Goal: Information Seeking & Learning: Learn about a topic

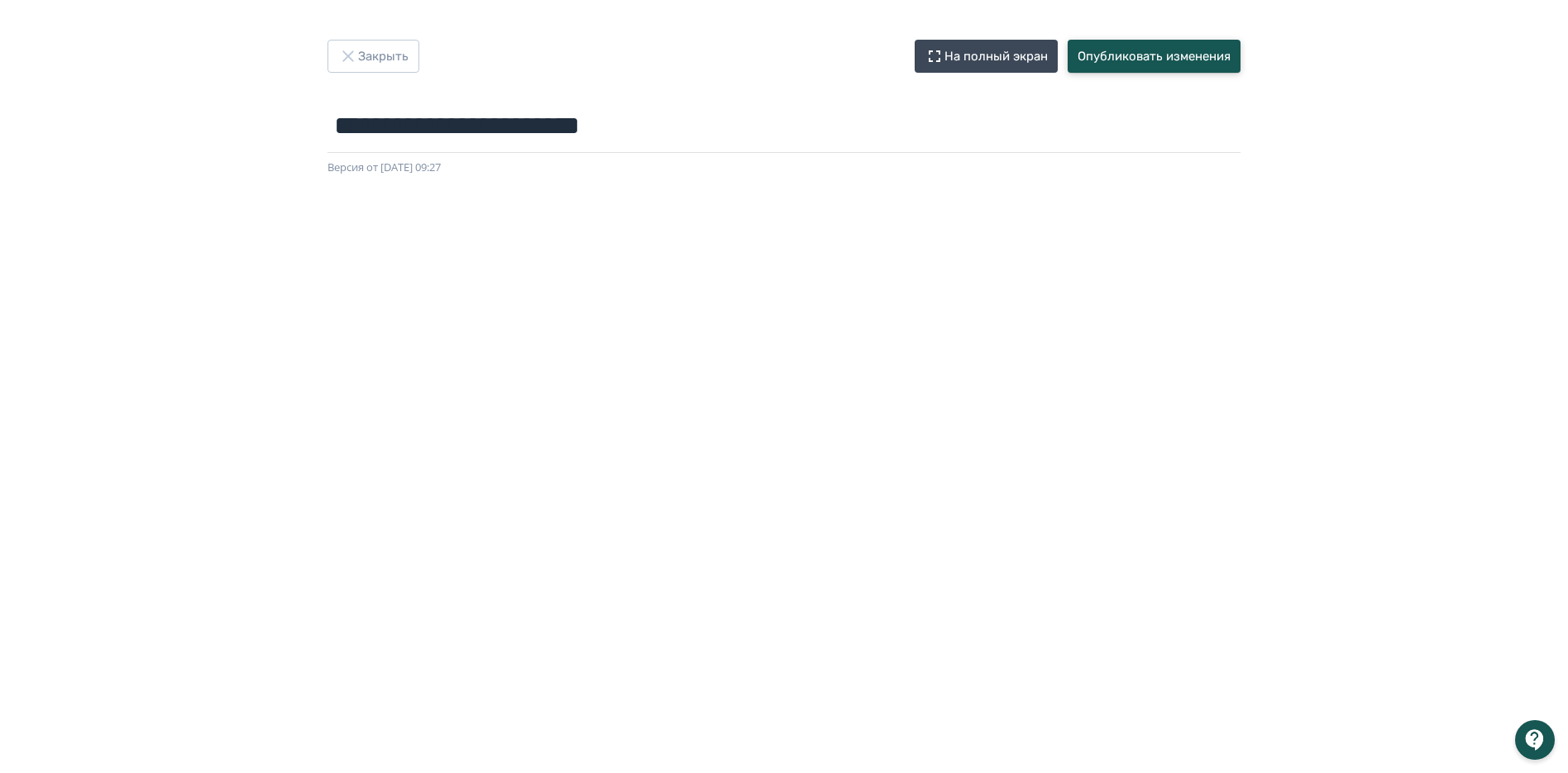
click at [1181, 67] on button "Опубликовать изменения" at bounding box center [1154, 56] width 173 height 33
click at [1198, 45] on button "Опубликовать изменения" at bounding box center [1154, 56] width 173 height 33
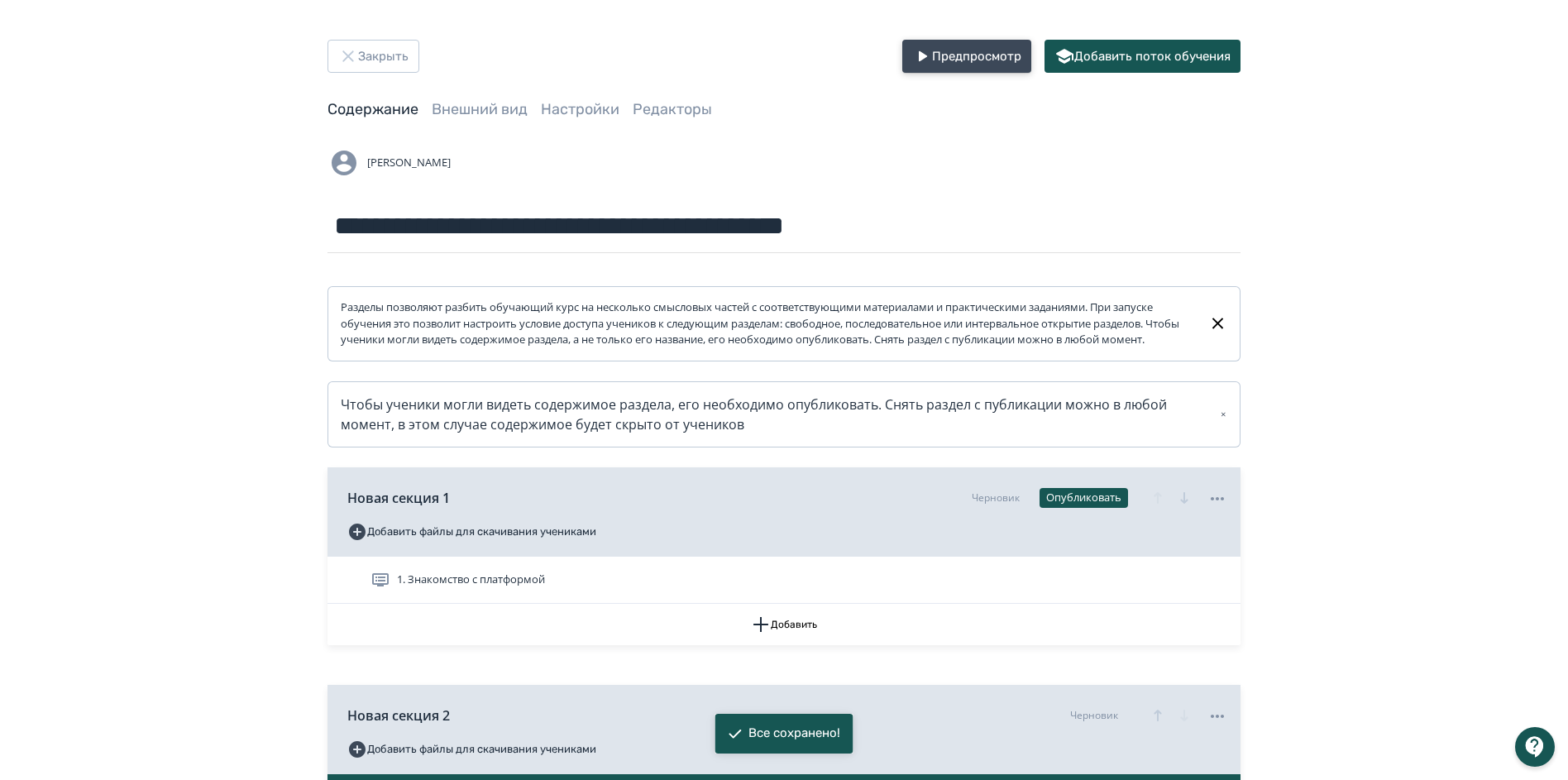
click at [997, 42] on button "Предпросмотр" at bounding box center [966, 56] width 129 height 33
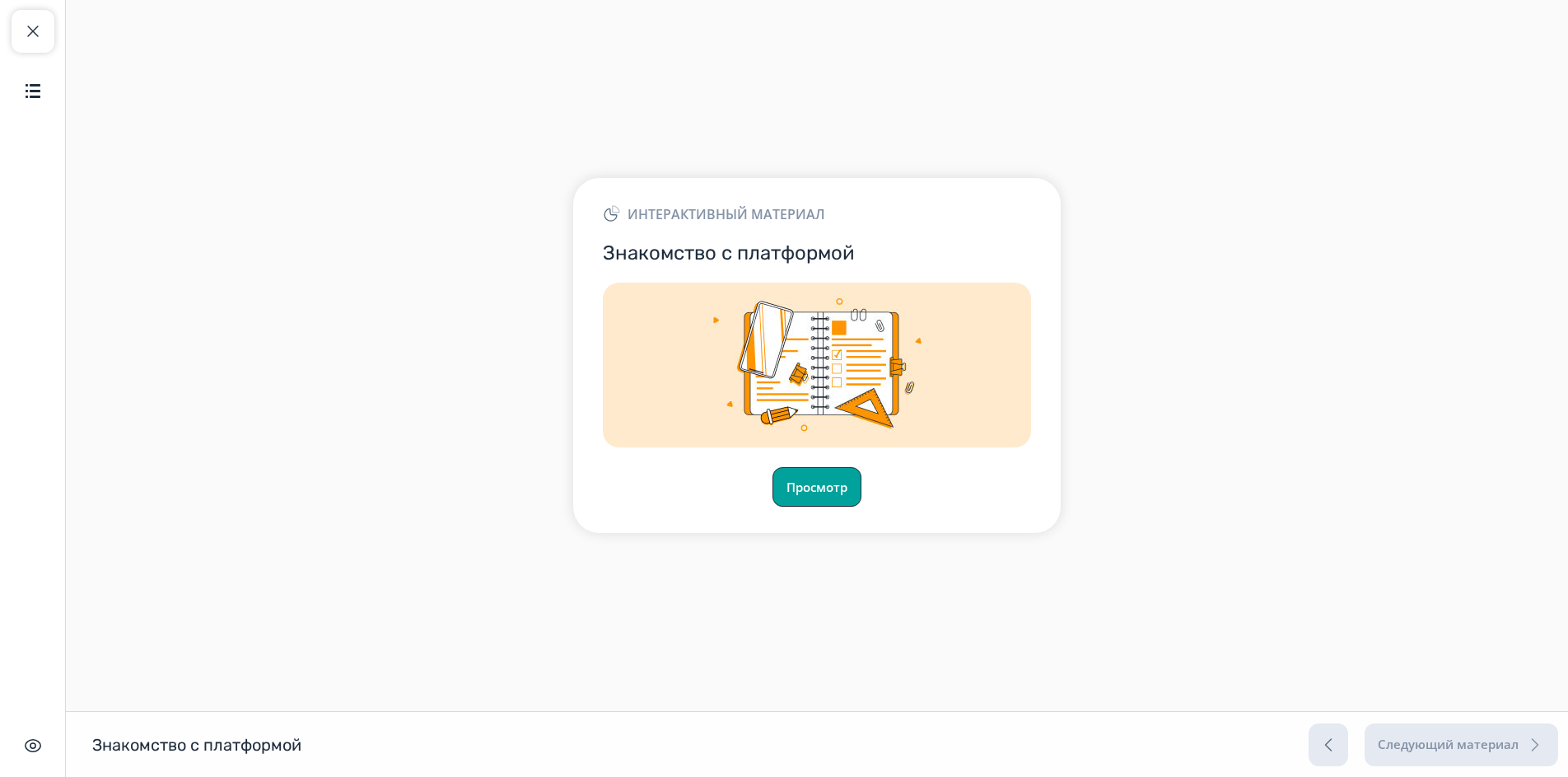
click at [815, 492] on button "Просмотр" at bounding box center [816, 487] width 89 height 40
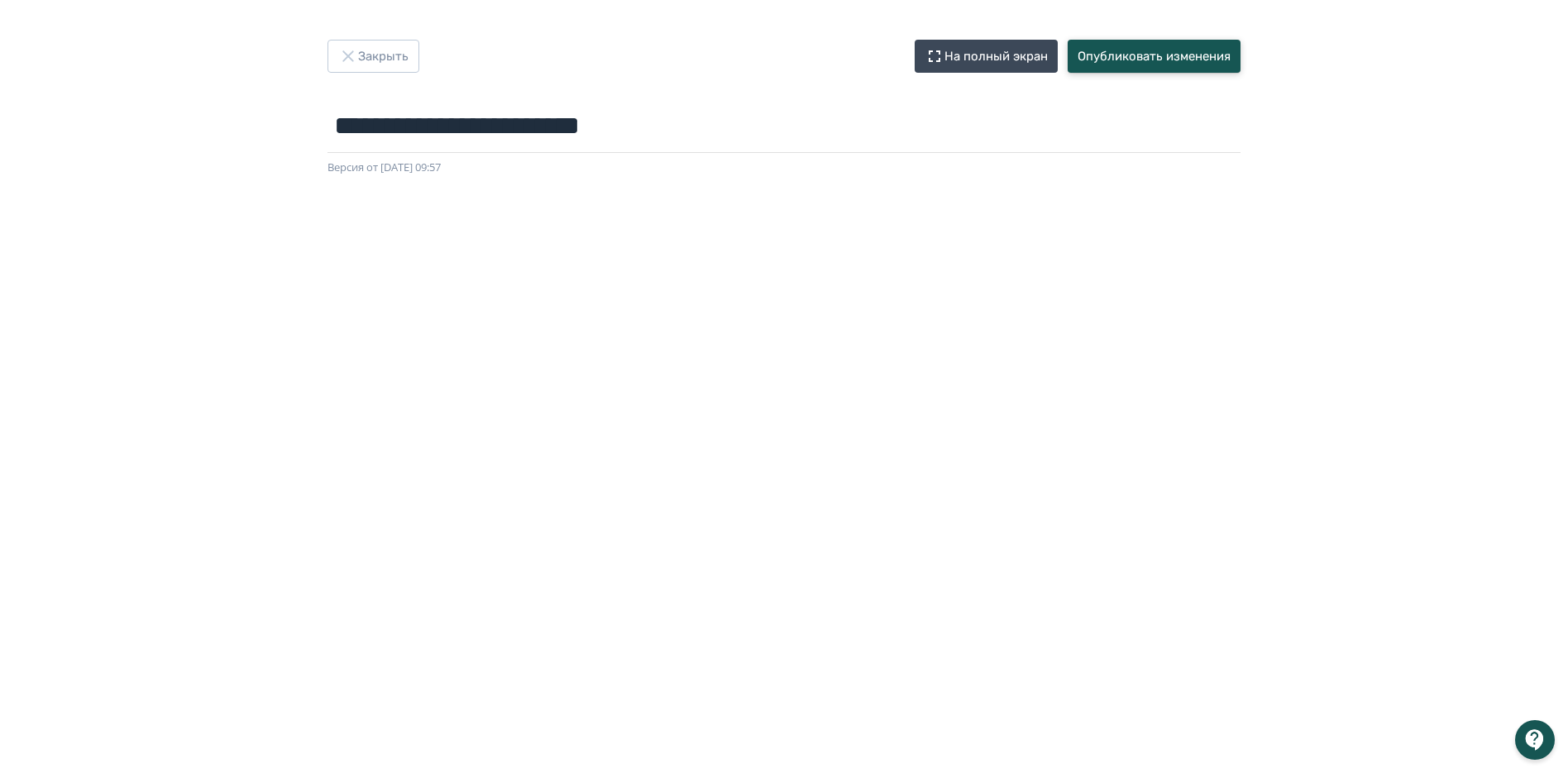
click at [1179, 60] on button "Опубликовать изменения" at bounding box center [1154, 56] width 173 height 33
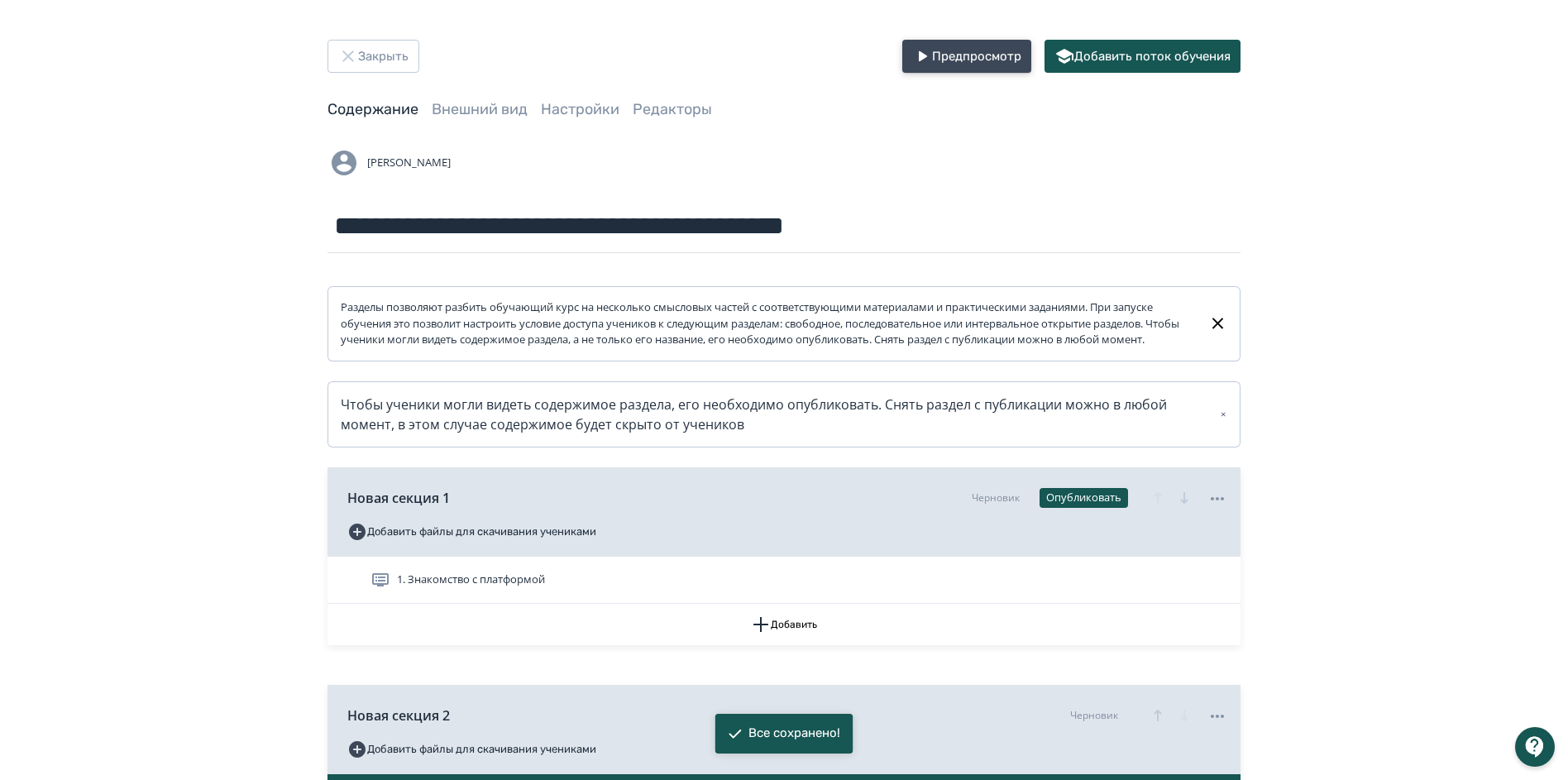
click at [1001, 49] on button "Предпросмотр" at bounding box center [966, 56] width 129 height 33
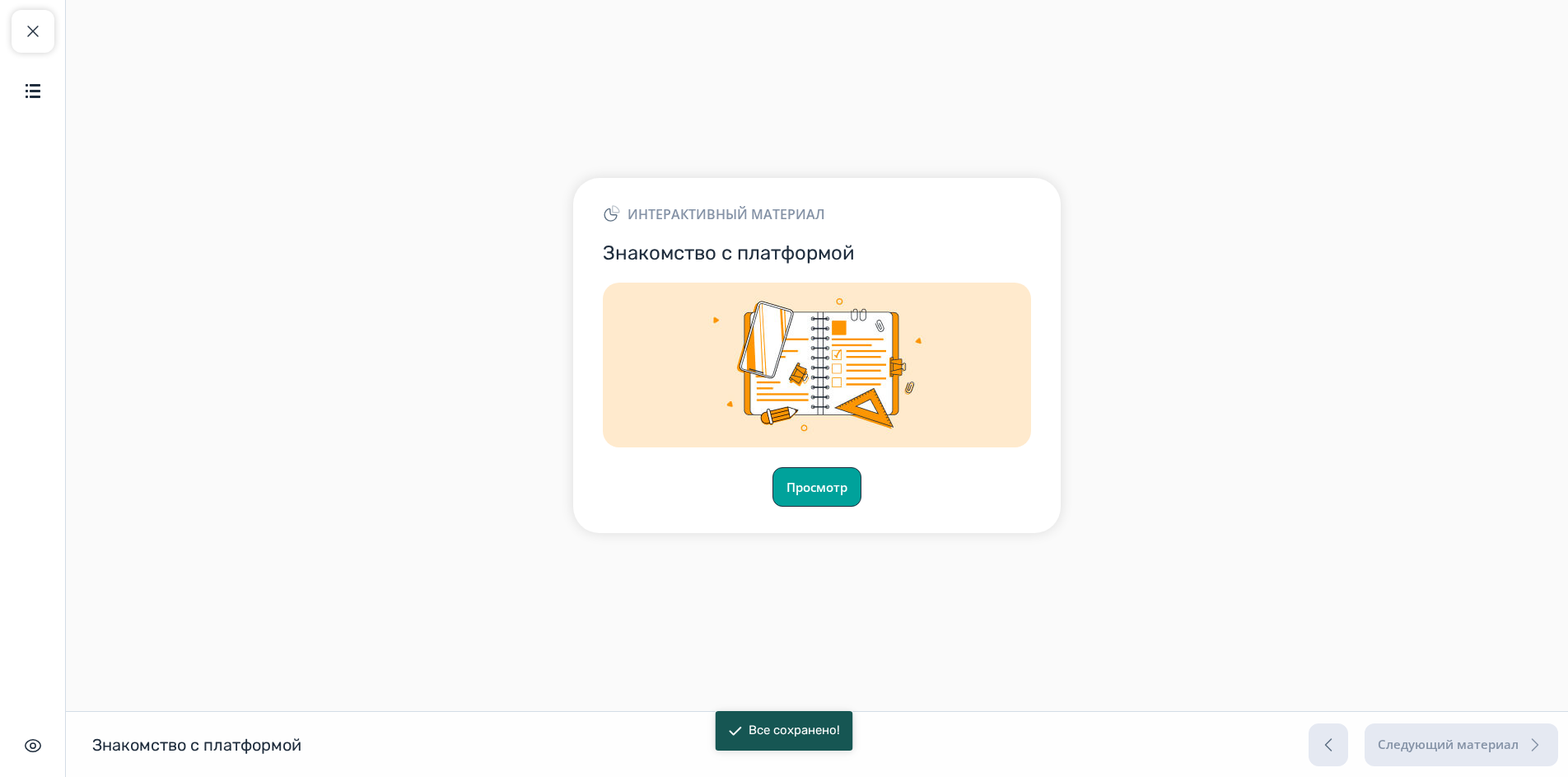
click at [832, 485] on button "Просмотр" at bounding box center [816, 487] width 89 height 40
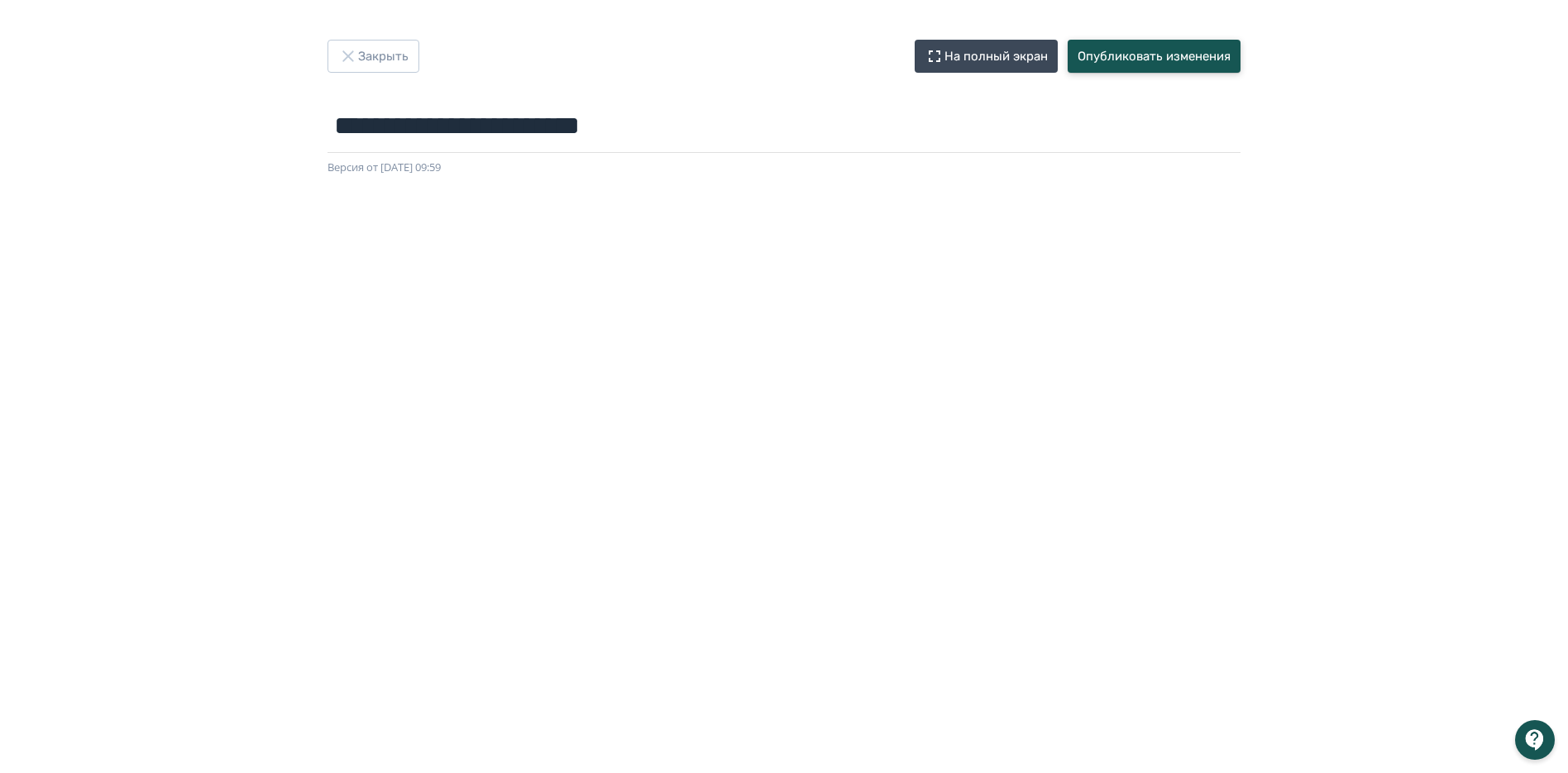
click at [1139, 57] on button "Опубликовать изменения" at bounding box center [1154, 56] width 173 height 33
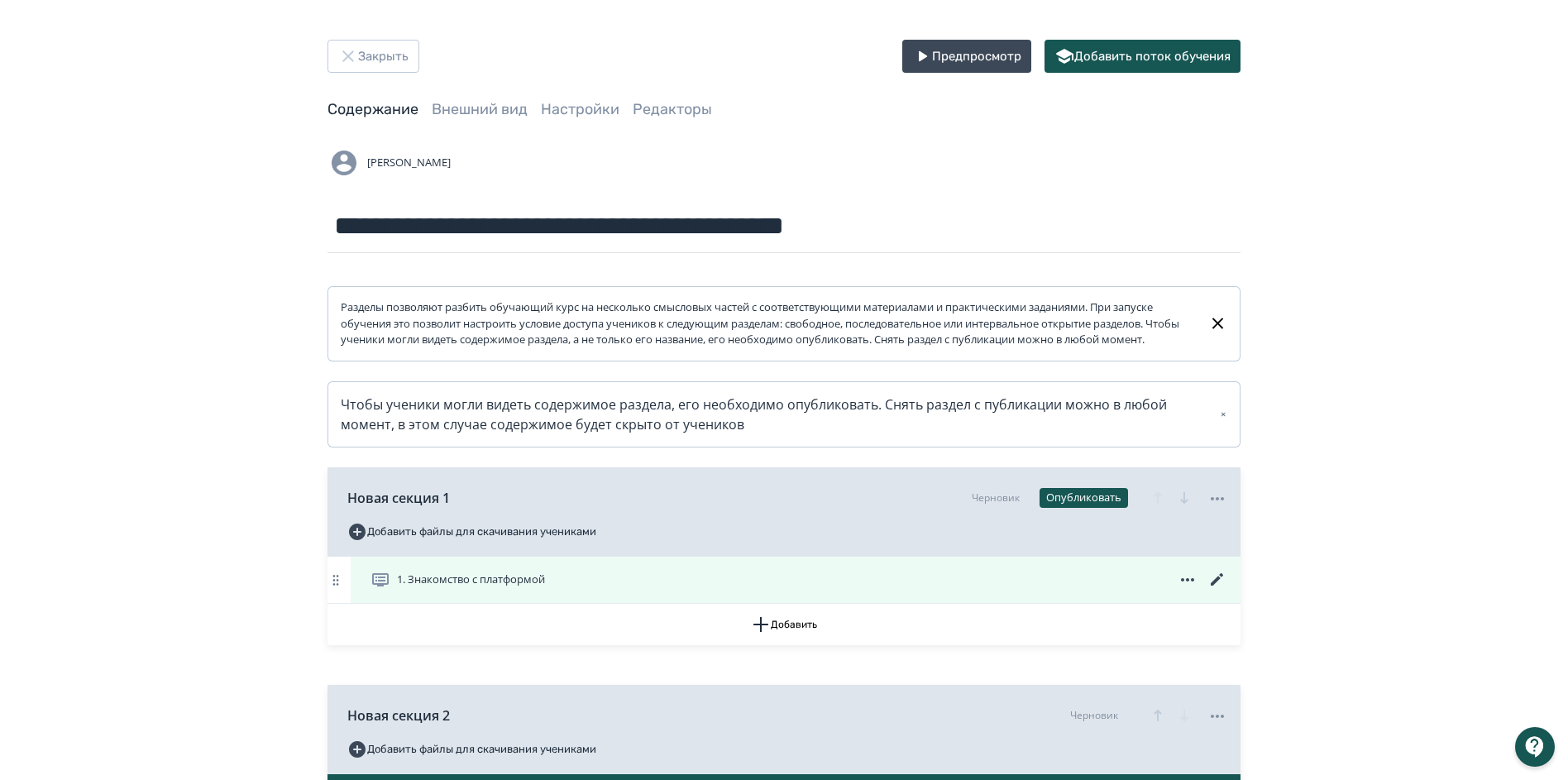
click at [1218, 590] on icon at bounding box center [1217, 579] width 20 height 20
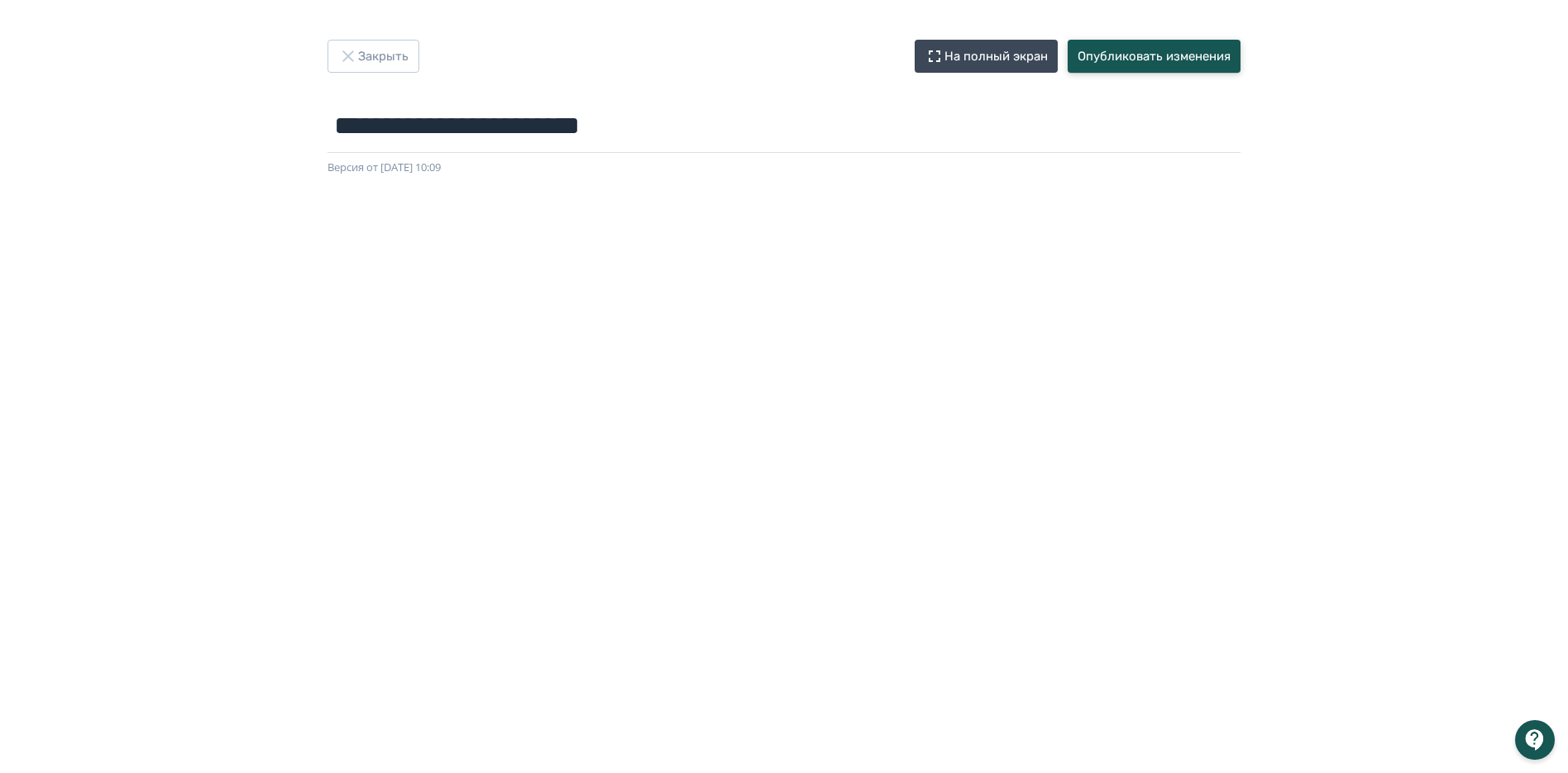
click at [1141, 58] on button "Опубликовать изменения" at bounding box center [1154, 56] width 173 height 33
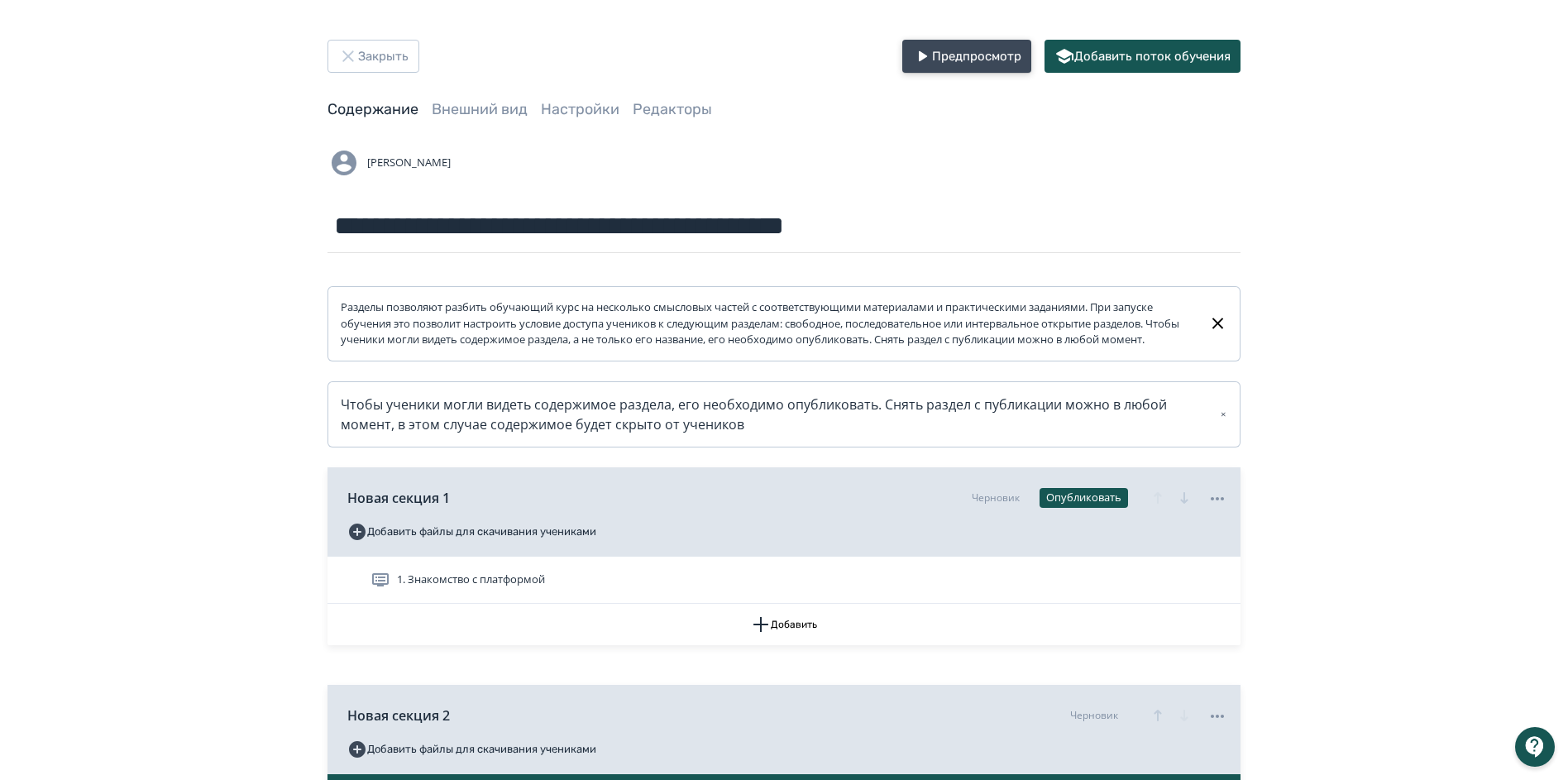
click at [941, 47] on button "Предпросмотр" at bounding box center [966, 56] width 129 height 33
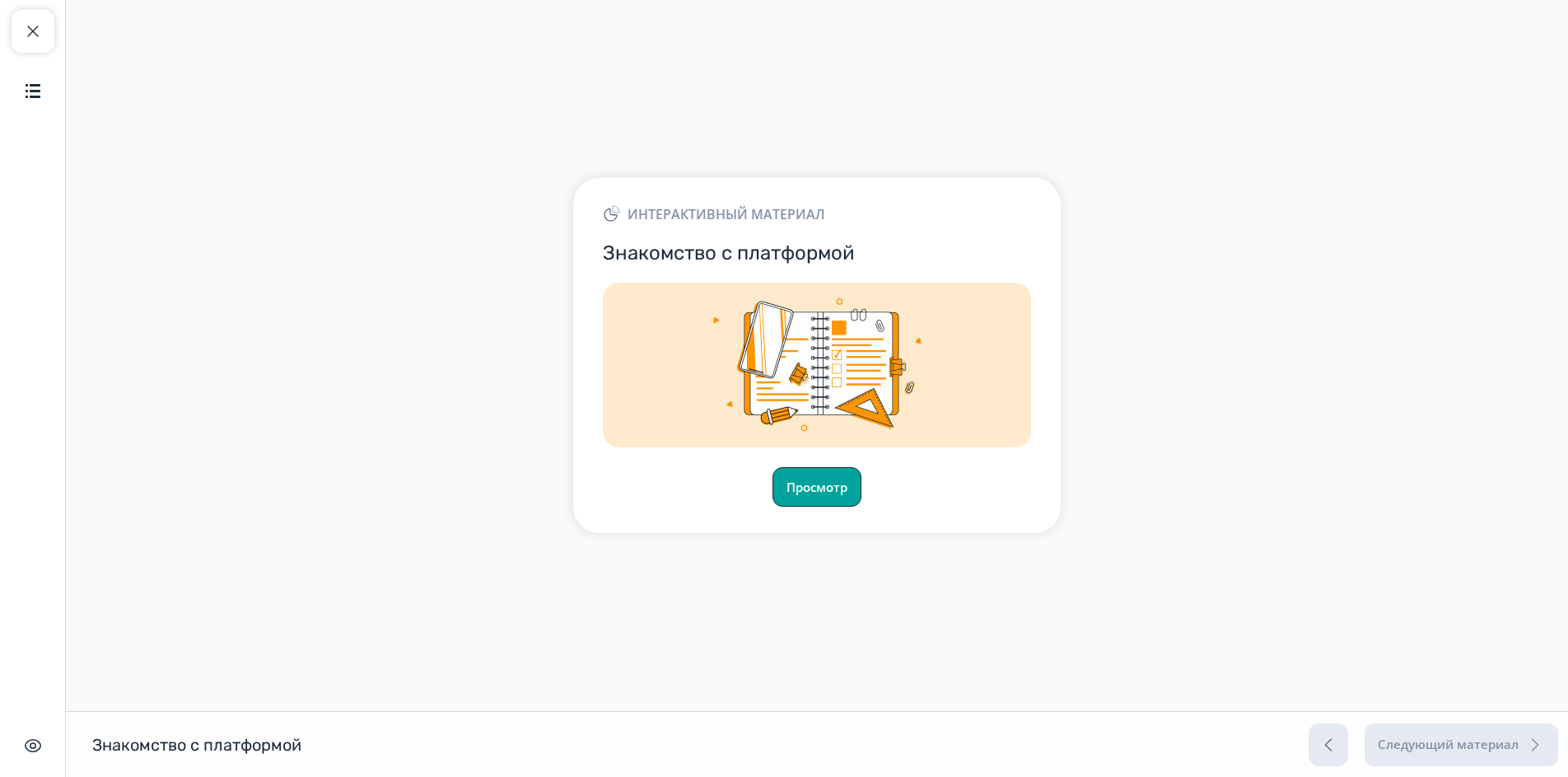
click at [787, 480] on button "Просмотр" at bounding box center [816, 487] width 89 height 40
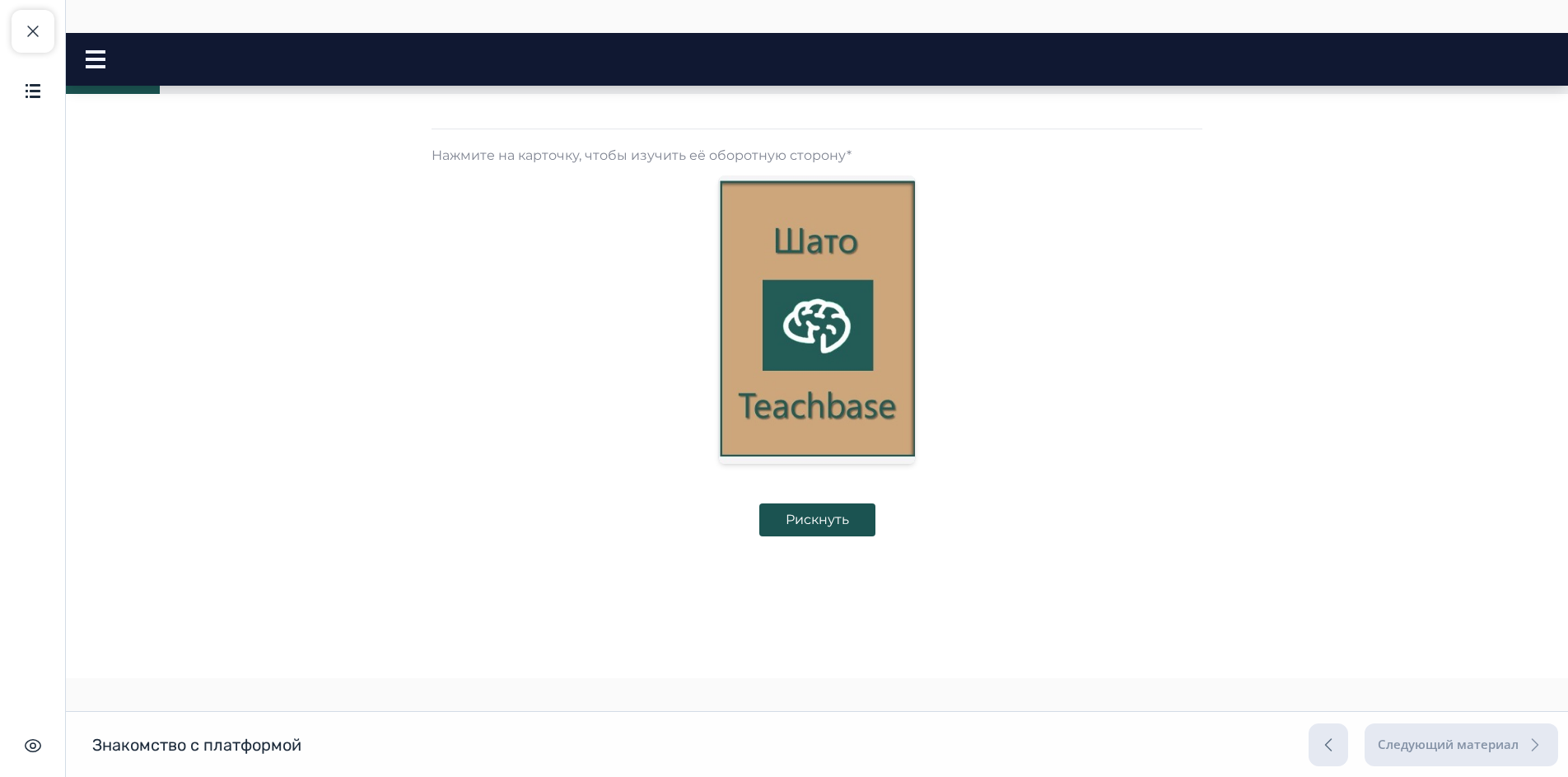
scroll to position [380, 0]
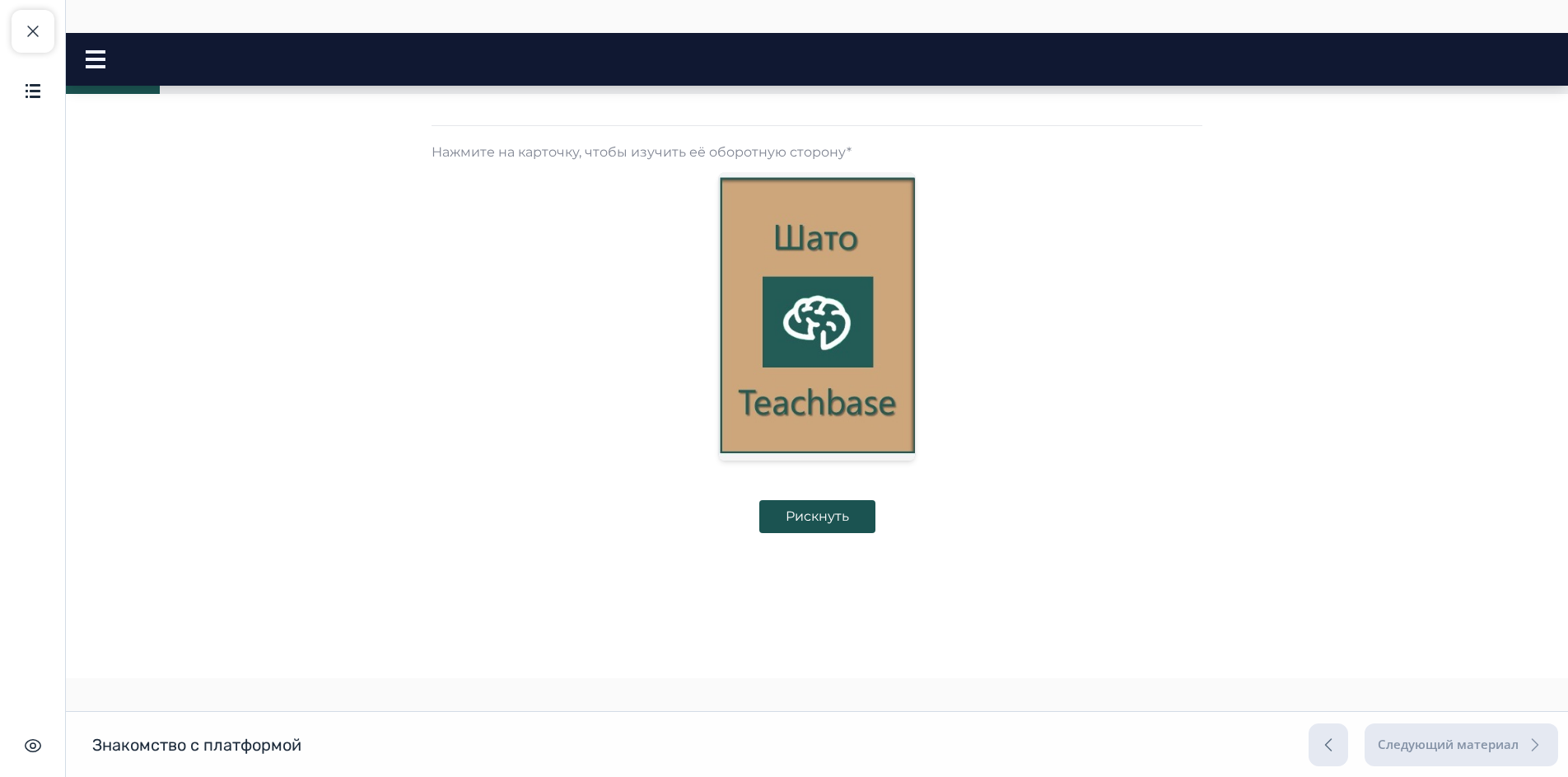
click at [833, 322] on img at bounding box center [817, 316] width 196 height 289
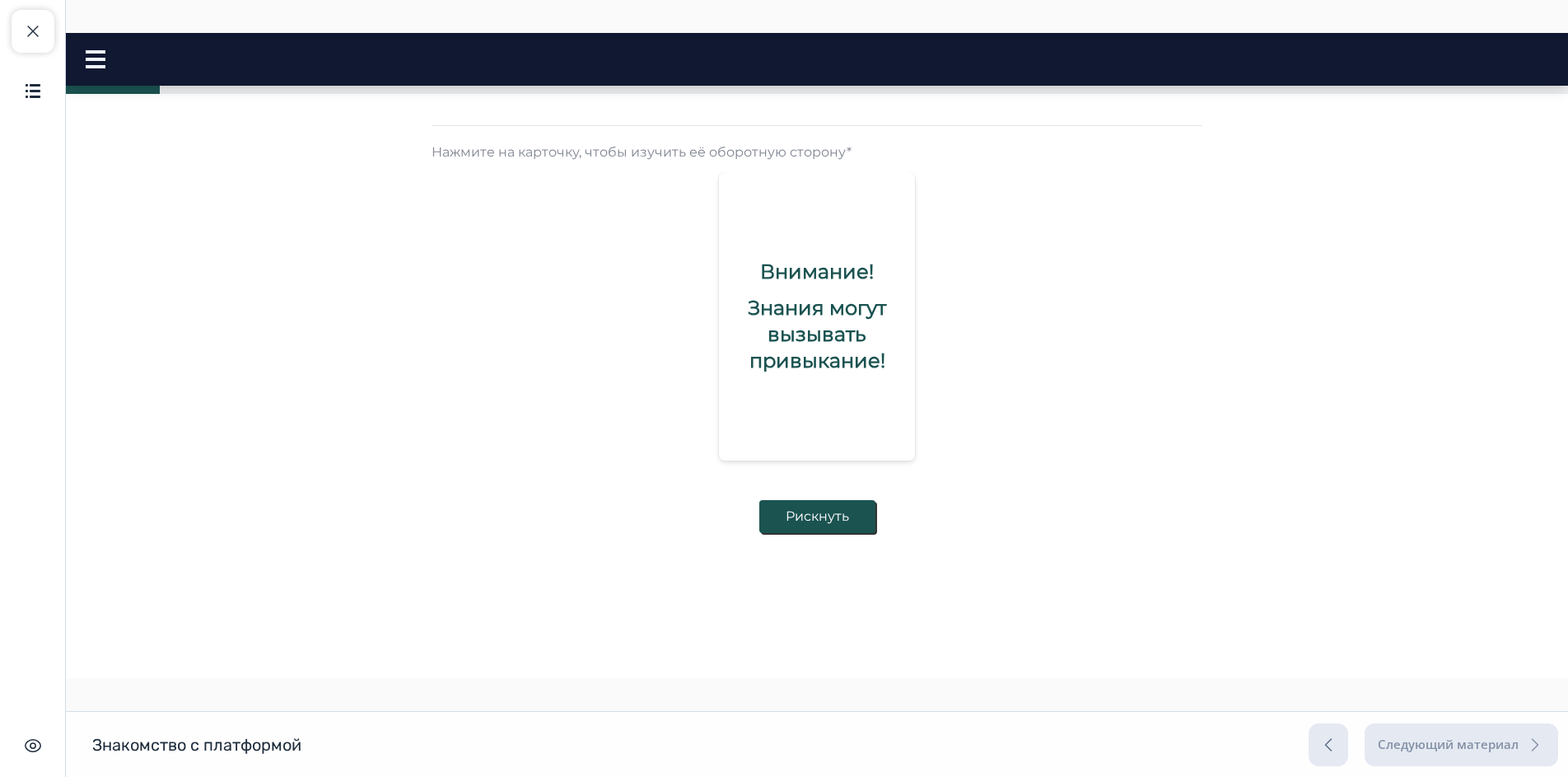
click at [772, 502] on button "Рискнуть" at bounding box center [817, 516] width 116 height 33
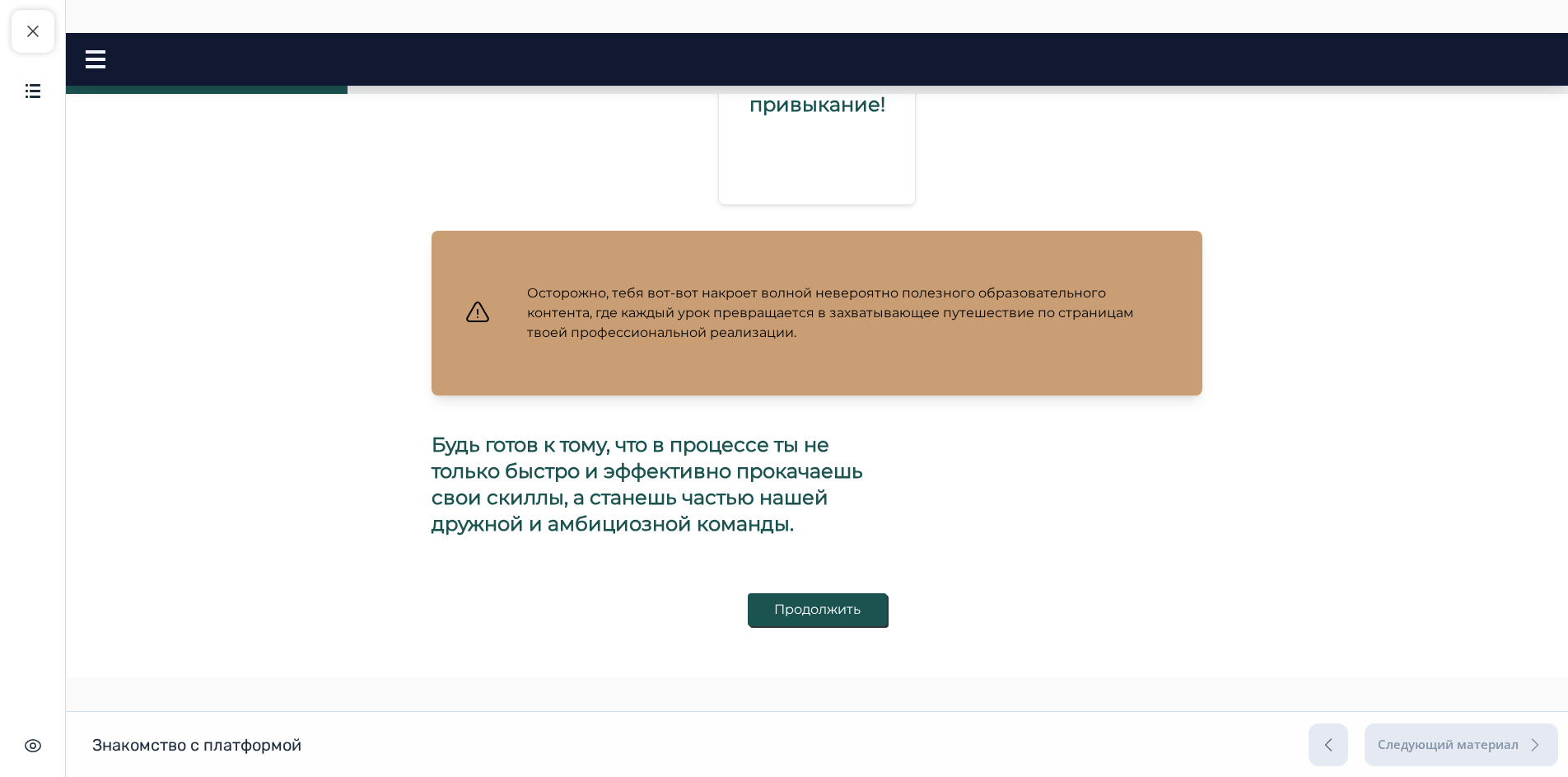
scroll to position [675, 0]
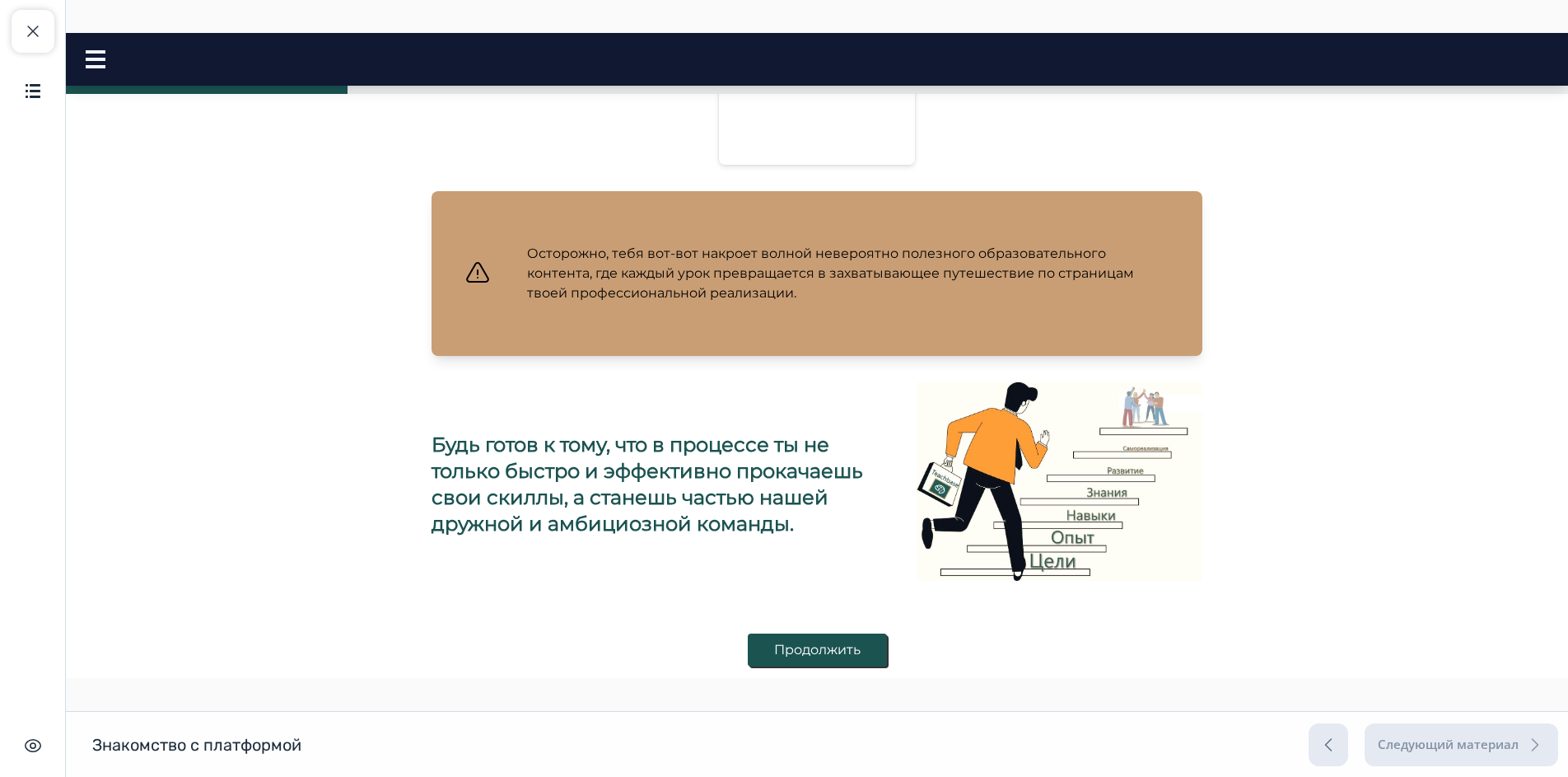
click at [800, 647] on button "Продолжить" at bounding box center [817, 650] width 139 height 33
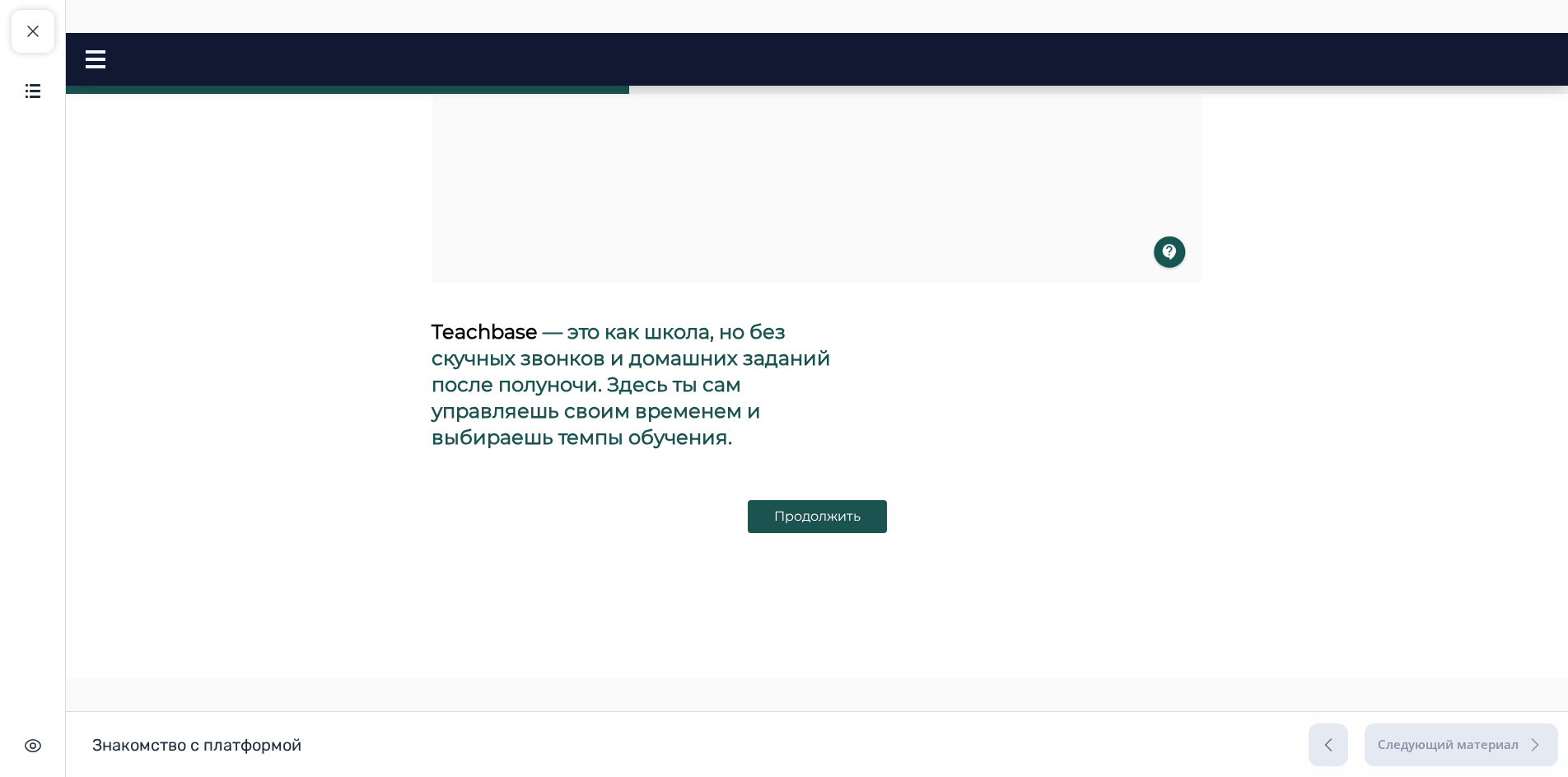
scroll to position [659, 0]
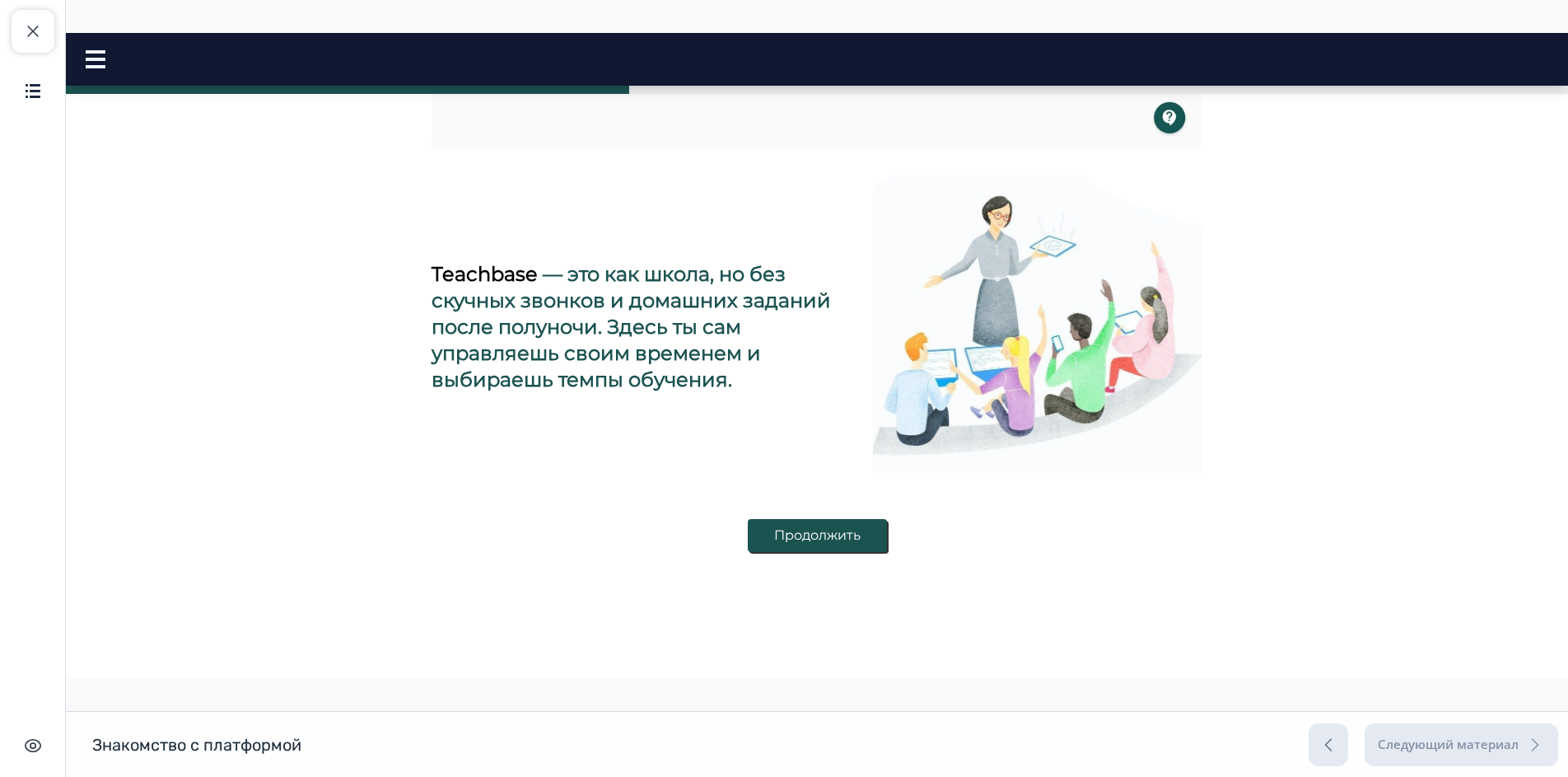
click at [794, 536] on button "Продолжить" at bounding box center [817, 535] width 139 height 33
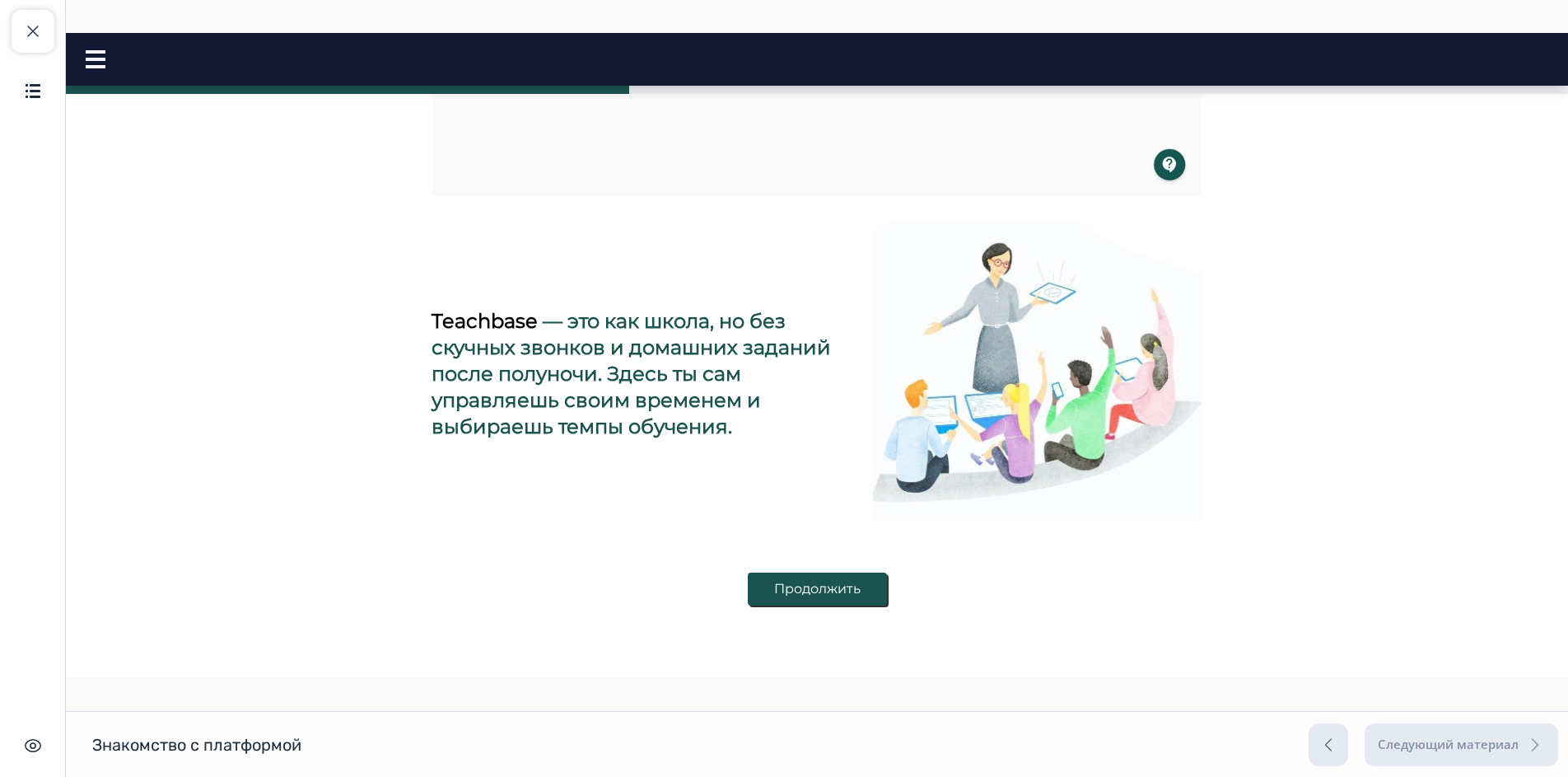
click at [840, 592] on button "Продолжить" at bounding box center [817, 589] width 139 height 33
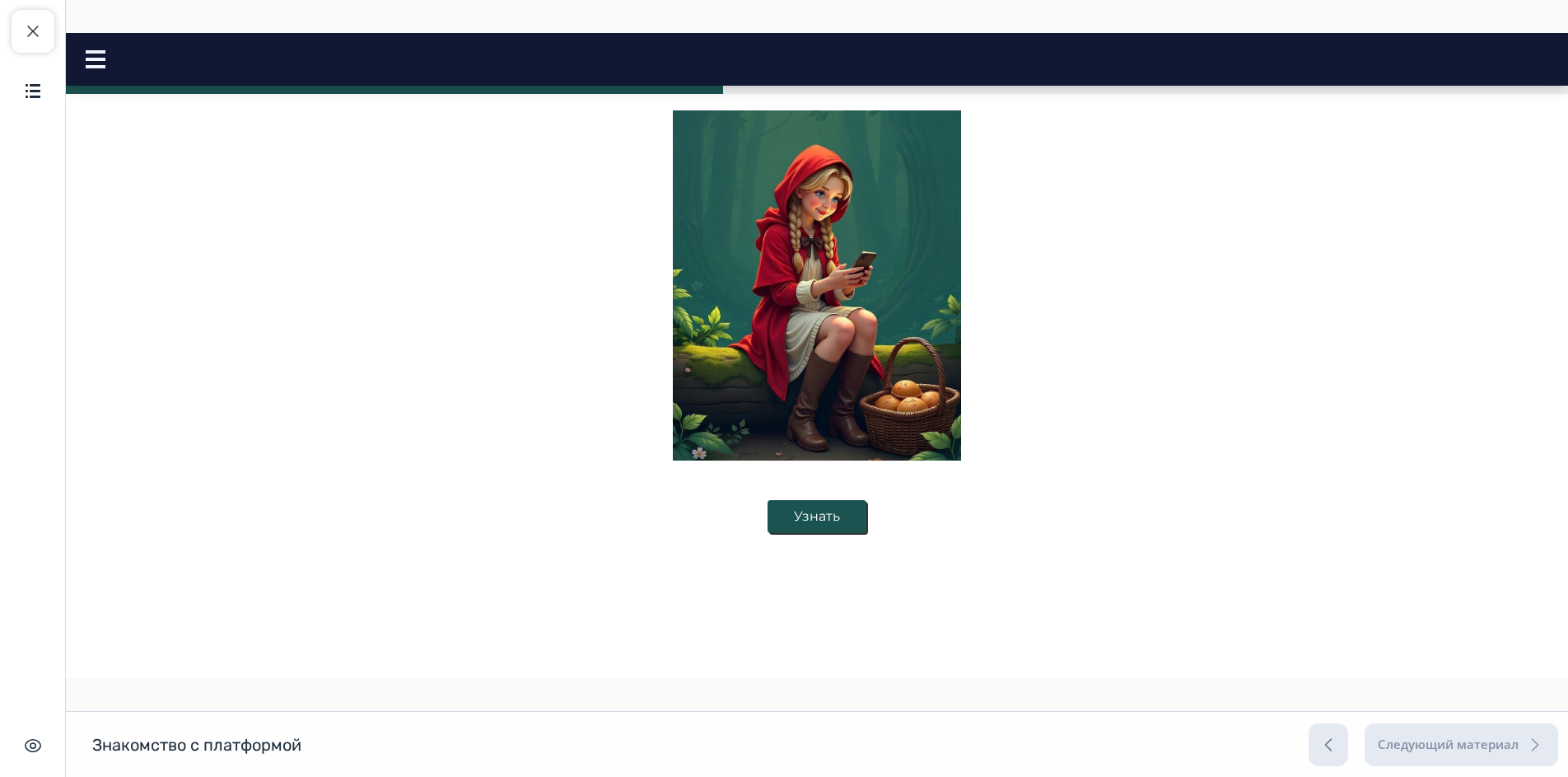
click at [821, 513] on button "Узнать" at bounding box center [816, 516] width 99 height 33
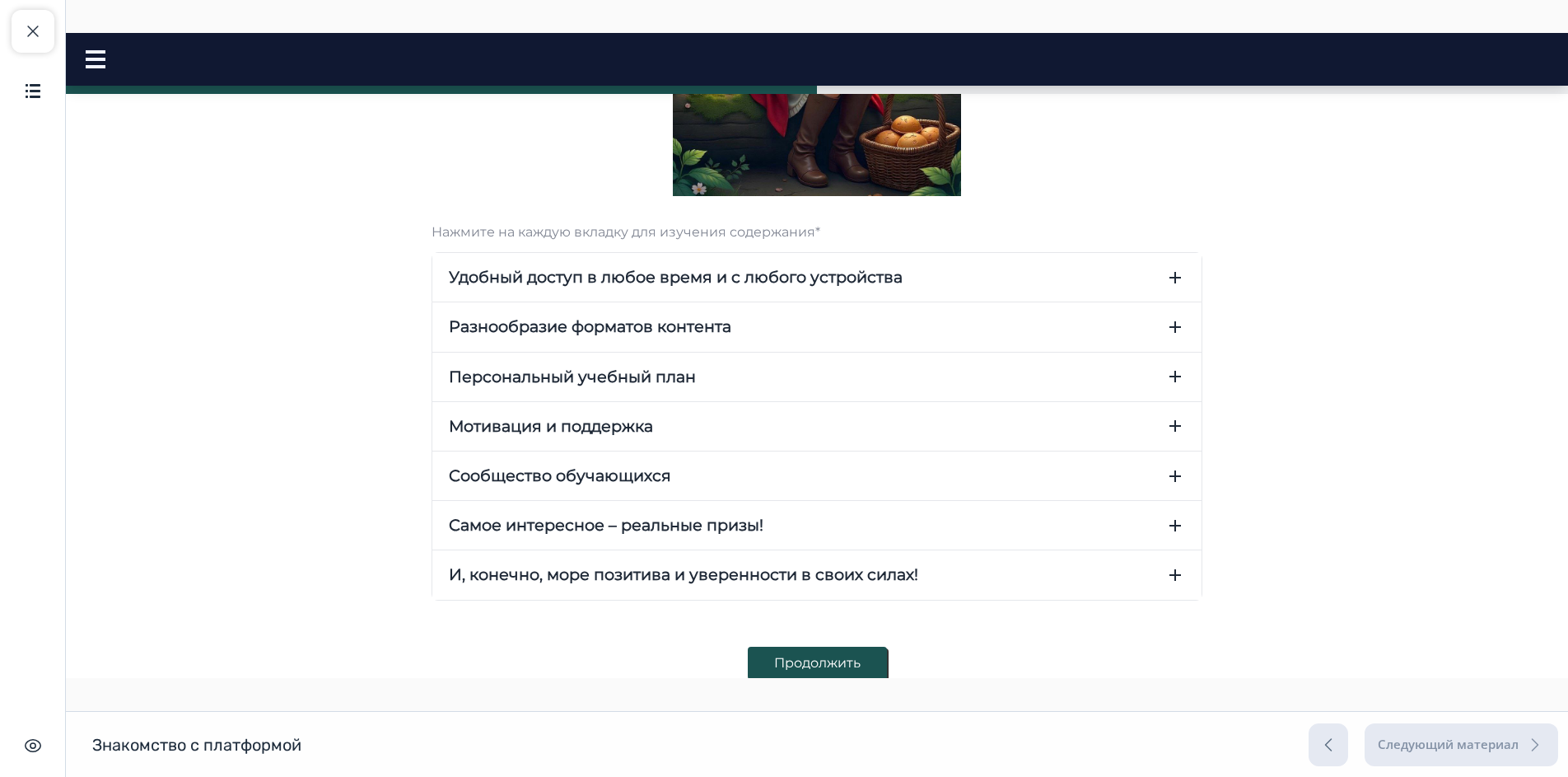
scroll to position [493, 0]
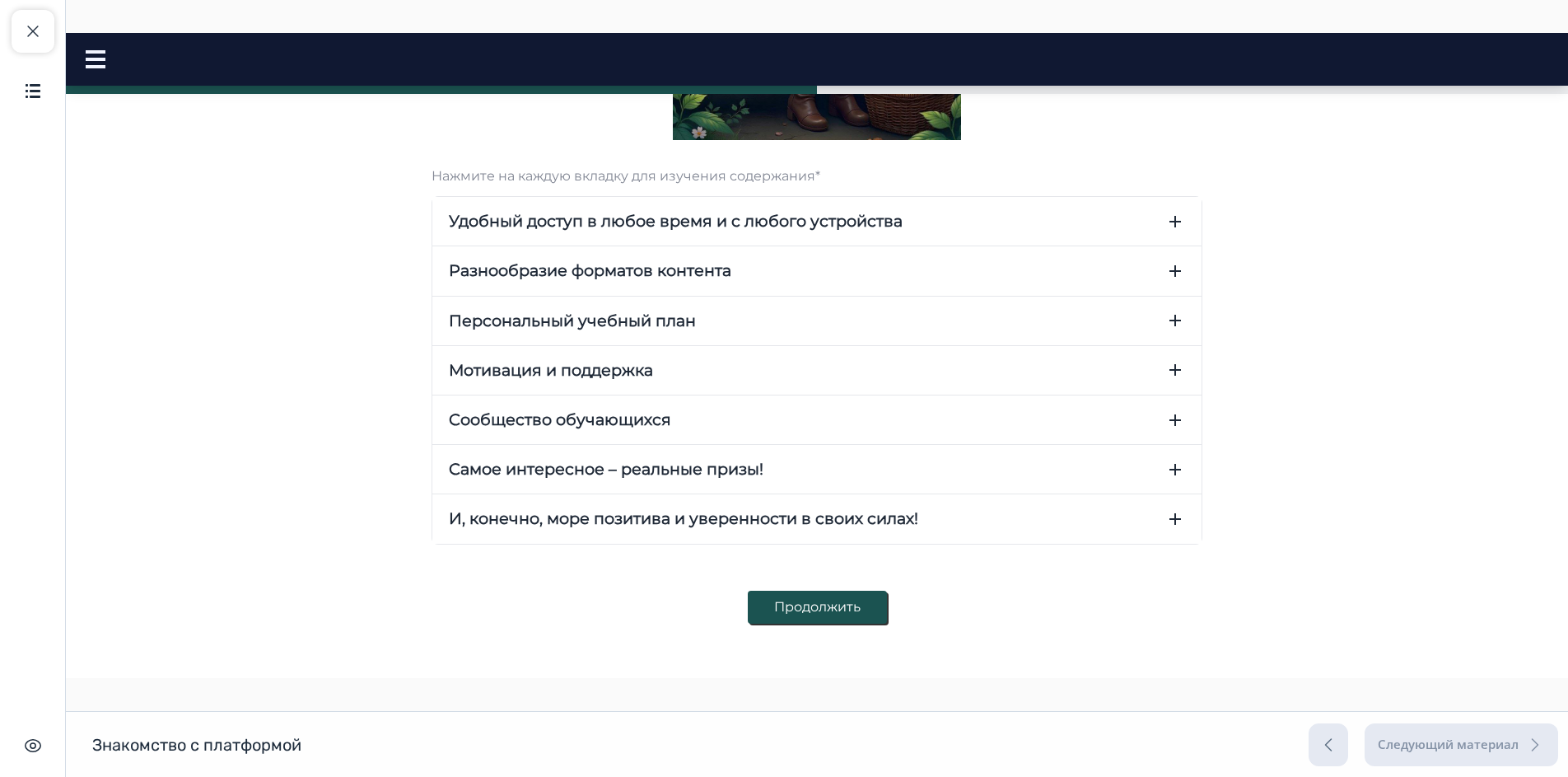
click at [1172, 222] on icon "button" at bounding box center [1174, 221] width 20 height 20
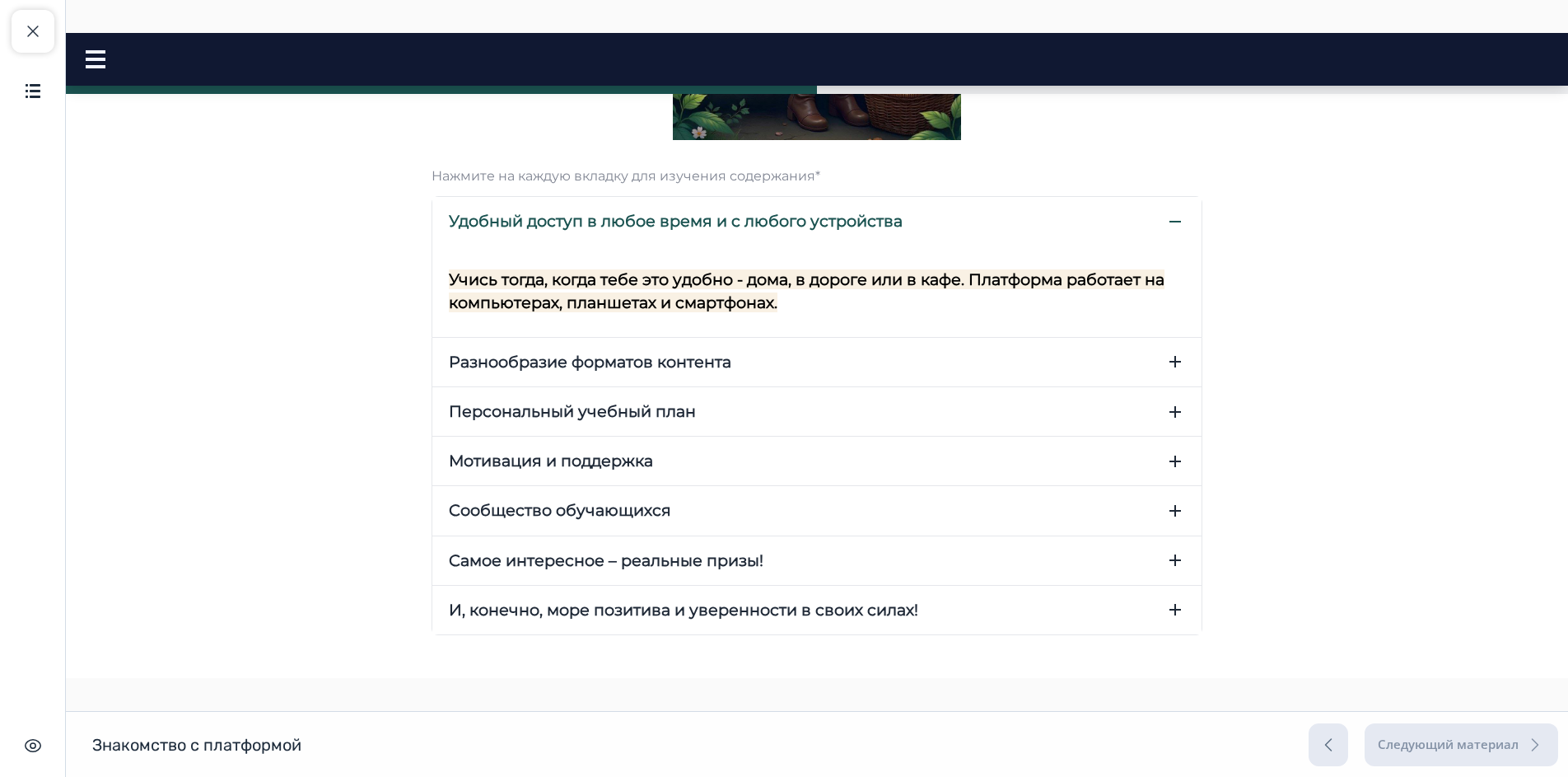
click at [1172, 222] on icon "button" at bounding box center [1174, 221] width 20 height 20
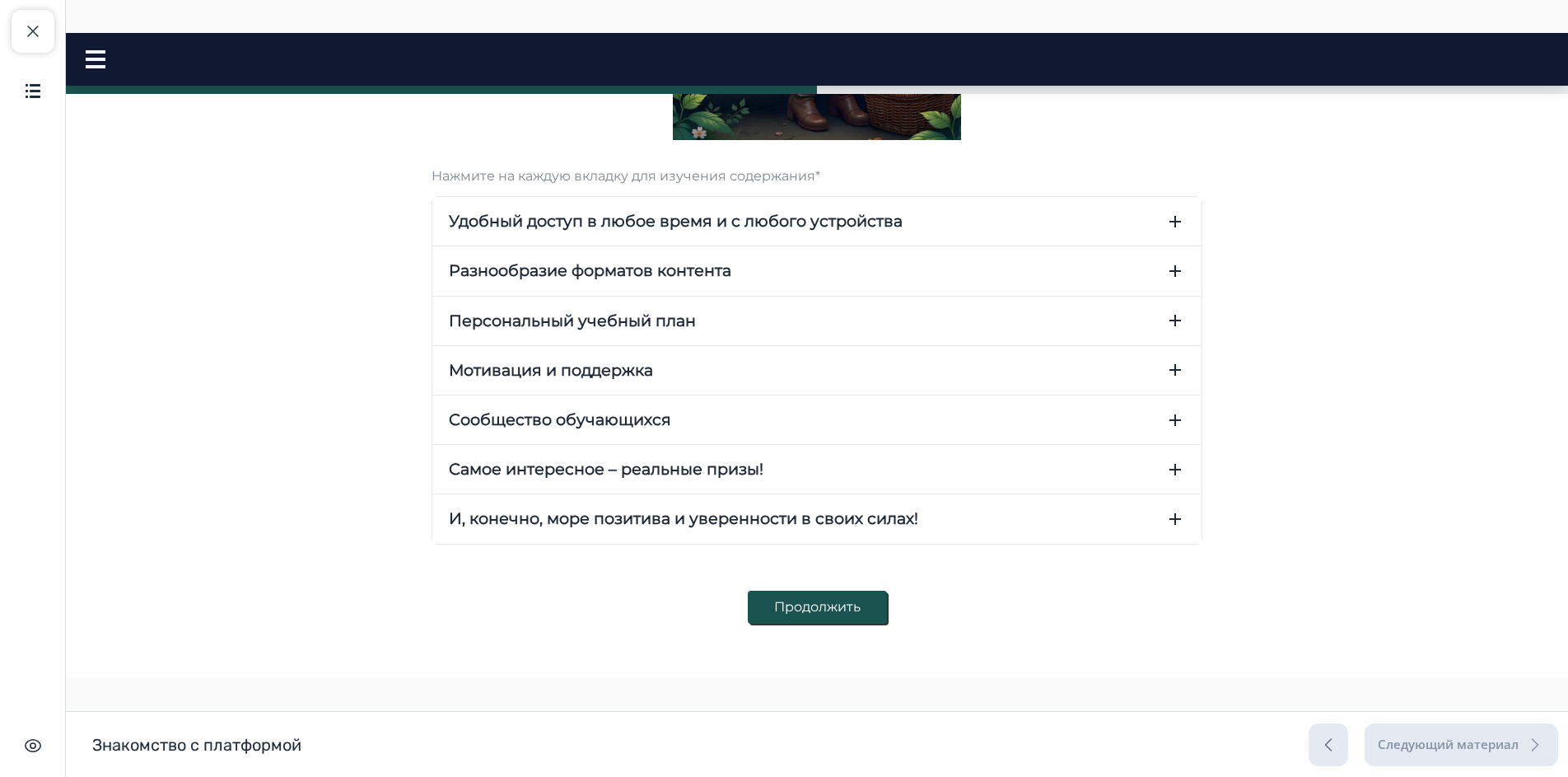
click at [821, 619] on button "Продолжить" at bounding box center [817, 607] width 139 height 33
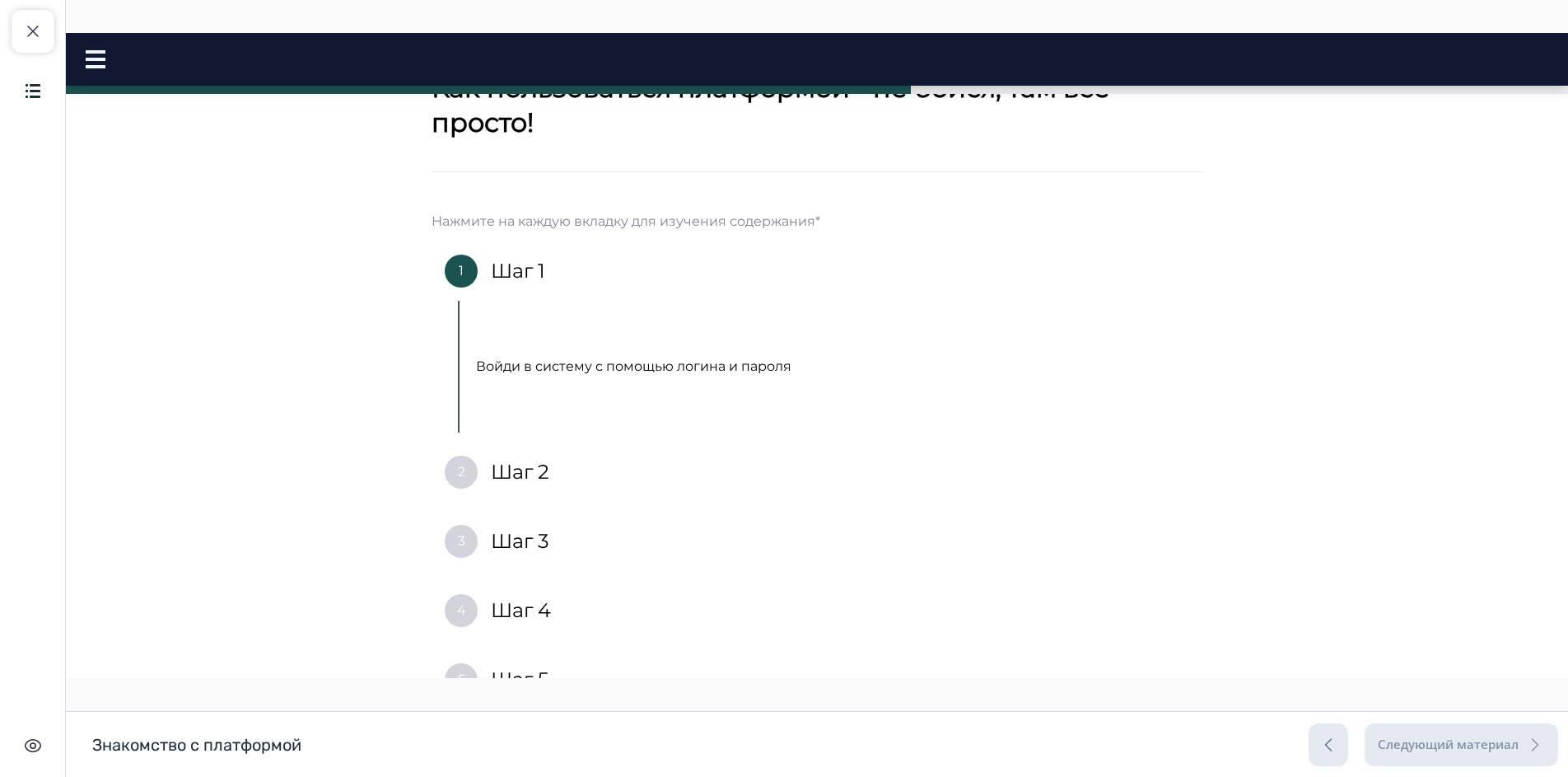
scroll to position [0, 0]
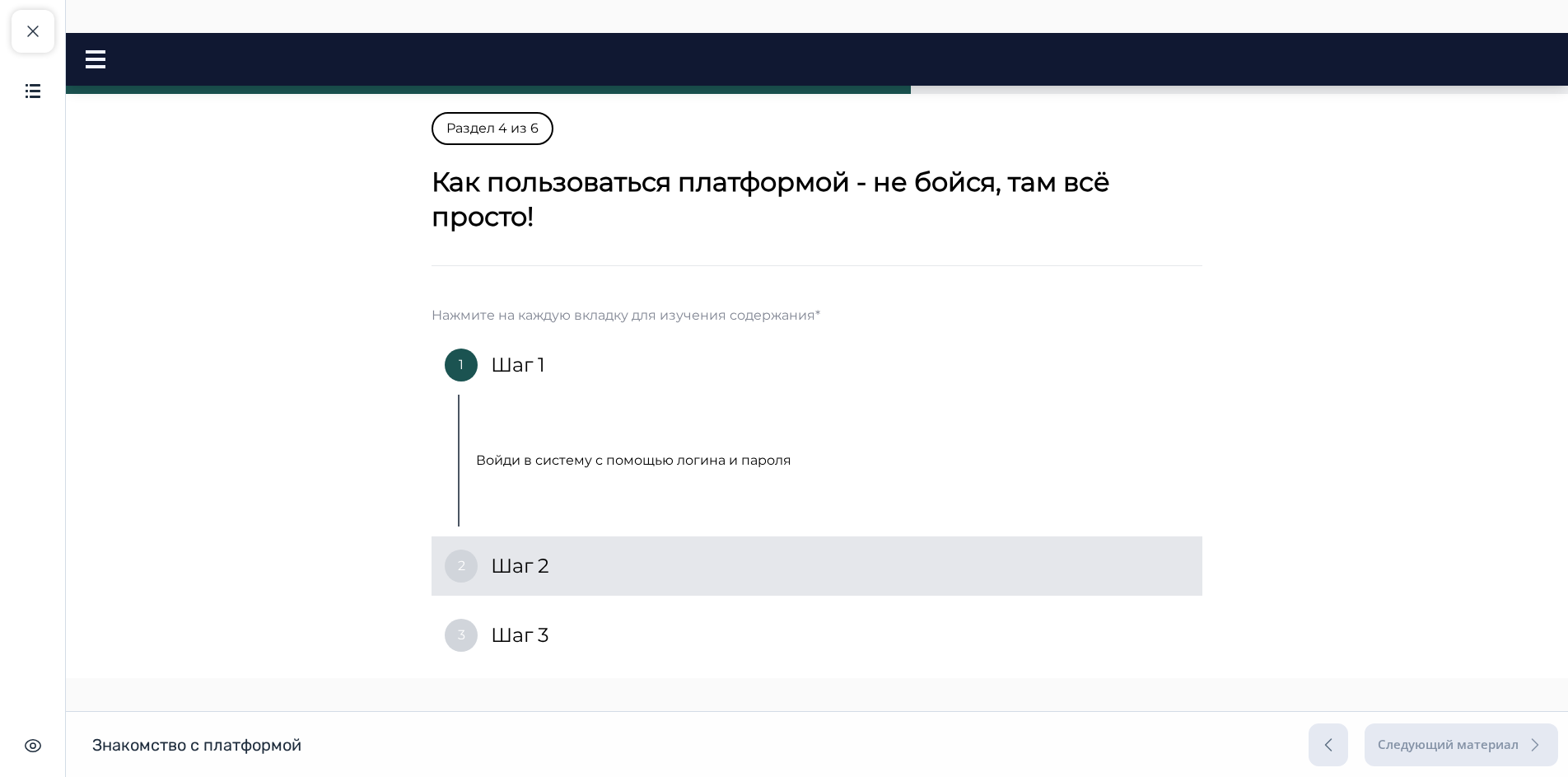
click at [556, 563] on div "2 Шаг 2" at bounding box center [816, 565] width 771 height 59
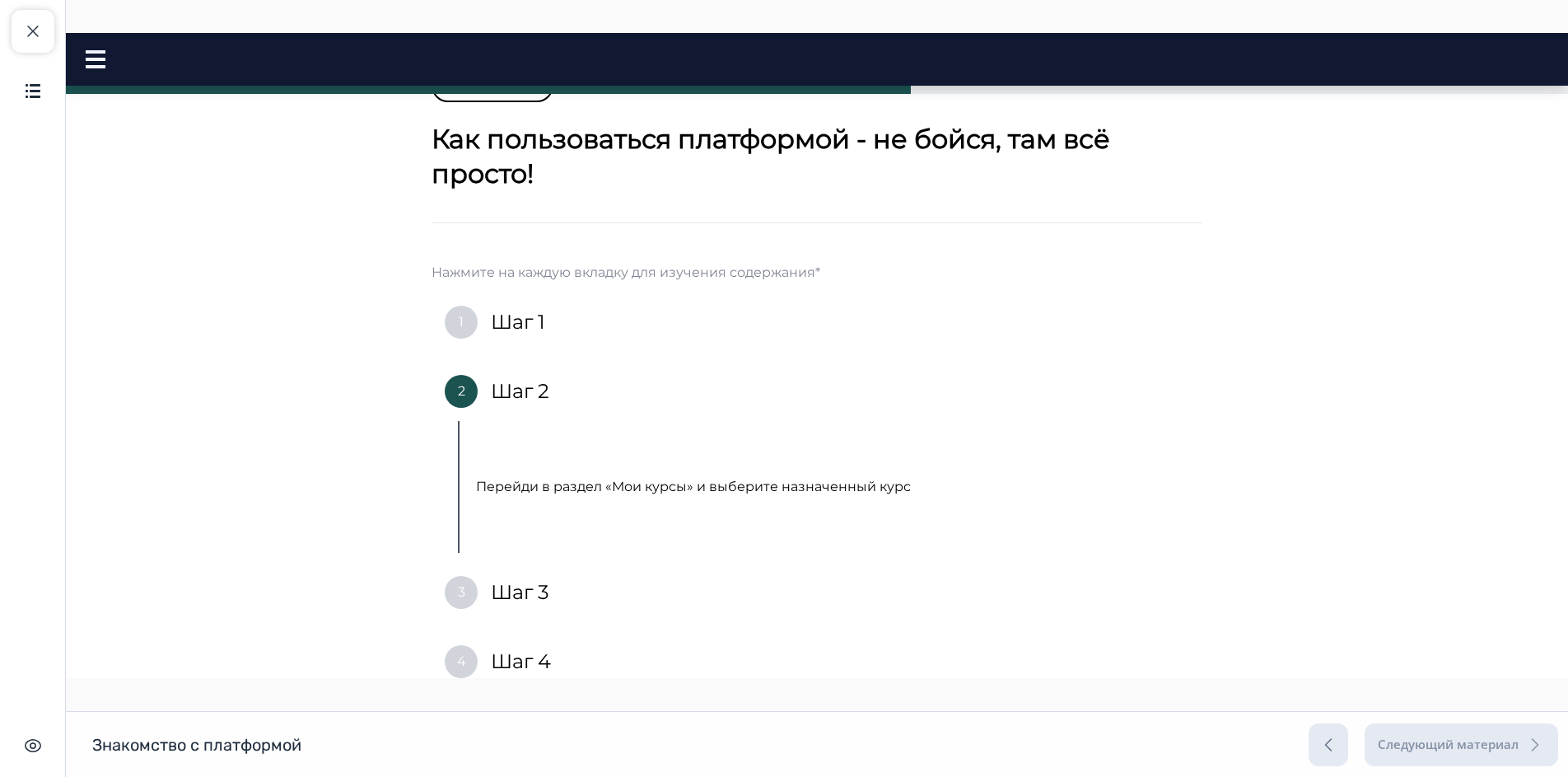
scroll to position [83, 0]
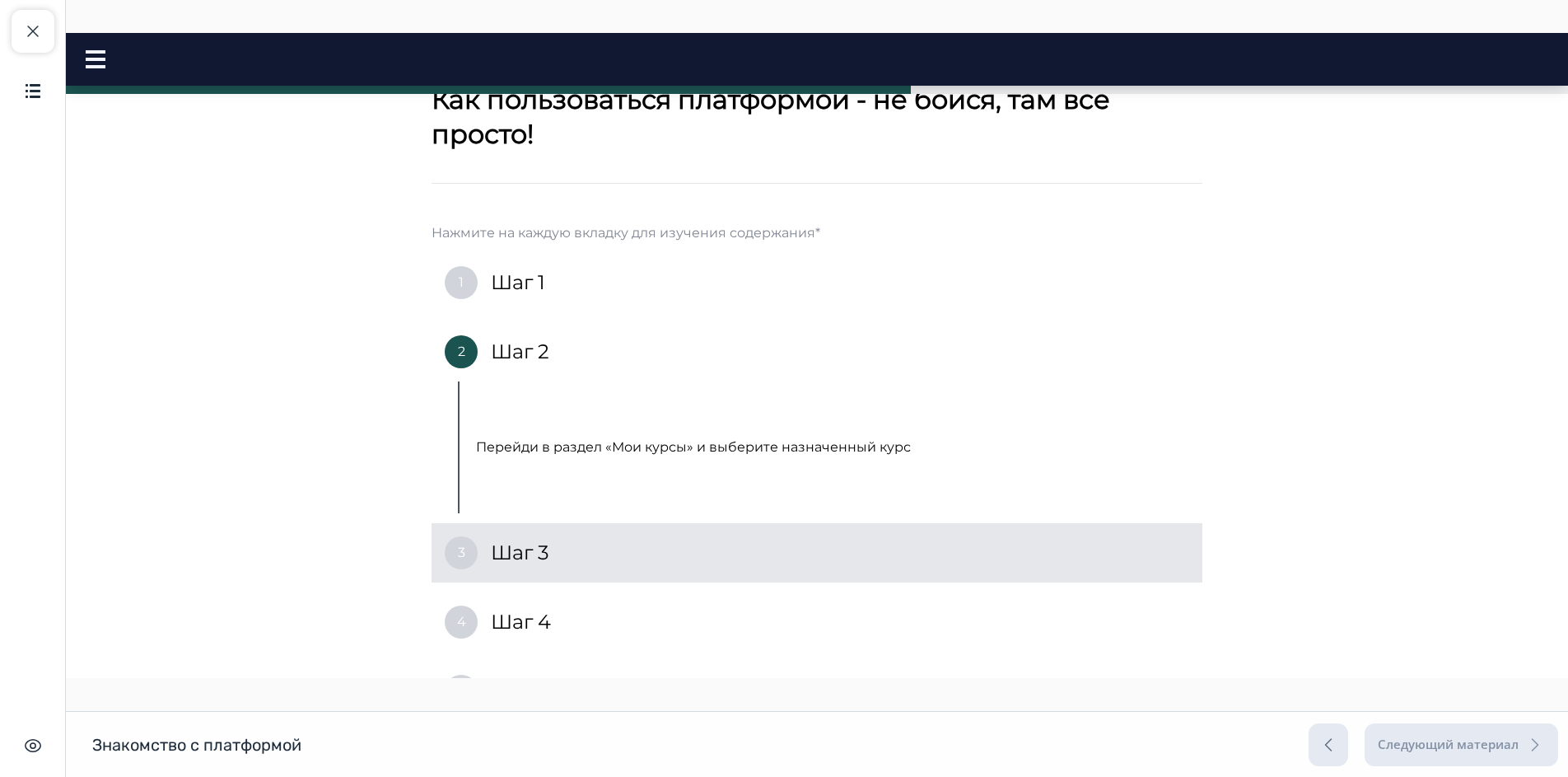
click at [542, 553] on h4 "Шаг 3" at bounding box center [520, 552] width 59 height 27
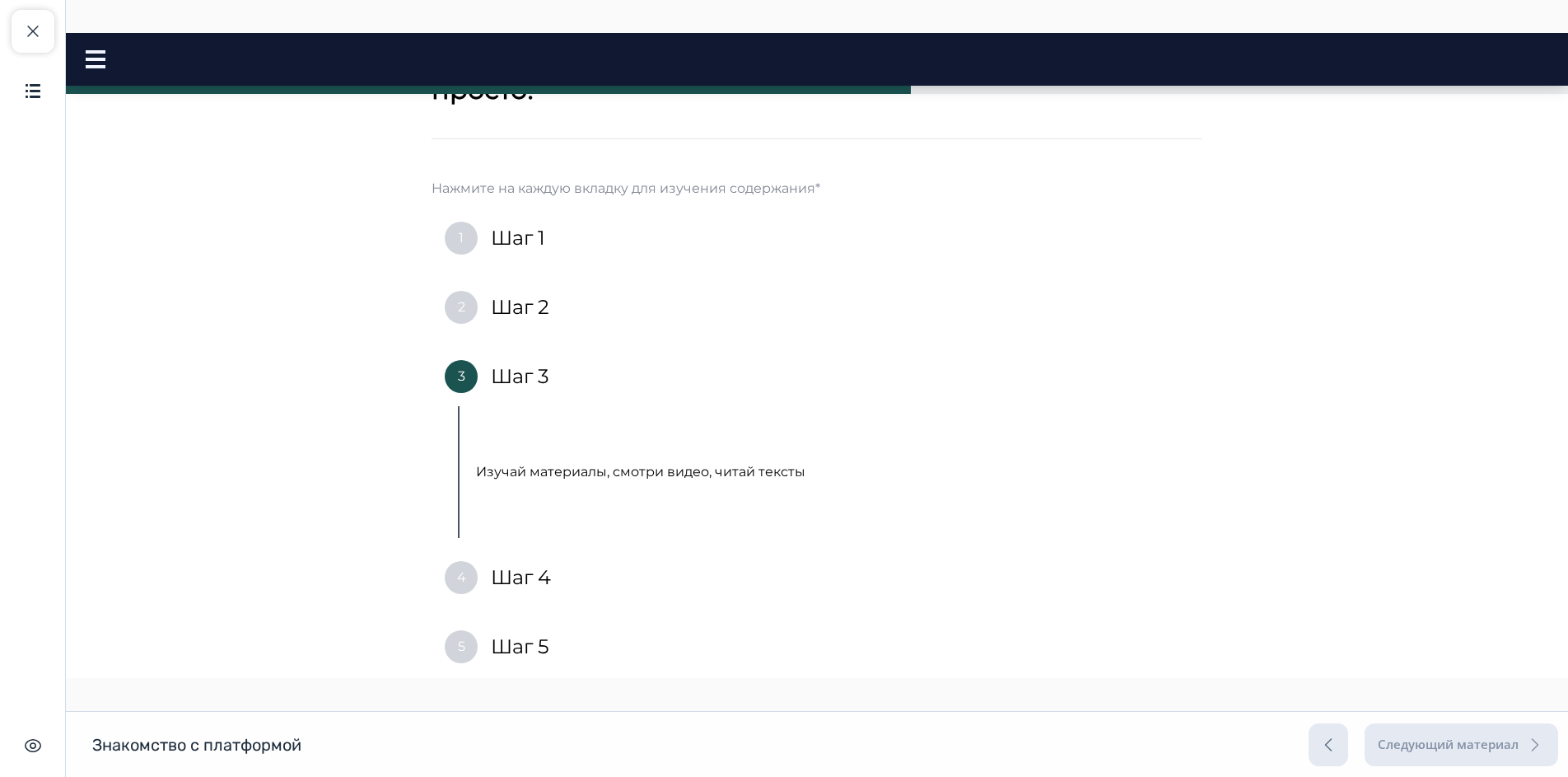
scroll to position [165, 0]
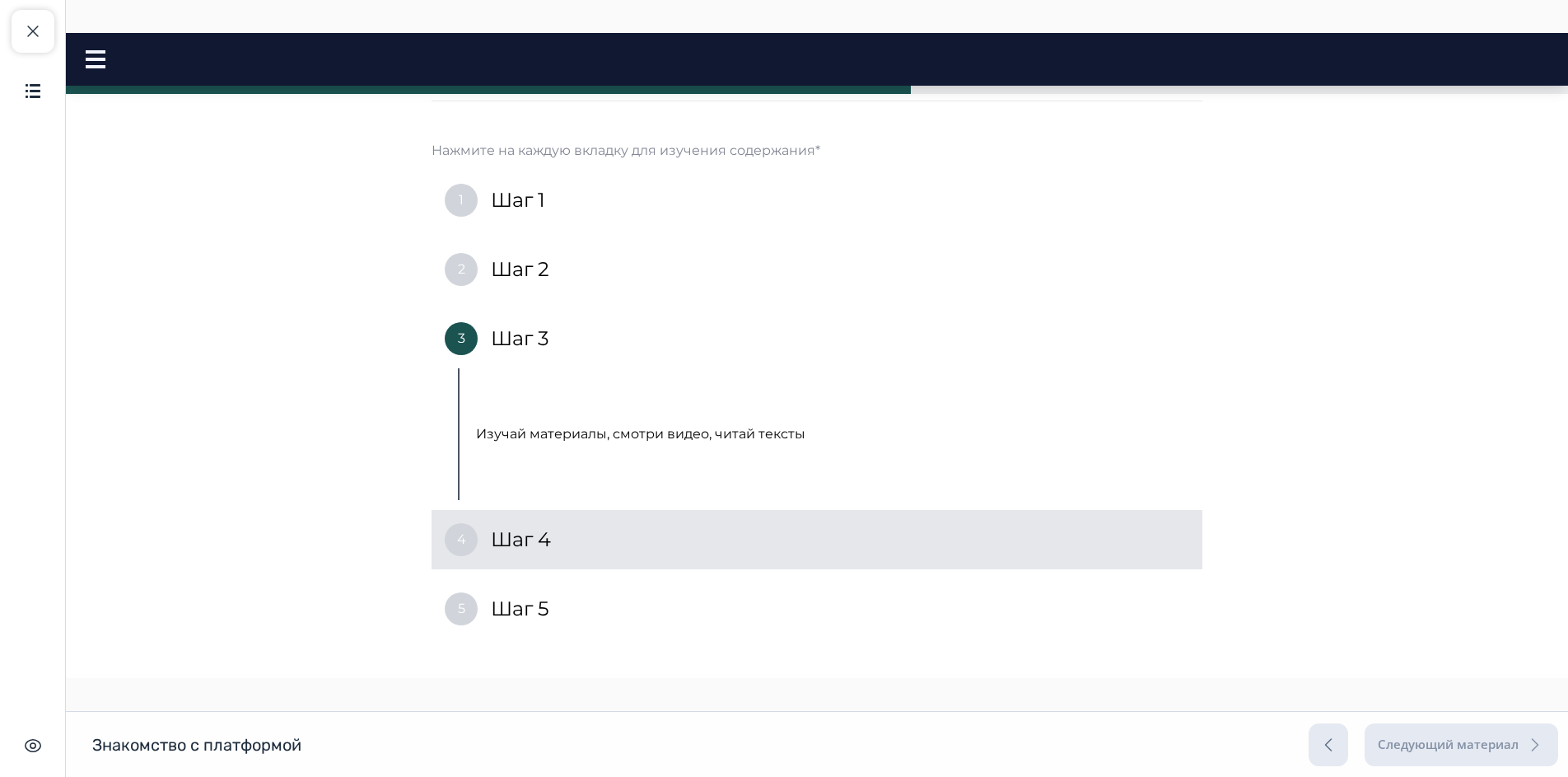
click at [615, 532] on div "4 Шаг 4" at bounding box center [816, 539] width 771 height 59
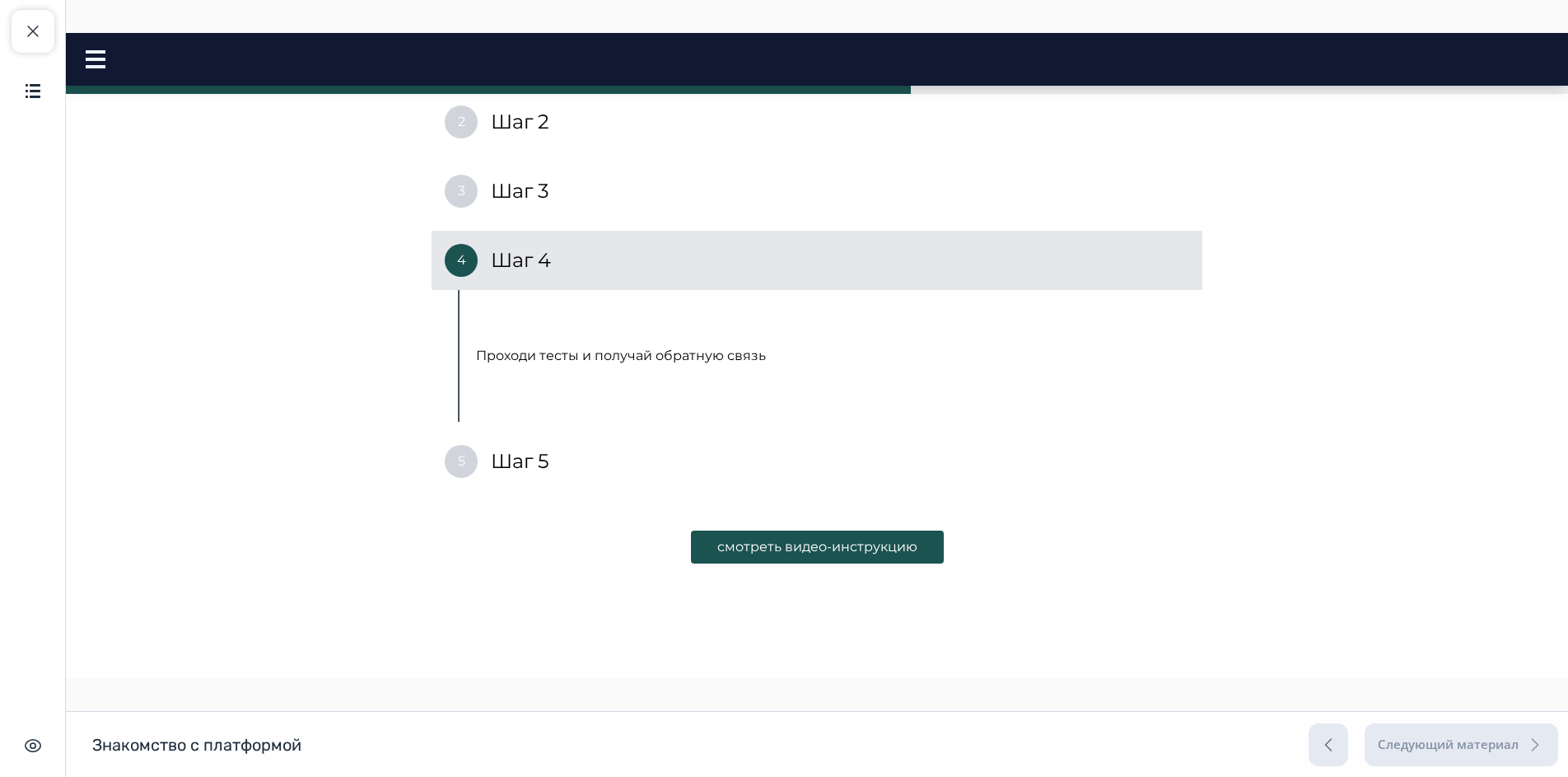
scroll to position [329, 0]
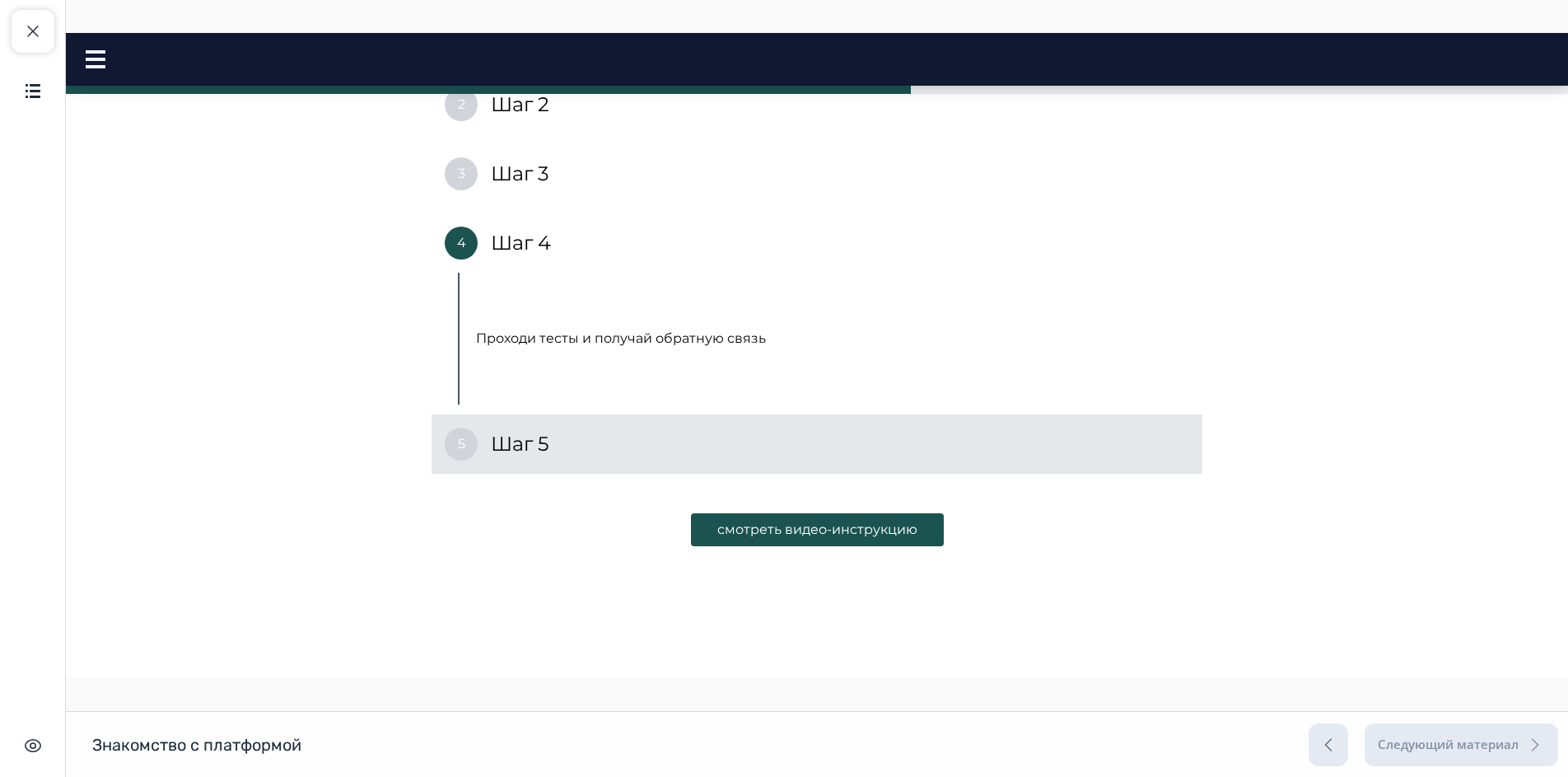
click at [556, 453] on div "5 Шаг 5" at bounding box center [816, 444] width 771 height 59
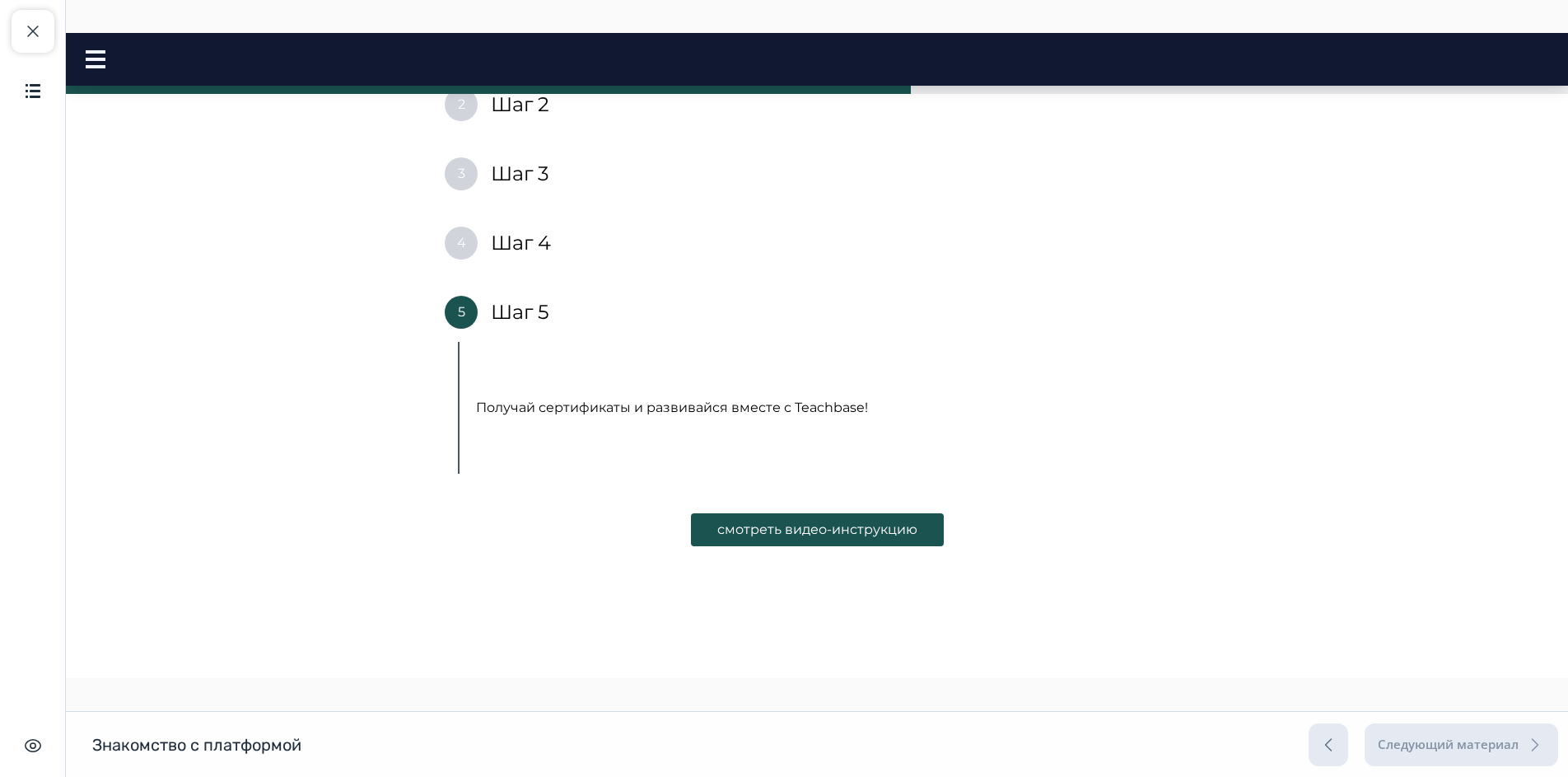
scroll to position [343, 0]
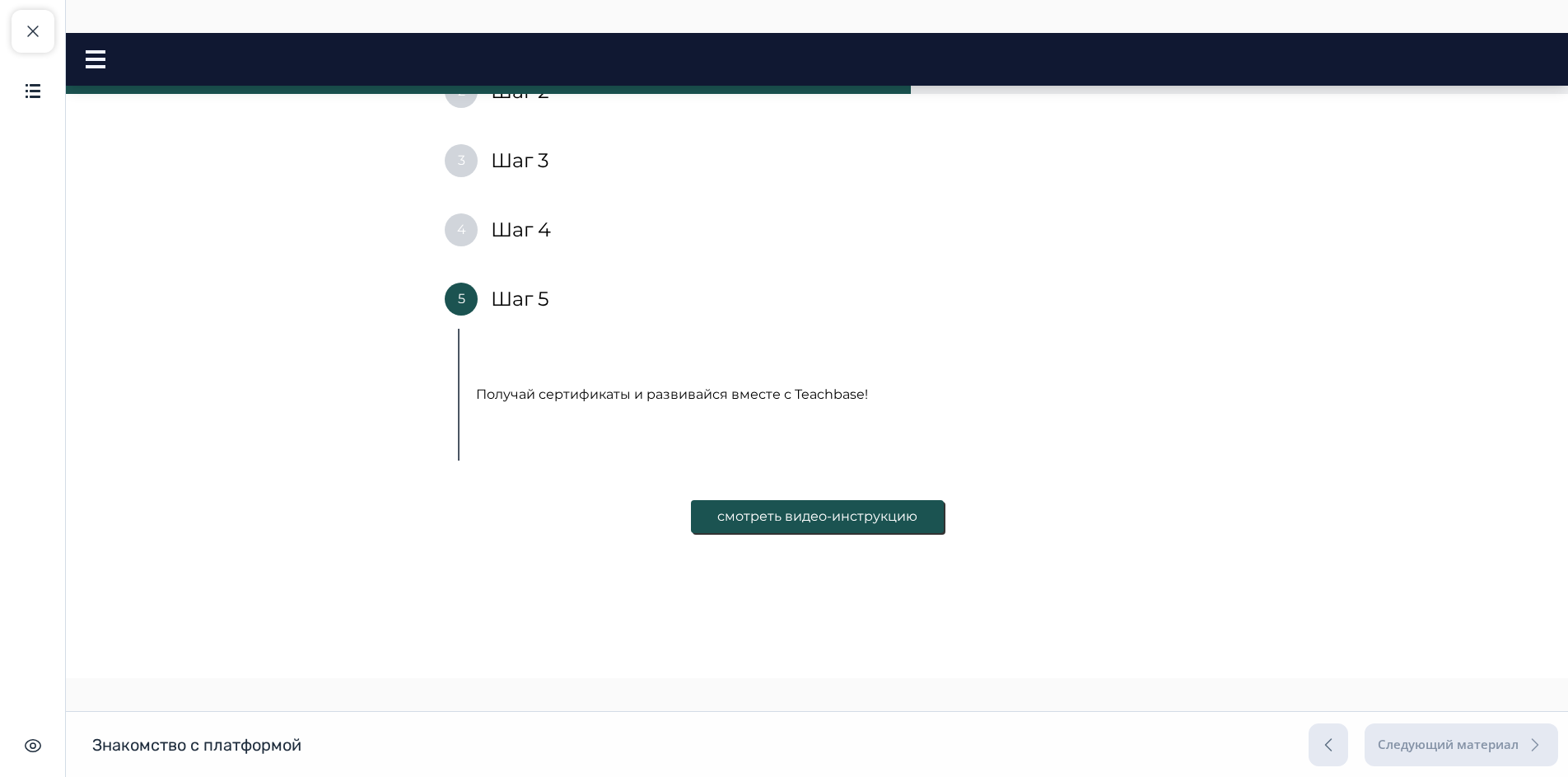
click at [867, 525] on button "смотреть видео-инструкцию" at bounding box center [817, 516] width 253 height 33
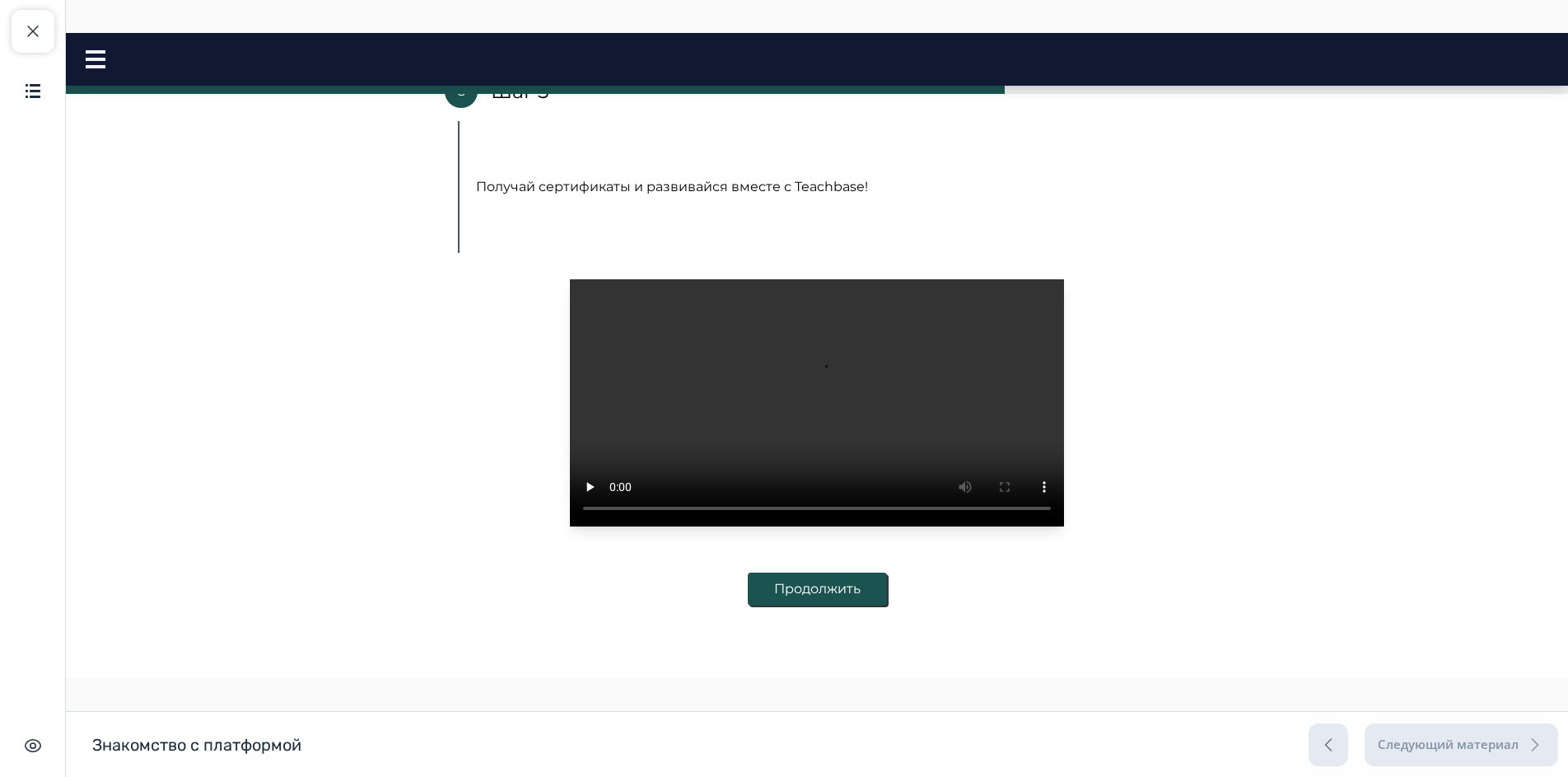
scroll to position [581, 0]
click at [823, 580] on button "Продолжить" at bounding box center [817, 589] width 139 height 33
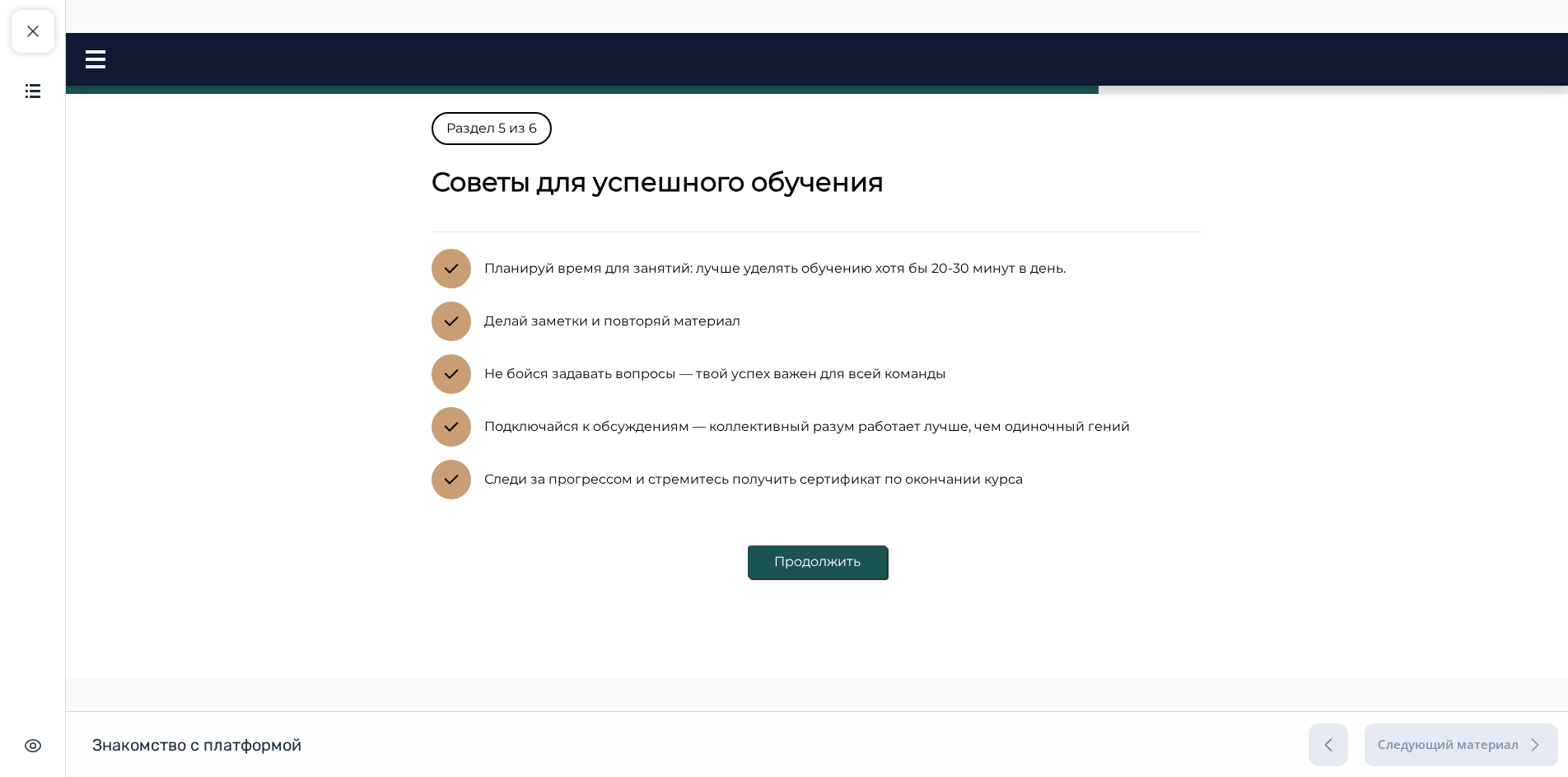
click at [809, 569] on button "Продолжить" at bounding box center [817, 562] width 139 height 33
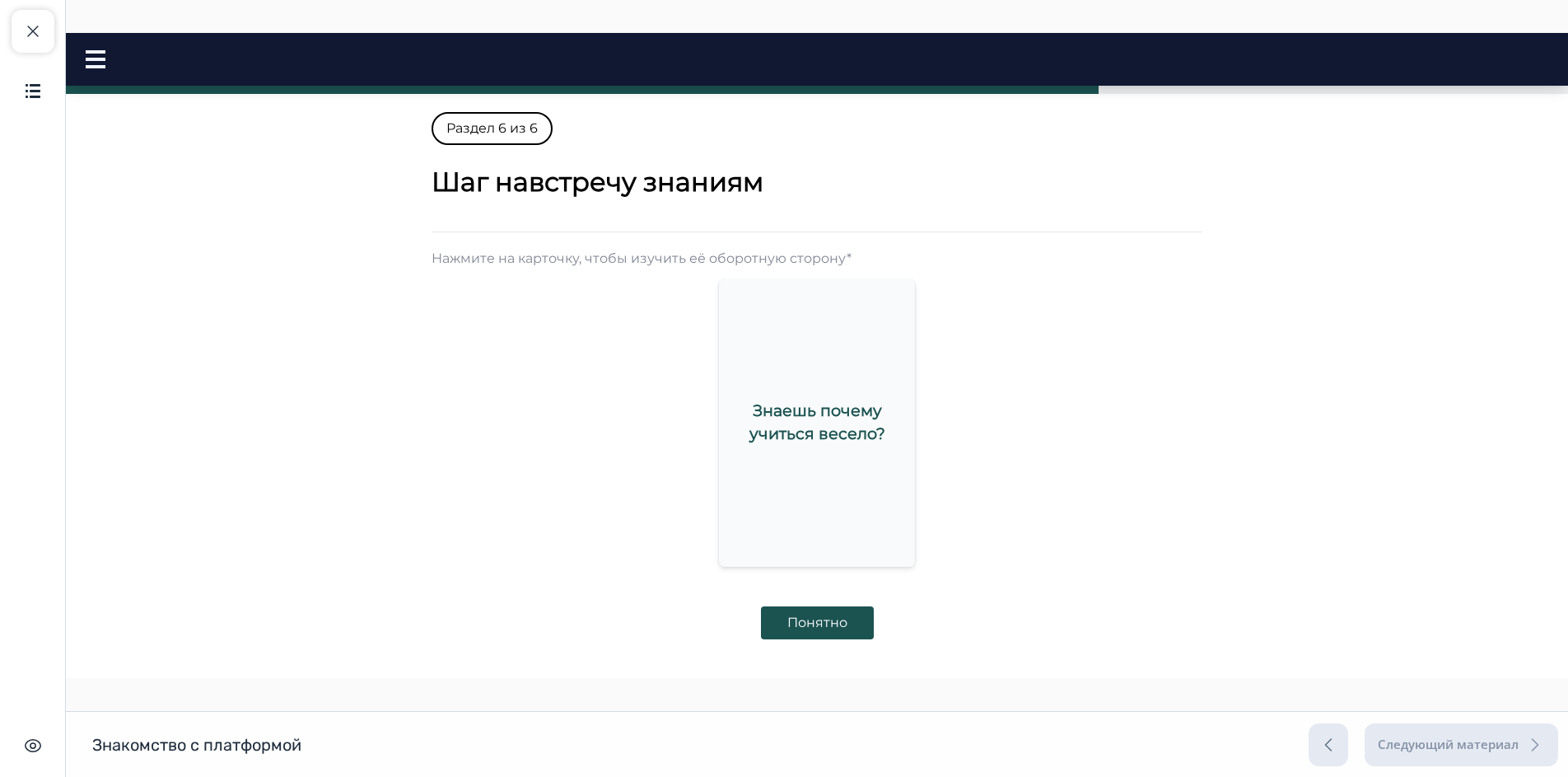
click at [794, 445] on div "Знаешь почему учиться весело?" at bounding box center [817, 421] width 196 height 90
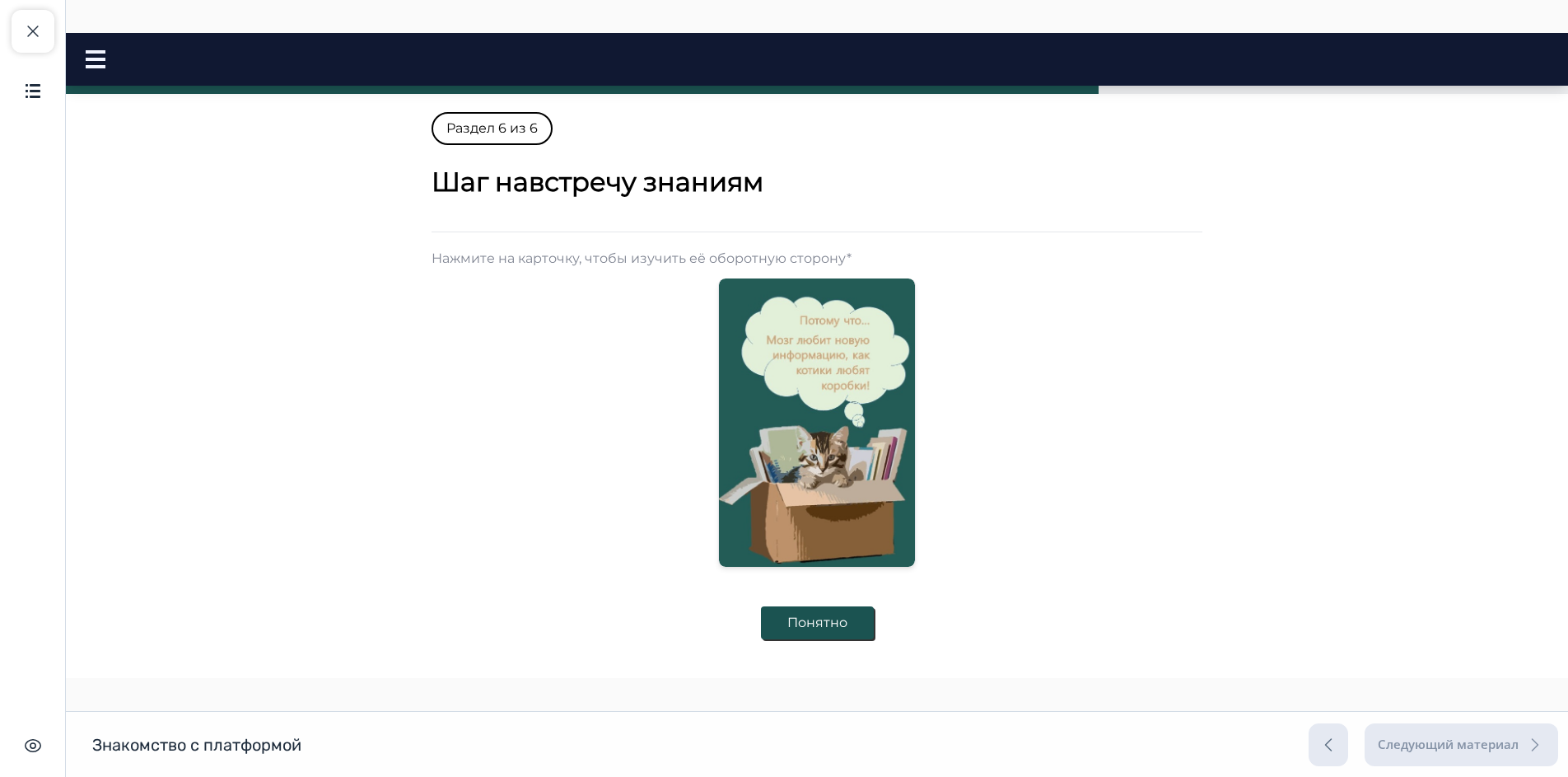
click at [827, 616] on button "Понятно" at bounding box center [817, 623] width 113 height 33
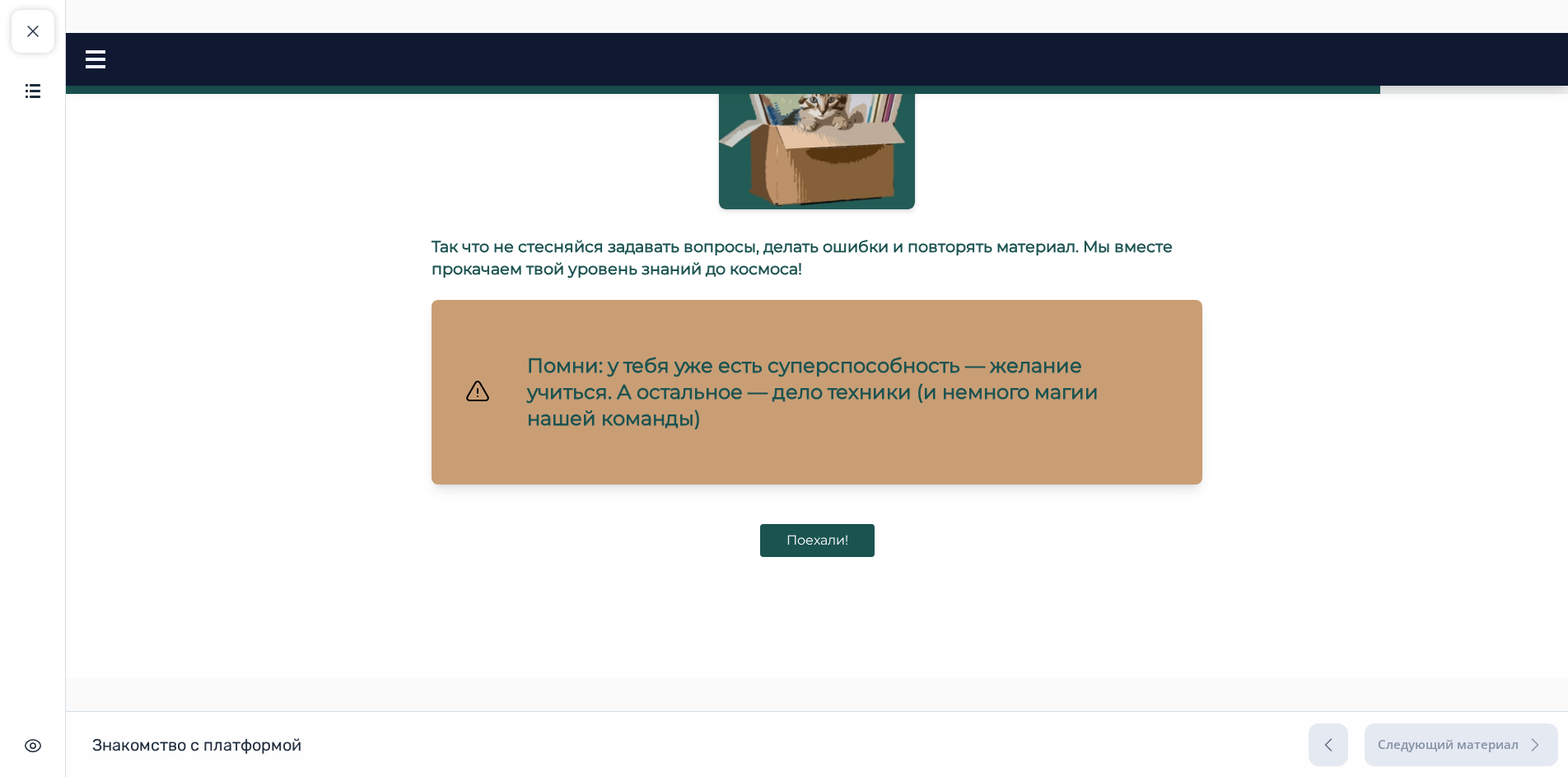
scroll to position [382, 0]
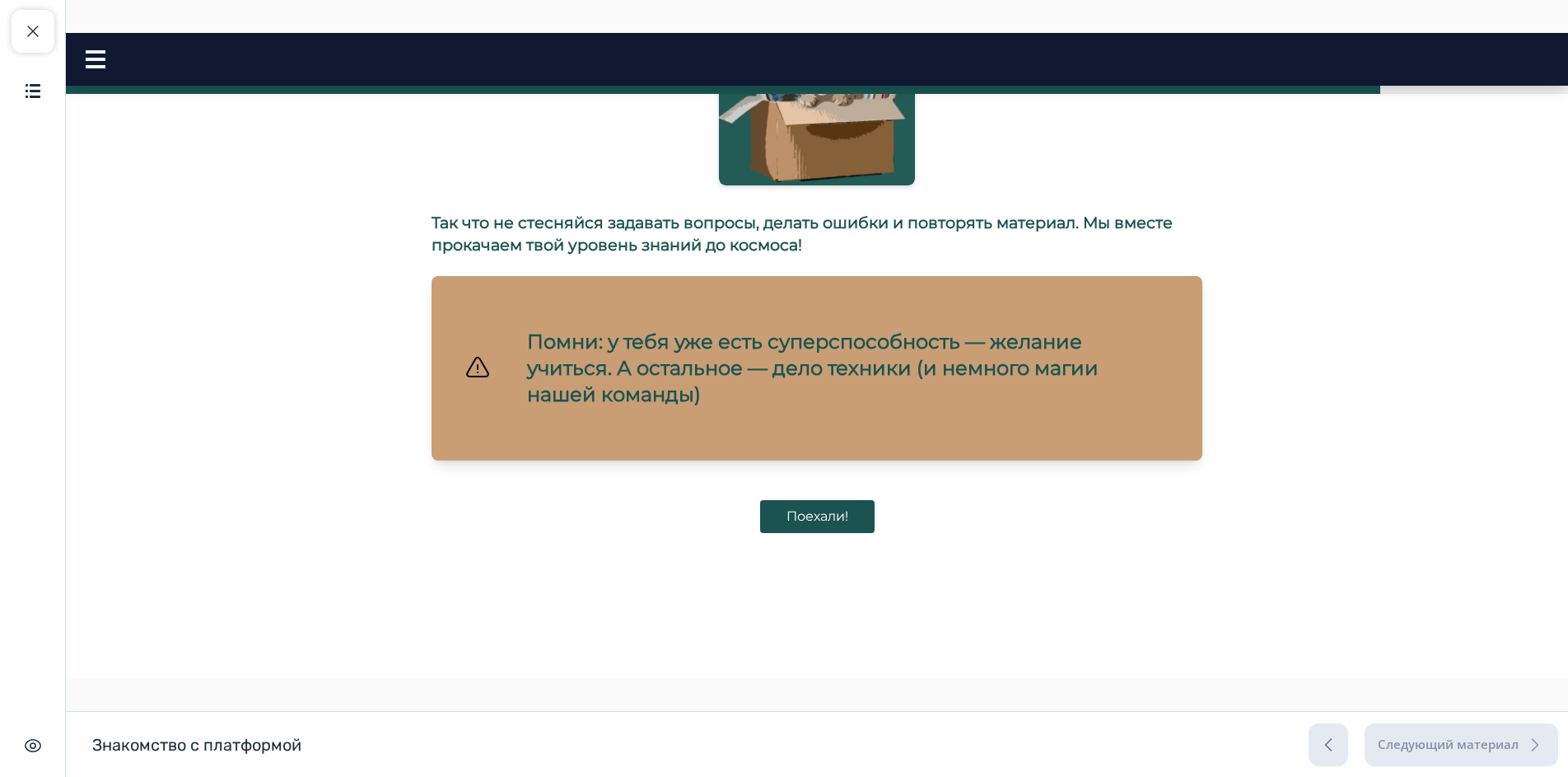
click at [811, 519] on button "Поехали!" at bounding box center [817, 516] width 115 height 33
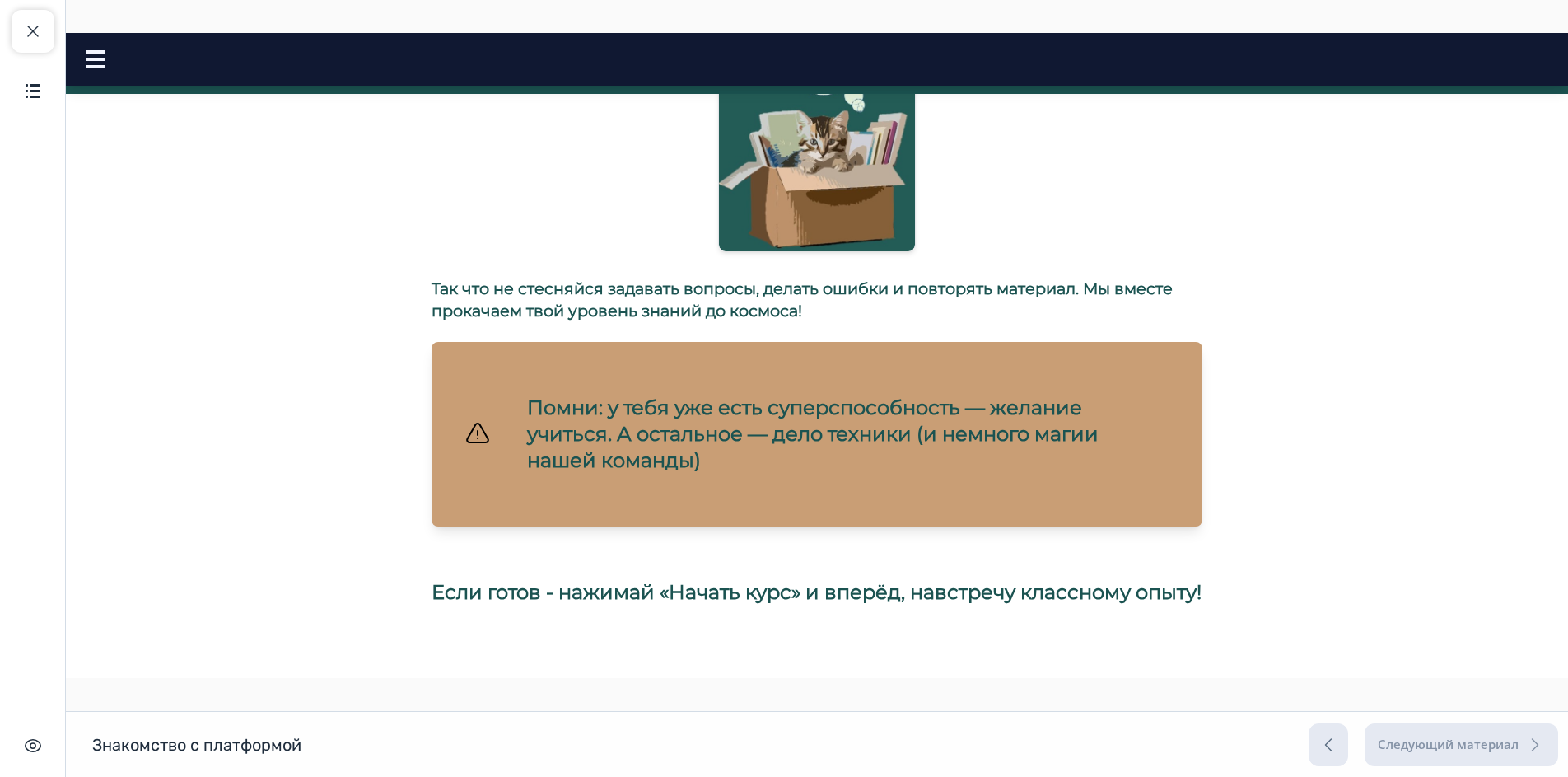
scroll to position [776, 0]
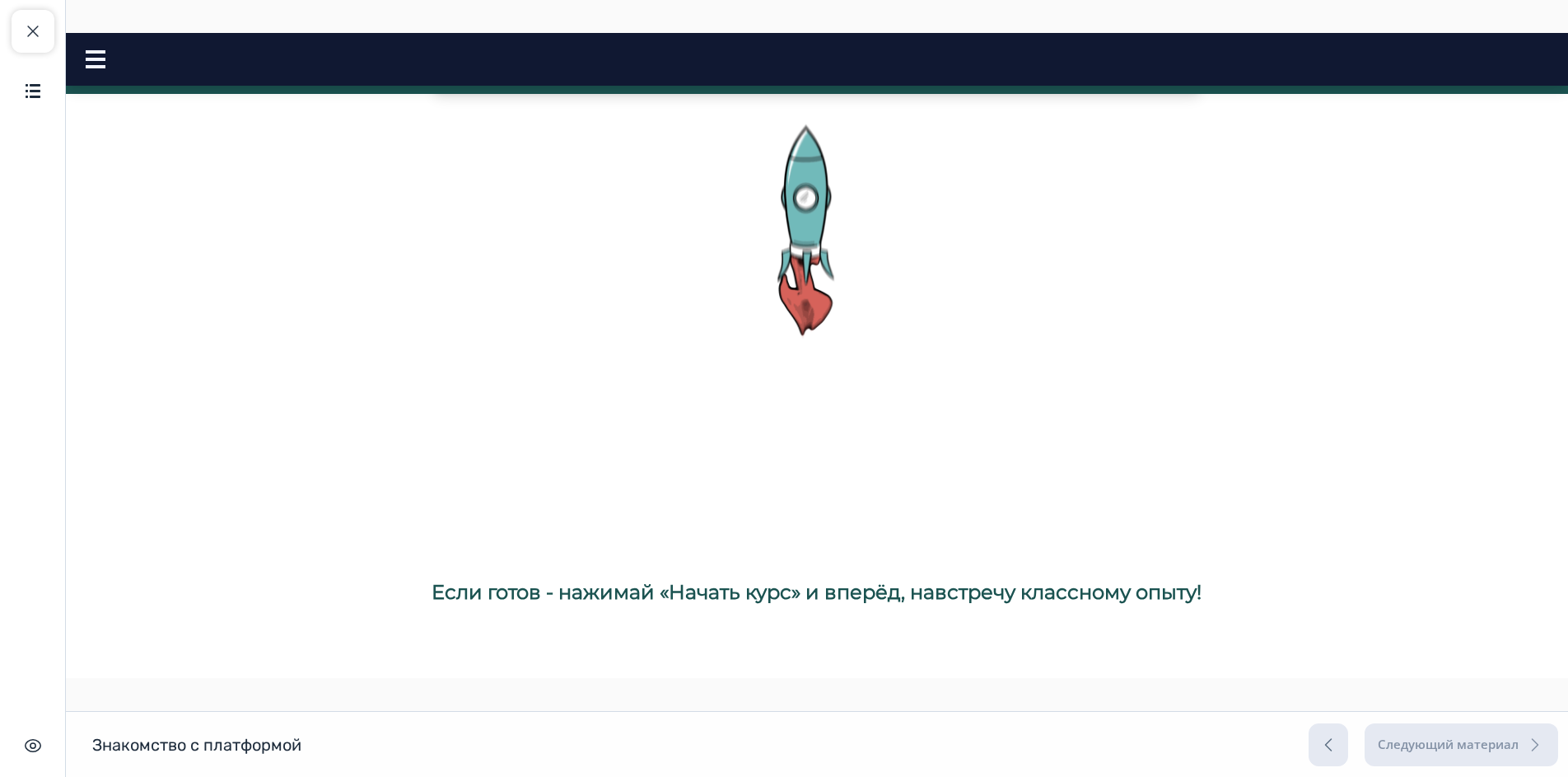
click at [1487, 750] on div "Следующий материал" at bounding box center [1433, 745] width 250 height 43
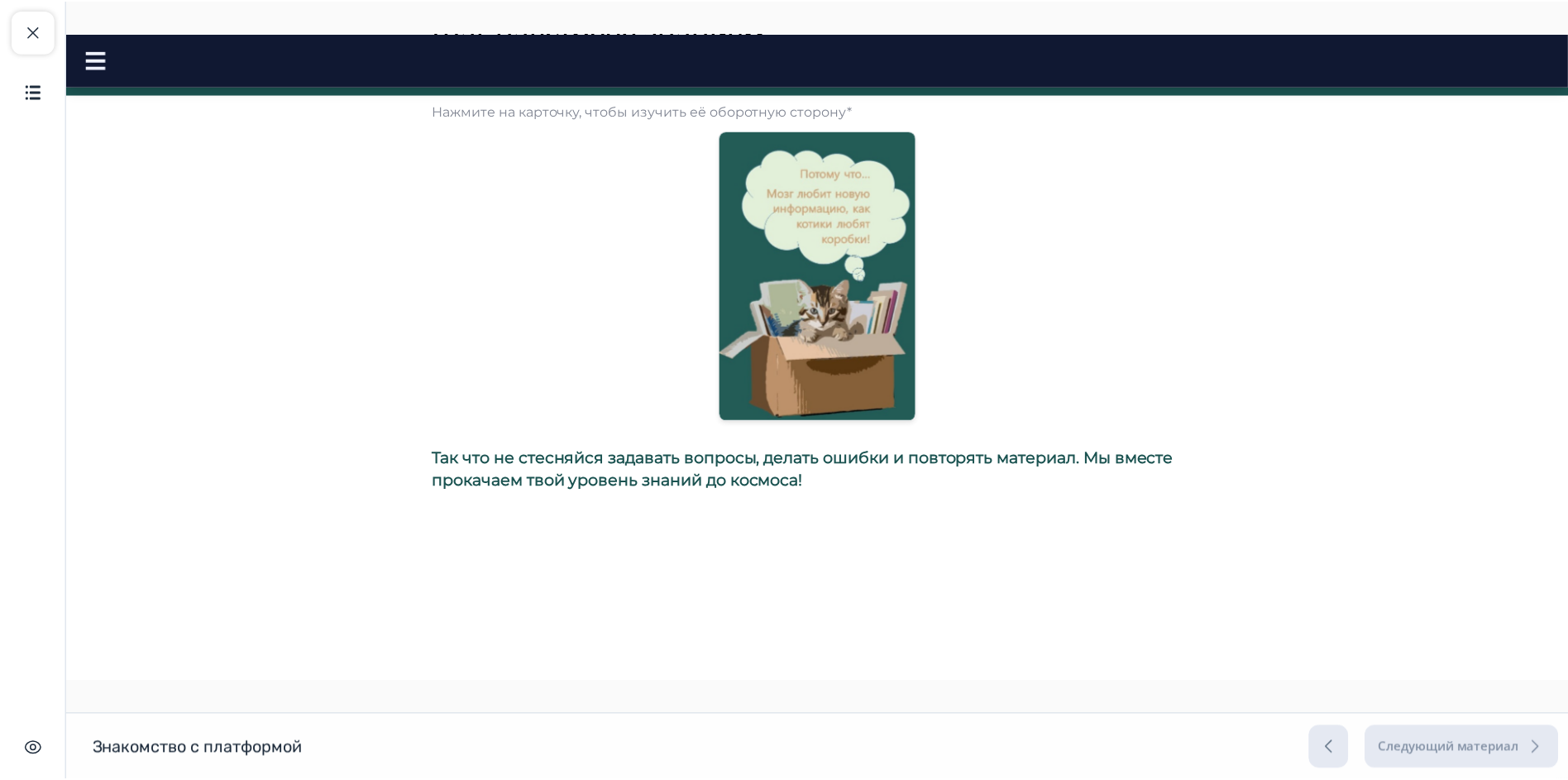
scroll to position [0, 0]
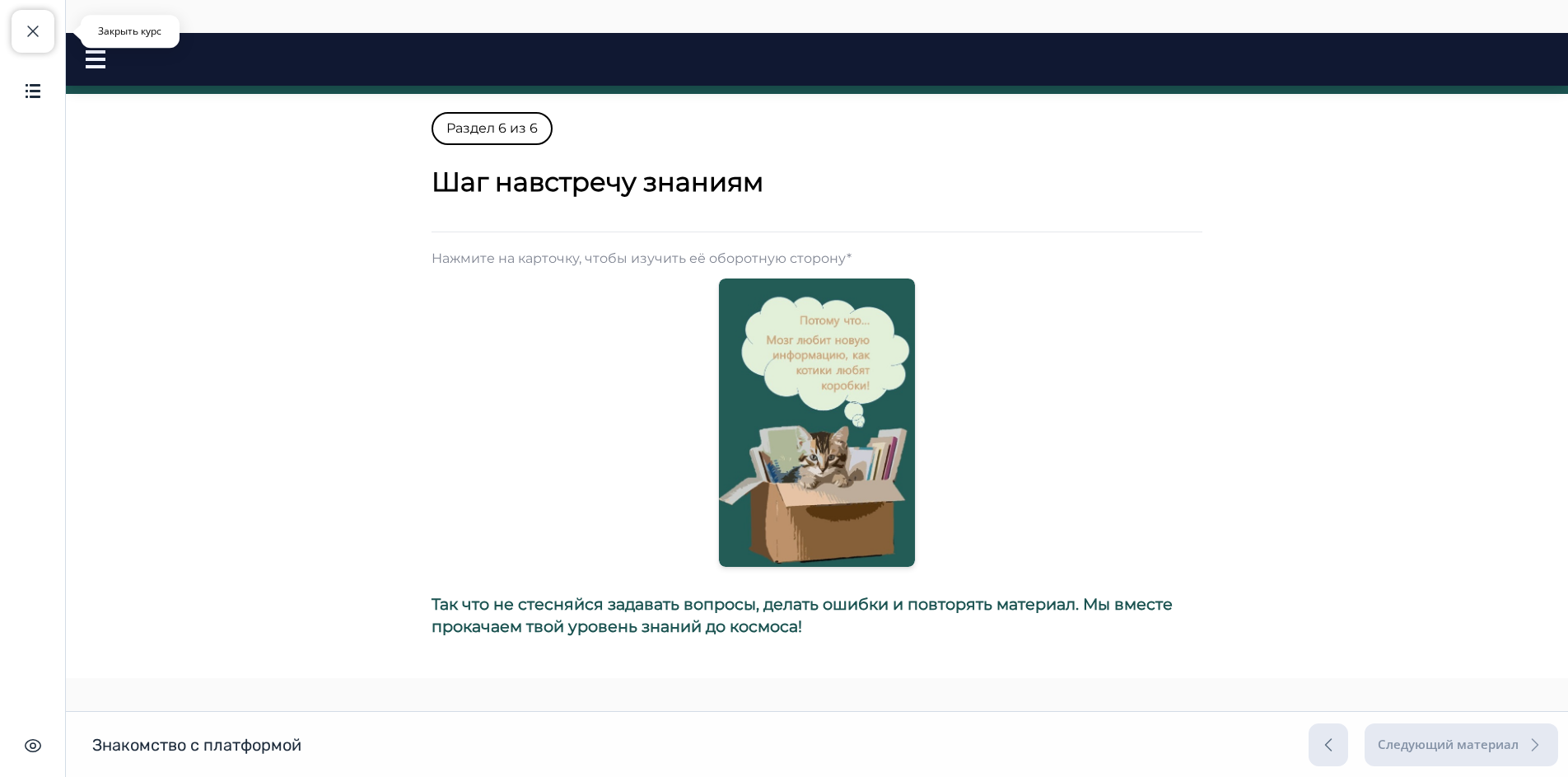
click at [29, 40] on span "button" at bounding box center [33, 31] width 20 height 20
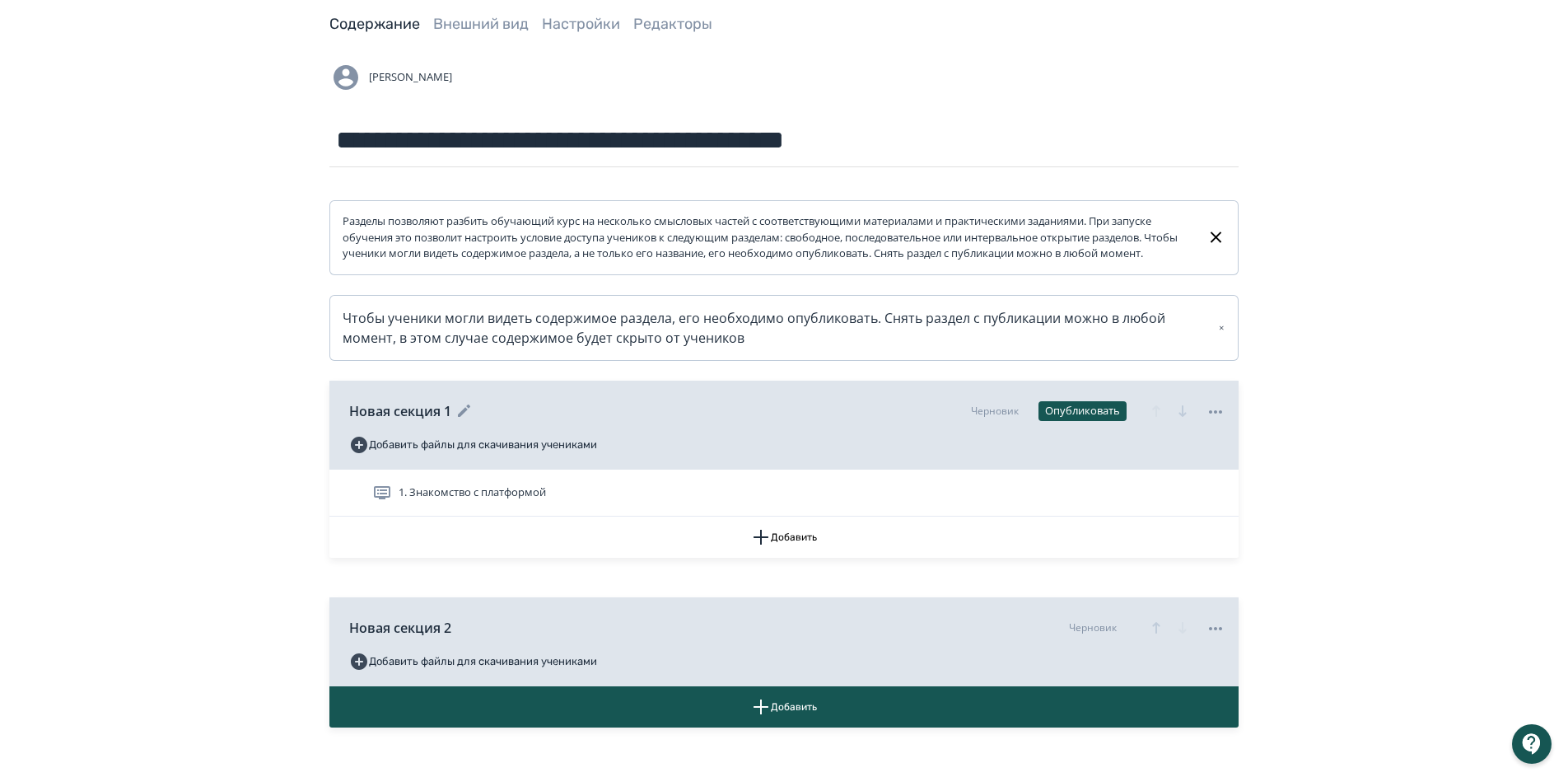
scroll to position [165, 0]
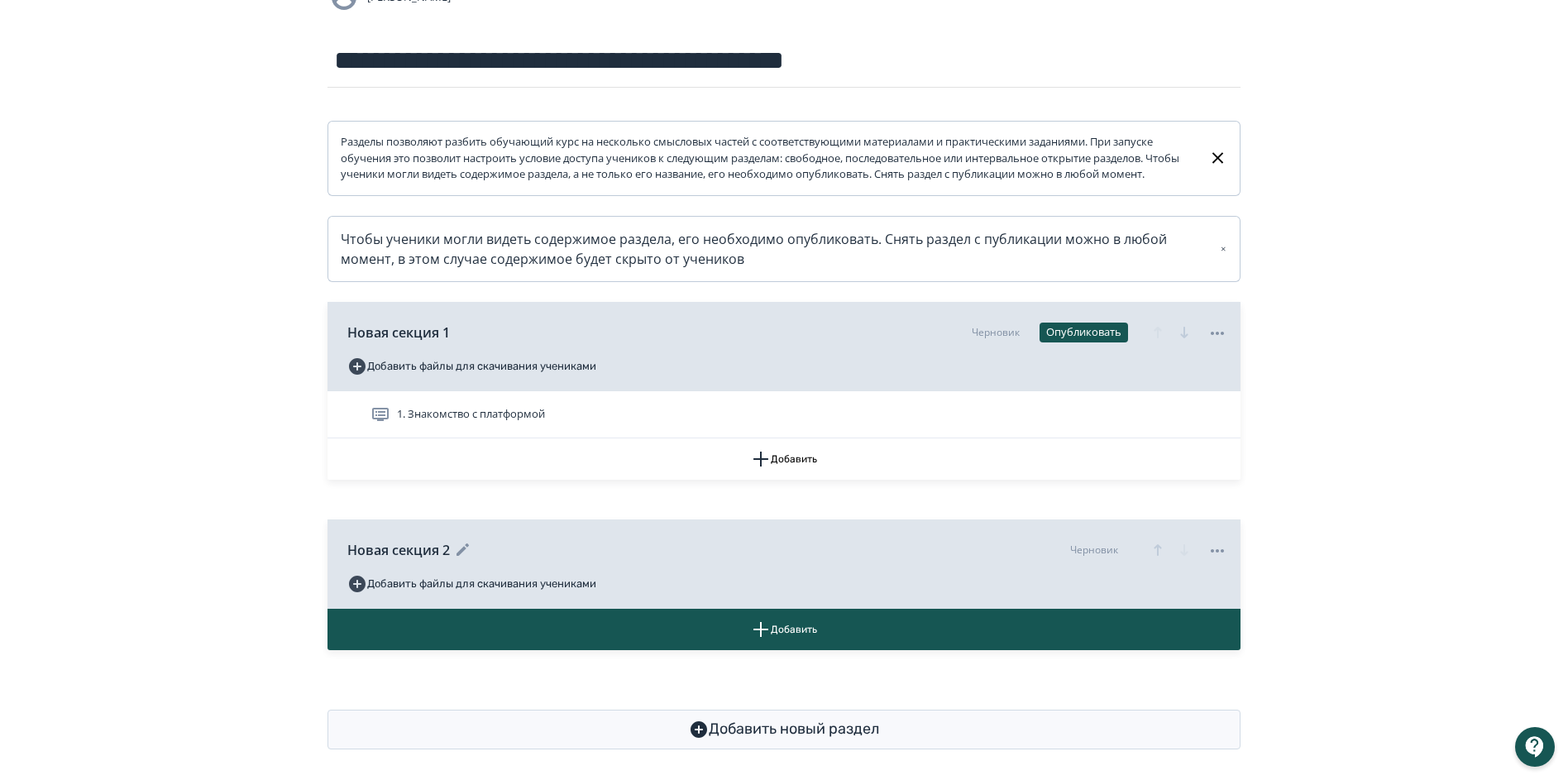
click at [1225, 560] on icon at bounding box center [1217, 550] width 20 height 20
click at [1223, 599] on div "Удалить" at bounding box center [1220, 601] width 68 height 33
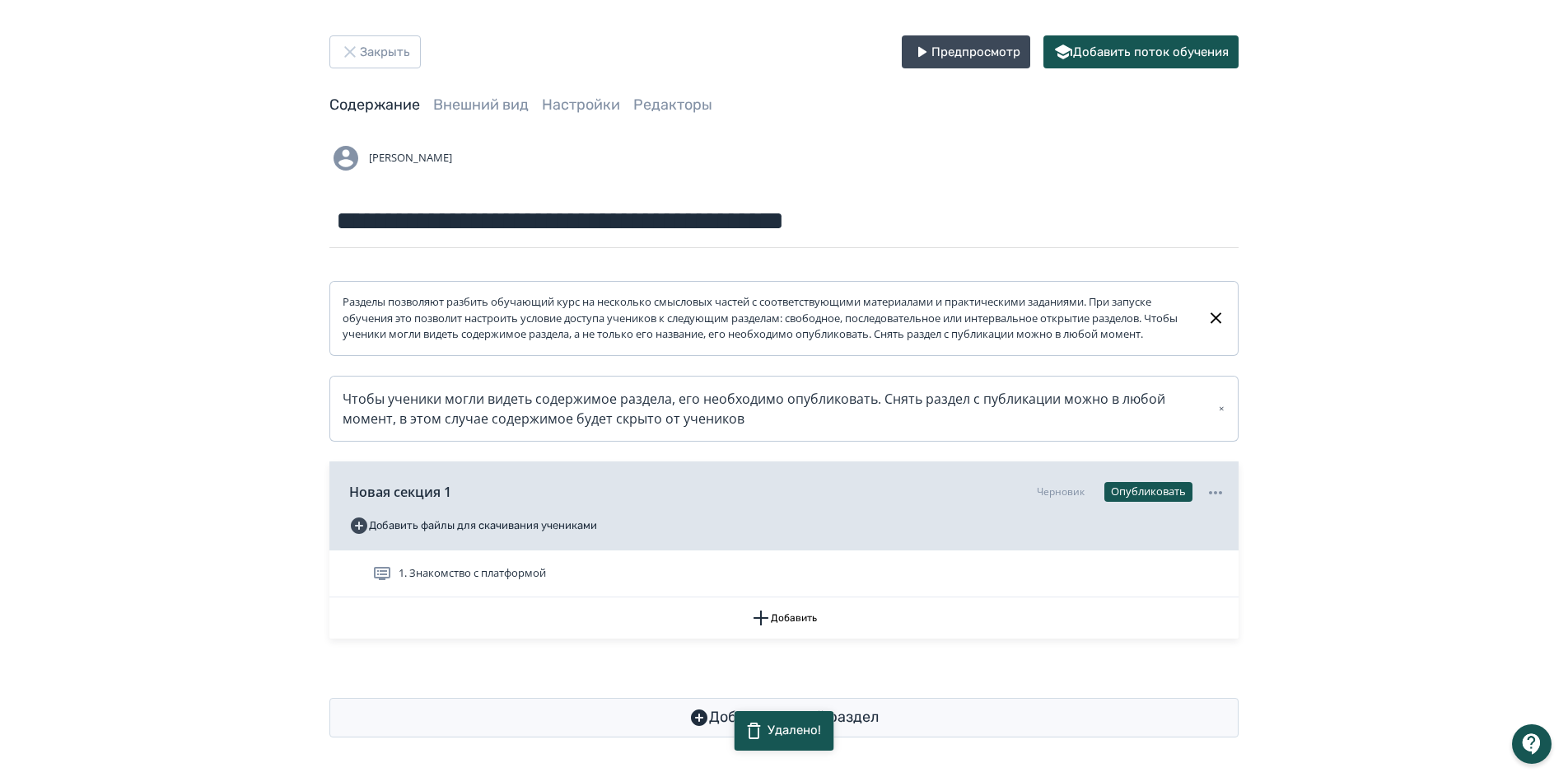
scroll to position [0, 0]
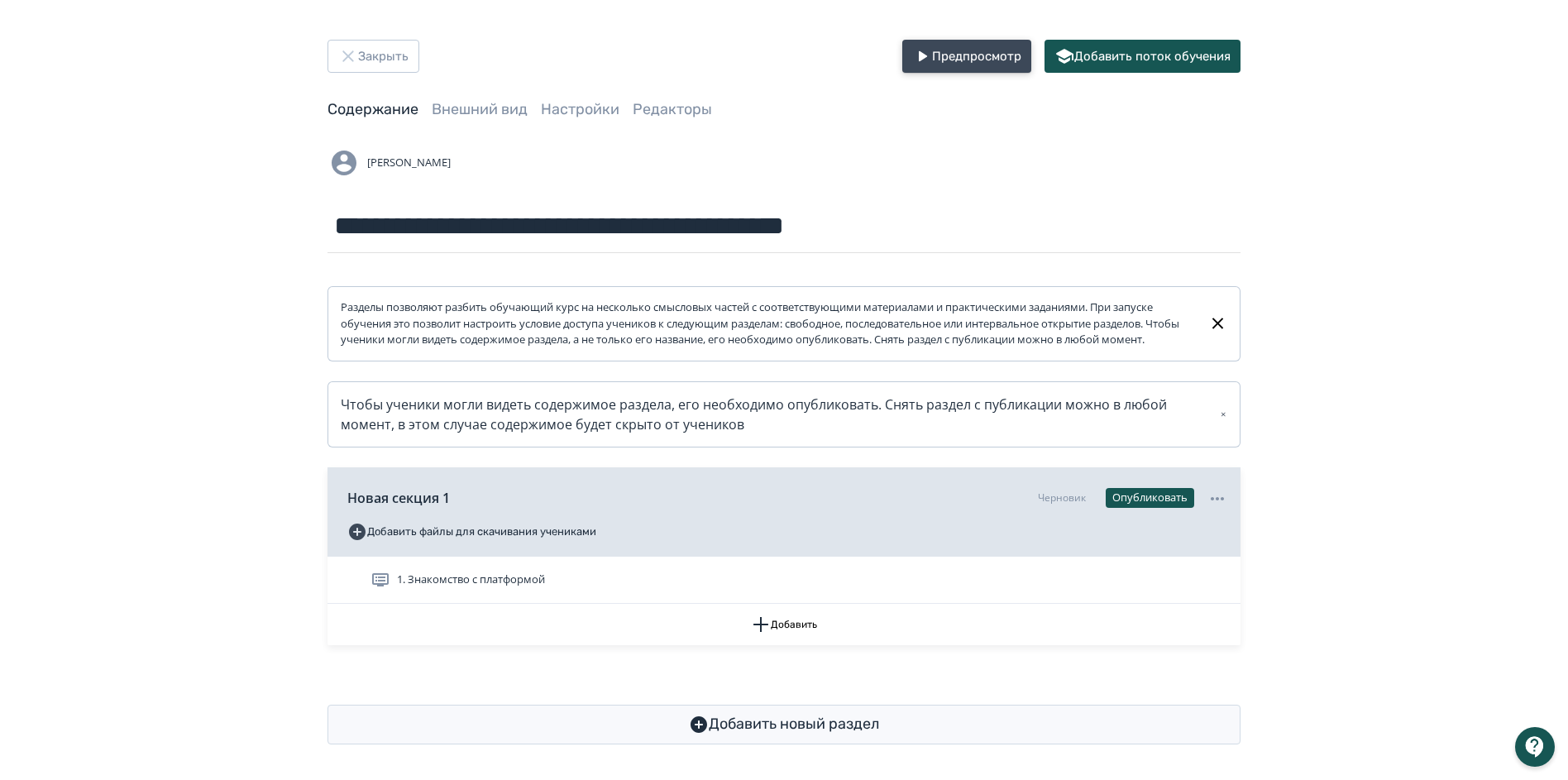
click at [941, 61] on button "Предпросмотр" at bounding box center [966, 56] width 129 height 33
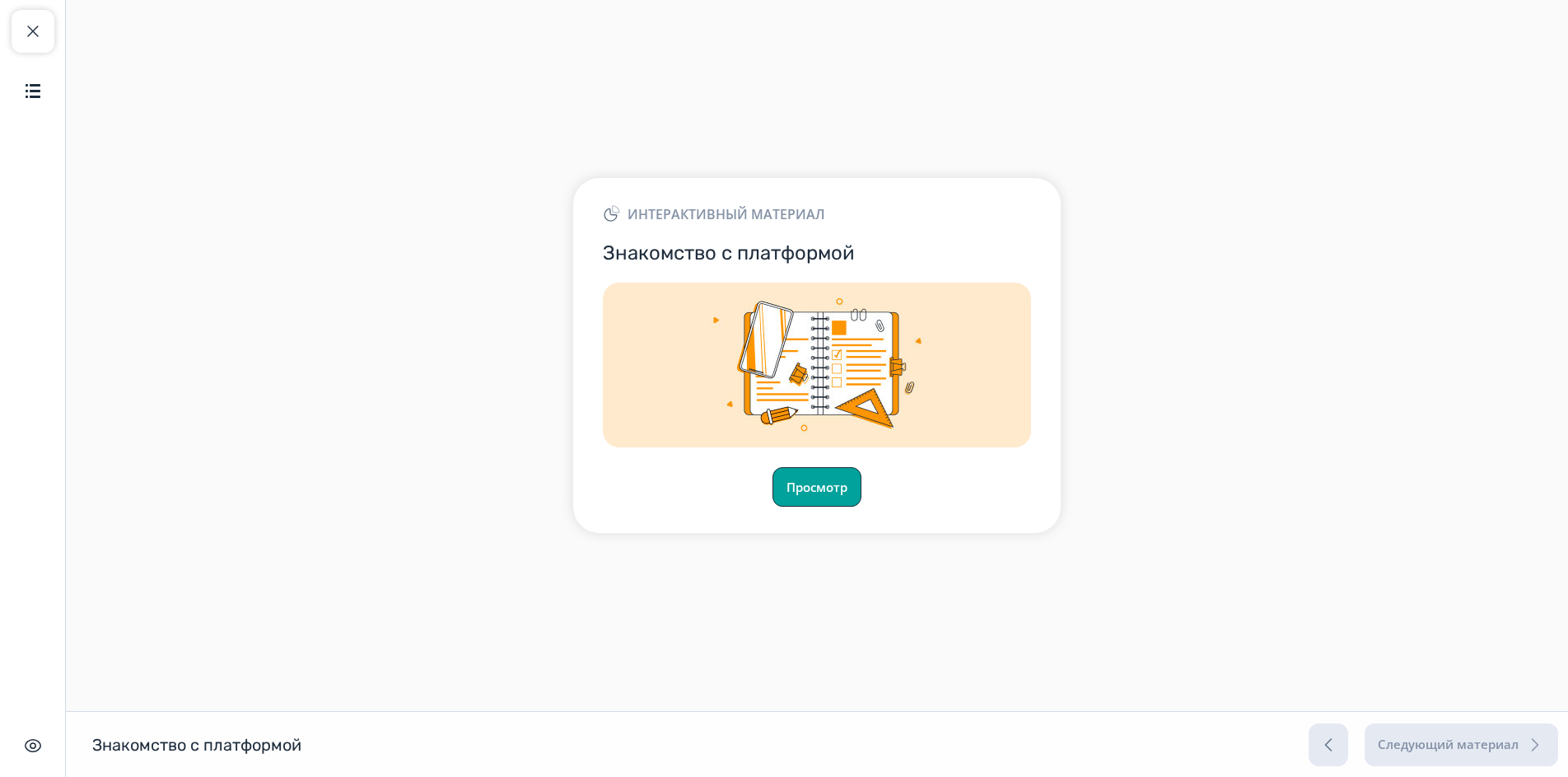
click at [801, 476] on button "Просмотр" at bounding box center [816, 487] width 89 height 40
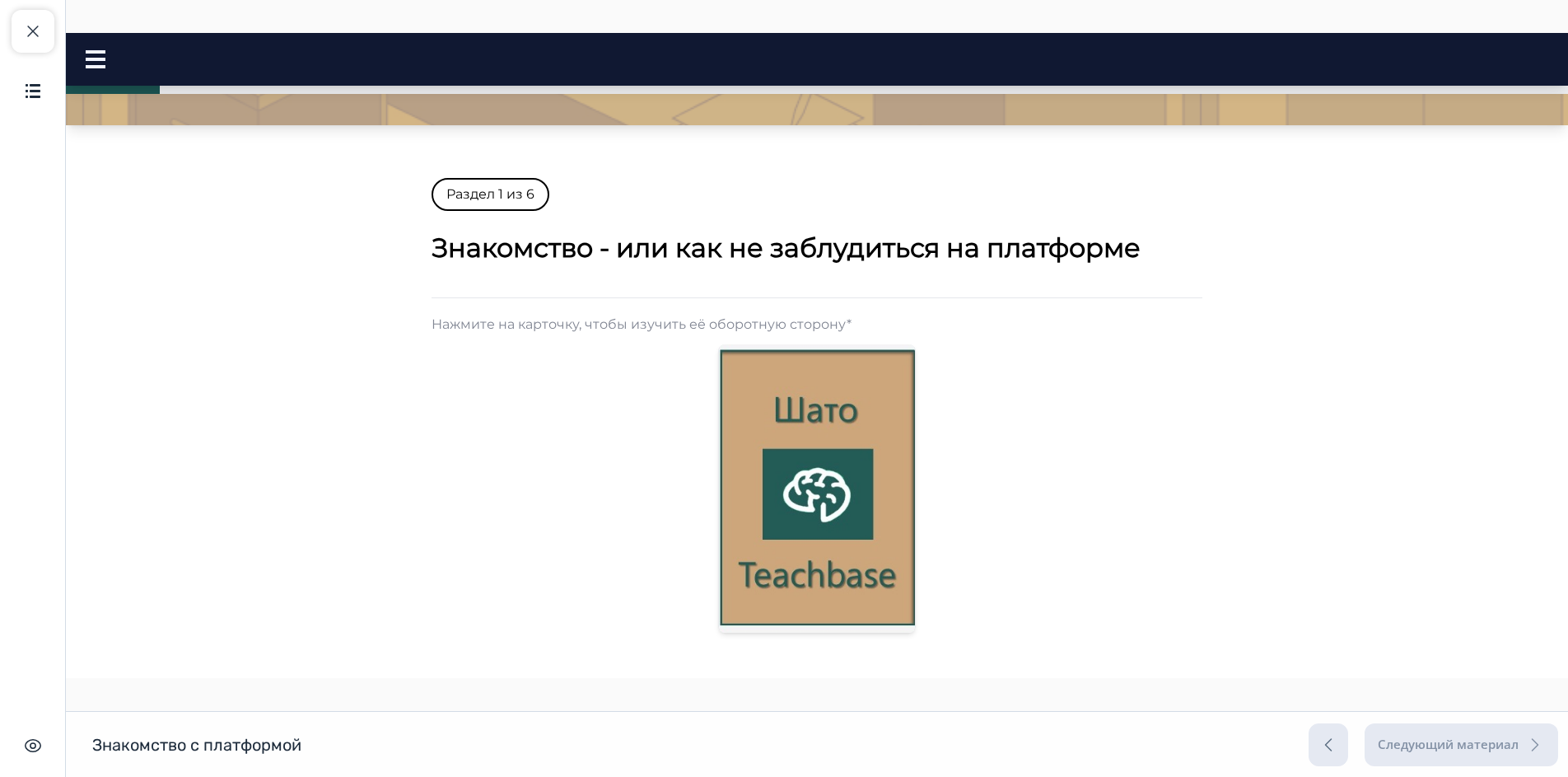
scroll to position [247, 0]
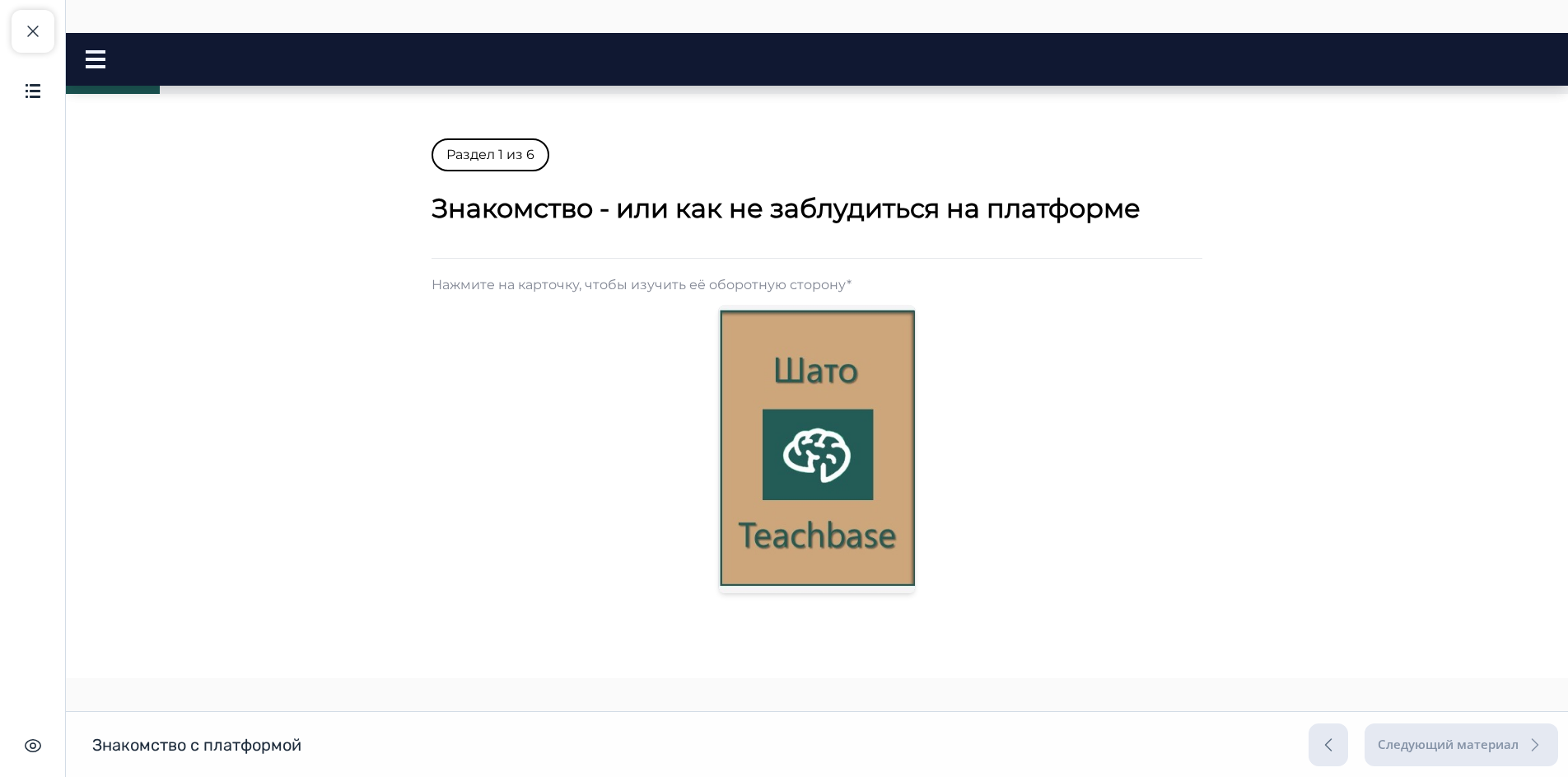
click at [865, 433] on img at bounding box center [817, 449] width 196 height 289
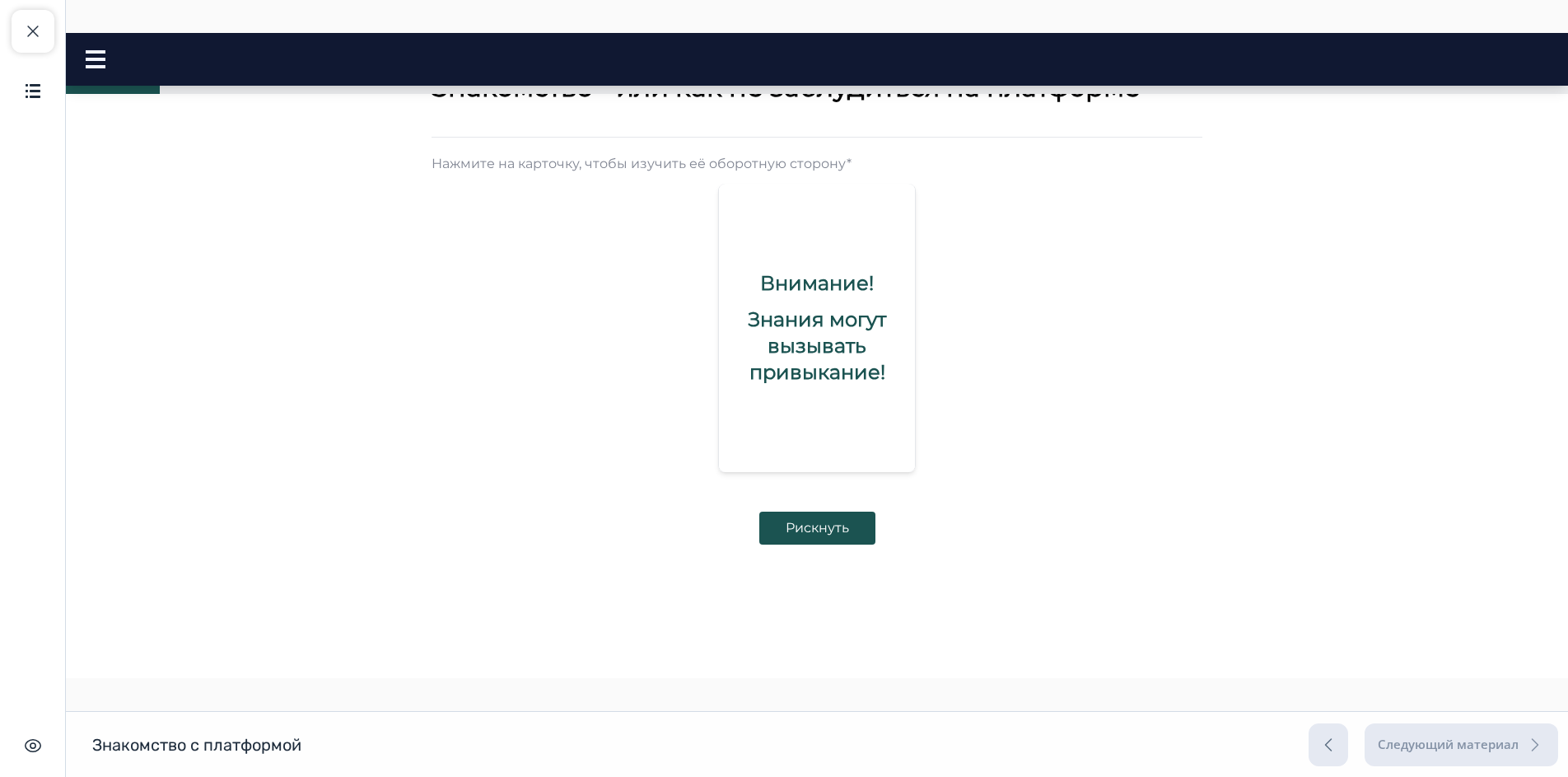
scroll to position [380, 0]
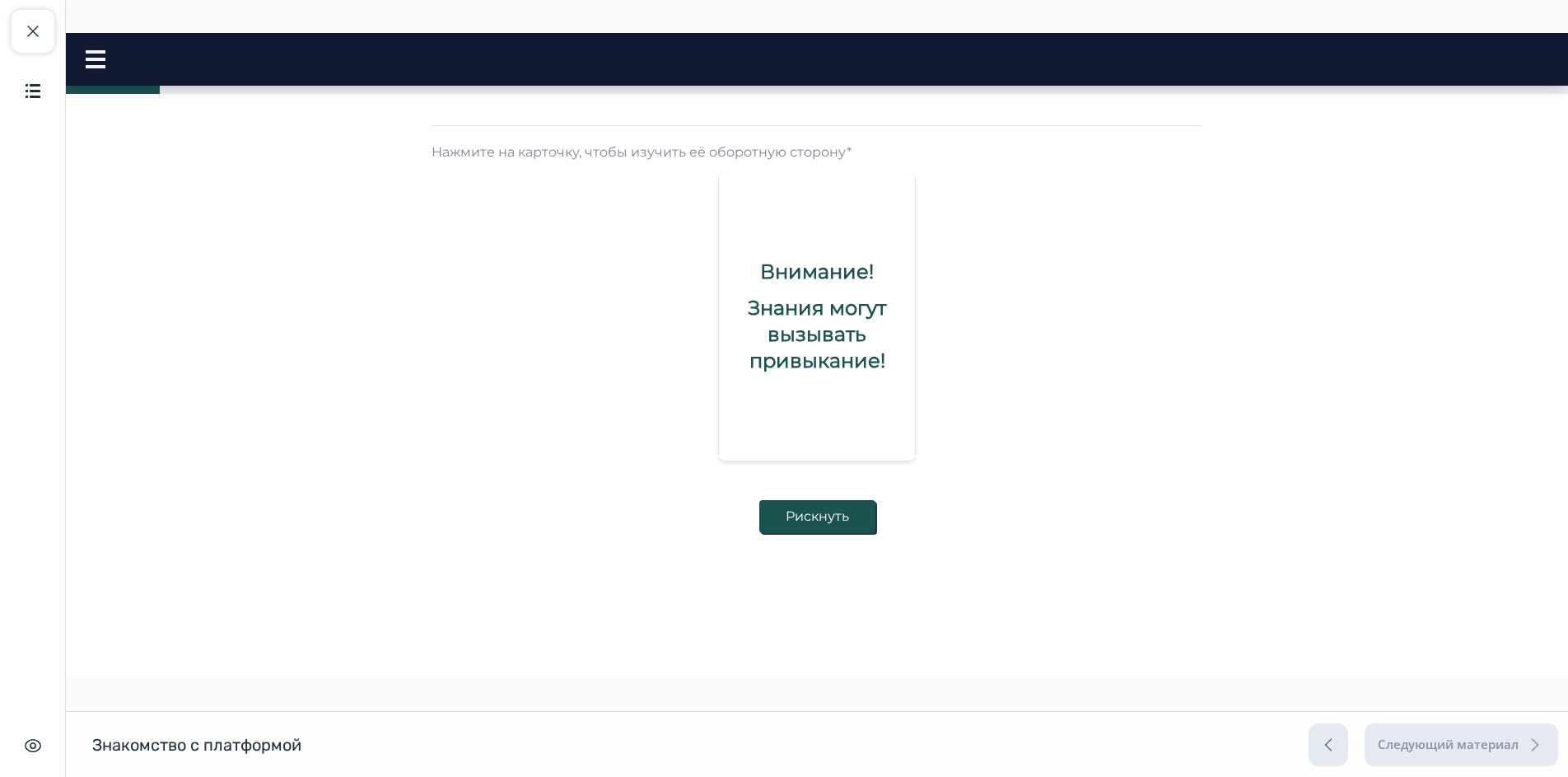
click at [843, 513] on button "Рискнуть" at bounding box center [817, 516] width 116 height 33
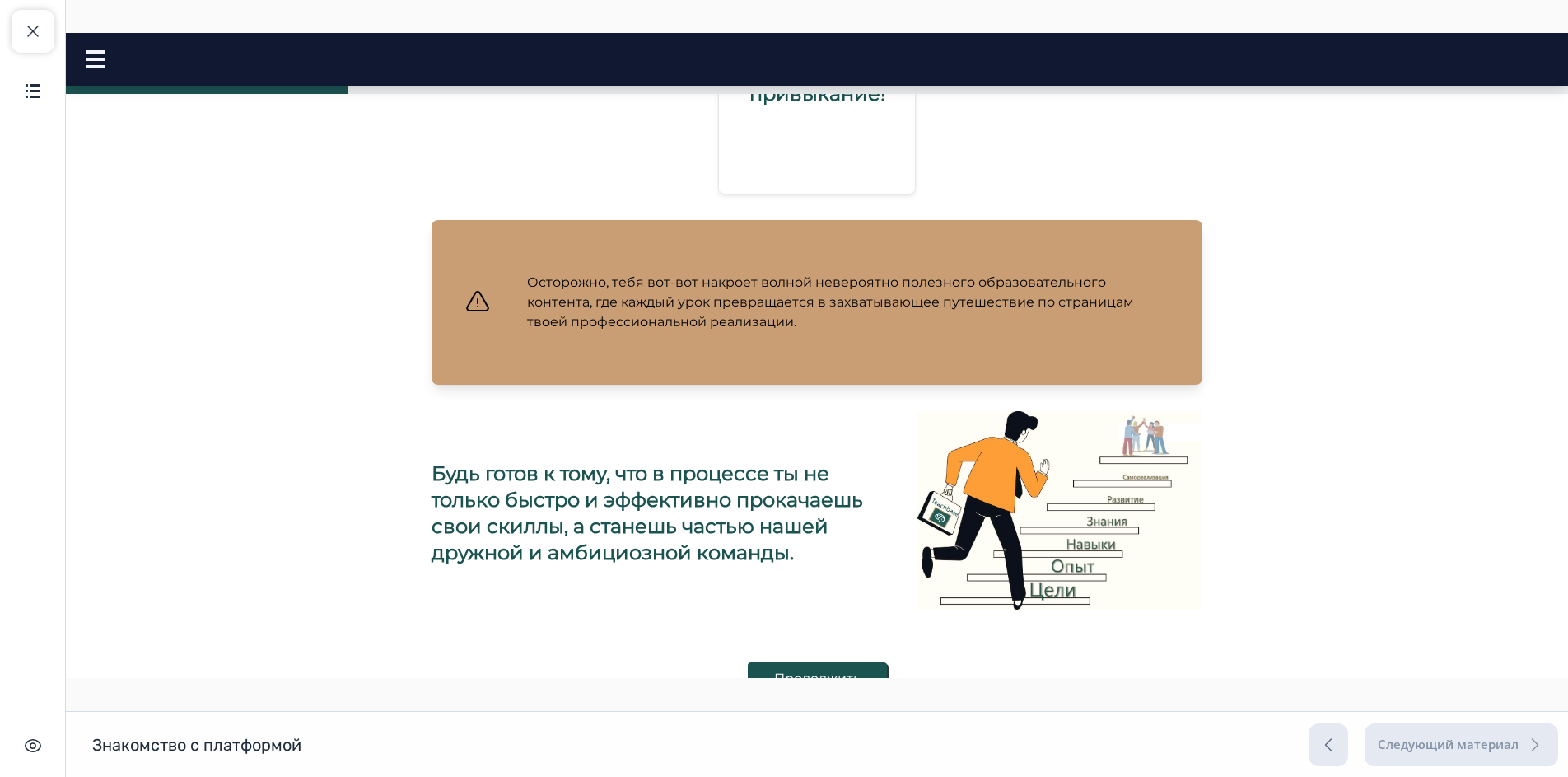
scroll to position [675, 0]
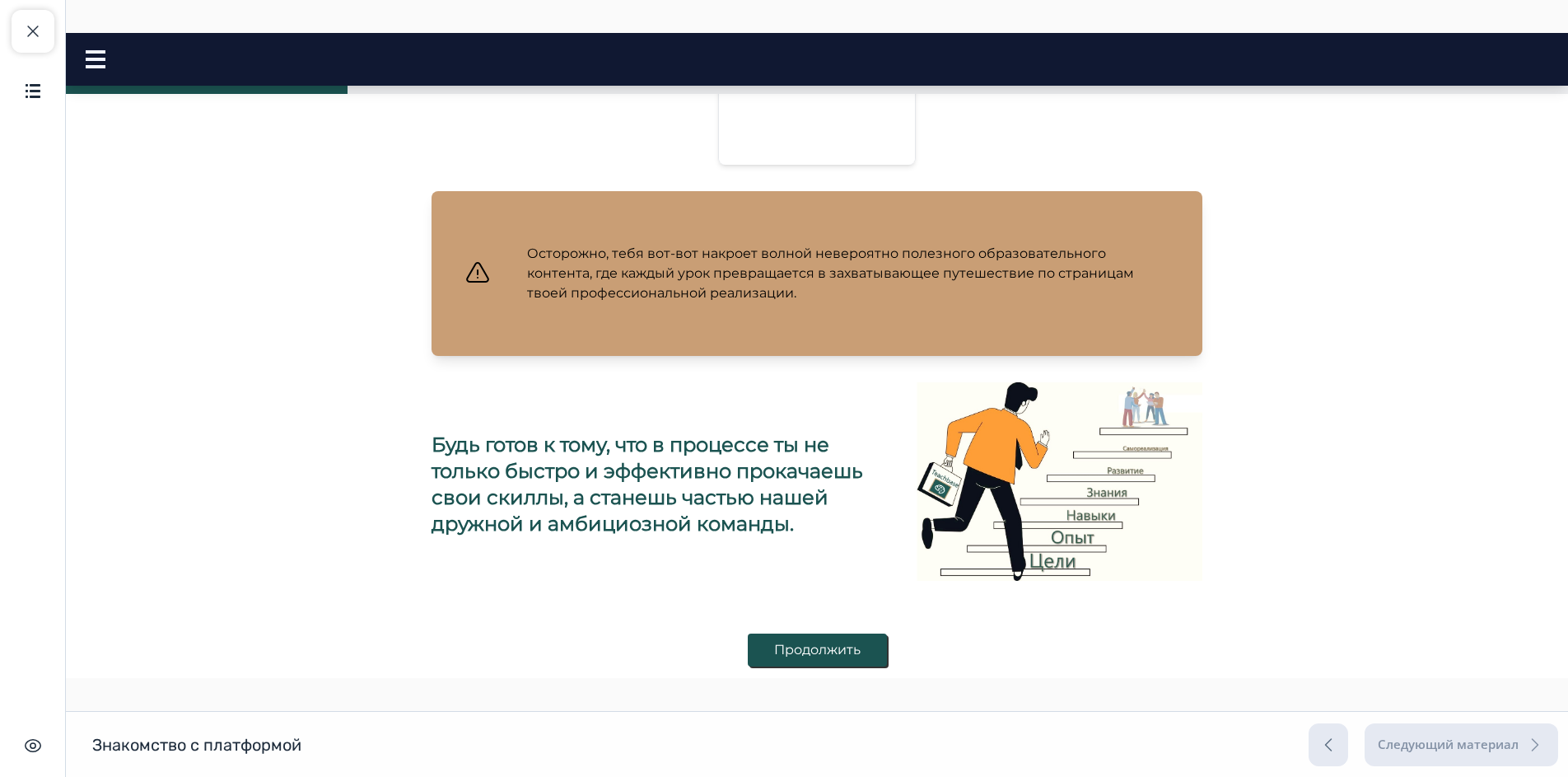
click at [805, 656] on button "Продолжить" at bounding box center [817, 650] width 139 height 33
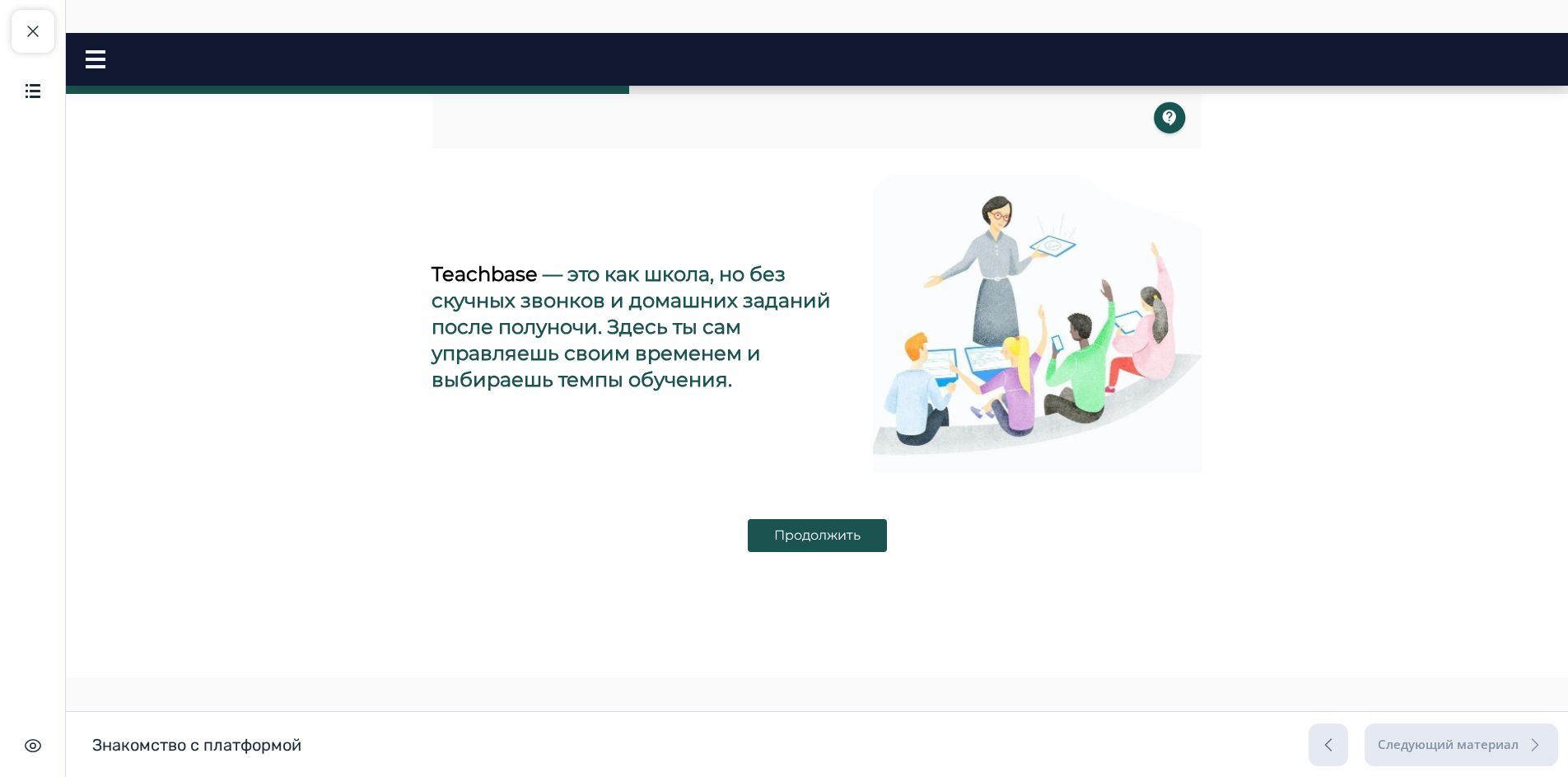
scroll to position [678, 0]
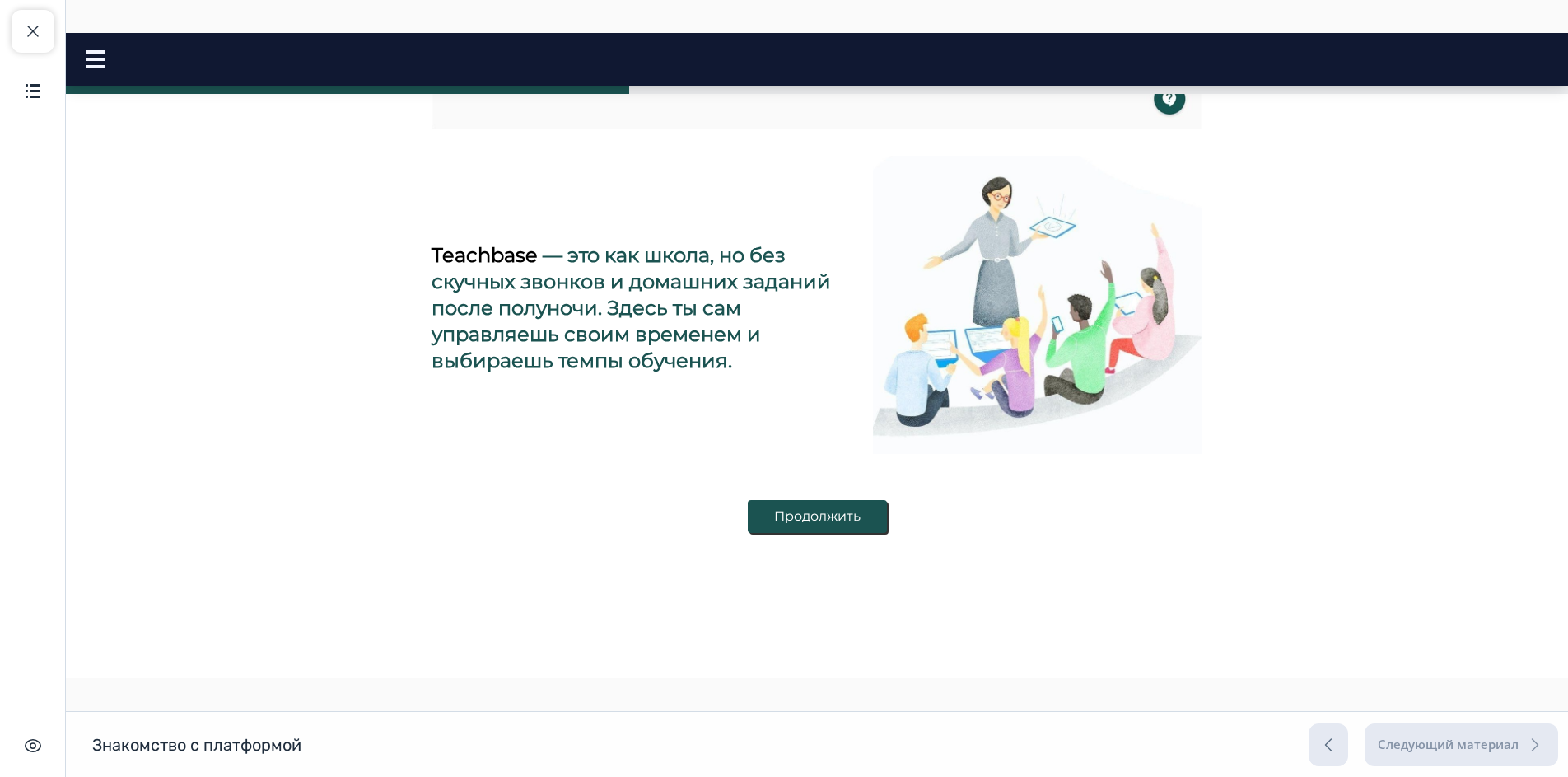
click at [780, 517] on button "Продолжить" at bounding box center [817, 516] width 139 height 33
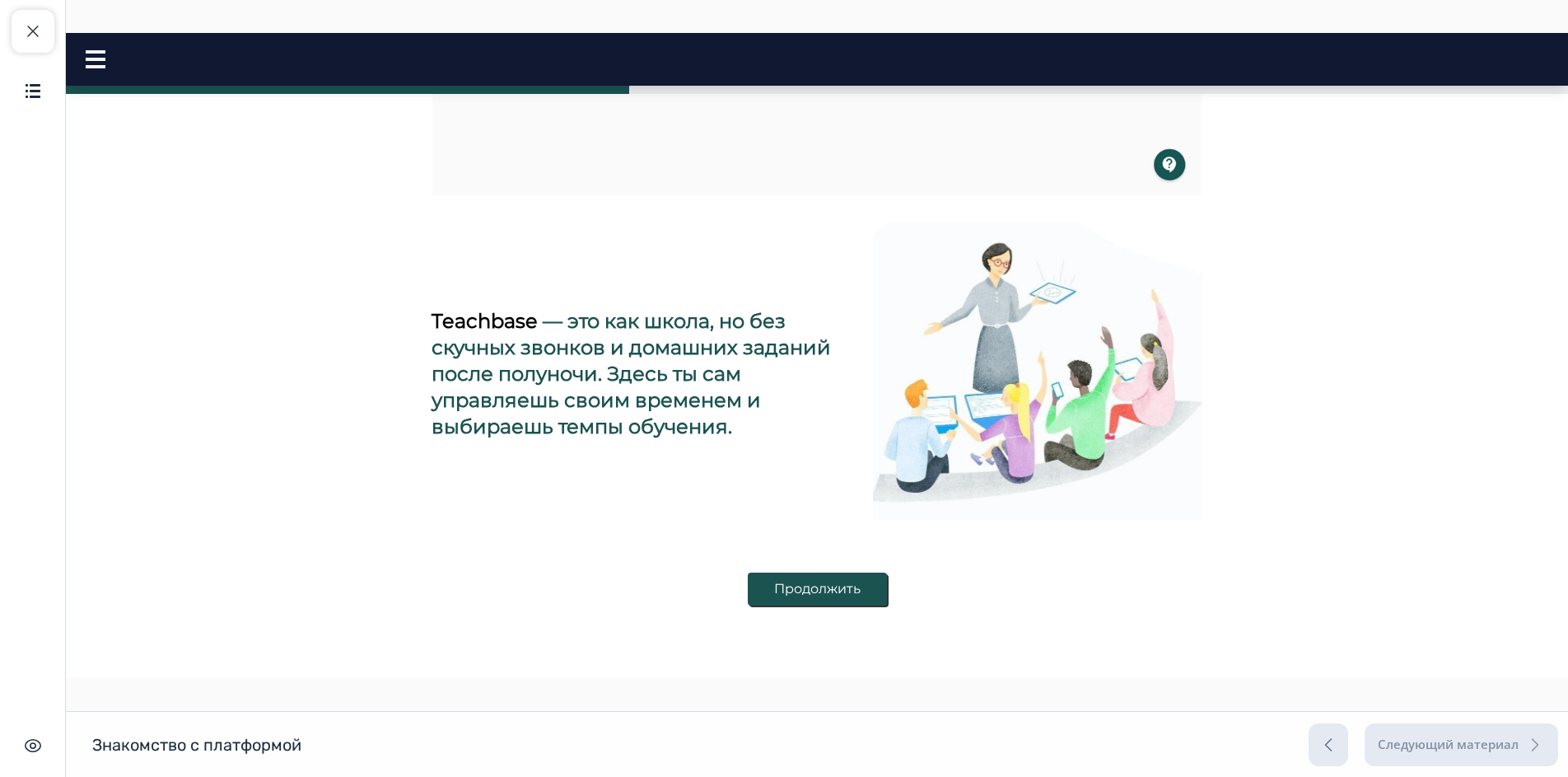
click at [810, 587] on button "Продолжить" at bounding box center [817, 589] width 139 height 33
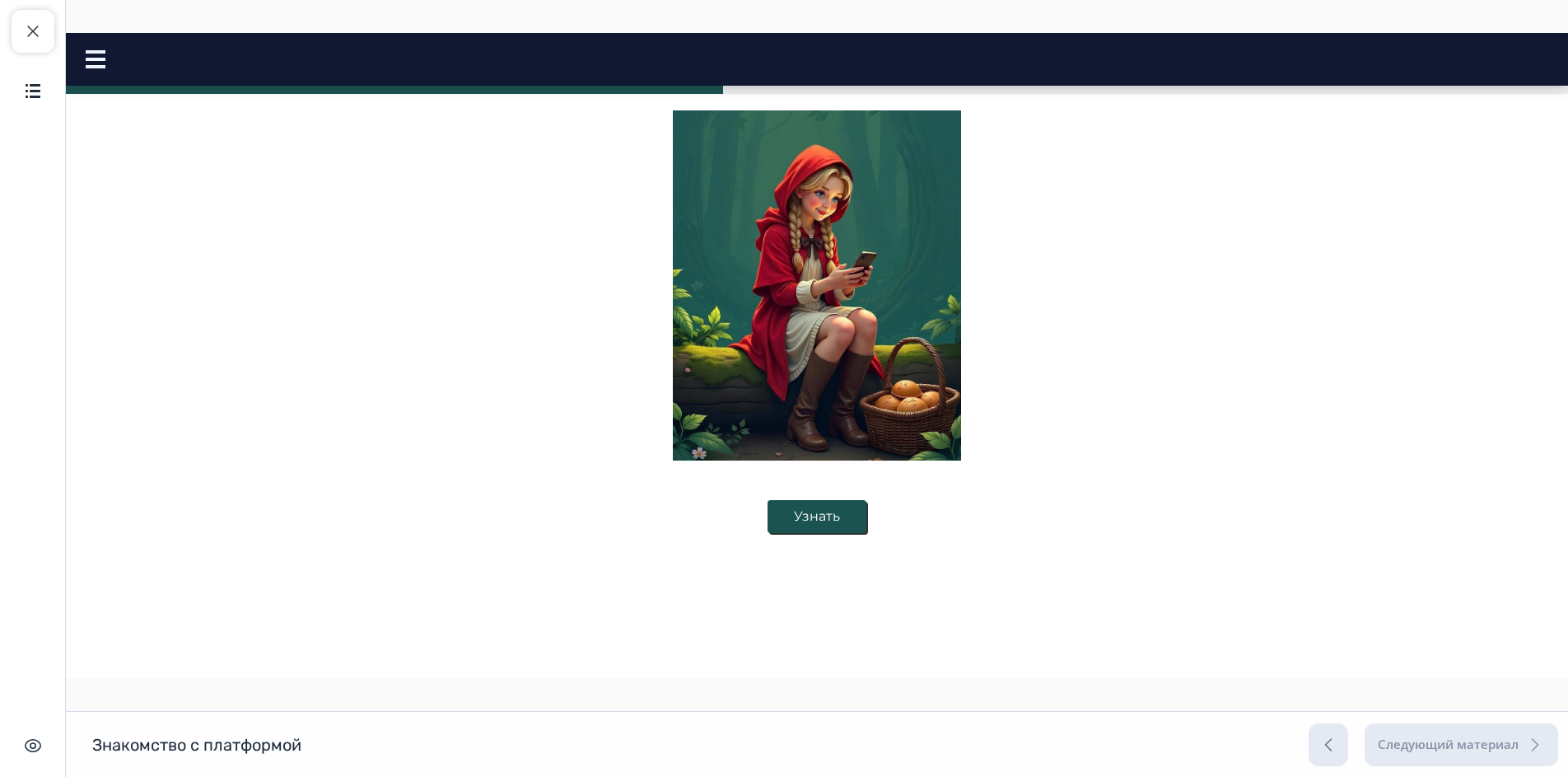
click at [837, 519] on button "Узнать" at bounding box center [816, 516] width 99 height 33
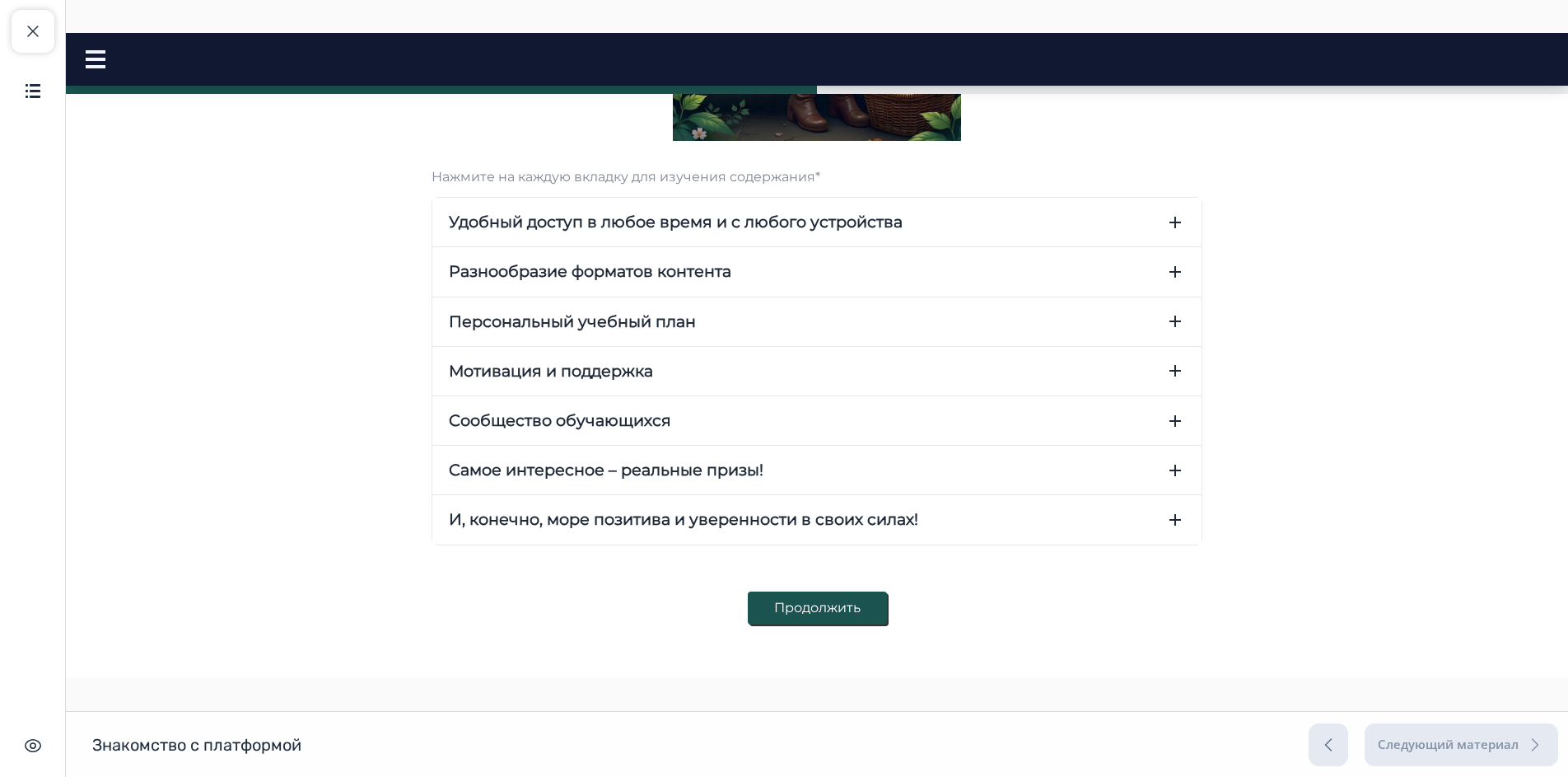
scroll to position [493, 0]
click at [1165, 225] on icon "button" at bounding box center [1174, 221] width 20 height 20
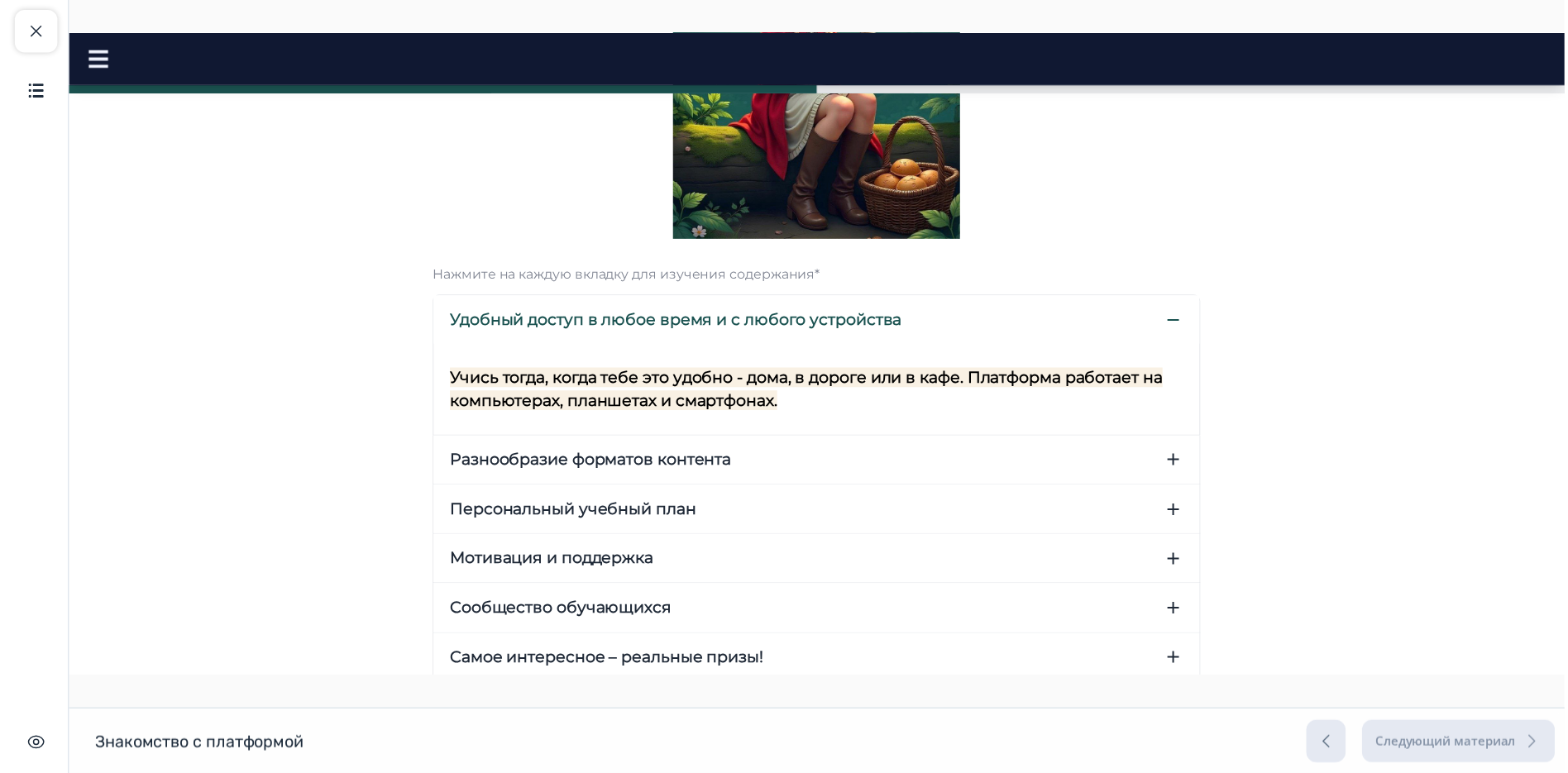
scroll to position [163, 0]
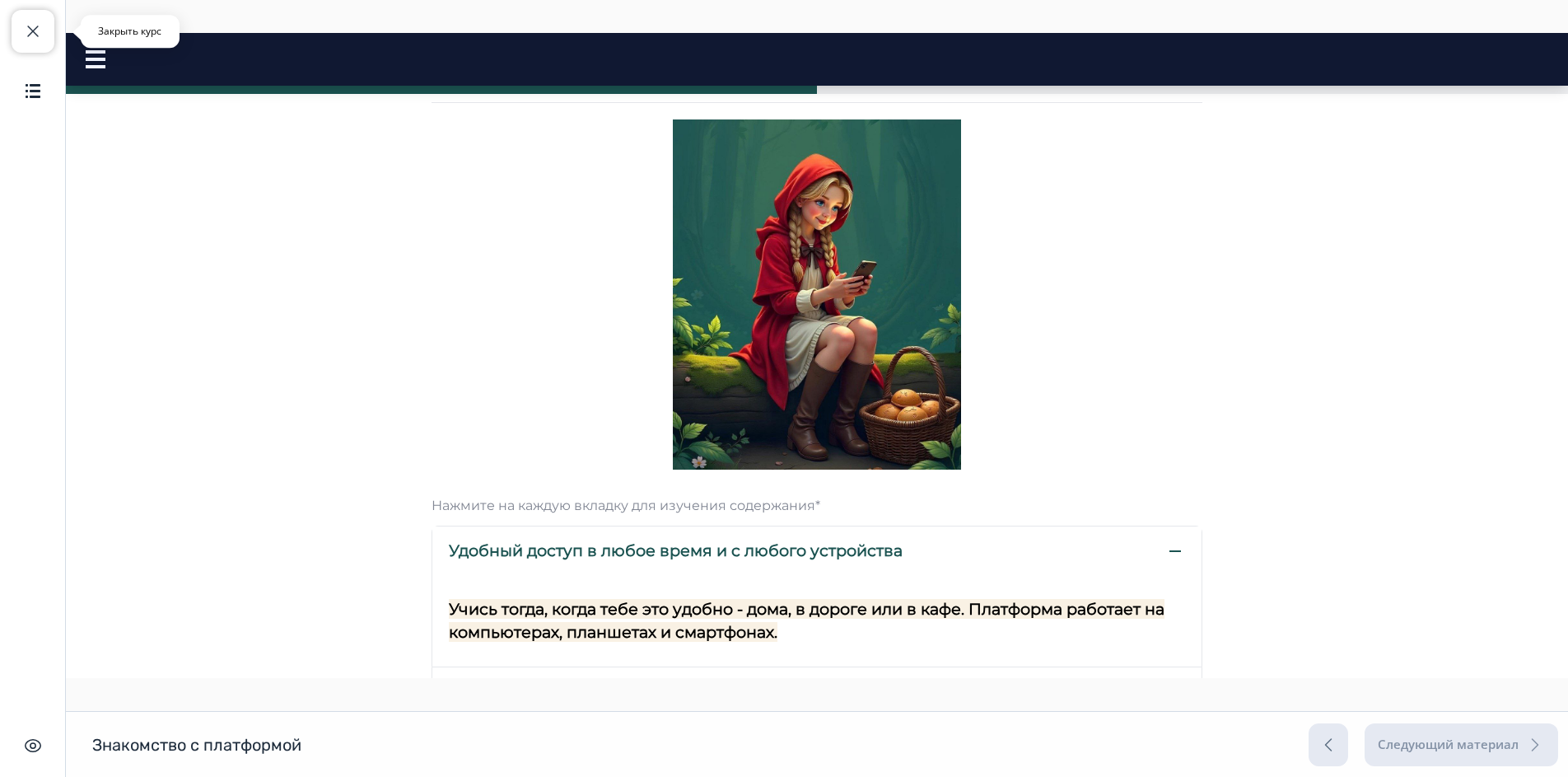
click at [35, 36] on span "button" at bounding box center [33, 31] width 20 height 20
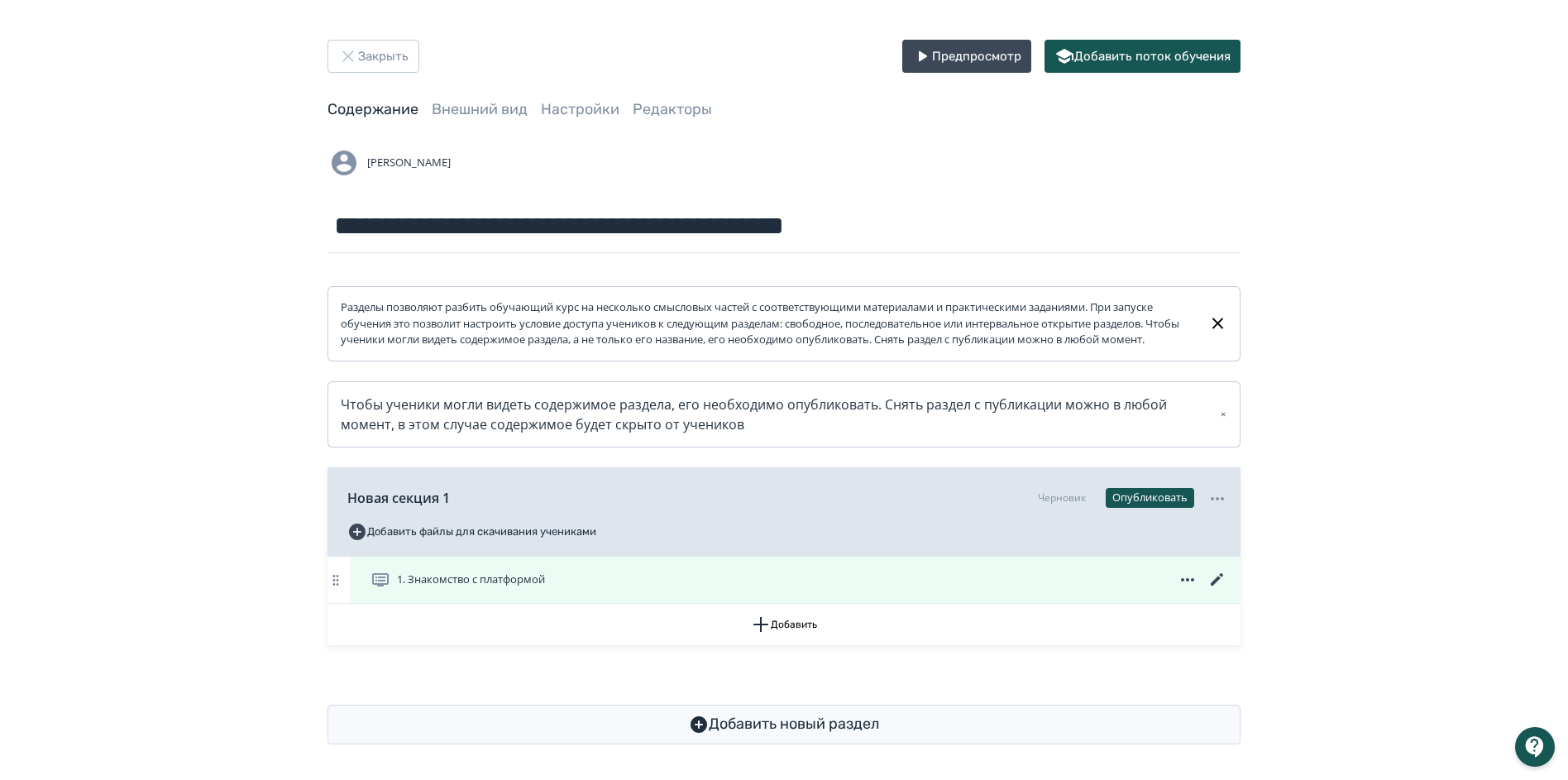
click at [1217, 590] on icon at bounding box center [1217, 579] width 20 height 20
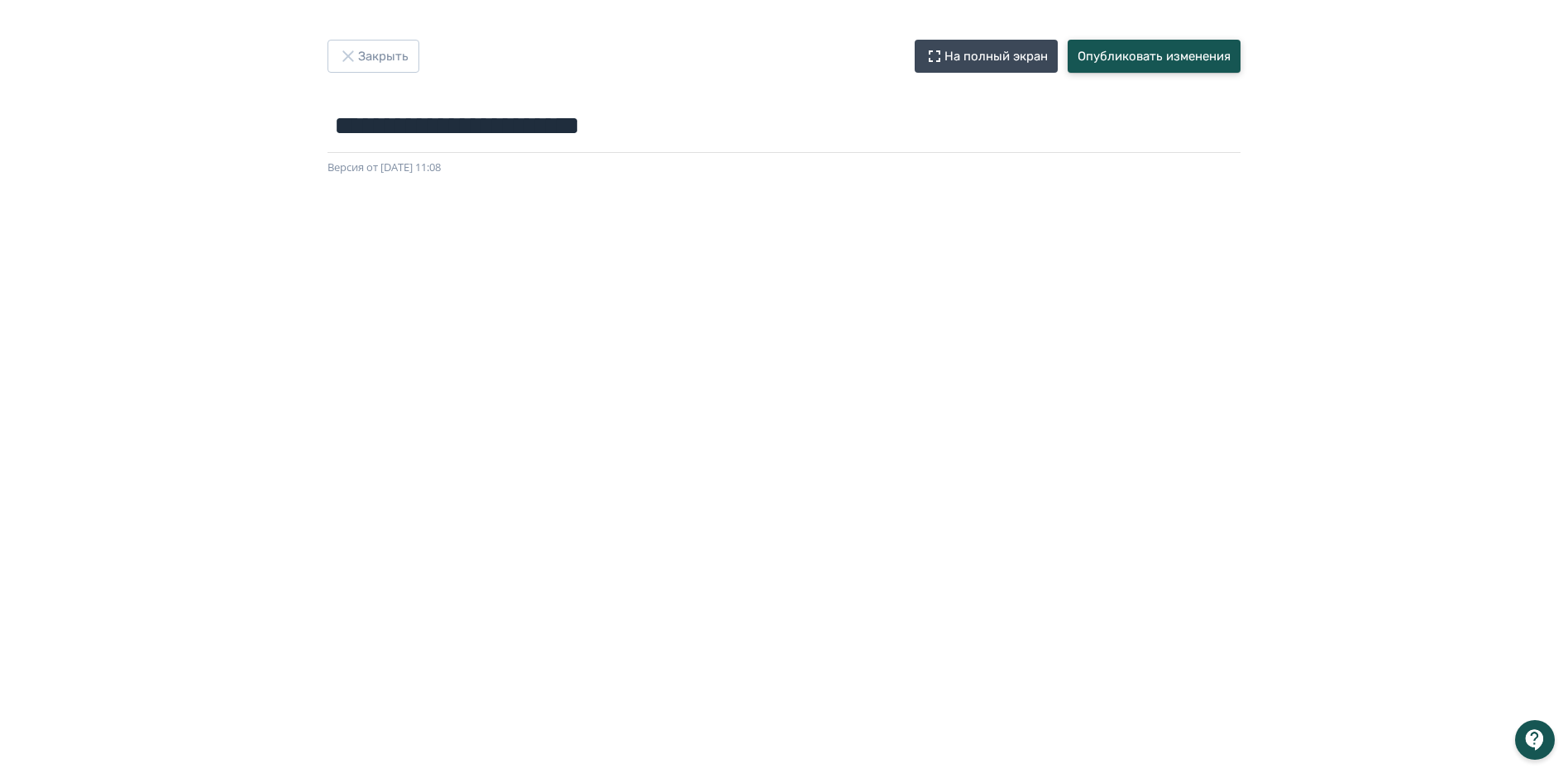
click at [1174, 53] on button "Опубликовать изменения" at bounding box center [1154, 56] width 173 height 33
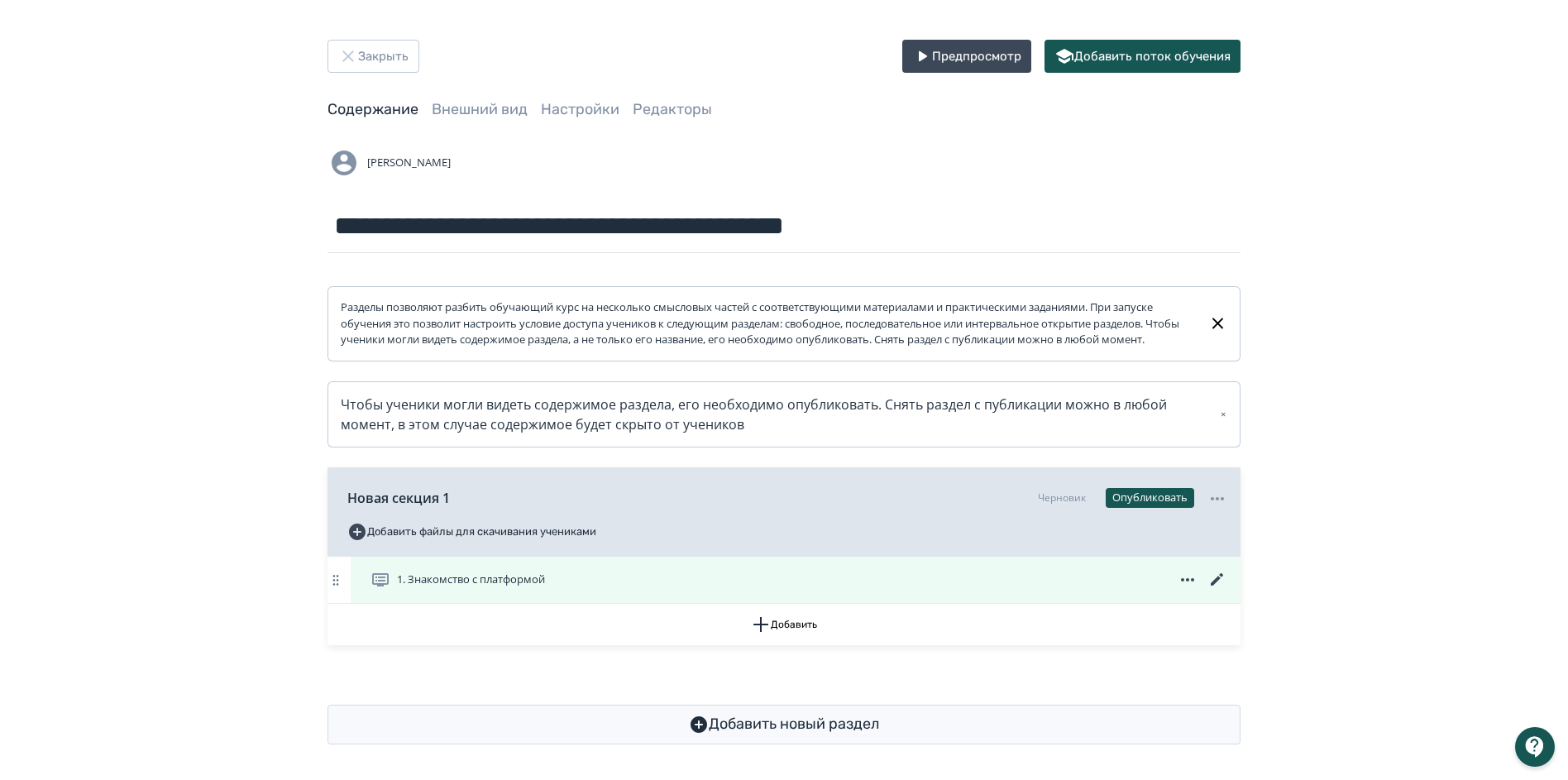
click at [1216, 590] on icon at bounding box center [1217, 579] width 20 height 20
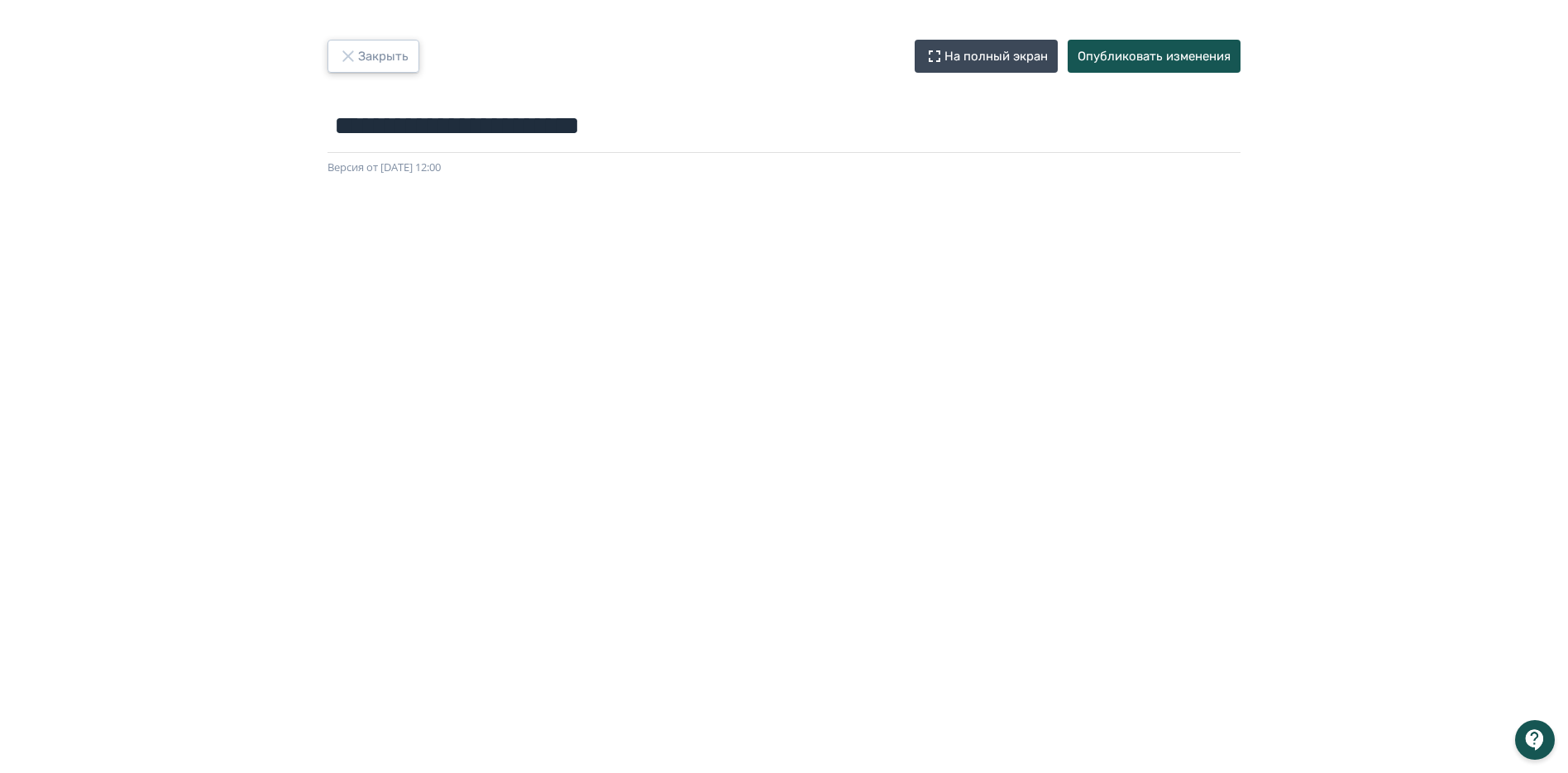
click at [375, 62] on button "Закрыть" at bounding box center [374, 56] width 92 height 33
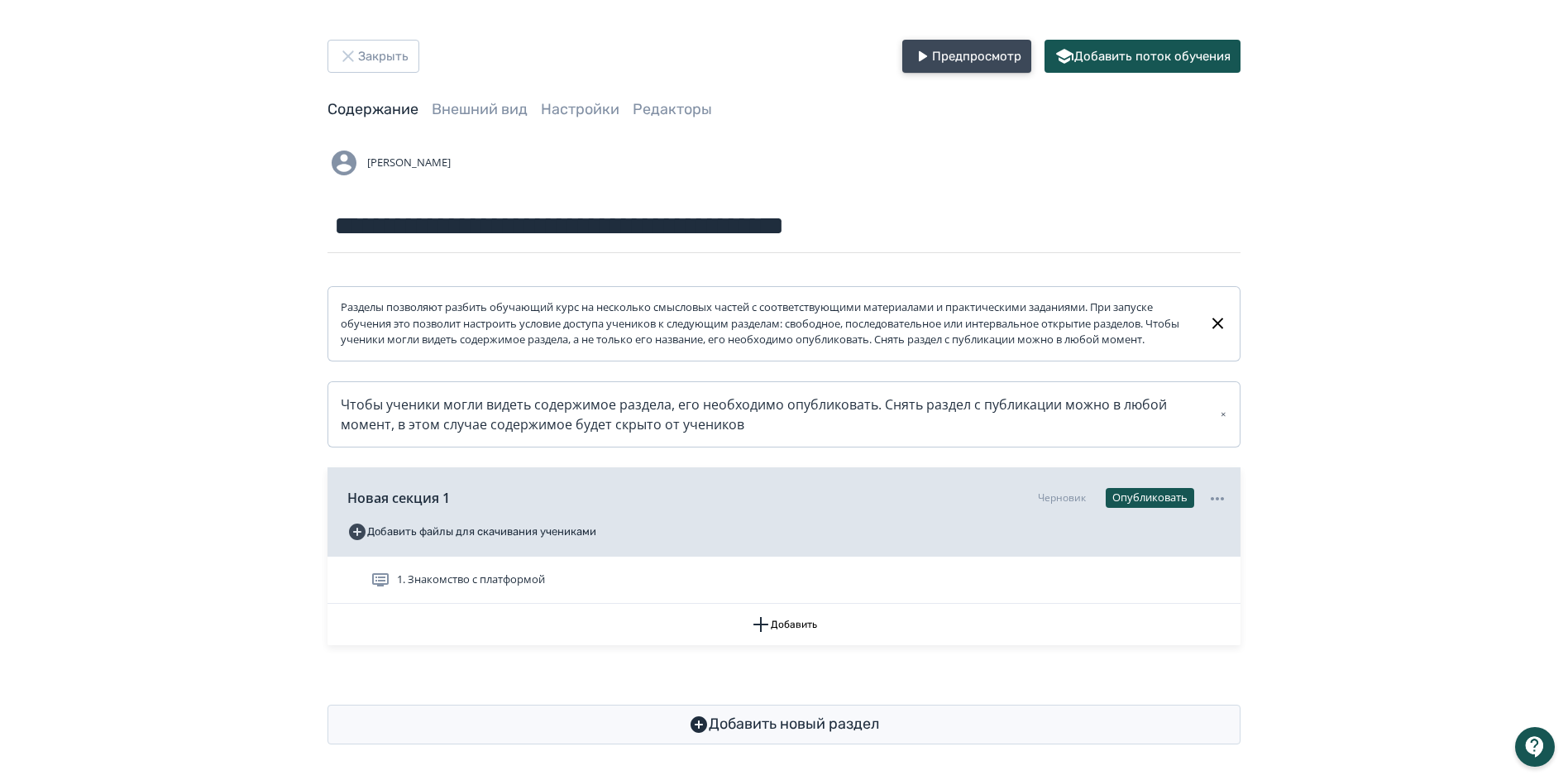
click at [952, 63] on button "Предпросмотр" at bounding box center [966, 56] width 129 height 33
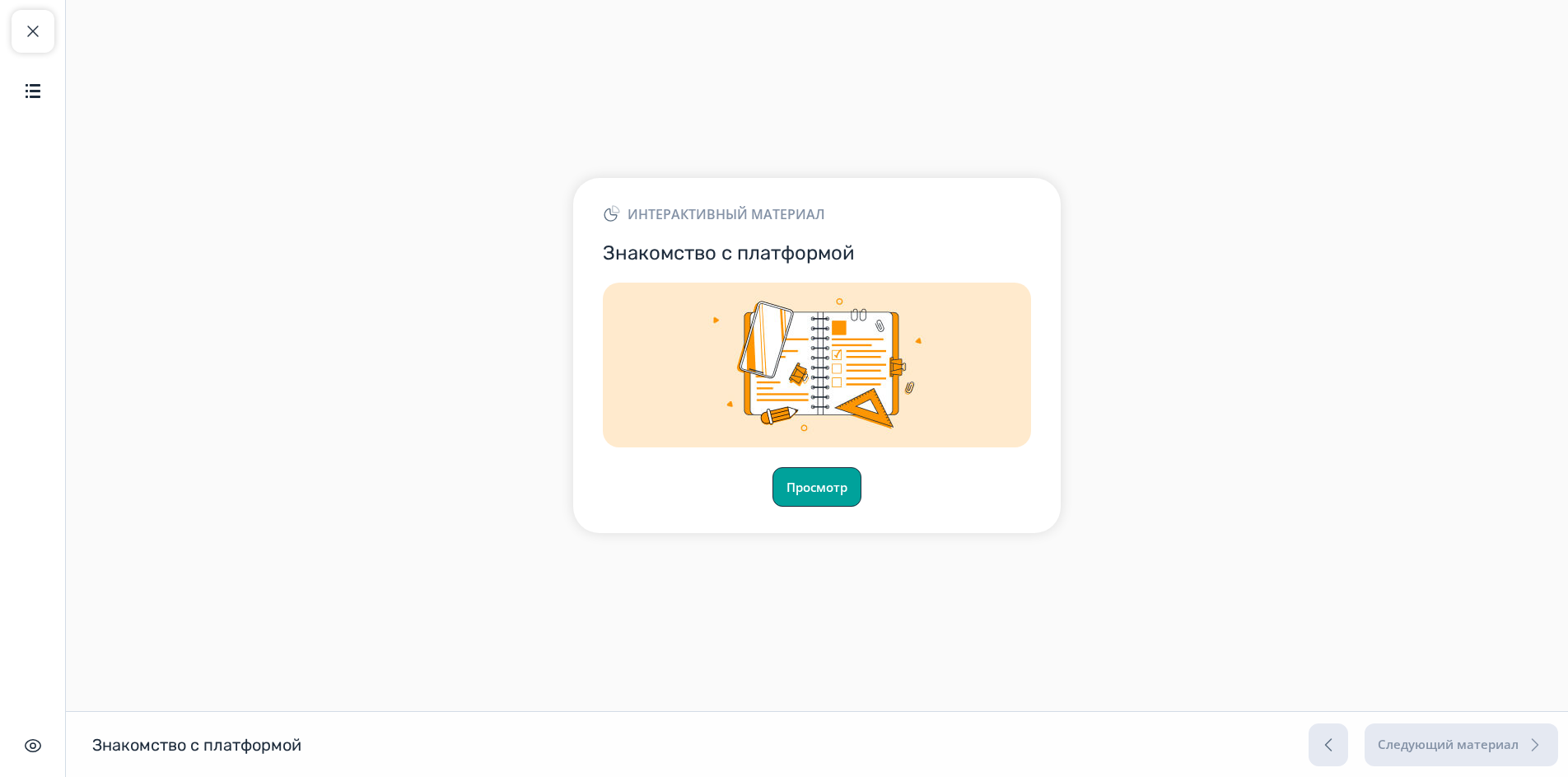
click at [834, 484] on button "Просмотр" at bounding box center [816, 487] width 89 height 40
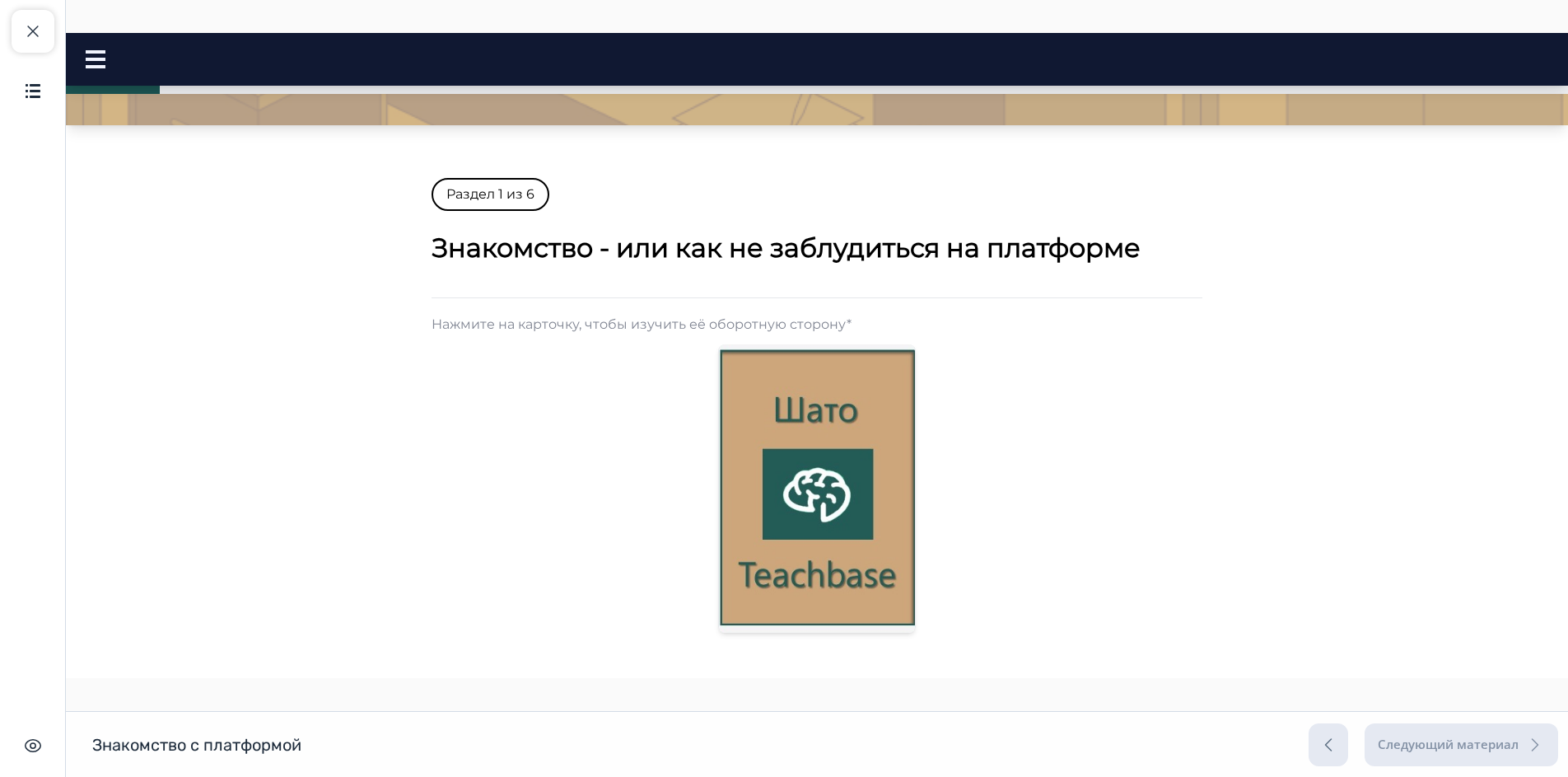
scroll to position [247, 0]
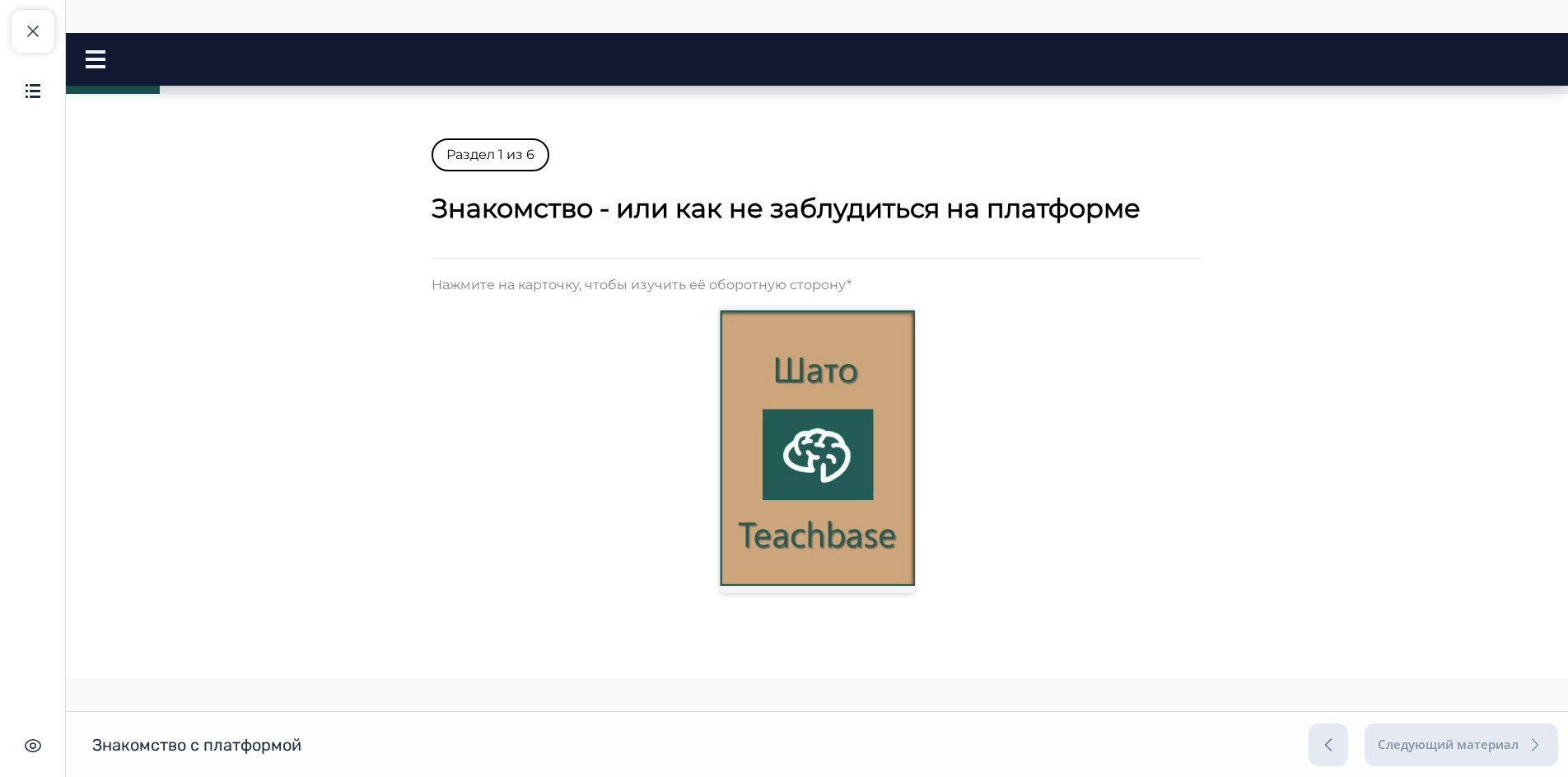
click at [808, 528] on img at bounding box center [817, 449] width 196 height 289
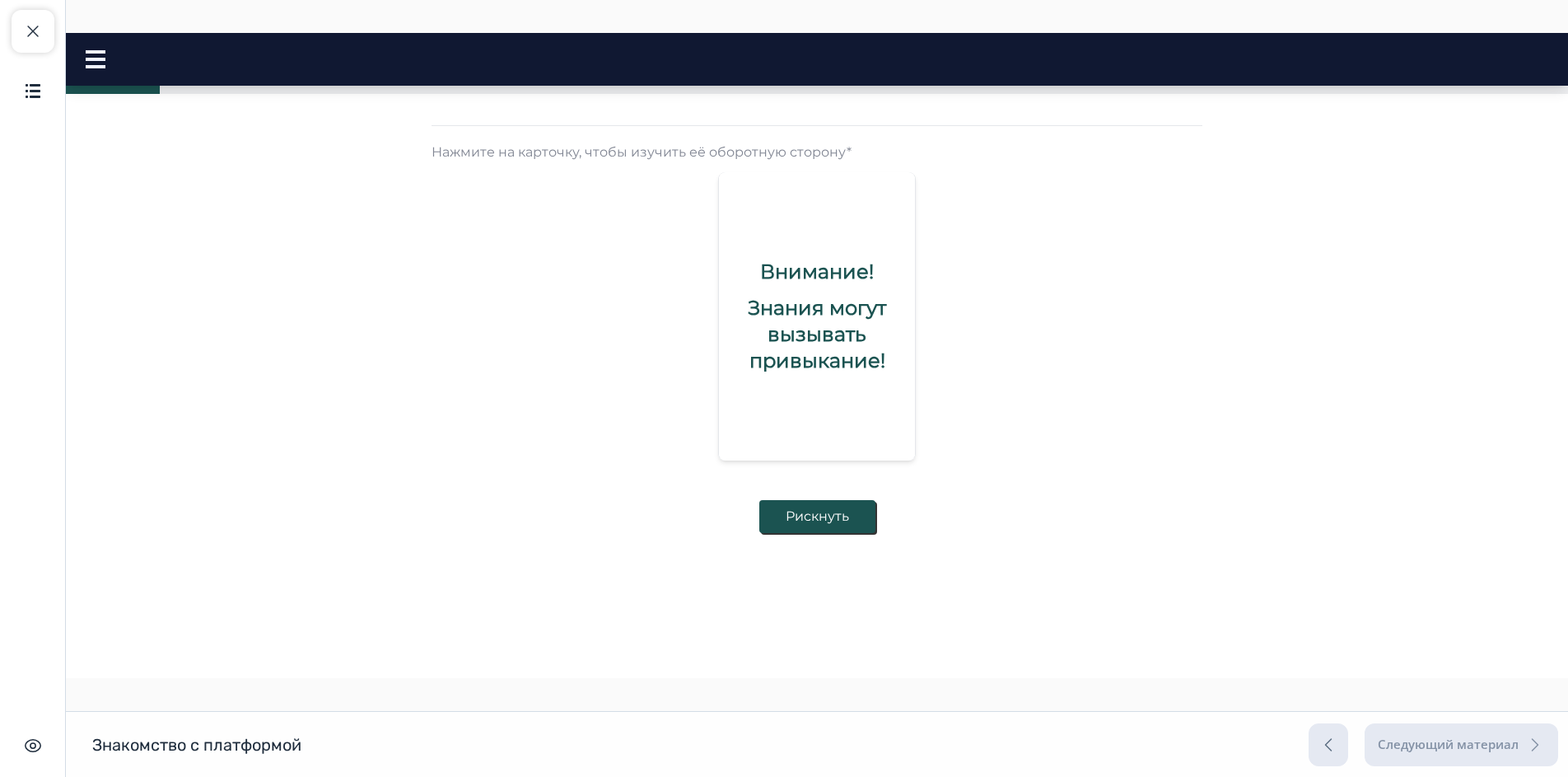
click at [821, 517] on button "Рискнуть" at bounding box center [817, 516] width 116 height 33
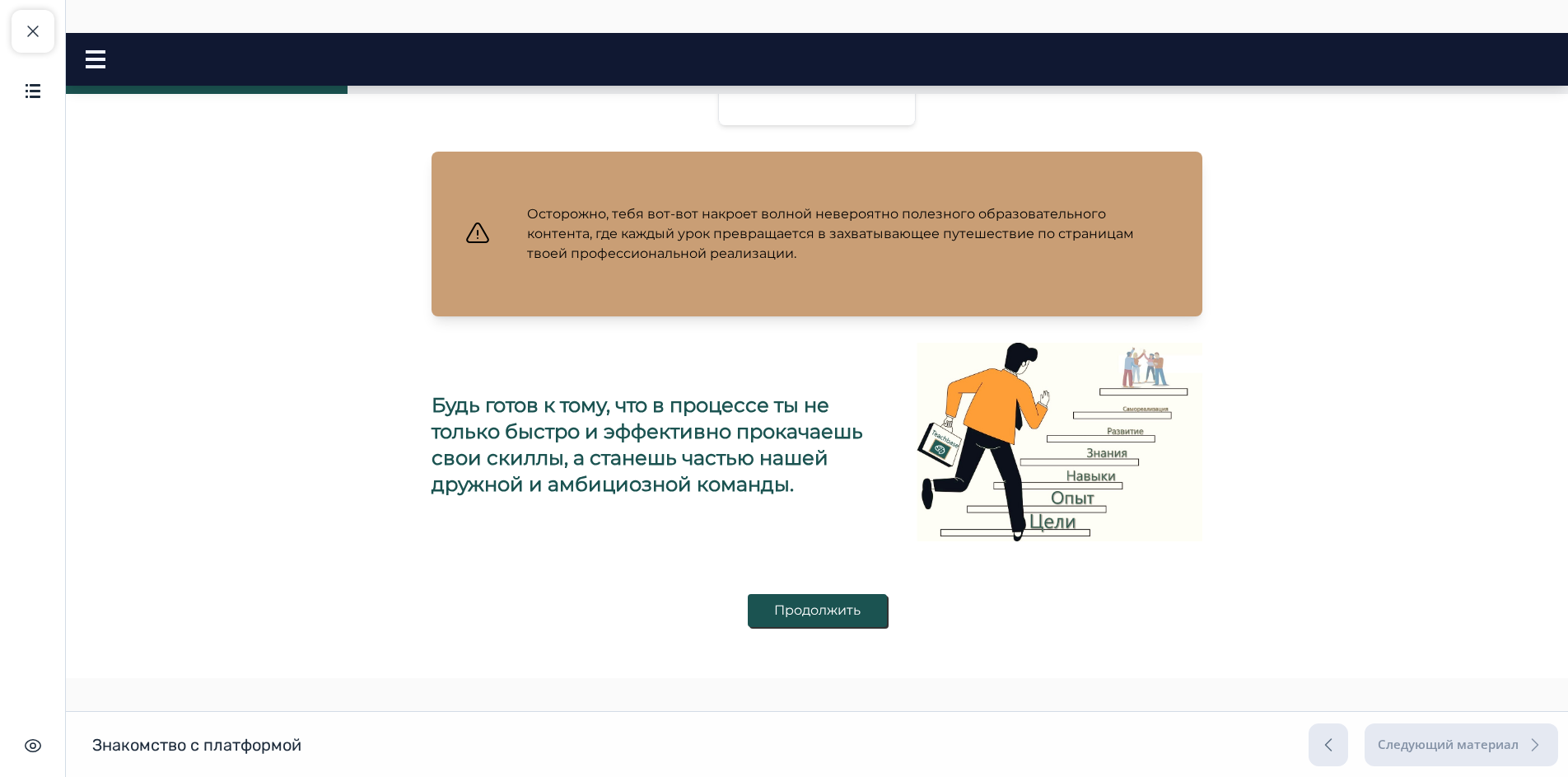
scroll to position [737, 0]
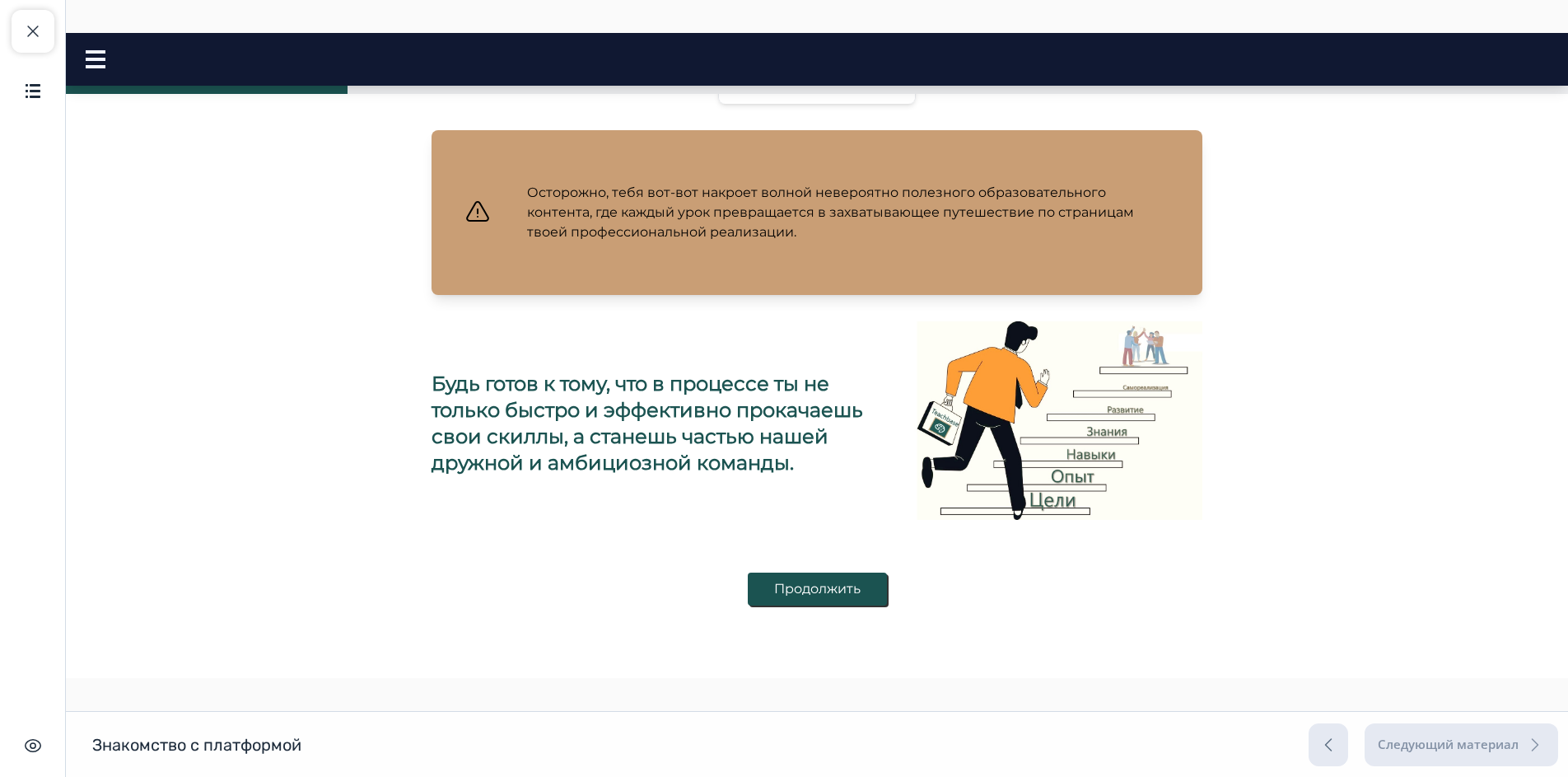
click at [811, 587] on button "Продолжить" at bounding box center [817, 589] width 139 height 33
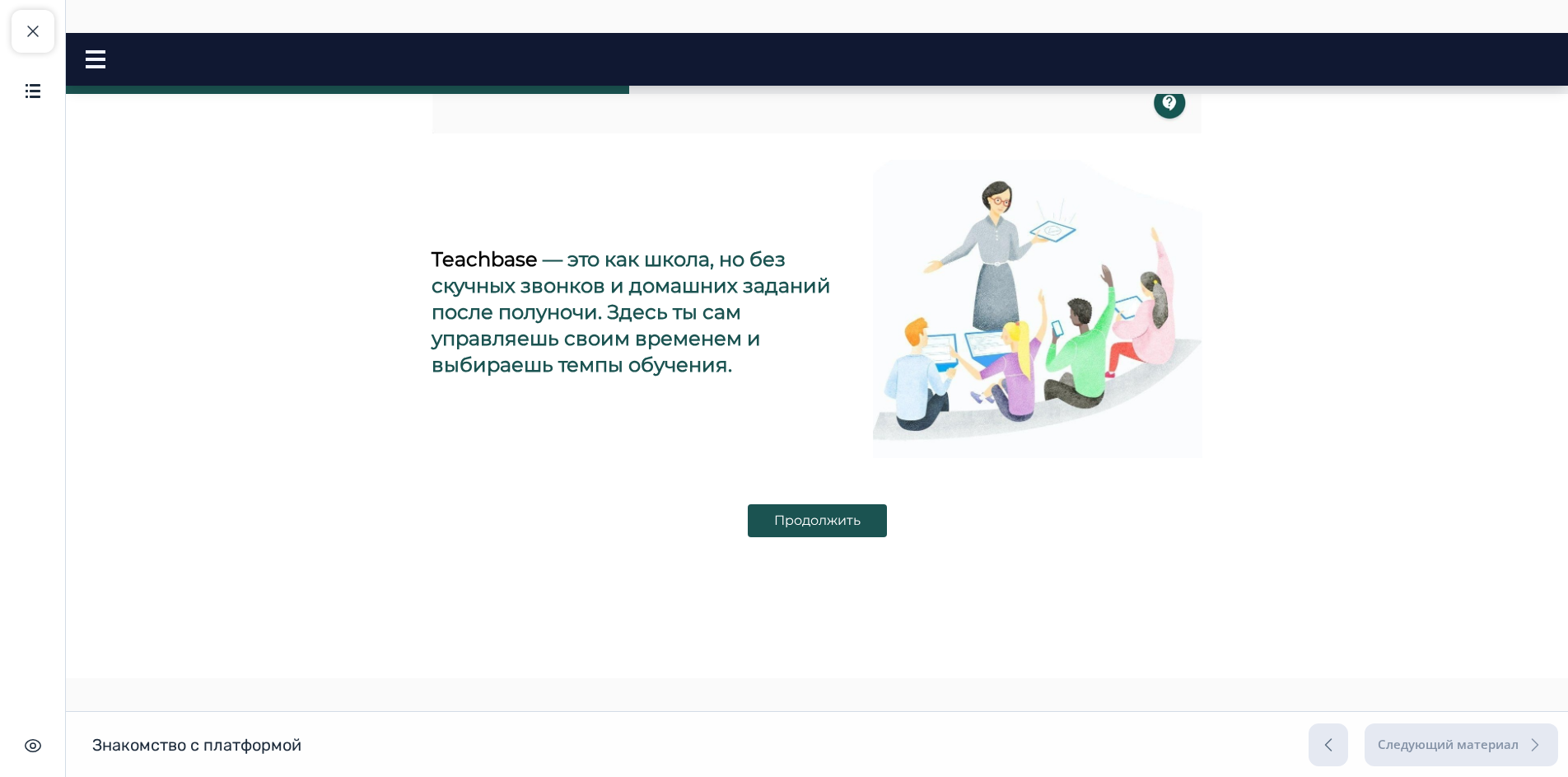
scroll to position [678, 0]
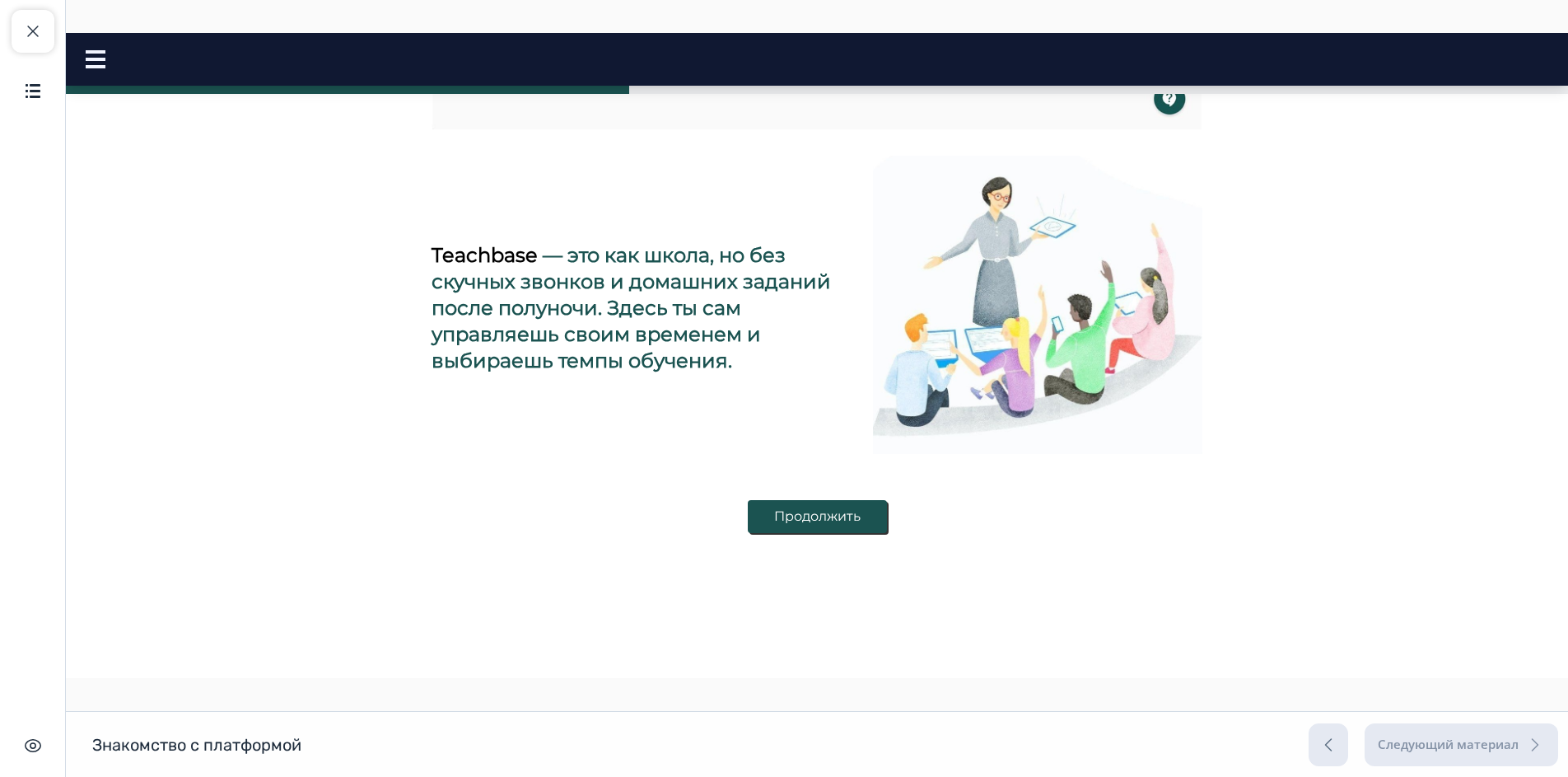
click at [778, 507] on button "Продолжить" at bounding box center [817, 516] width 139 height 33
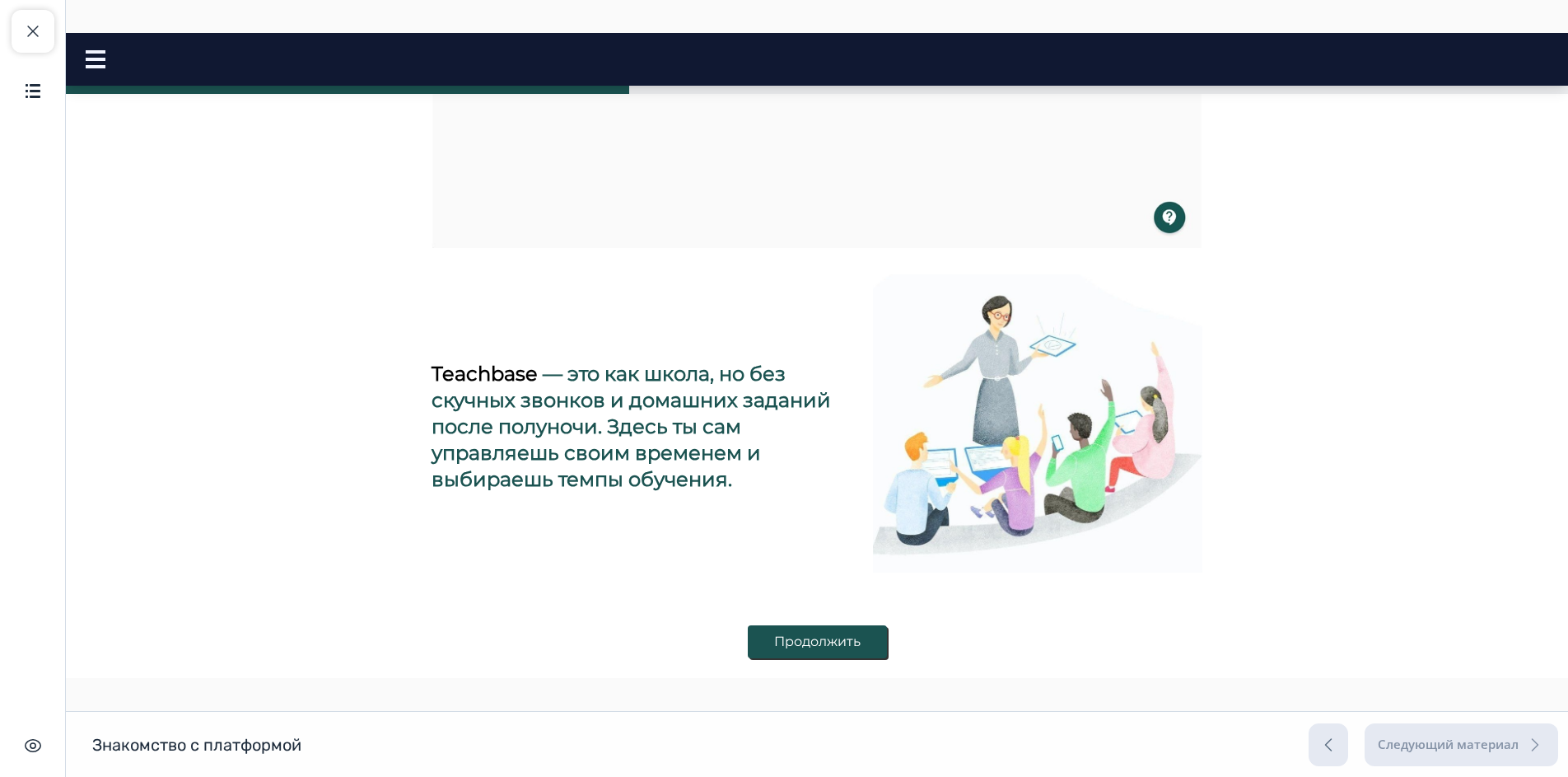
scroll to position [612, 0]
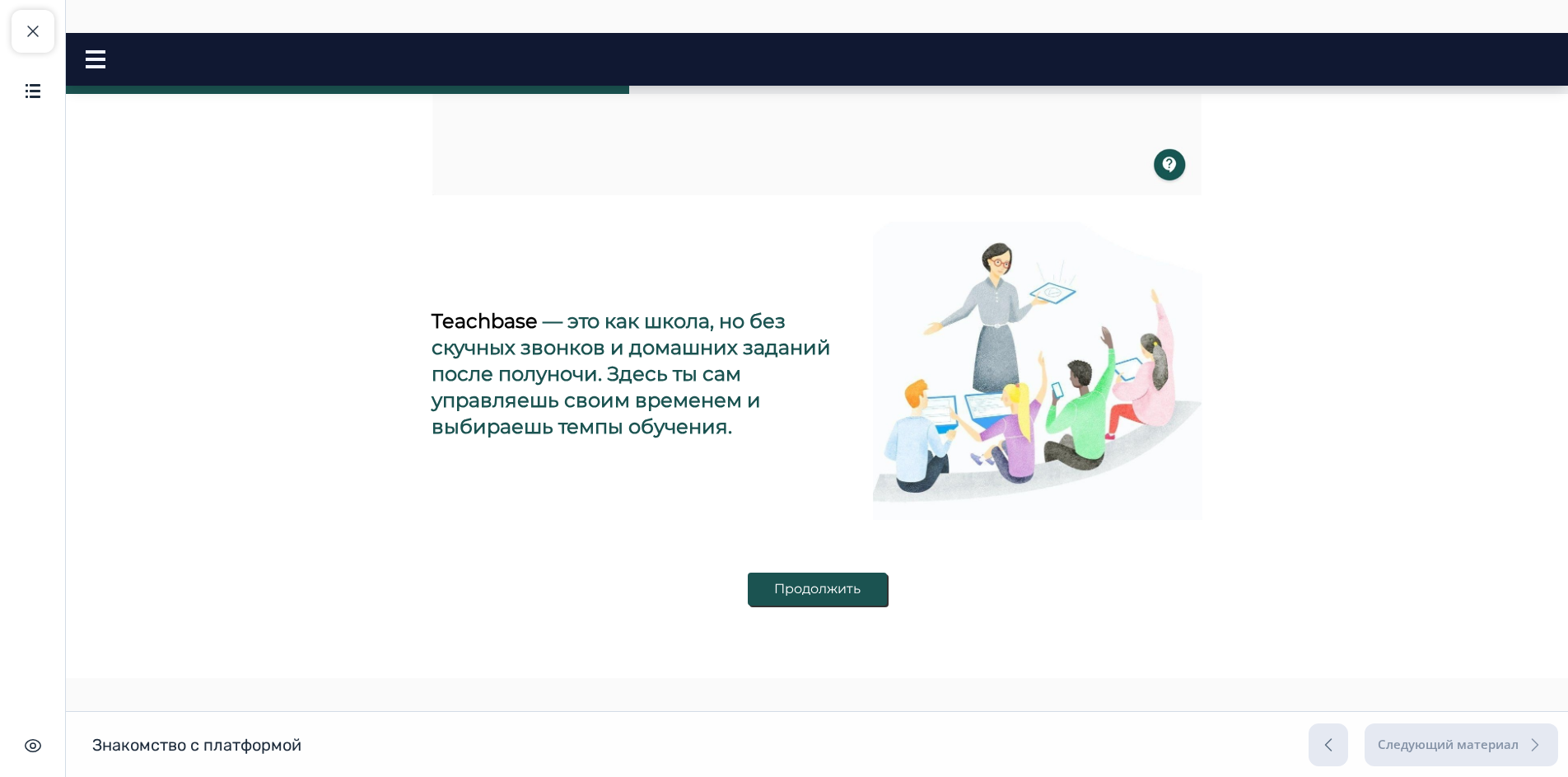
click at [795, 585] on button "Продолжить" at bounding box center [817, 589] width 139 height 33
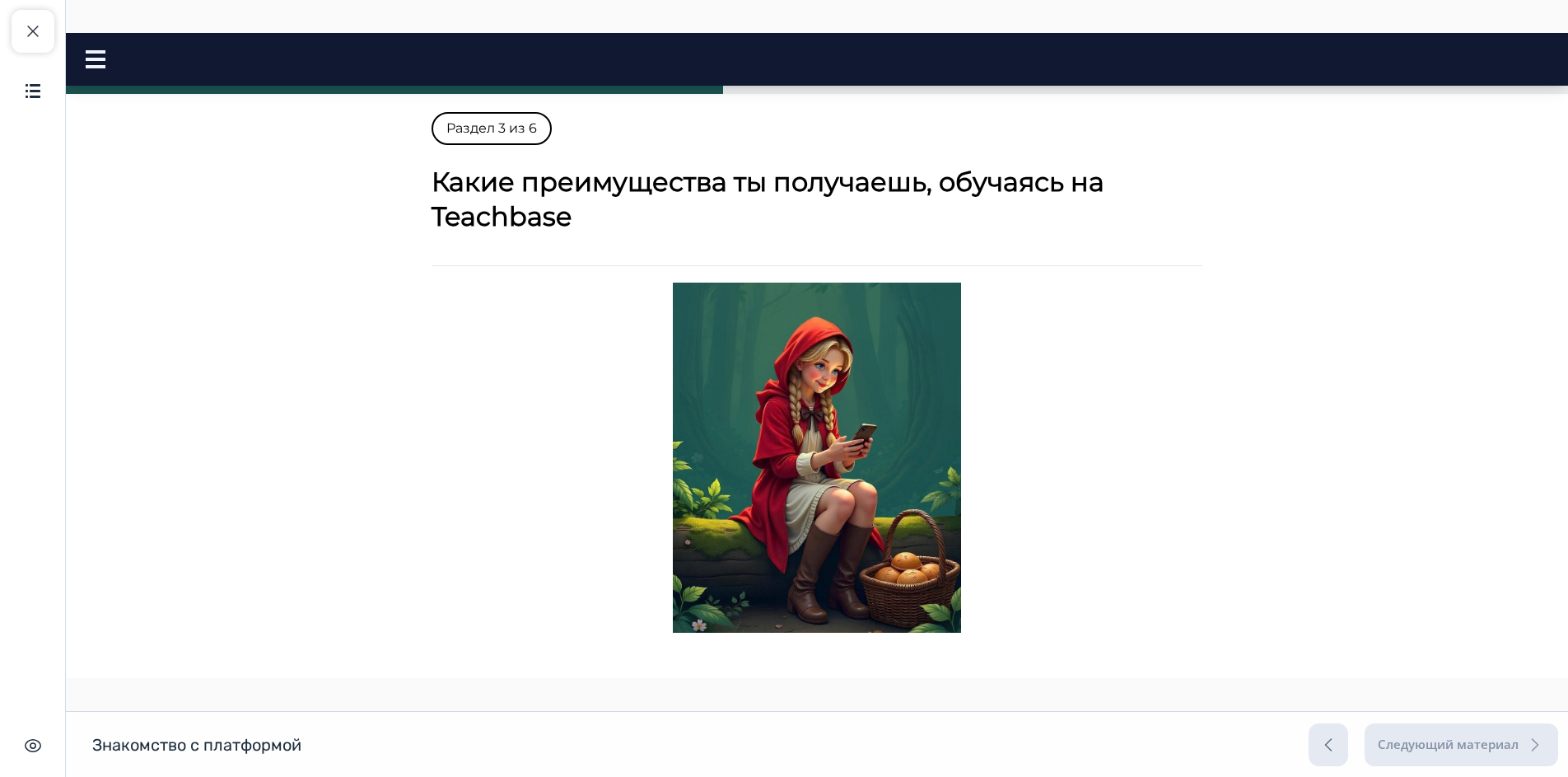
scroll to position [83, 0]
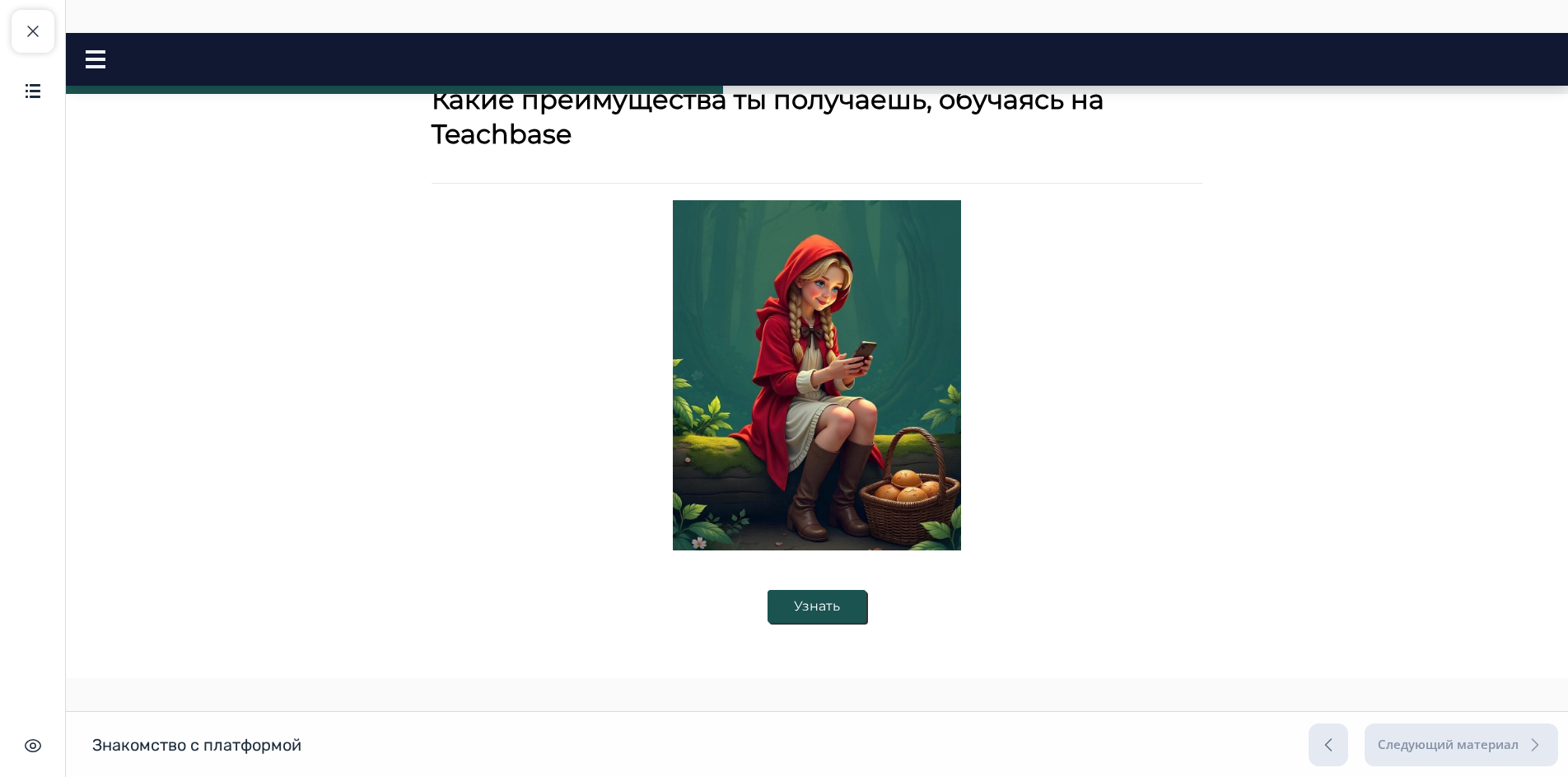
click at [842, 609] on button "Узнать" at bounding box center [816, 606] width 99 height 33
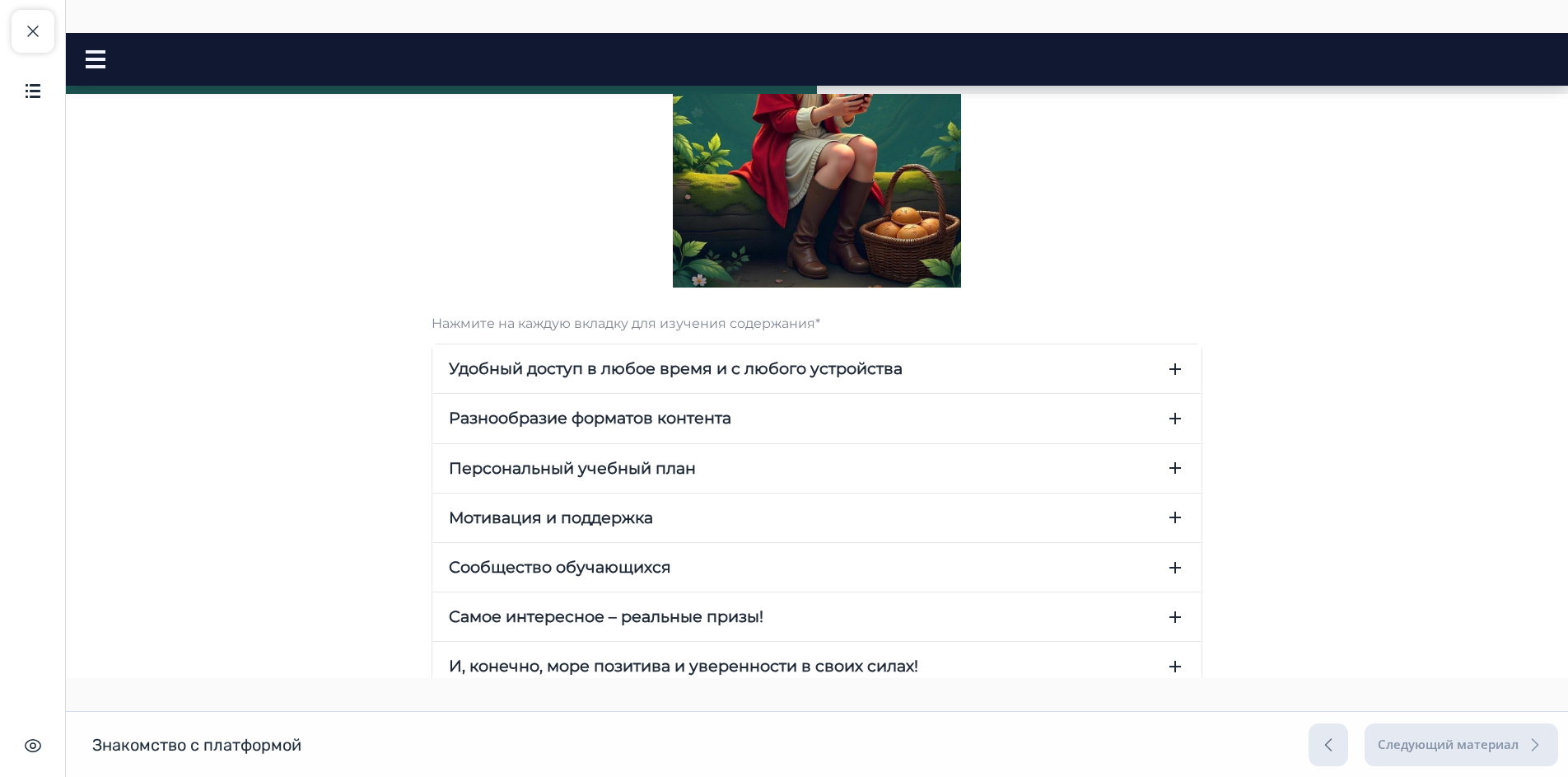
scroll to position [493, 0]
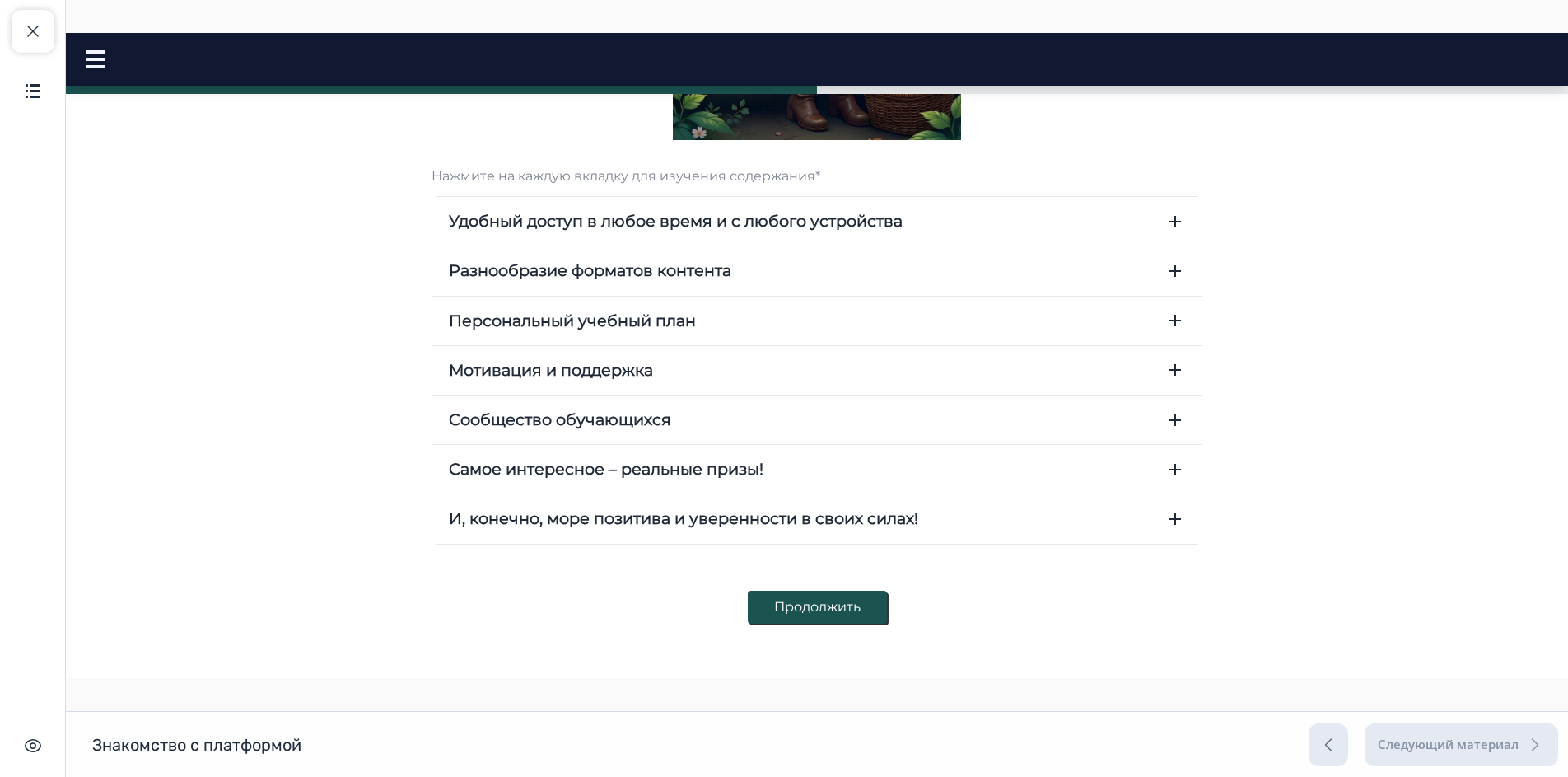
click at [1156, 219] on button "Удобный доступ в любое время и с любого устройства" at bounding box center [816, 221] width 769 height 48
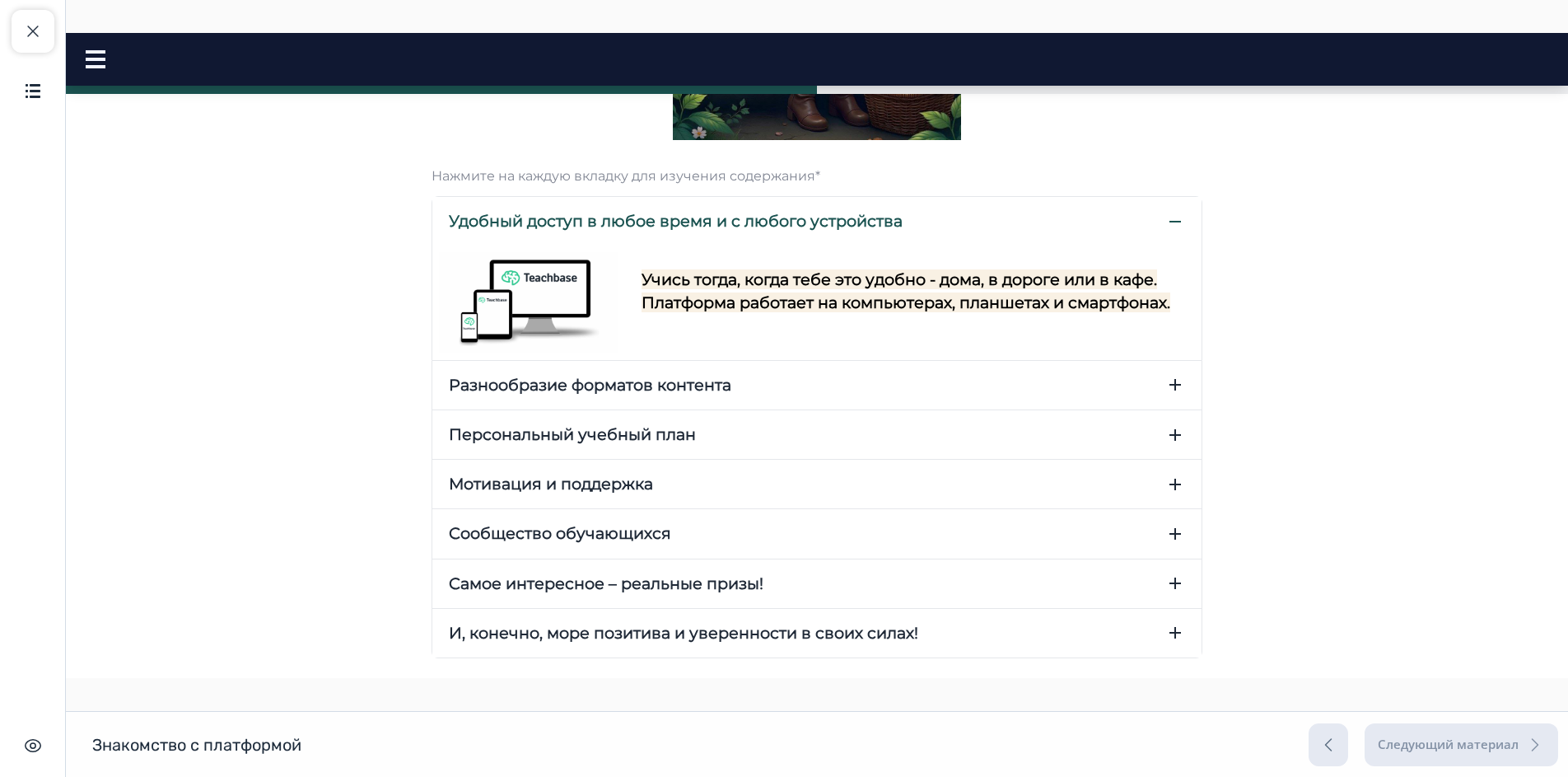
click at [1170, 382] on icon "button" at bounding box center [1174, 384] width 20 height 20
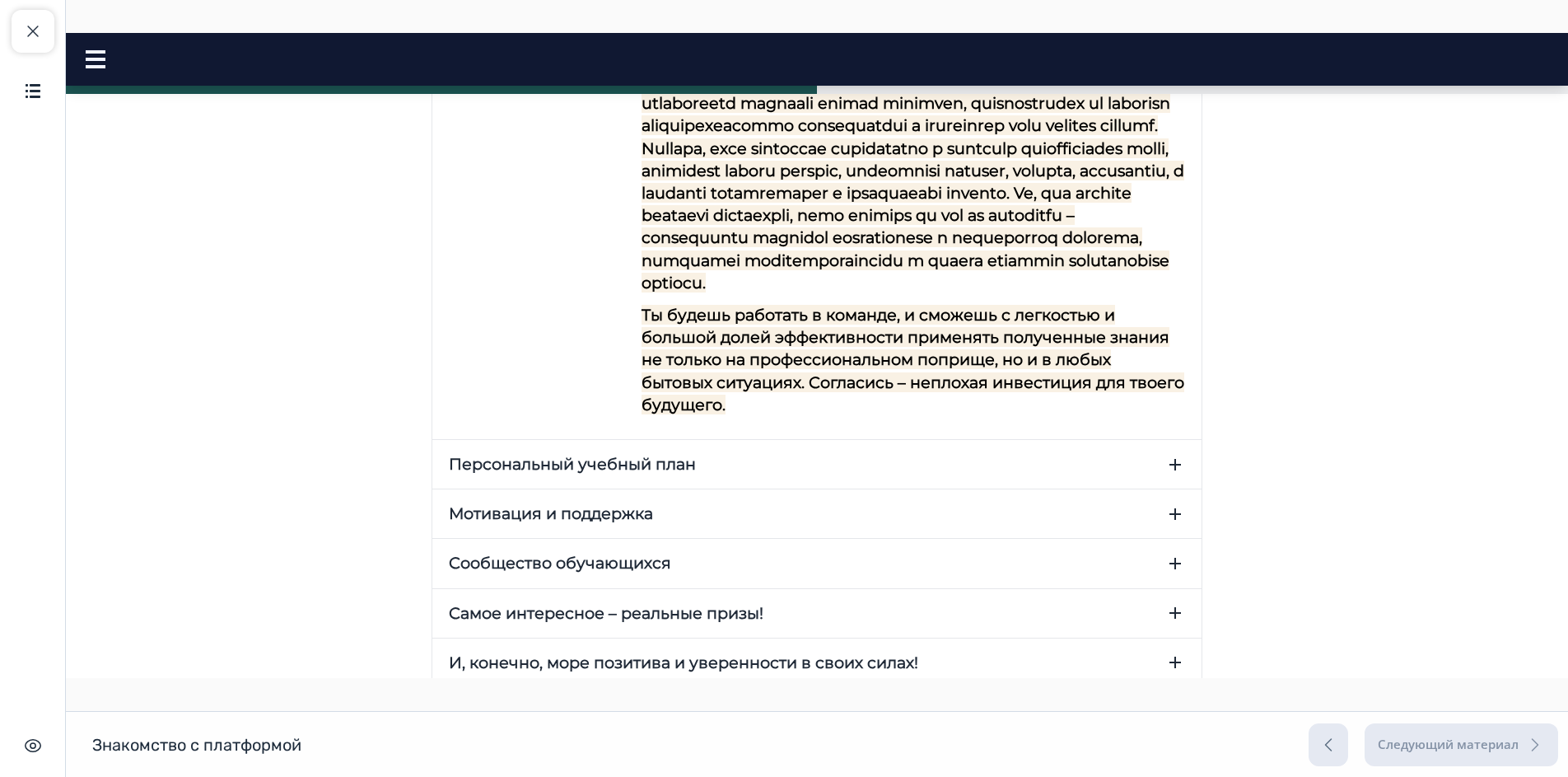
scroll to position [822, 0]
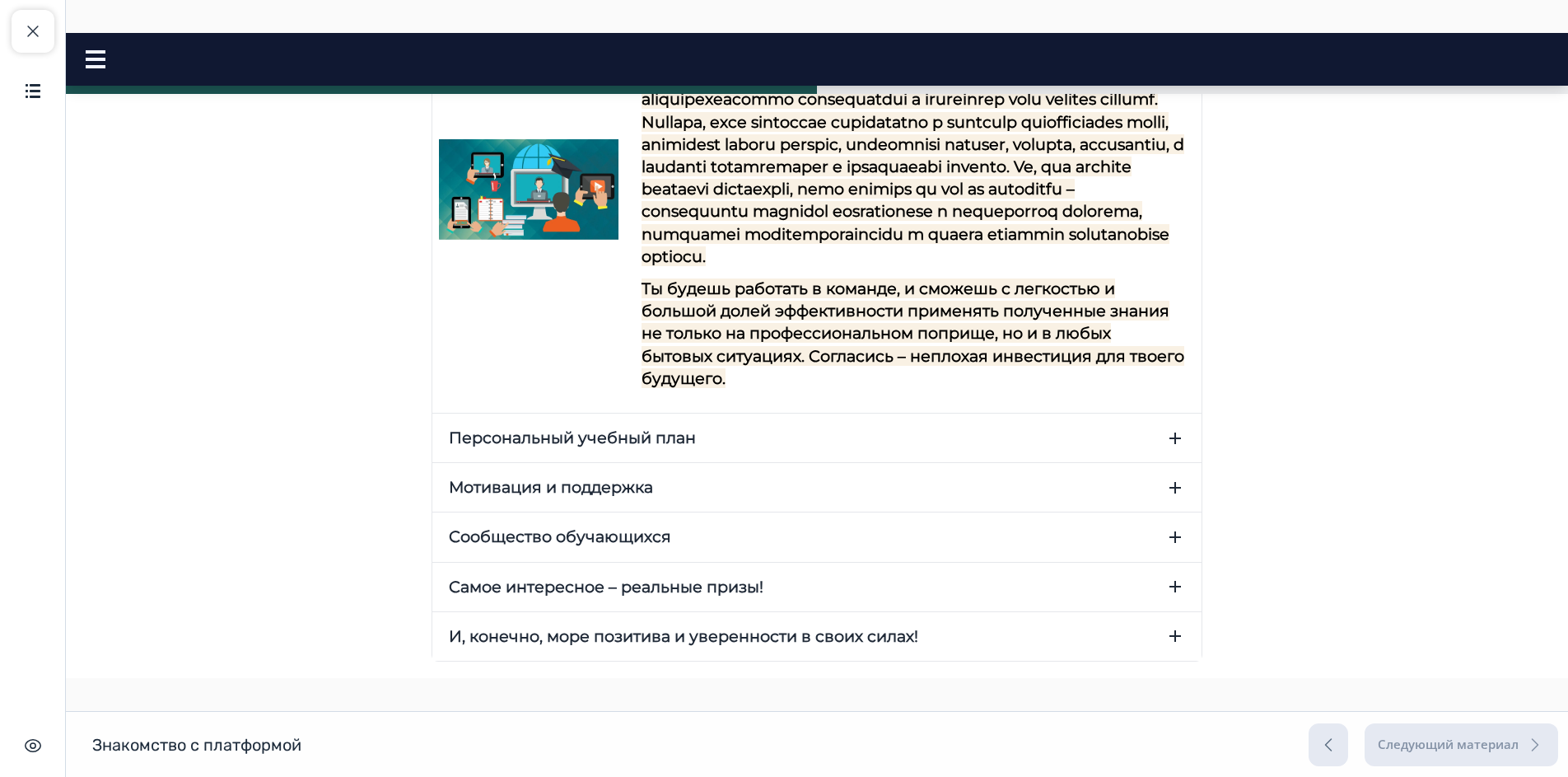
click at [1175, 438] on icon "button" at bounding box center [1174, 438] width 20 height 20
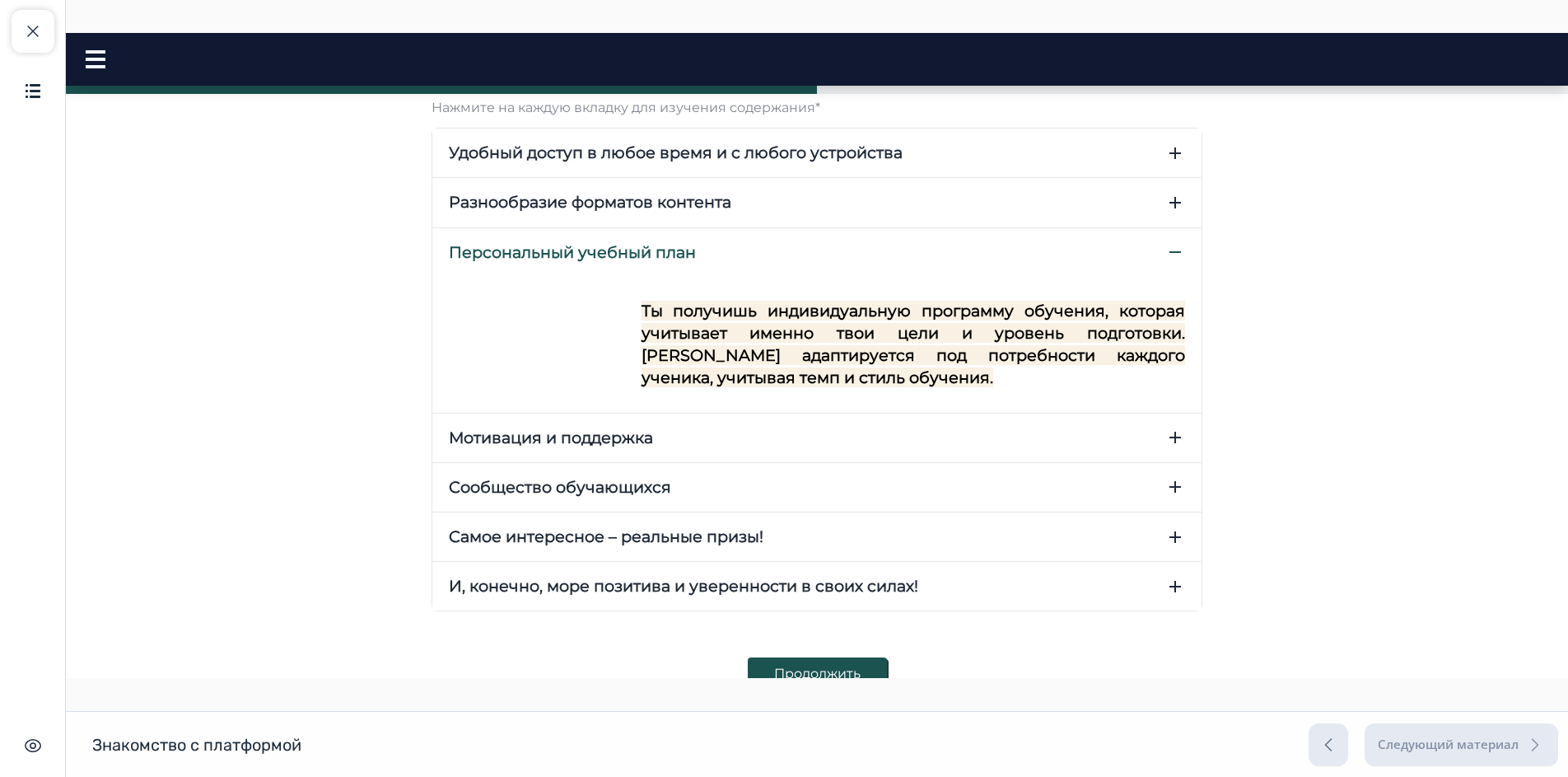
scroll to position [538, 0]
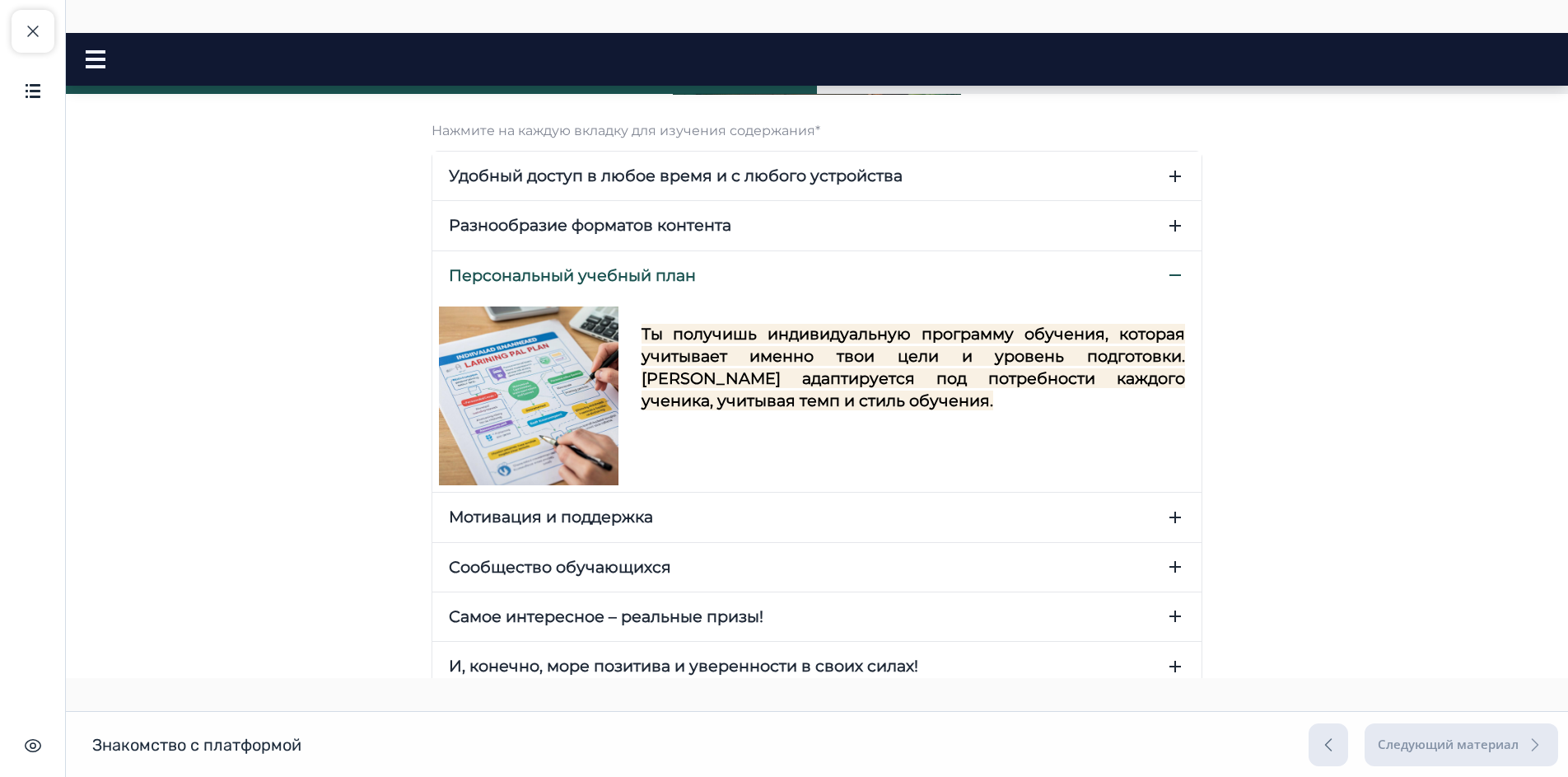
click at [538, 399] on img at bounding box center [529, 396] width 179 height 179
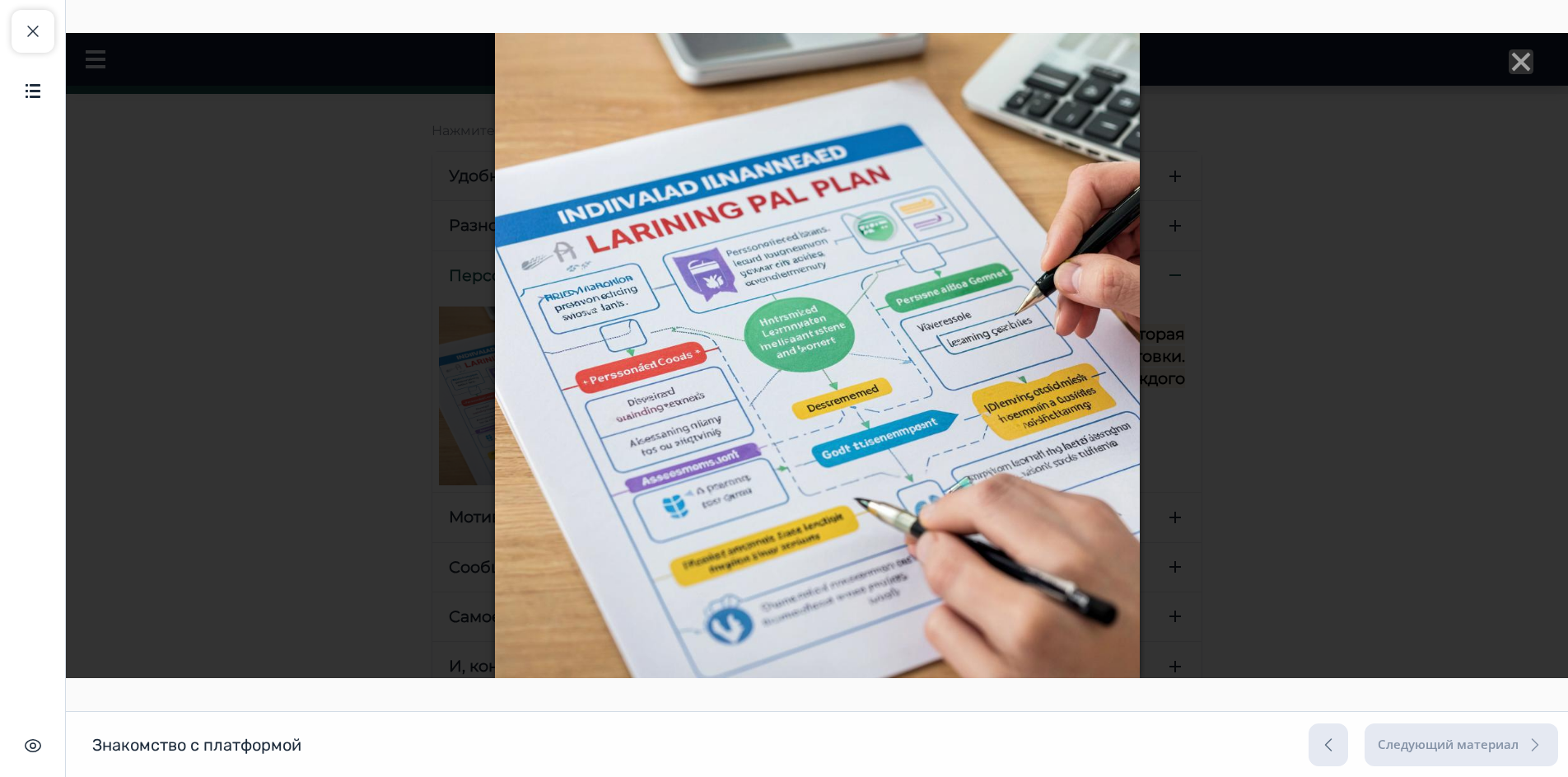
click at [1513, 60] on line "Close" at bounding box center [1521, 61] width 16 height 16
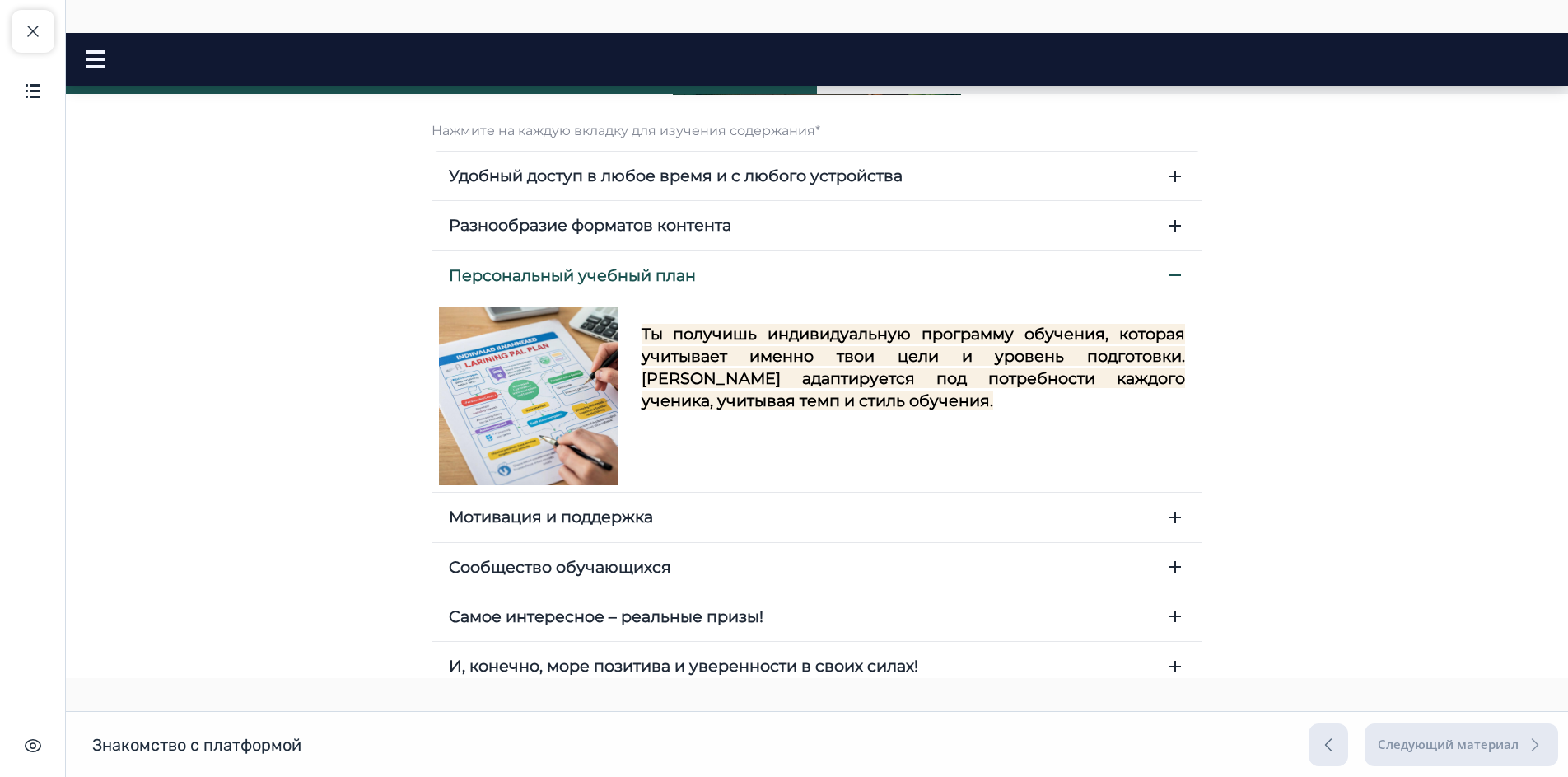
click at [1173, 520] on icon "button" at bounding box center [1174, 517] width 20 height 20
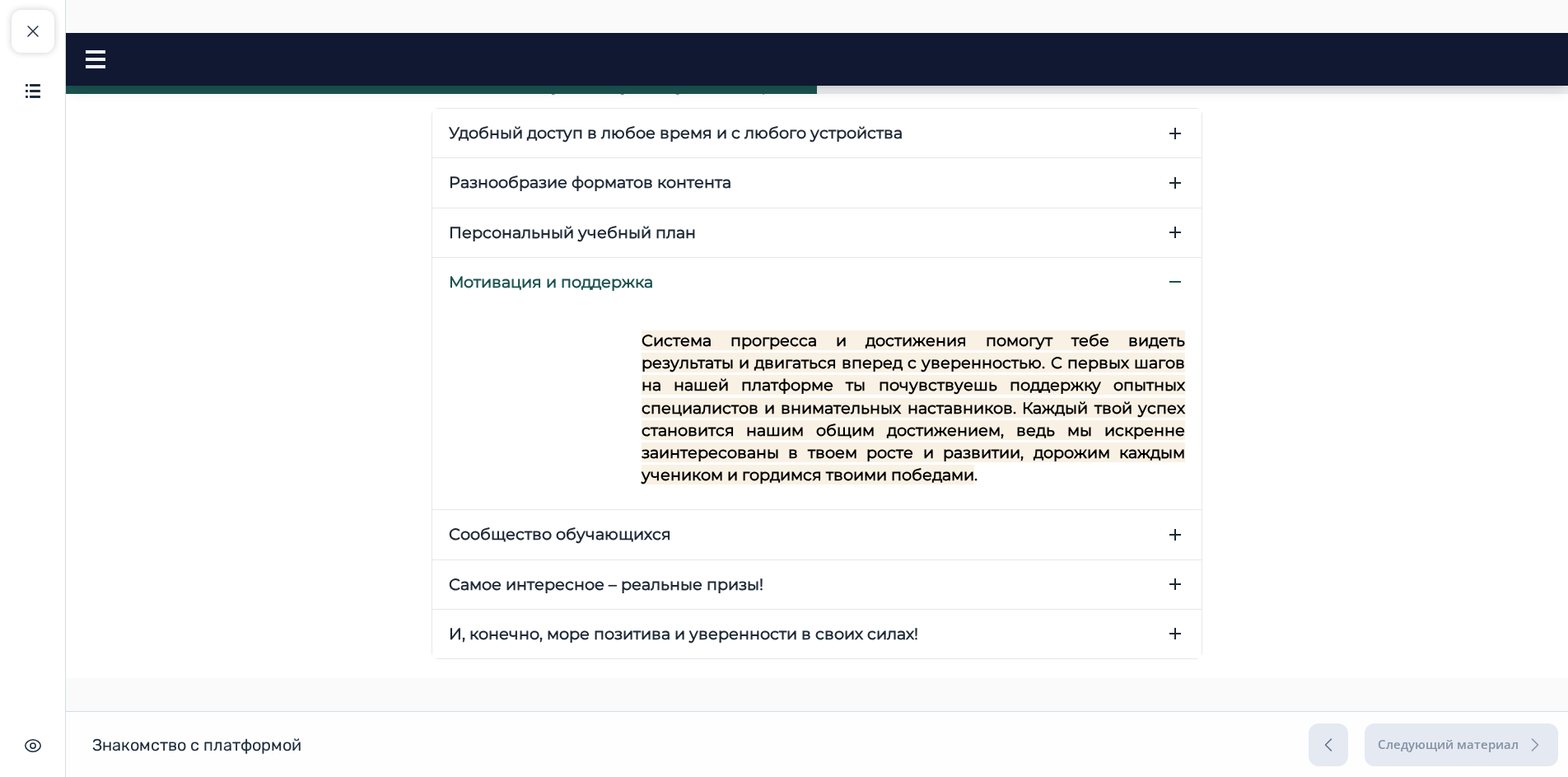
scroll to position [620, 0]
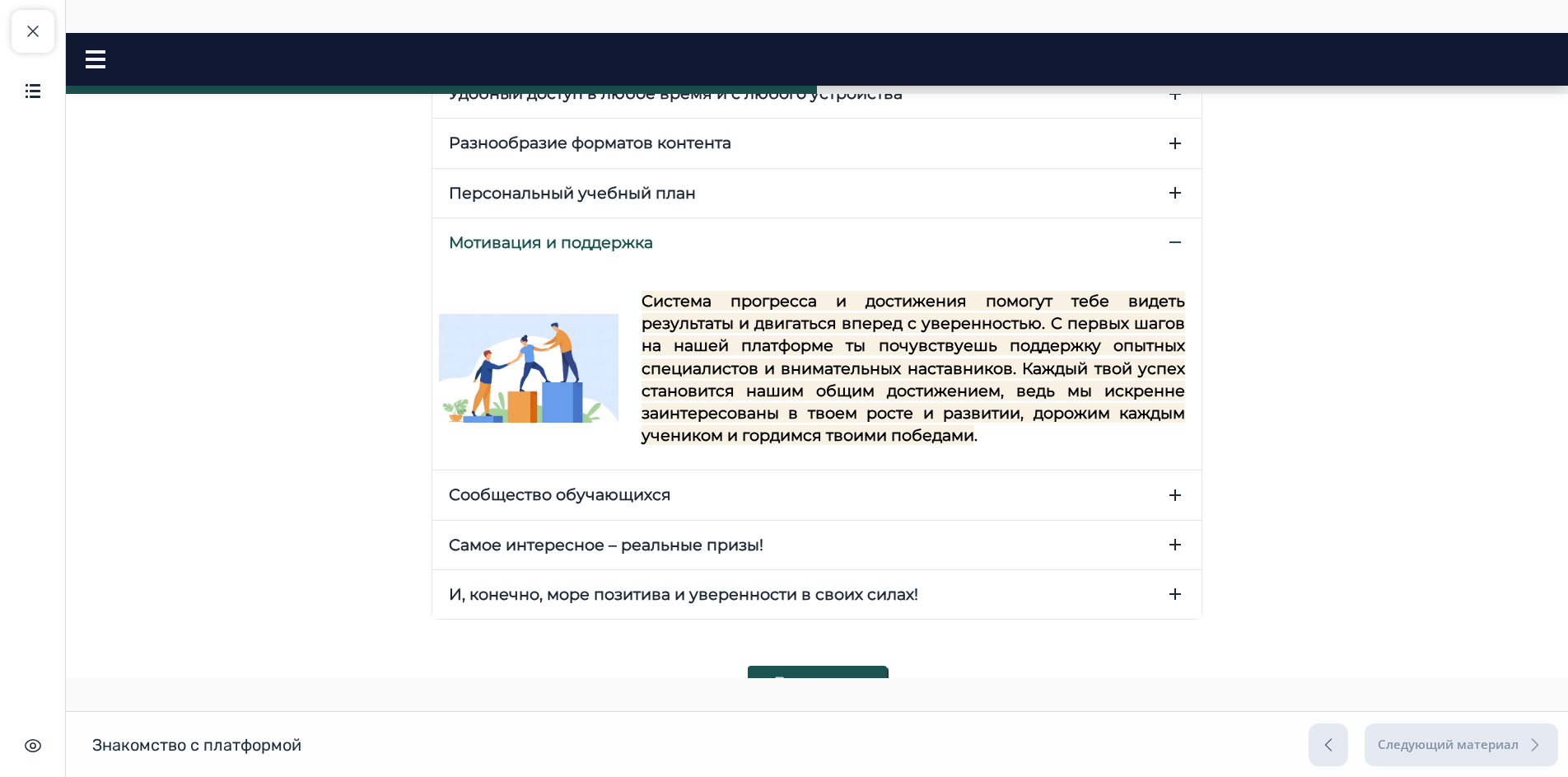
click at [1177, 497] on icon "button" at bounding box center [1174, 494] width 20 height 20
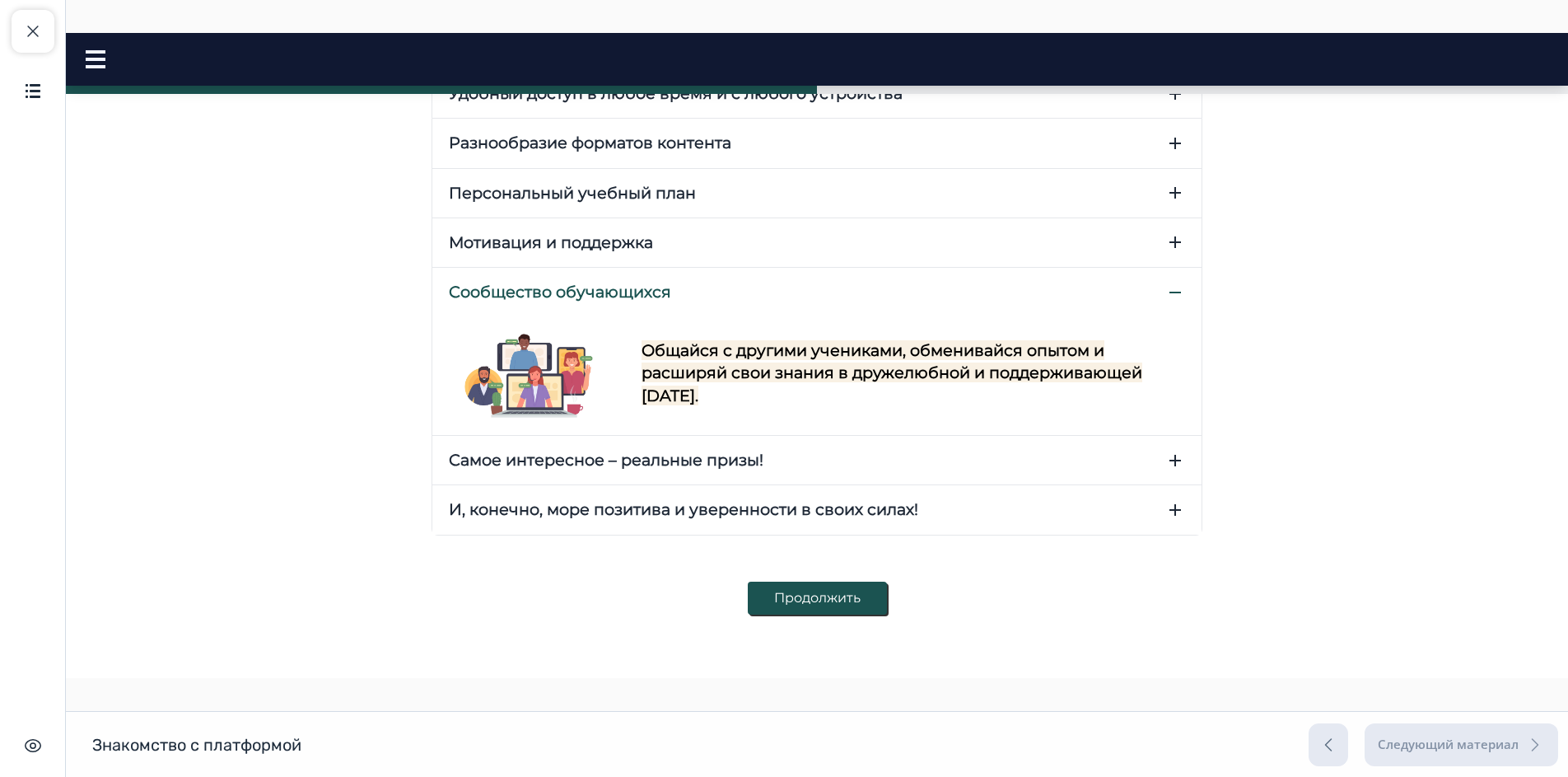
click at [1173, 461] on icon "button" at bounding box center [1174, 460] width 20 height 20
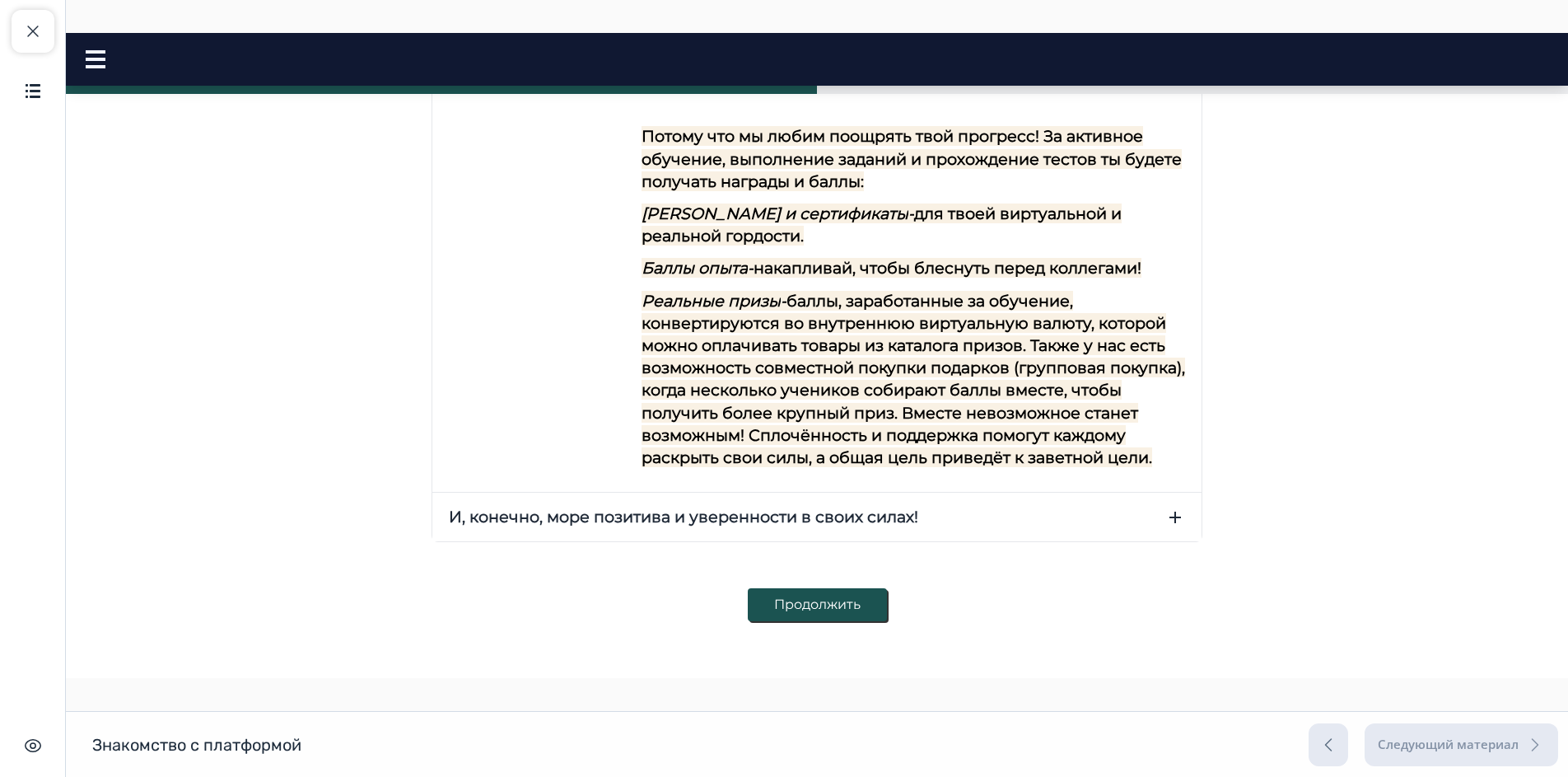
scroll to position [899, 0]
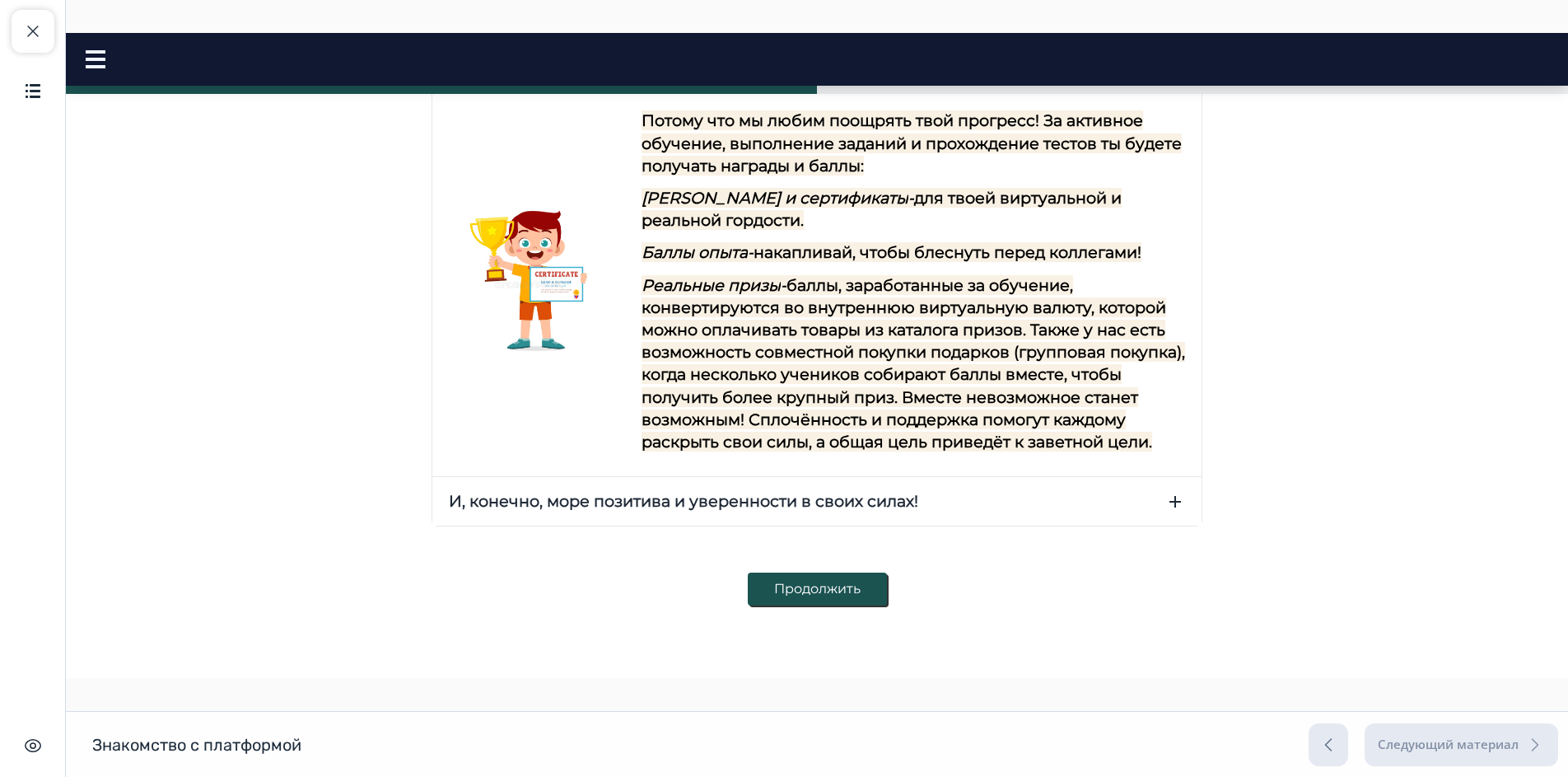
click at [1165, 505] on icon "button" at bounding box center [1174, 501] width 20 height 20
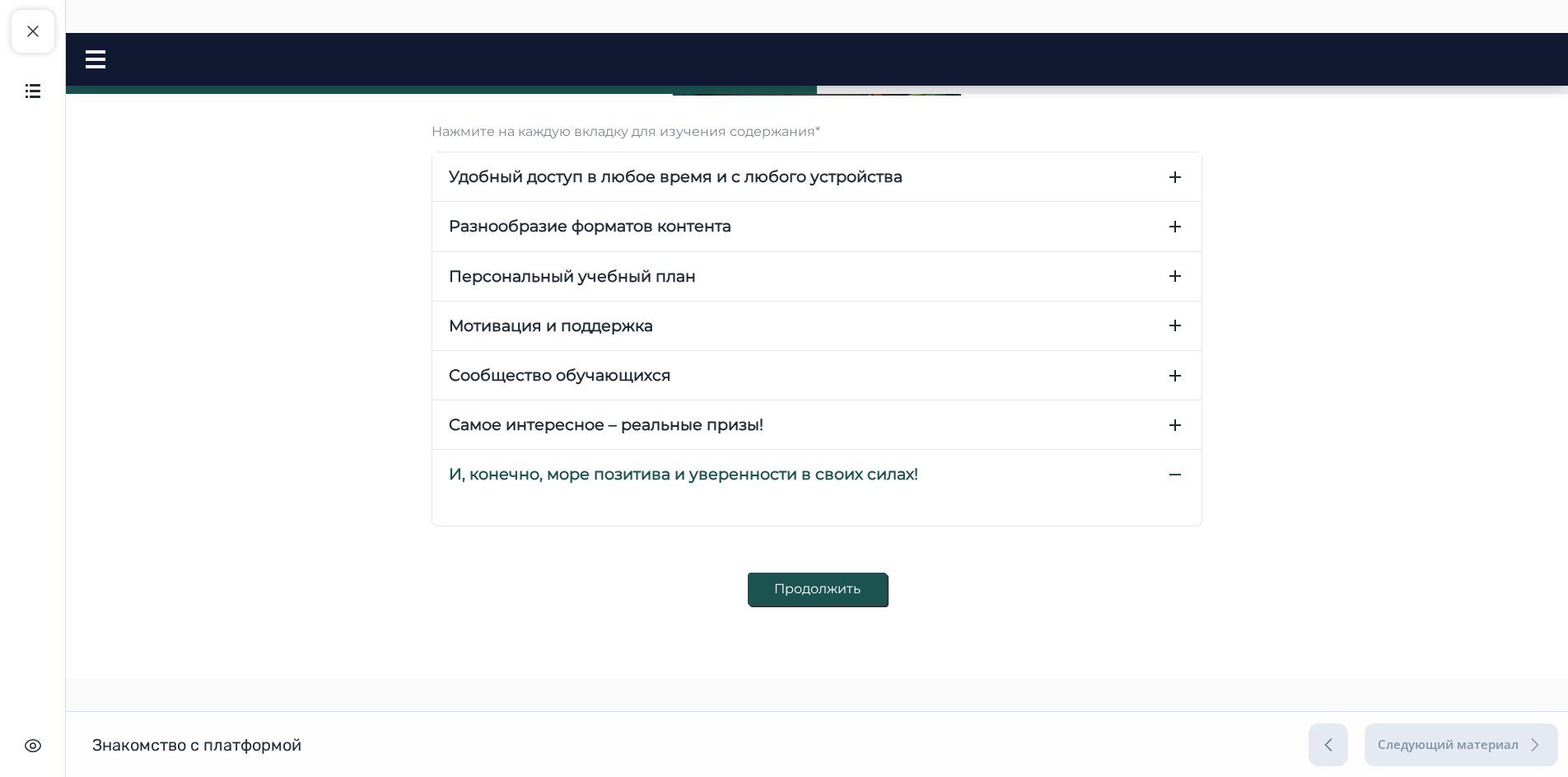
scroll to position [537, 0]
click at [859, 596] on button "Продолжить" at bounding box center [817, 589] width 139 height 33
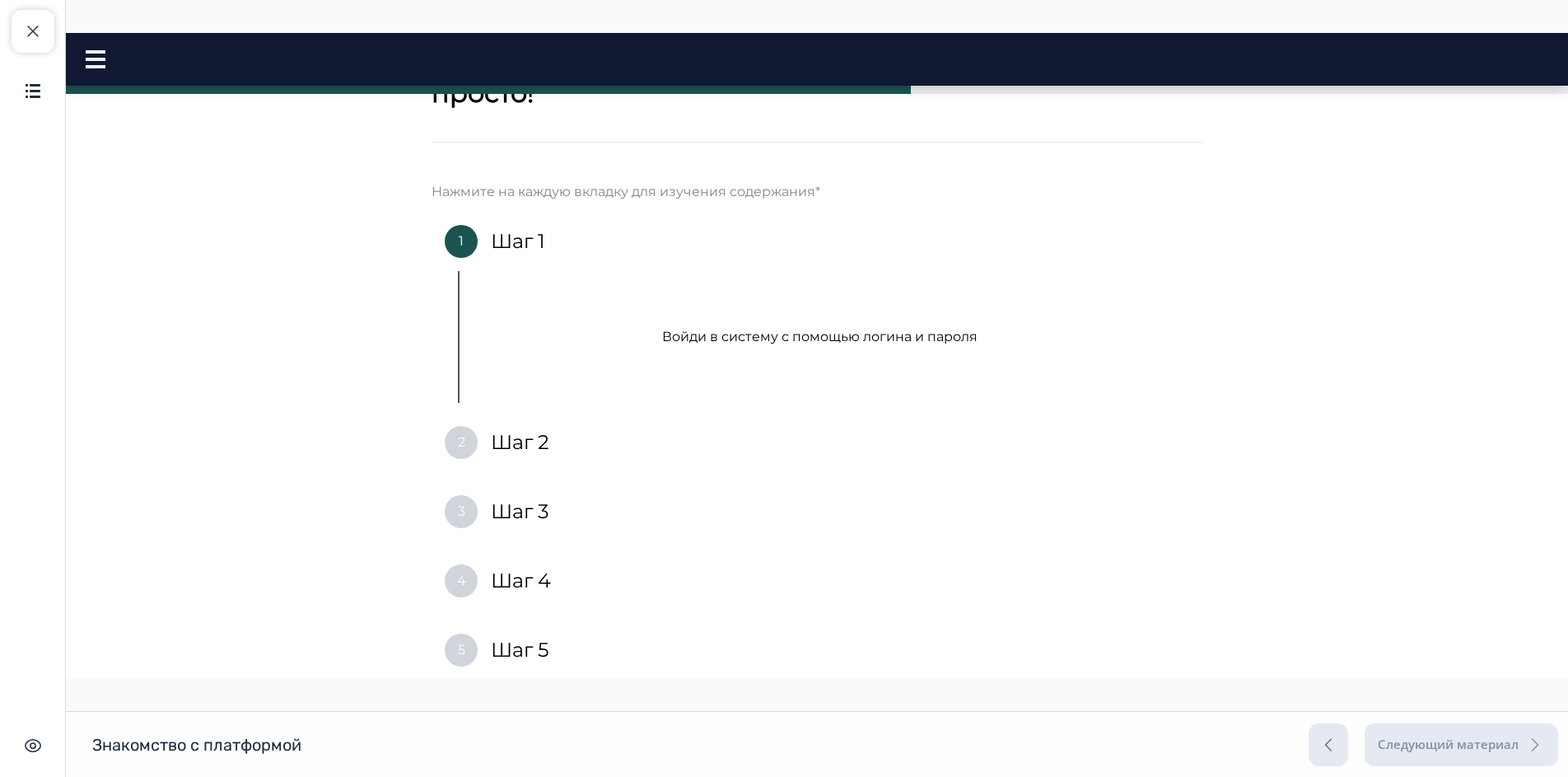
scroll to position [165, 0]
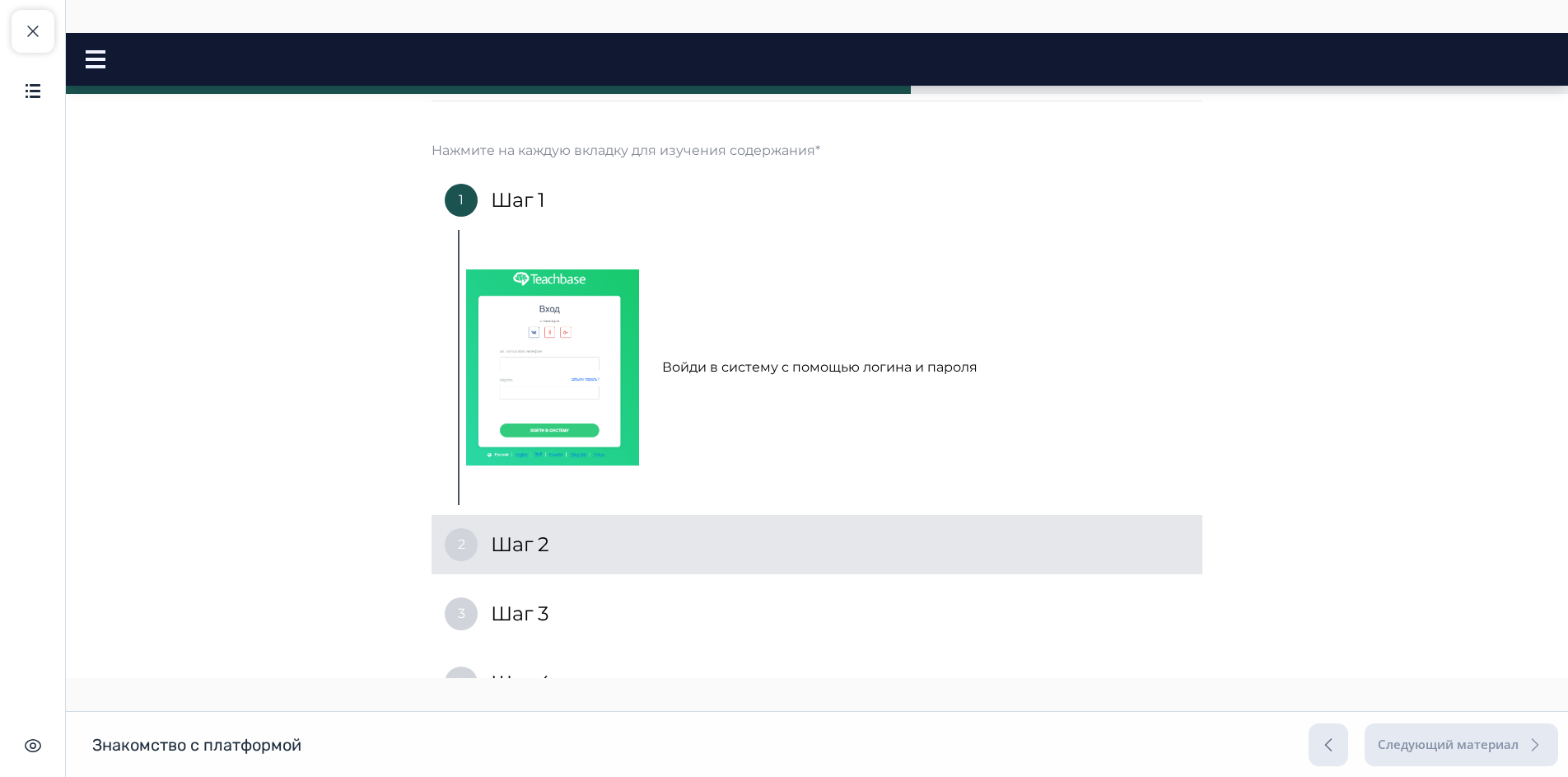
click at [538, 551] on h4 "Шаг 2" at bounding box center [520, 544] width 59 height 27
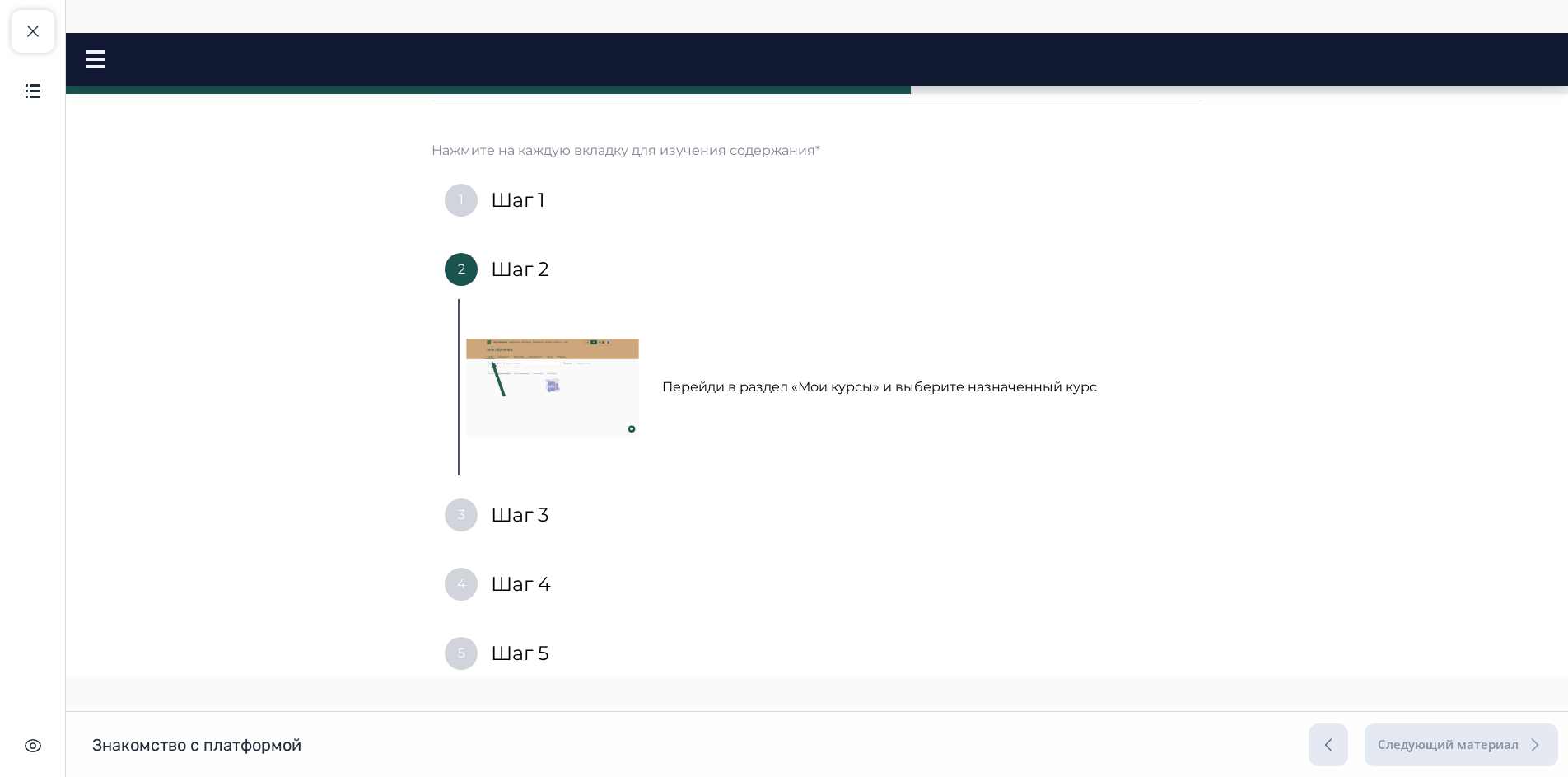
click at [580, 388] on img at bounding box center [552, 387] width 173 height 97
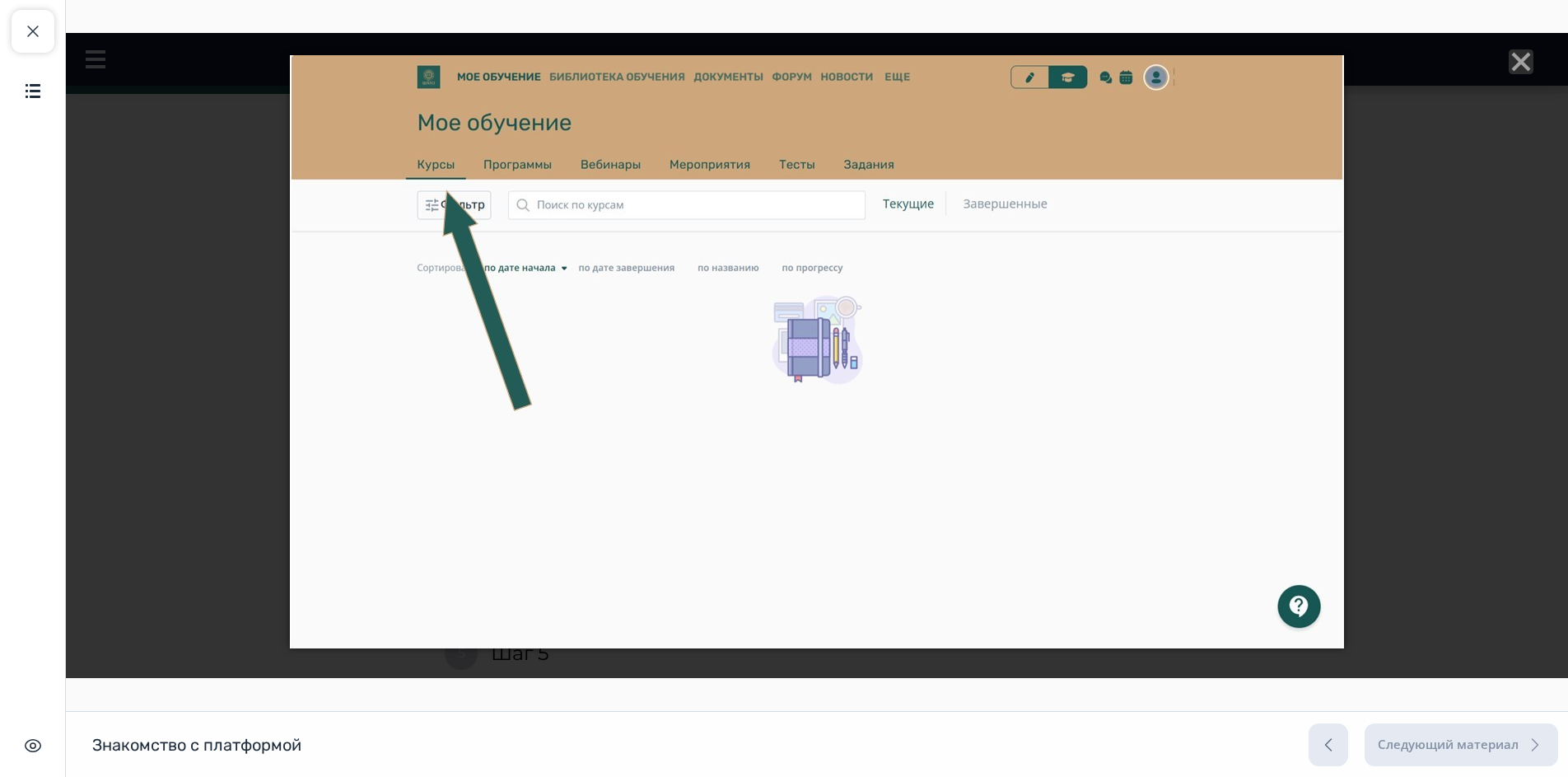
click at [1509, 67] on icon "Close" at bounding box center [1521, 61] width 25 height 25
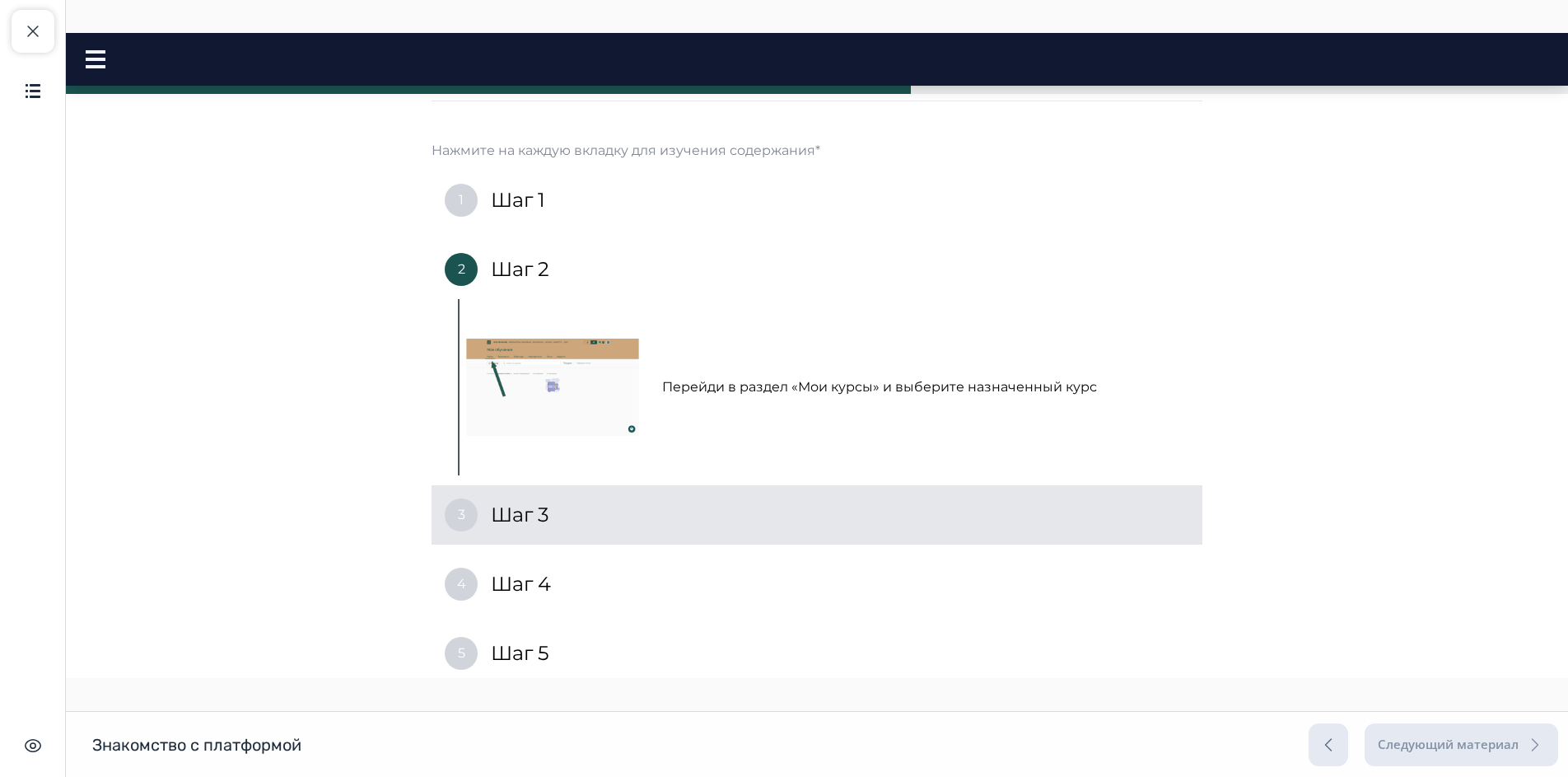
click at [536, 534] on div "3 Шаг 3" at bounding box center [816, 514] width 771 height 59
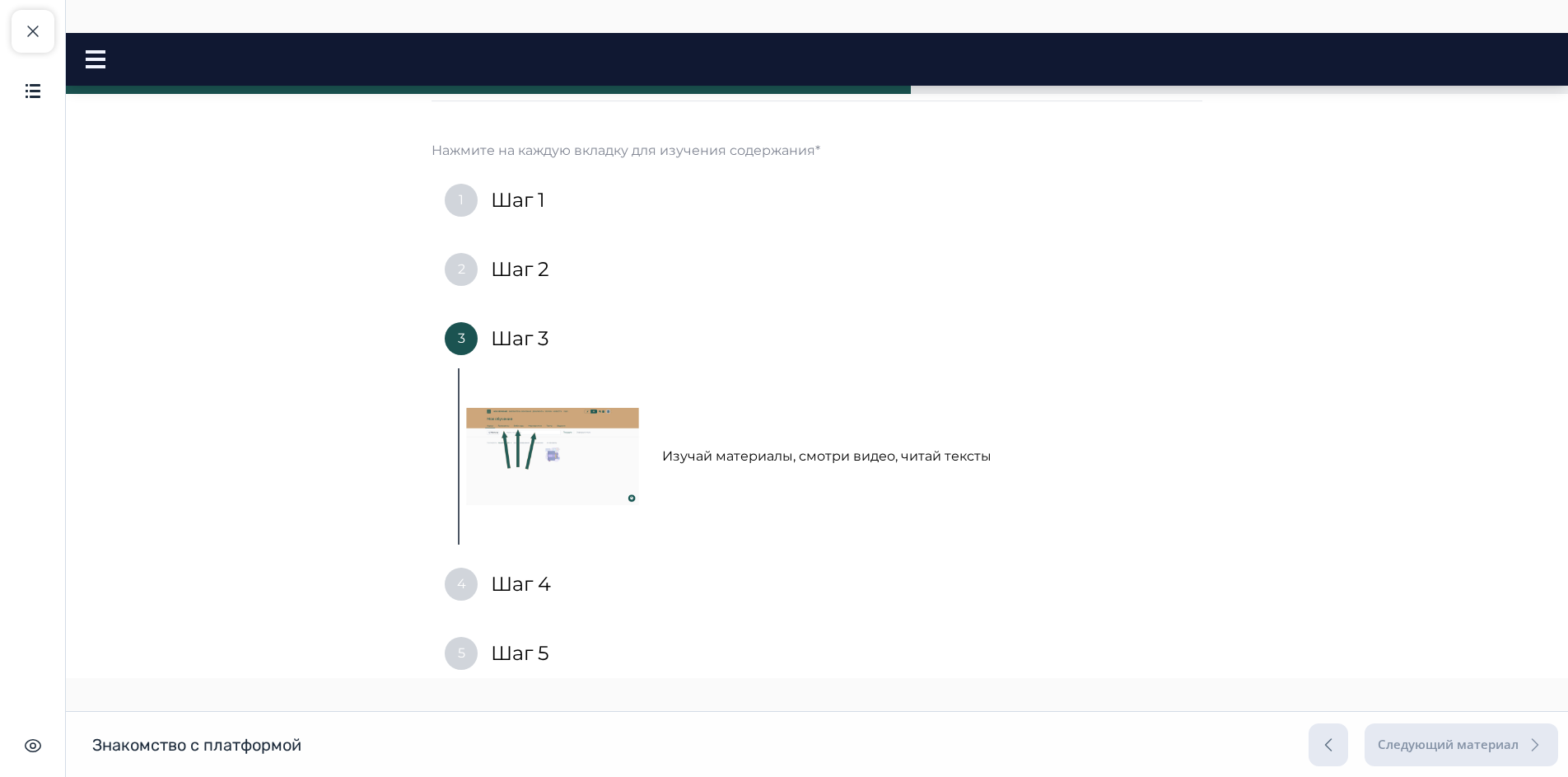
click at [499, 430] on img at bounding box center [552, 456] width 173 height 97
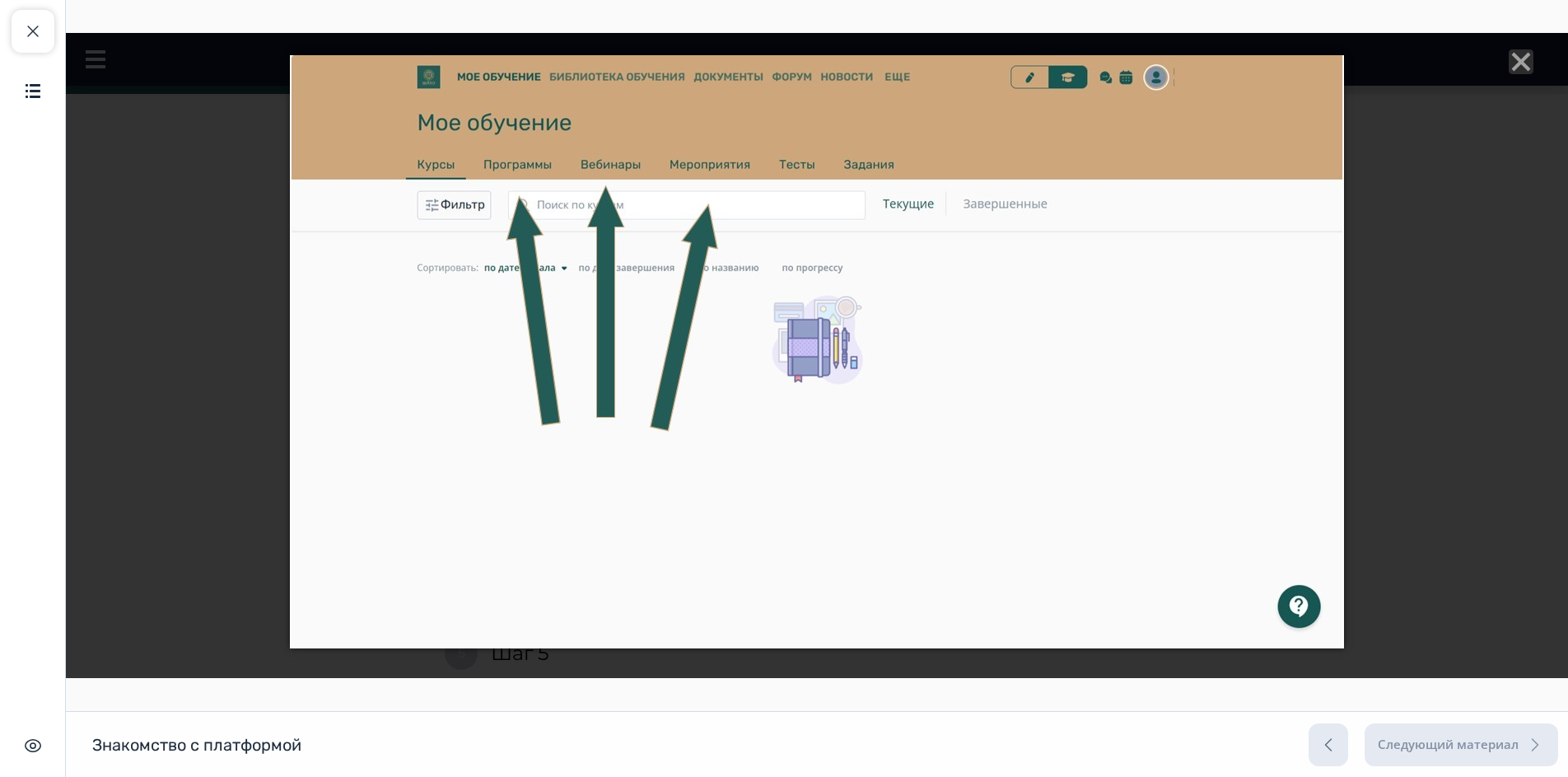
click at [1515, 62] on icon "Close" at bounding box center [1521, 61] width 25 height 25
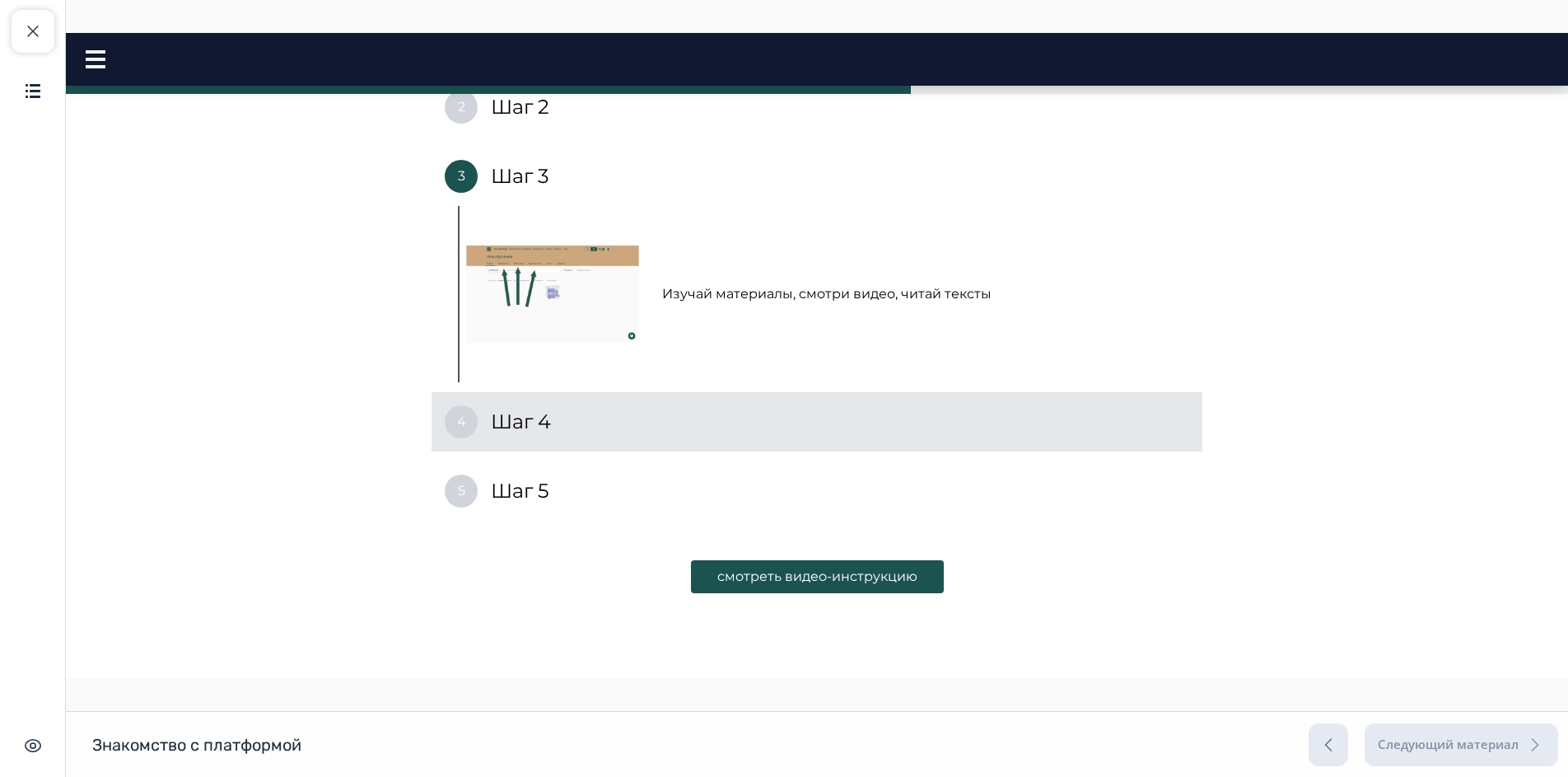
scroll to position [329, 0]
click at [512, 430] on h4 "Шаг 4" at bounding box center [521, 419] width 60 height 27
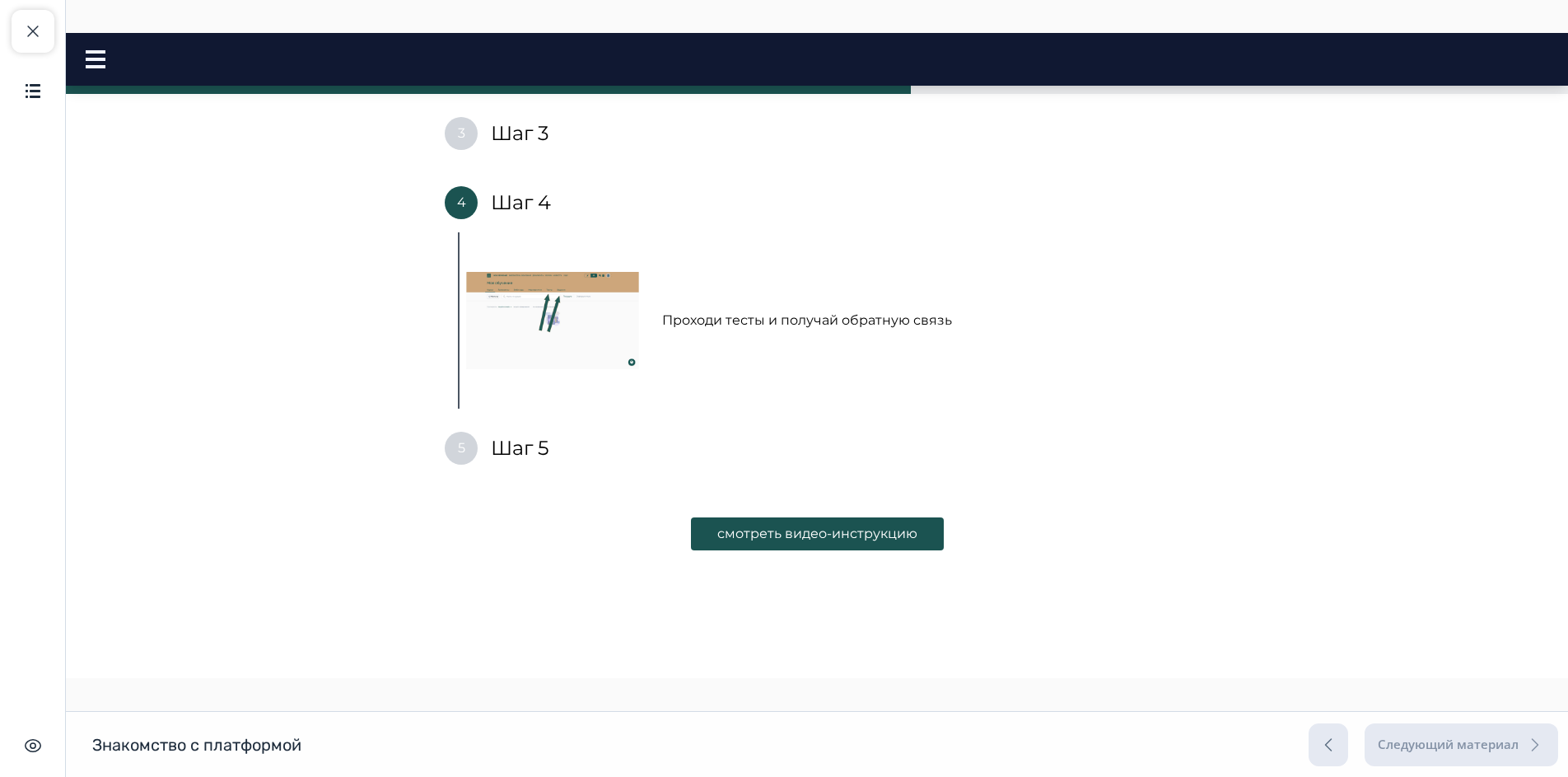
scroll to position [387, 0]
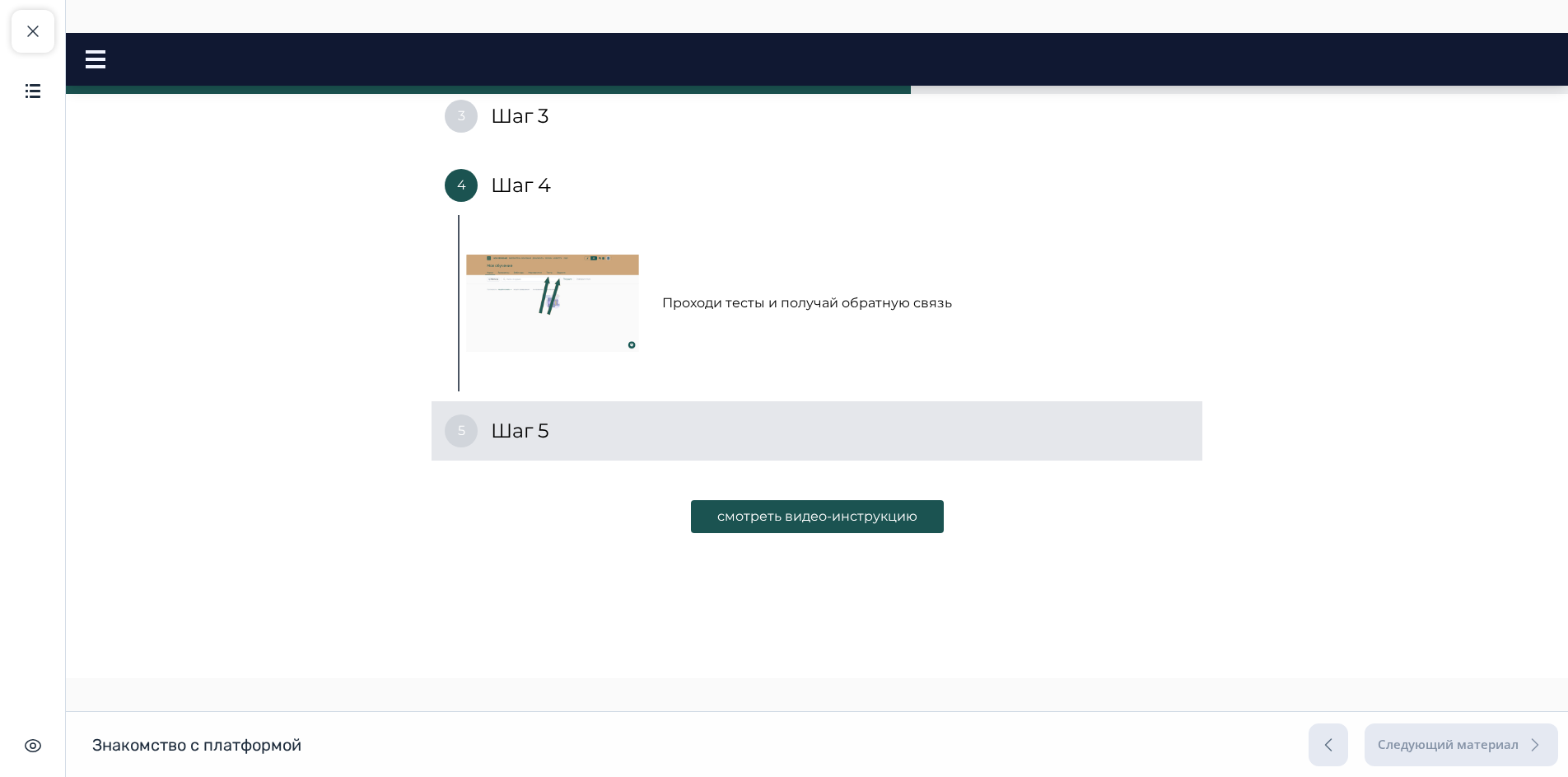
click at [523, 432] on h4 "Шаг 5" at bounding box center [520, 431] width 59 height 27
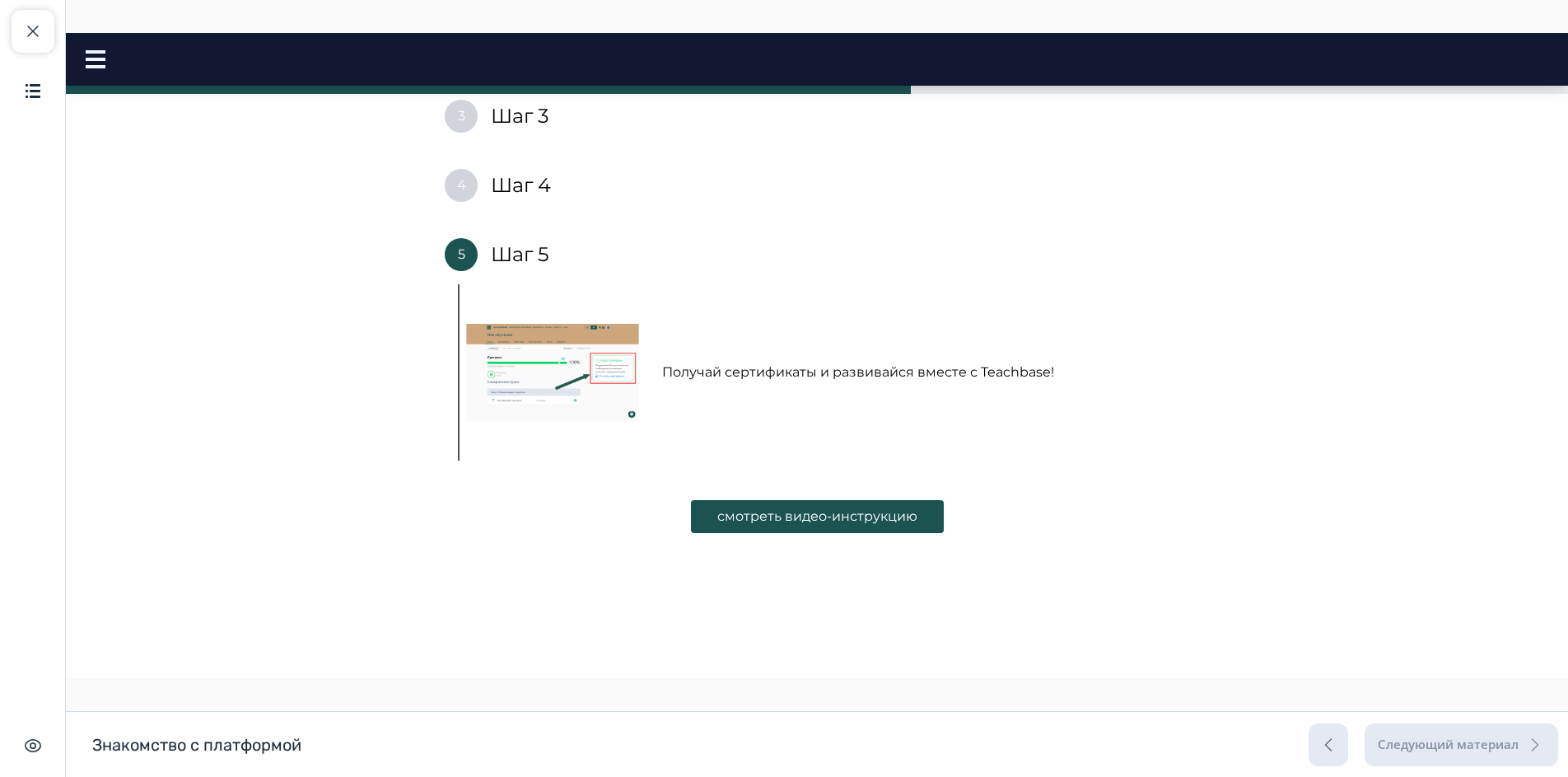
click at [521, 401] on img at bounding box center [552, 372] width 173 height 97
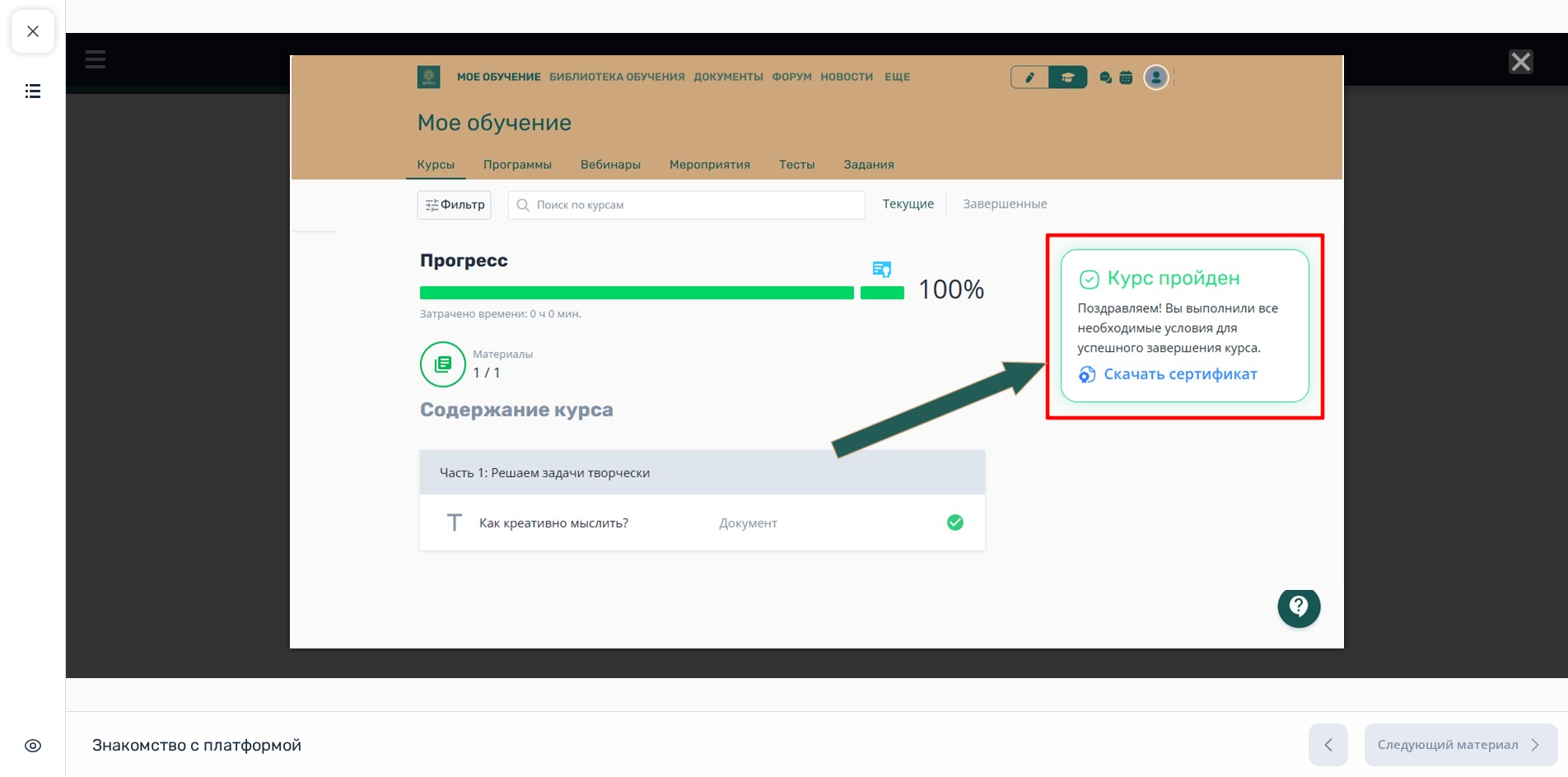
drag, startPoint x: 1509, startPoint y: 65, endPoint x: 1506, endPoint y: 115, distance: 50.1
click at [1509, 65] on icon "Close" at bounding box center [1521, 61] width 25 height 25
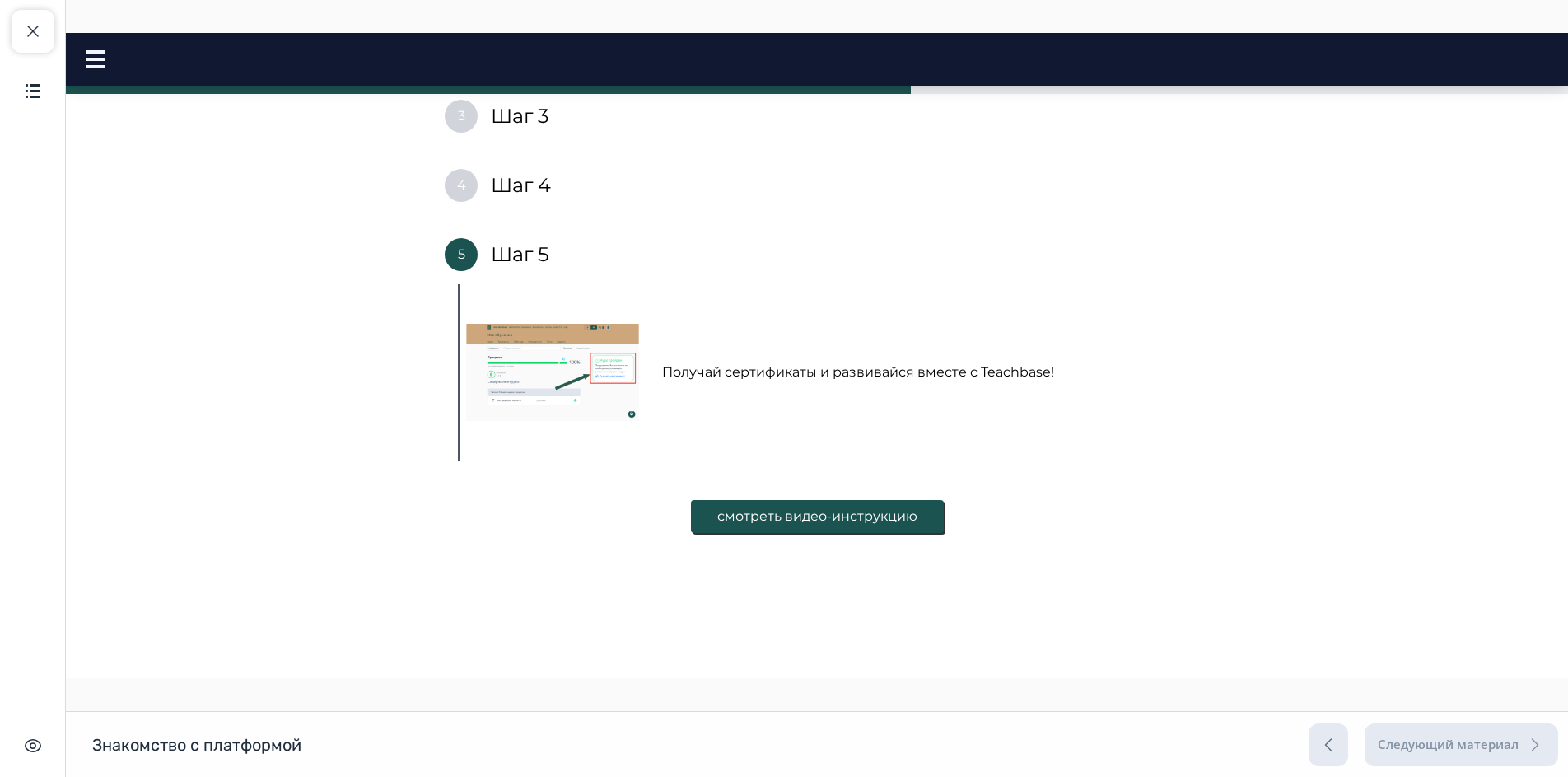
click at [845, 517] on button "смотреть видео-инструкцию" at bounding box center [817, 516] width 253 height 33
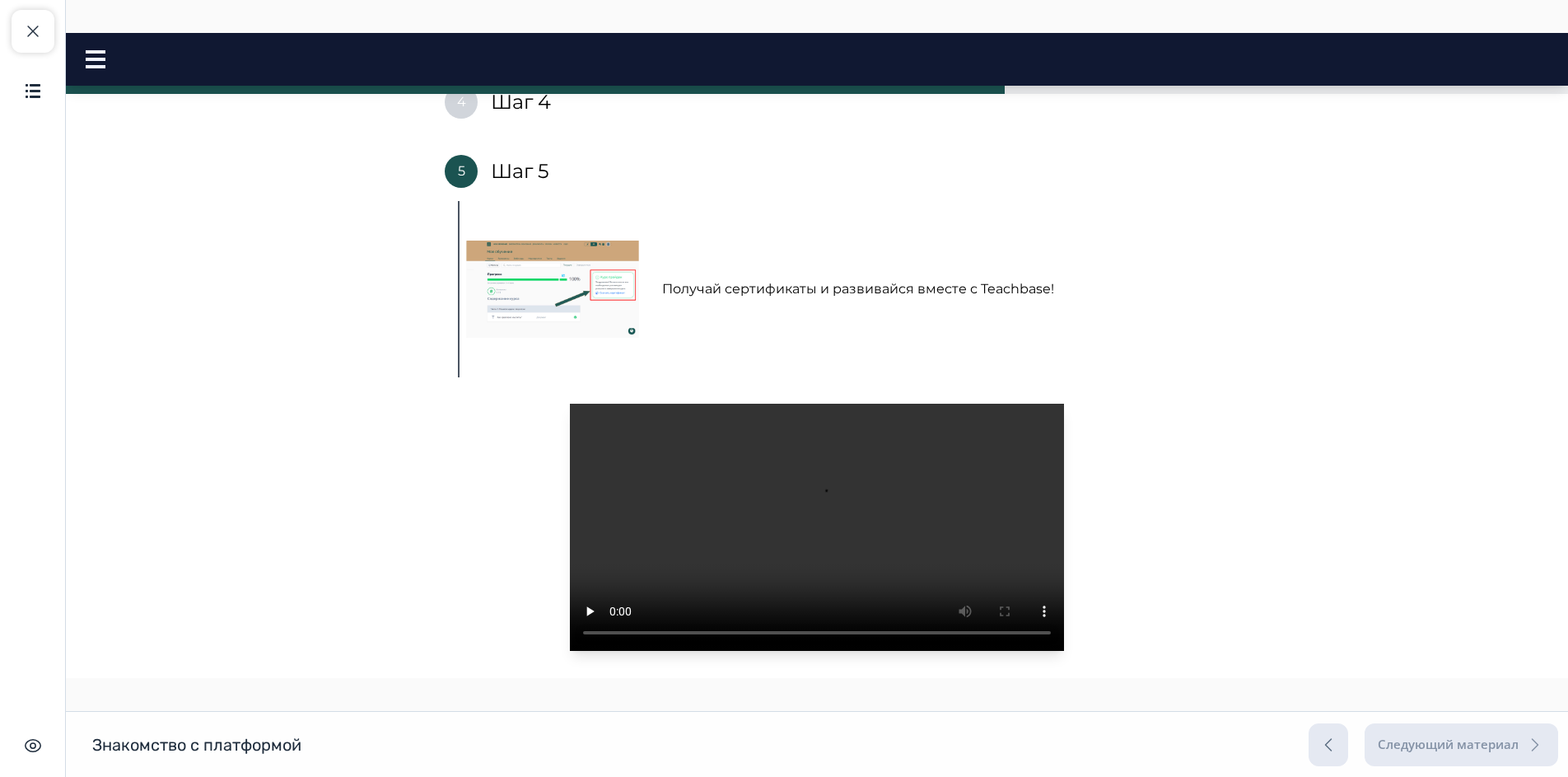
scroll to position [594, 0]
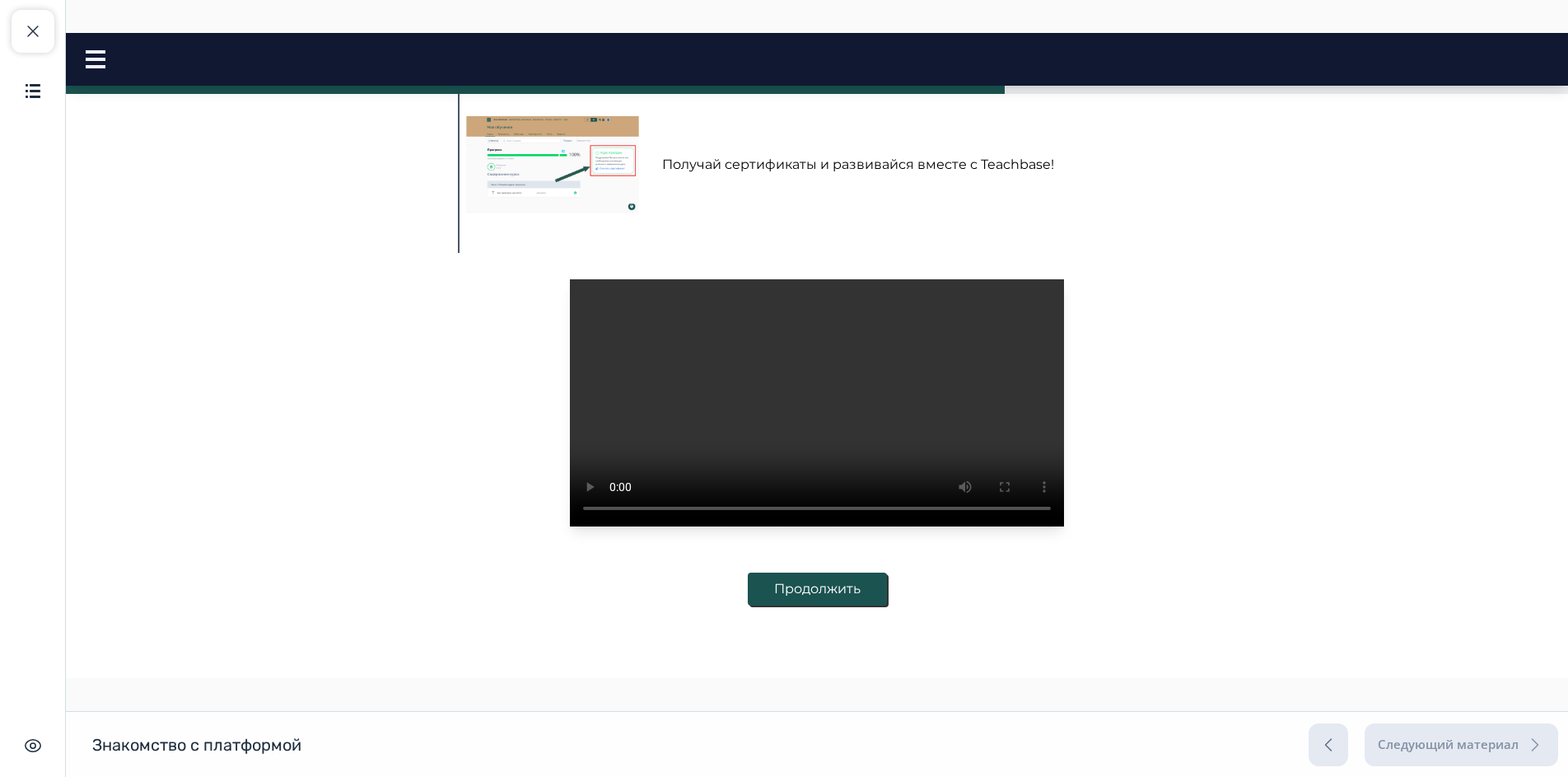
click at [796, 606] on button "Продолжить" at bounding box center [817, 589] width 139 height 33
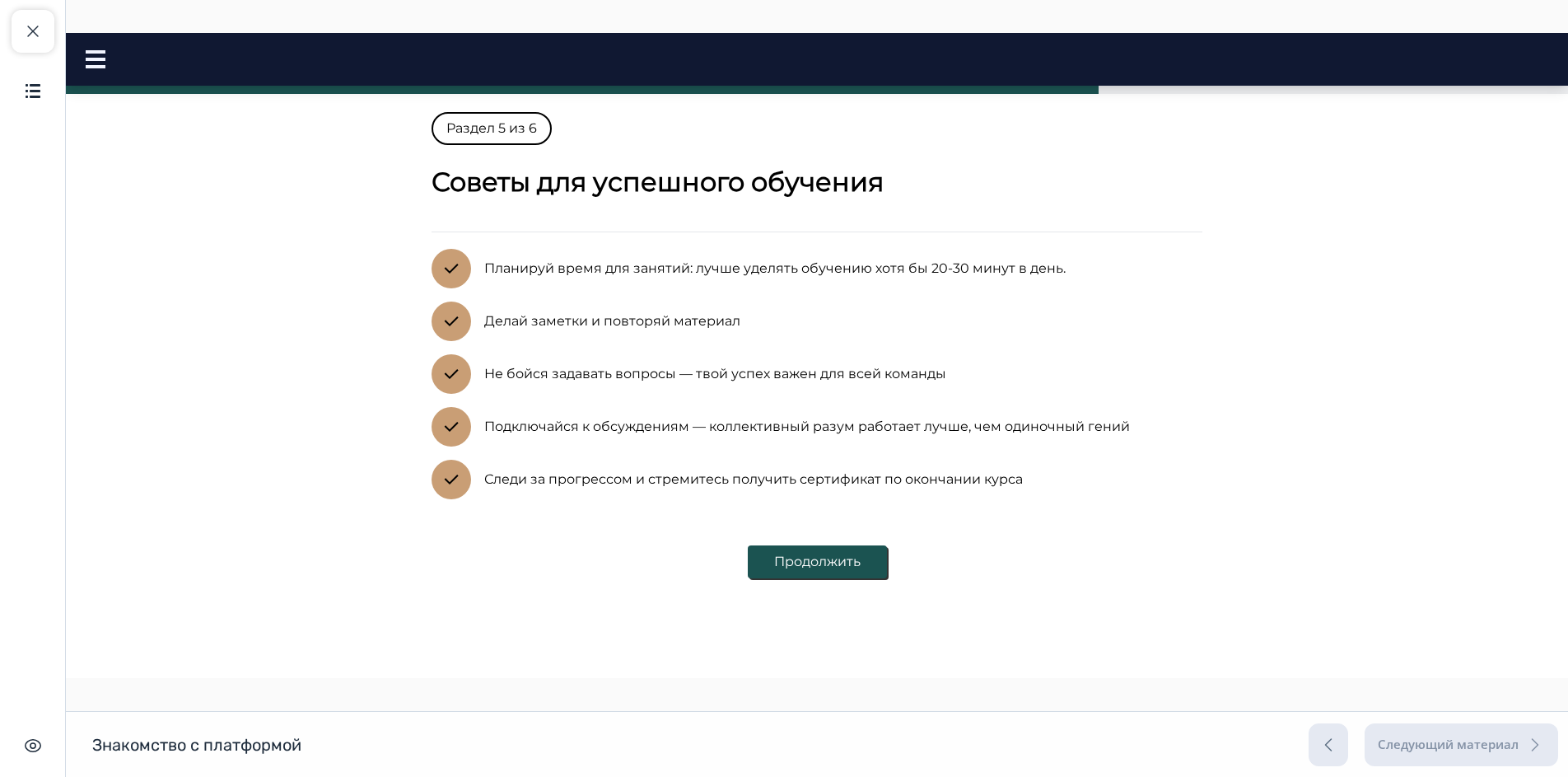
click at [808, 569] on button "Продолжить" at bounding box center [817, 562] width 139 height 33
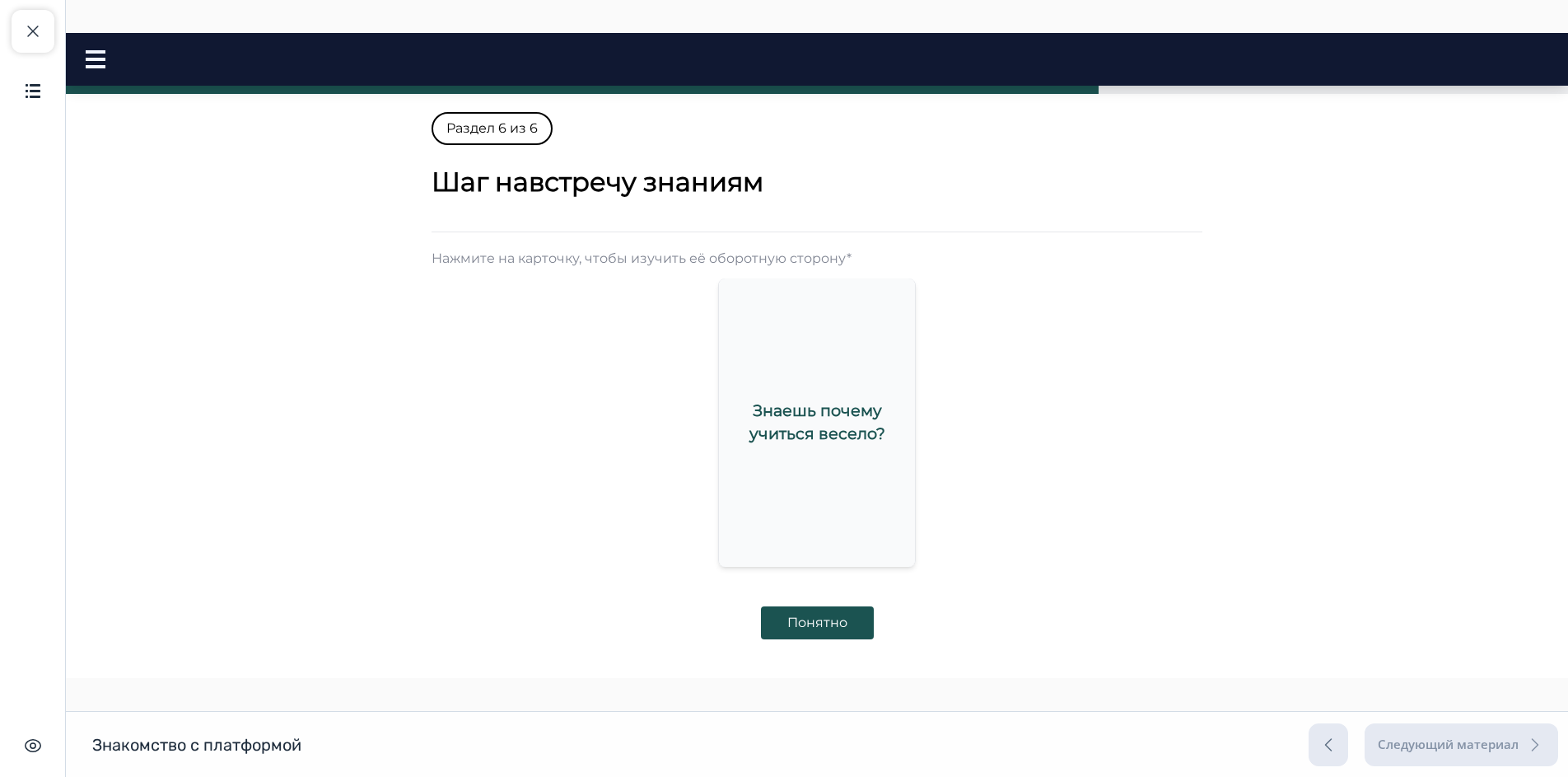
click at [801, 449] on div "Знаешь почему учиться весело?" at bounding box center [817, 421] width 196 height 90
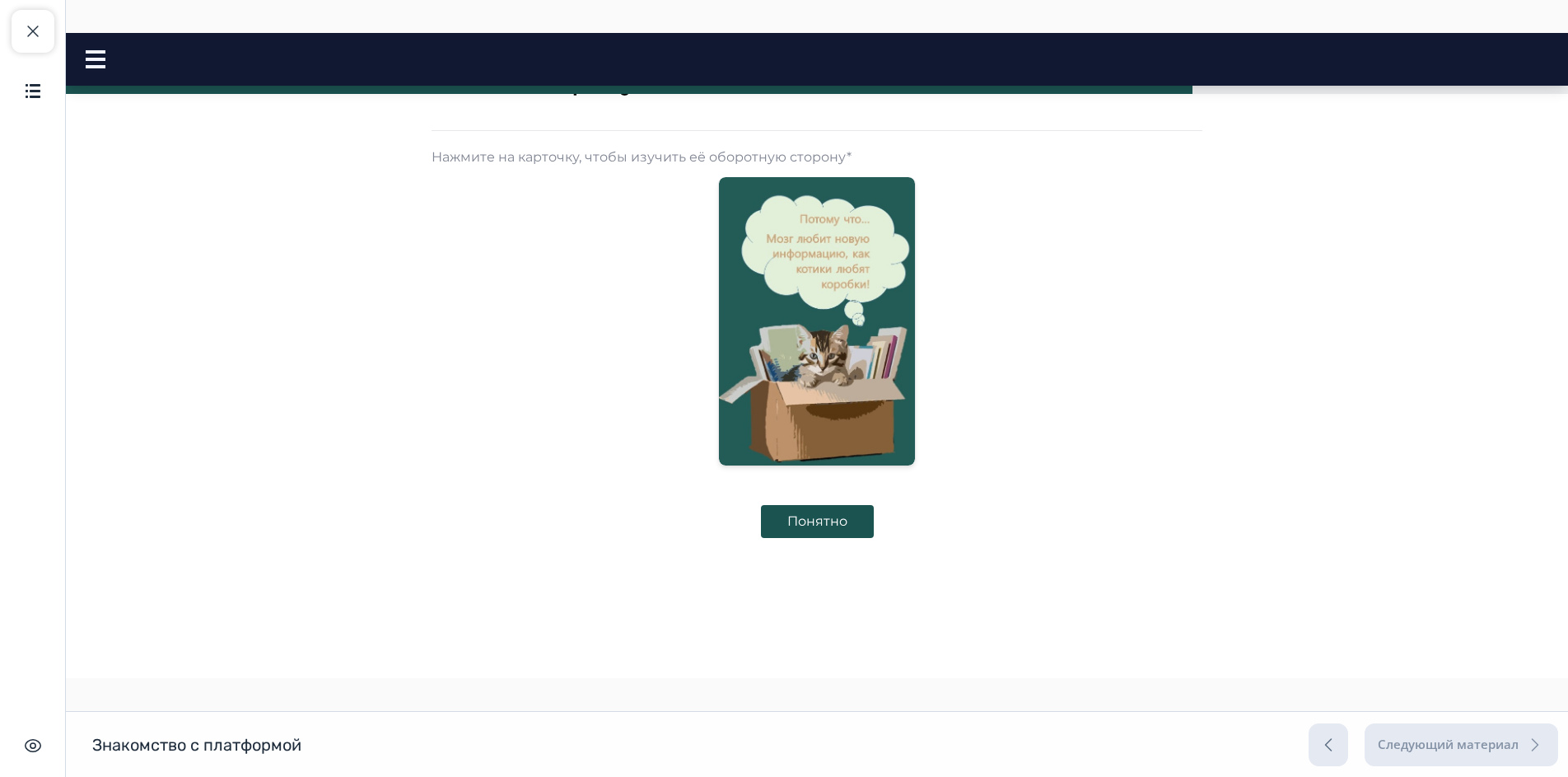
scroll to position [106, 0]
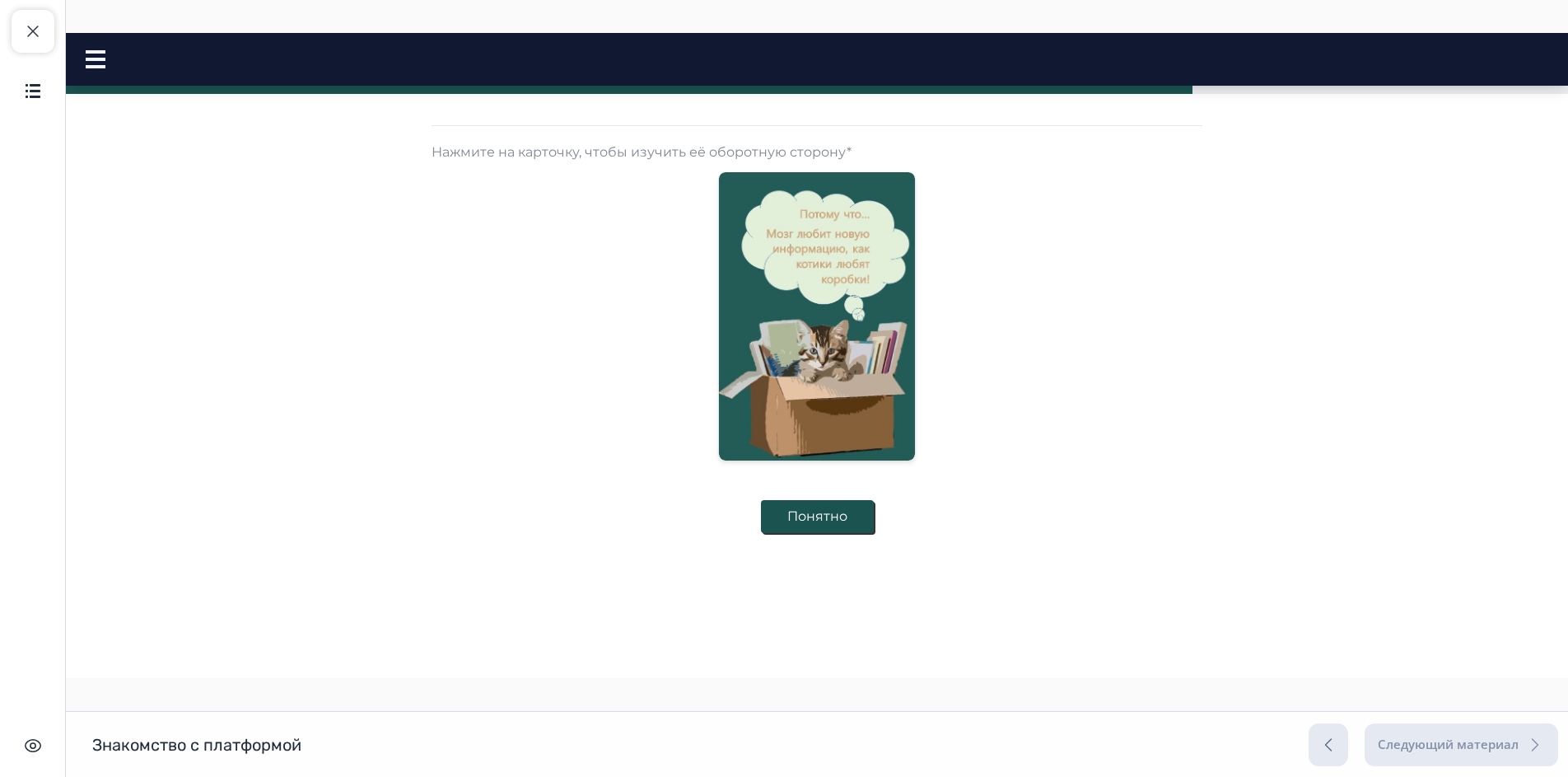
click at [814, 511] on button "Понятно" at bounding box center [817, 516] width 113 height 33
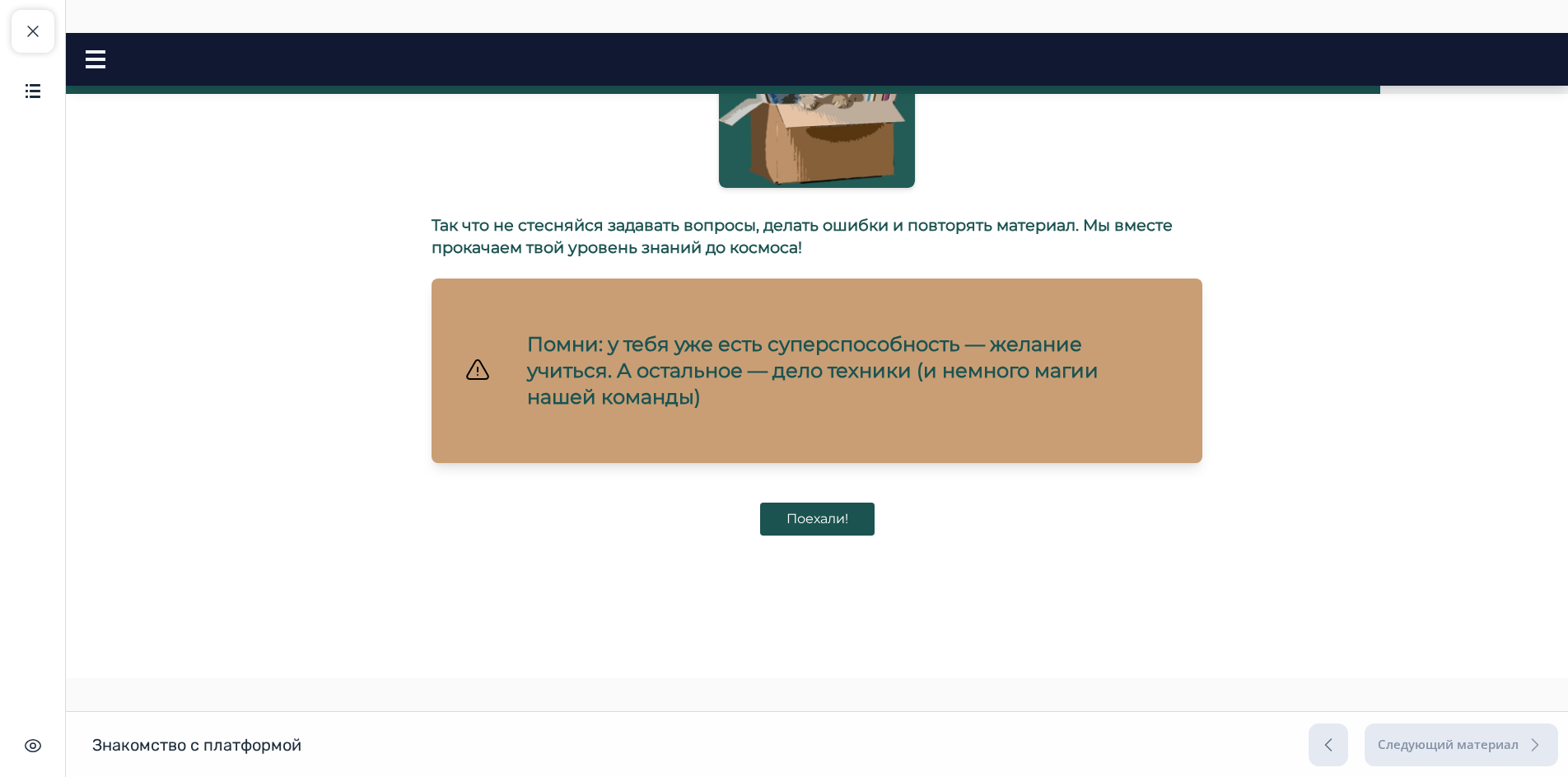
scroll to position [382, 0]
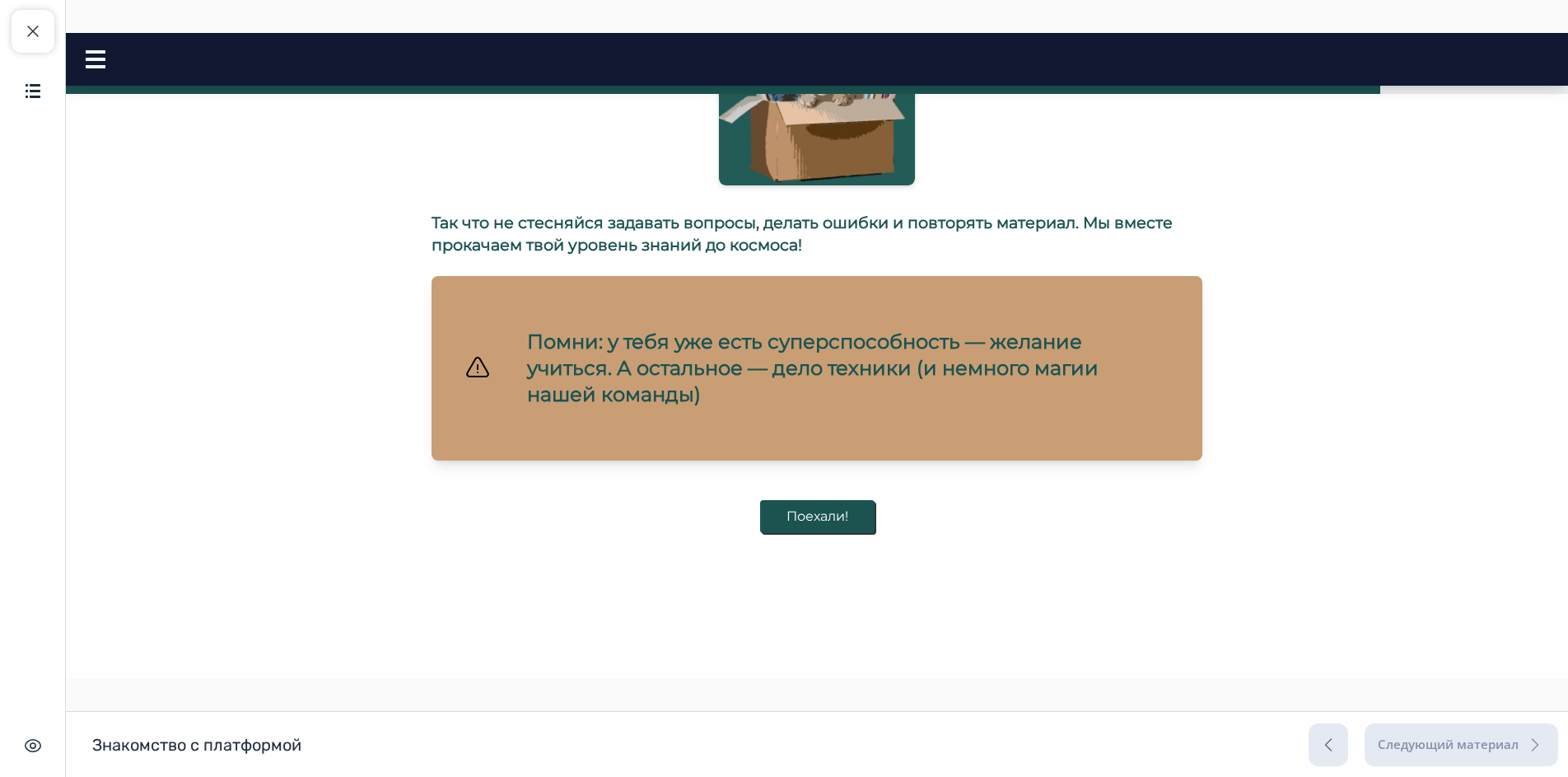
click at [823, 502] on button "Поехали!" at bounding box center [817, 516] width 115 height 33
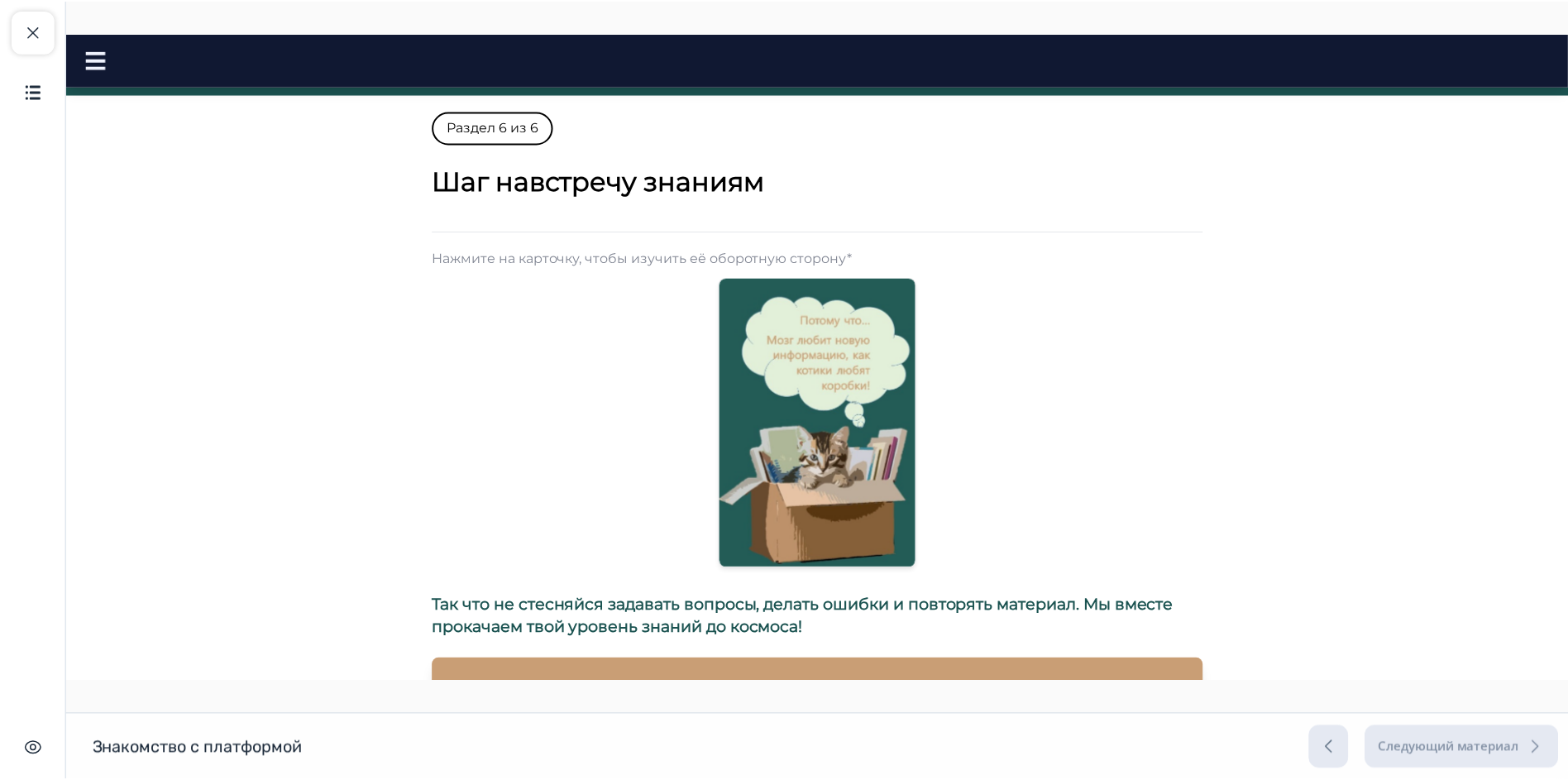
scroll to position [0, 0]
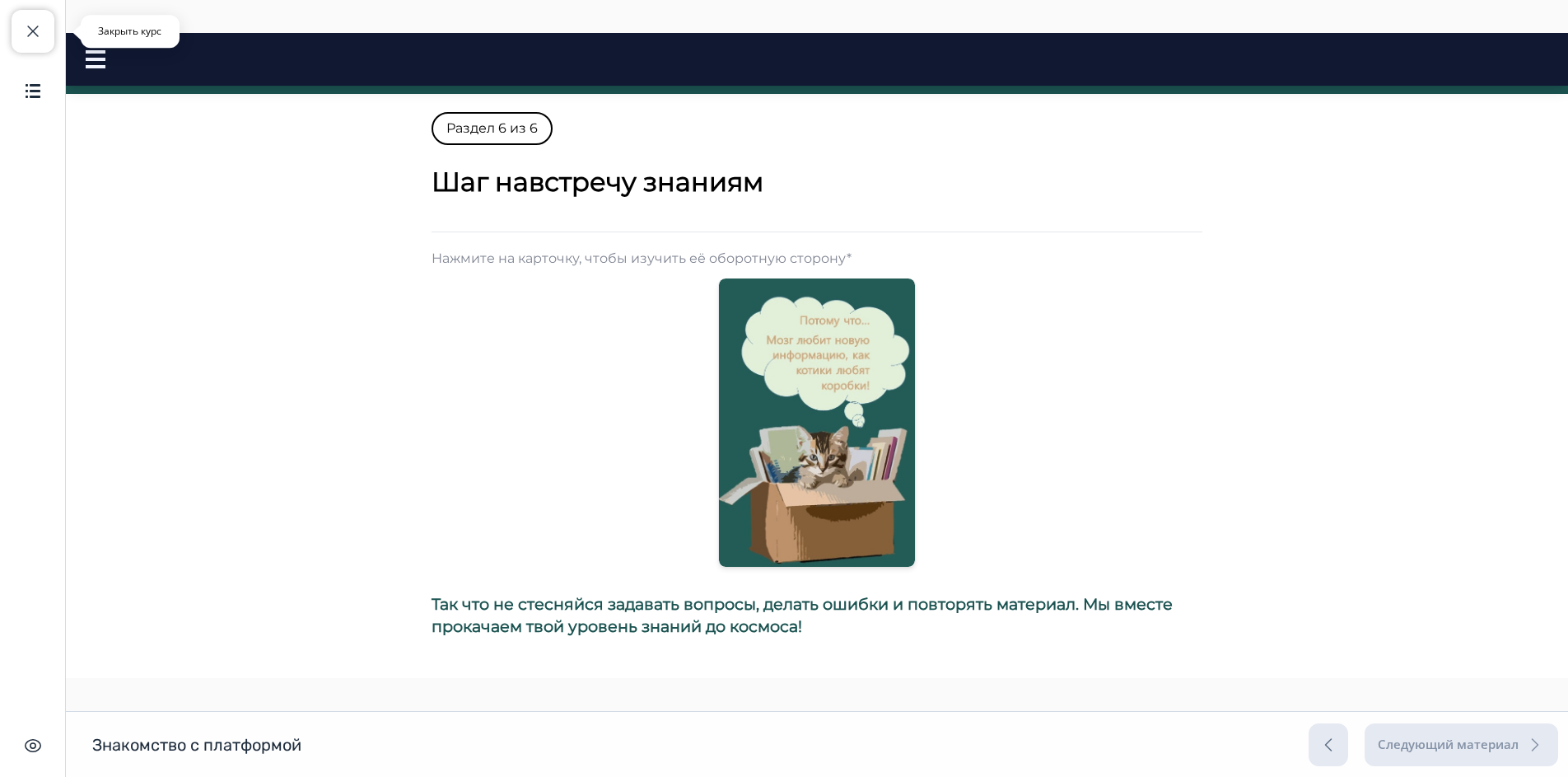
click at [39, 34] on span "button" at bounding box center [33, 31] width 20 height 20
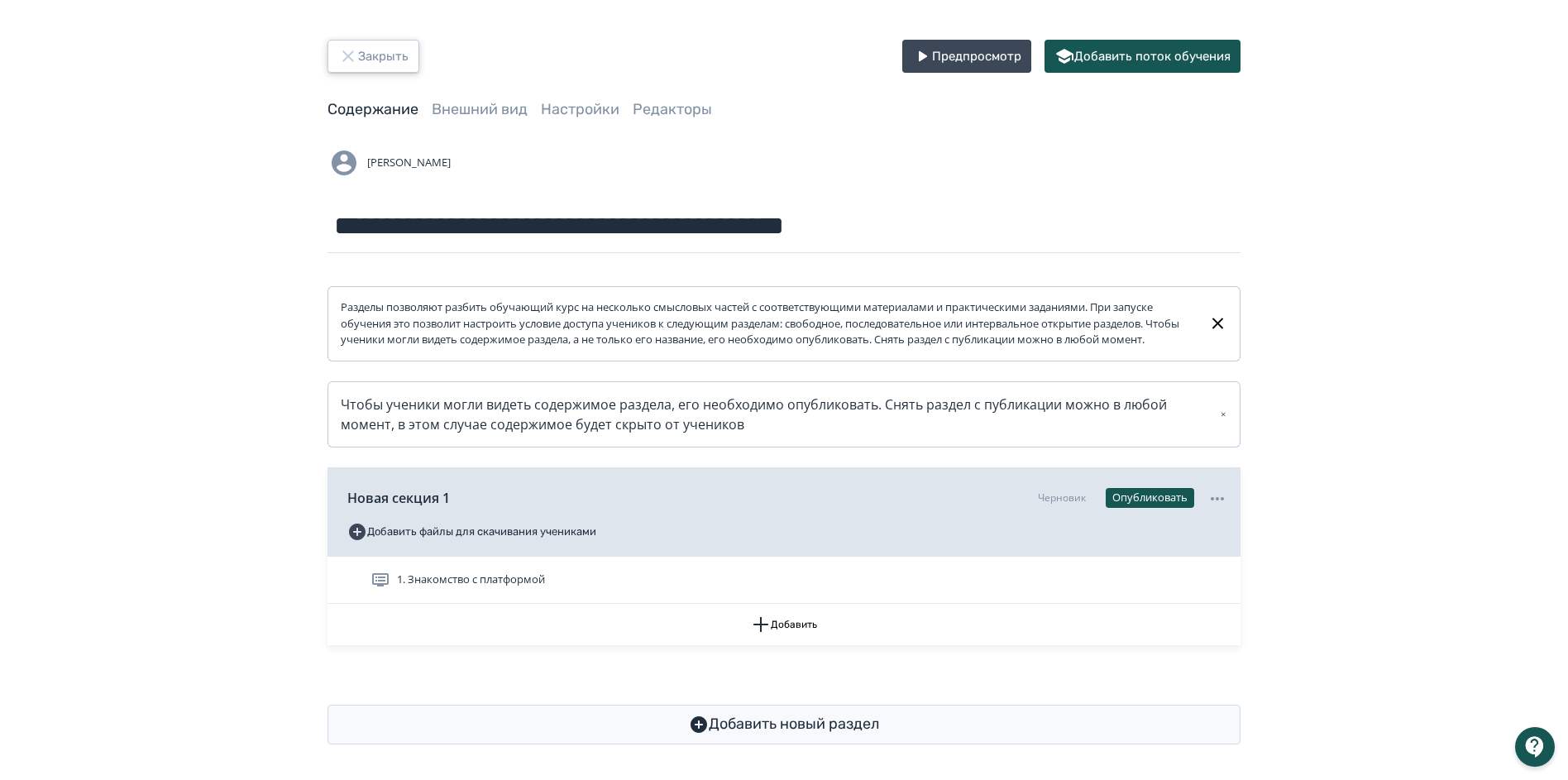
click at [368, 57] on button "Закрыть" at bounding box center [374, 56] width 92 height 33
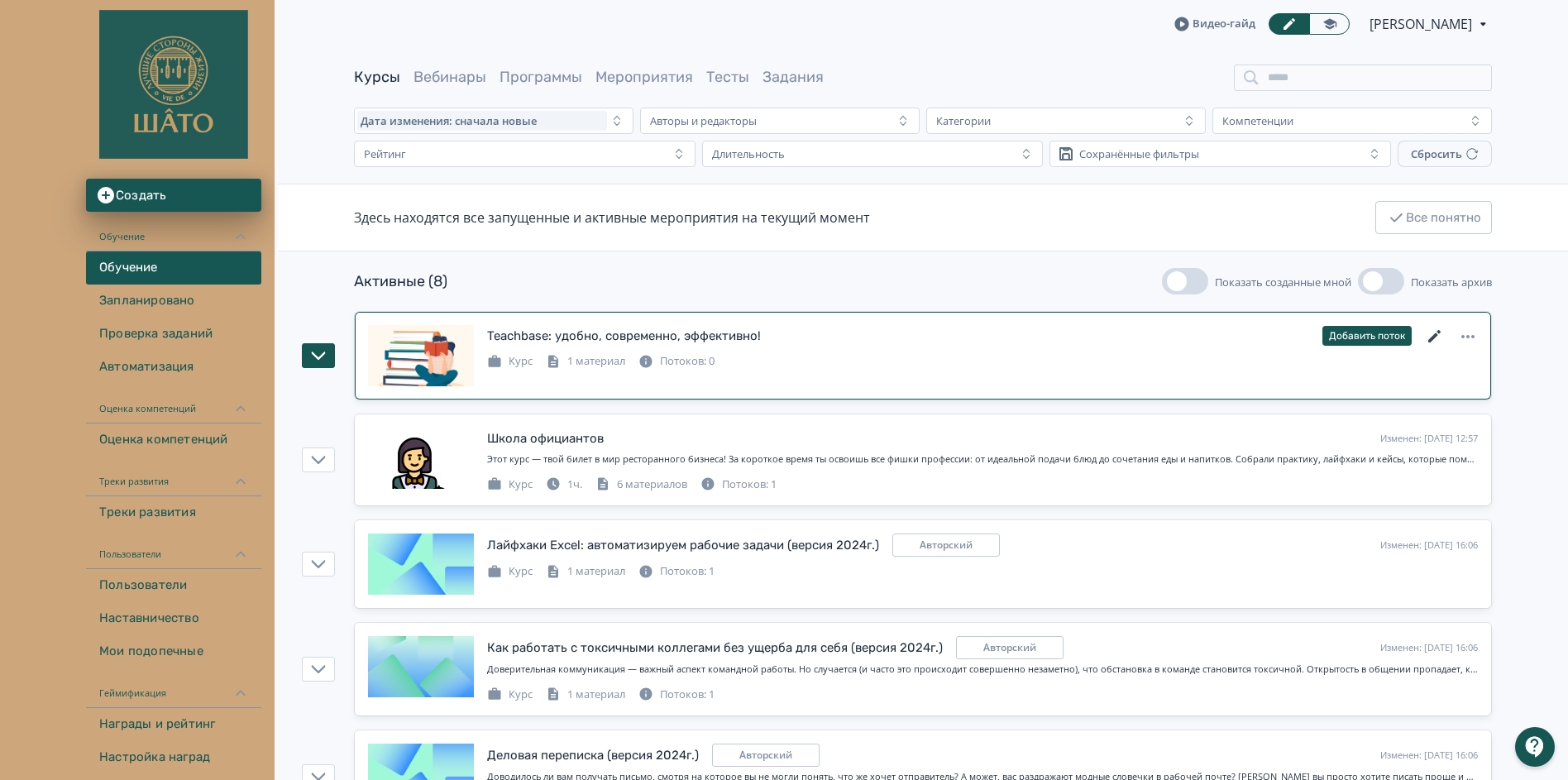
click at [1438, 336] on icon at bounding box center [1435, 336] width 20 height 20
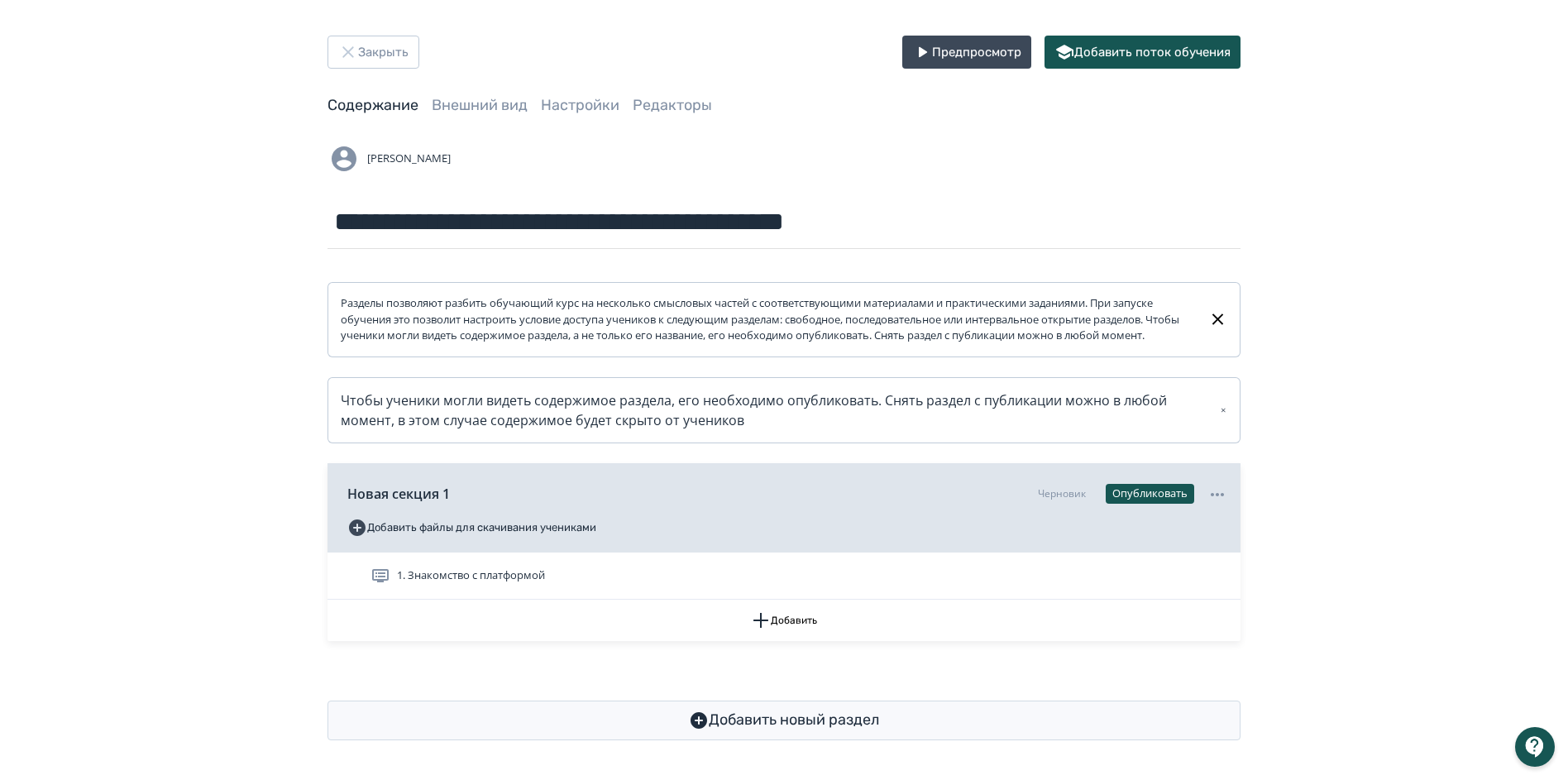
scroll to position [20, 0]
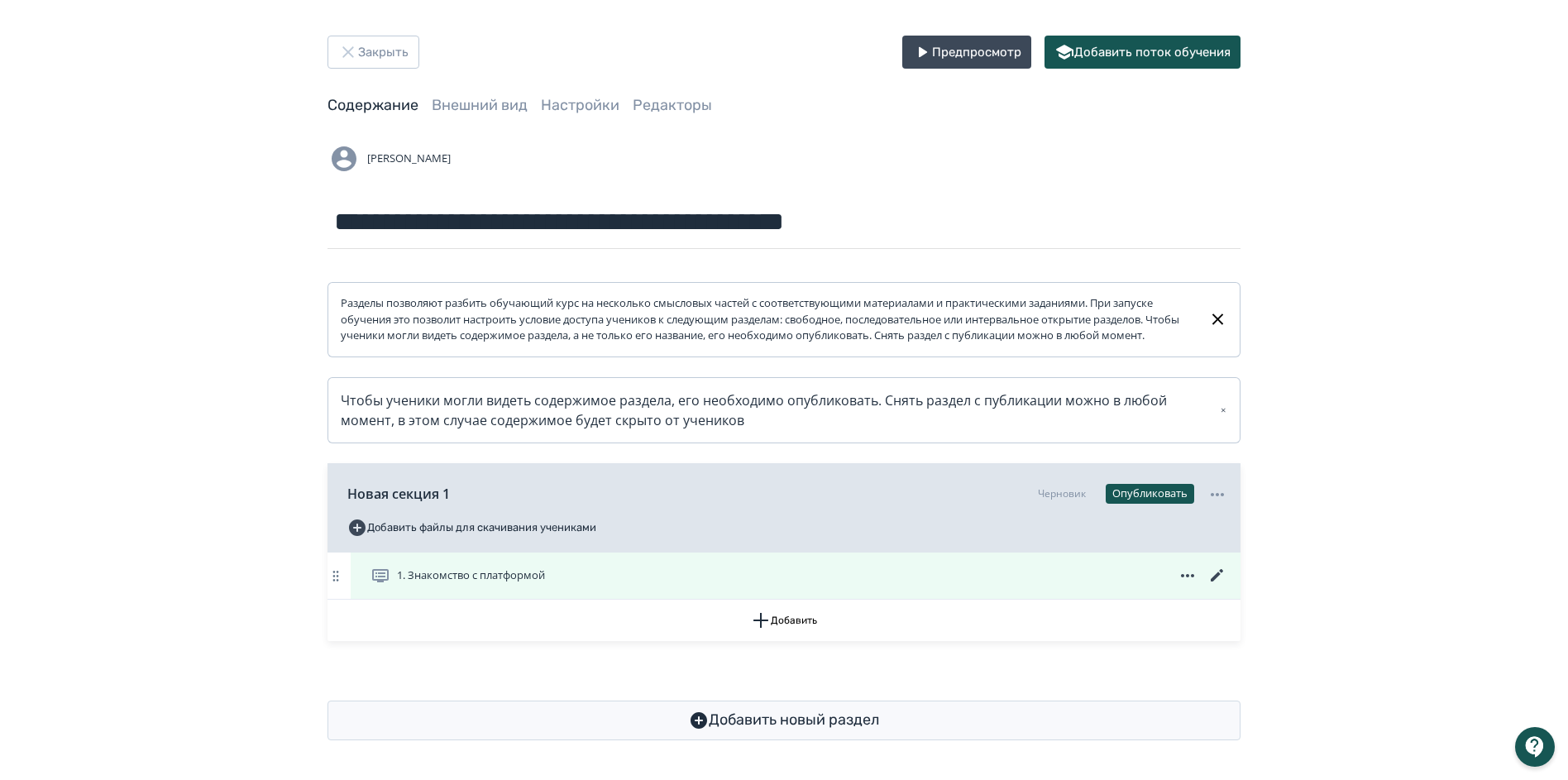
click at [1217, 570] on icon at bounding box center [1217, 575] width 20 height 20
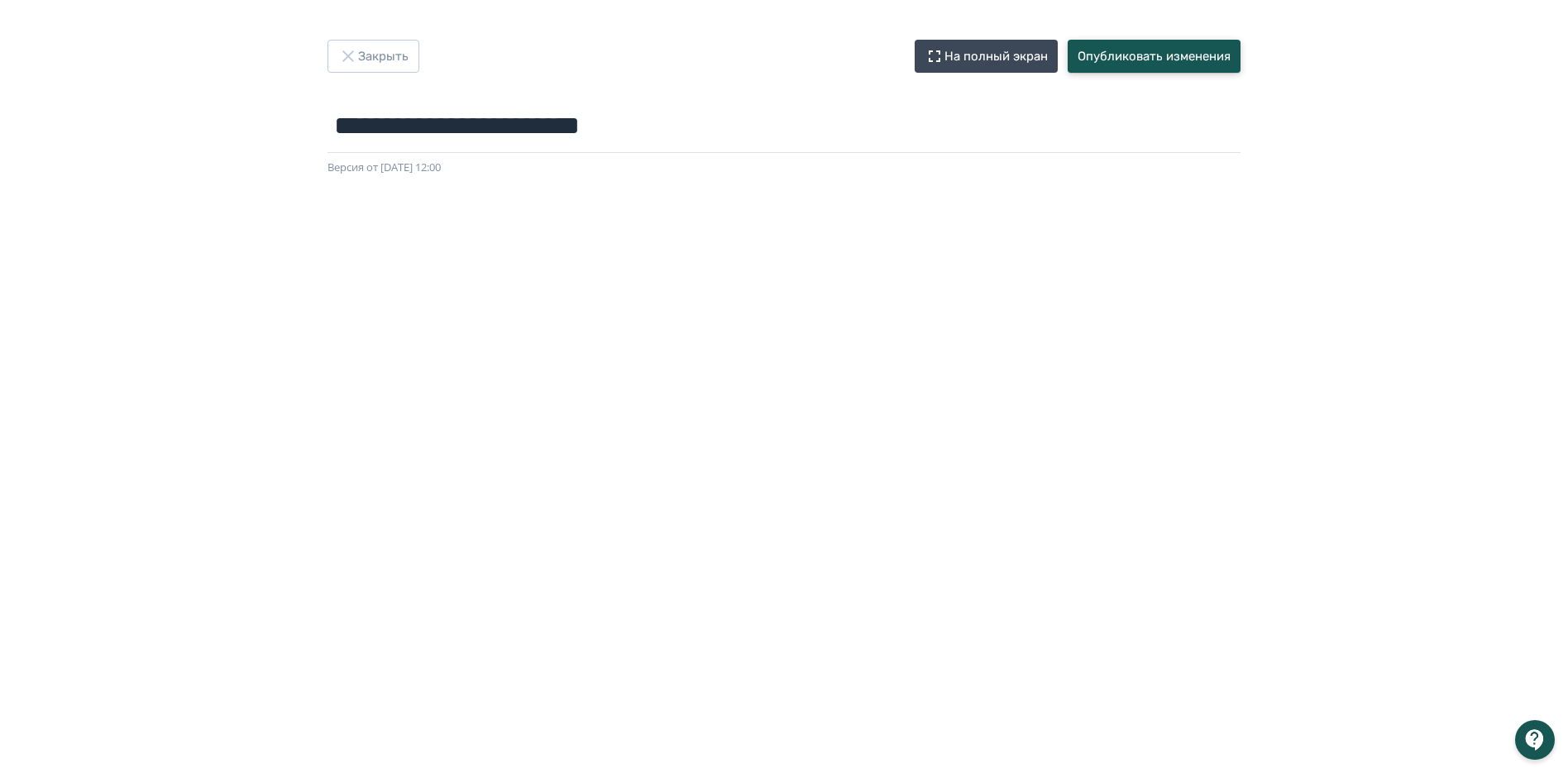
click at [1200, 59] on button "Опубликовать изменения" at bounding box center [1154, 56] width 173 height 33
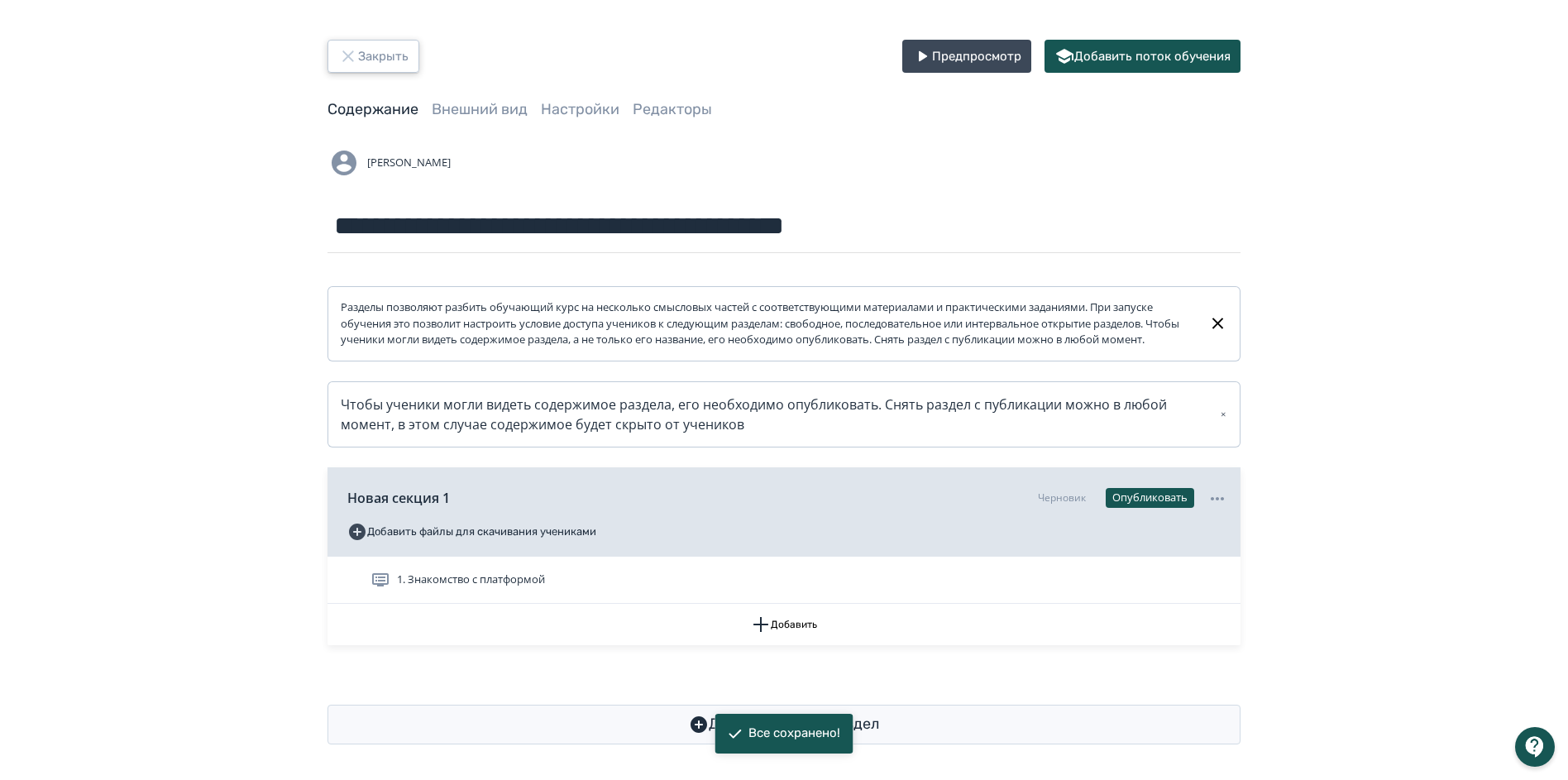
click at [380, 59] on button "Закрыть" at bounding box center [374, 56] width 92 height 33
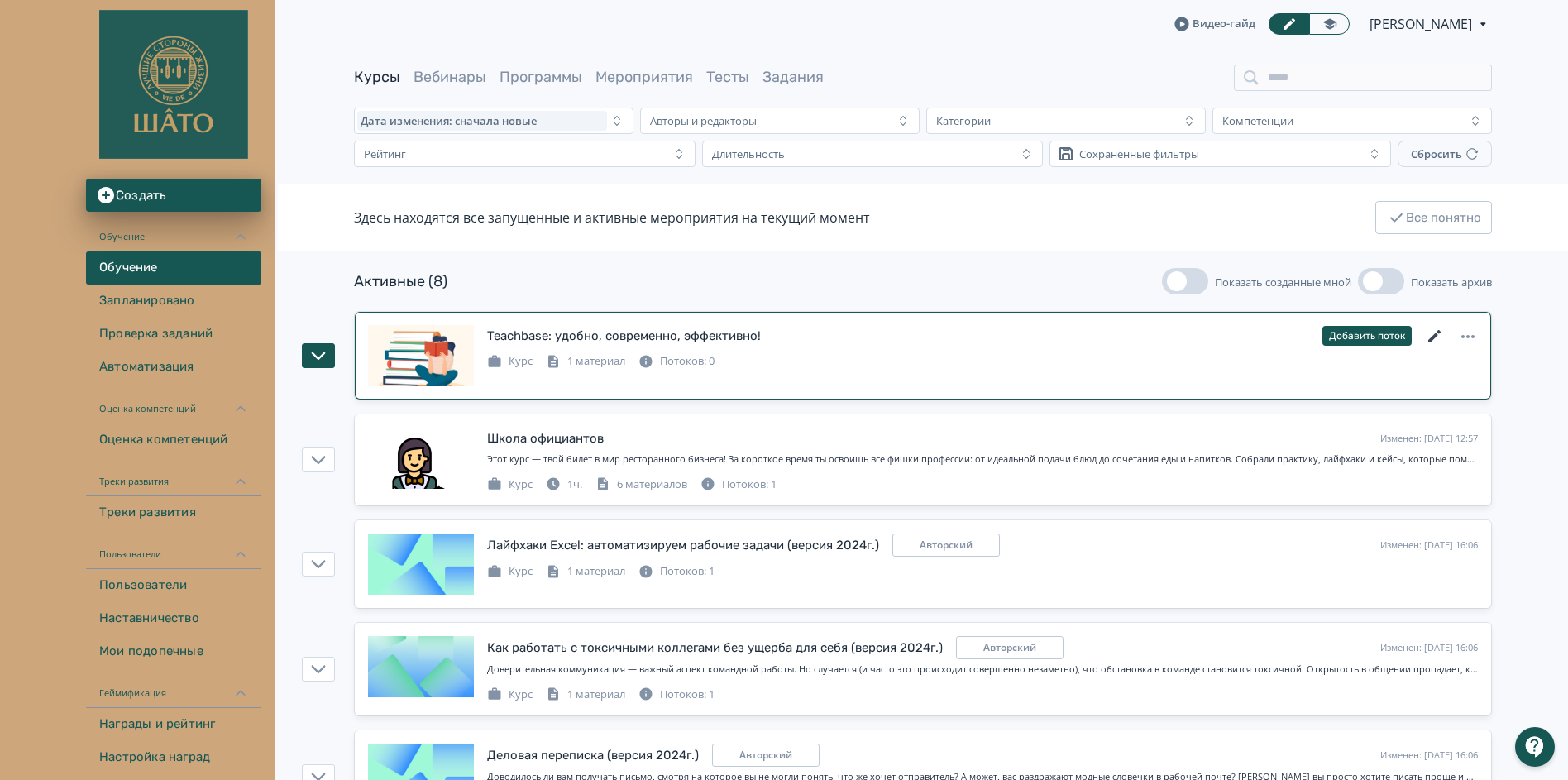
click at [1431, 339] on icon at bounding box center [1434, 336] width 12 height 12
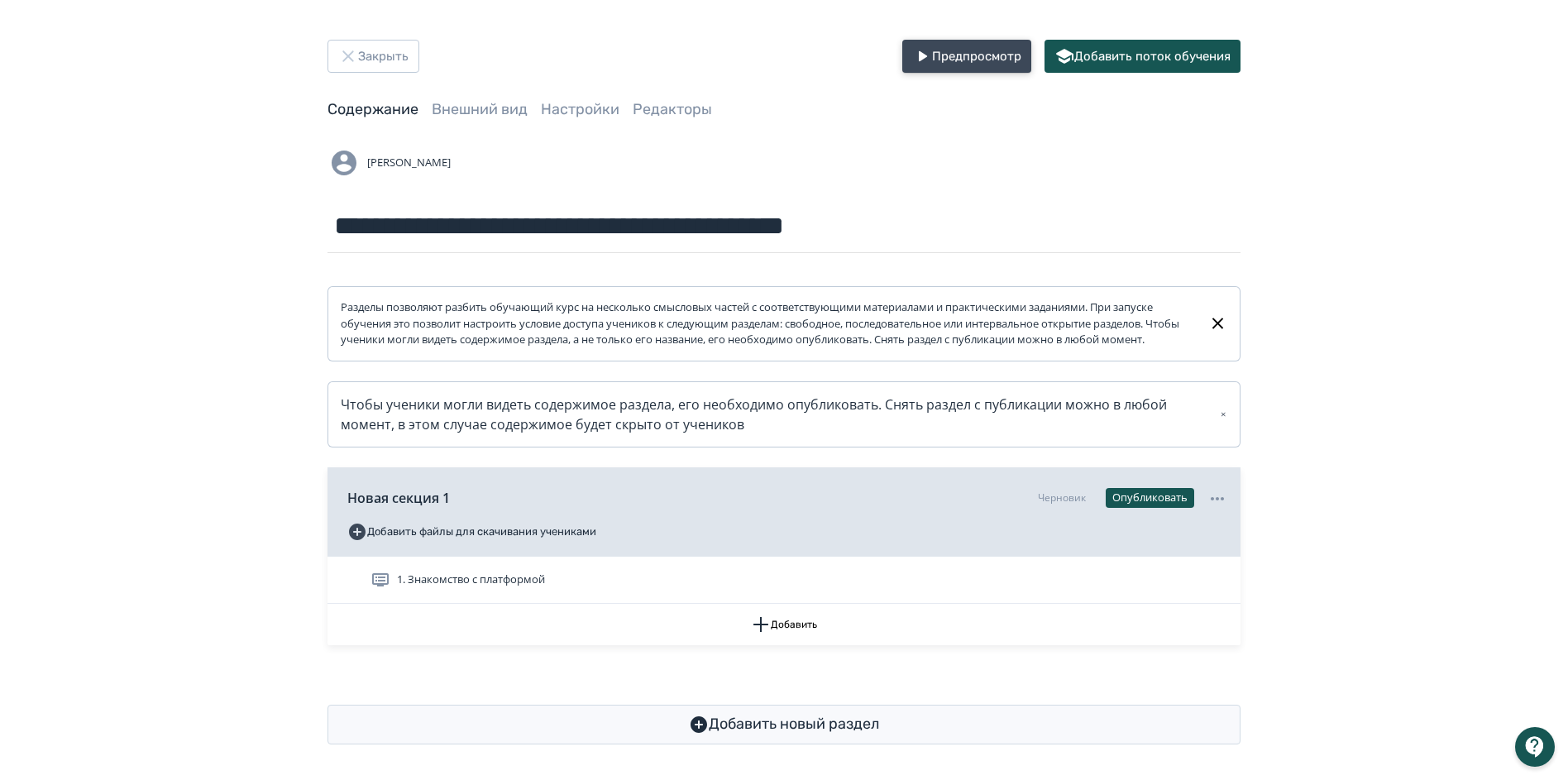
click at [936, 64] on button "Предпросмотр" at bounding box center [966, 56] width 129 height 33
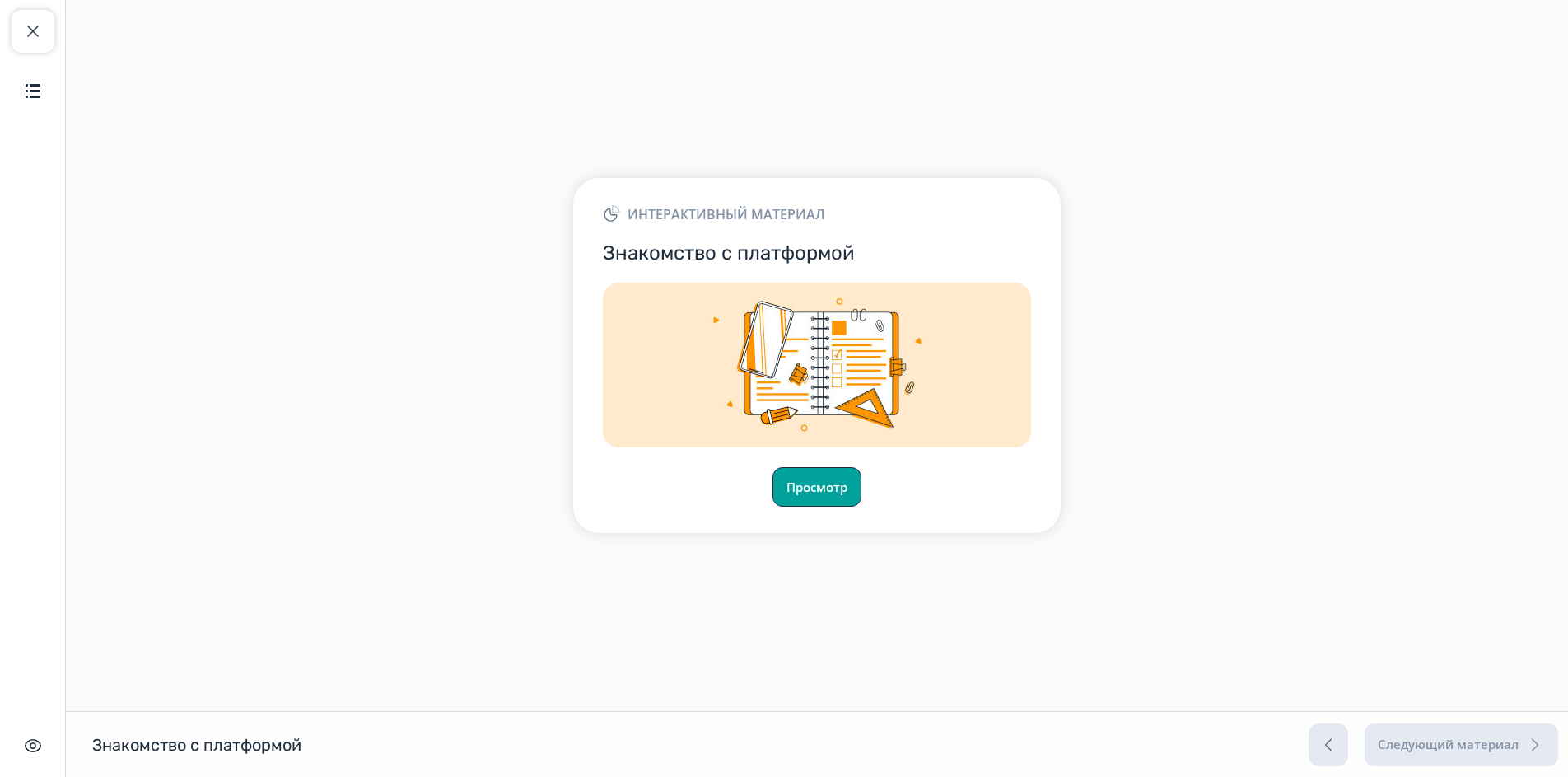
click at [851, 487] on button "Просмотр" at bounding box center [816, 487] width 89 height 40
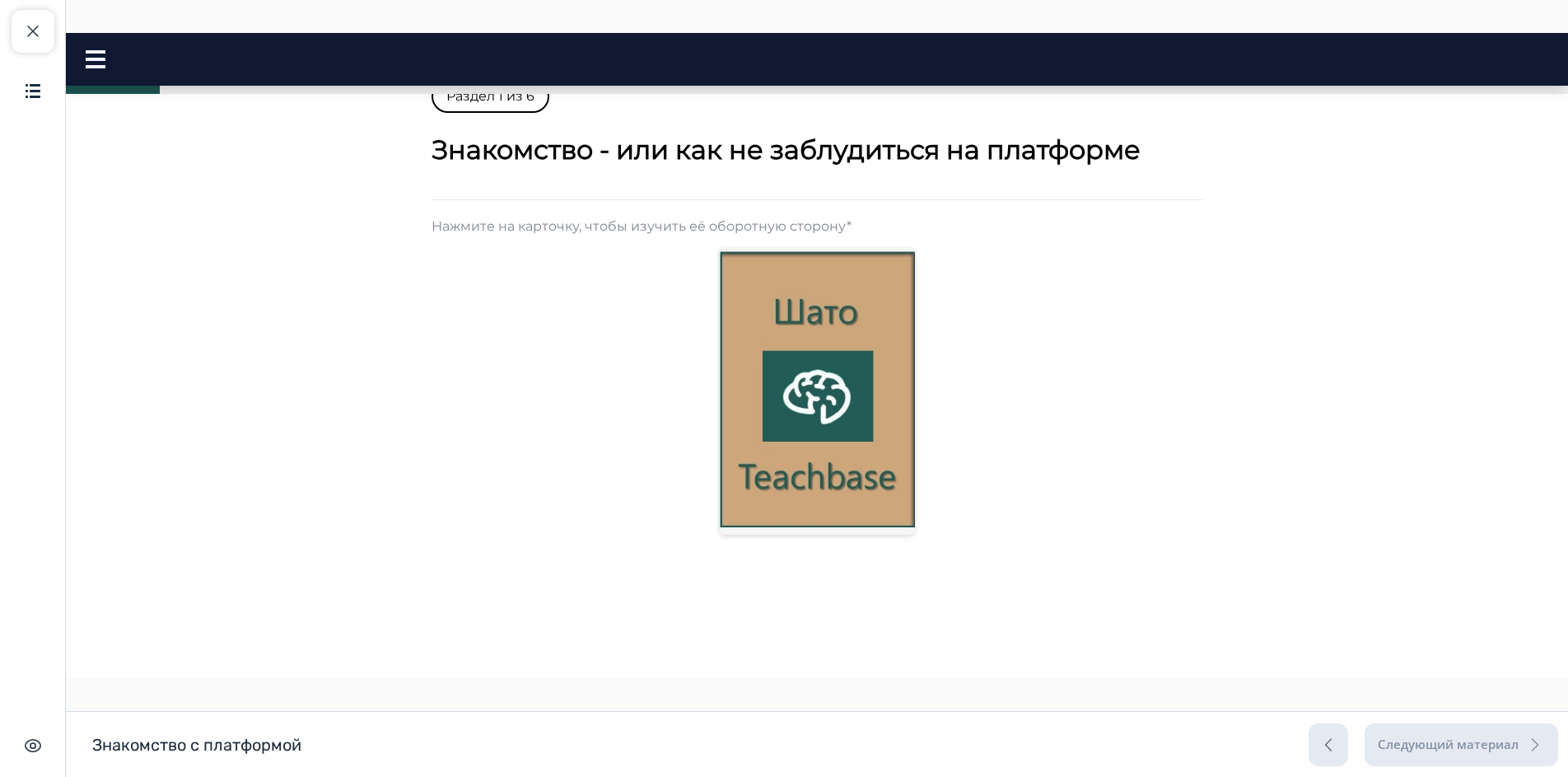
scroll to position [329, 0]
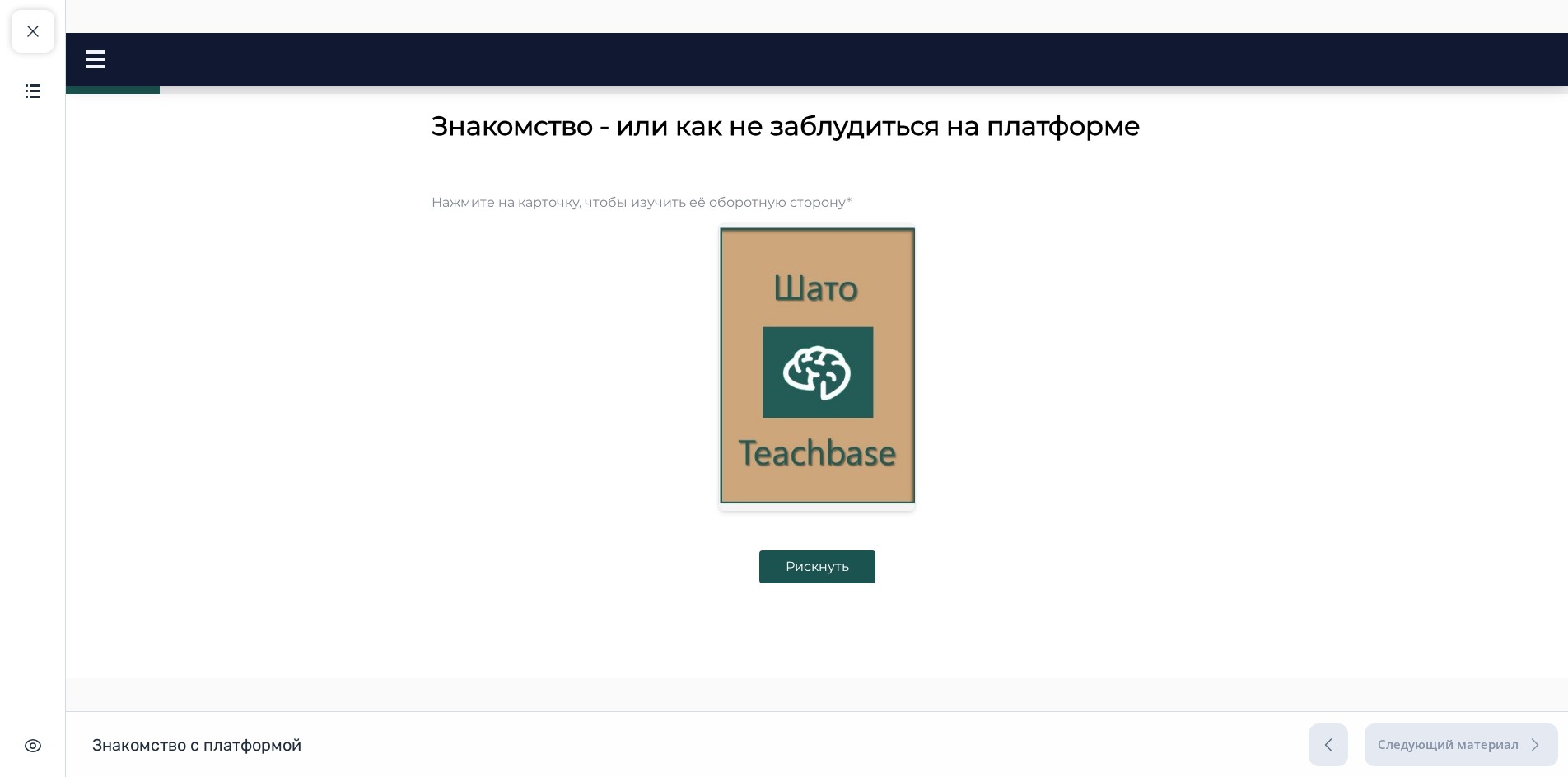
click at [783, 326] on img at bounding box center [817, 366] width 196 height 289
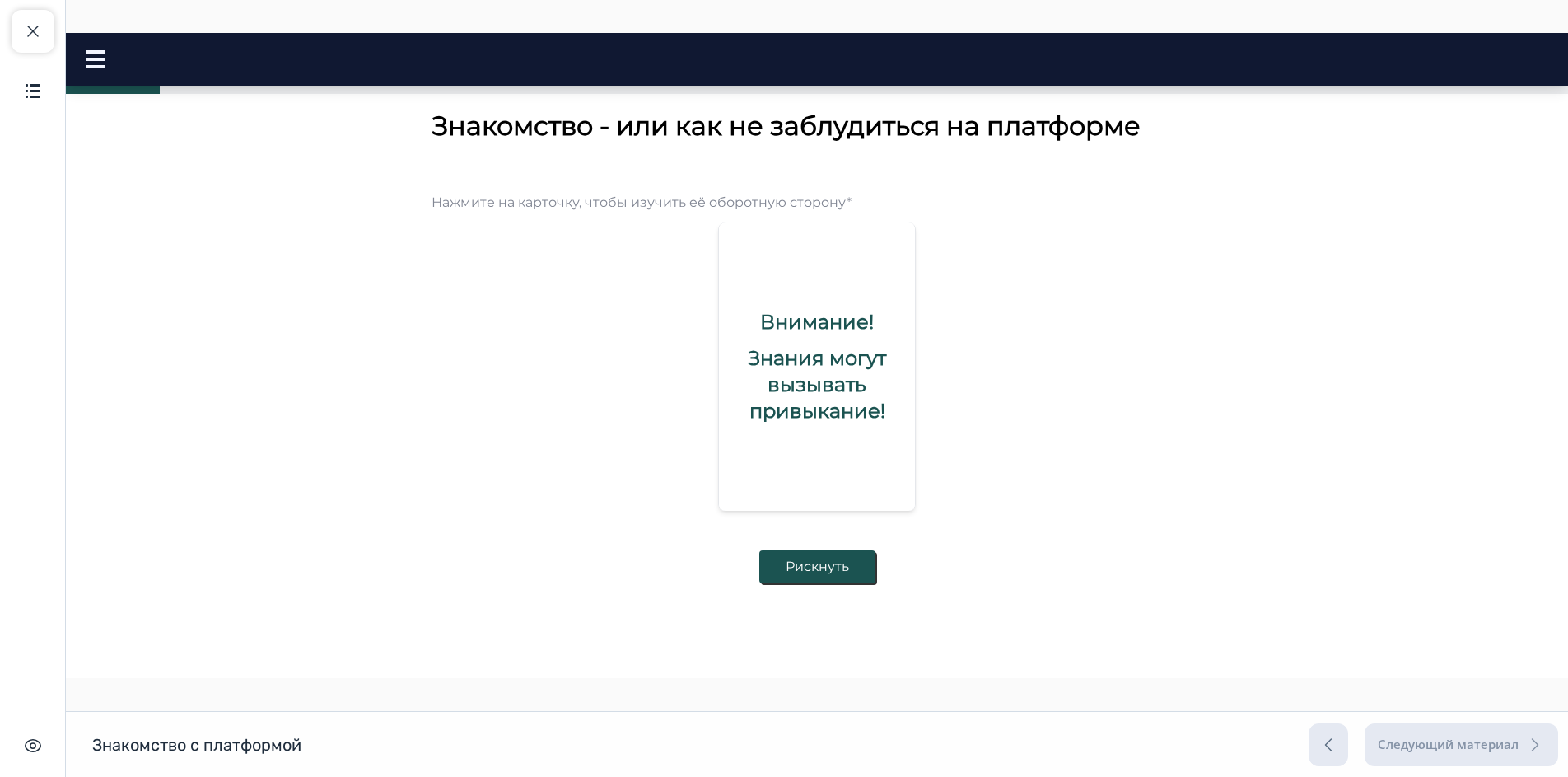
click at [816, 563] on button "Рискнуть" at bounding box center [817, 567] width 116 height 33
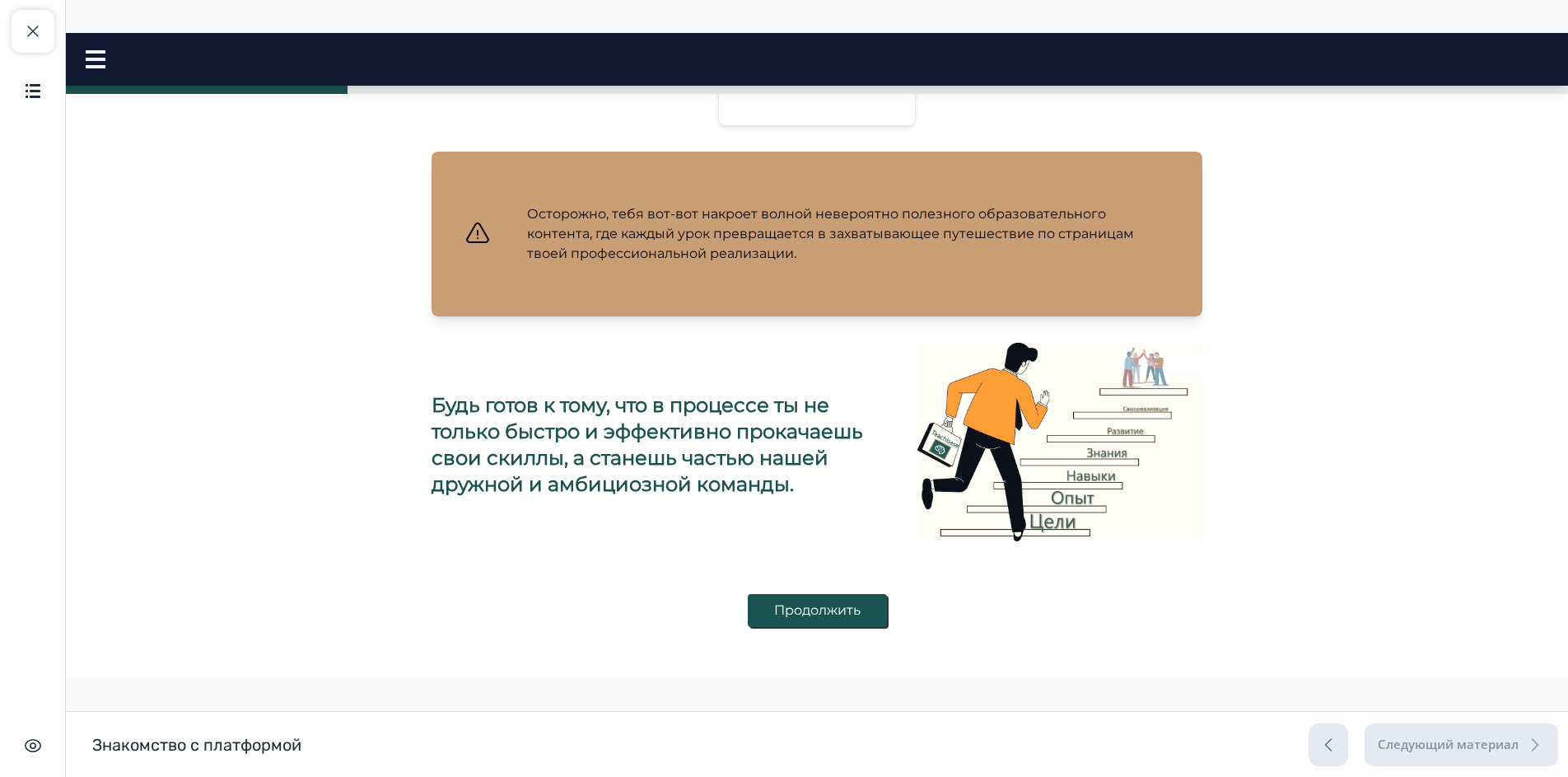
scroll to position [654, 0]
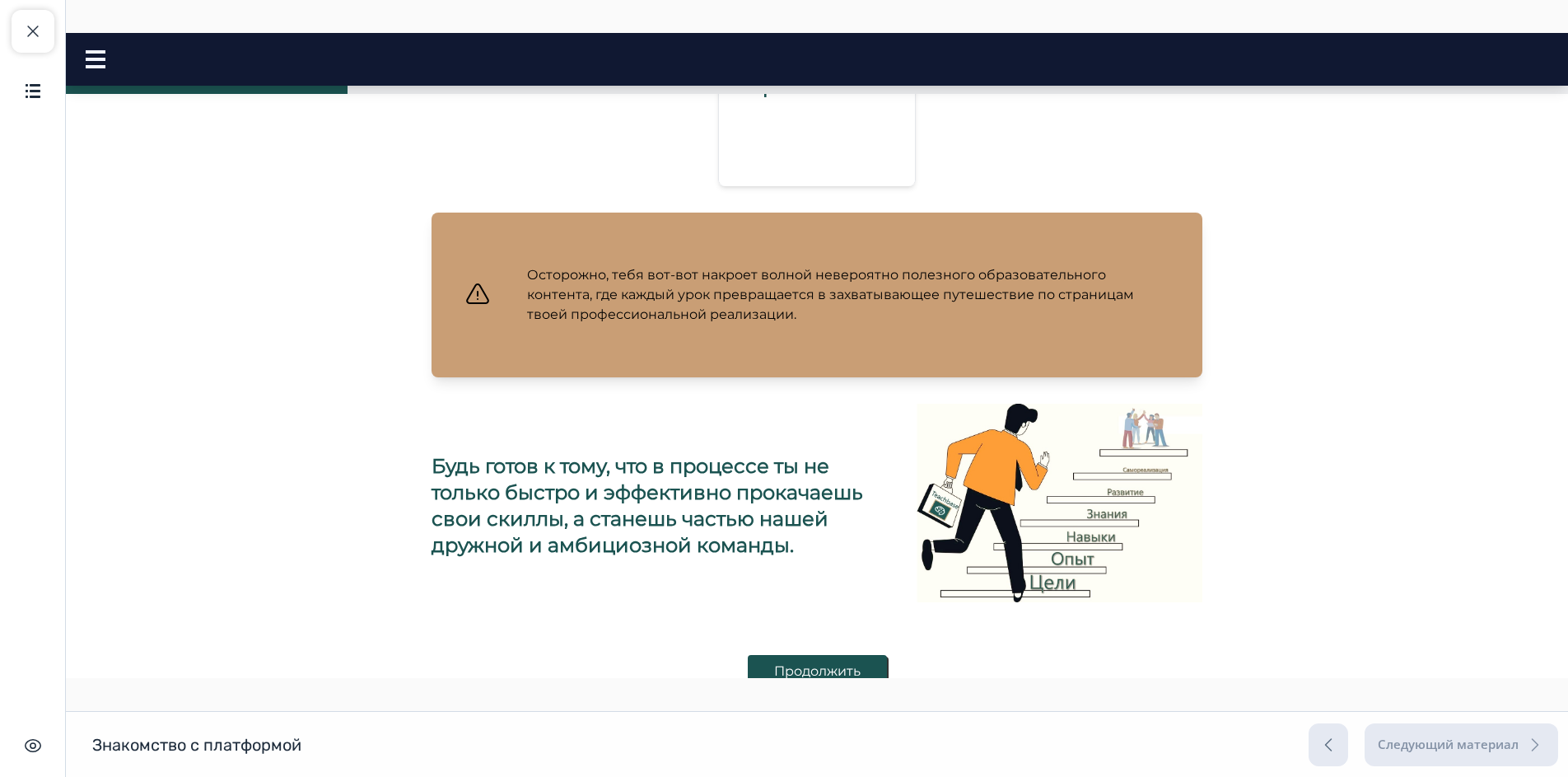
click at [817, 670] on button "Продолжить" at bounding box center [817, 671] width 139 height 33
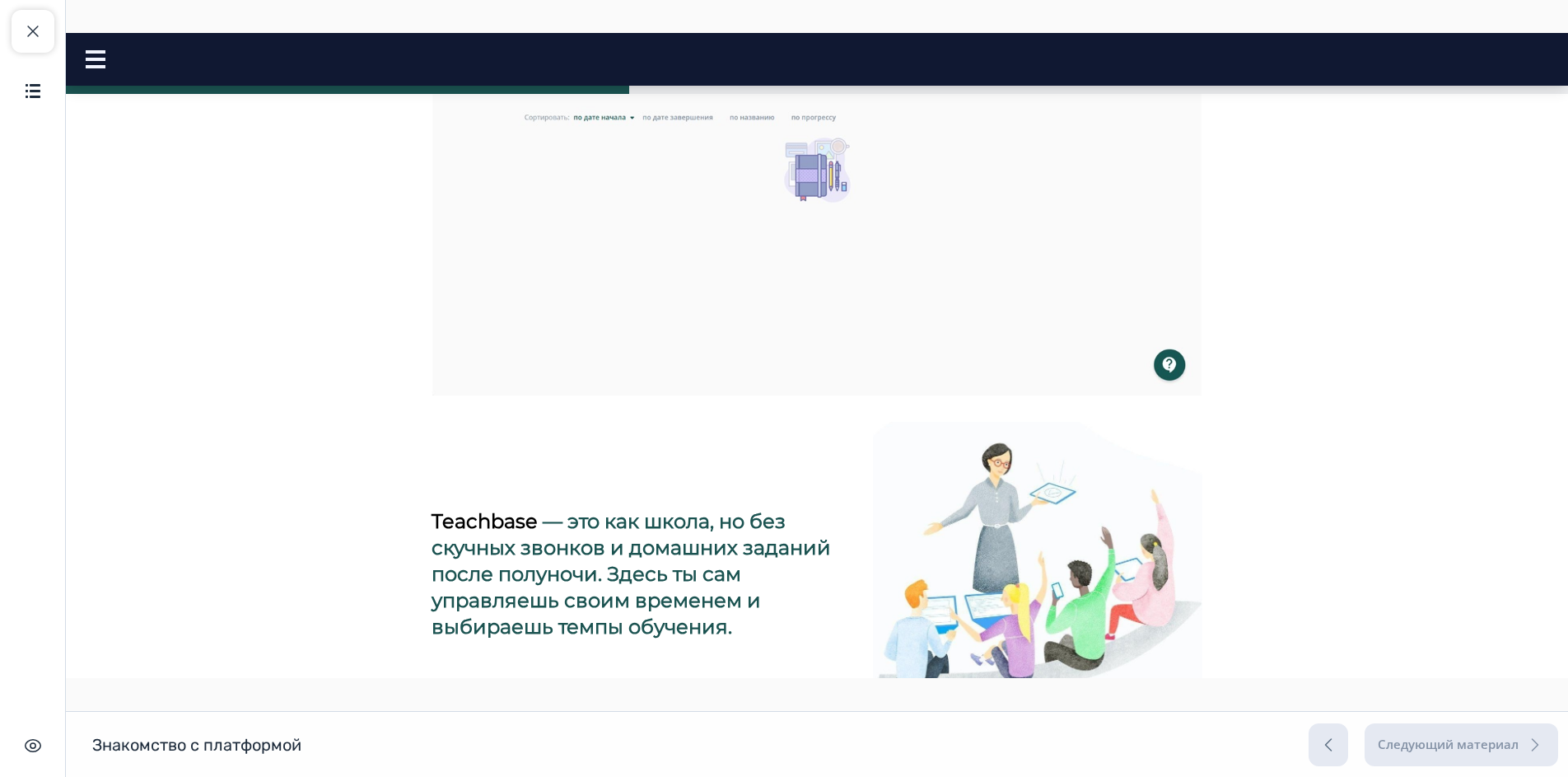
scroll to position [678, 0]
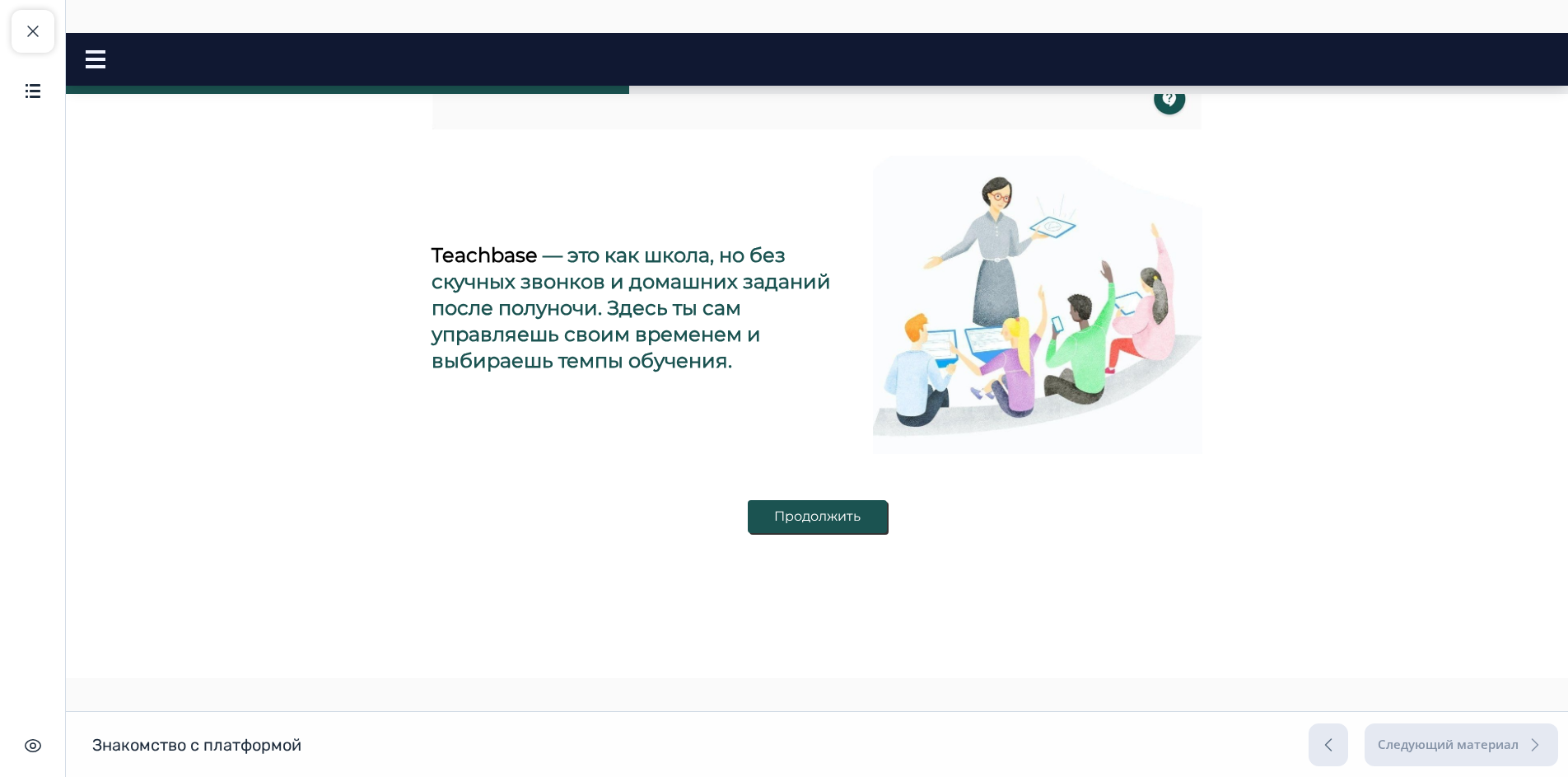
click at [810, 525] on button "Продолжить" at bounding box center [817, 516] width 139 height 33
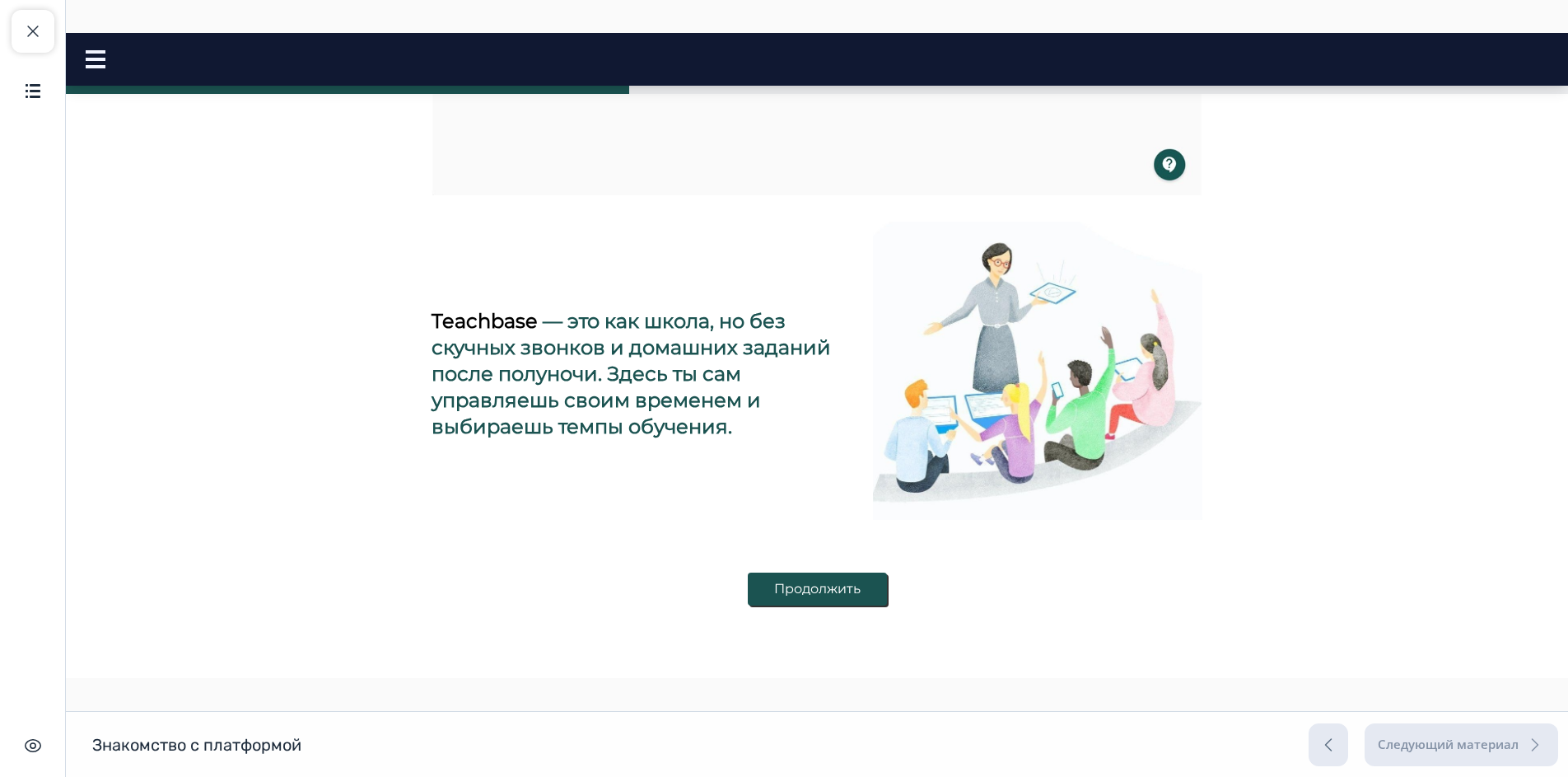
click at [813, 585] on button "Продолжить" at bounding box center [817, 589] width 139 height 33
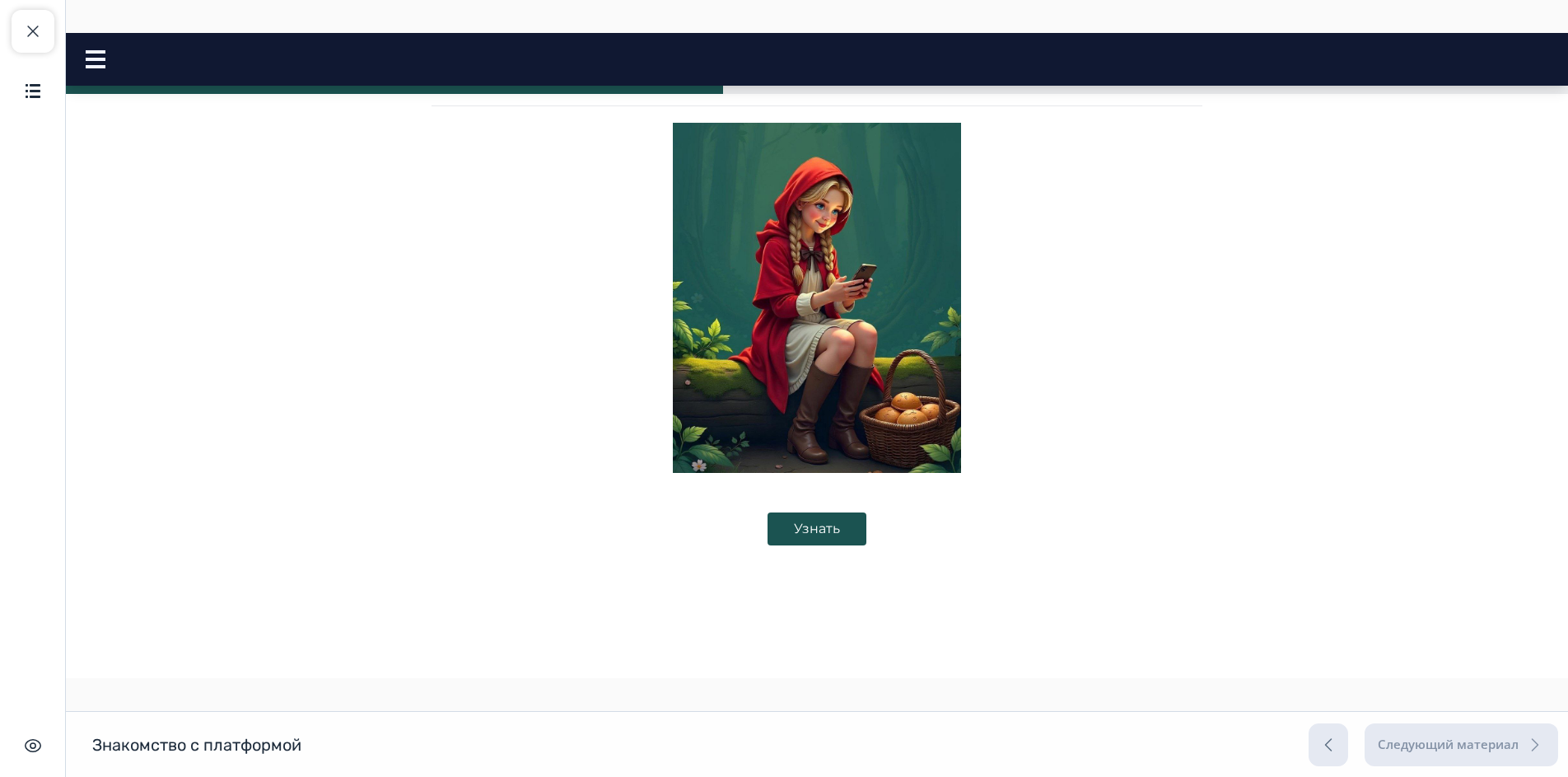
scroll to position [172, 0]
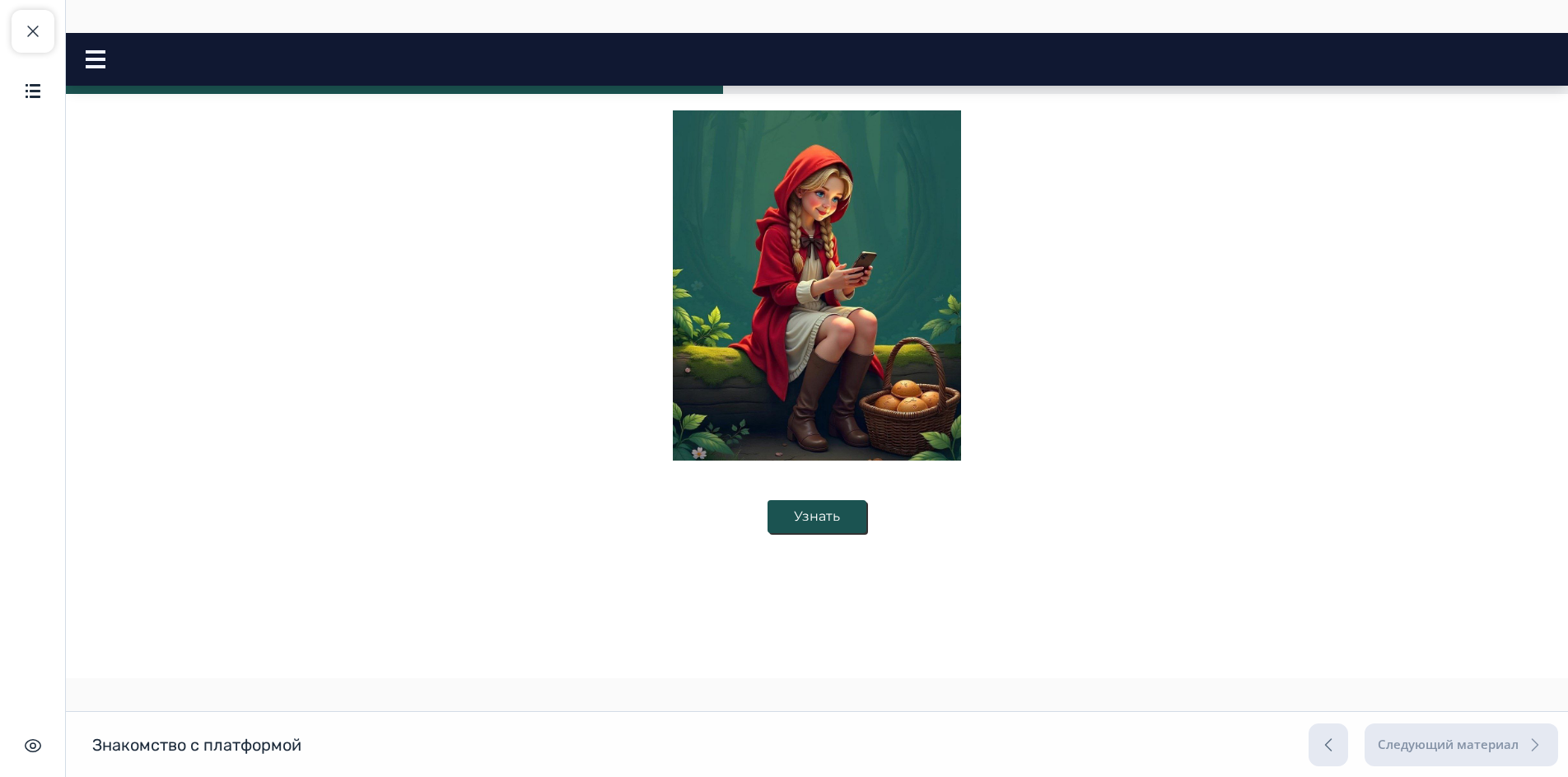
click at [827, 525] on button "Узнать" at bounding box center [816, 516] width 99 height 33
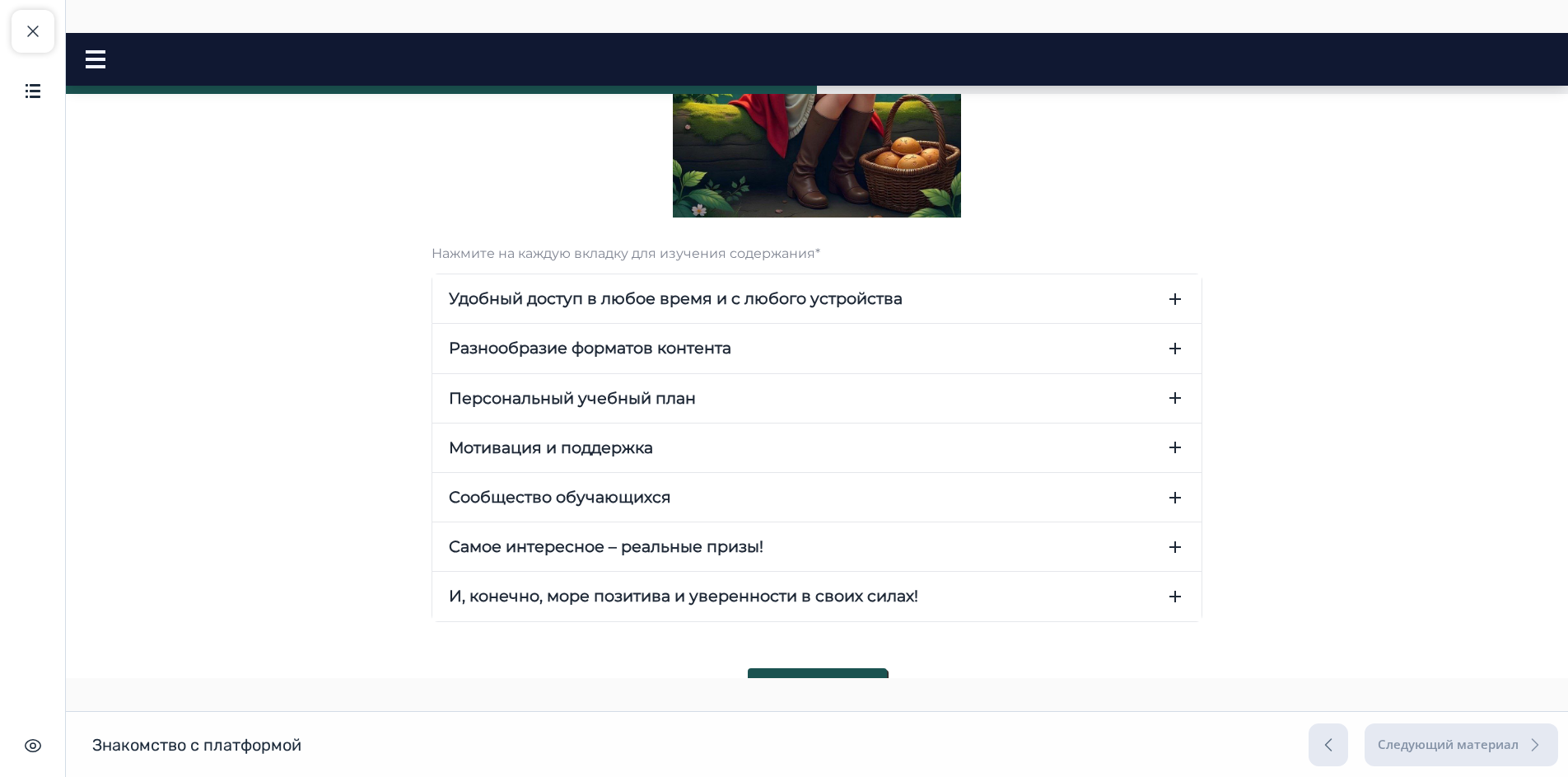
scroll to position [493, 0]
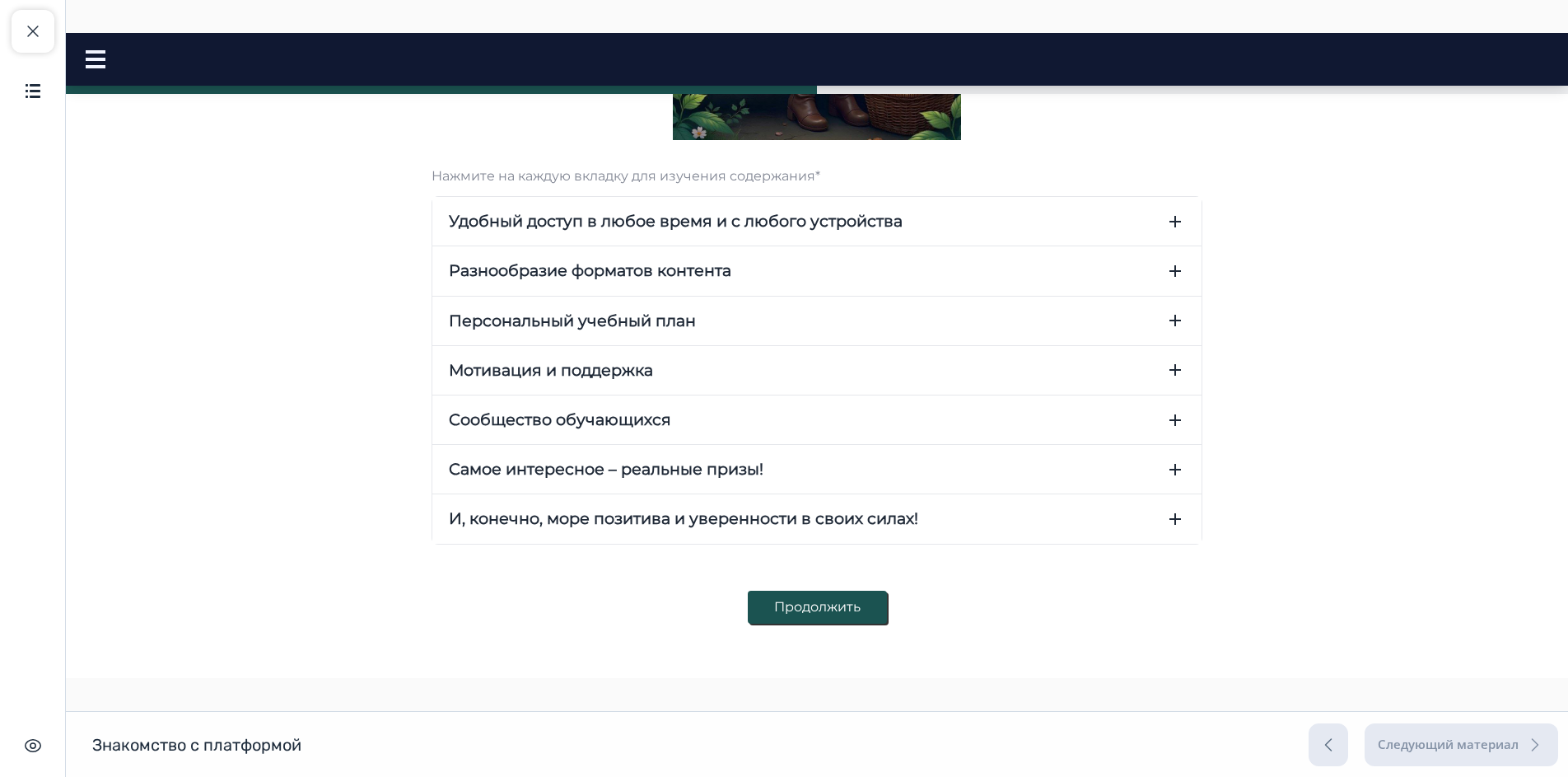
click at [1169, 233] on button "Удобный доступ в любое время и с любого устройства" at bounding box center [816, 221] width 769 height 48
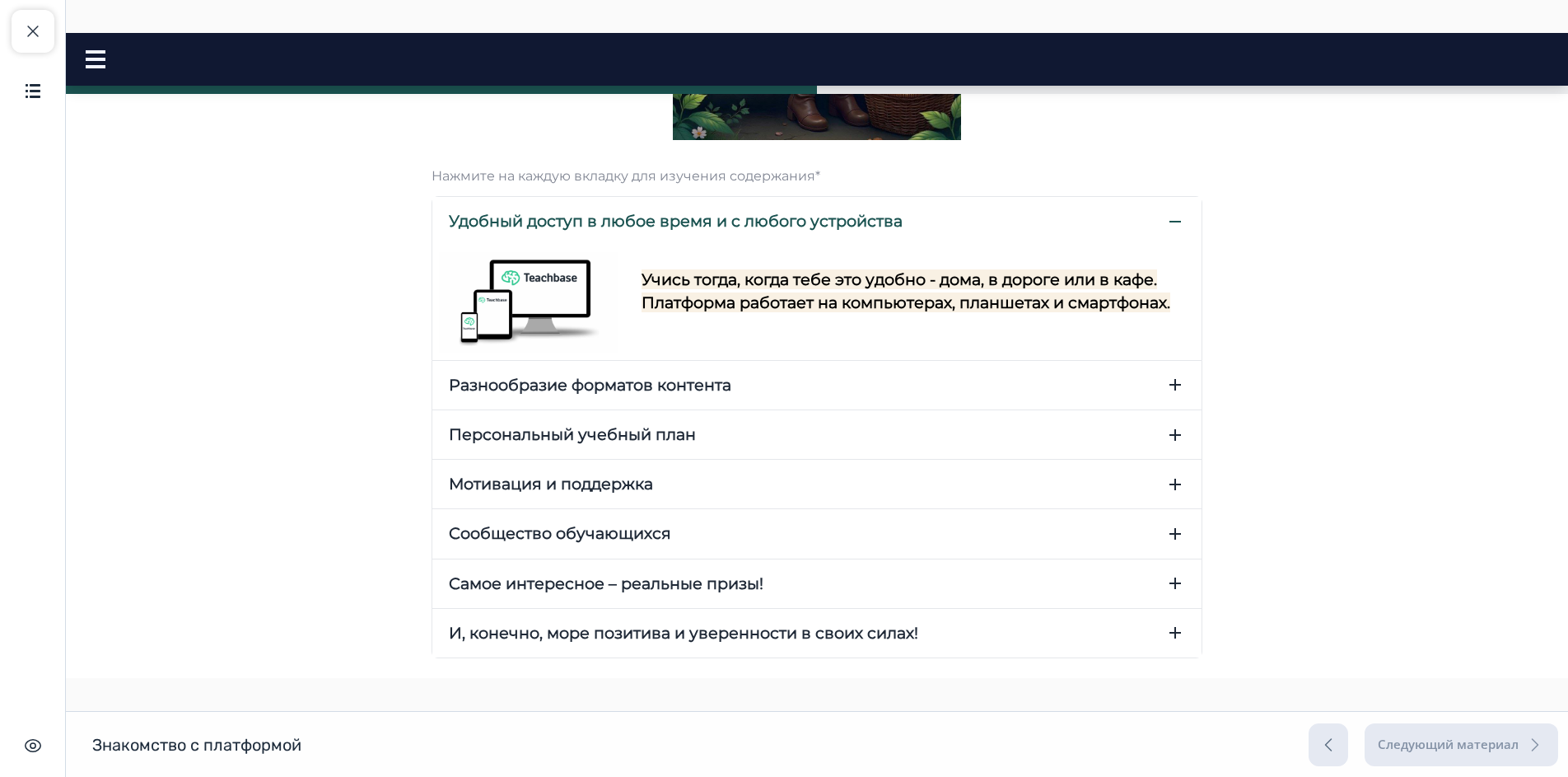
click at [1165, 386] on icon "button" at bounding box center [1174, 384] width 20 height 20
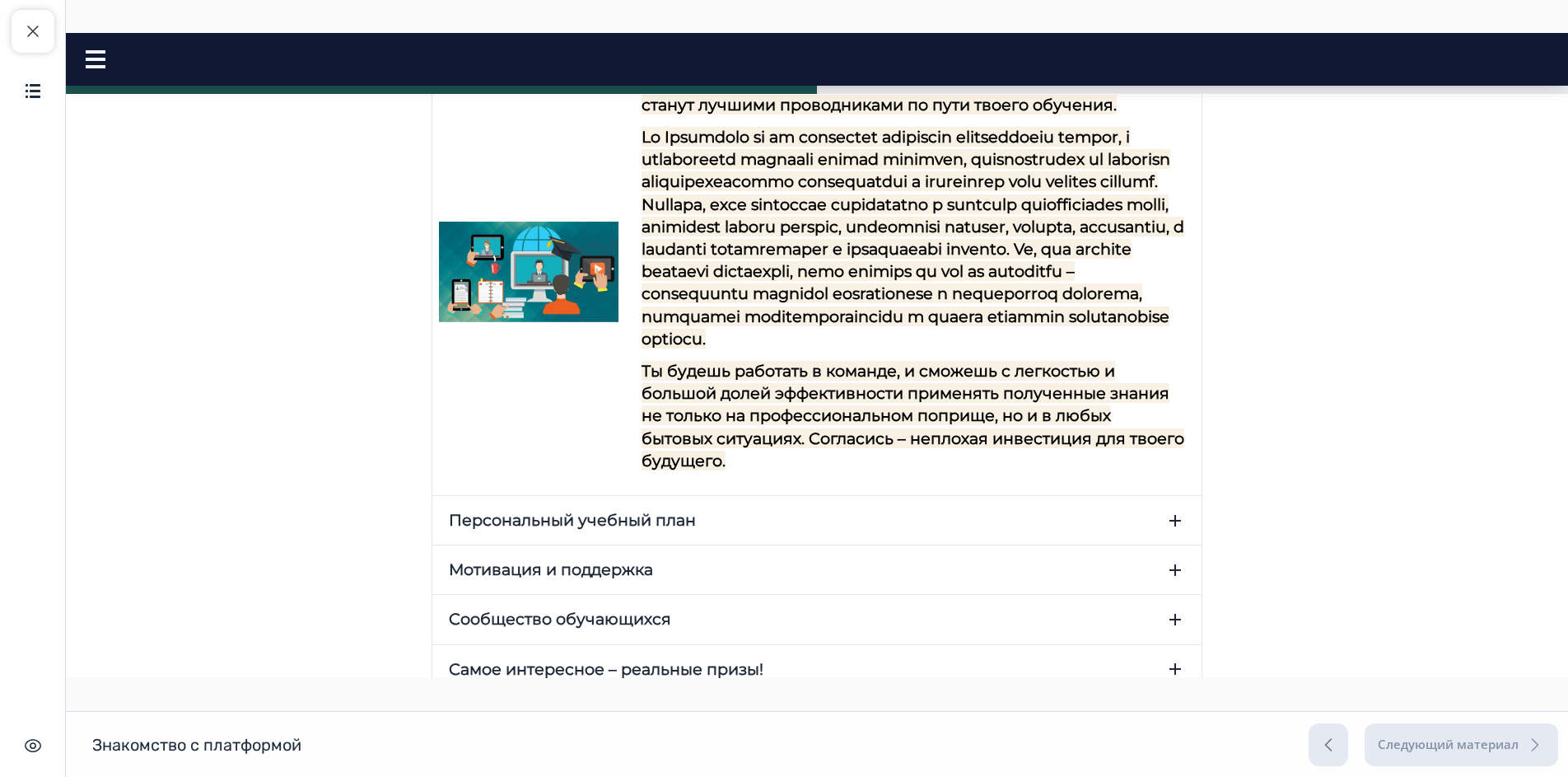
scroll to position [822, 0]
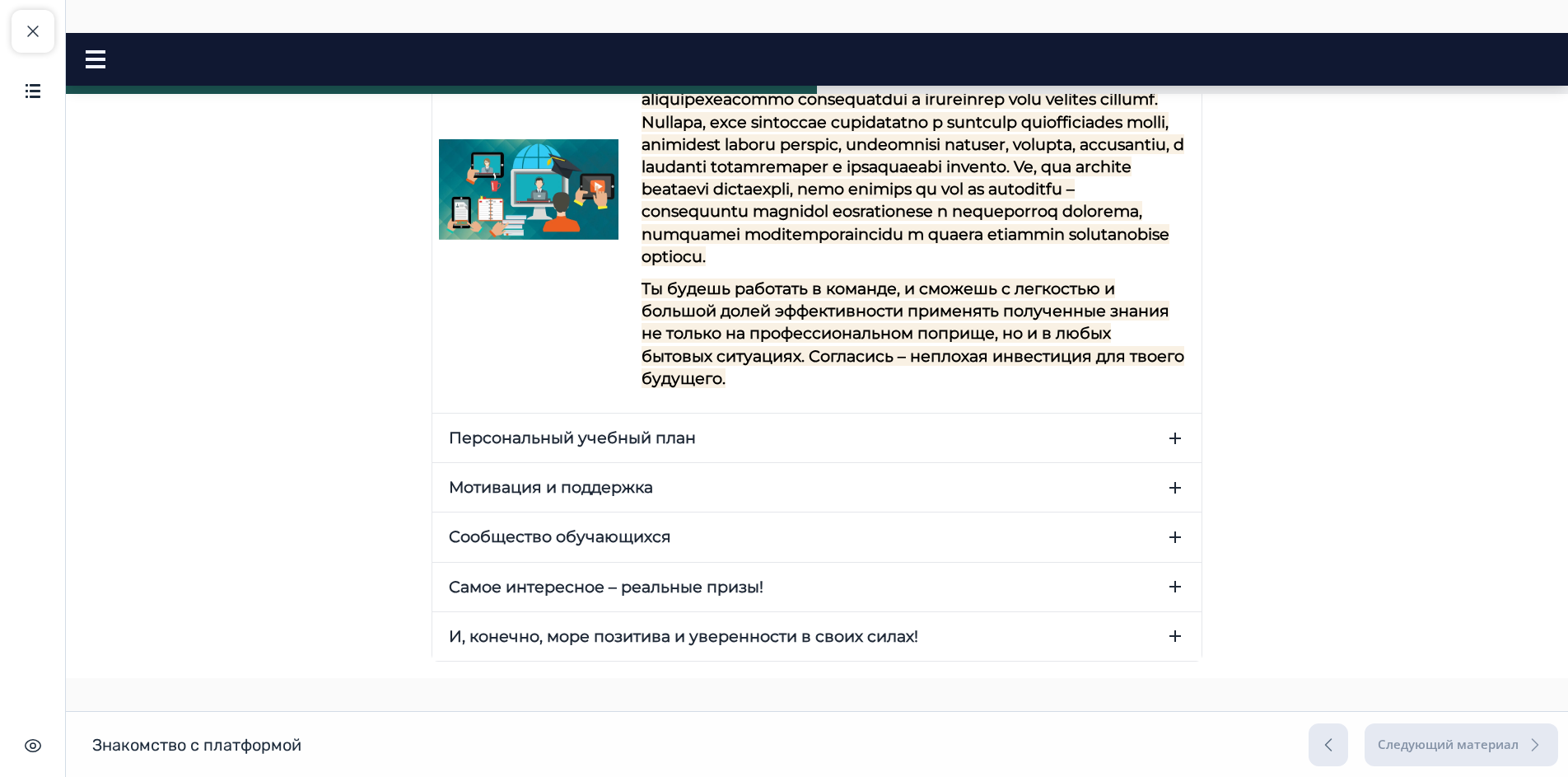
click at [1165, 437] on icon "button" at bounding box center [1174, 438] width 20 height 20
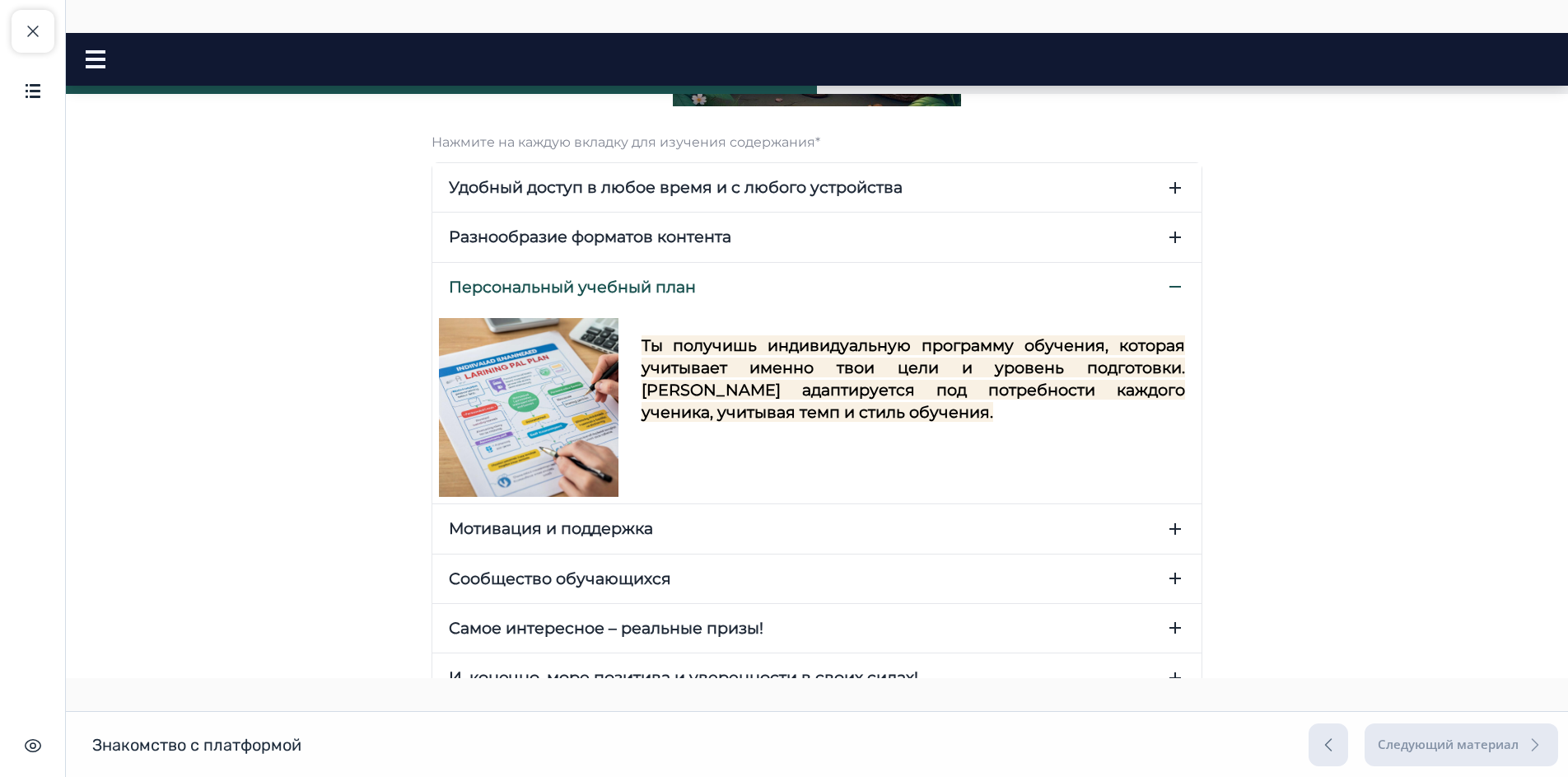
scroll to position [538, 0]
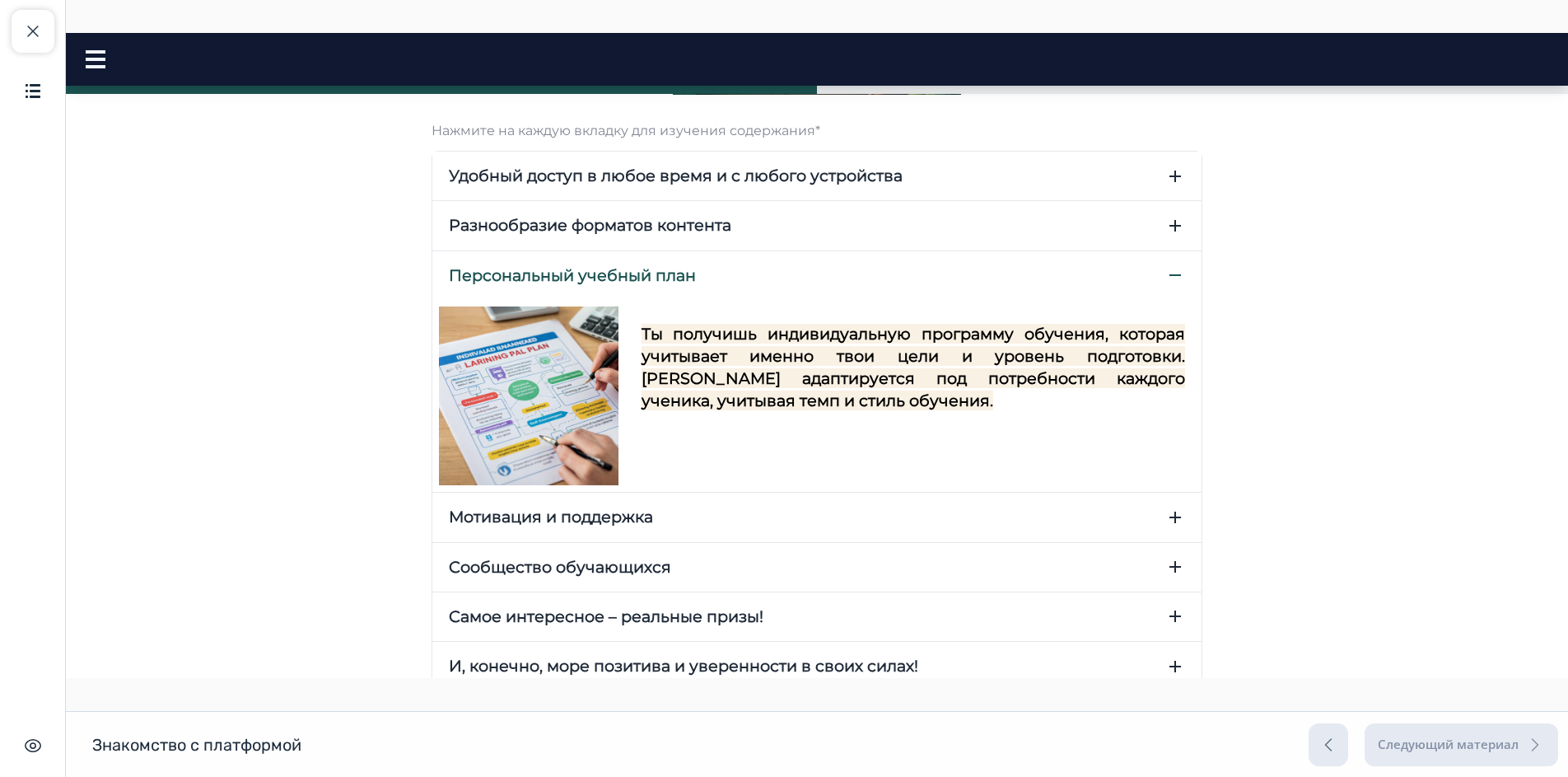
click at [1156, 519] on button "Мотивация и поддержка" at bounding box center [816, 517] width 769 height 48
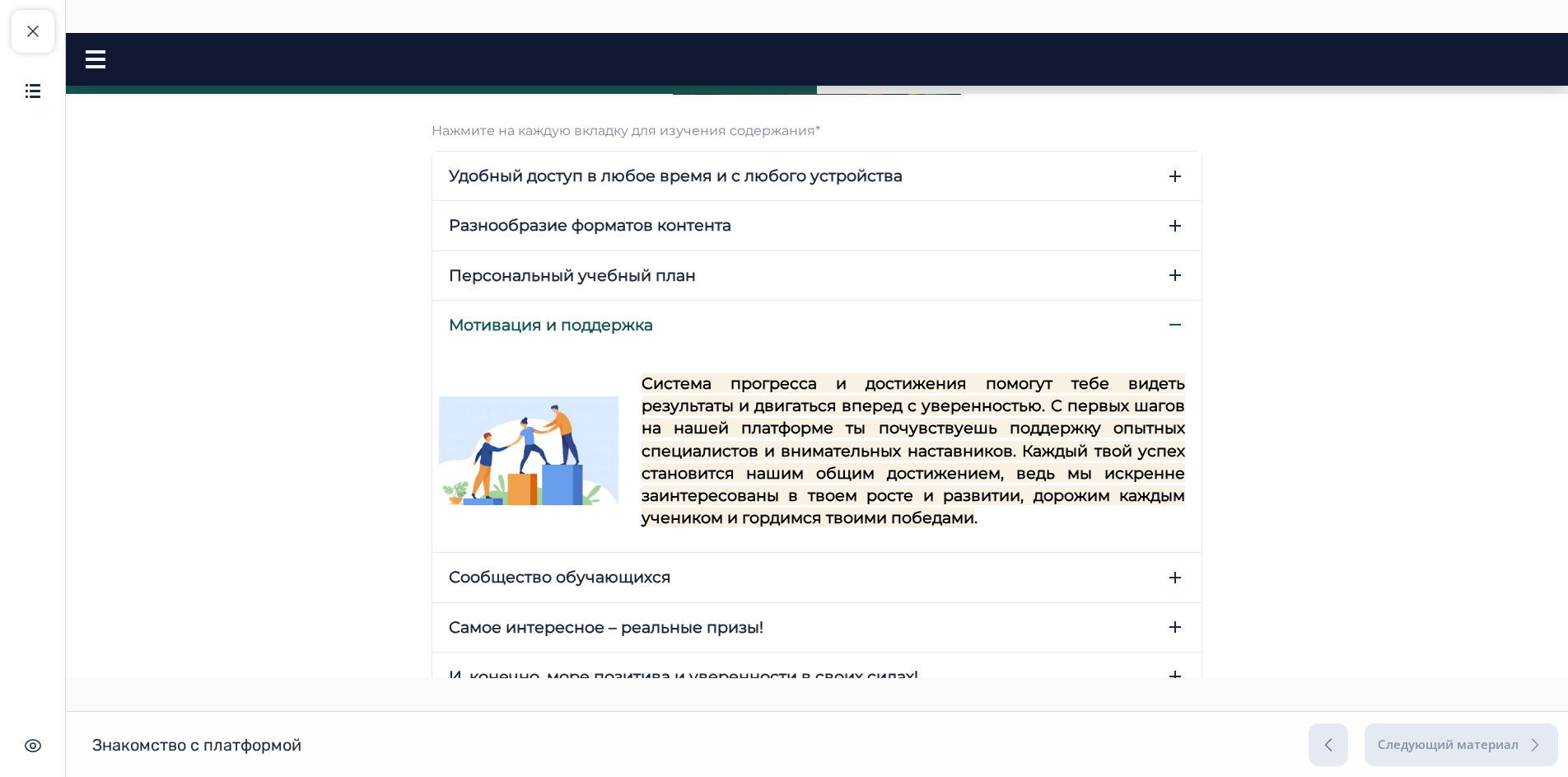
click at [1177, 574] on icon "button" at bounding box center [1174, 577] width 20 height 20
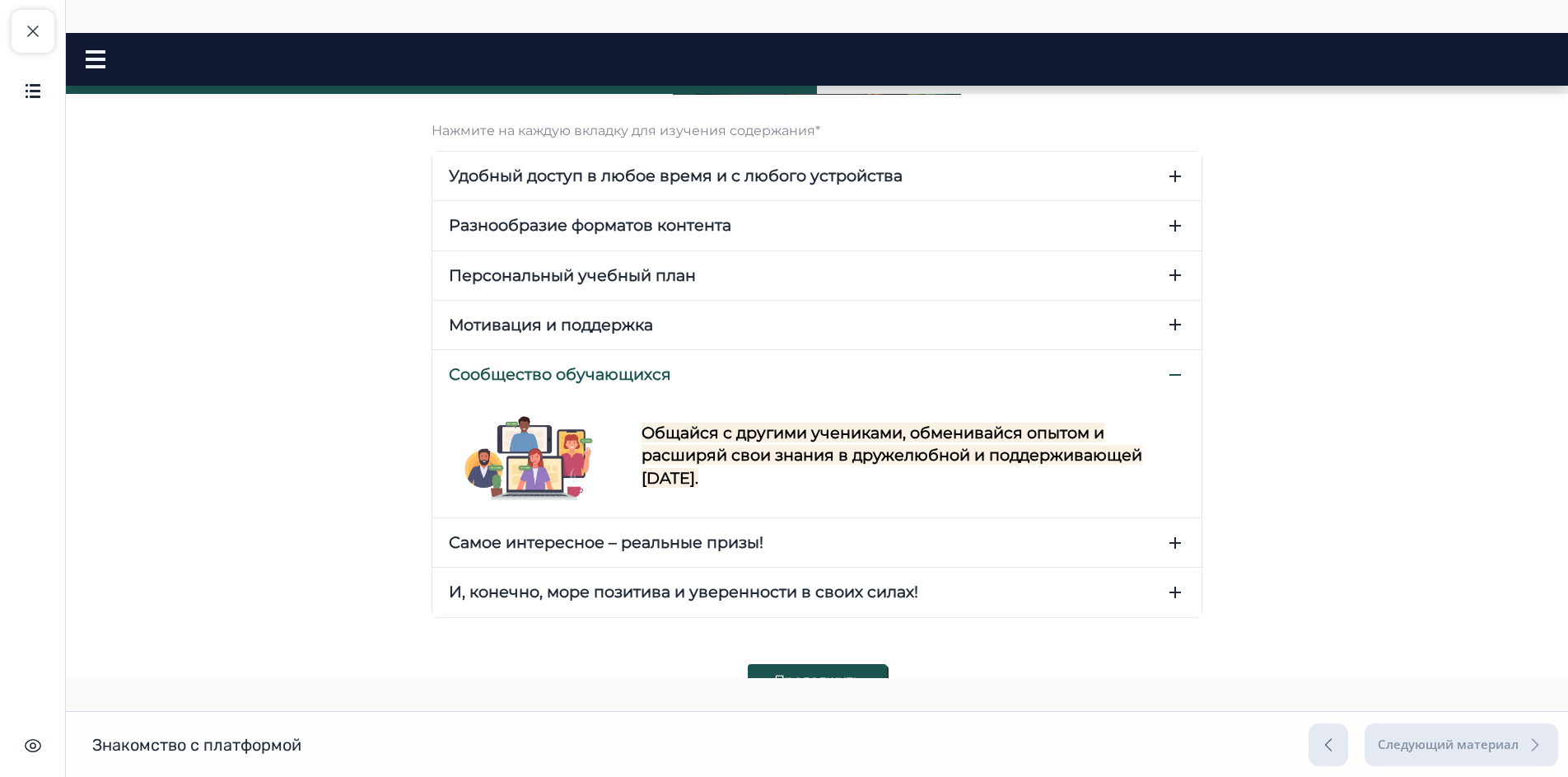
click at [1138, 553] on button "Самое интересное – реальные призы!" at bounding box center [816, 542] width 769 height 48
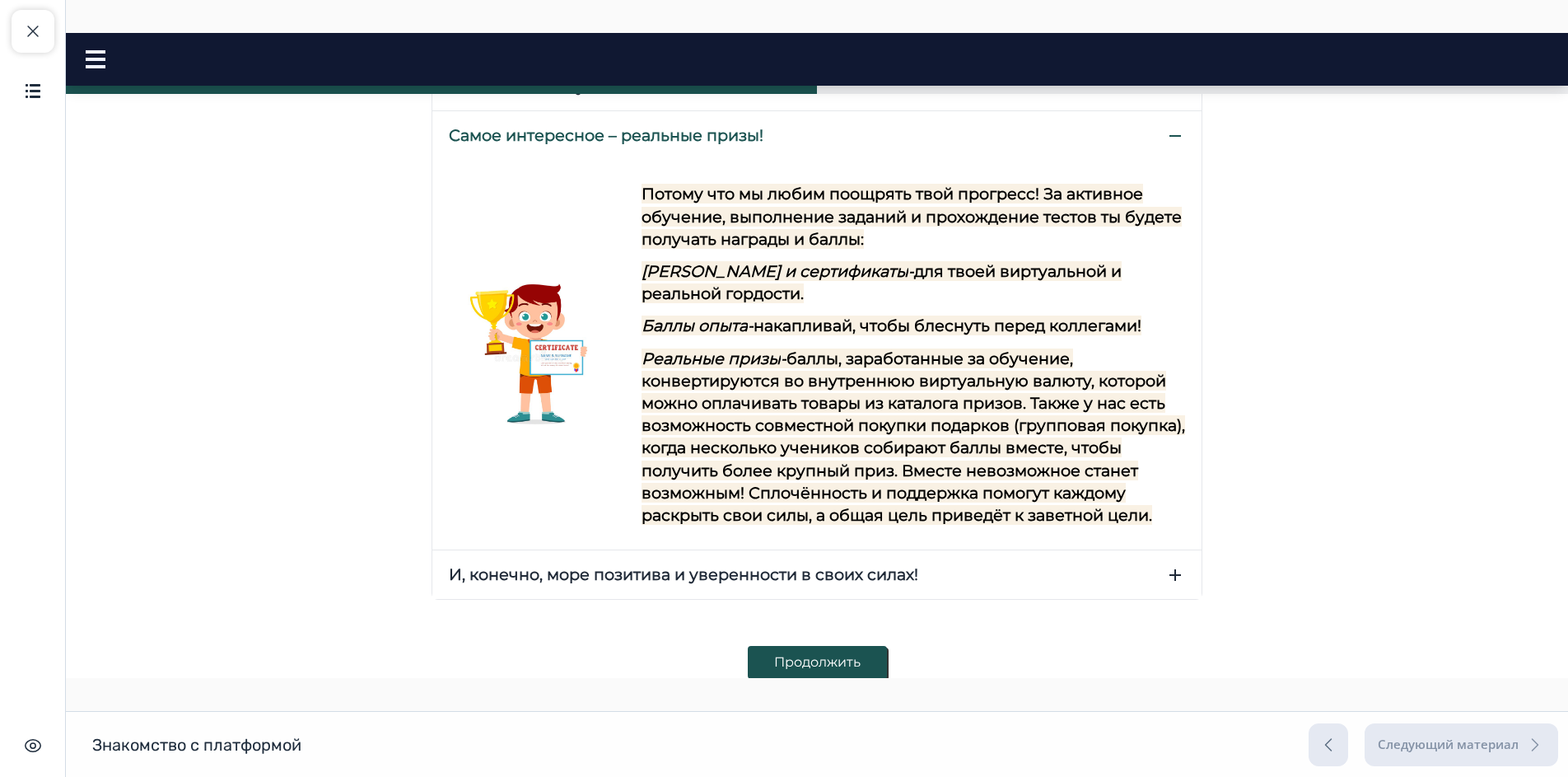
scroll to position [867, 0]
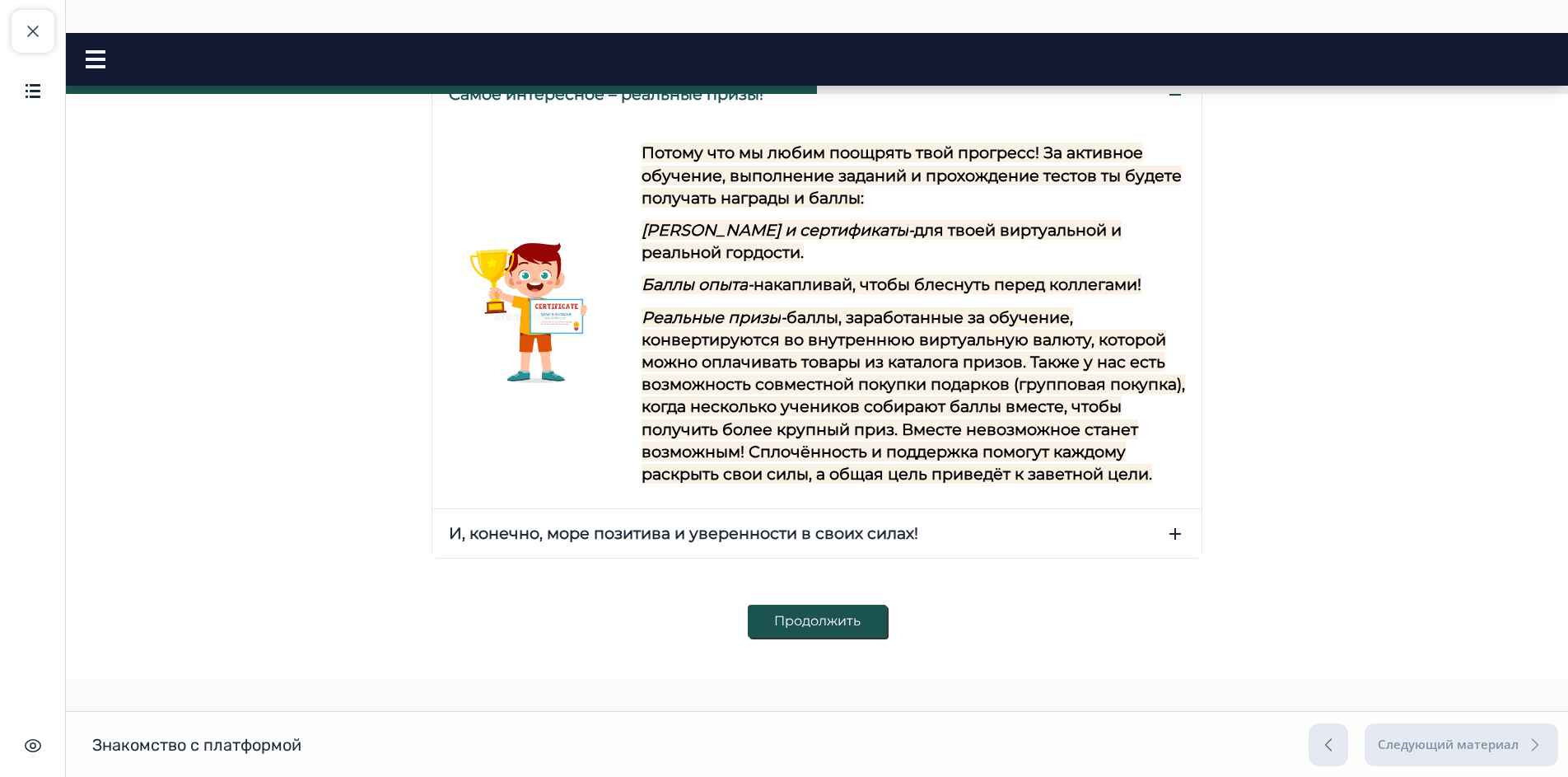
click at [1165, 541] on icon "button" at bounding box center [1174, 533] width 20 height 20
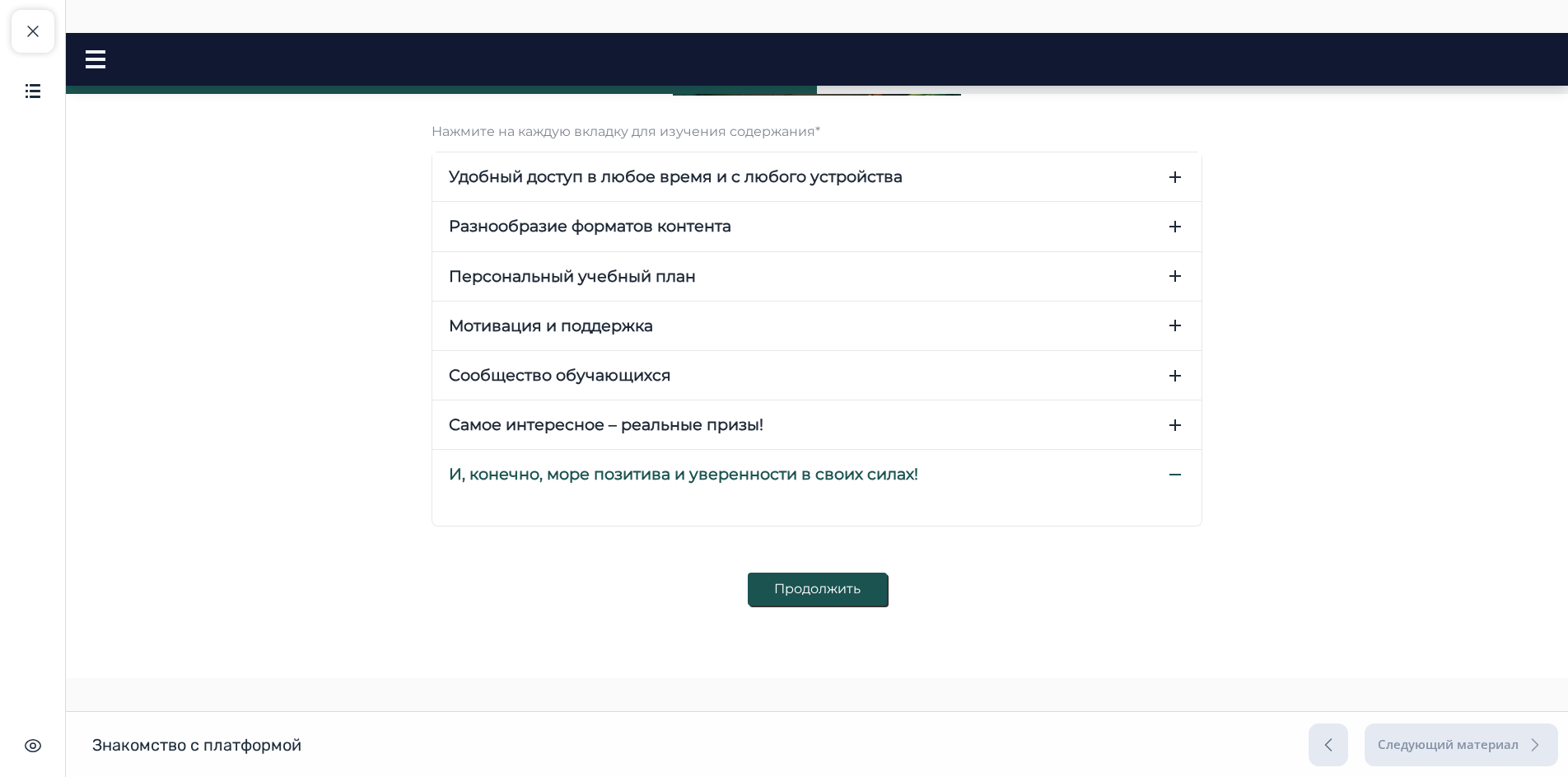
scroll to position [537, 0]
click at [833, 583] on button "Продолжить" at bounding box center [817, 589] width 139 height 33
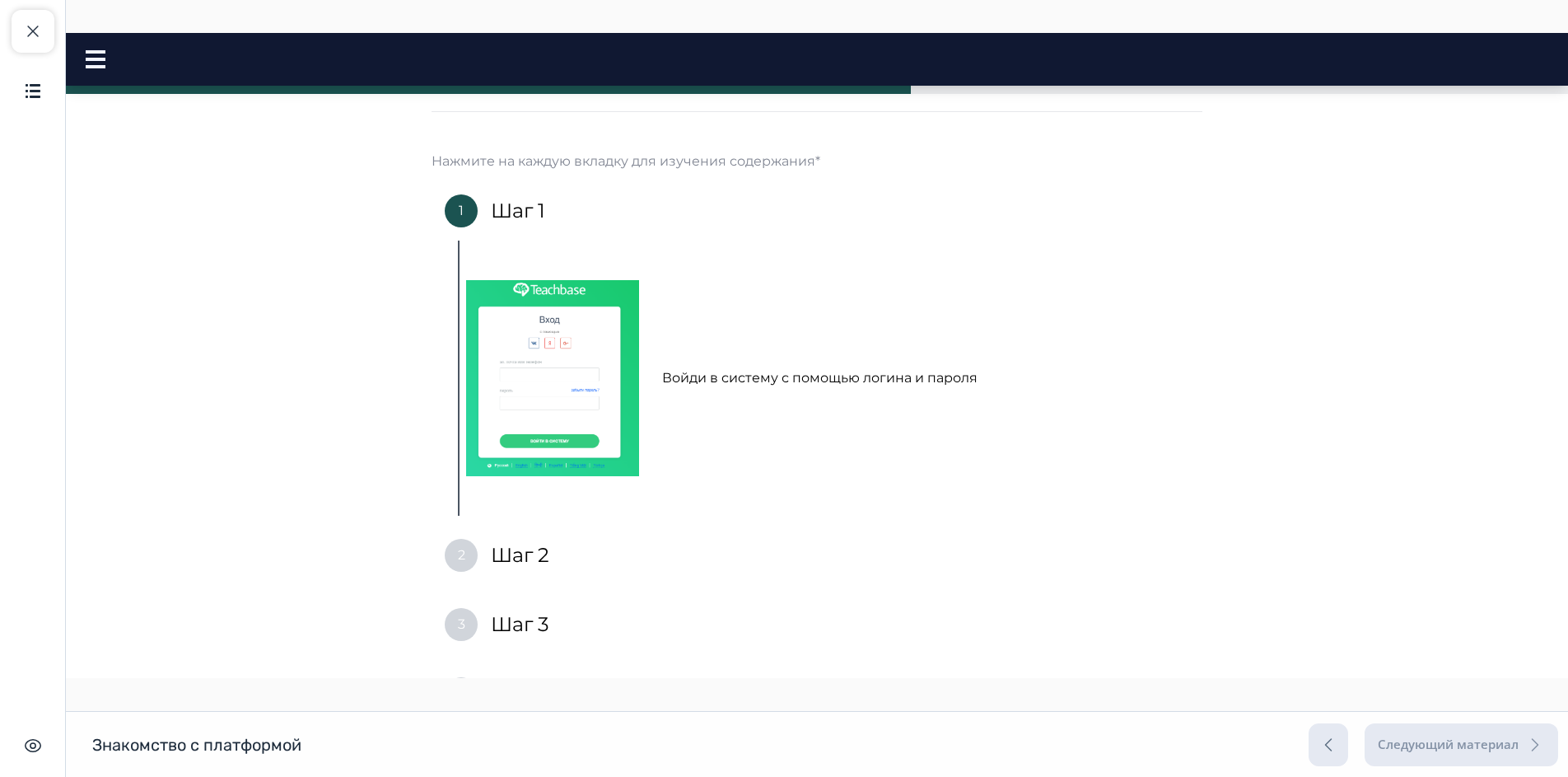
scroll to position [165, 0]
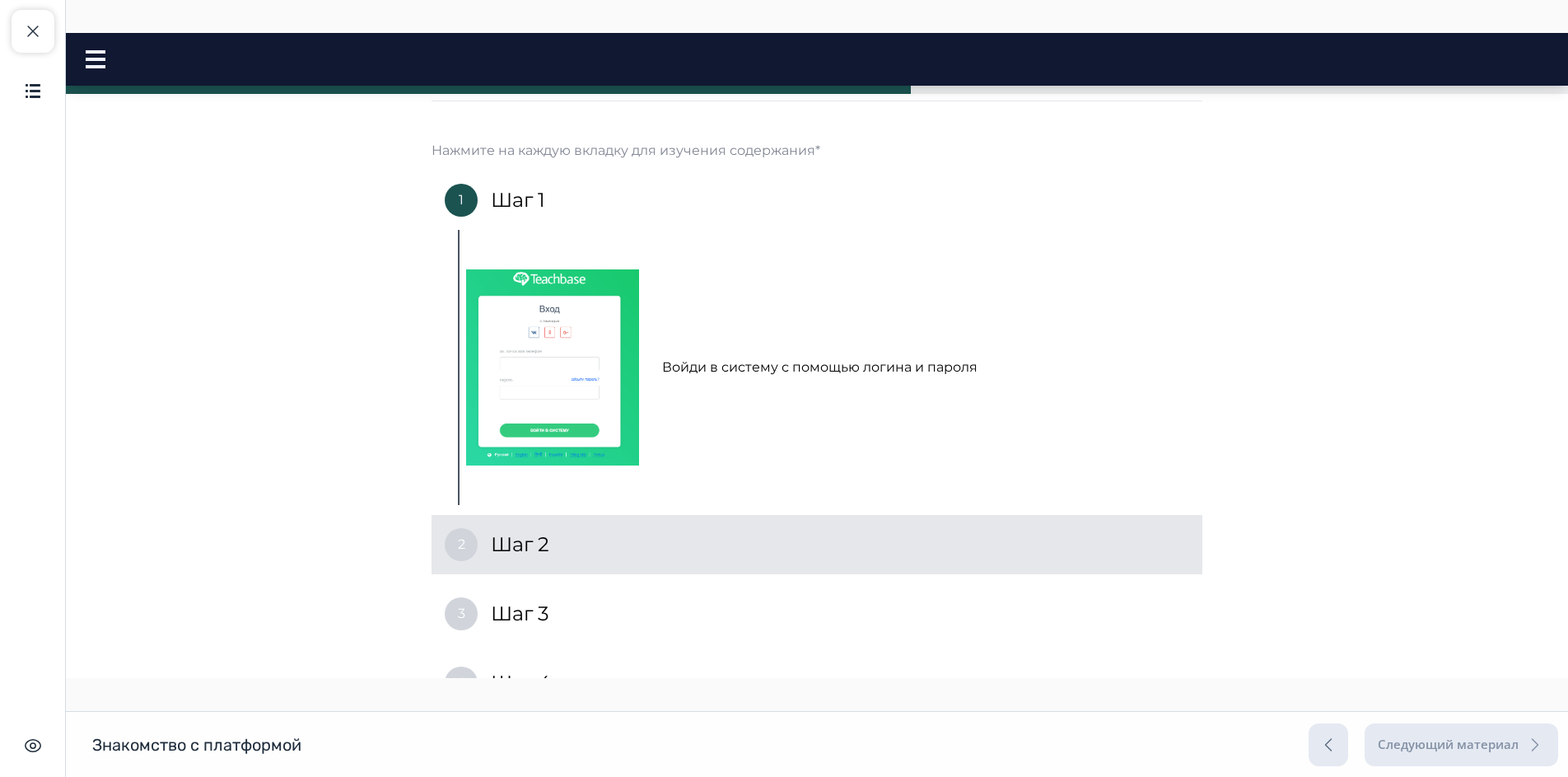
click at [581, 528] on div "2 Шаг 2" at bounding box center [816, 544] width 771 height 59
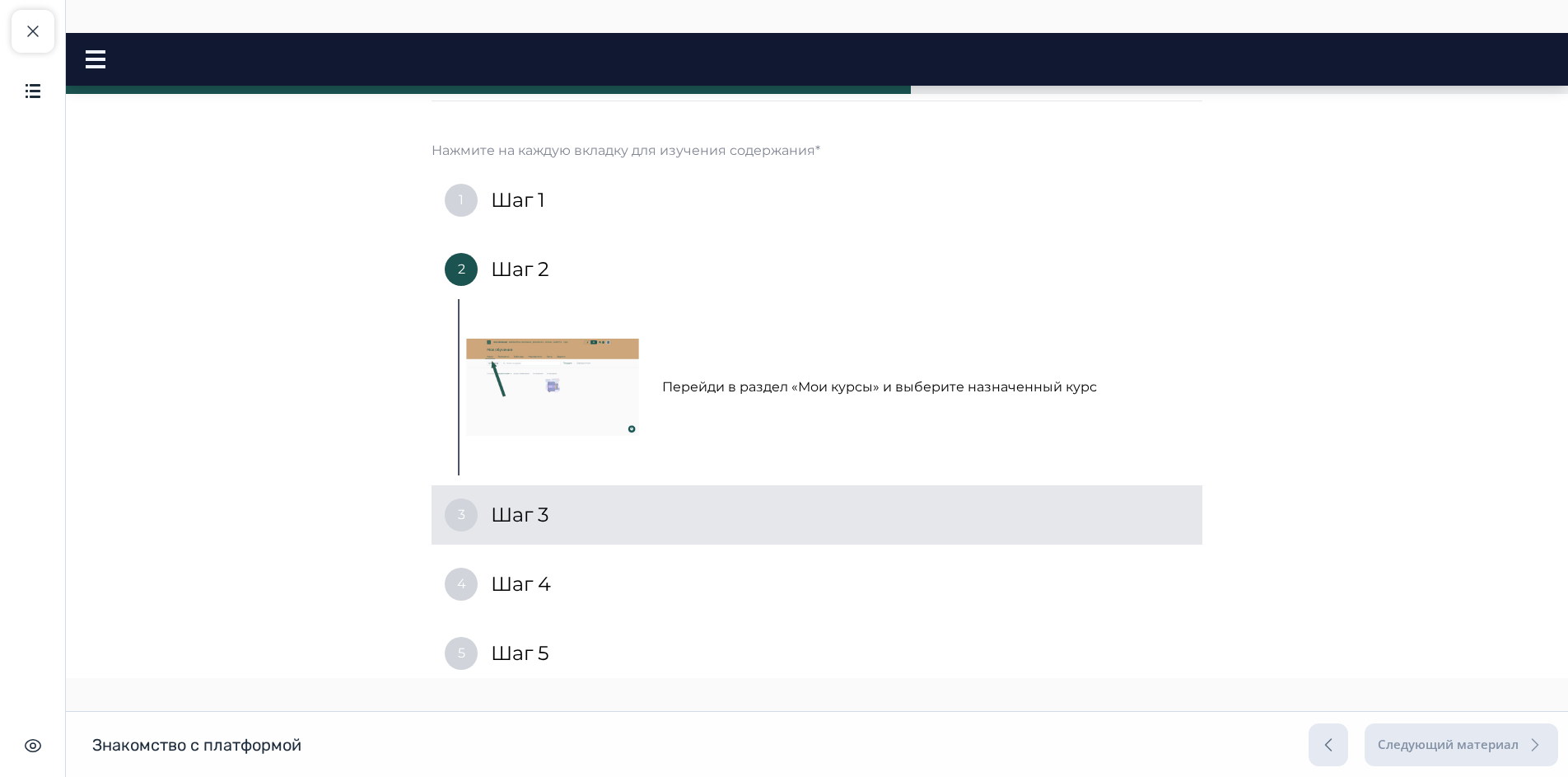
click at [583, 536] on div "3 Шаг 3" at bounding box center [816, 514] width 771 height 59
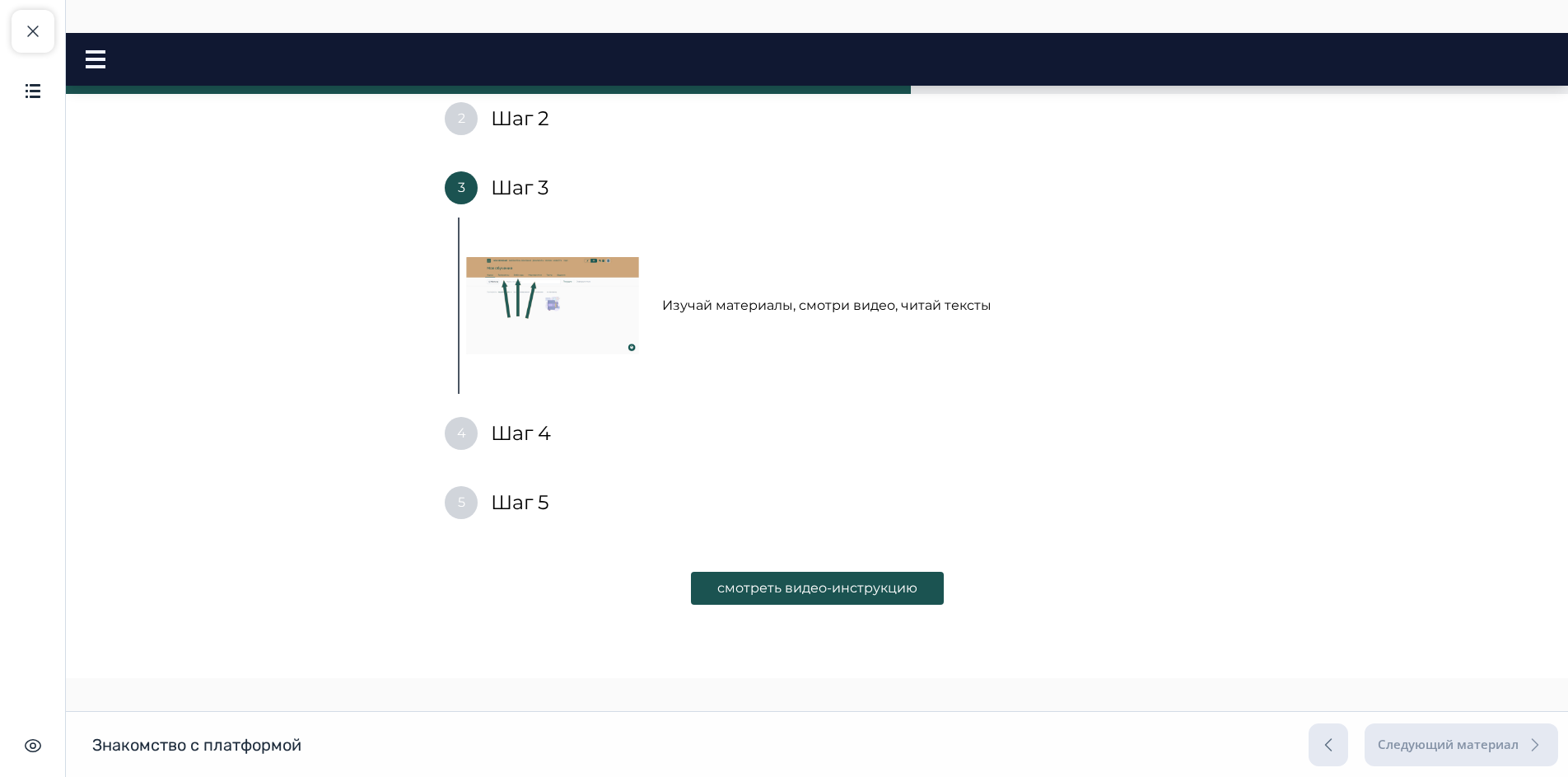
scroll to position [329, 0]
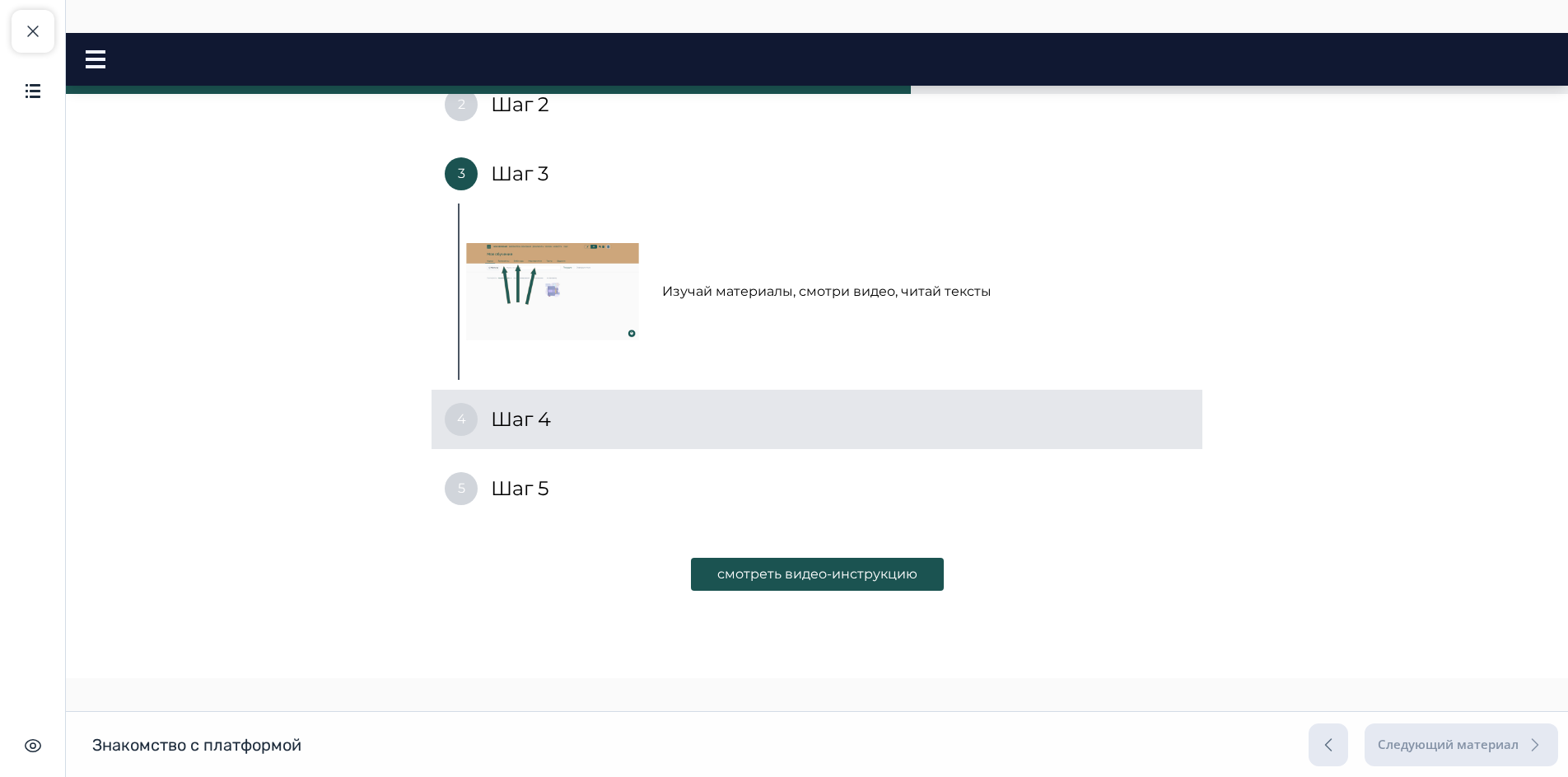
click at [518, 419] on h4 "Шаг 4" at bounding box center [521, 419] width 60 height 27
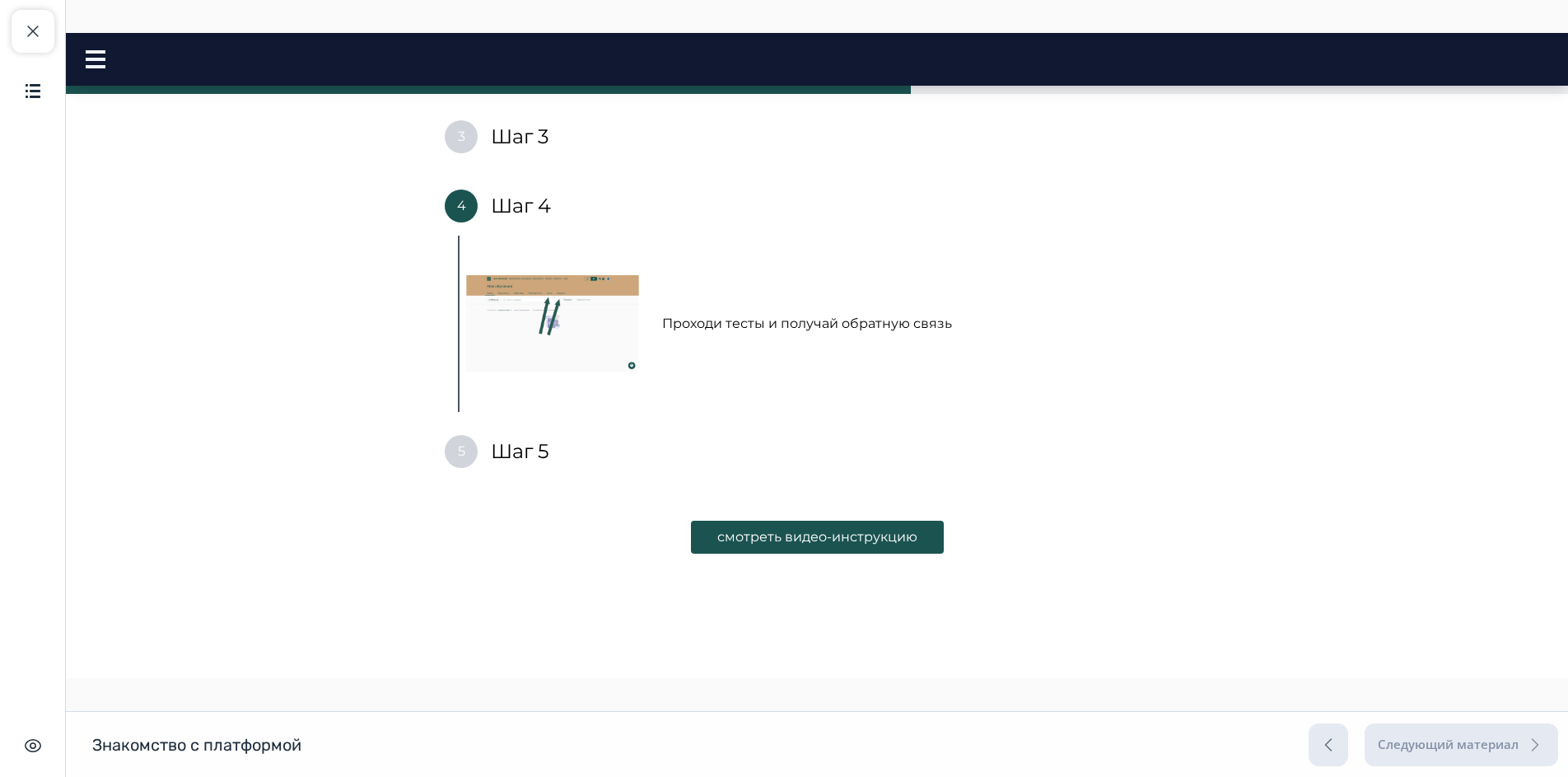
scroll to position [387, 0]
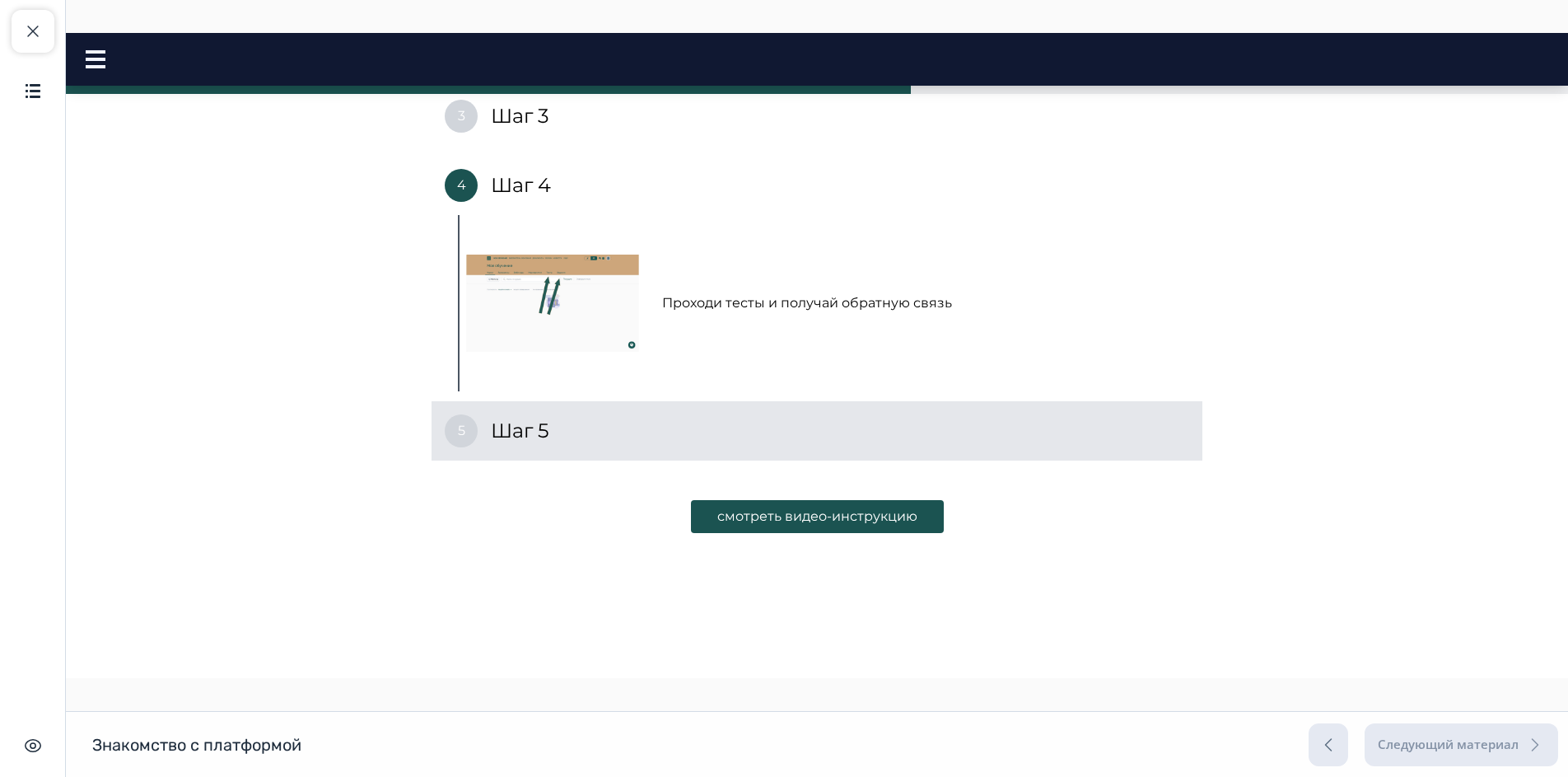
click at [499, 438] on h4 "Шаг 5" at bounding box center [520, 431] width 59 height 27
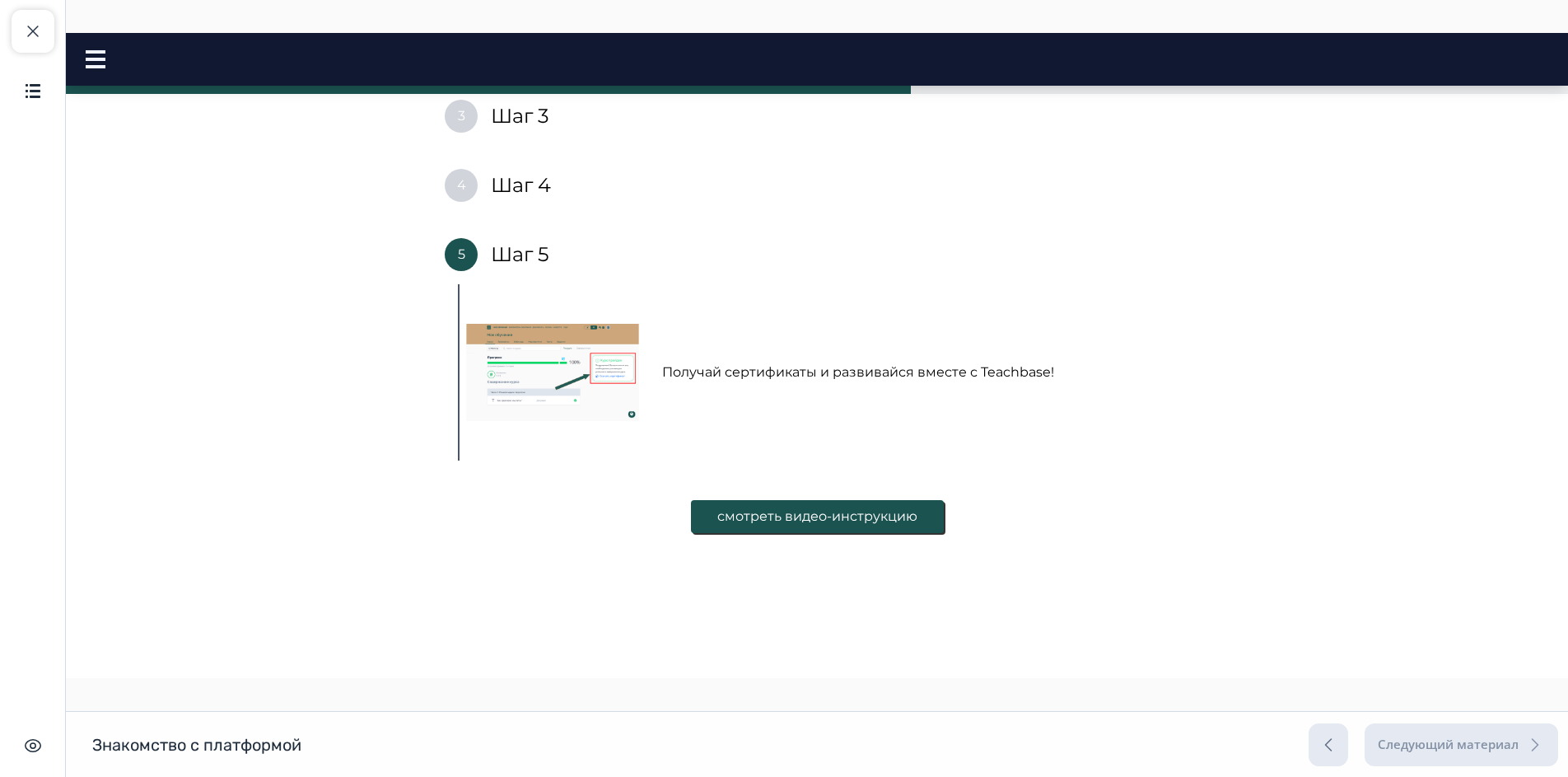
click at [814, 513] on button "смотреть видео-инструкцию" at bounding box center [817, 516] width 253 height 33
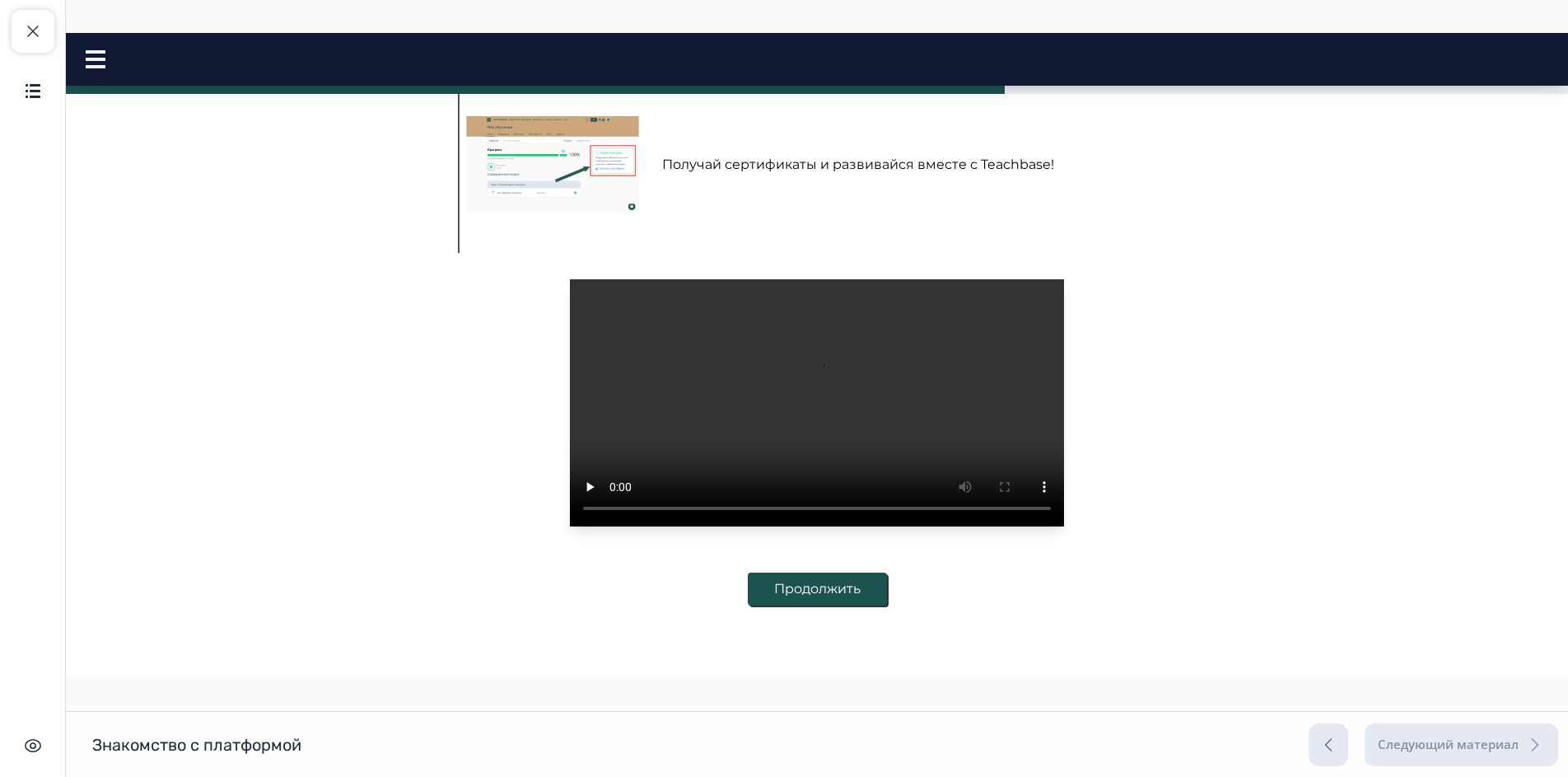
scroll to position [626, 0]
click at [834, 592] on button "Продолжить" at bounding box center [817, 589] width 139 height 33
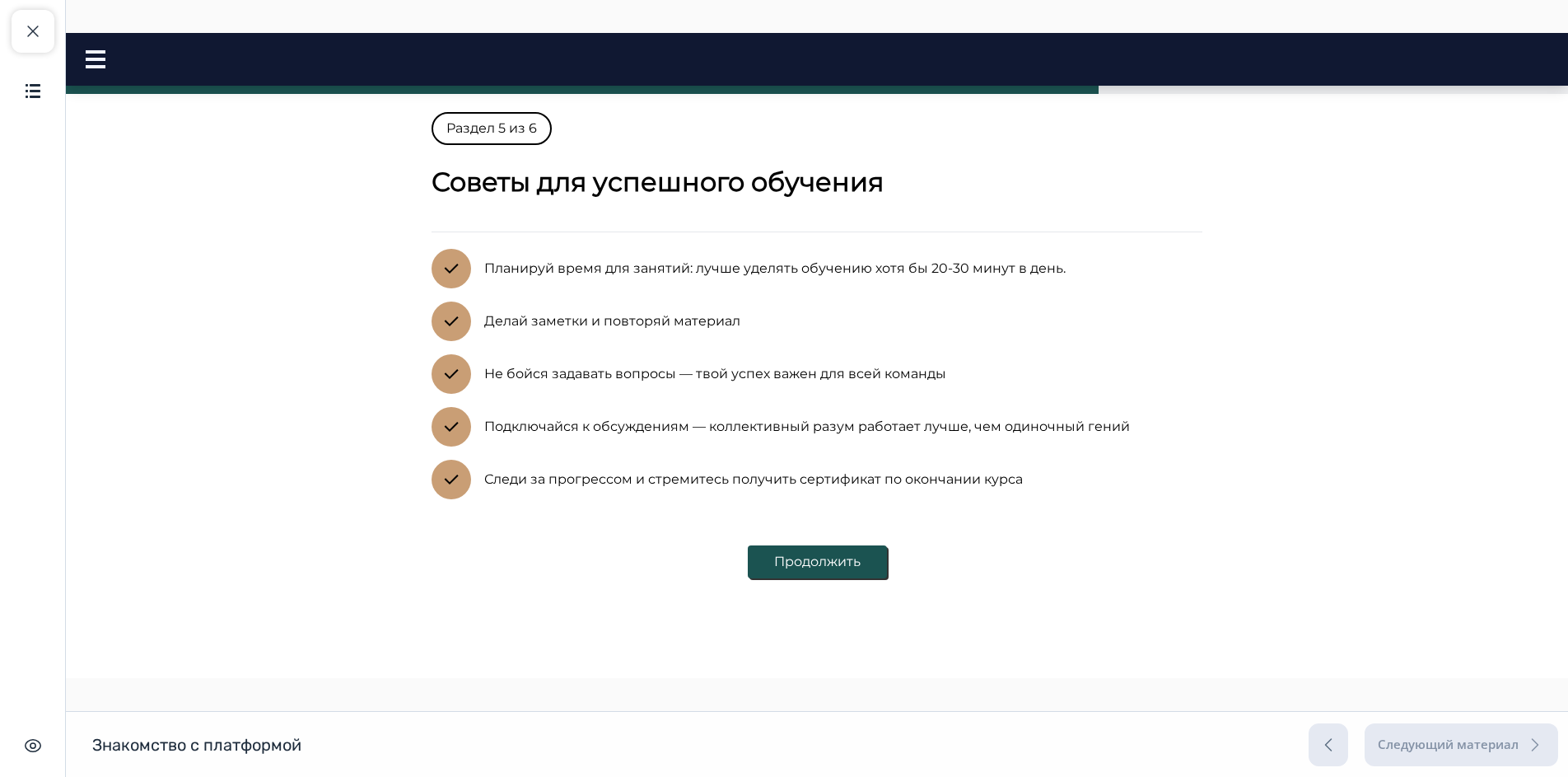
click at [772, 566] on button "Продолжить" at bounding box center [817, 562] width 139 height 33
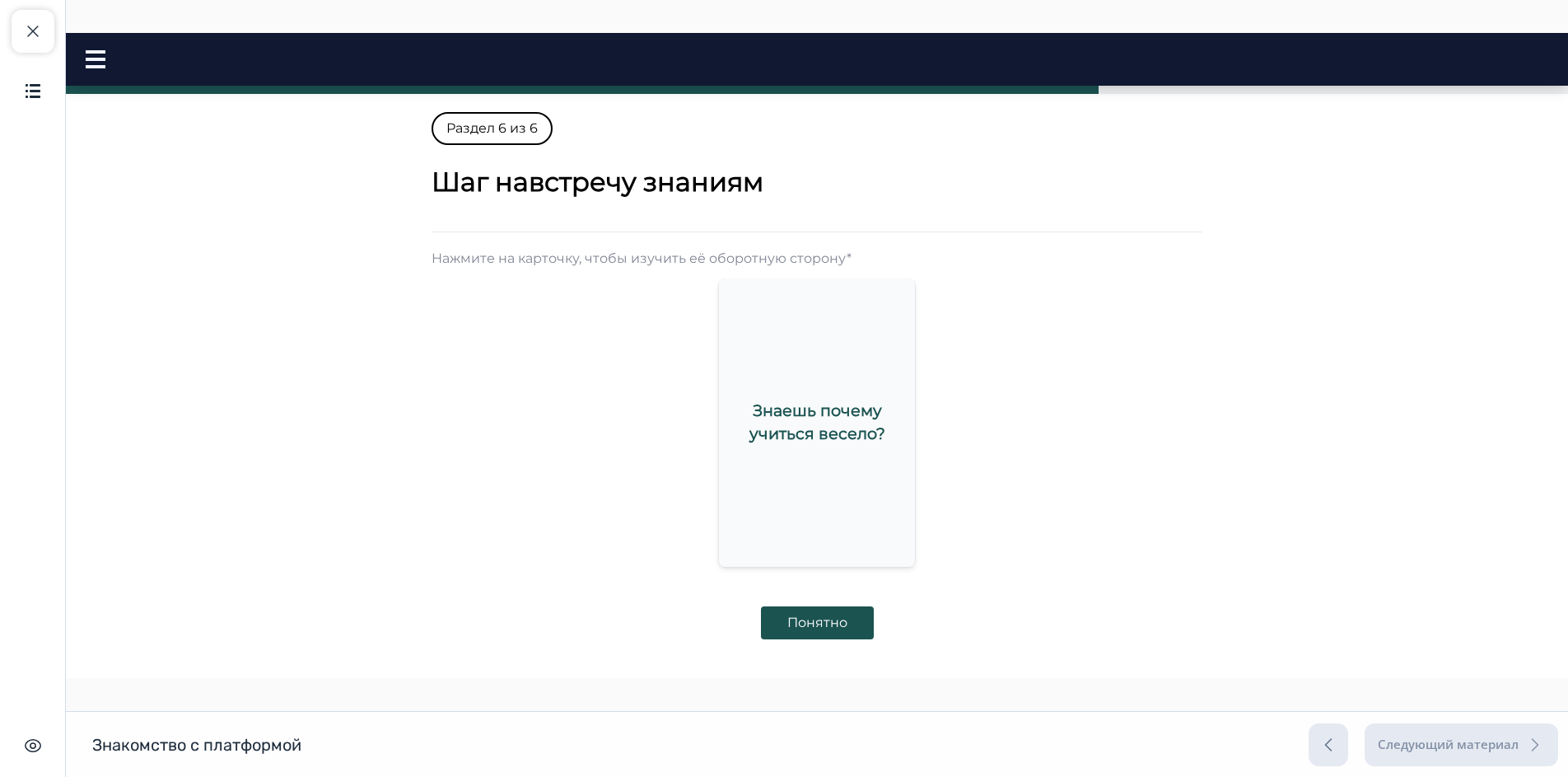
click at [803, 433] on span "Знаешь почему учиться весело?" at bounding box center [817, 421] width 136 height 42
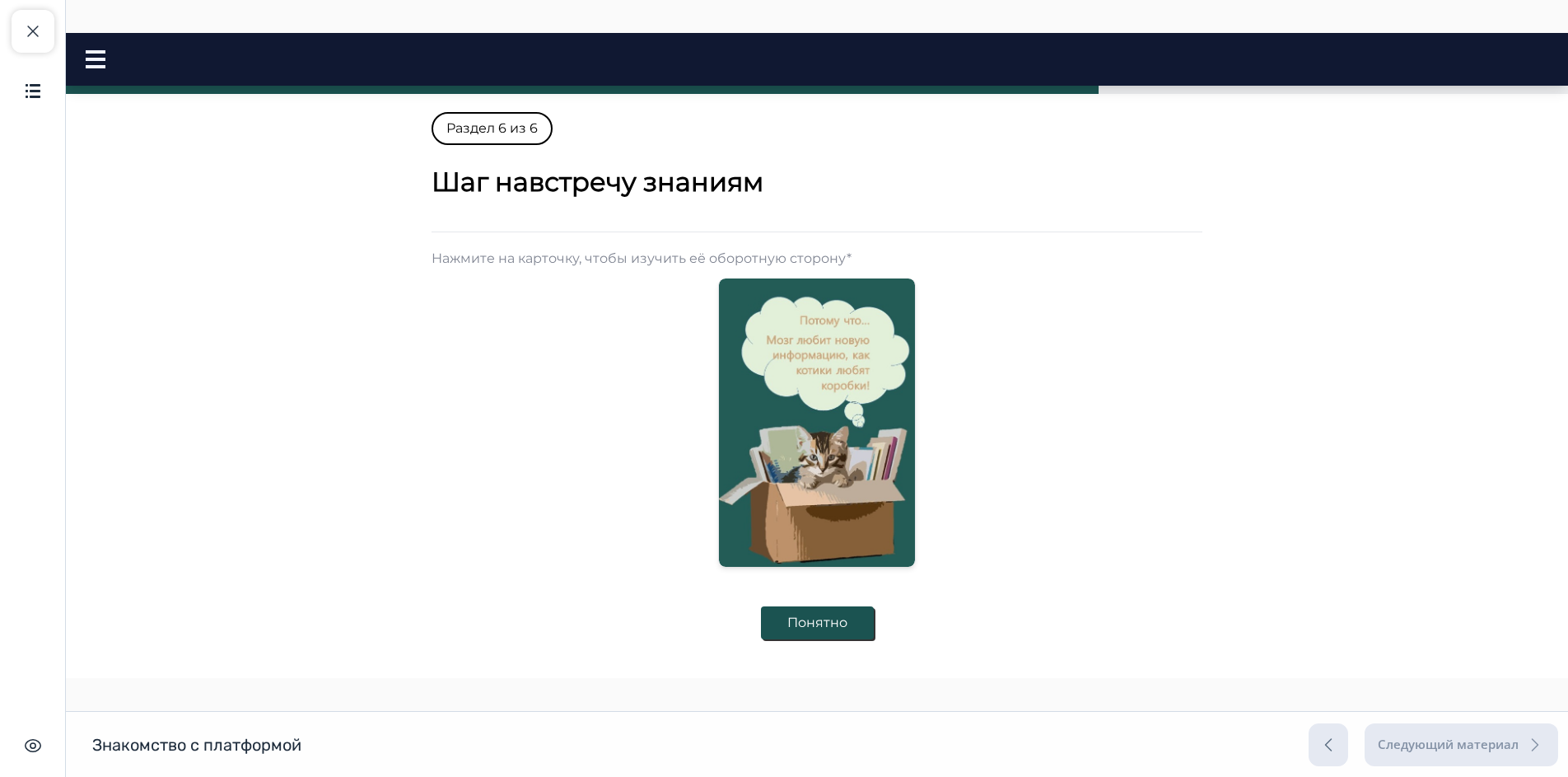
click at [831, 623] on button "Понятно" at bounding box center [817, 623] width 113 height 33
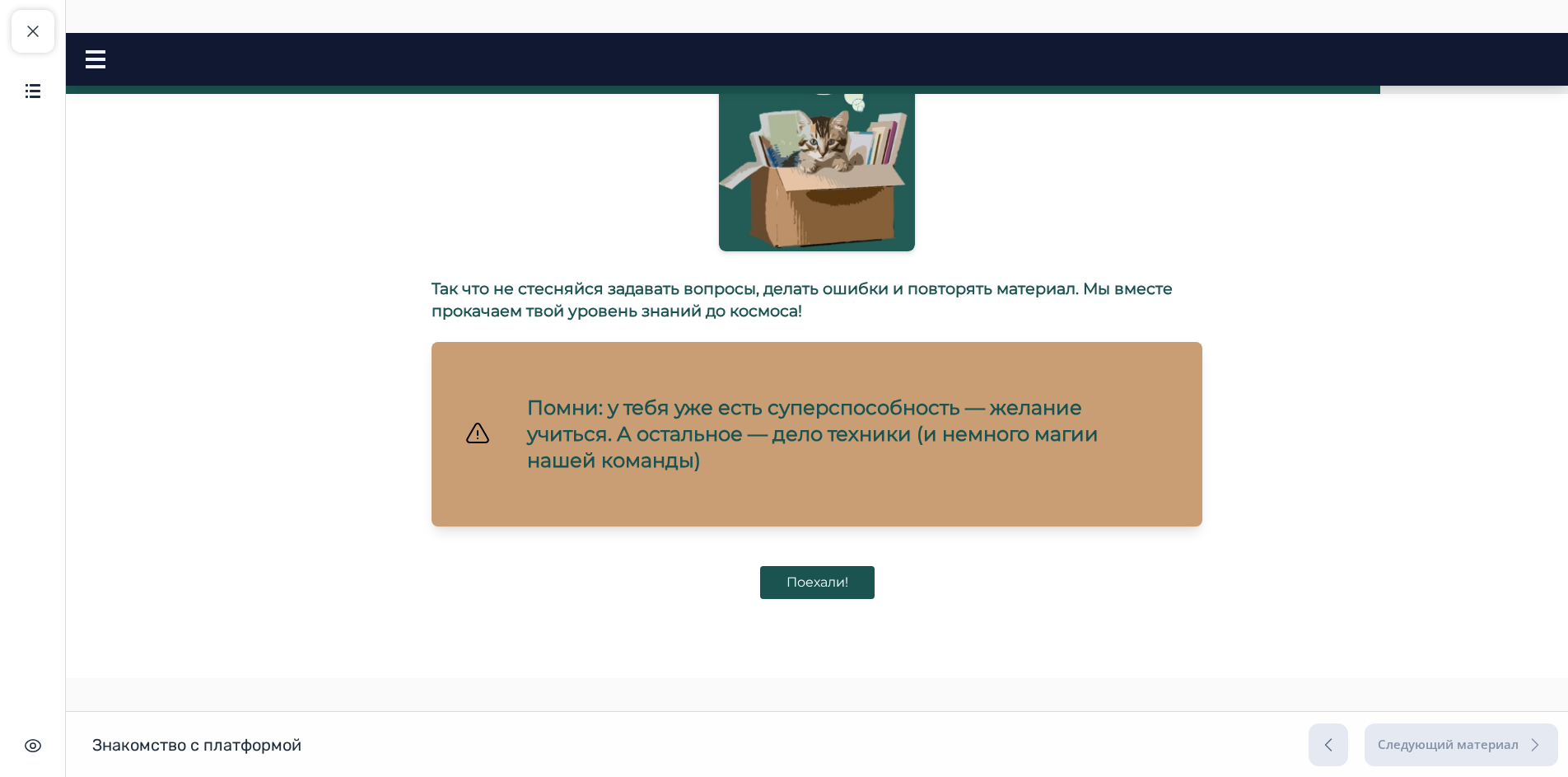
scroll to position [382, 0]
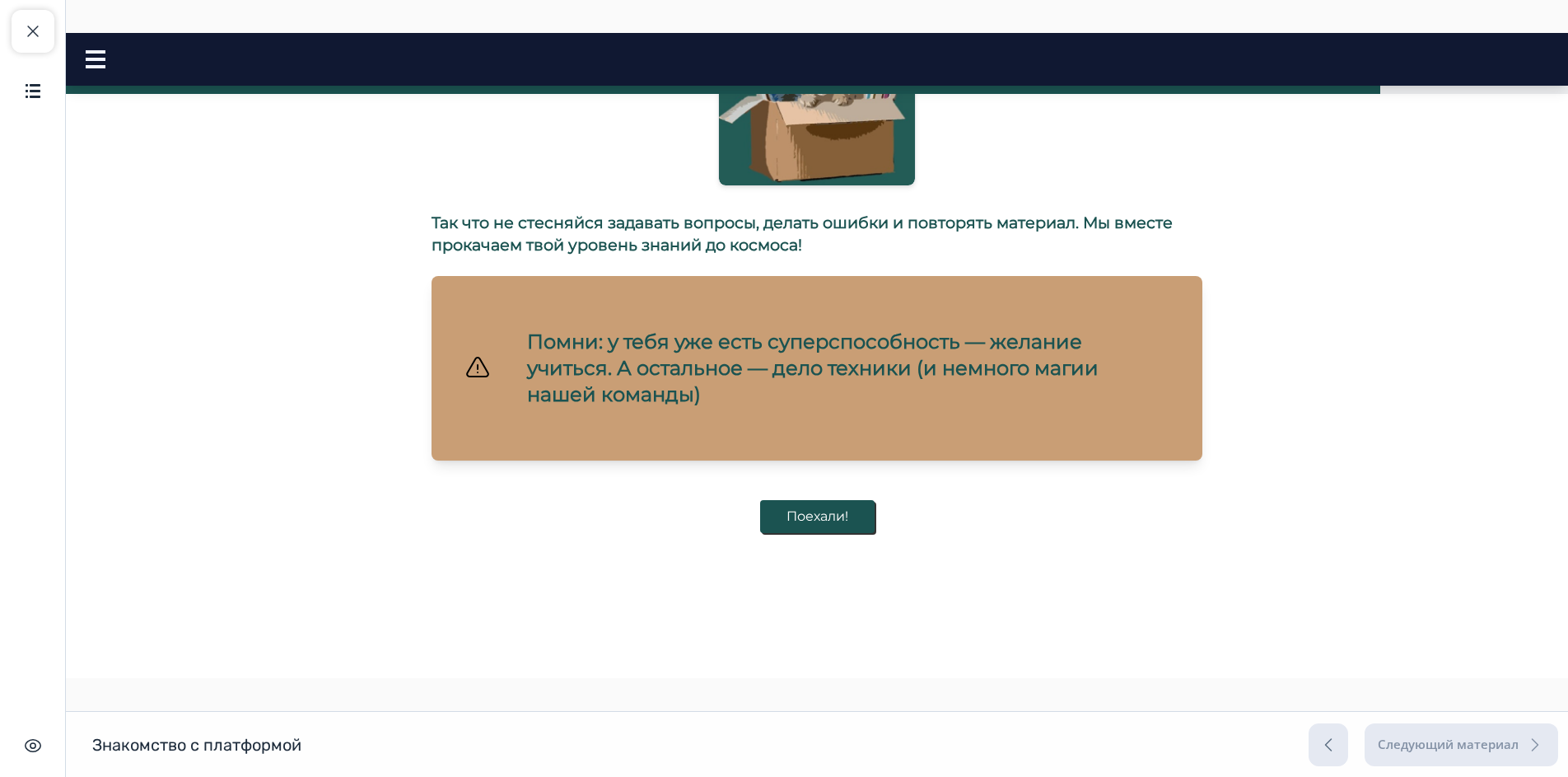
click at [842, 517] on button "Поехали!" at bounding box center [817, 516] width 115 height 33
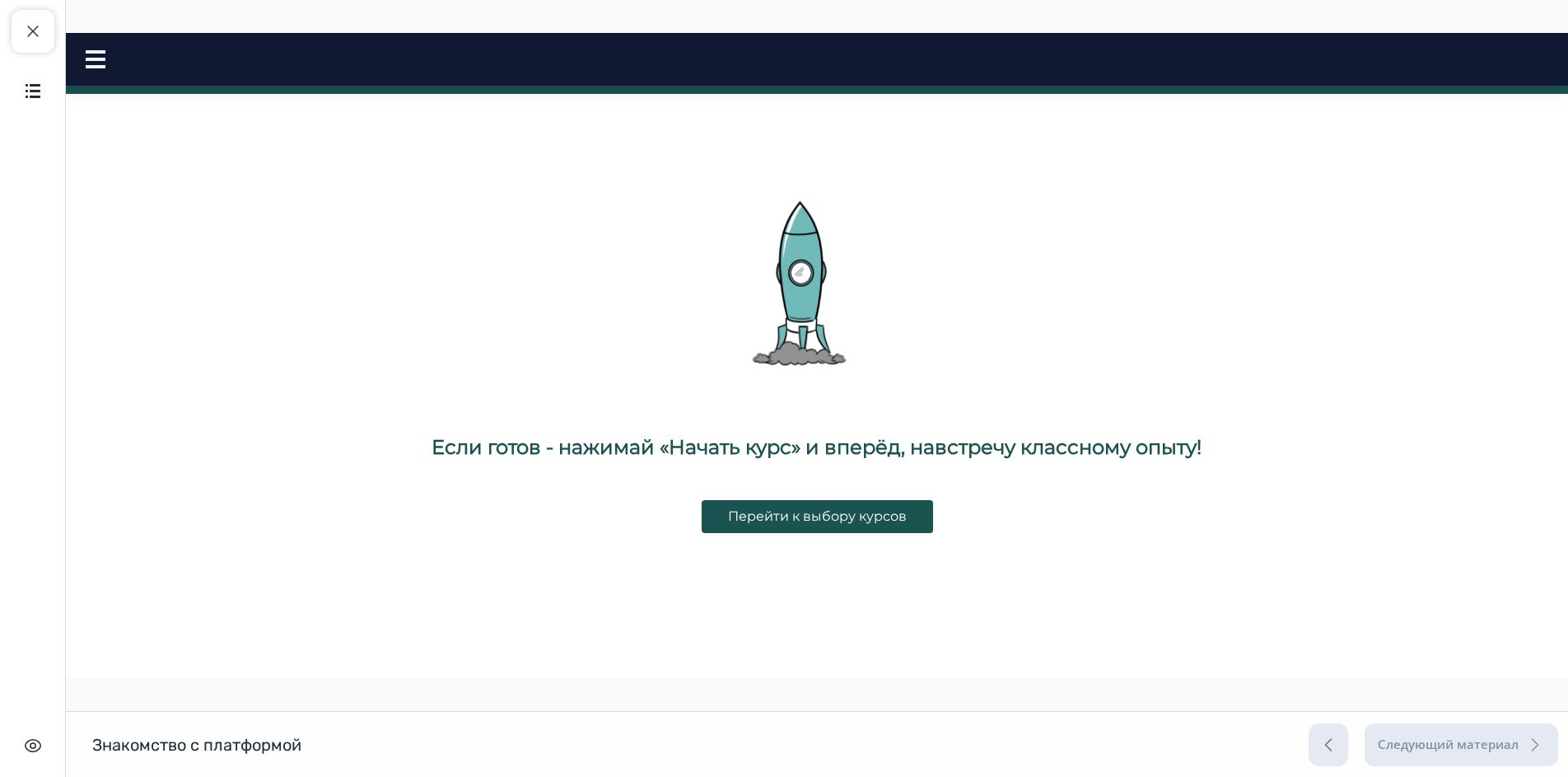
scroll to position [921, 0]
click at [821, 507] on button "Перейти к выбору курсов" at bounding box center [817, 516] width 232 height 33
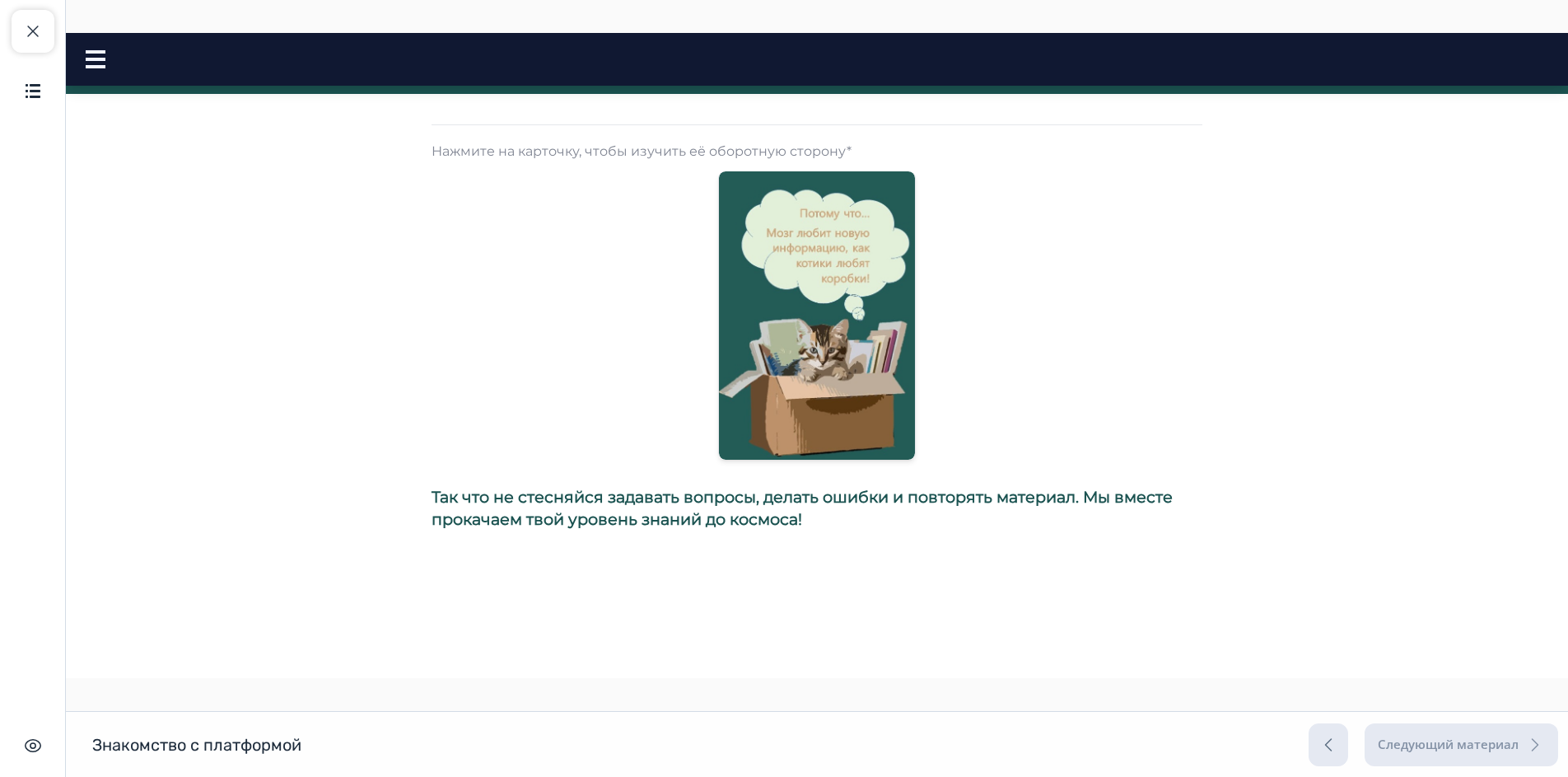
scroll to position [0, 0]
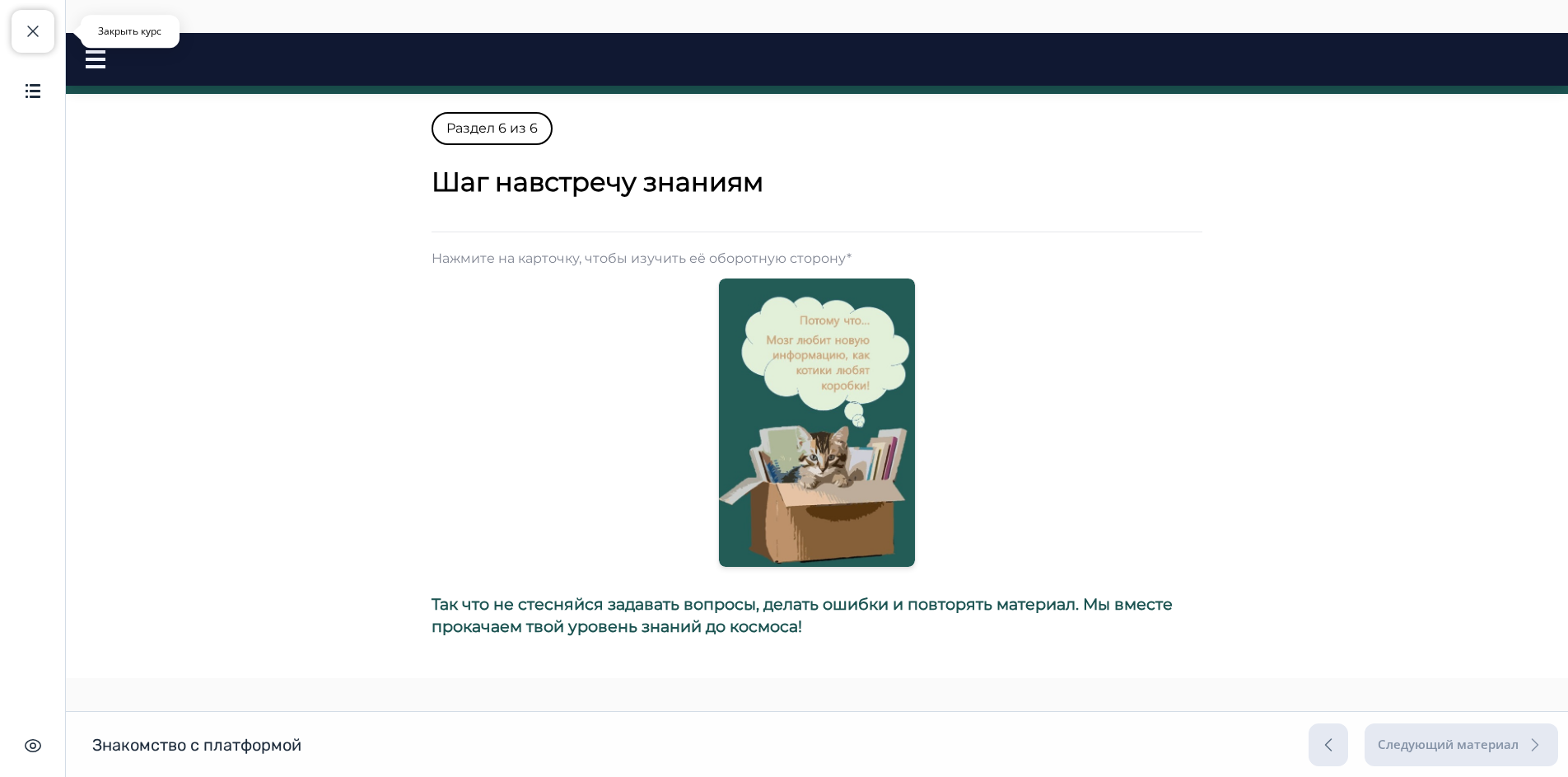
click at [42, 36] on span "button" at bounding box center [33, 31] width 20 height 20
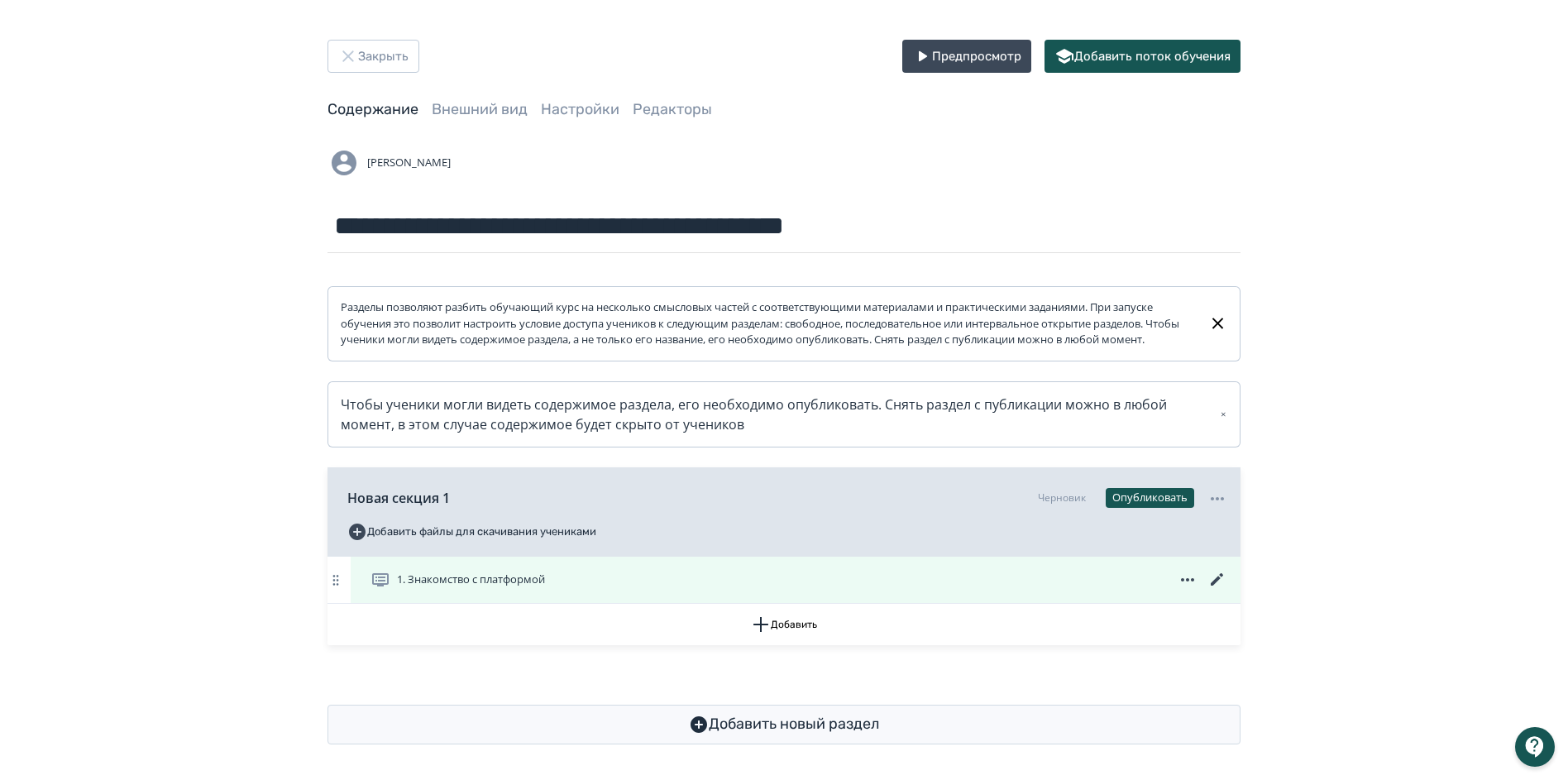
click at [1213, 585] on icon at bounding box center [1217, 579] width 12 height 12
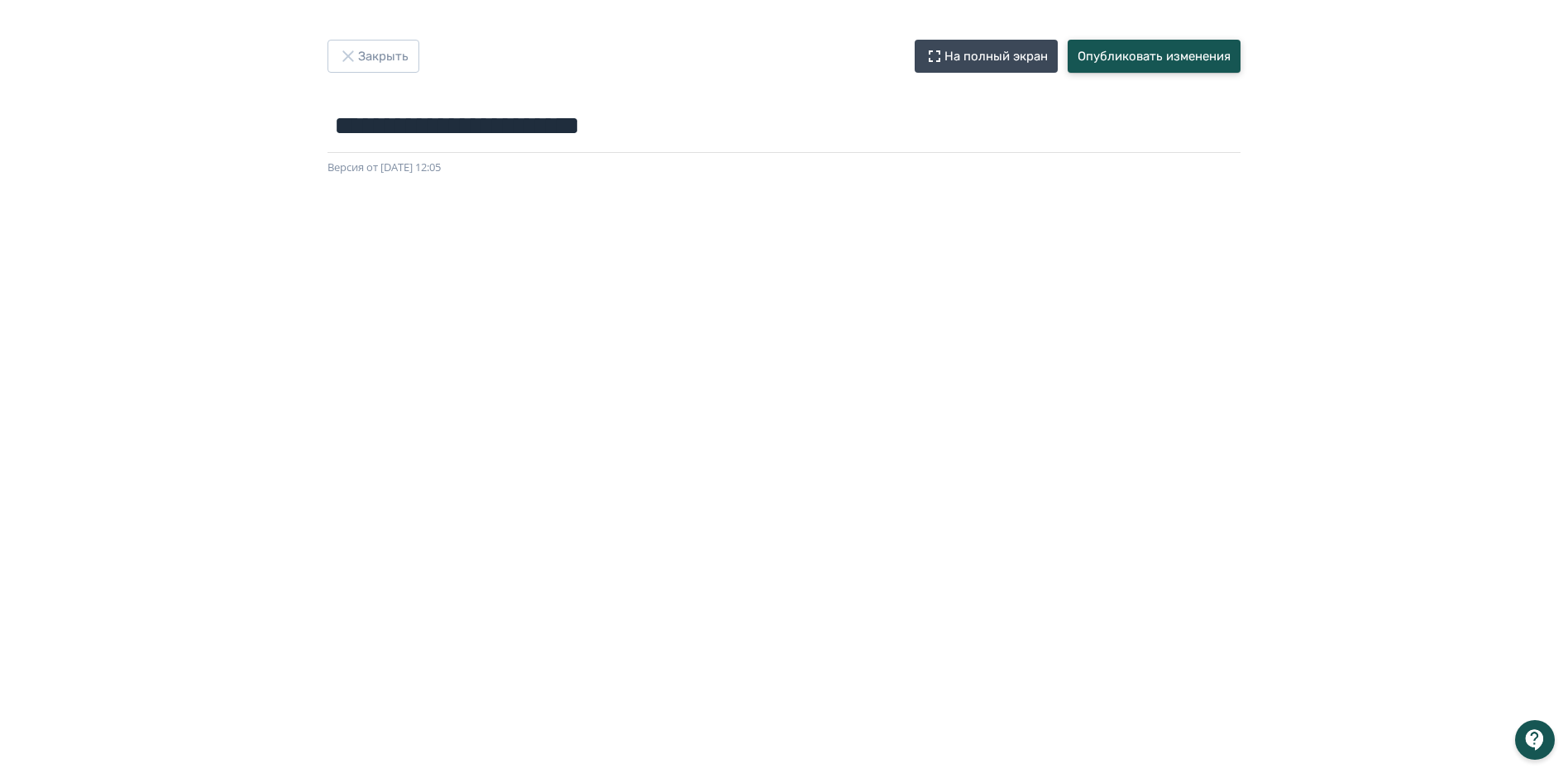
click at [1128, 52] on button "Опубликовать изменения" at bounding box center [1154, 56] width 173 height 33
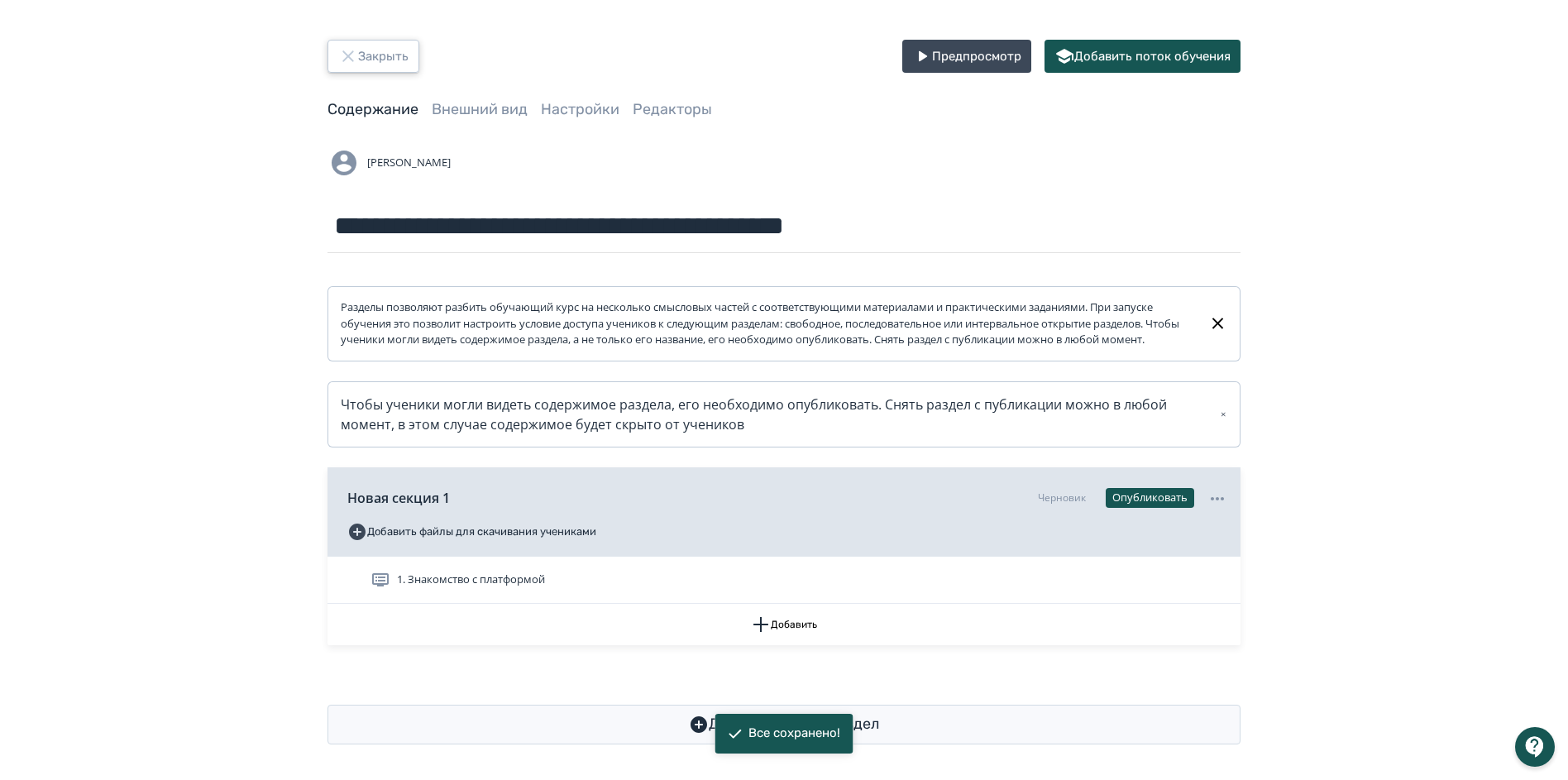
click at [385, 56] on button "Закрыть" at bounding box center [374, 56] width 92 height 33
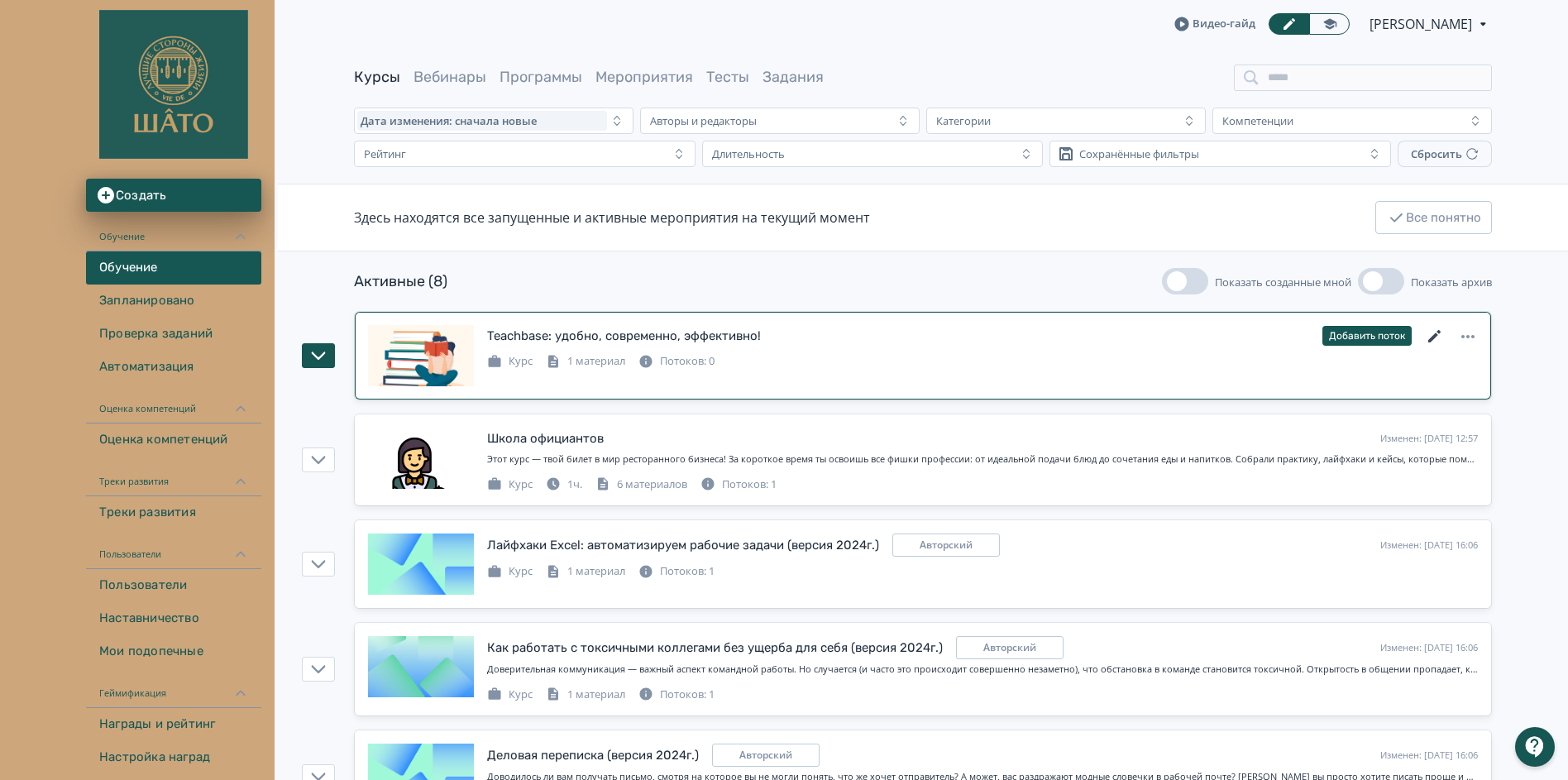
click at [1432, 342] on icon at bounding box center [1435, 336] width 20 height 20
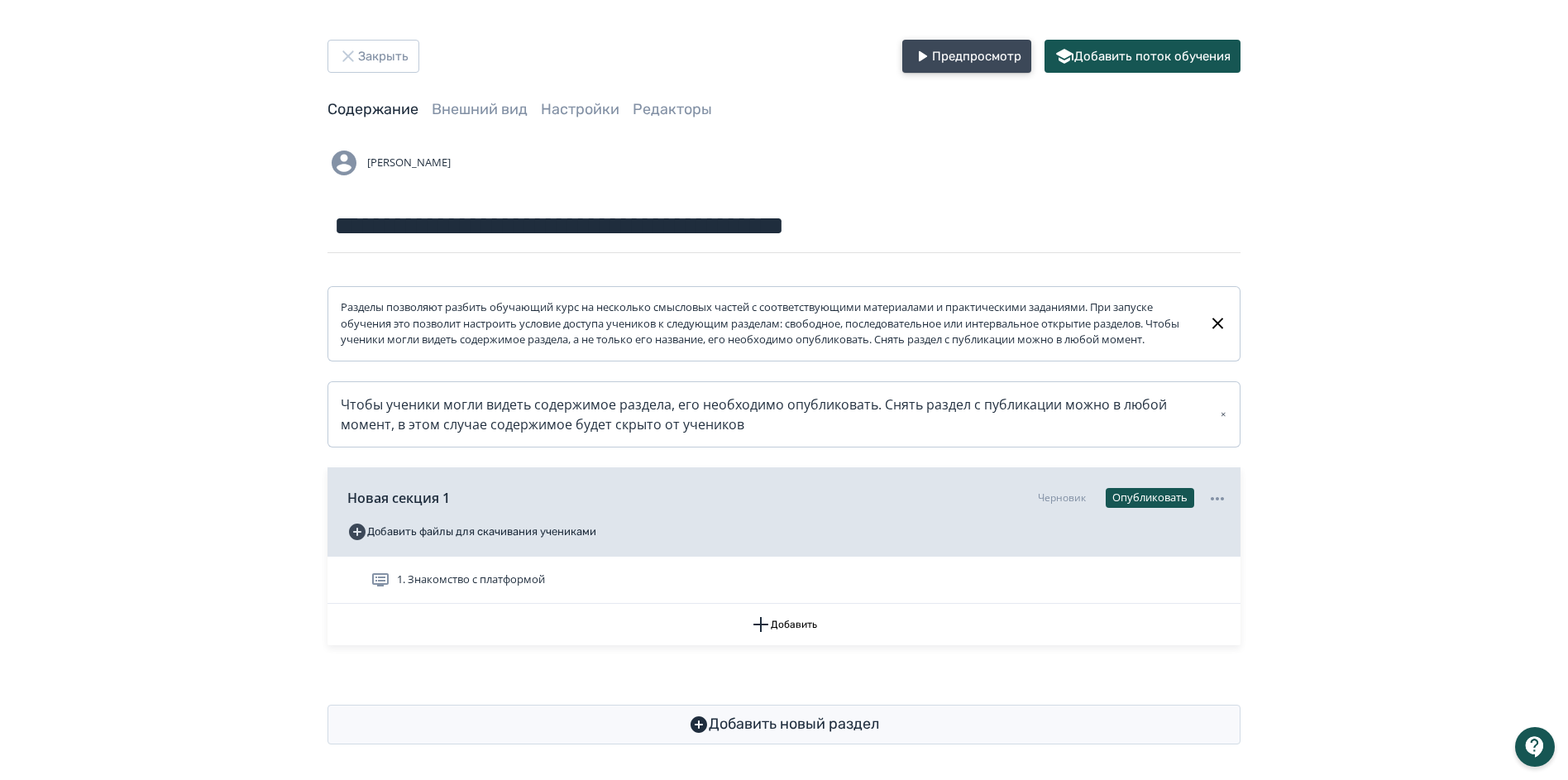
click at [982, 54] on button "Предпросмотр" at bounding box center [966, 56] width 129 height 33
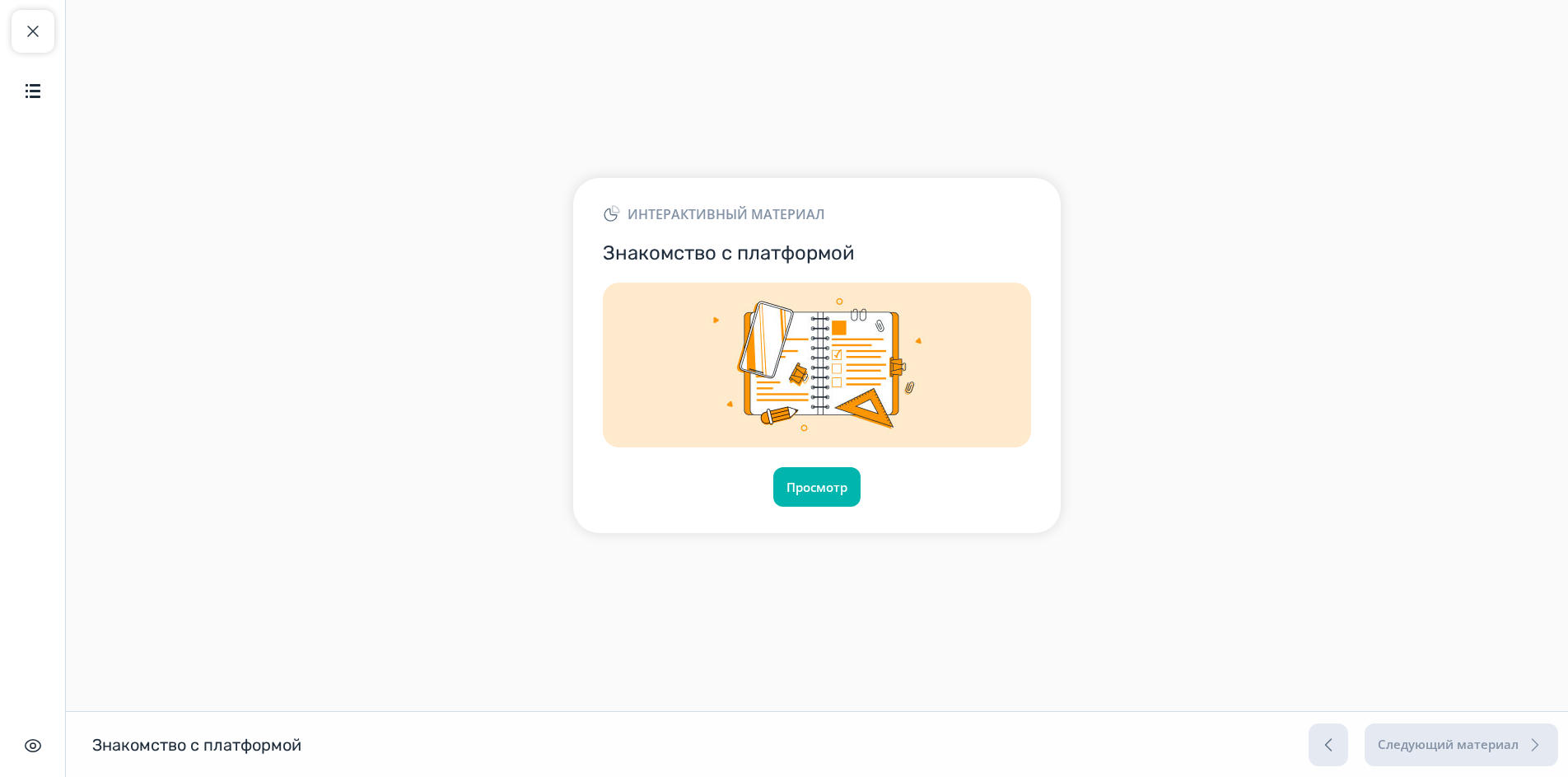
click at [836, 513] on div "Интерактивный материал Знакомство с платформой Просмотр" at bounding box center [817, 356] width 487 height 355
click at [821, 494] on button "Просмотр" at bounding box center [816, 487] width 89 height 40
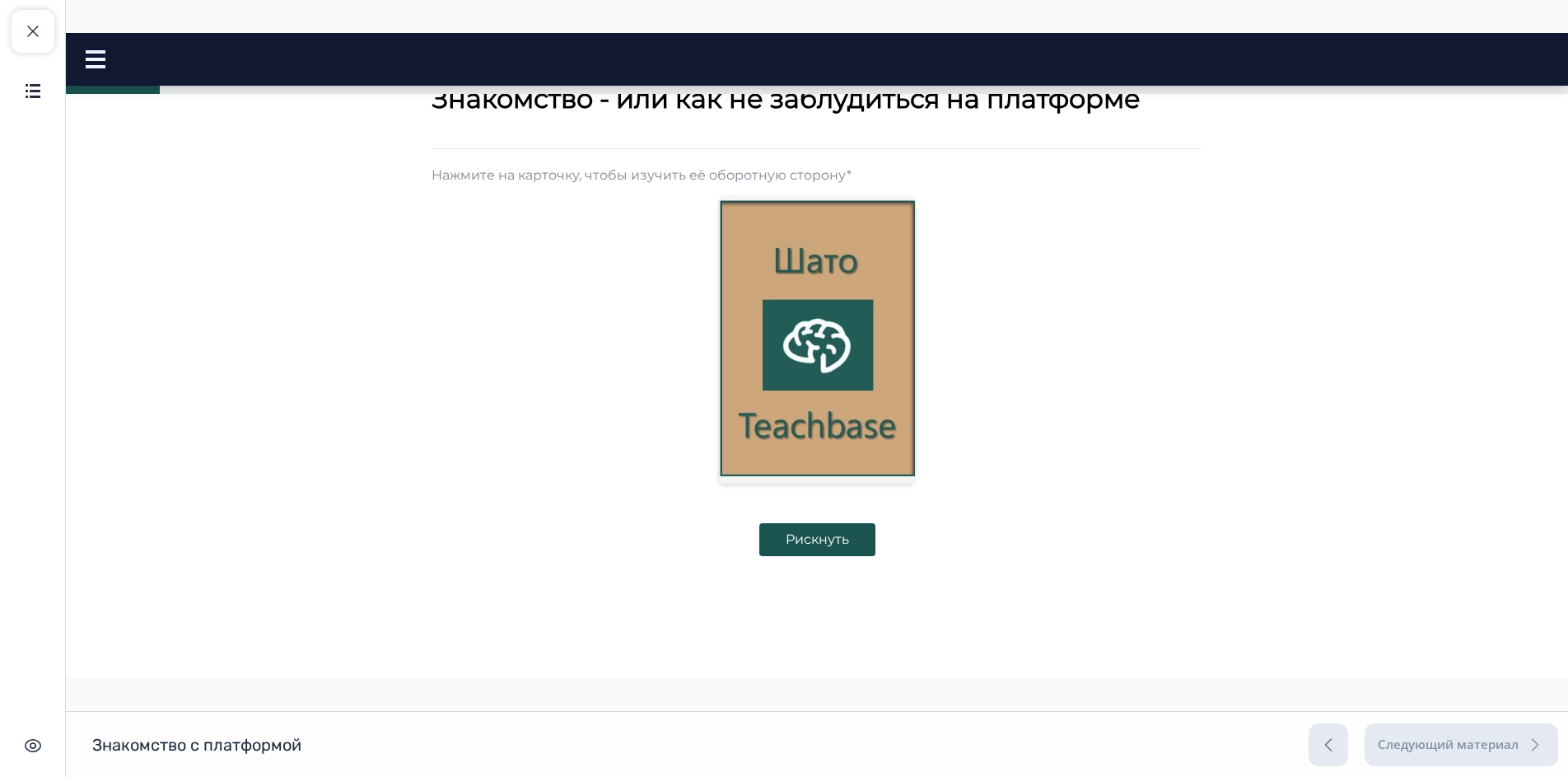
scroll to position [380, 0]
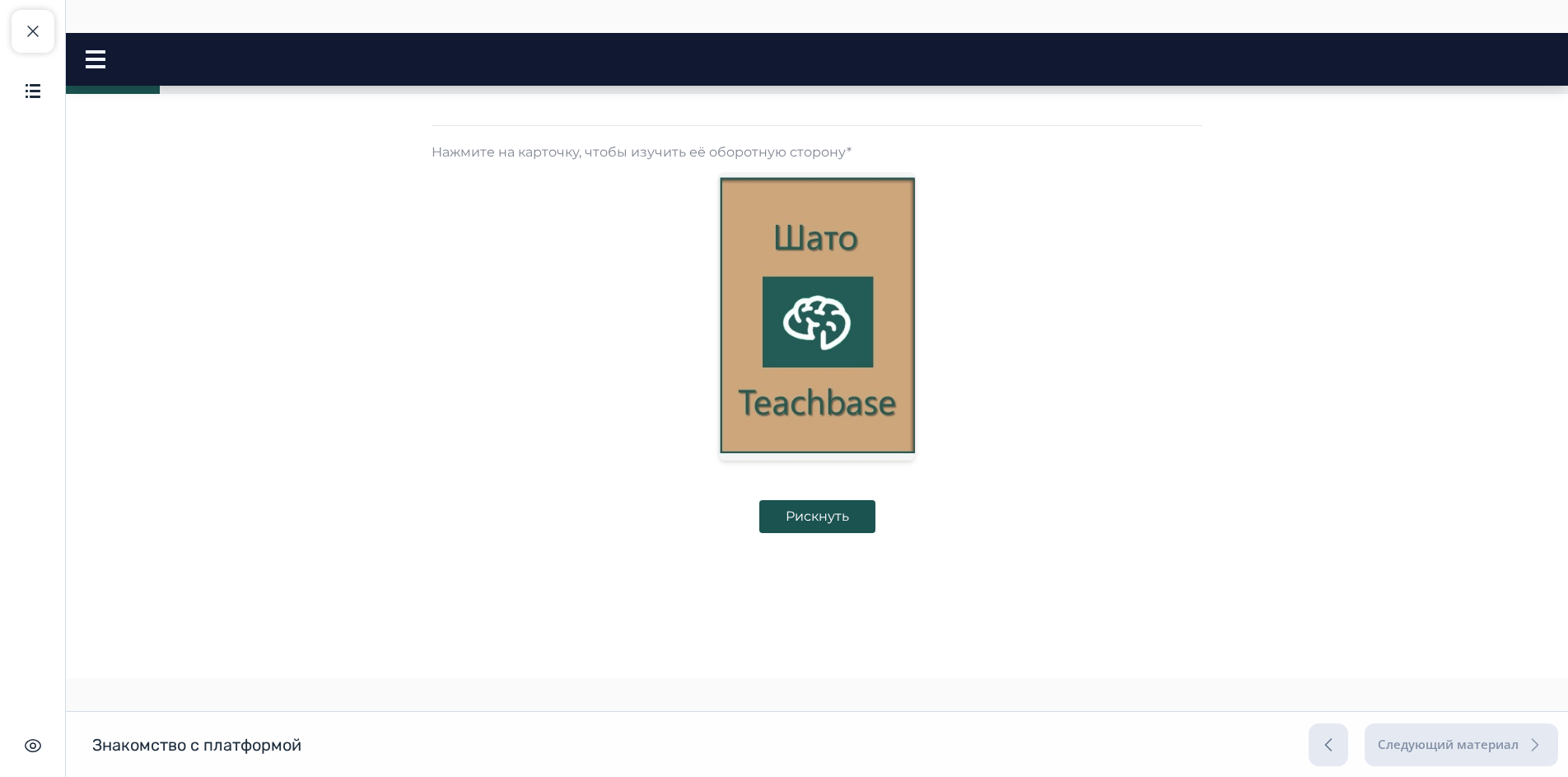
click at [829, 357] on img at bounding box center [817, 316] width 196 height 289
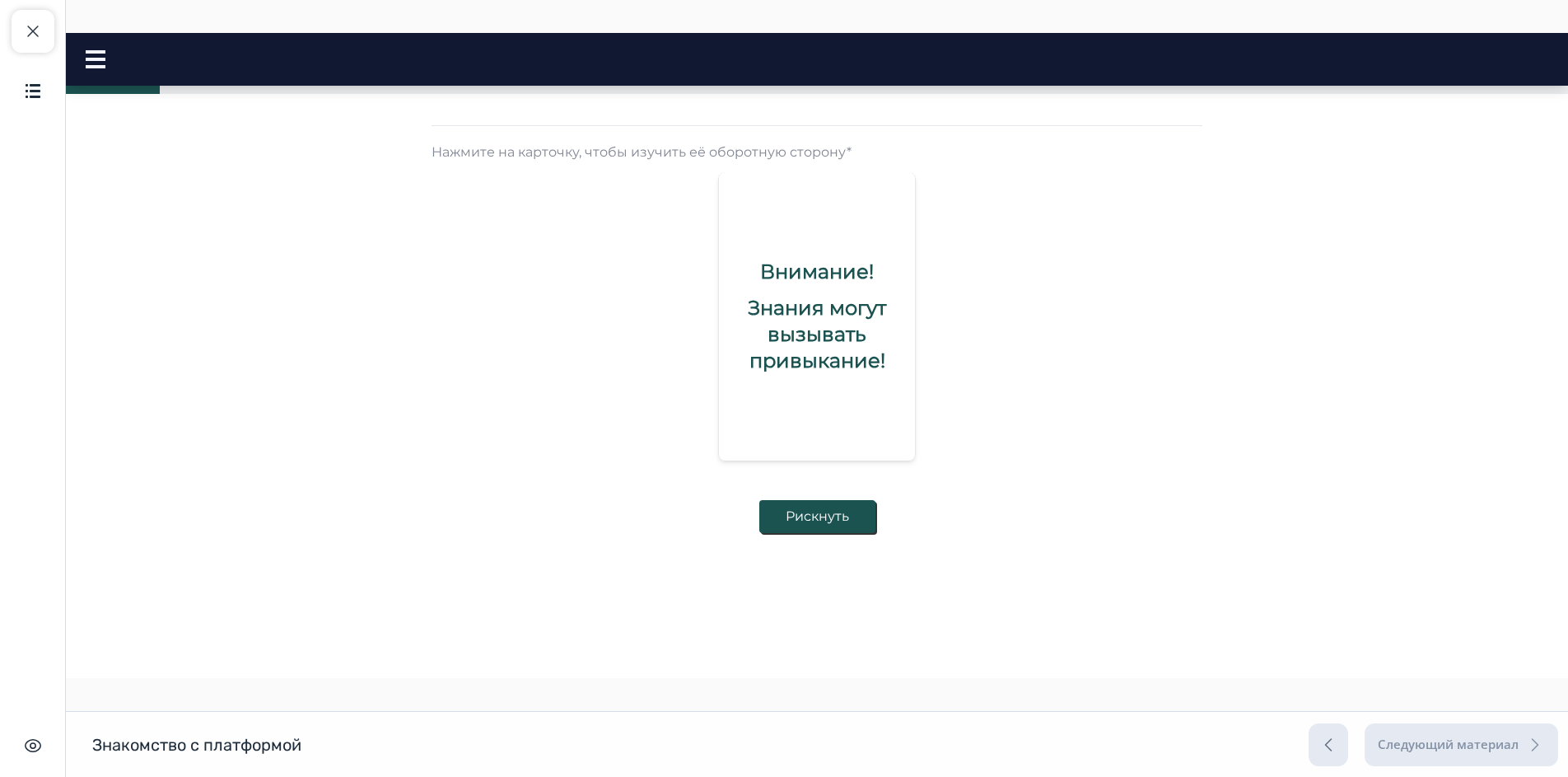
click at [834, 511] on button "Рискнуть" at bounding box center [817, 516] width 116 height 33
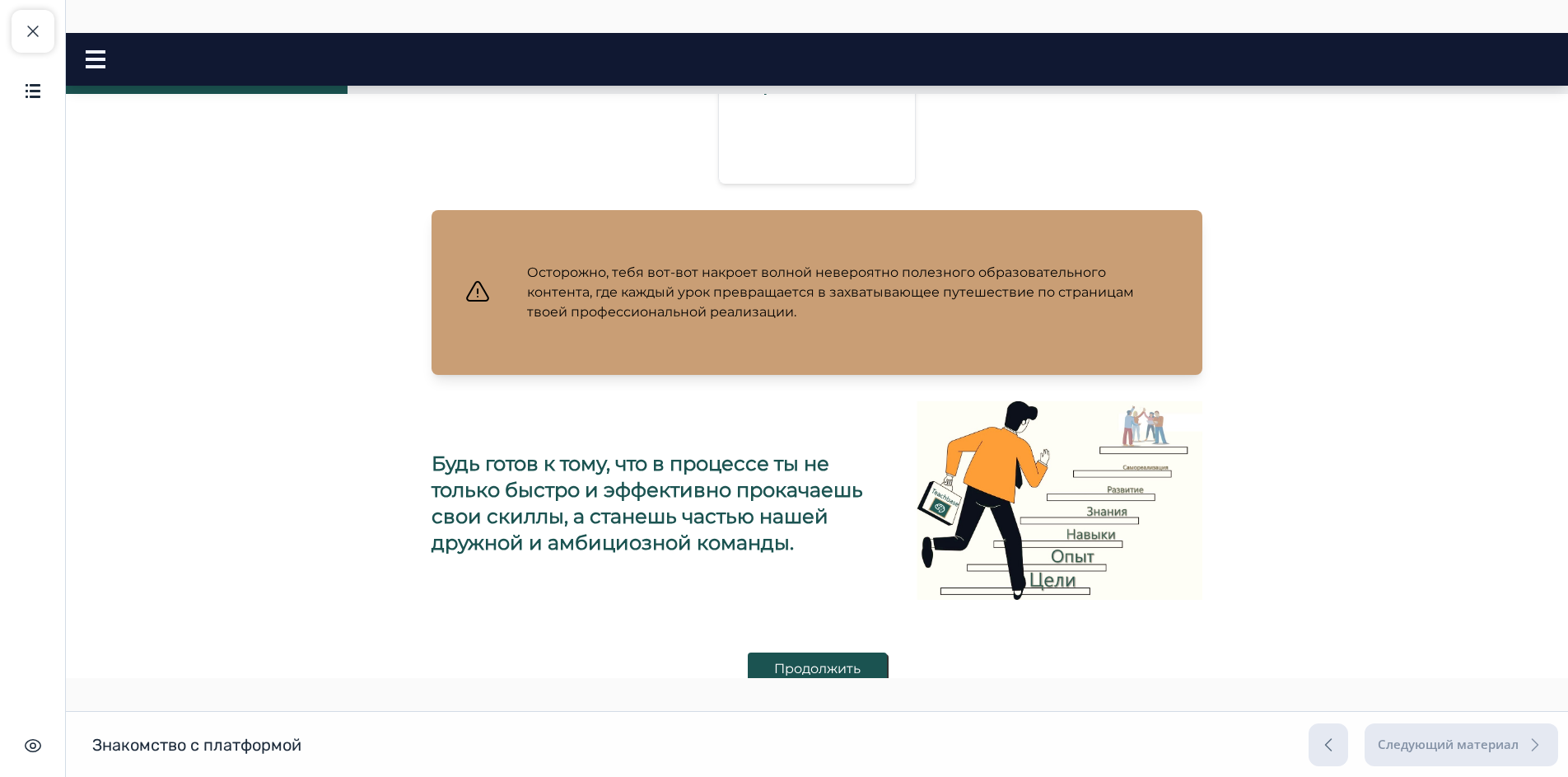
scroll to position [737, 0]
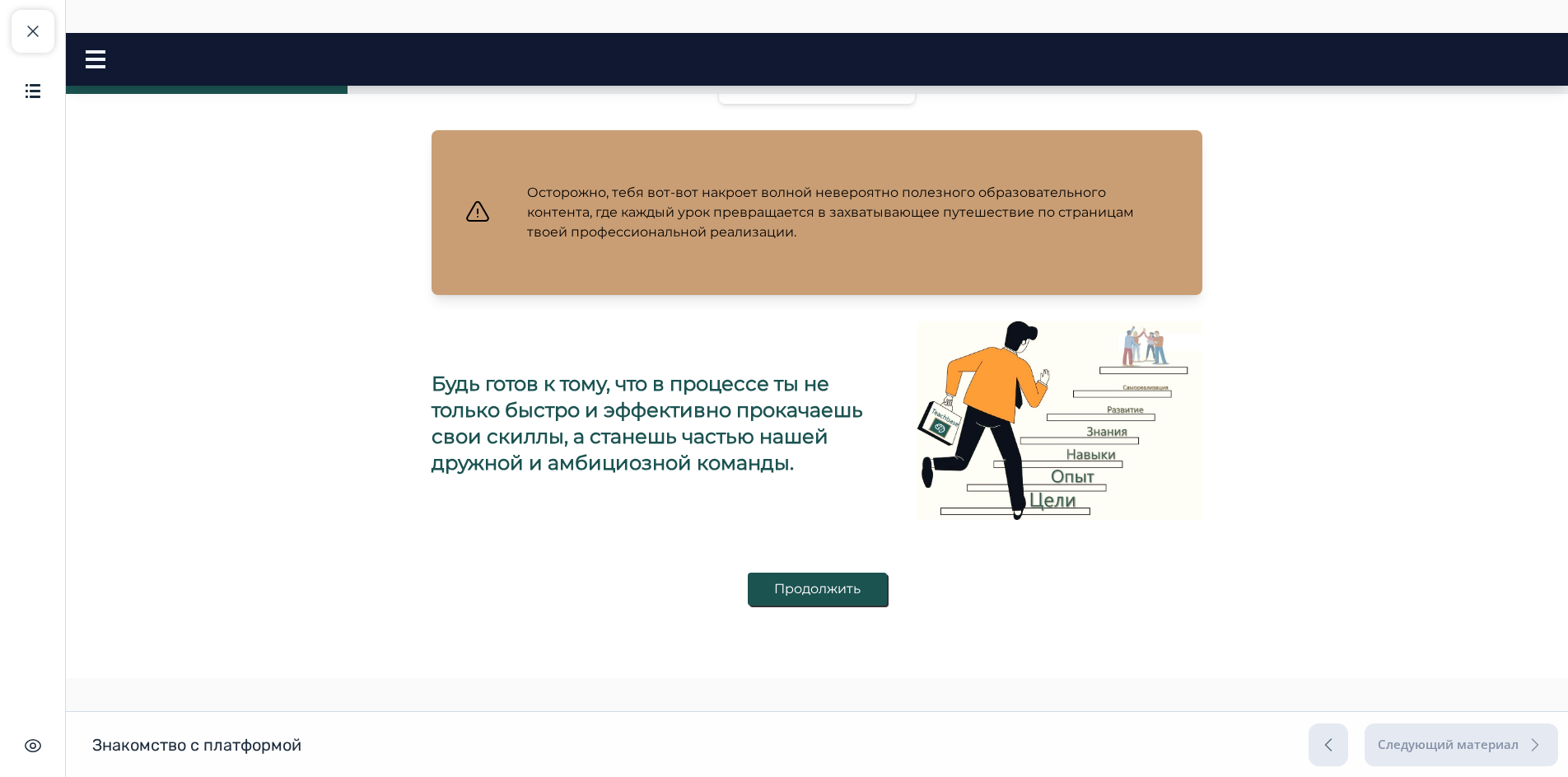
click at [804, 598] on button "Продолжить" at bounding box center [817, 589] width 139 height 33
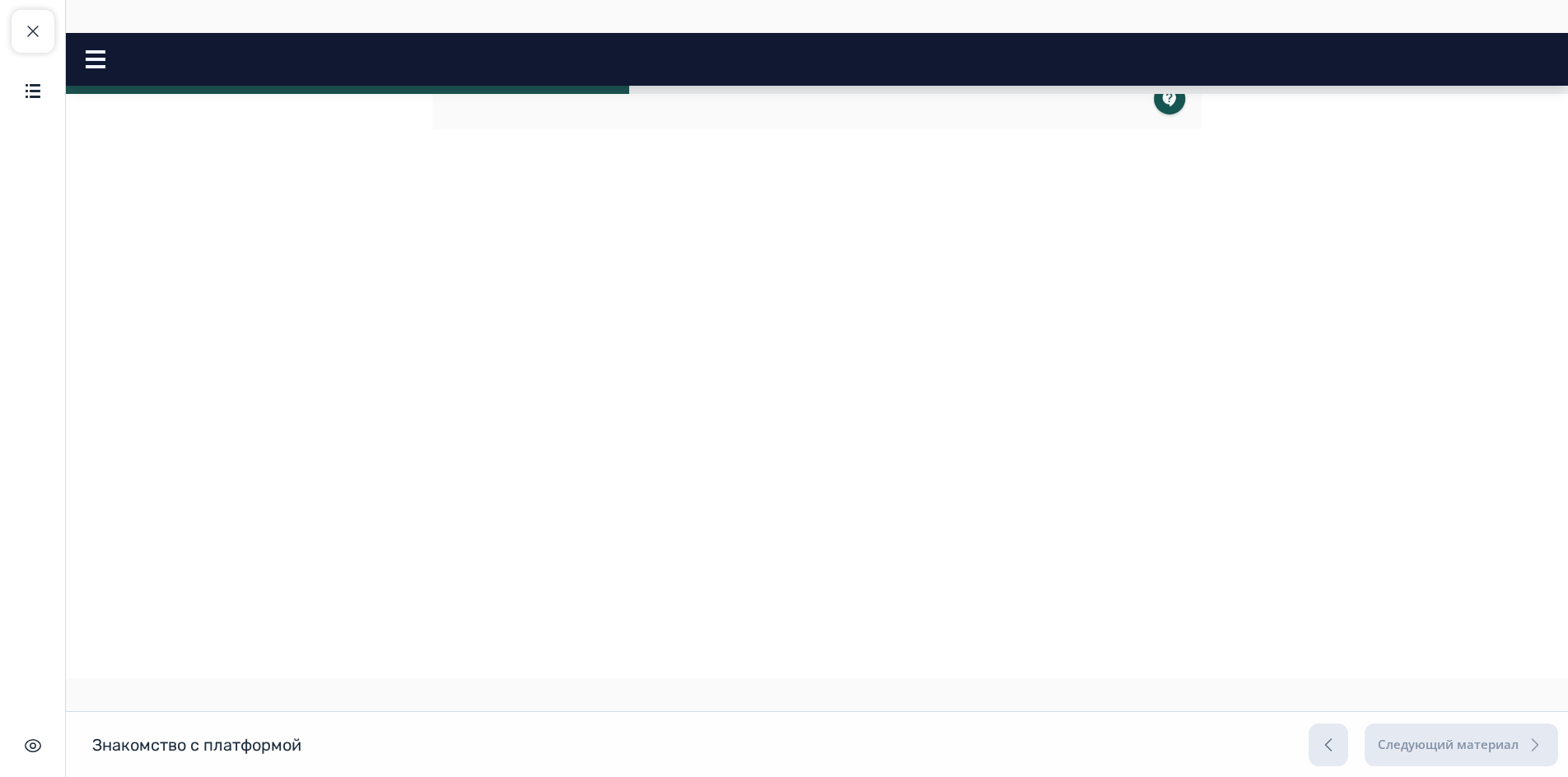
scroll to position [0, 0]
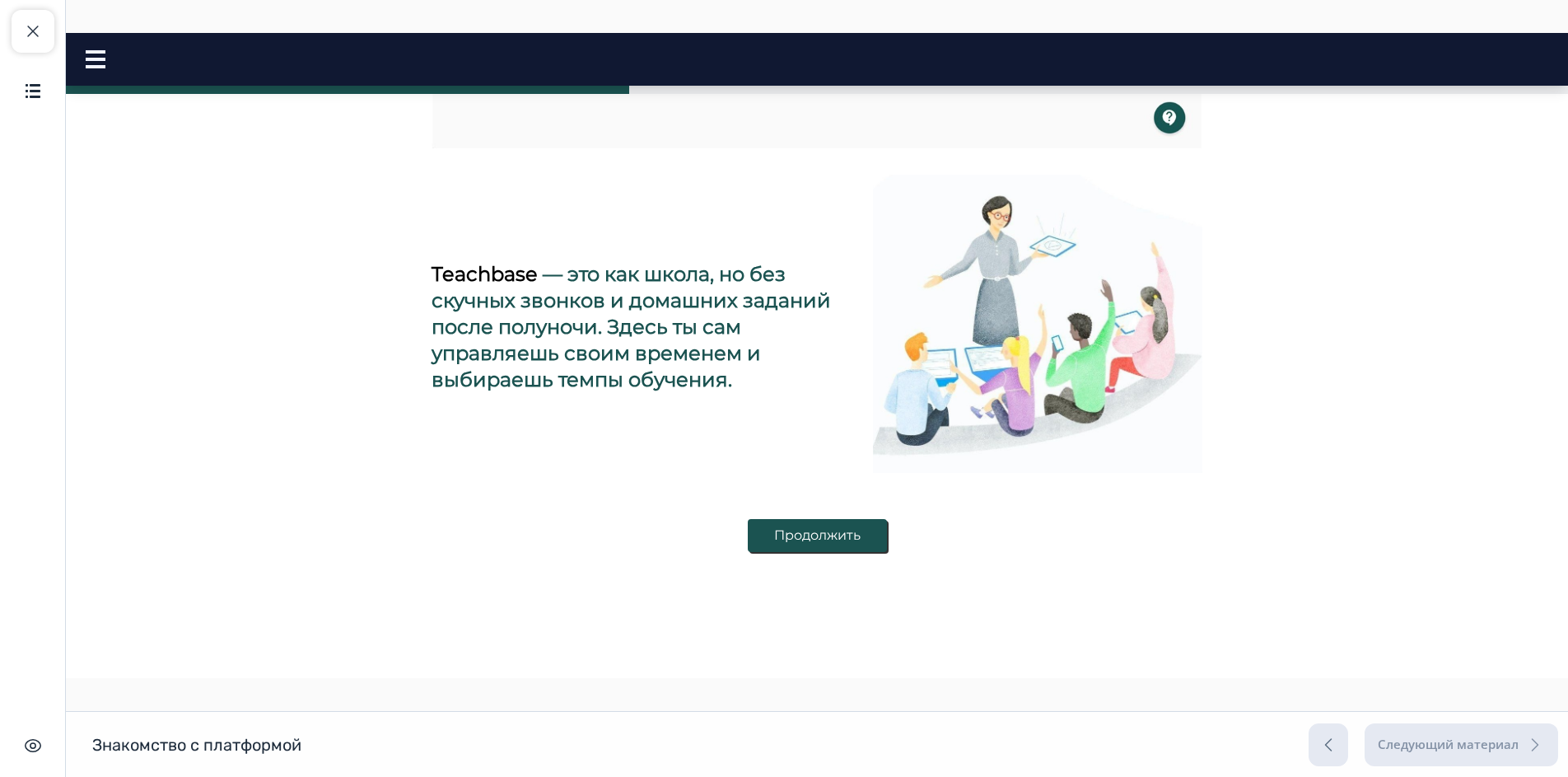
click at [830, 537] on button "Продолжить" at bounding box center [817, 535] width 139 height 33
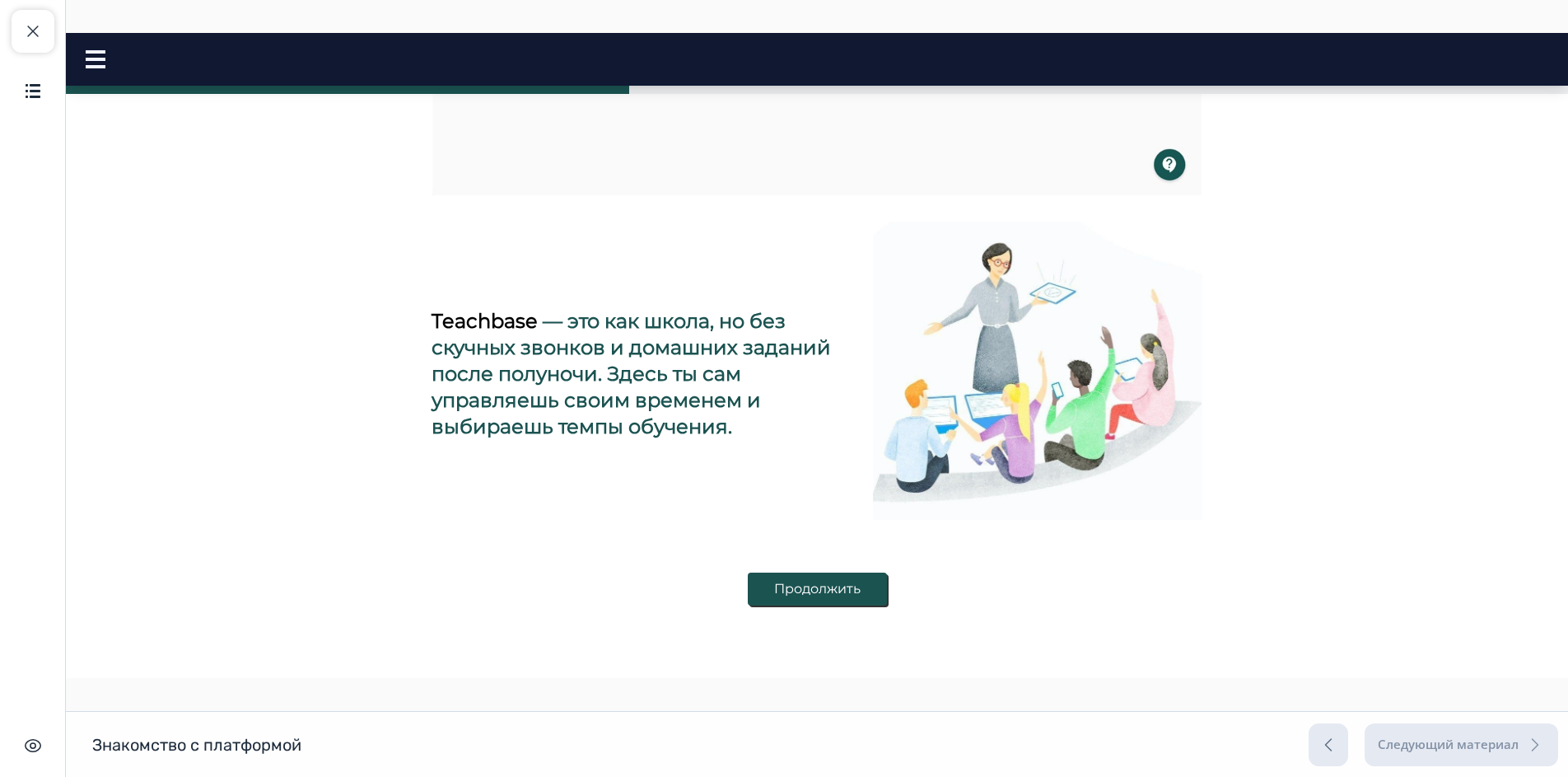
click at [827, 588] on button "Продолжить" at bounding box center [817, 589] width 139 height 33
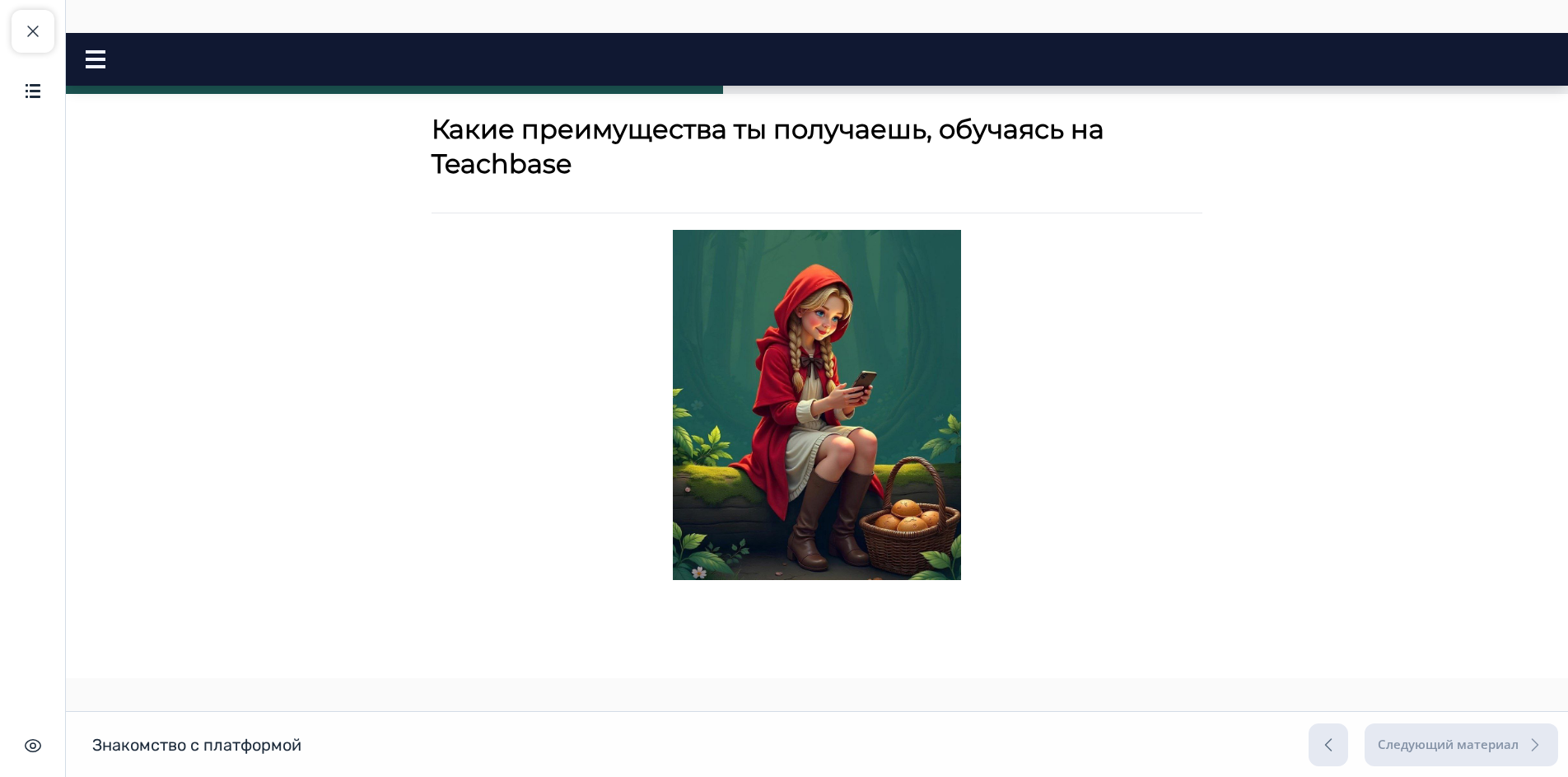
scroll to position [83, 0]
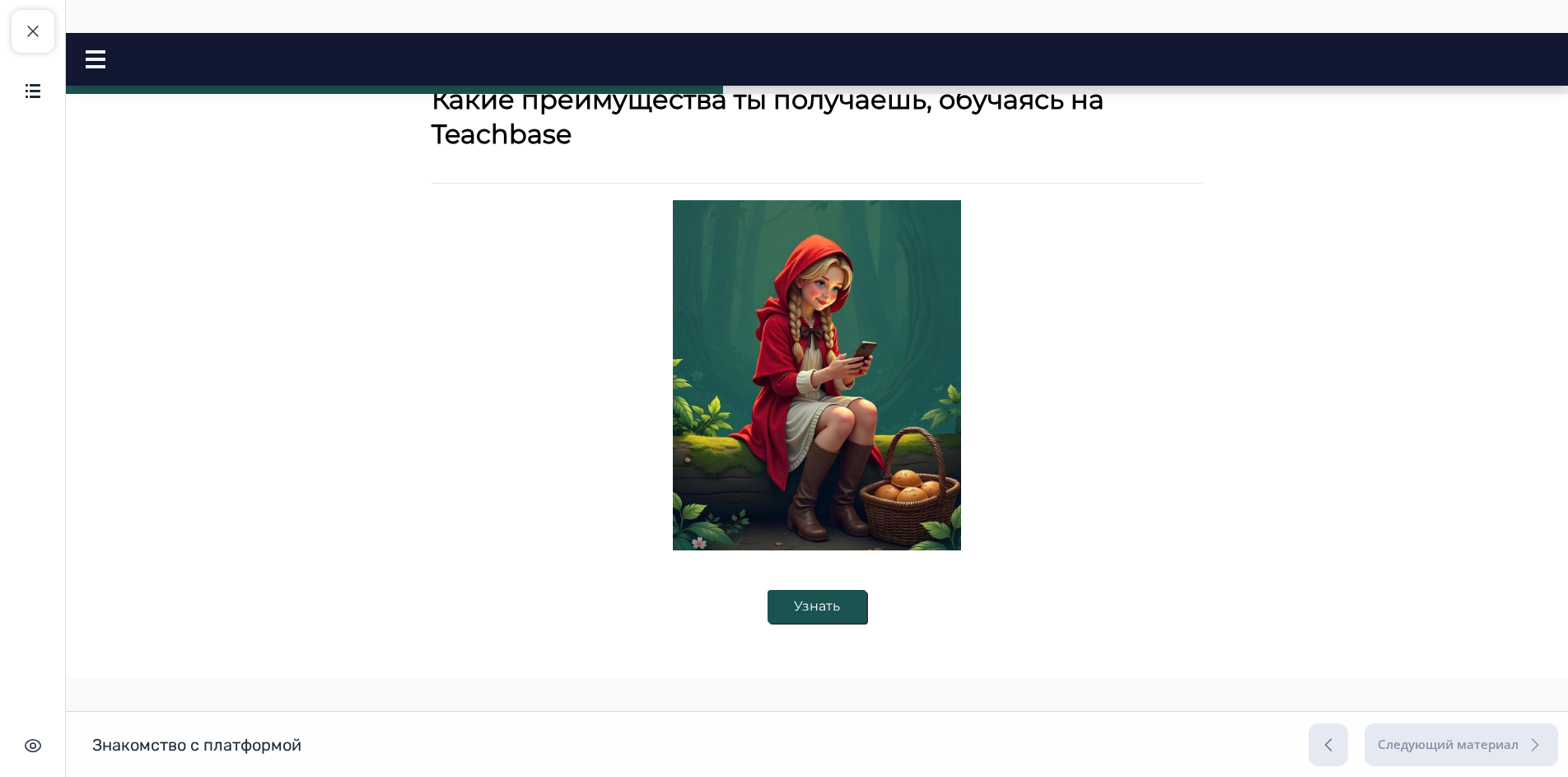
click at [791, 595] on button "Узнать" at bounding box center [816, 606] width 99 height 33
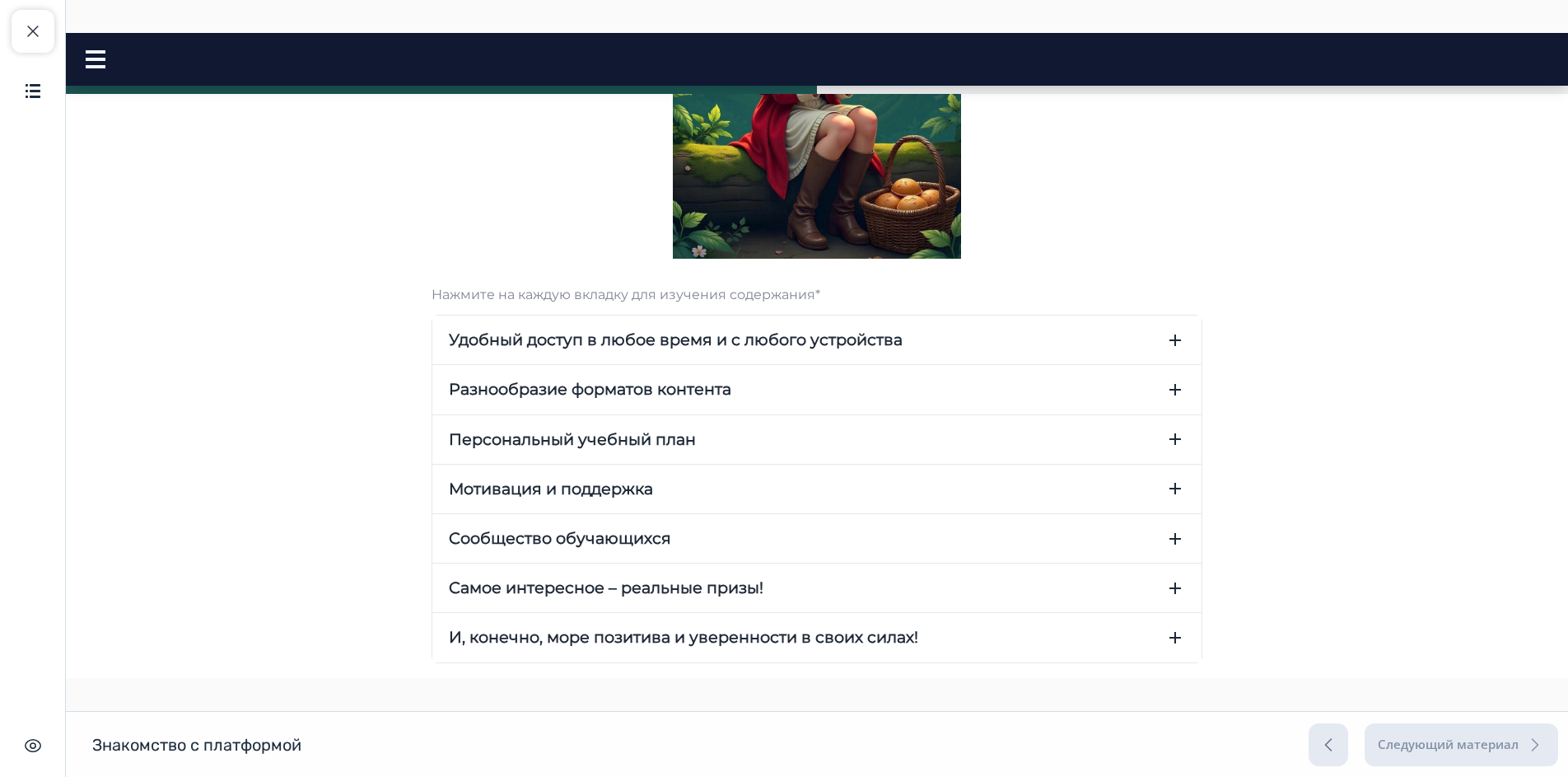
scroll to position [493, 0]
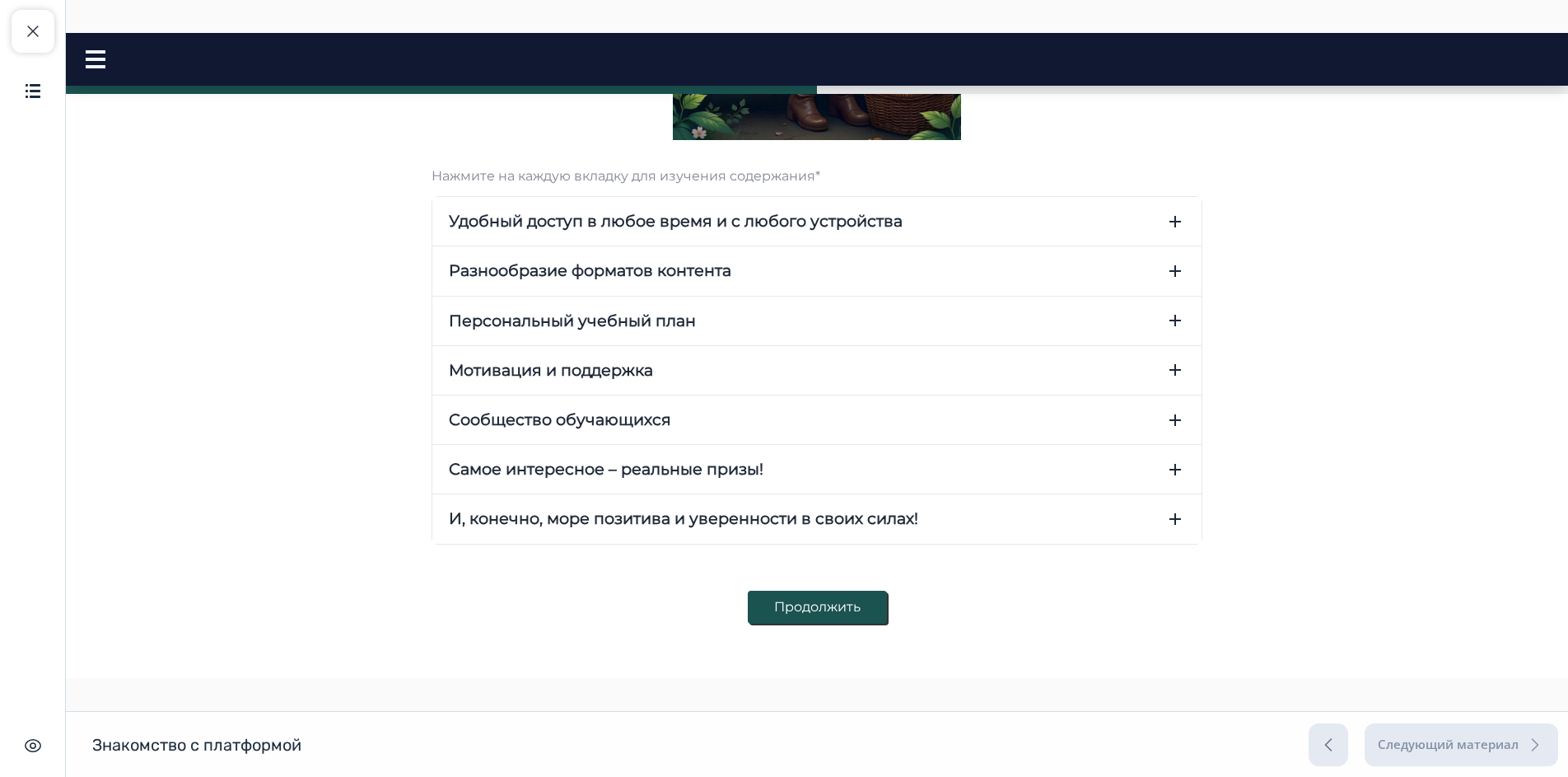
click at [804, 610] on button "Продолжить" at bounding box center [817, 607] width 139 height 33
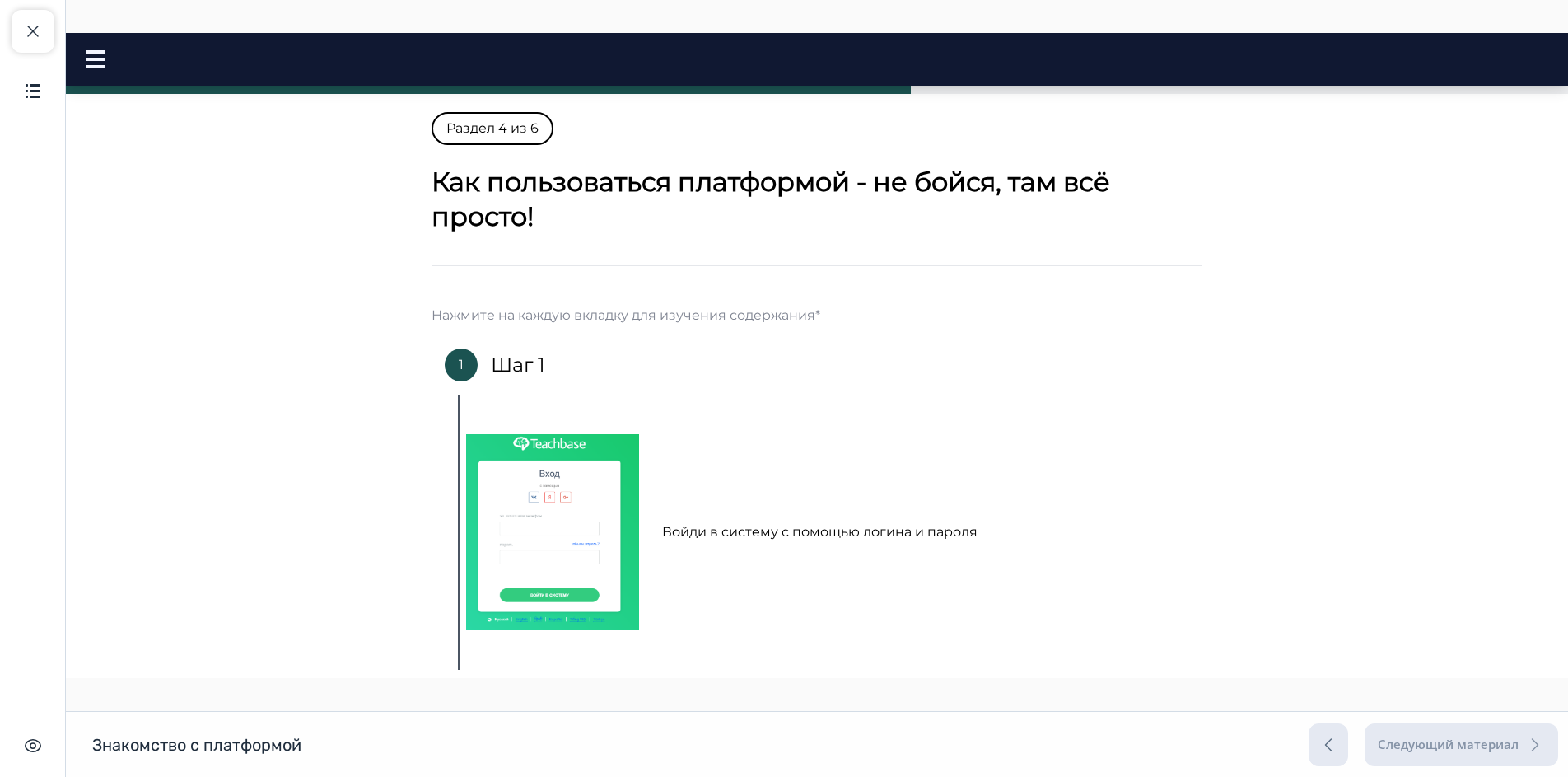
scroll to position [486, 0]
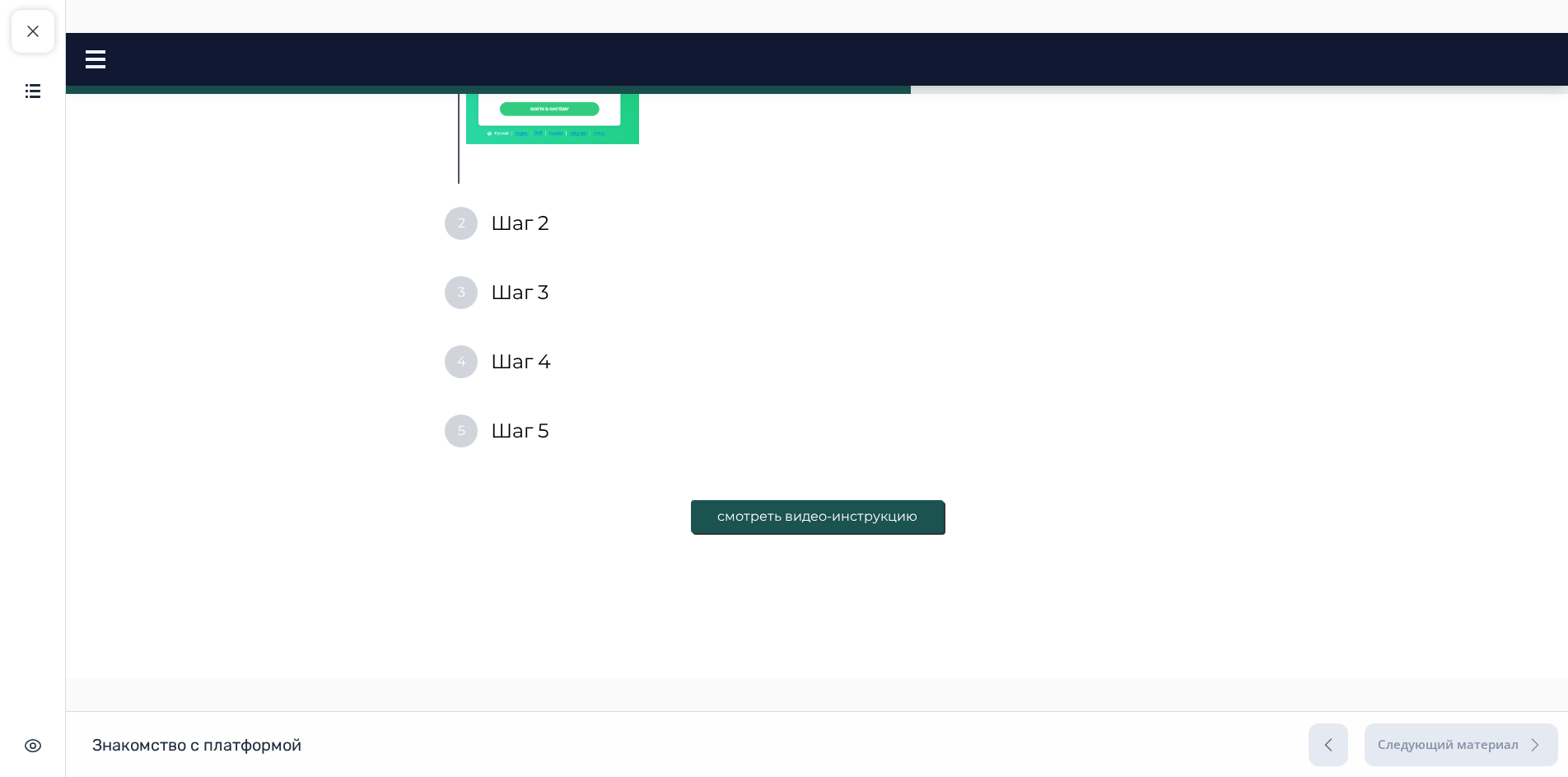
click at [846, 525] on button "смотреть видео-инструкцию" at bounding box center [817, 516] width 253 height 33
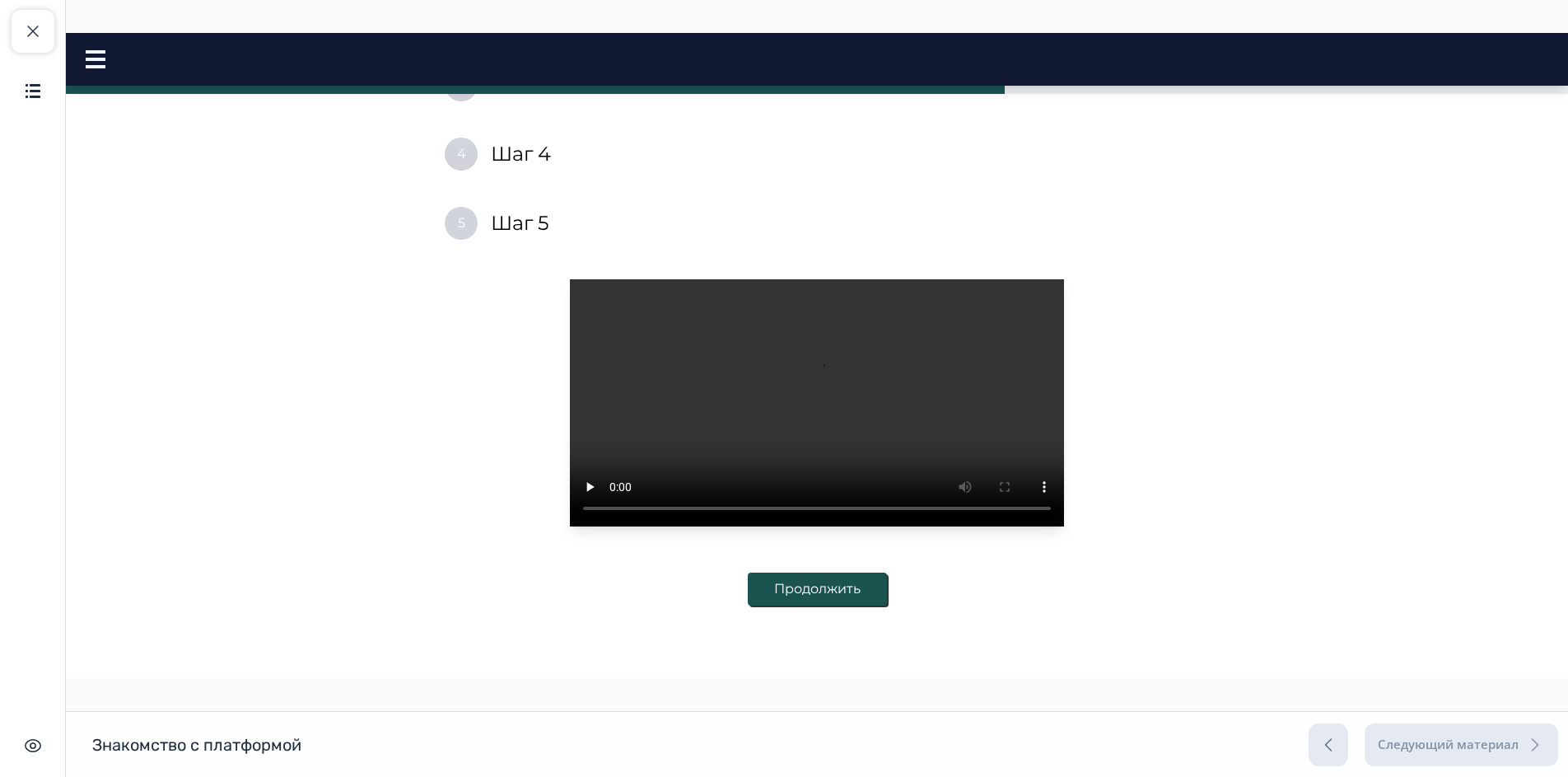
scroll to position [724, 0]
click at [843, 588] on button "Продолжить" at bounding box center [817, 589] width 139 height 33
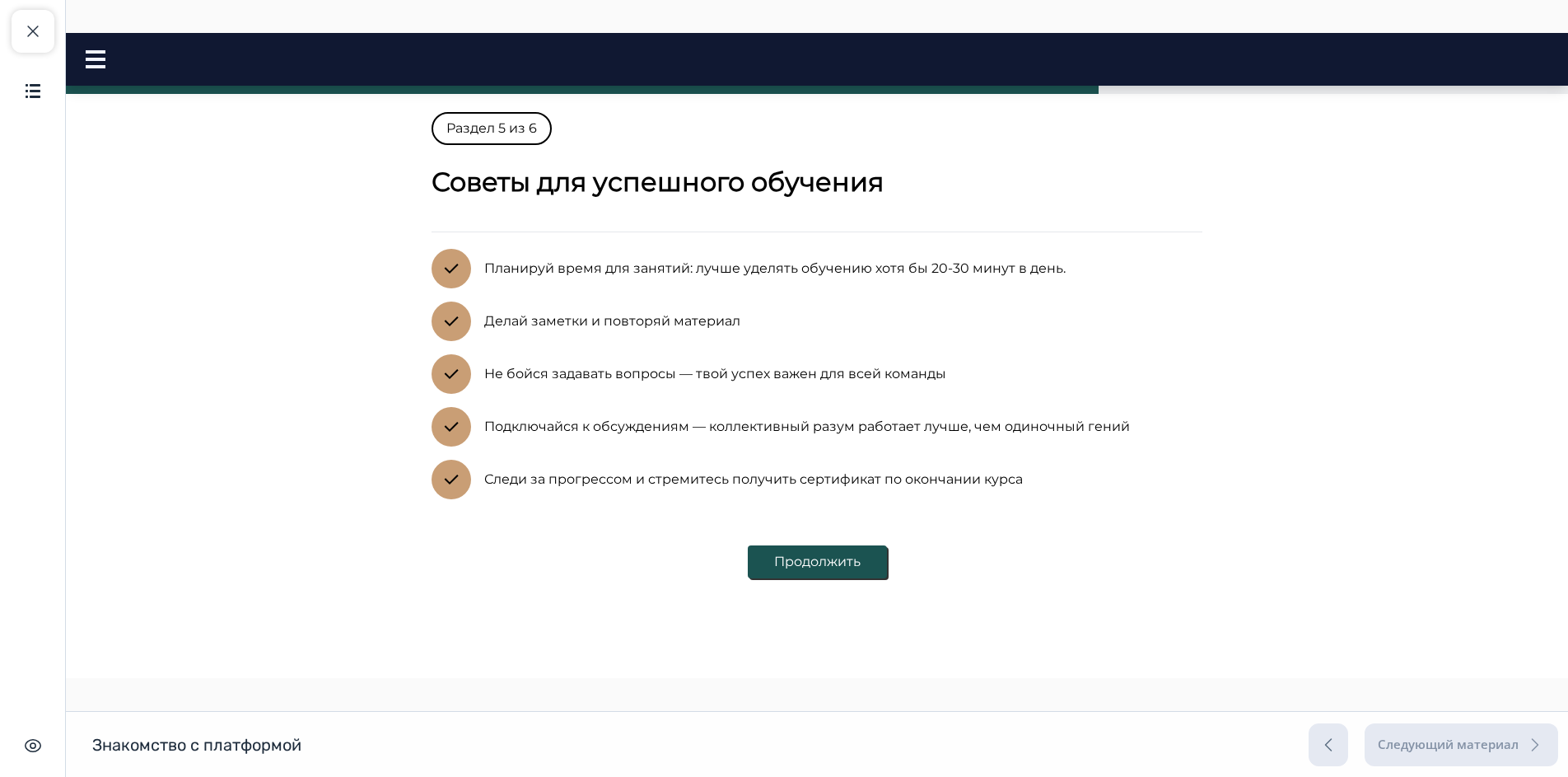
click at [801, 567] on button "Продолжить" at bounding box center [817, 562] width 139 height 33
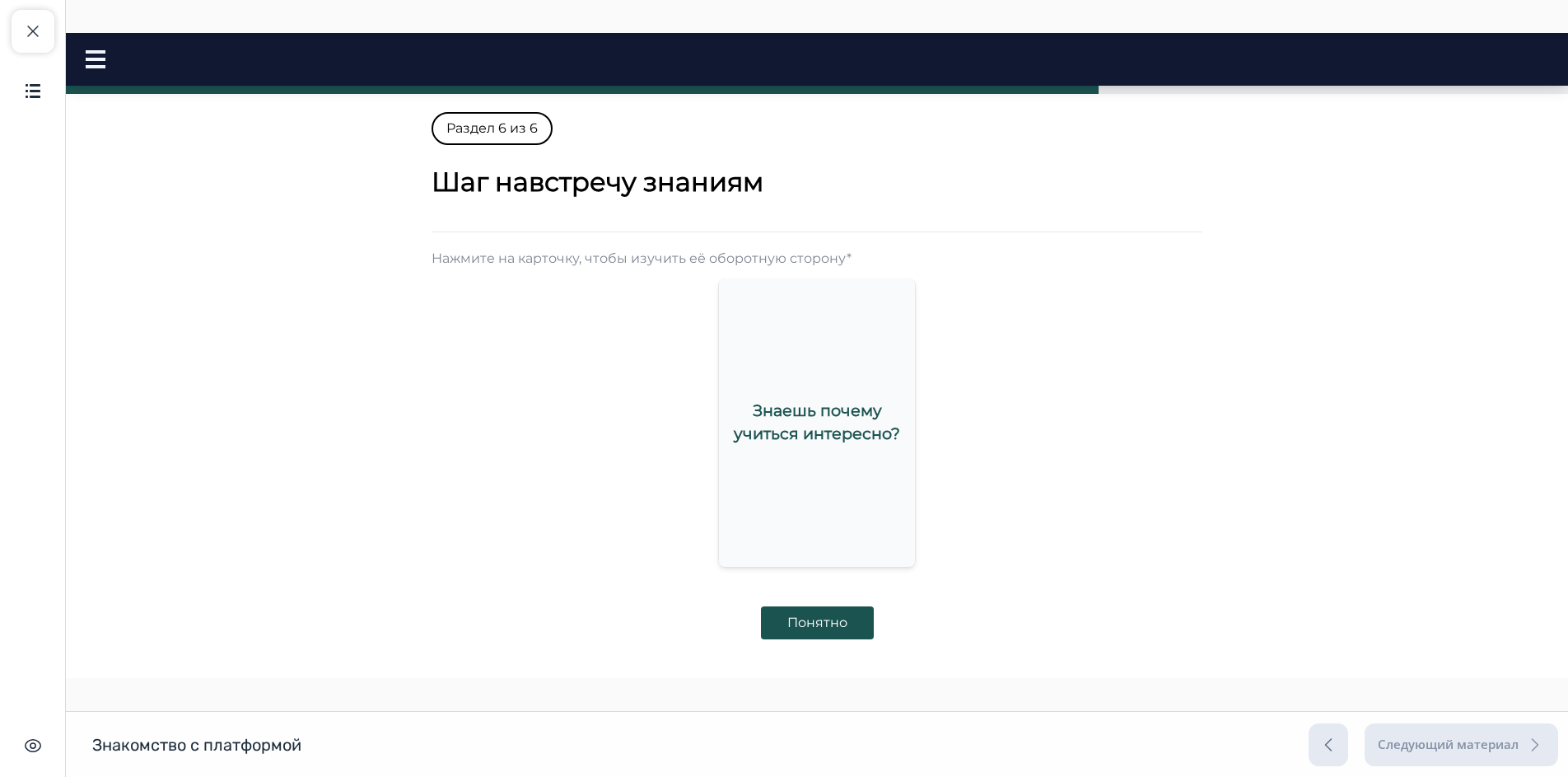
click at [818, 456] on div "Знаешь почему учиться интересно?" at bounding box center [817, 421] width 196 height 90
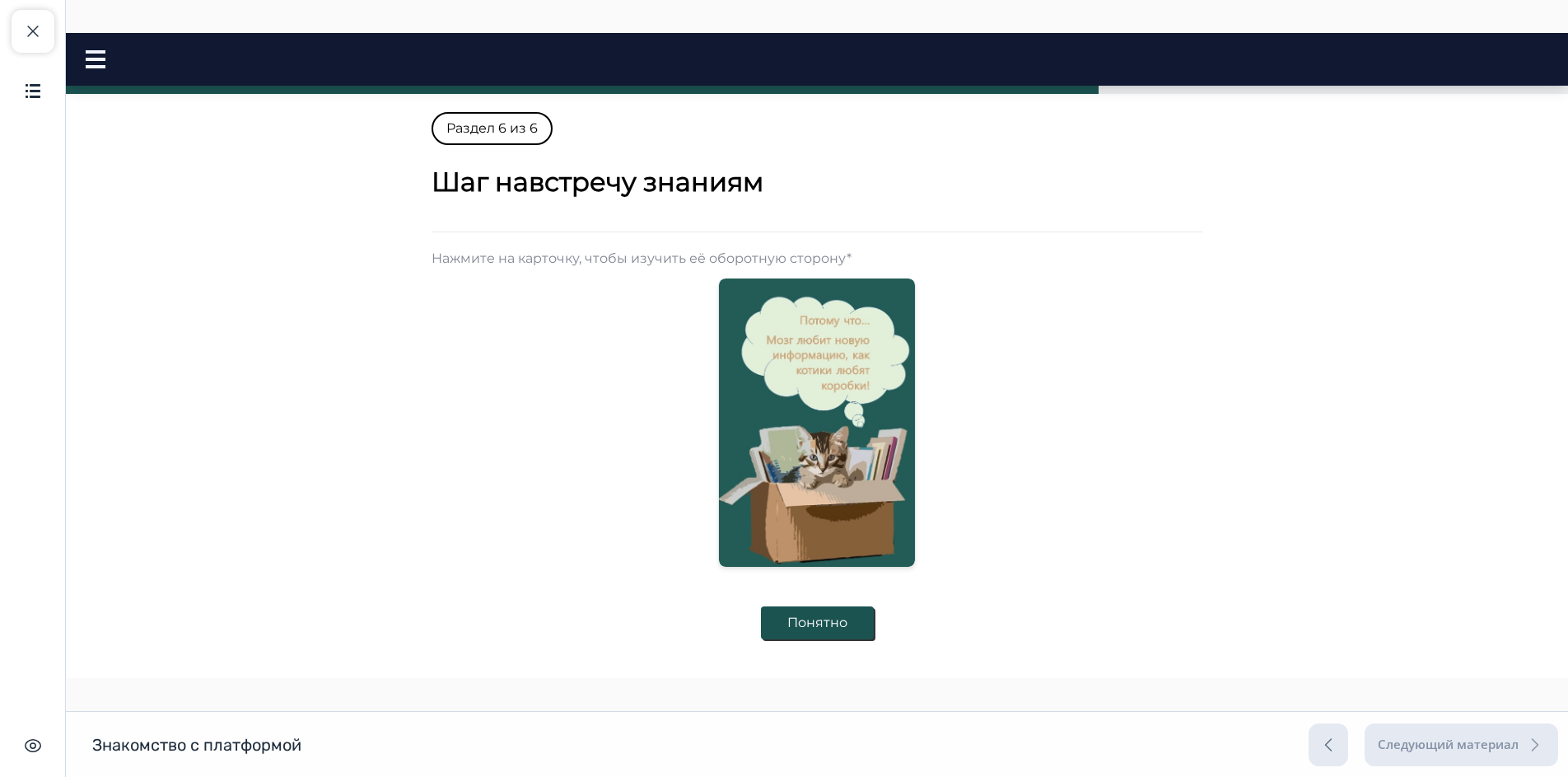
click at [837, 622] on button "Понятно" at bounding box center [817, 623] width 113 height 33
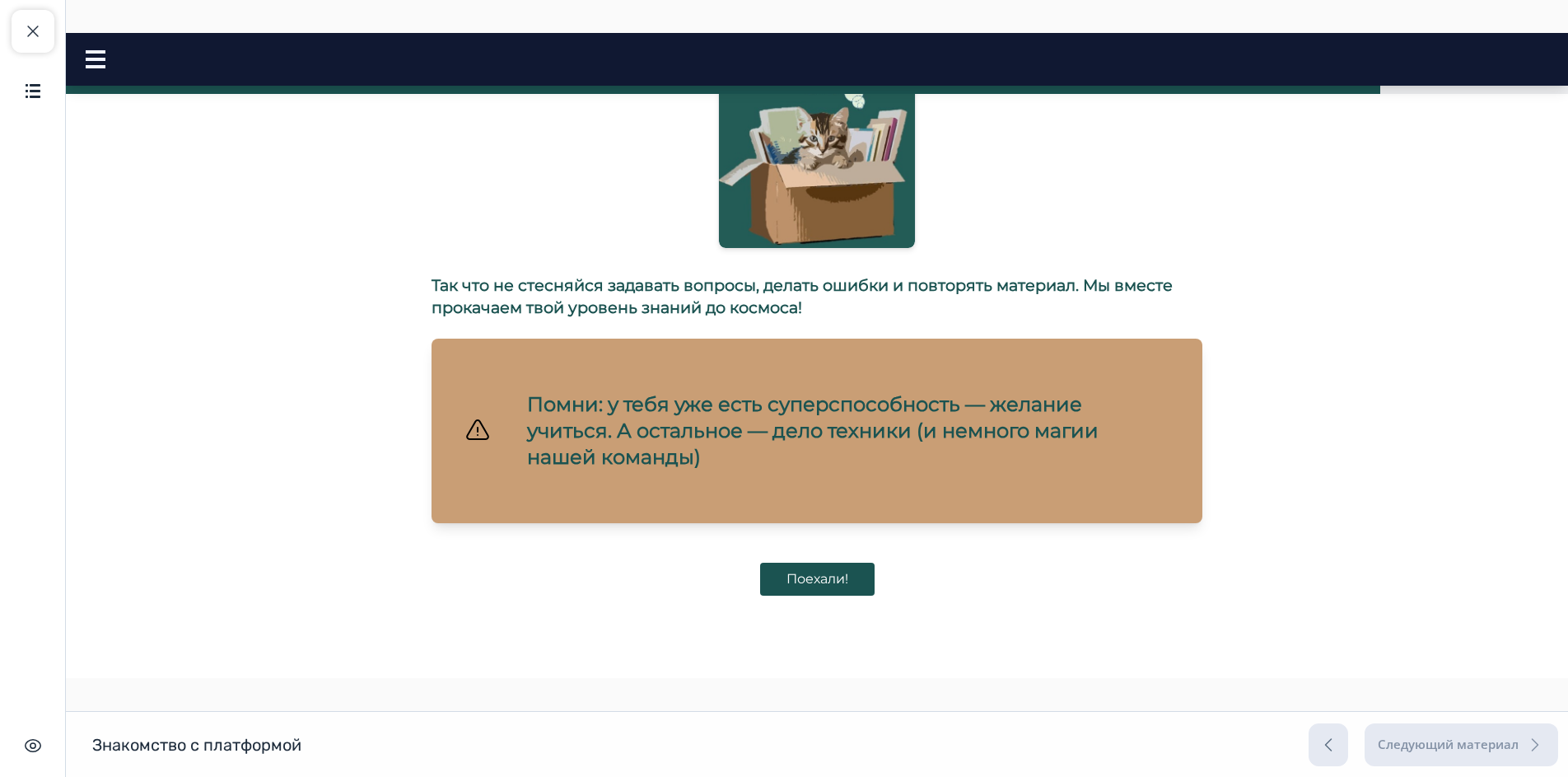
scroll to position [382, 0]
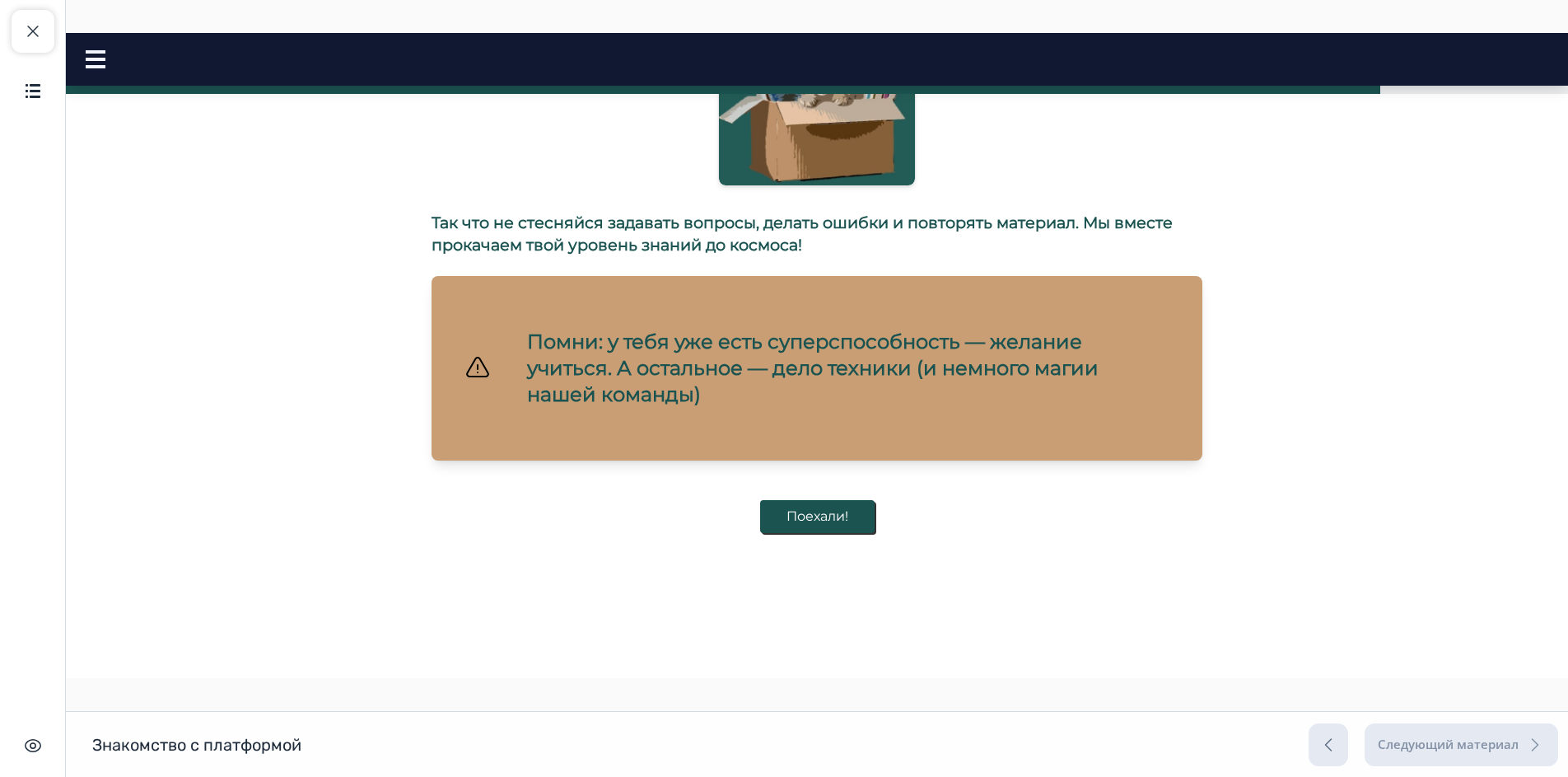
click at [779, 513] on button "Поехали!" at bounding box center [817, 516] width 115 height 33
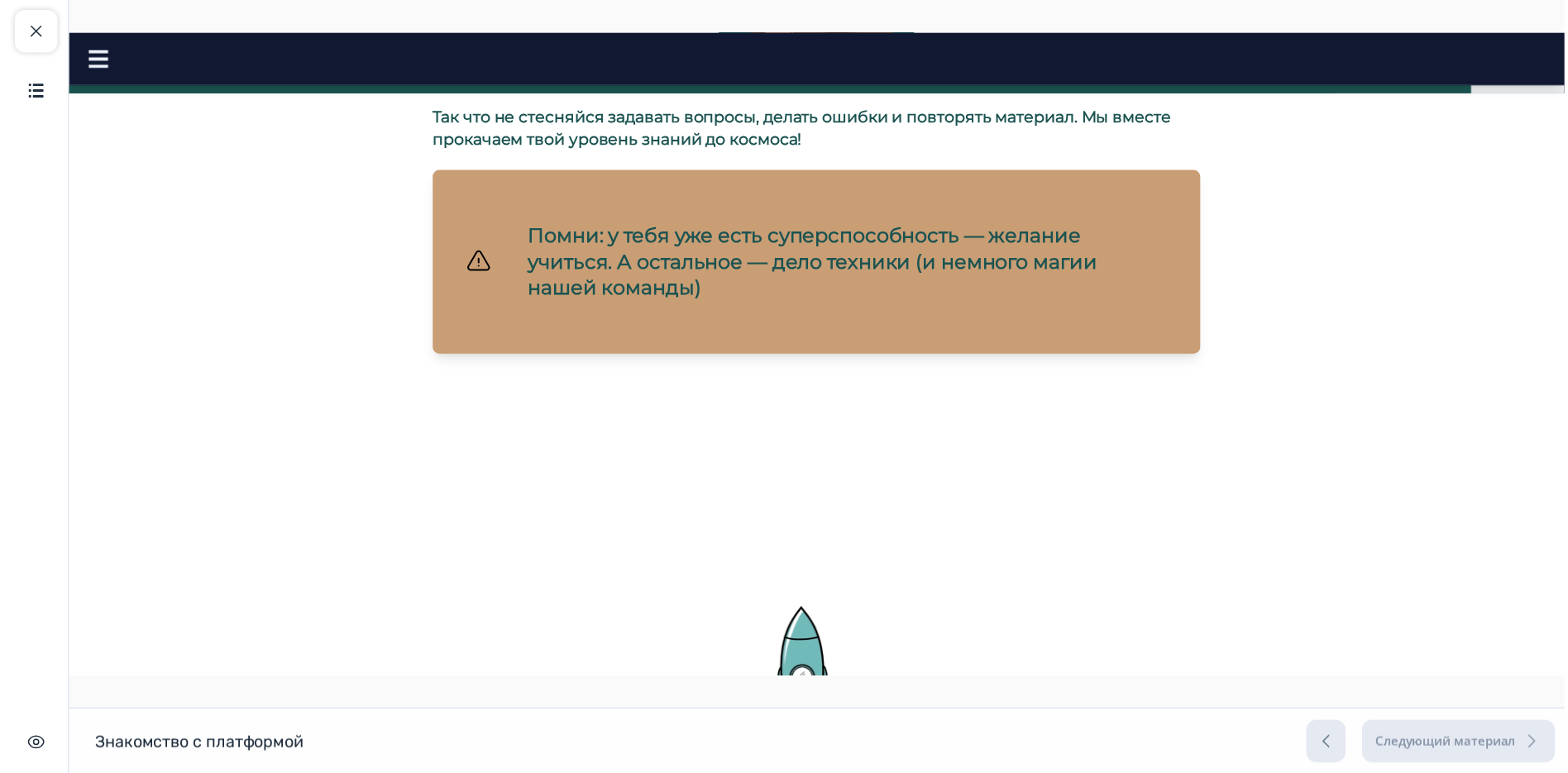
scroll to position [0, 0]
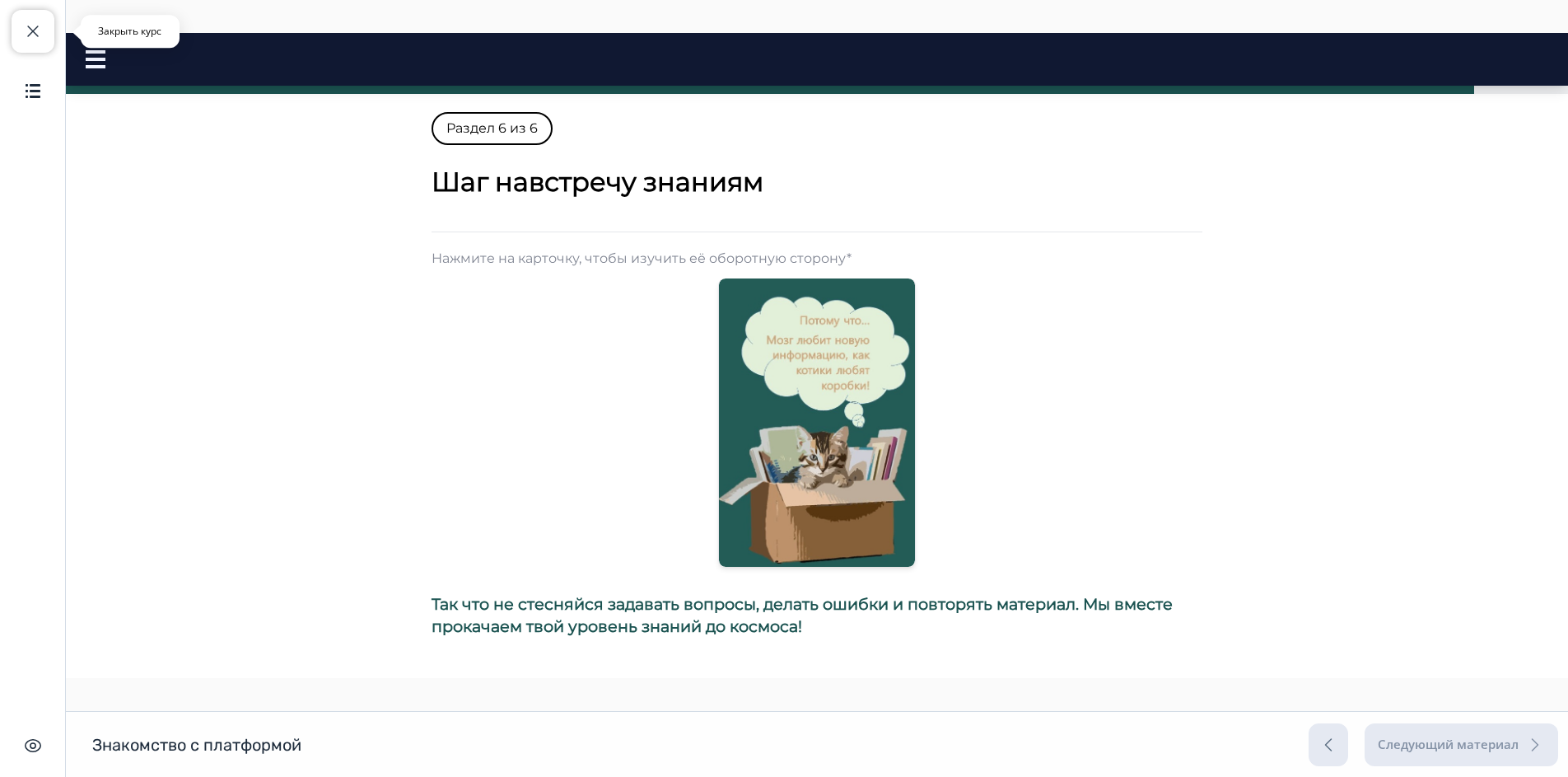
click at [50, 45] on button "Закрыть курс" at bounding box center [33, 31] width 43 height 43
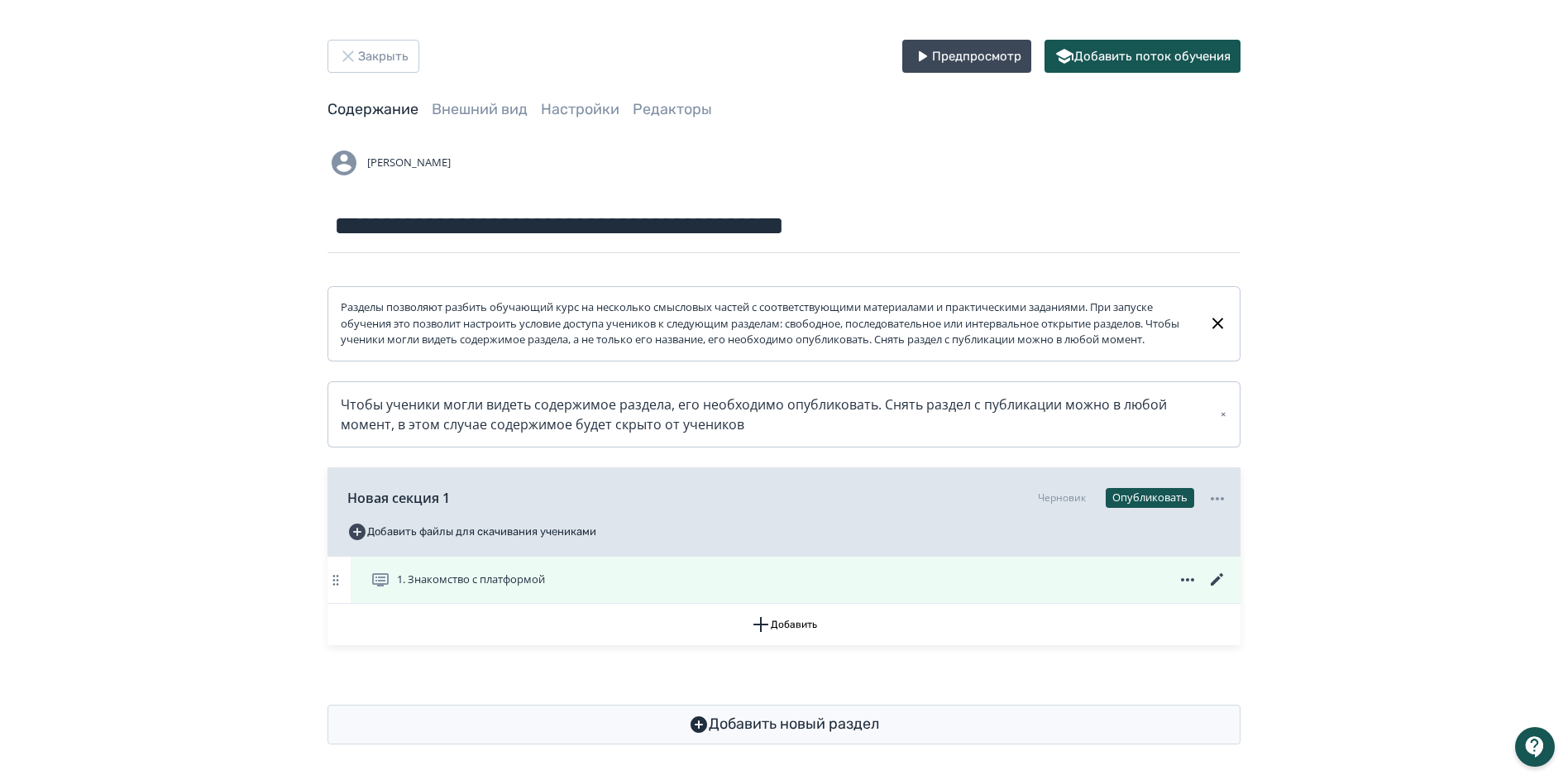
click at [1214, 590] on icon at bounding box center [1217, 579] width 20 height 20
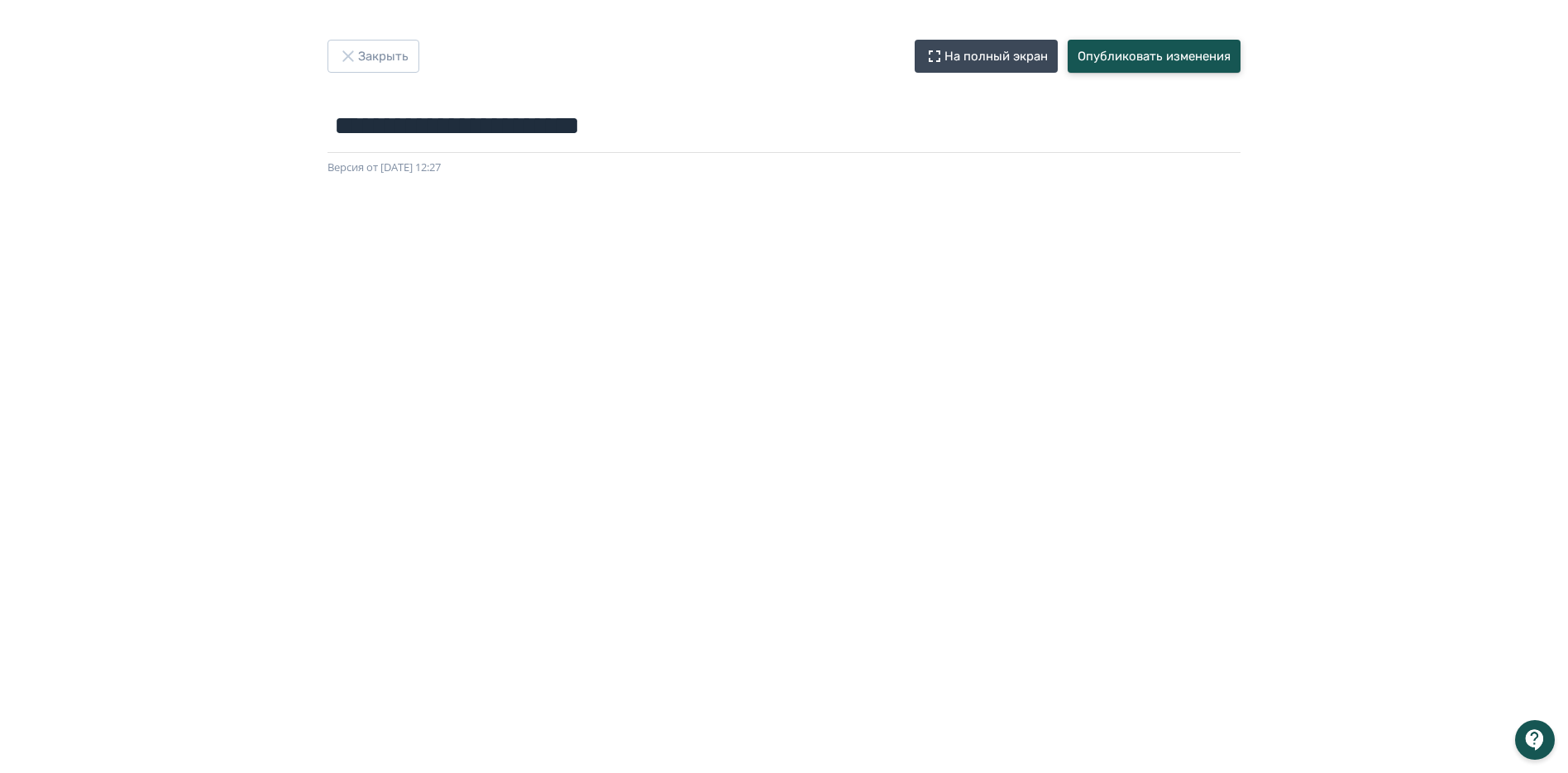
click at [1147, 60] on button "Опубликовать изменения" at bounding box center [1154, 56] width 173 height 33
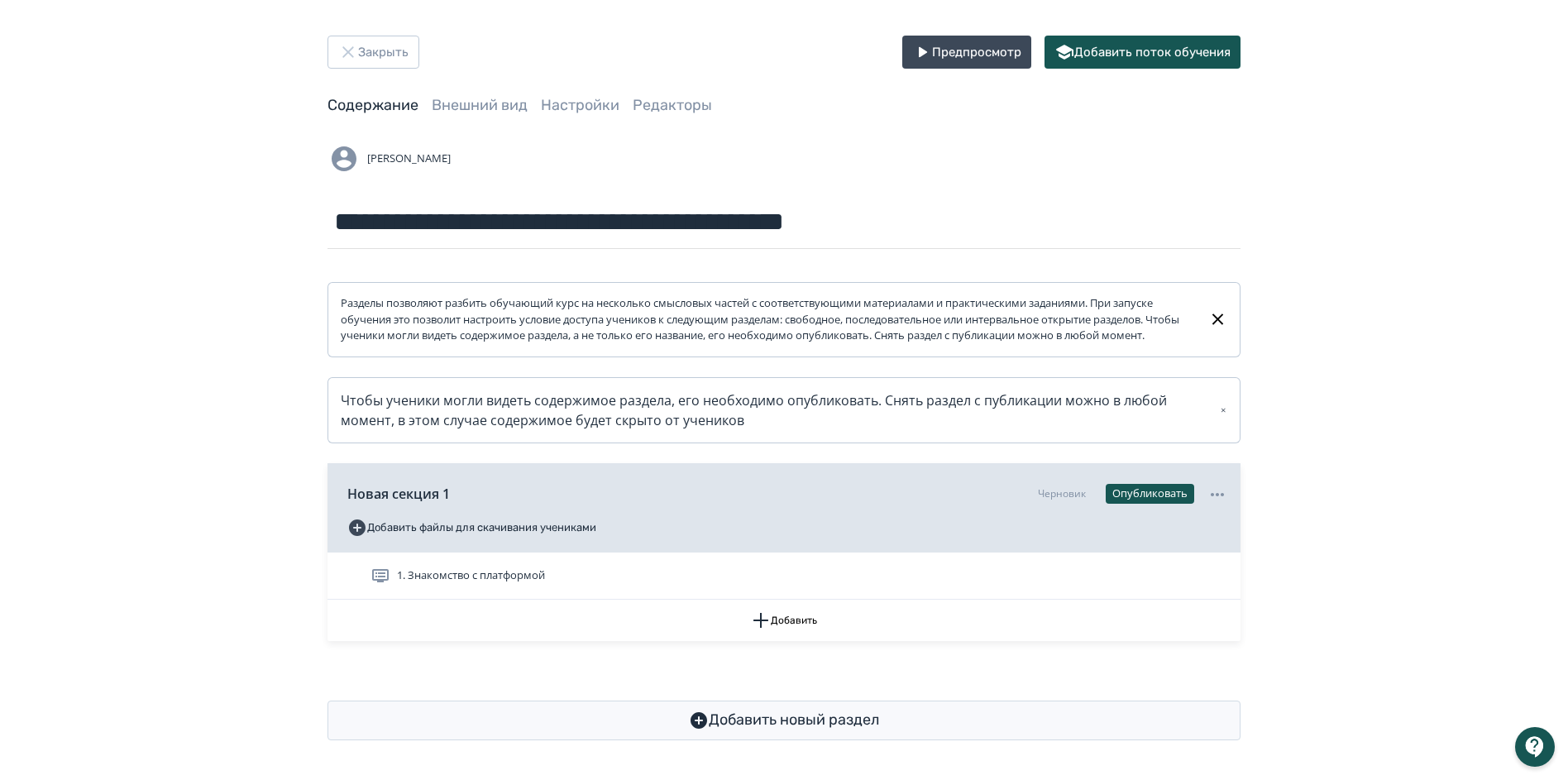
scroll to position [20, 0]
click at [935, 48] on button "Предпросмотр" at bounding box center [966, 52] width 129 height 33
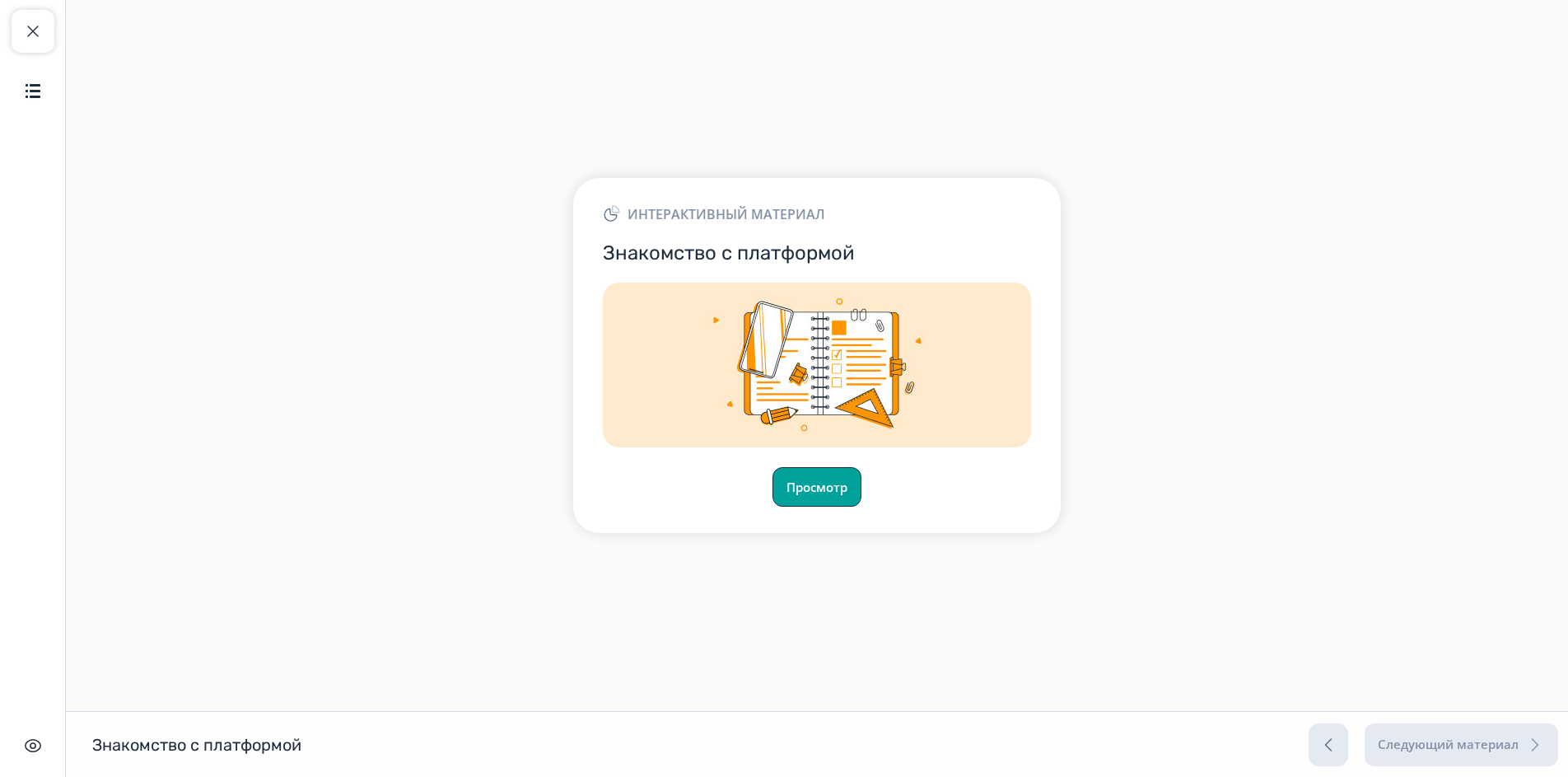
click at [819, 483] on button "Просмотр" at bounding box center [816, 487] width 89 height 40
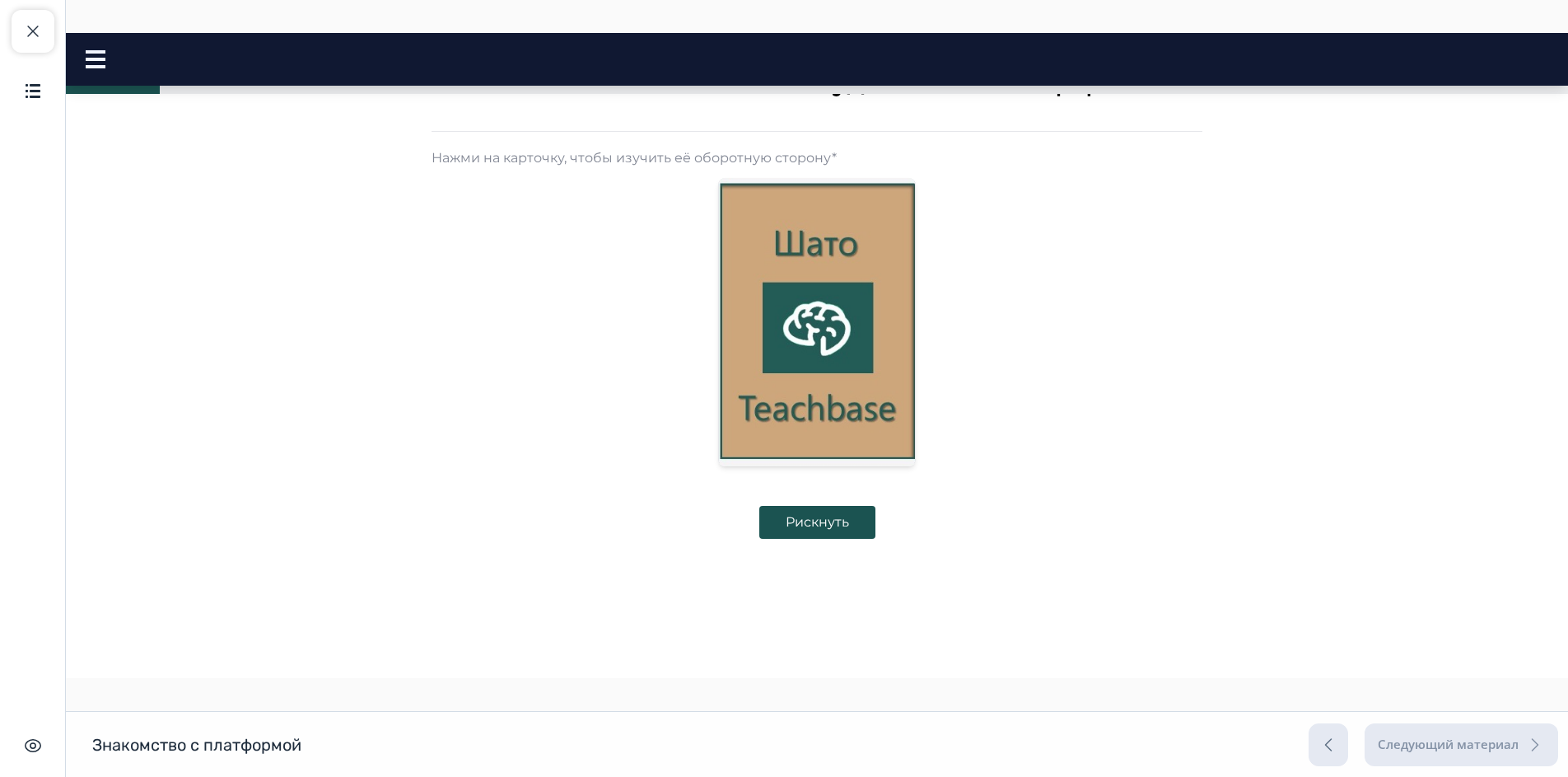
scroll to position [380, 0]
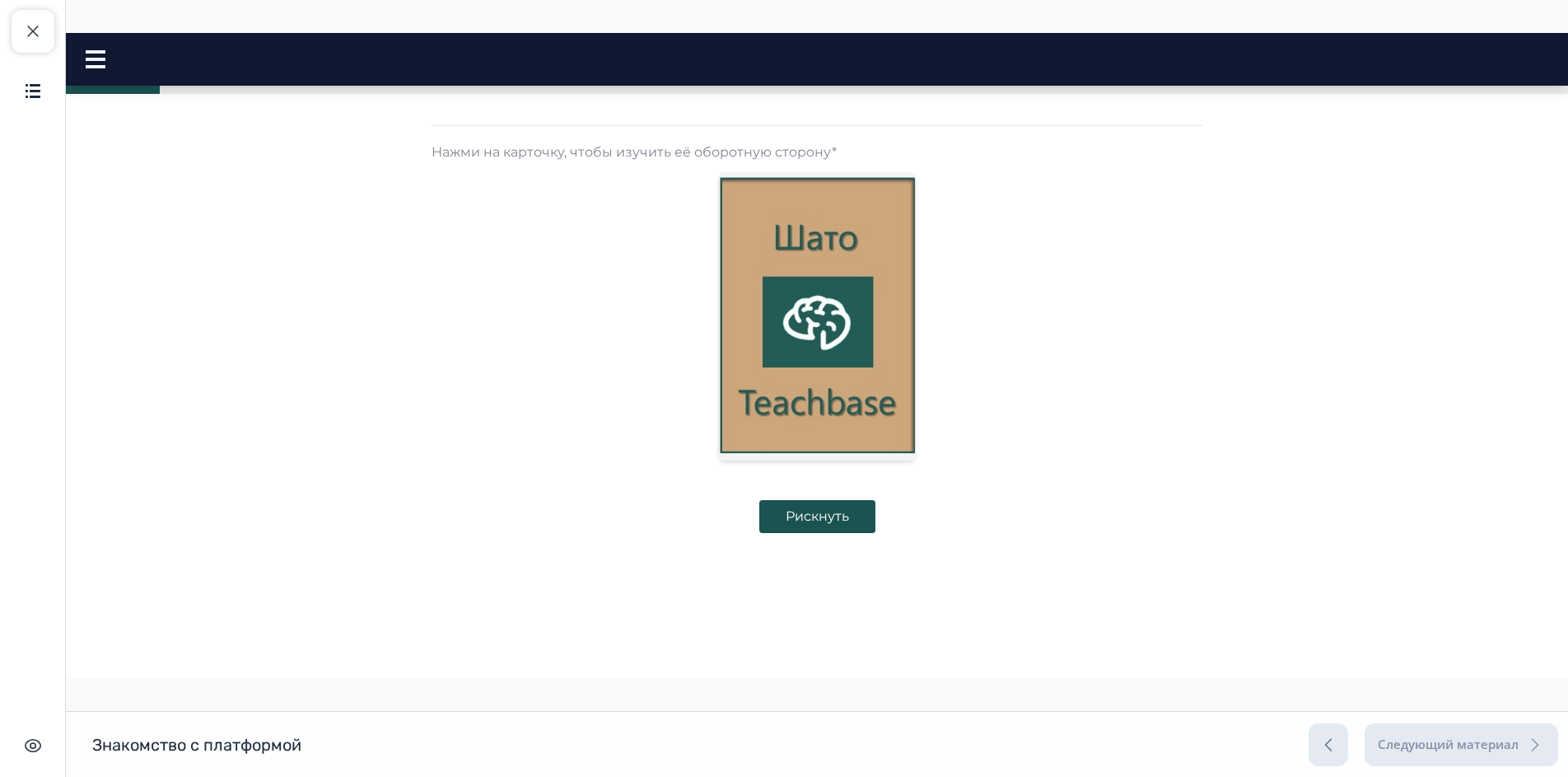
click at [843, 364] on img at bounding box center [817, 316] width 196 height 289
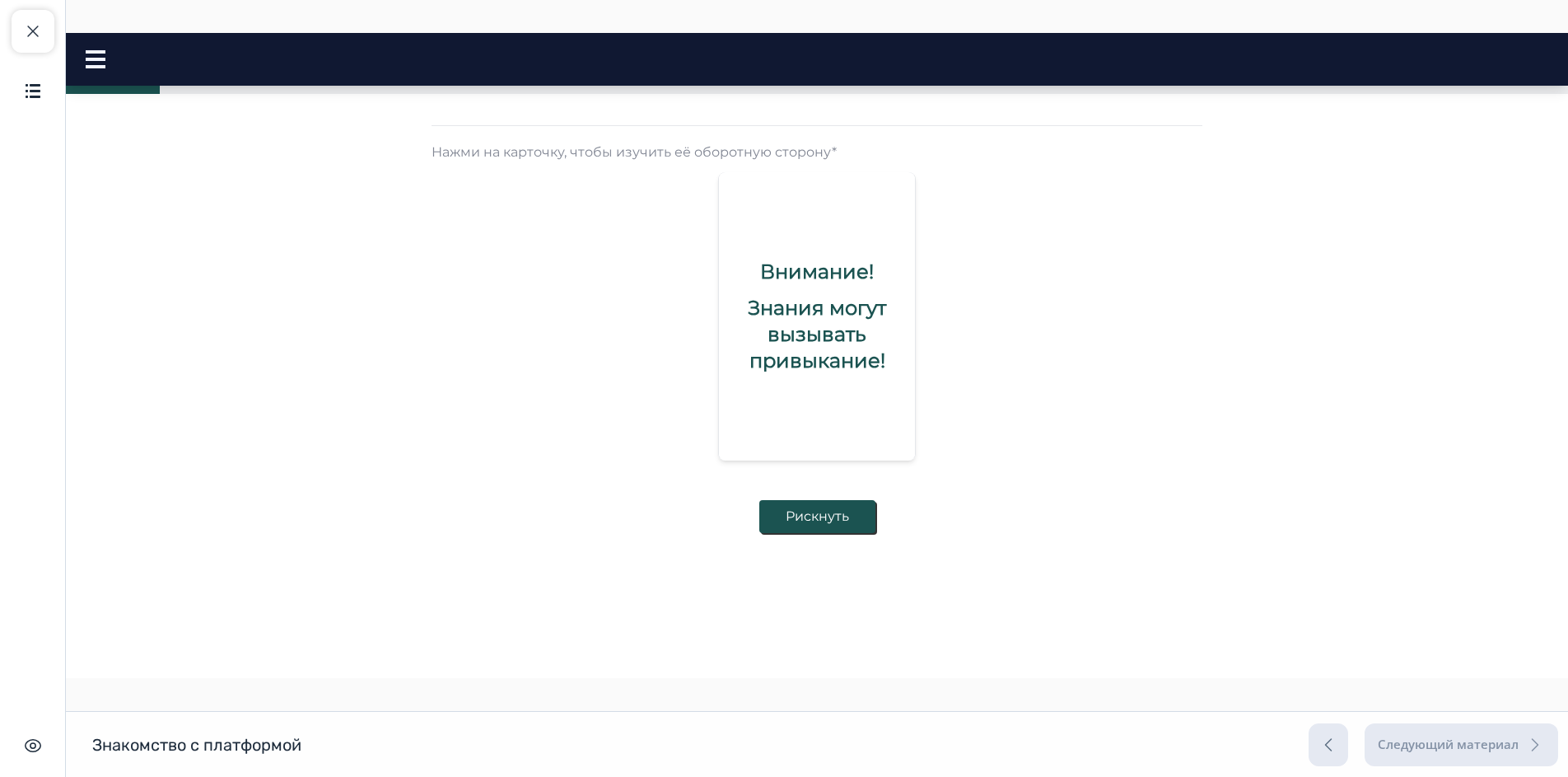
click at [826, 515] on button "Рискнуть" at bounding box center [817, 516] width 116 height 33
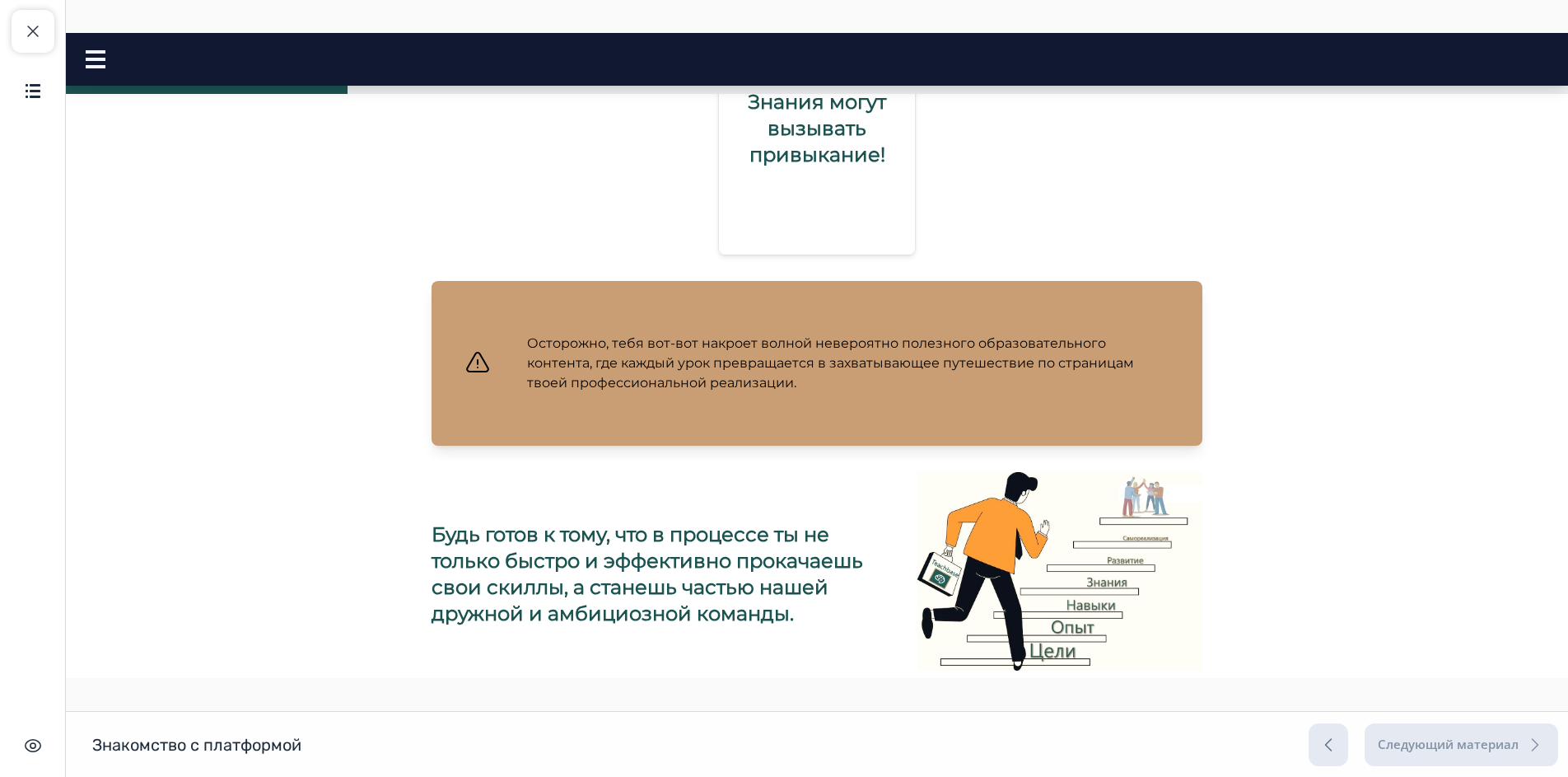
scroll to position [593, 0]
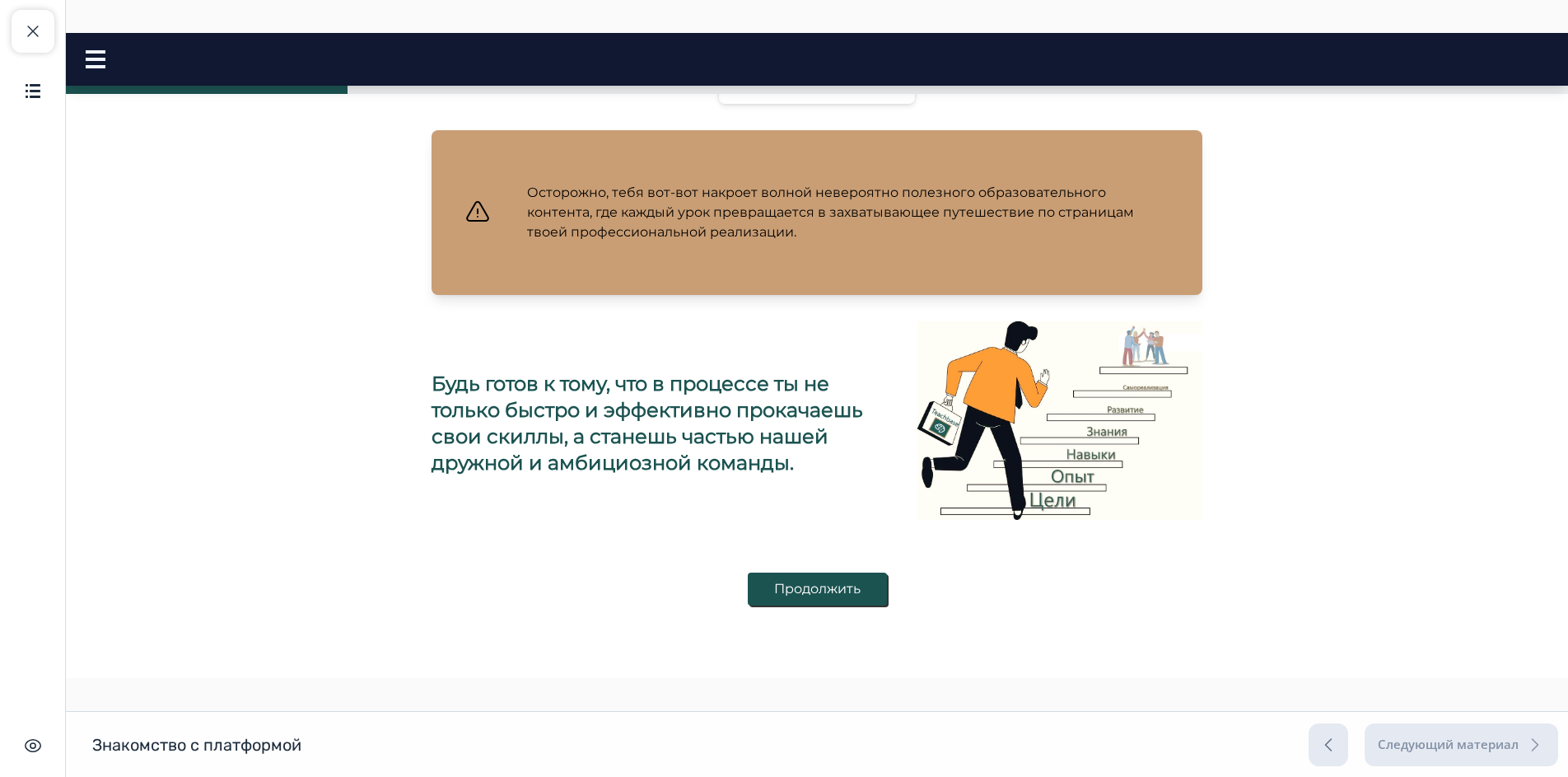
click at [830, 587] on button "Продолжить" at bounding box center [817, 589] width 139 height 33
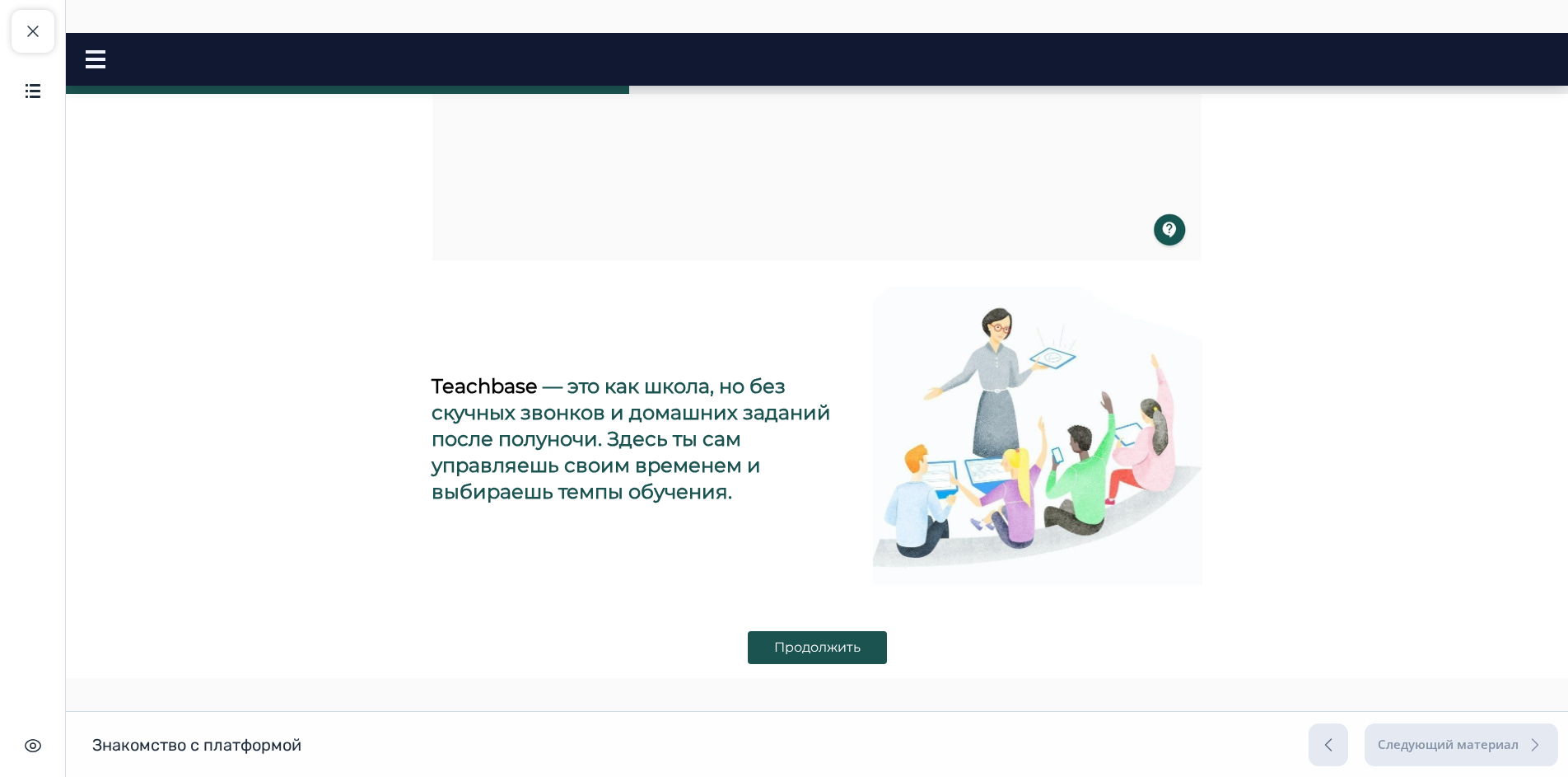
scroll to position [576, 0]
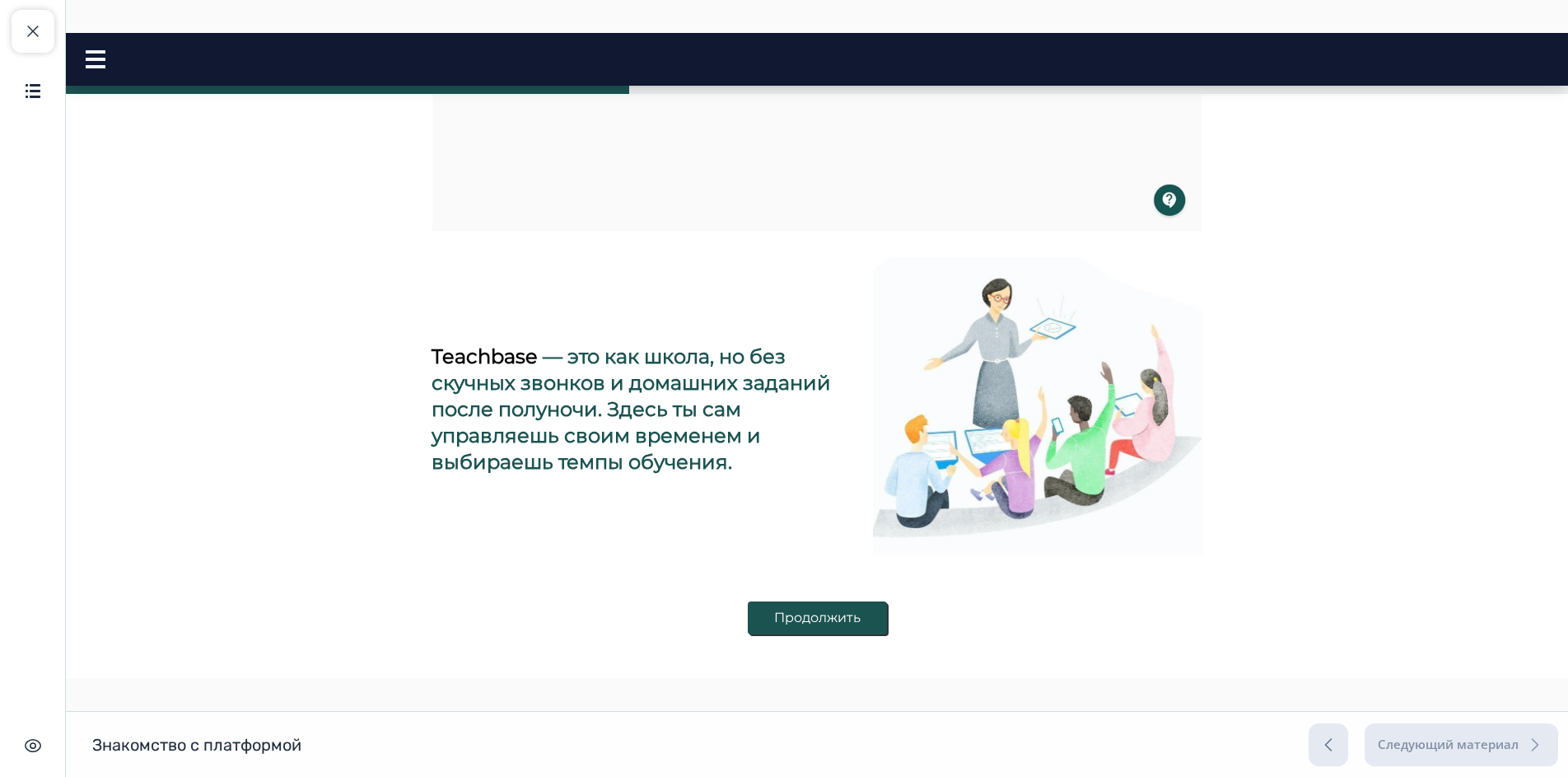
click at [775, 616] on button "Продолжить" at bounding box center [817, 618] width 139 height 33
click at [821, 624] on button "Продолжить" at bounding box center [817, 625] width 139 height 33
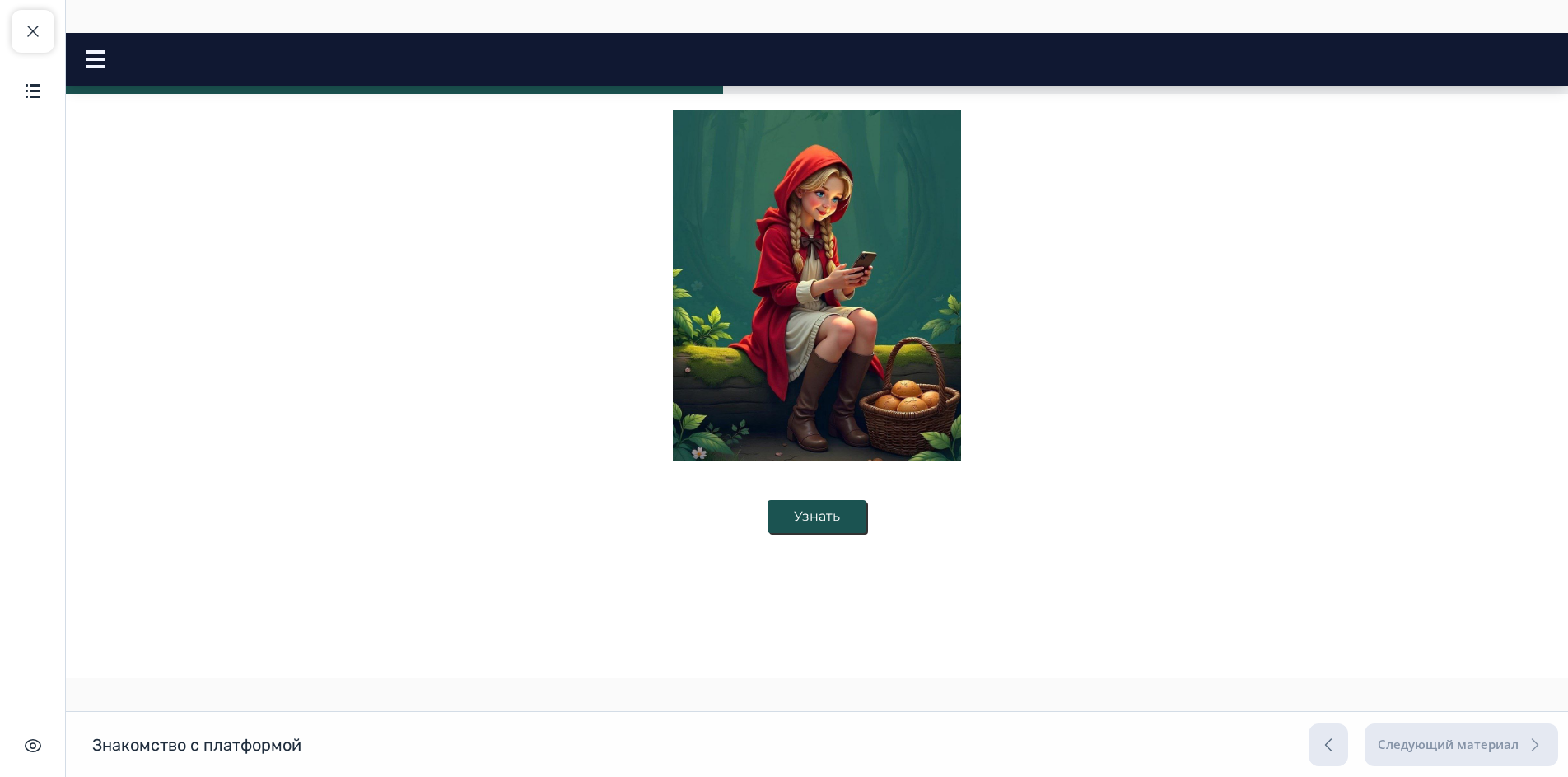
click at [836, 511] on button "Узнать" at bounding box center [816, 516] width 99 height 33
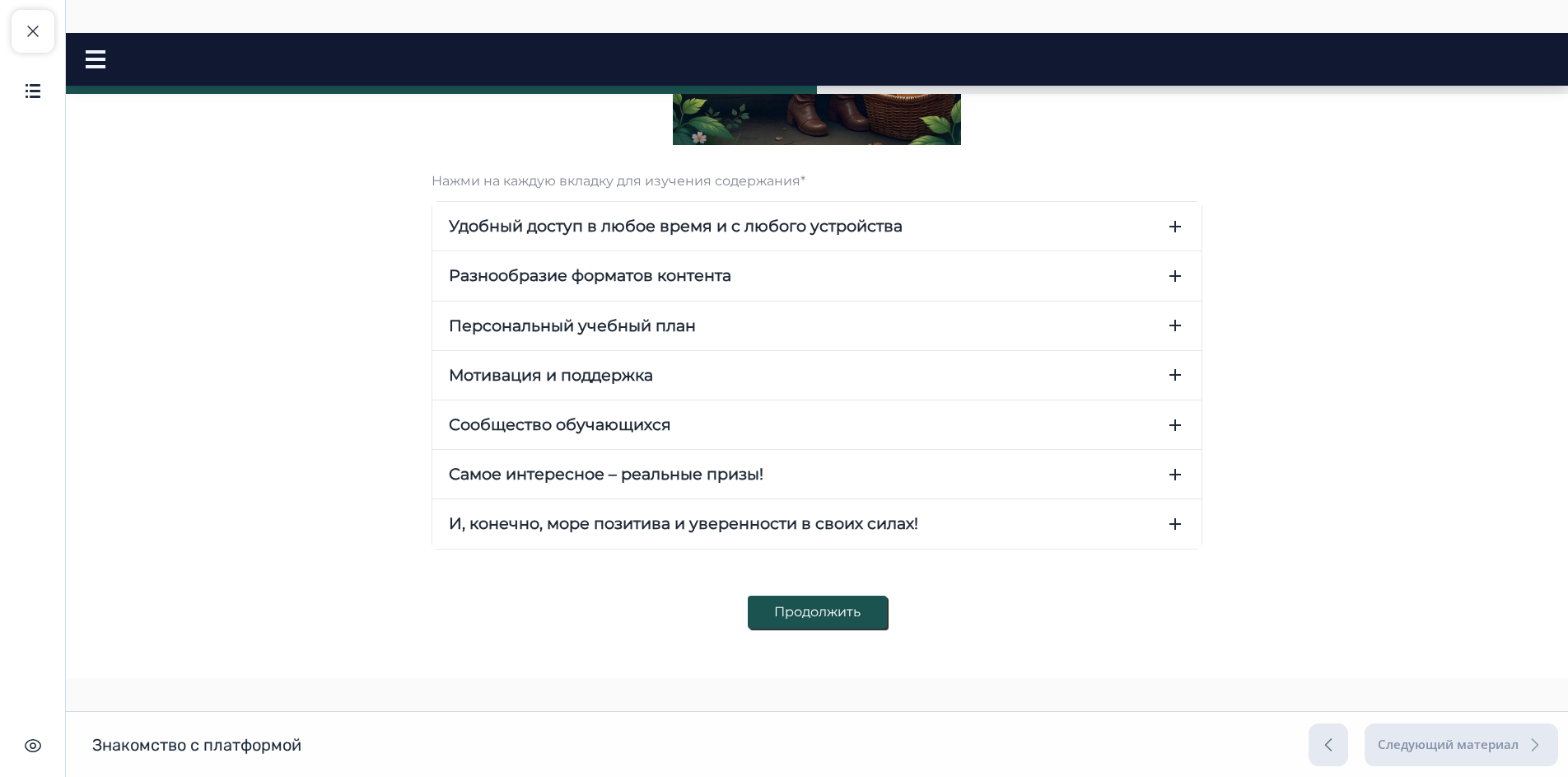
scroll to position [493, 0]
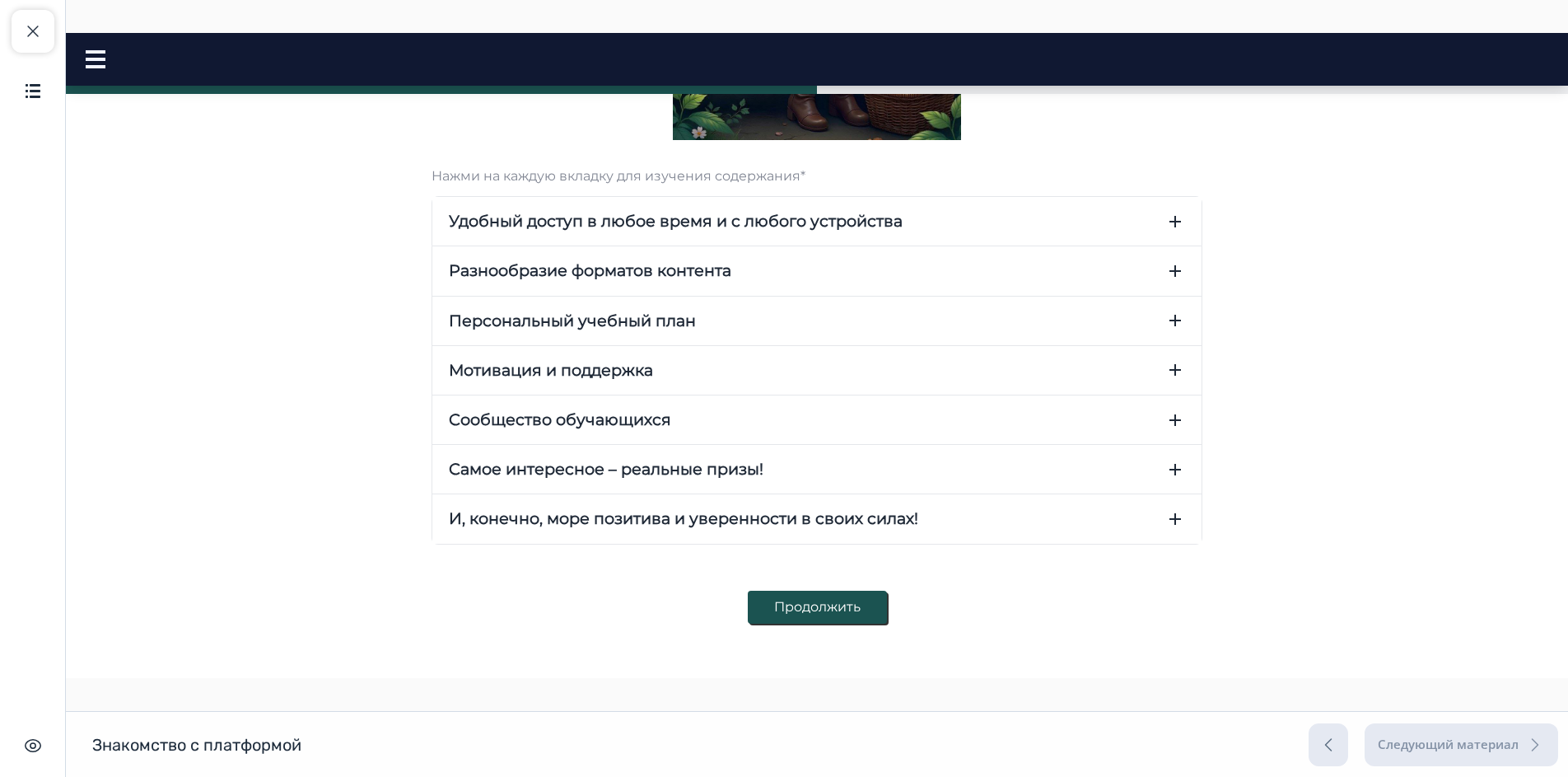
click at [1165, 221] on icon "button" at bounding box center [1174, 221] width 20 height 20
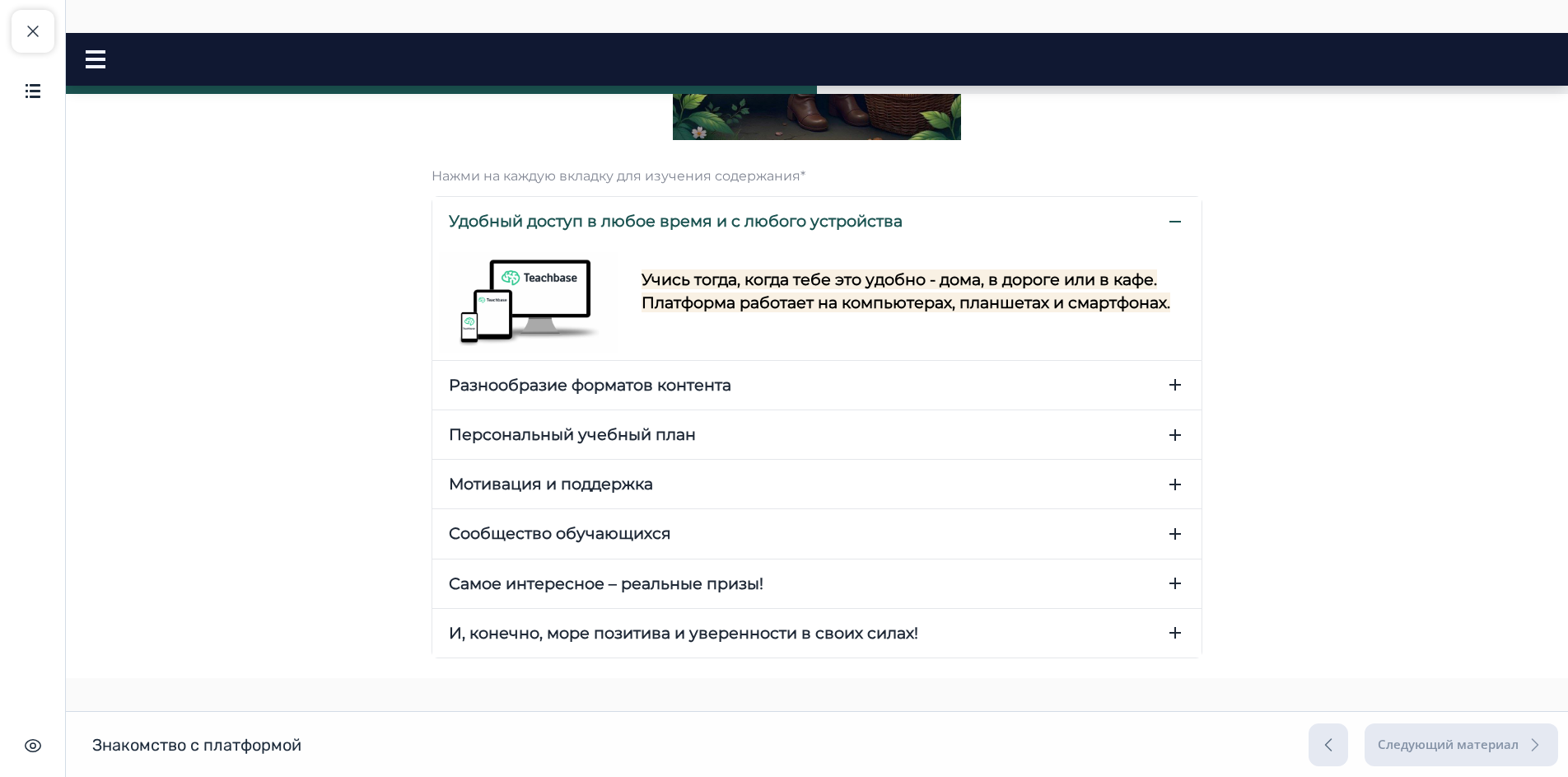
click at [1170, 382] on icon "button" at bounding box center [1174, 384] width 20 height 20
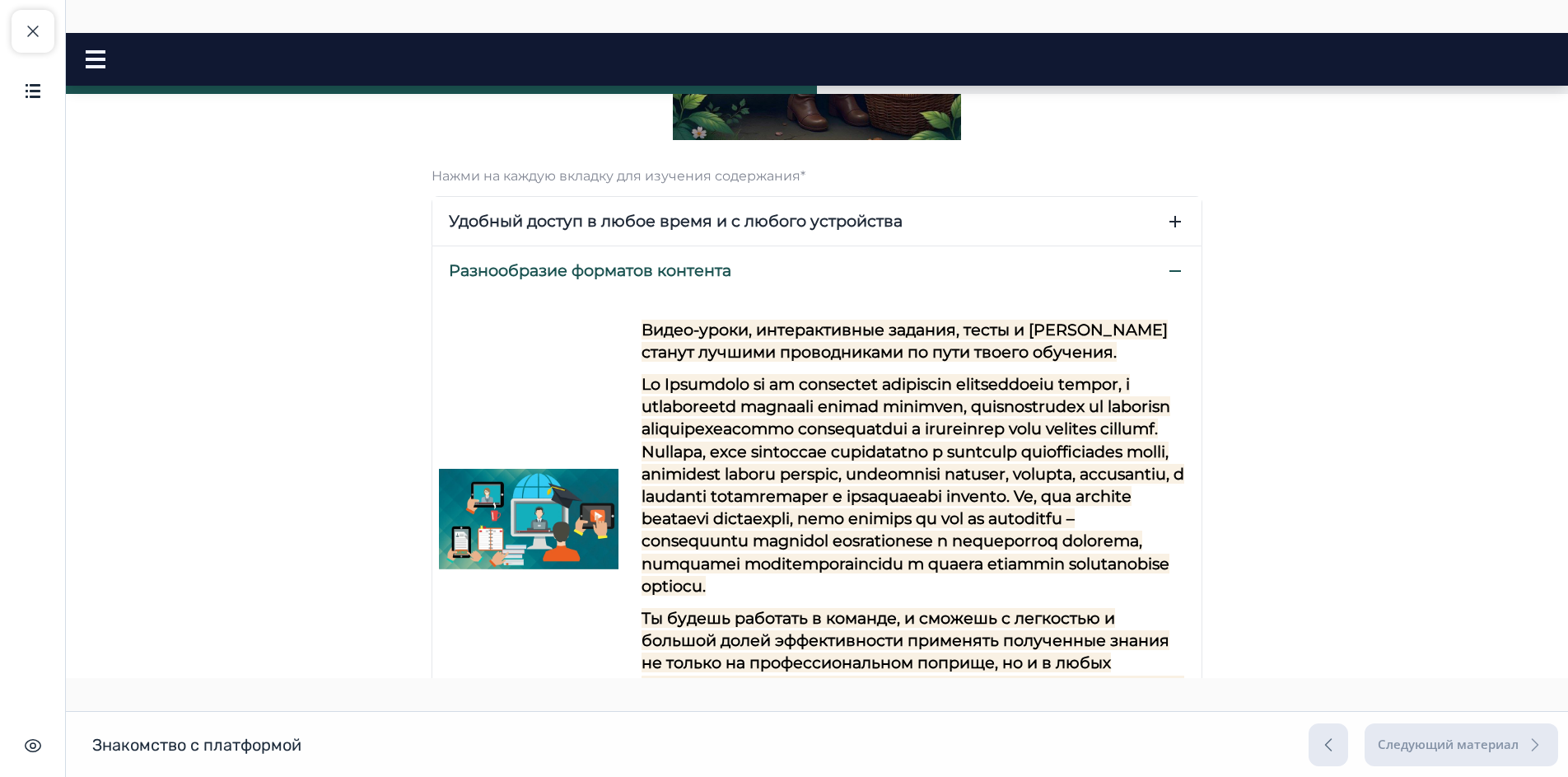
click at [1176, 270] on icon "button" at bounding box center [1174, 270] width 20 height 20
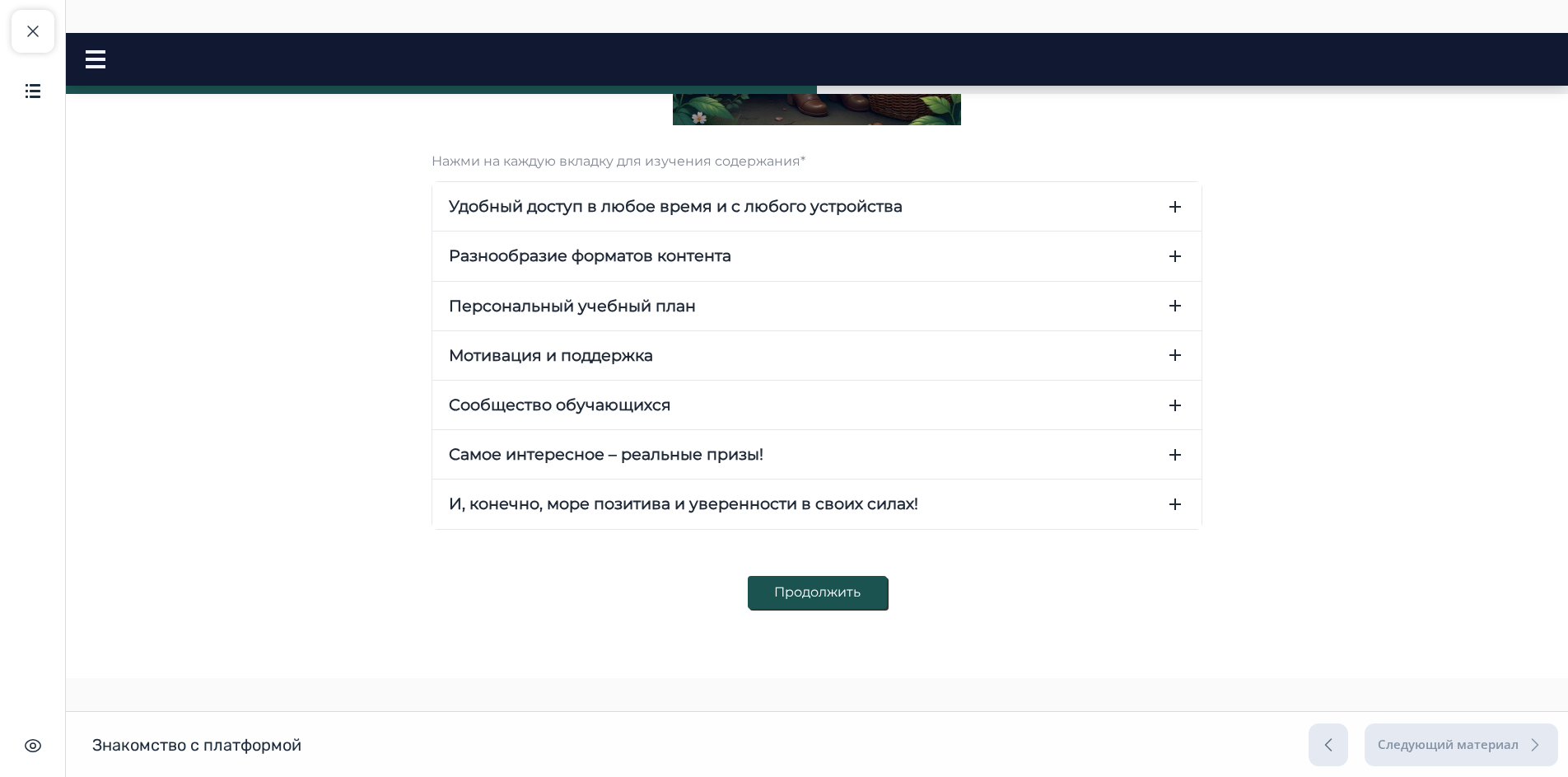
scroll to position [511, 0]
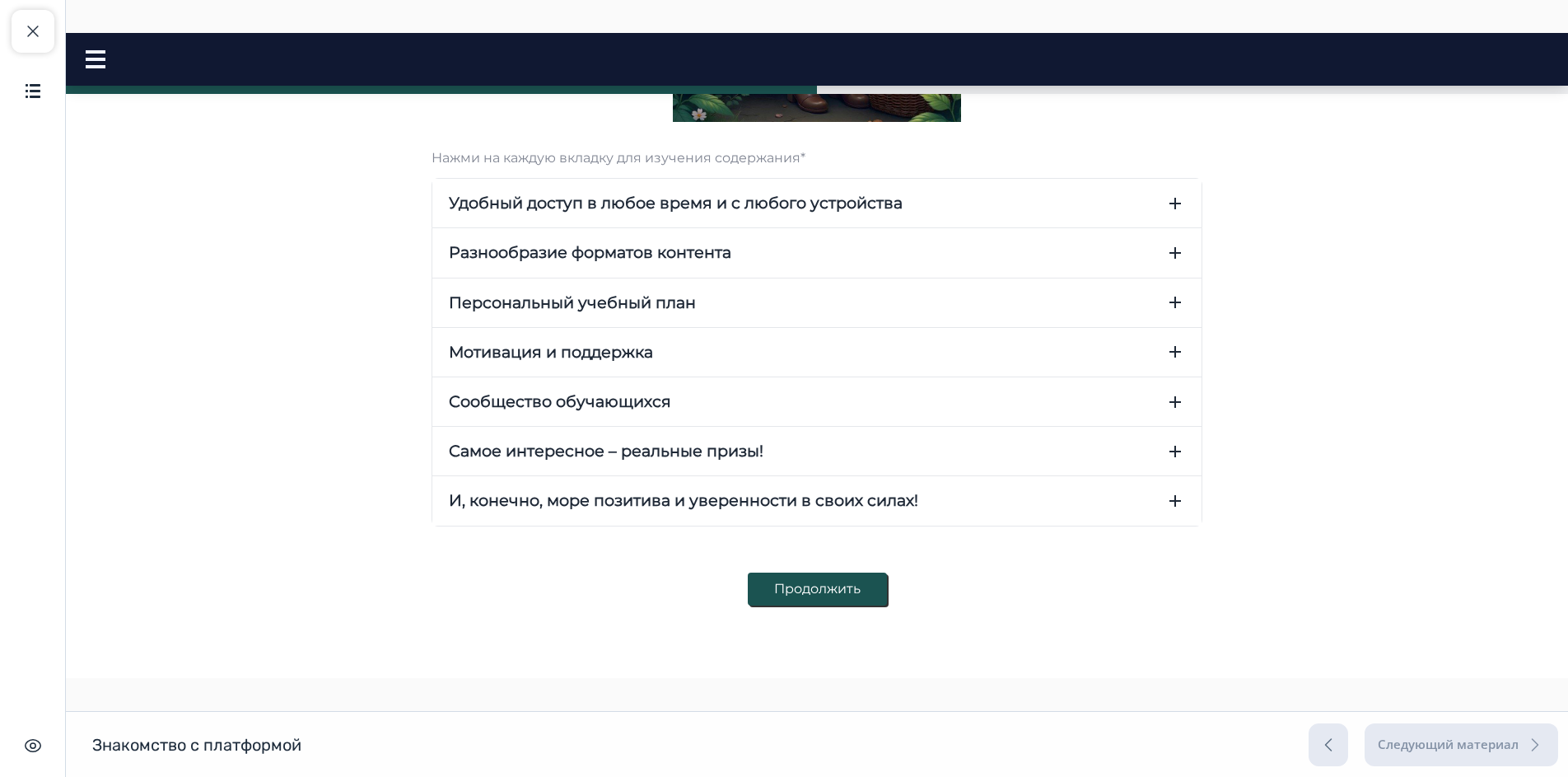
click at [1170, 257] on icon "button" at bounding box center [1174, 252] width 20 height 20
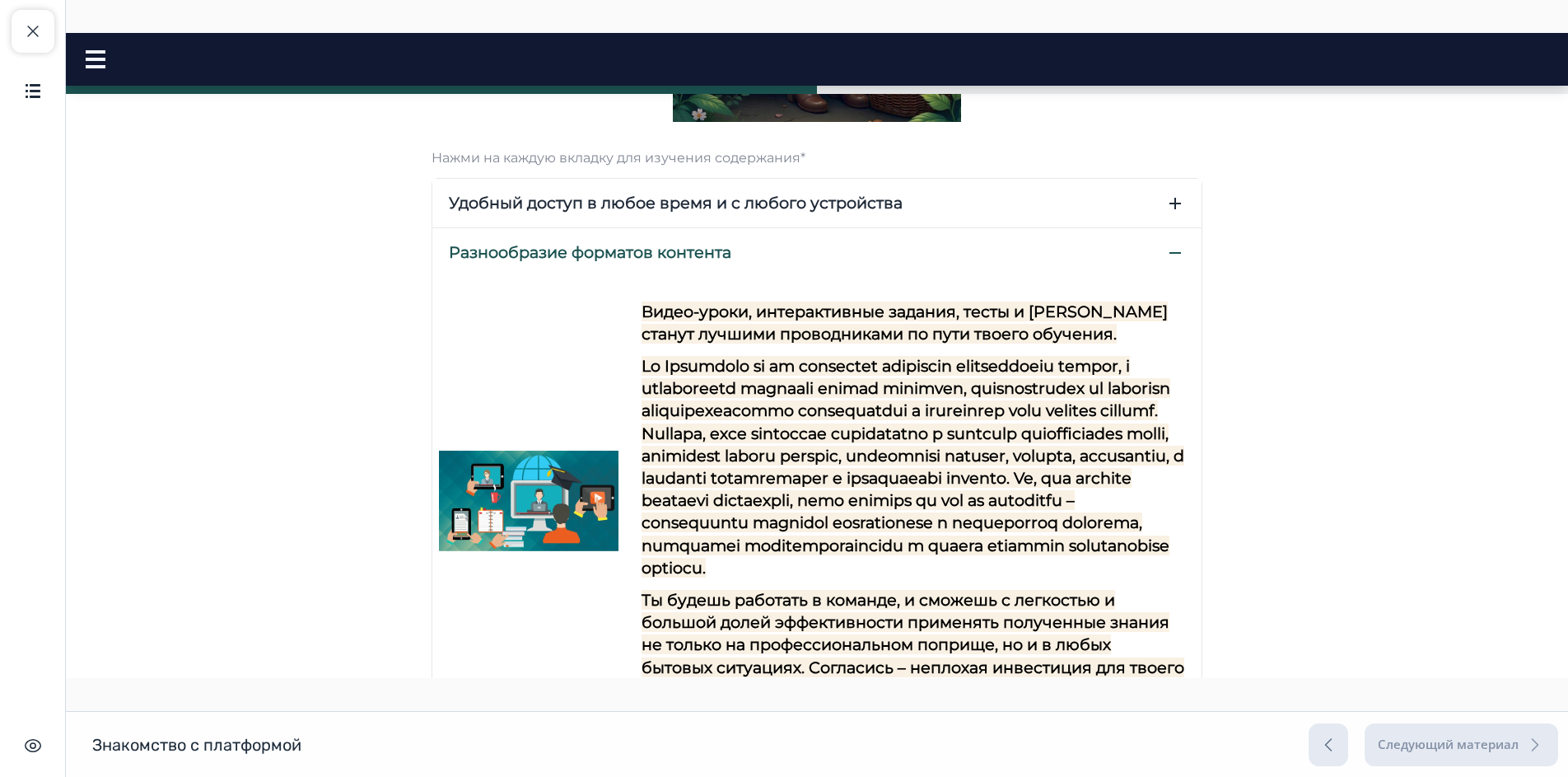
click at [1174, 246] on icon "button" at bounding box center [1174, 252] width 20 height 20
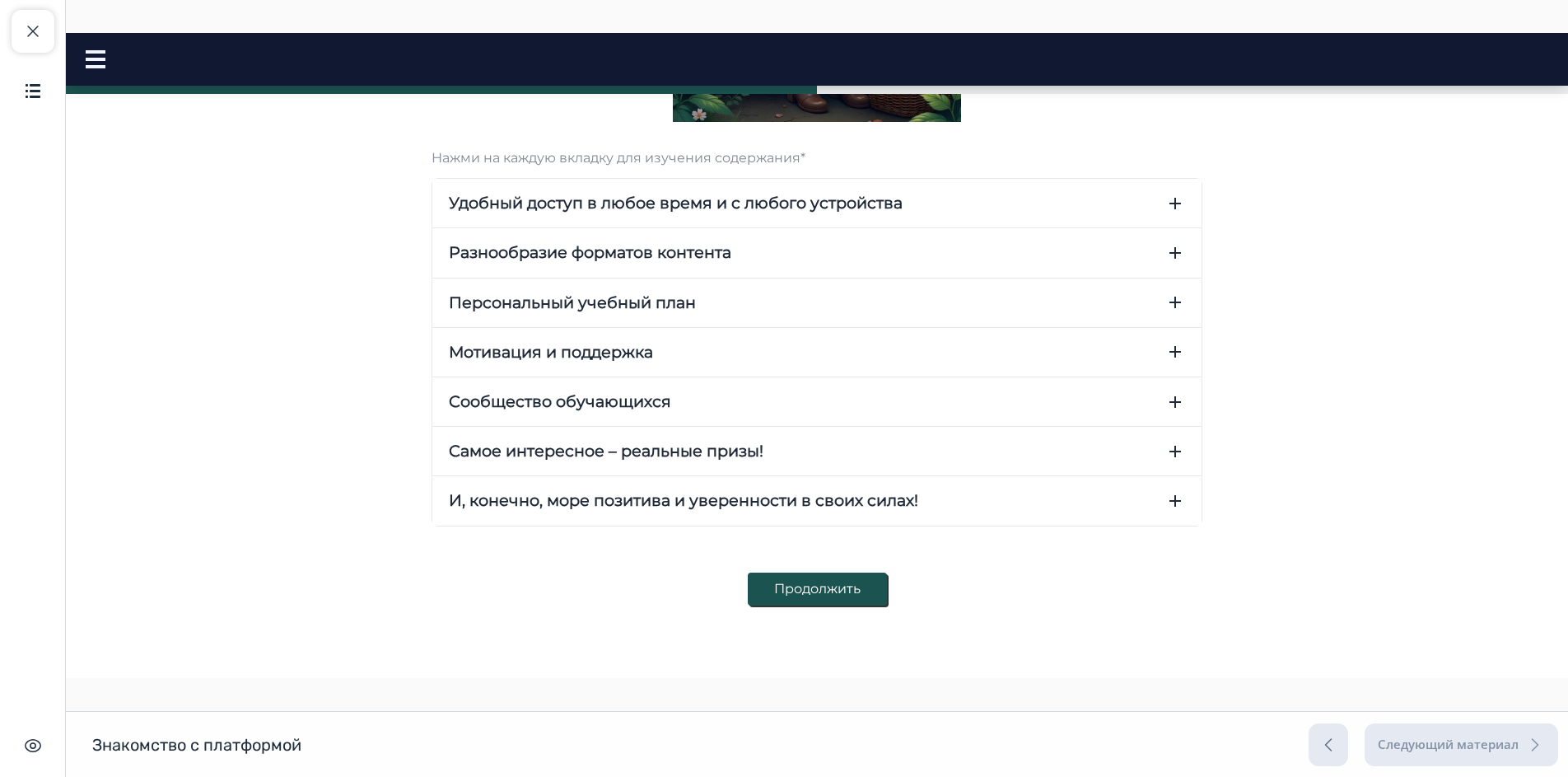
click at [1150, 347] on button "Мотивация и поддержка" at bounding box center [816, 352] width 769 height 48
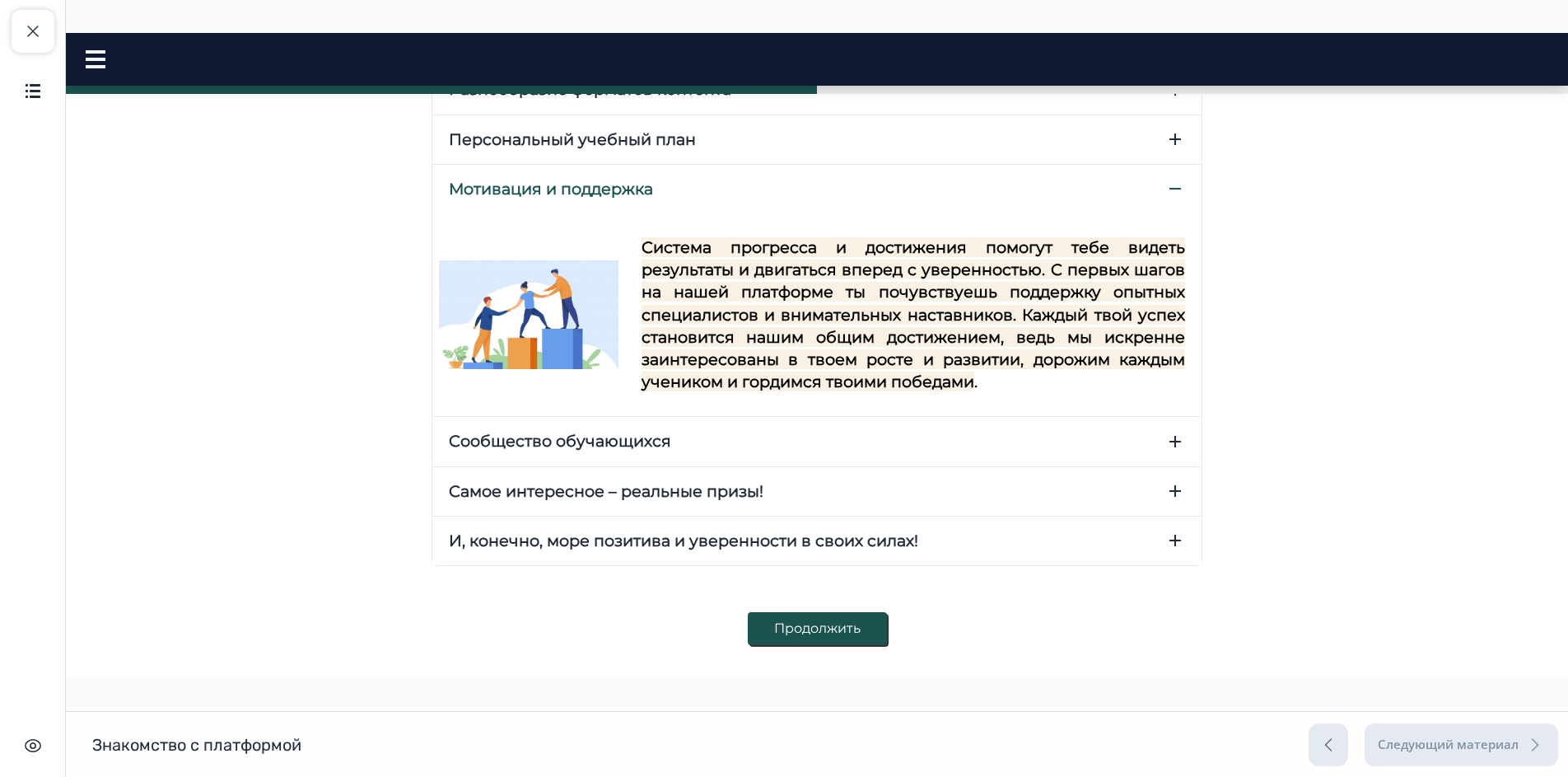
scroll to position [675, 0]
click at [1165, 445] on icon "button" at bounding box center [1174, 439] width 20 height 20
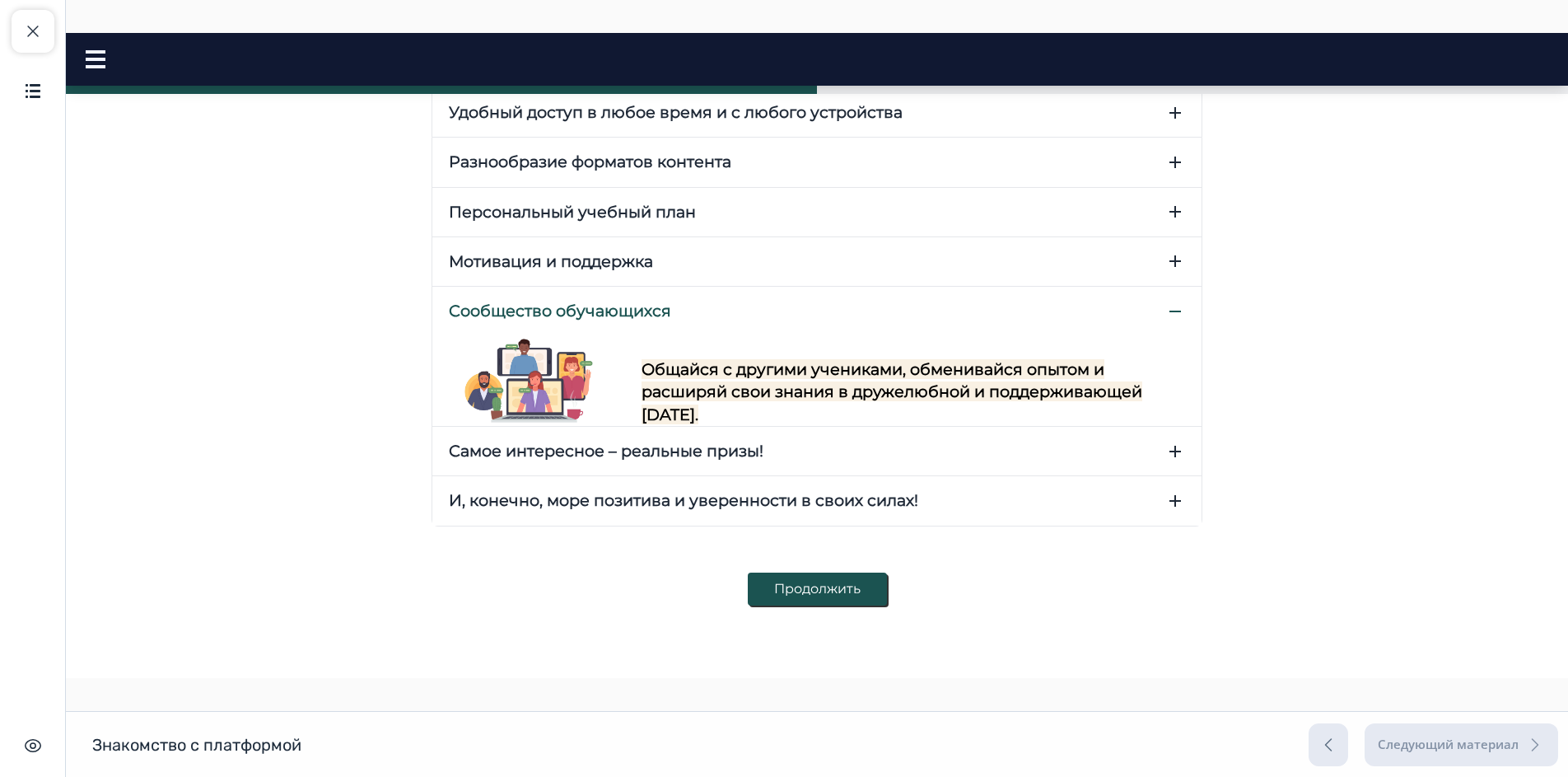
scroll to position [630, 0]
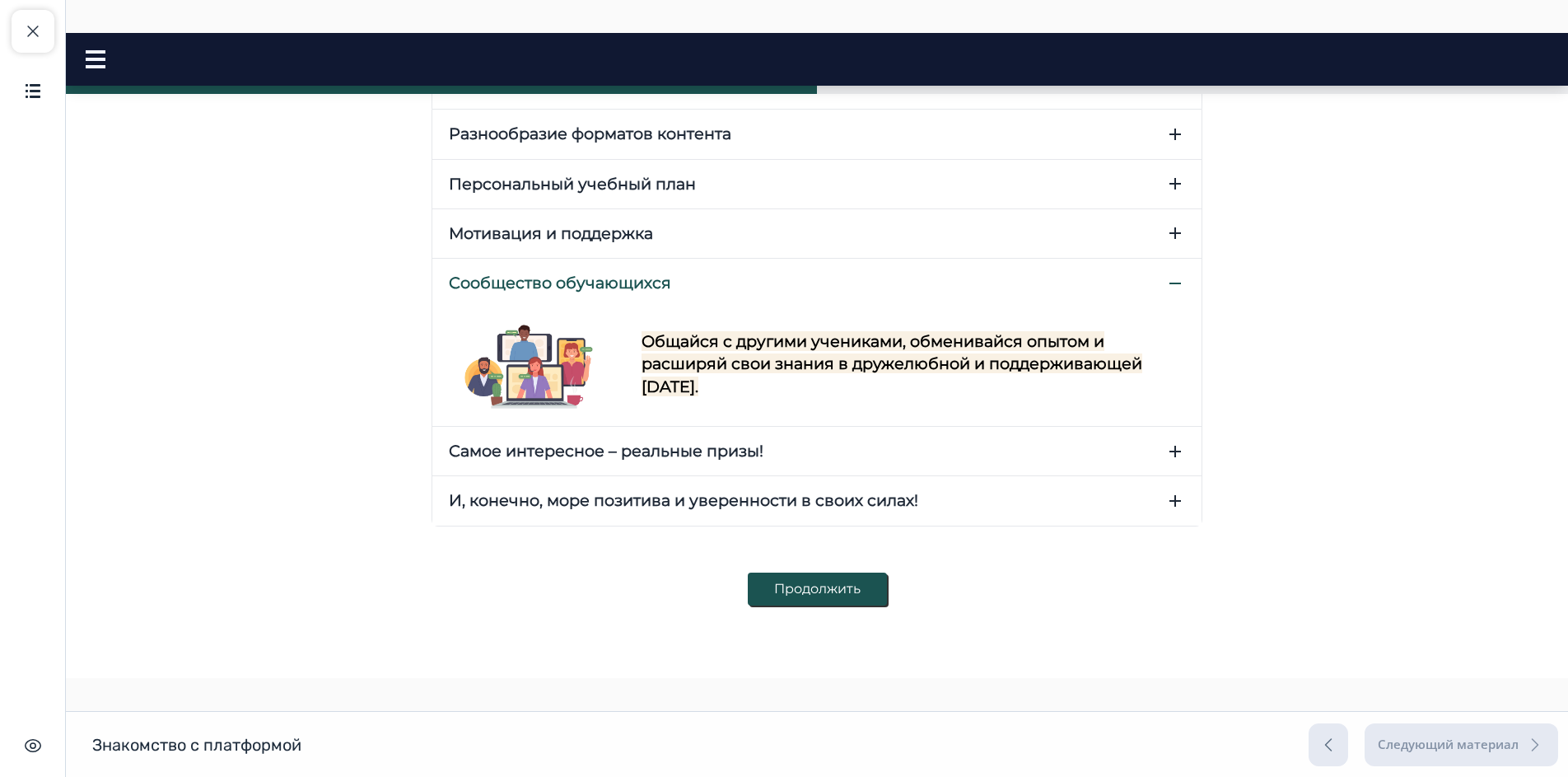
click at [1169, 447] on icon "button" at bounding box center [1174, 451] width 11 height 11
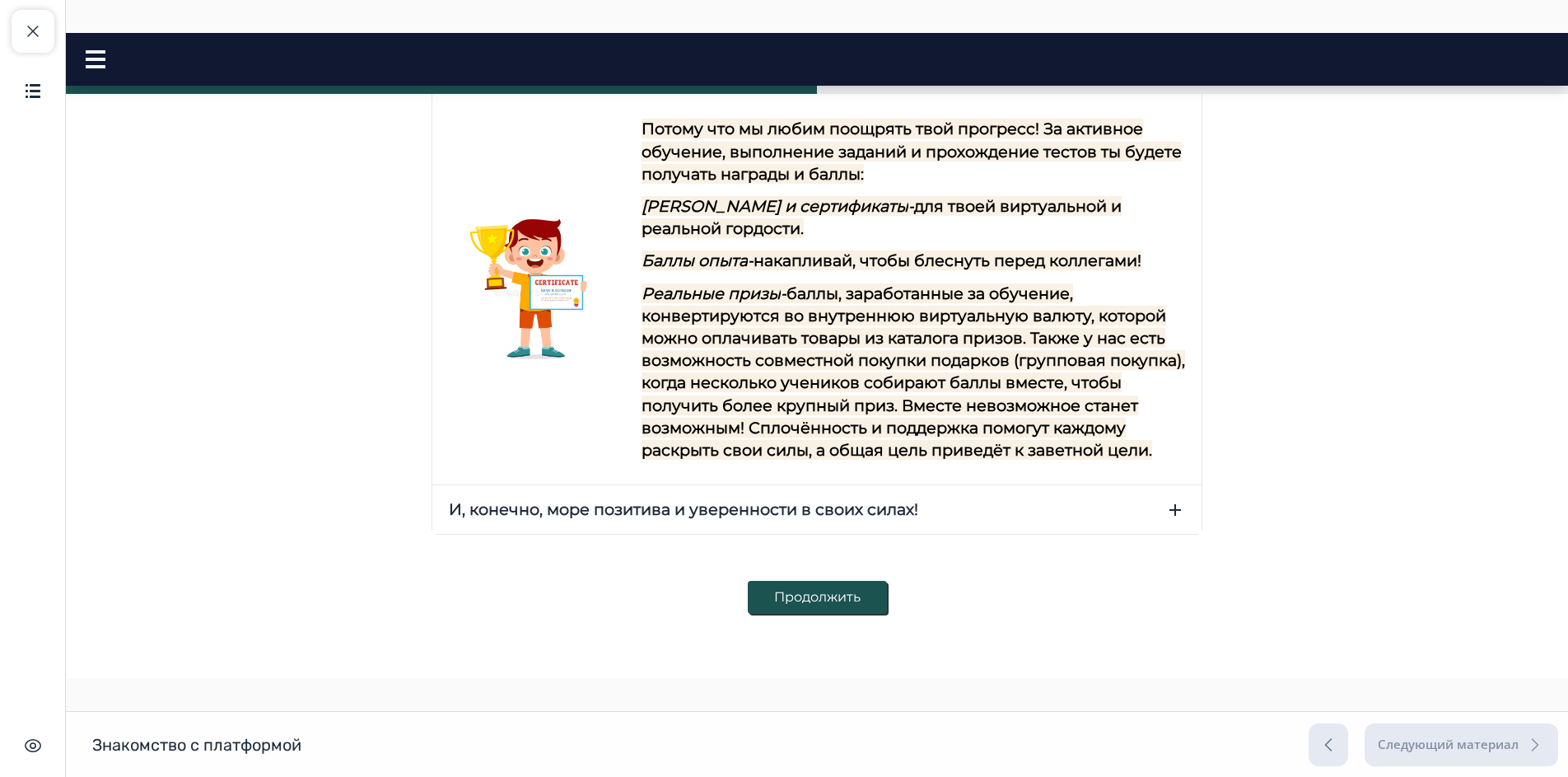
scroll to position [899, 0]
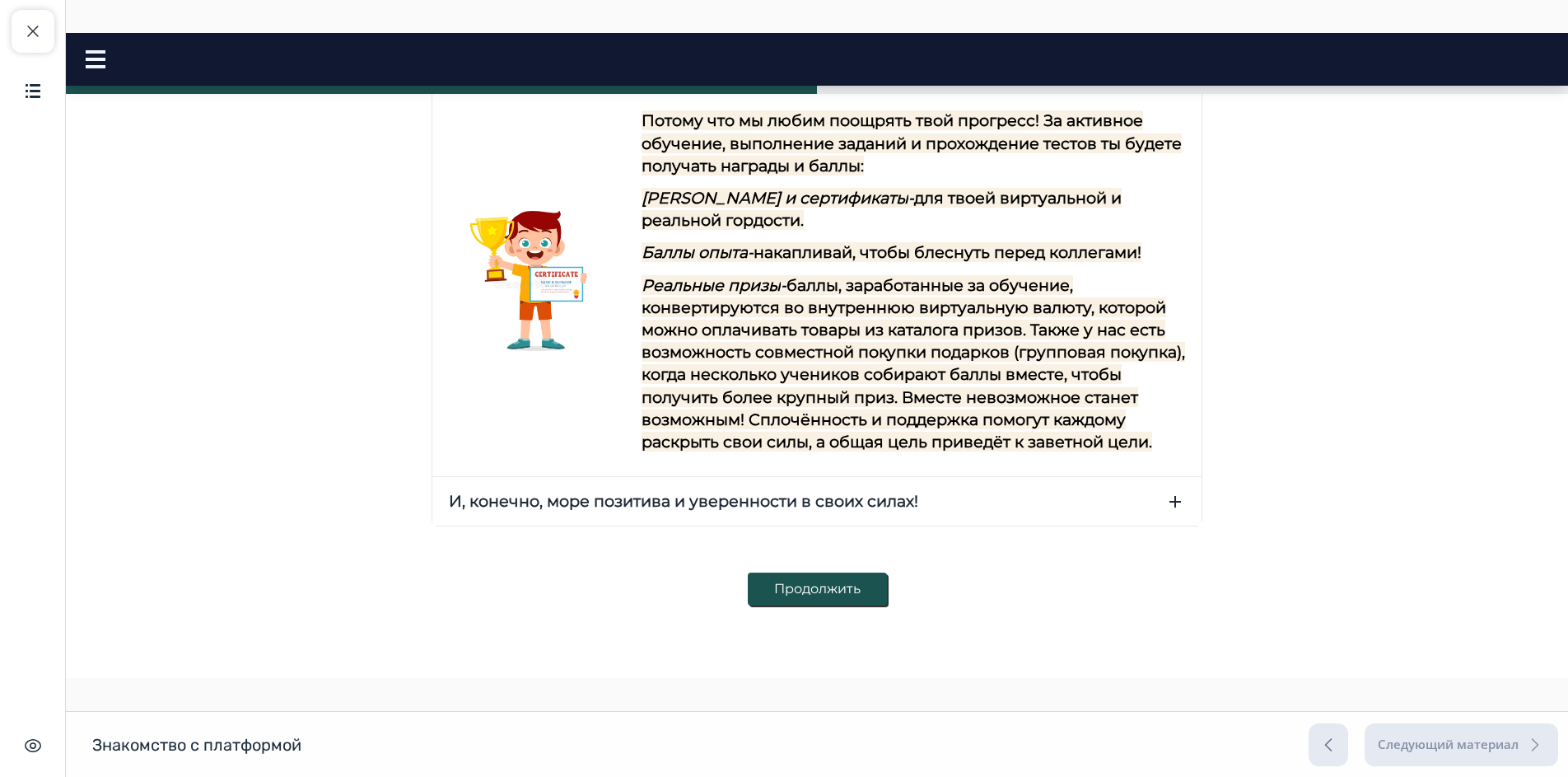
click at [775, 590] on button "Продолжить" at bounding box center [817, 589] width 139 height 33
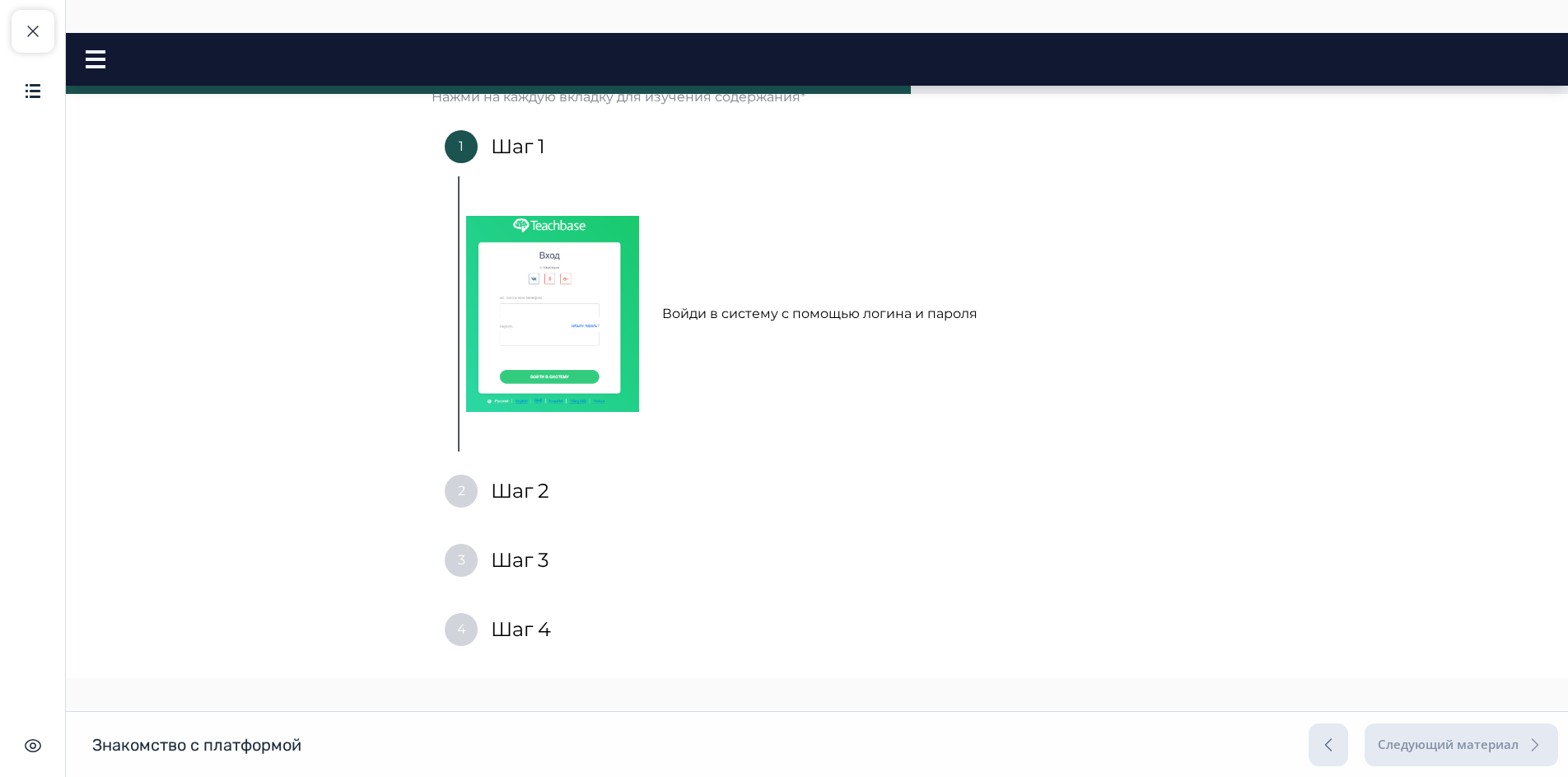
scroll to position [247, 0]
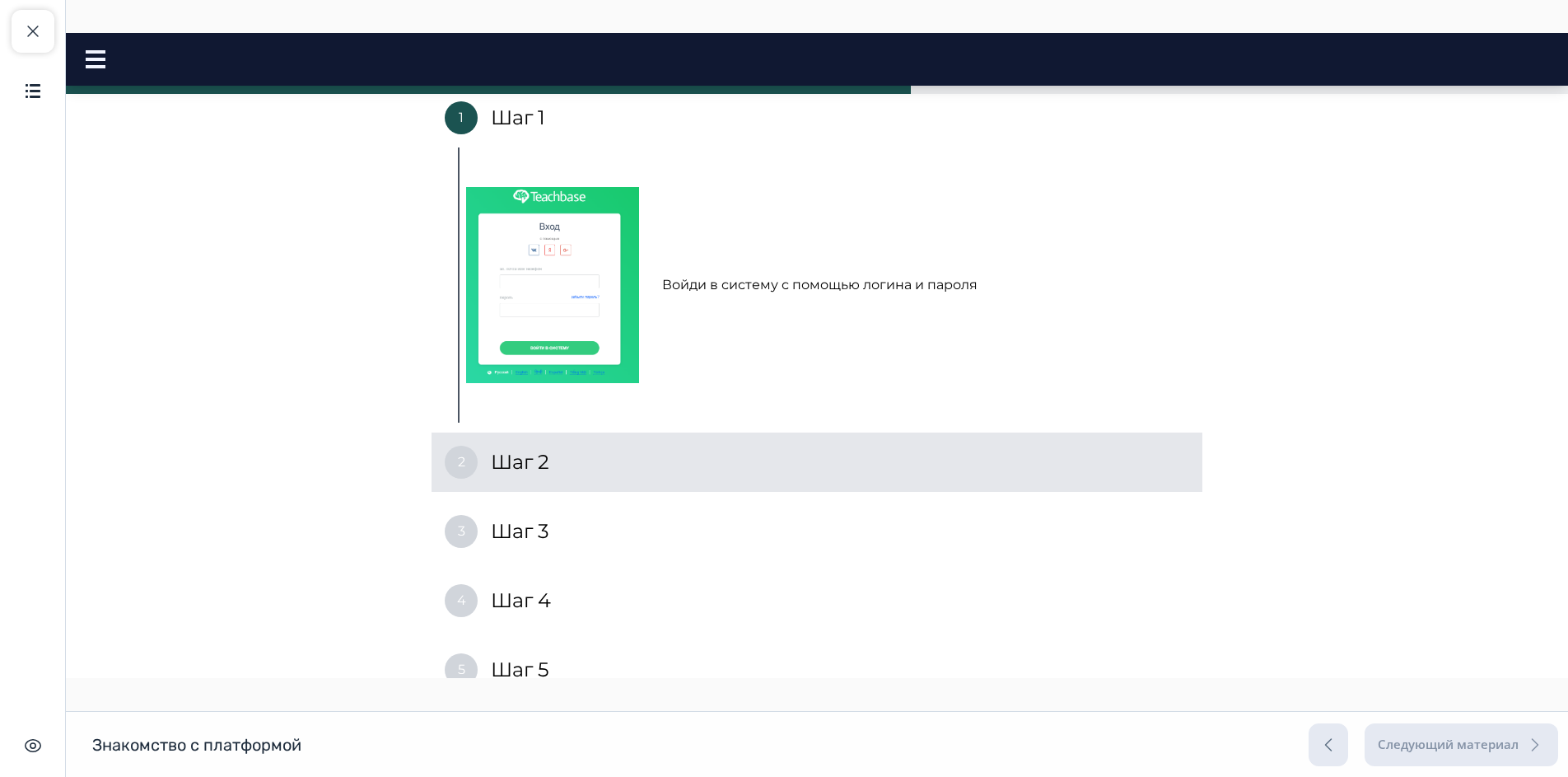
click at [542, 469] on h4 "Шаг 2" at bounding box center [520, 462] width 59 height 27
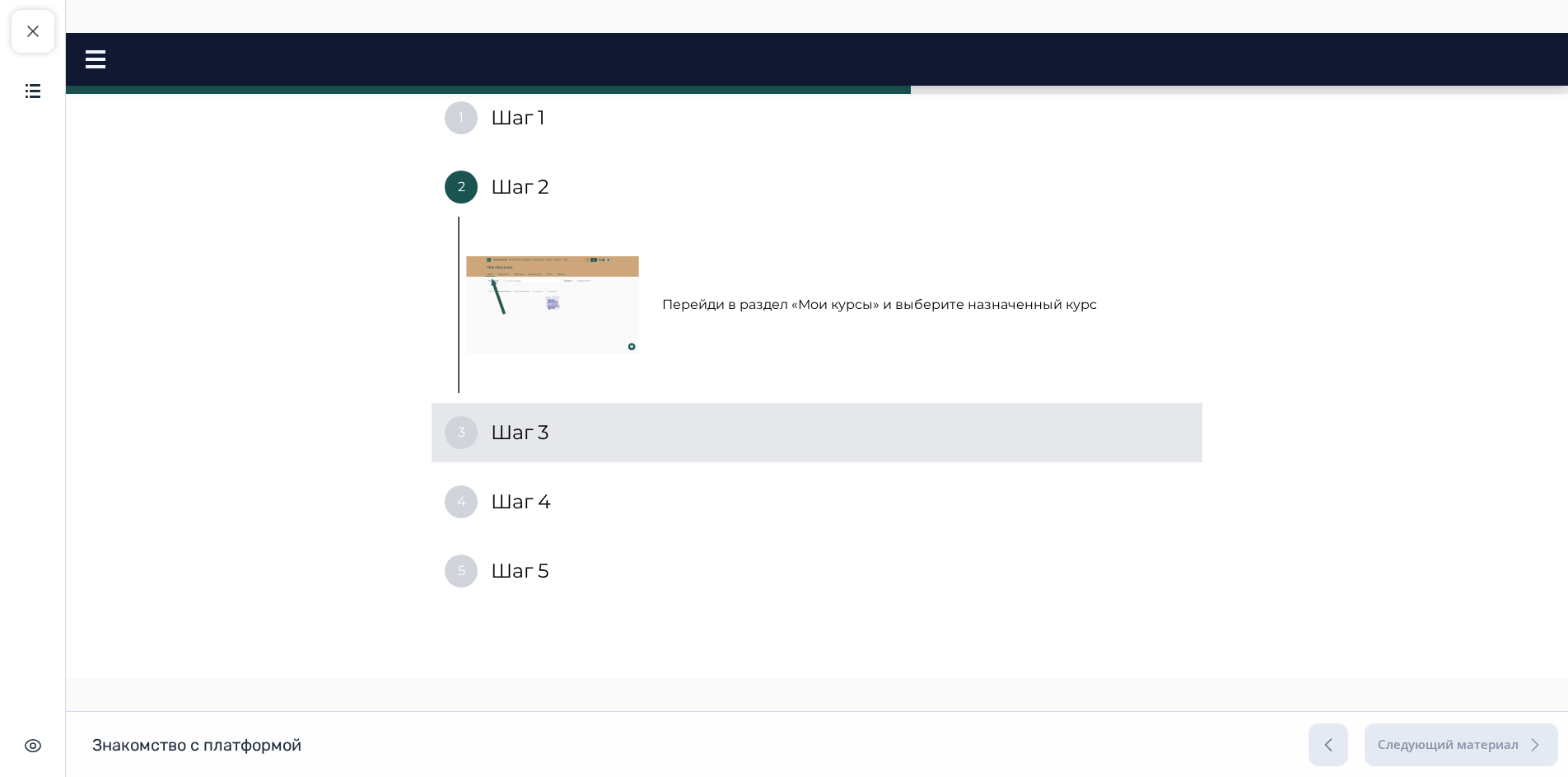
click at [555, 436] on div "3 Шаг 3" at bounding box center [816, 432] width 771 height 59
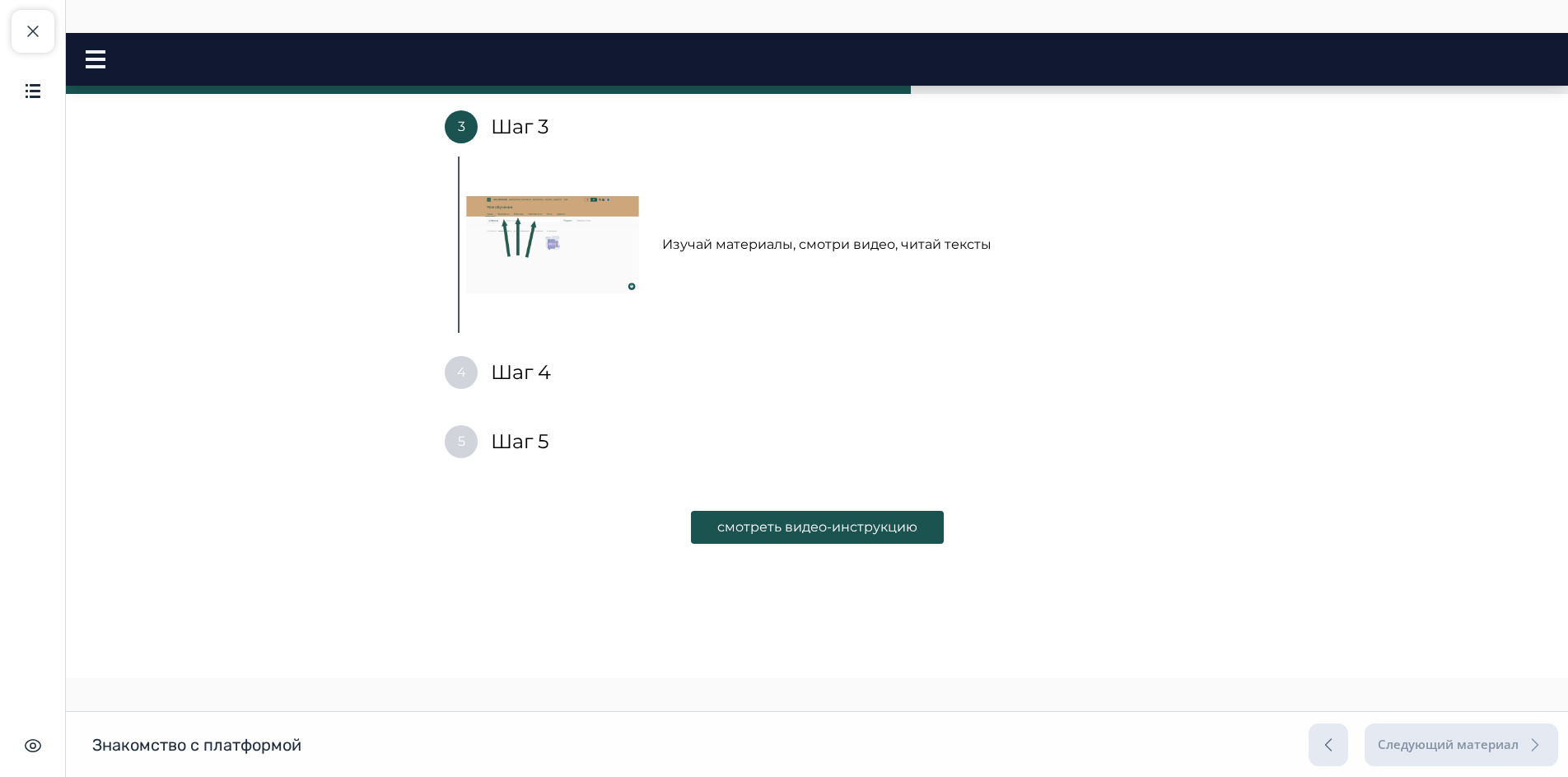
scroll to position [387, 0]
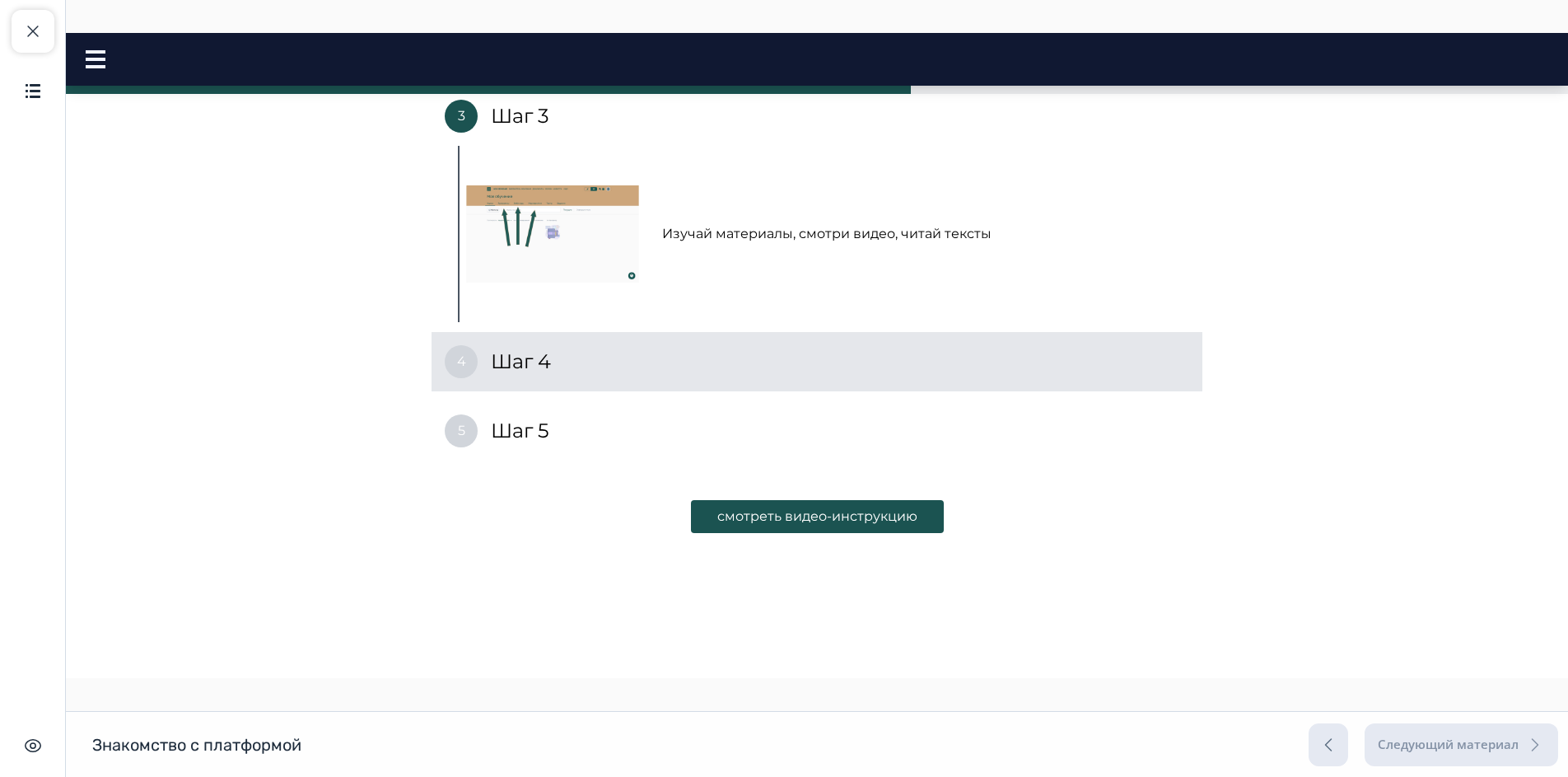
click at [511, 372] on h4 "Шаг 4" at bounding box center [521, 361] width 60 height 27
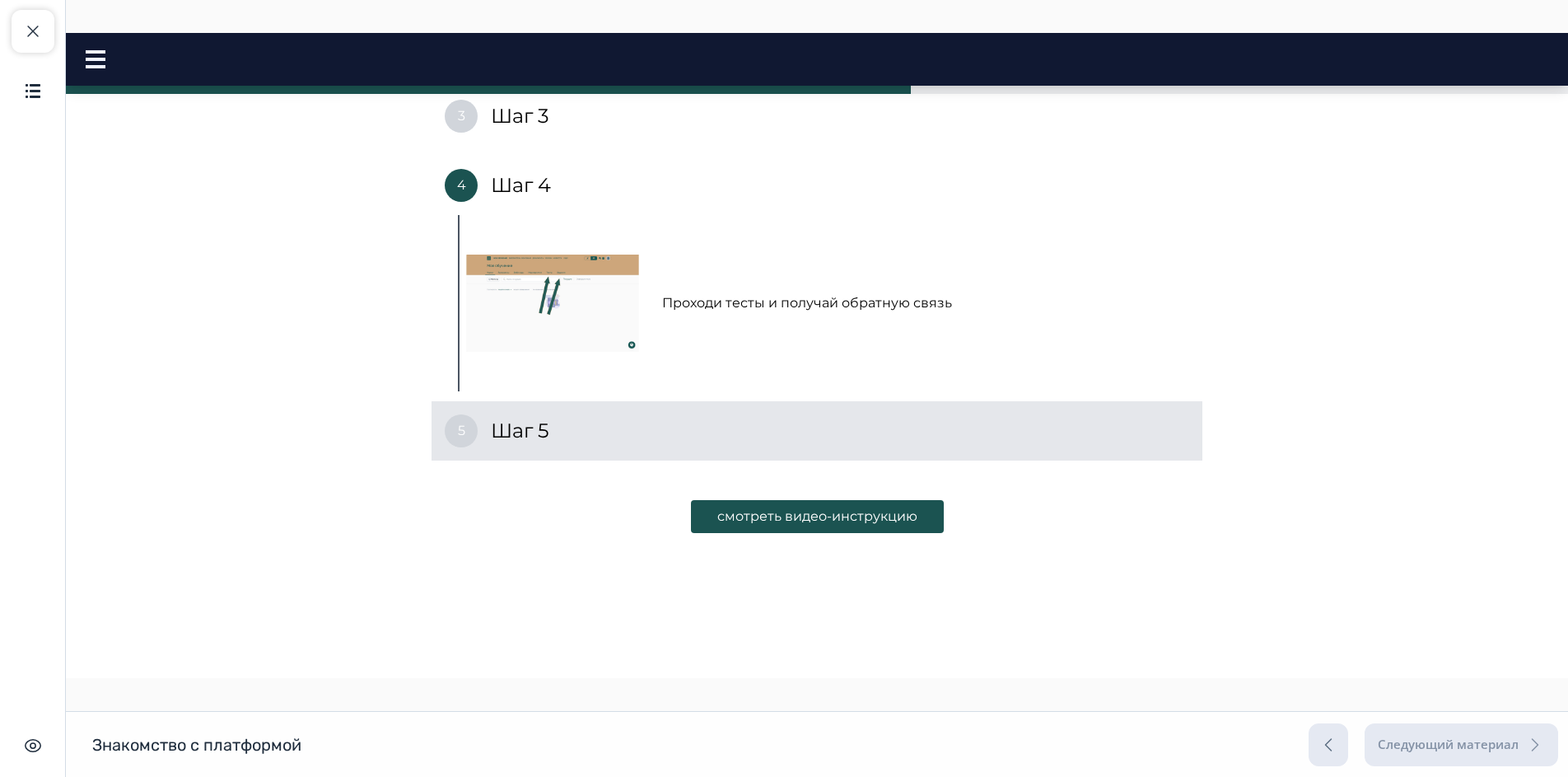
click at [536, 429] on h4 "Шаг 5" at bounding box center [520, 431] width 59 height 27
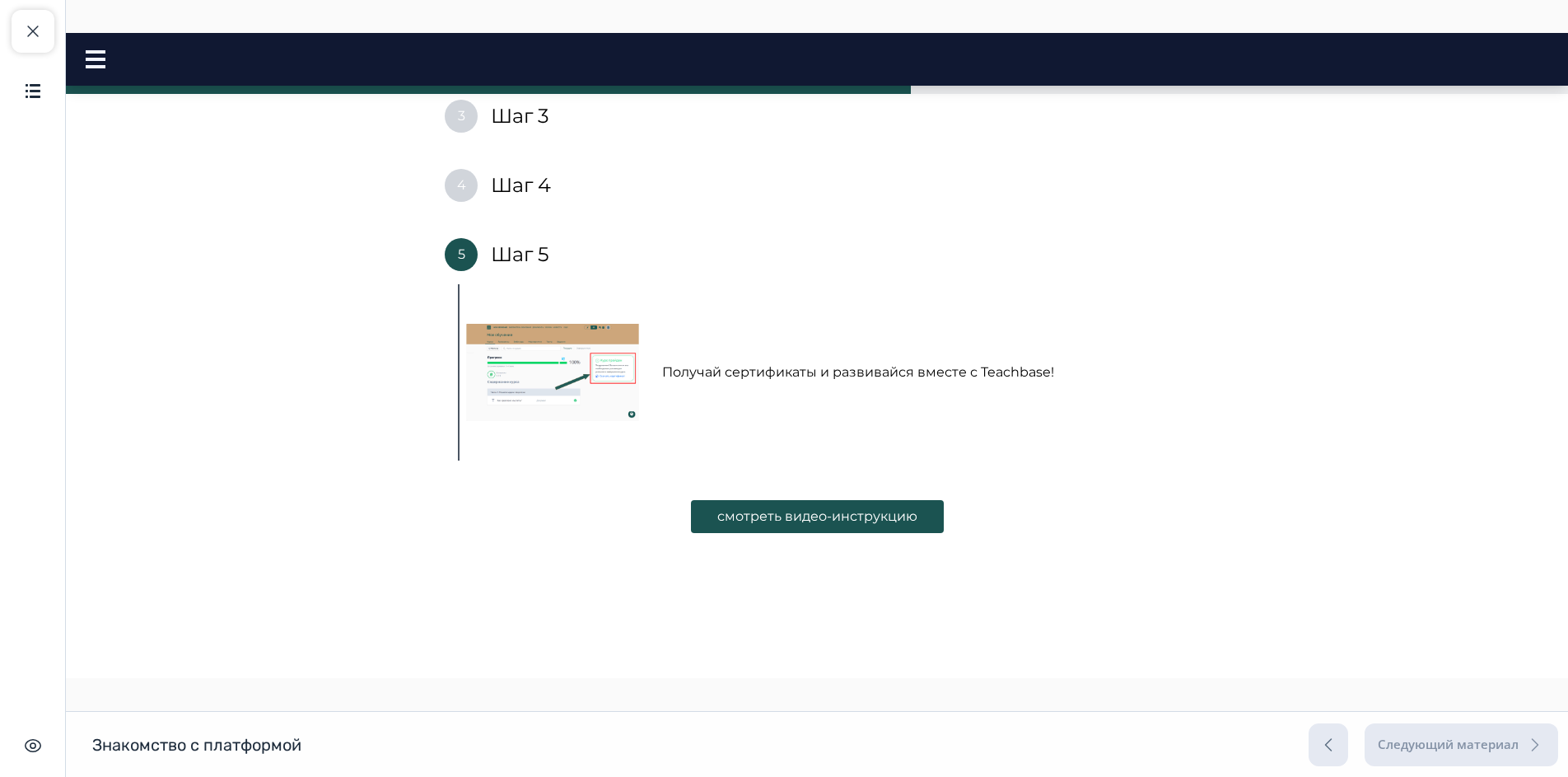
drag, startPoint x: 760, startPoint y: 518, endPoint x: 734, endPoint y: 520, distance: 26.1
click at [760, 519] on button "смотреть видео-инструкцию" at bounding box center [817, 516] width 253 height 33
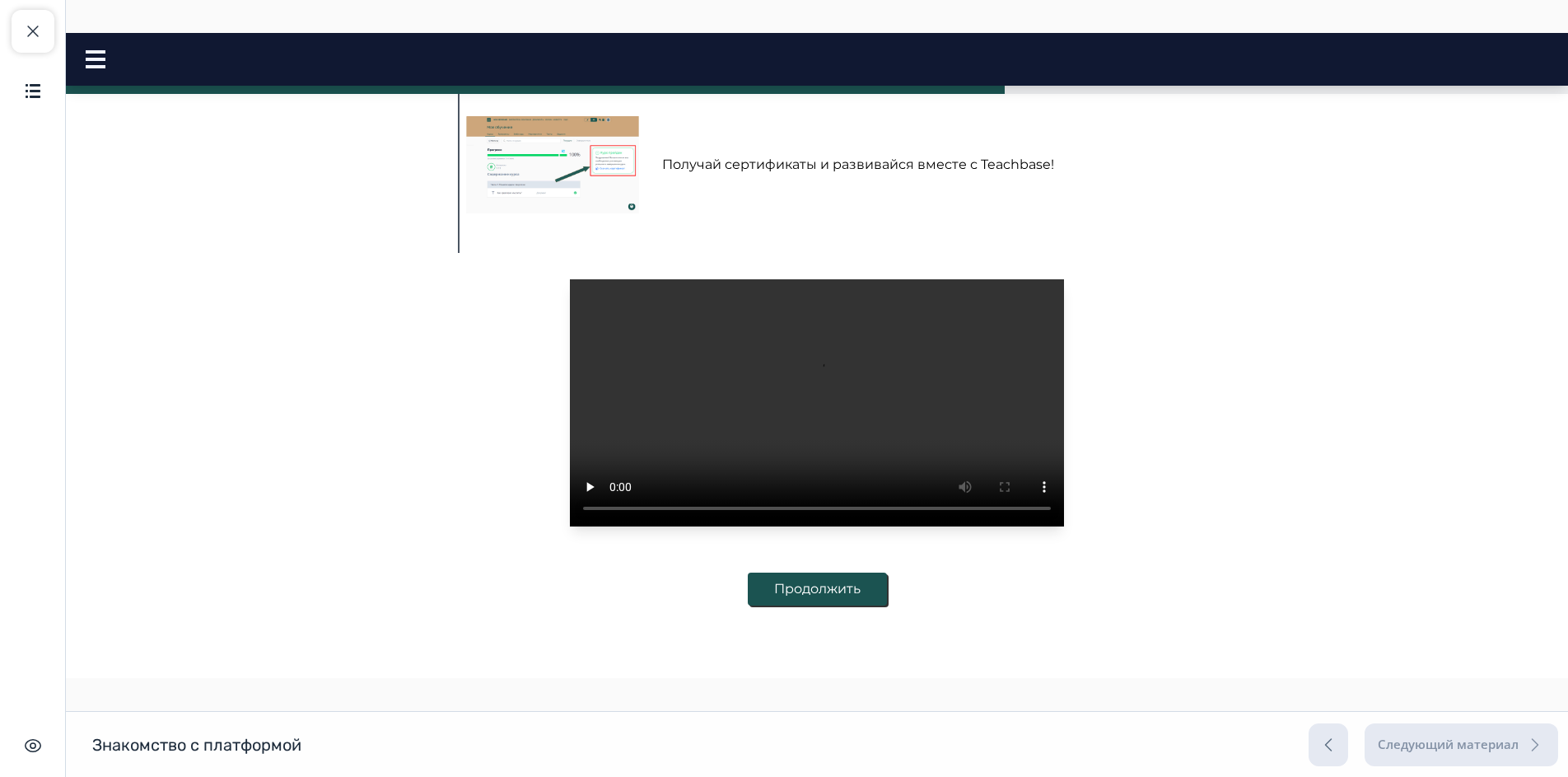
scroll to position [626, 0]
click at [875, 591] on button "Продолжить" at bounding box center [817, 589] width 139 height 33
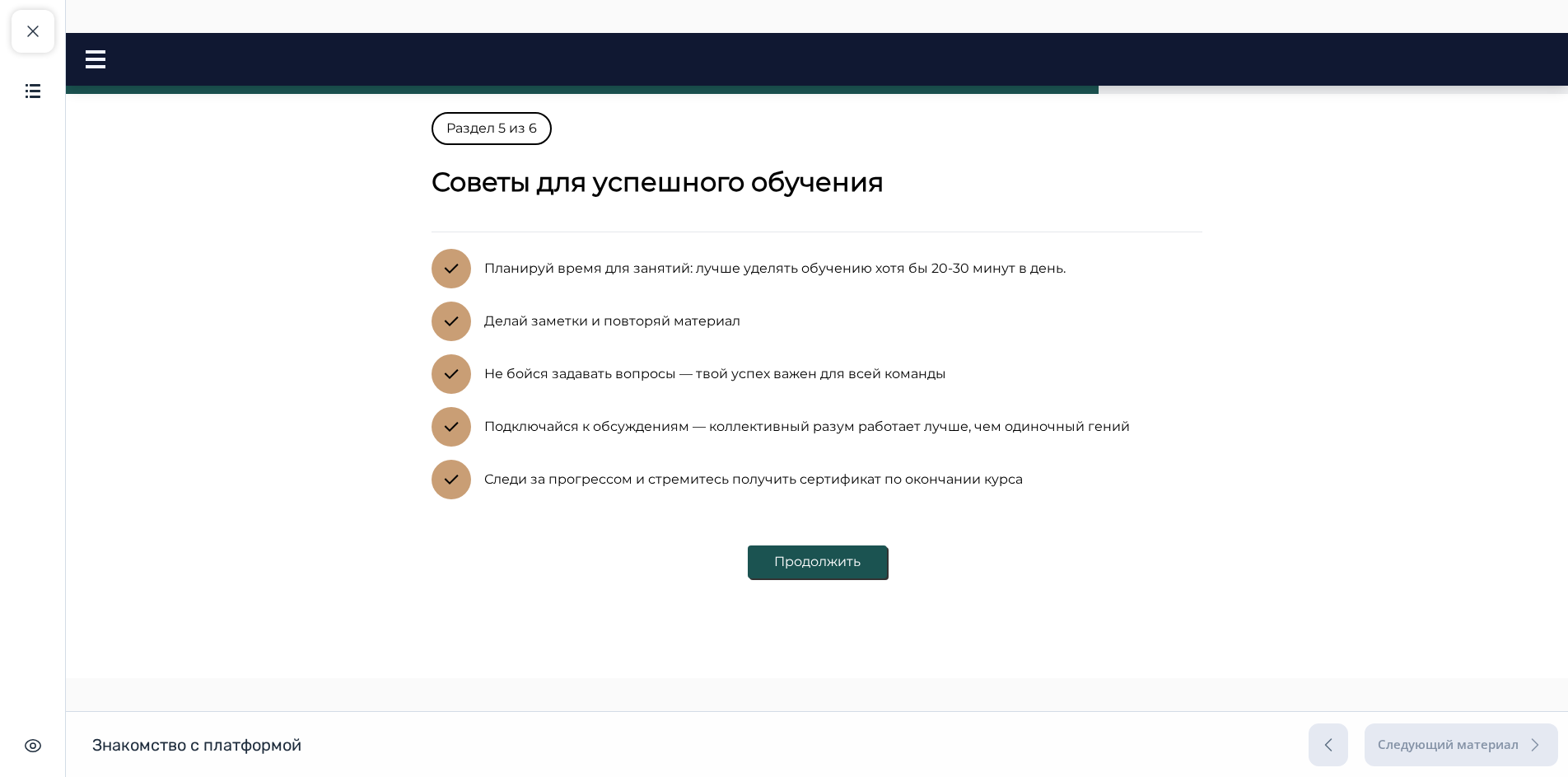
click at [827, 556] on button "Продолжить" at bounding box center [817, 562] width 139 height 33
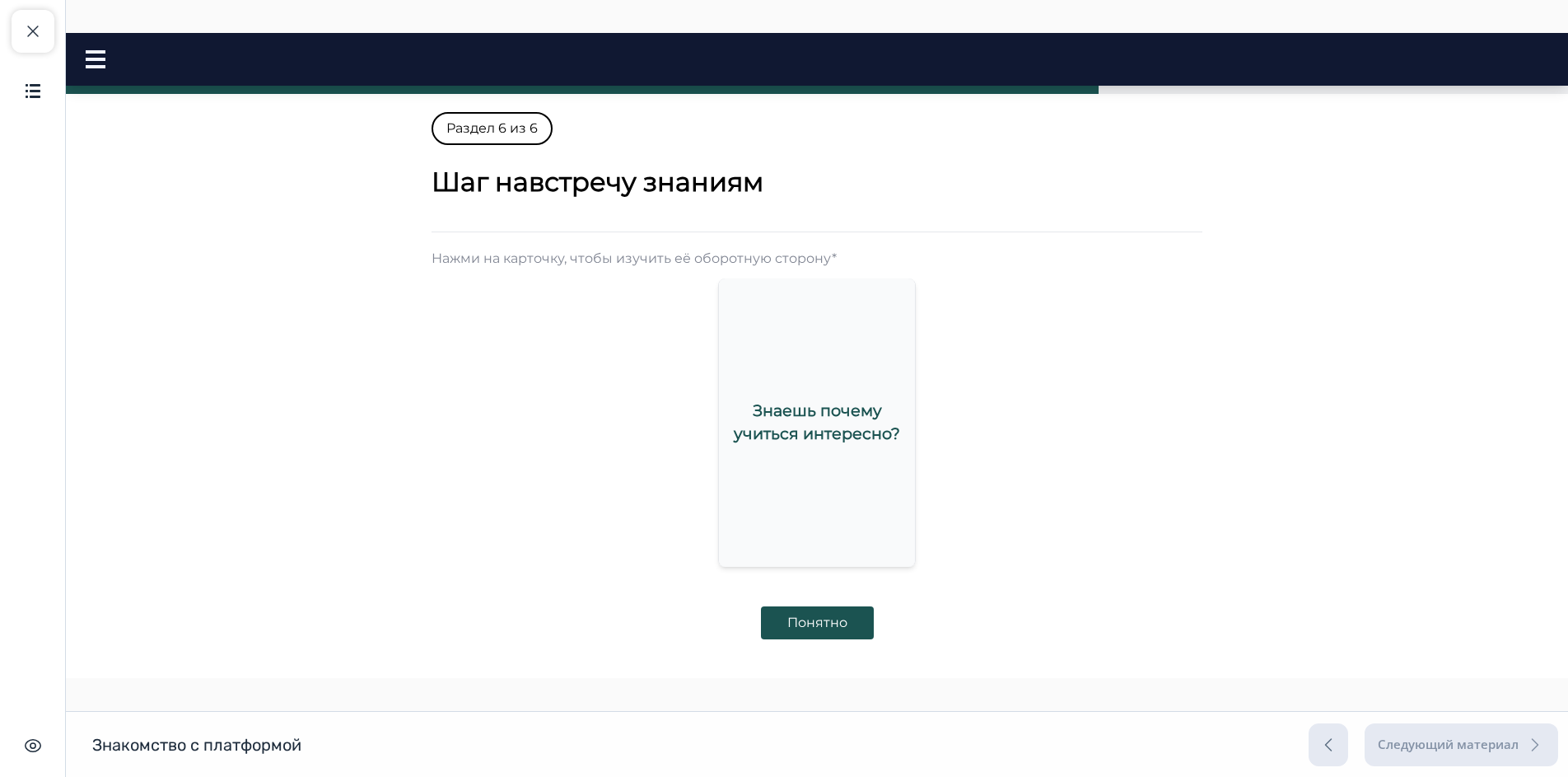
click at [790, 456] on div "Знаешь почему учиться интересно?" at bounding box center [817, 421] width 196 height 90
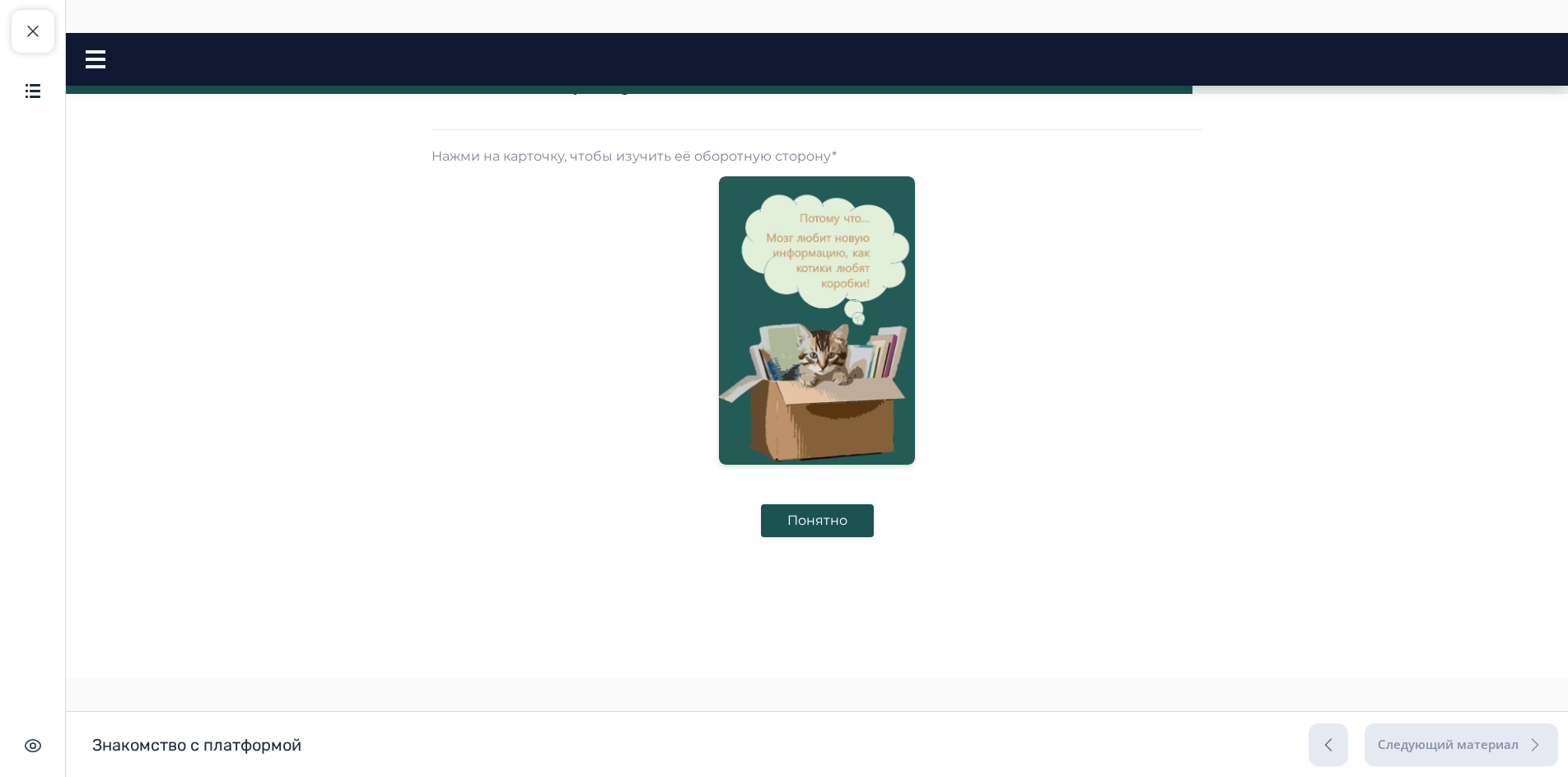
scroll to position [106, 0]
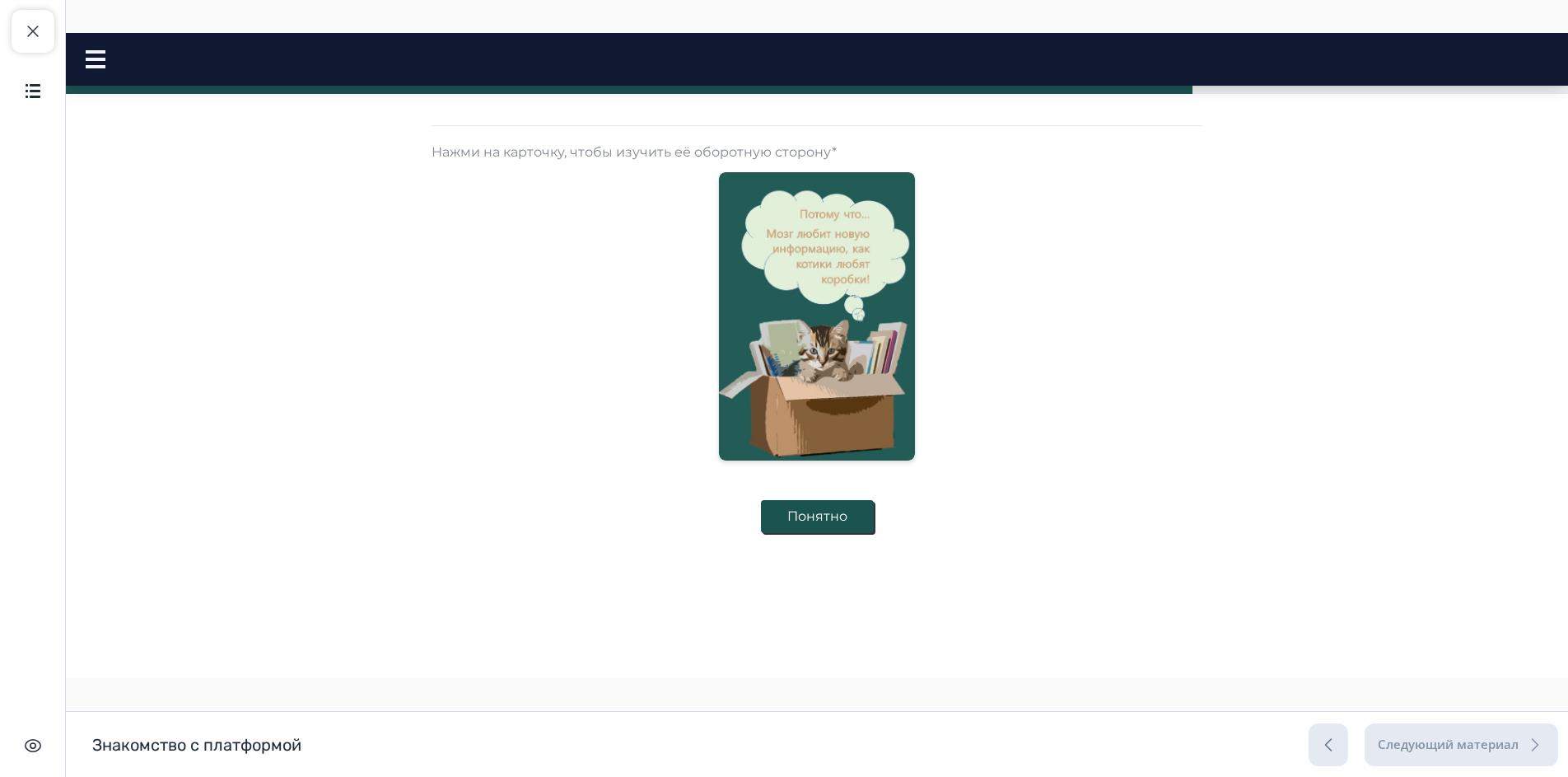
click at [821, 523] on button "Понятно" at bounding box center [817, 516] width 113 height 33
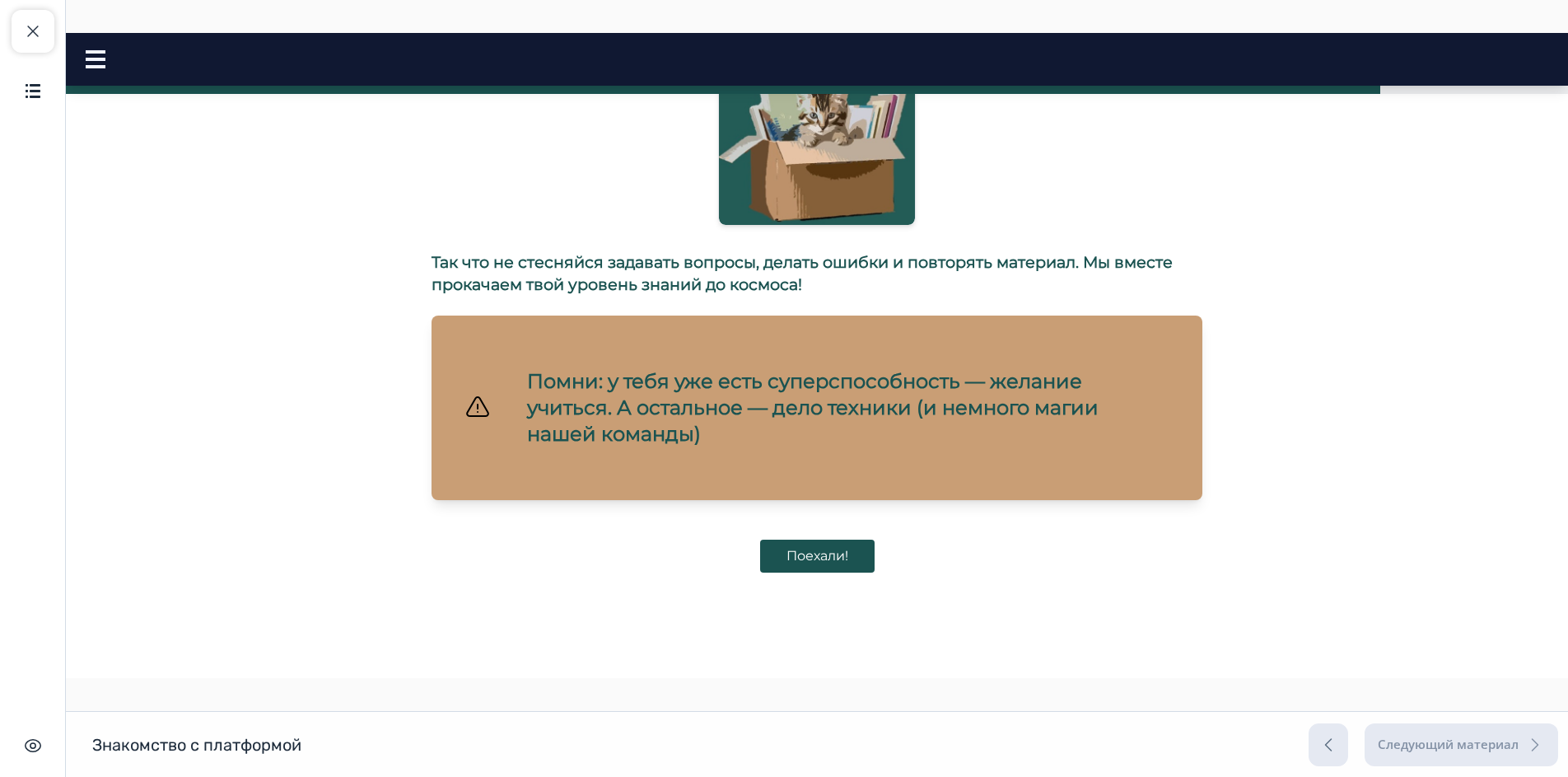
scroll to position [382, 0]
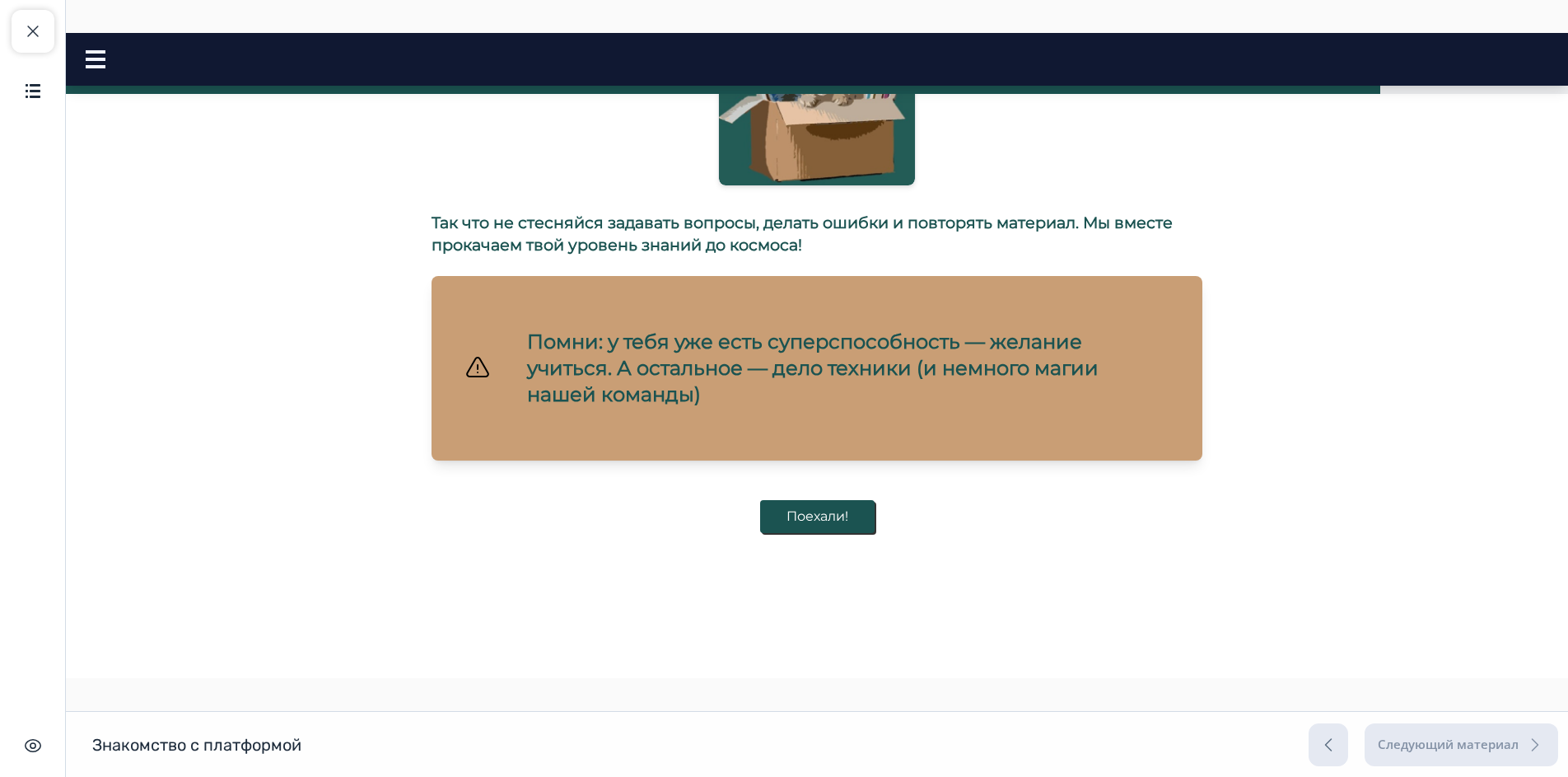
click at [802, 522] on button "Поехали!" at bounding box center [817, 516] width 115 height 33
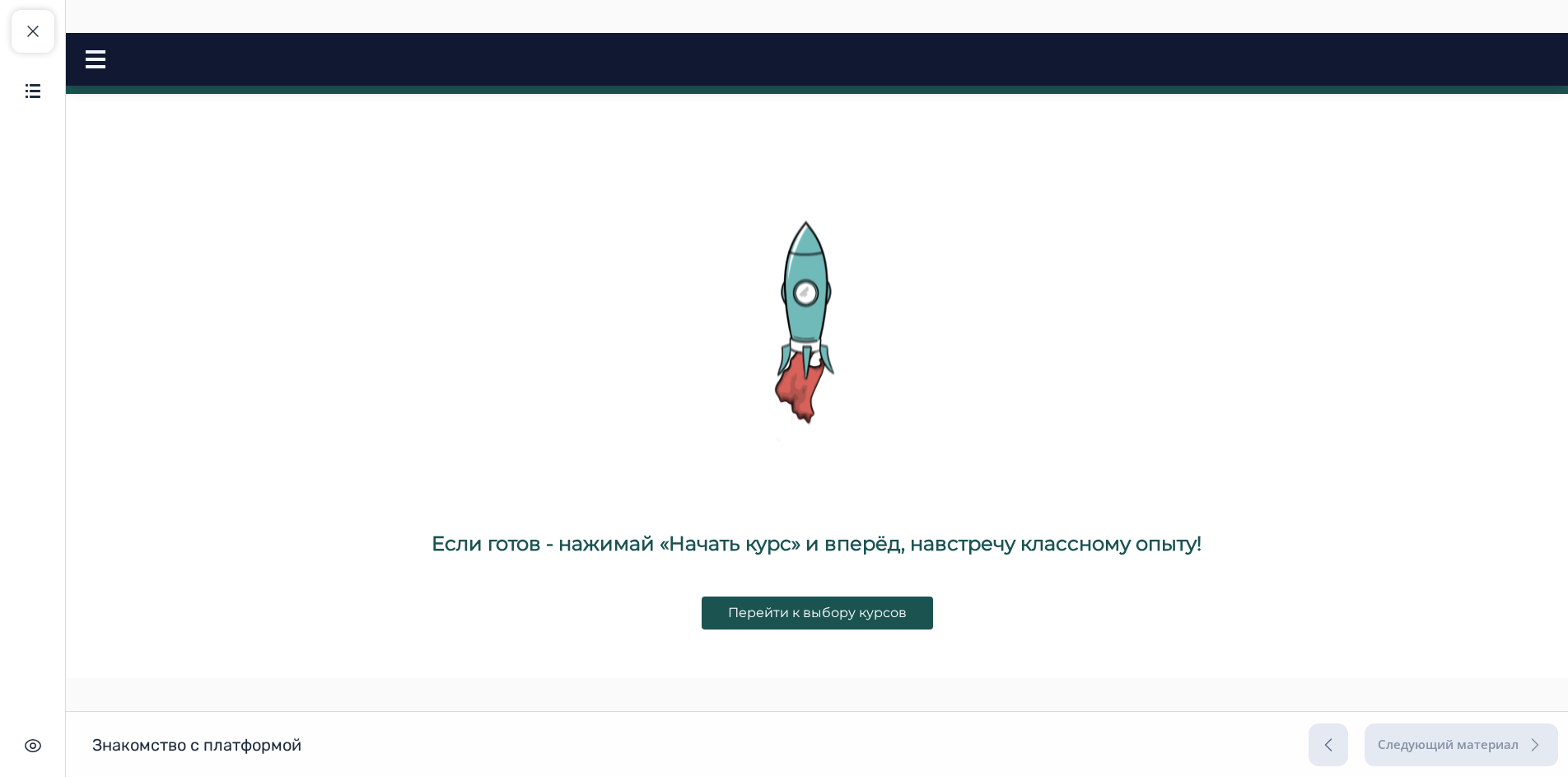
scroll to position [898, 0]
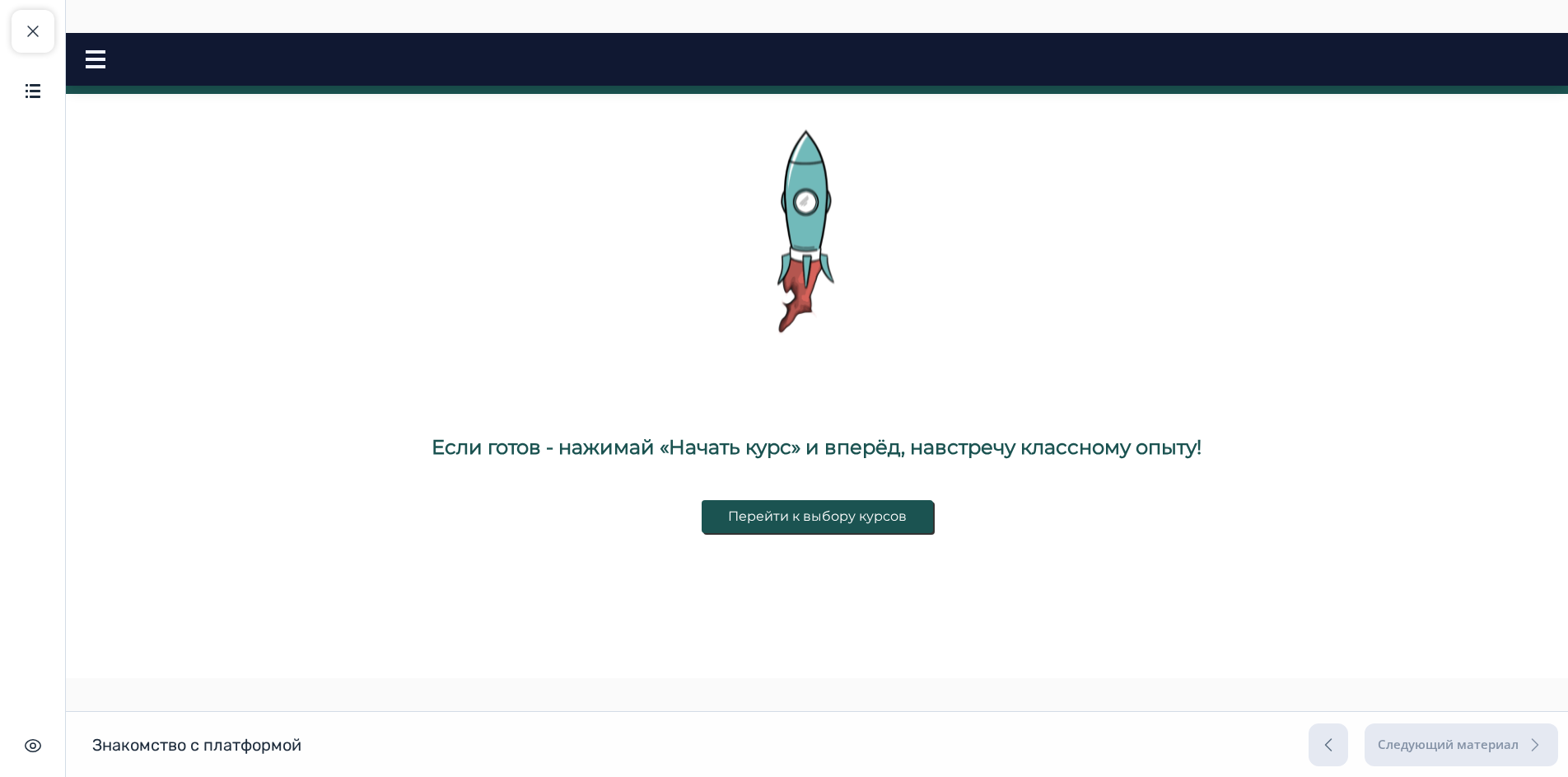
click at [761, 533] on button "Перейти к выбору курсов" at bounding box center [817, 516] width 232 height 33
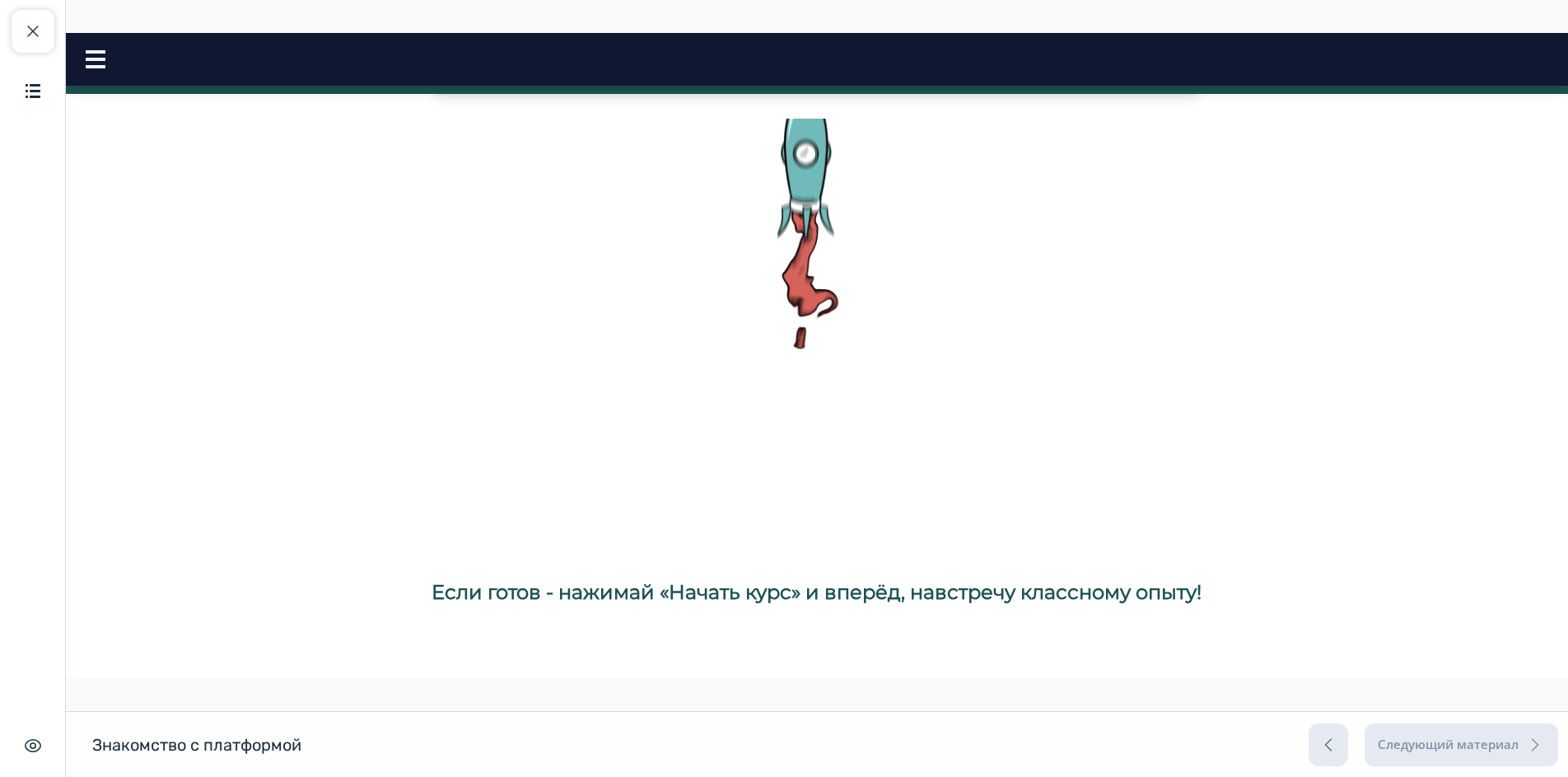
click at [741, 580] on span "Если готов - нажимай «Начать курс» и вперёд, навстречу классному опыту!" at bounding box center [816, 592] width 770 height 24
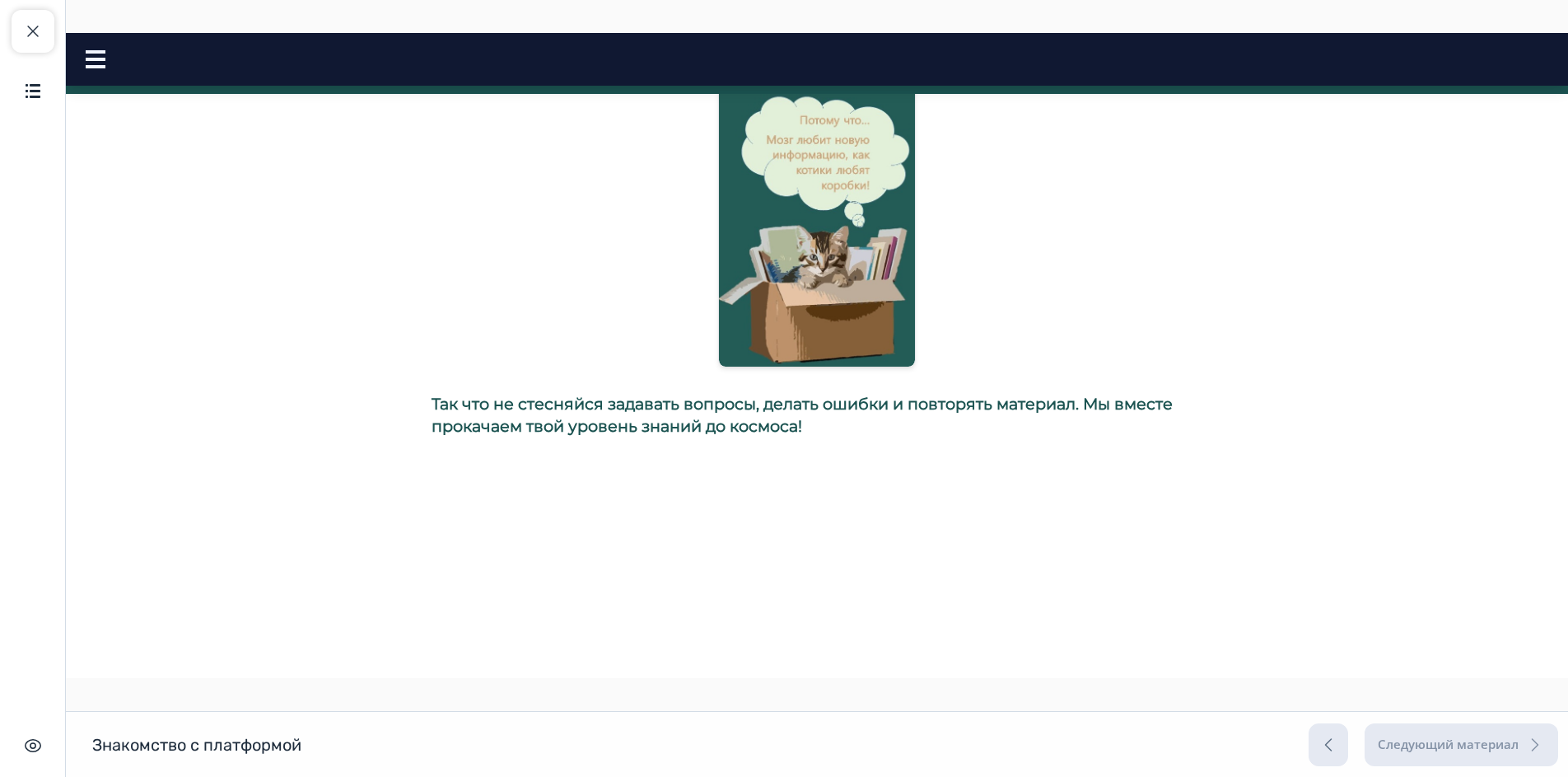
scroll to position [0, 0]
